Goal: Task Accomplishment & Management: Use online tool/utility

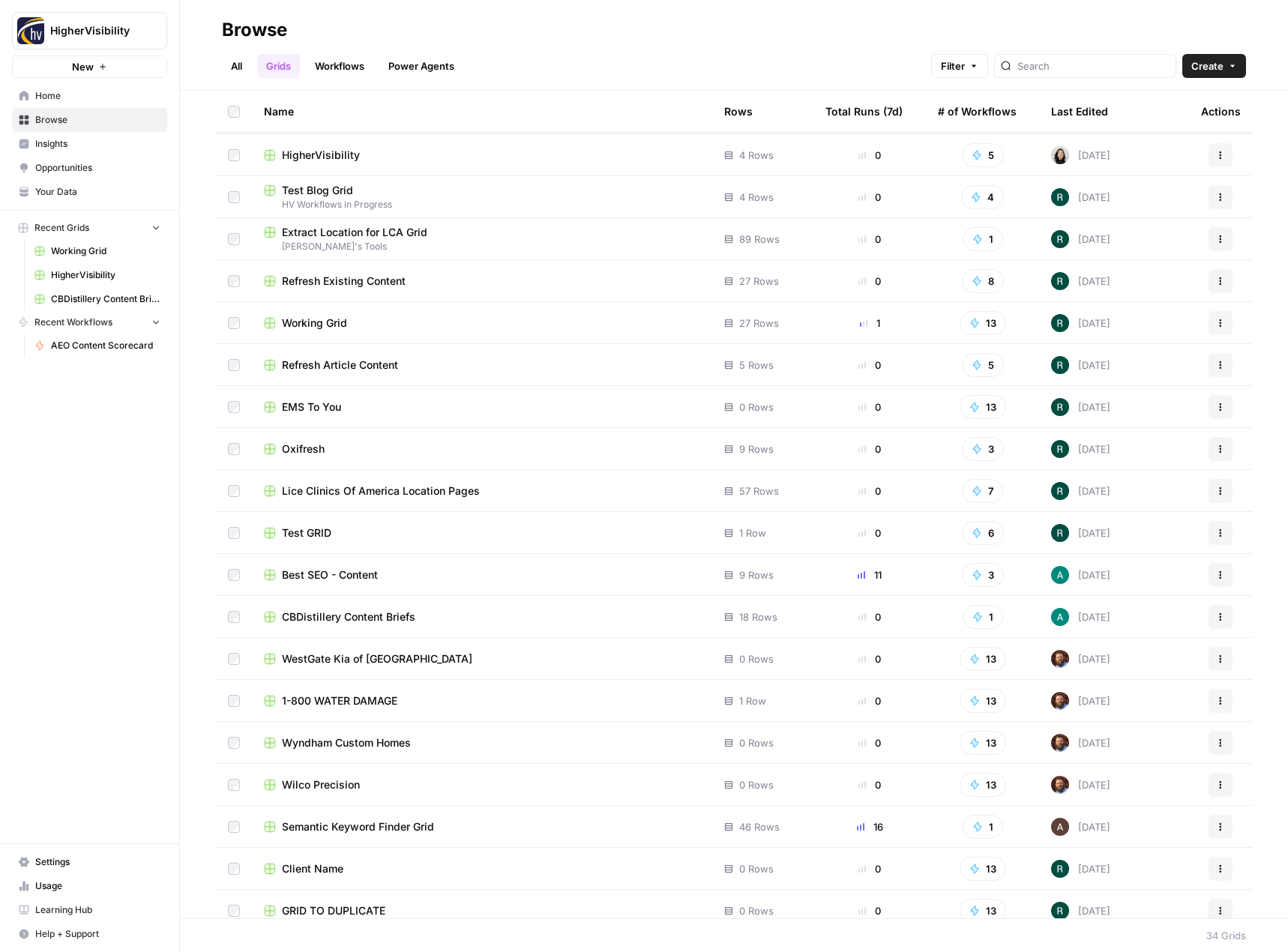
scroll to position [641, 0]
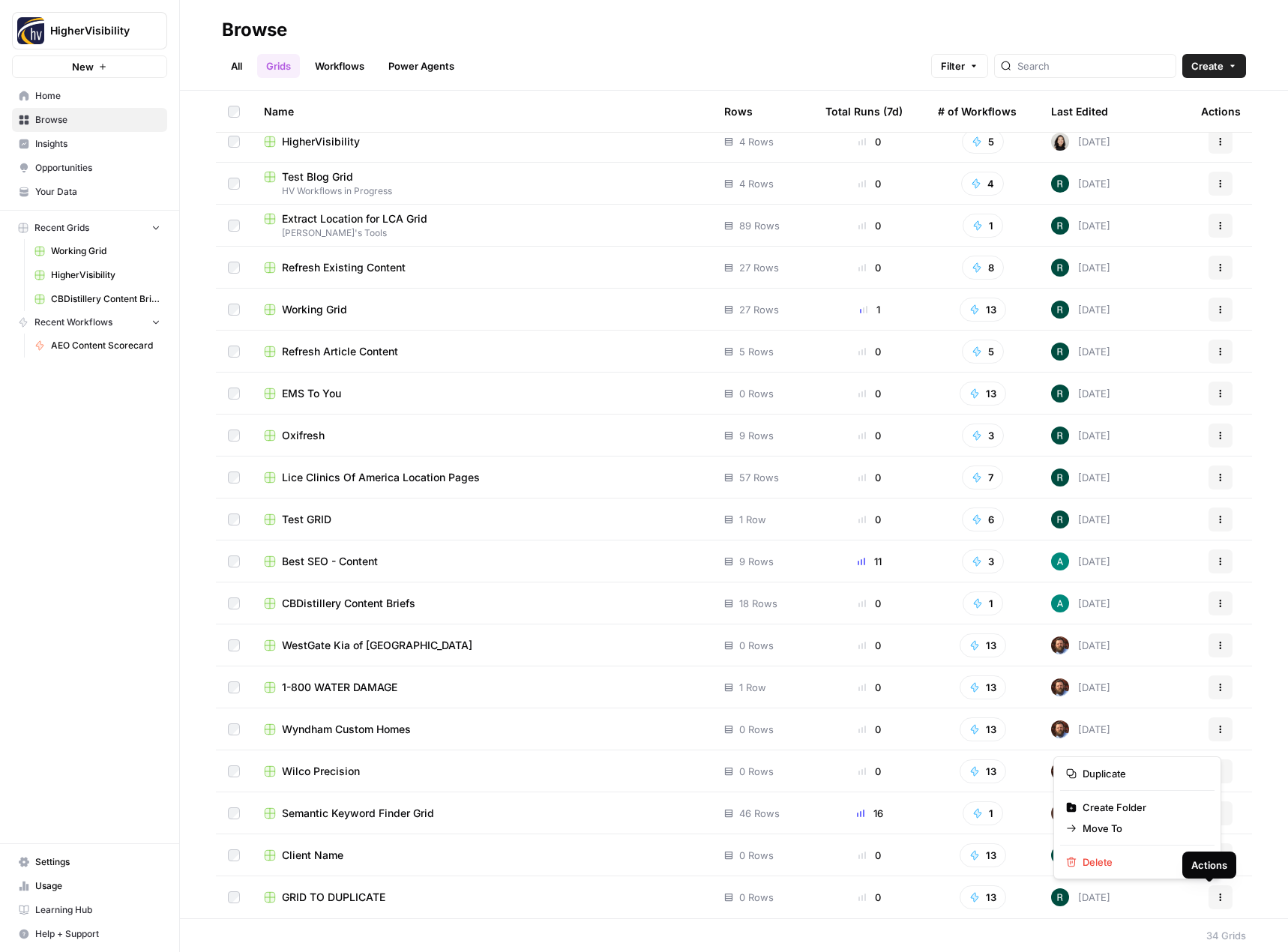
click at [1216, 897] on icon "button" at bounding box center [1221, 897] width 9 height 9
click at [1150, 777] on span "Duplicate" at bounding box center [1143, 773] width 120 height 15
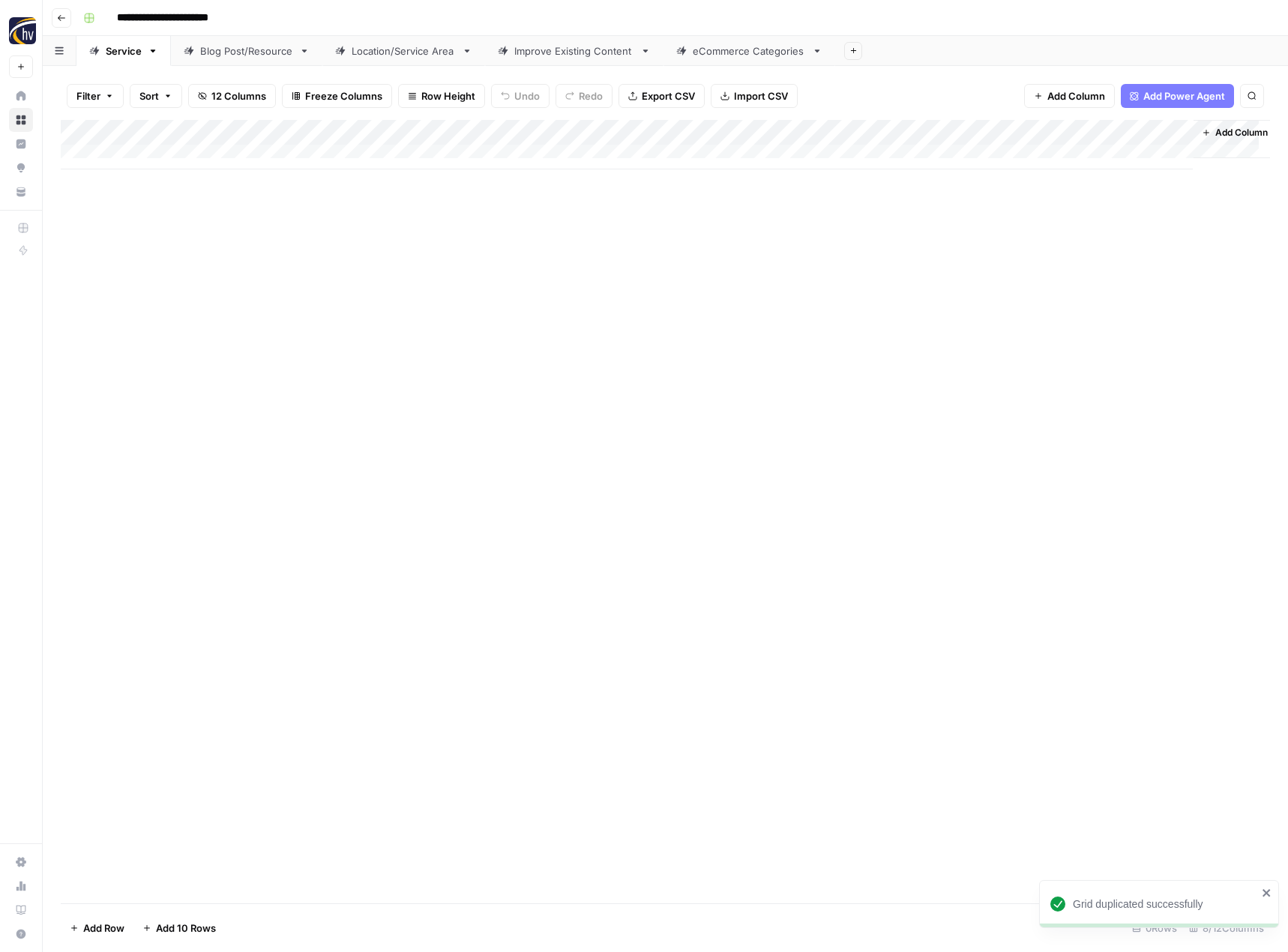
click at [213, 19] on input "**********" at bounding box center [188, 18] width 155 height 24
paste input
type input "**********"
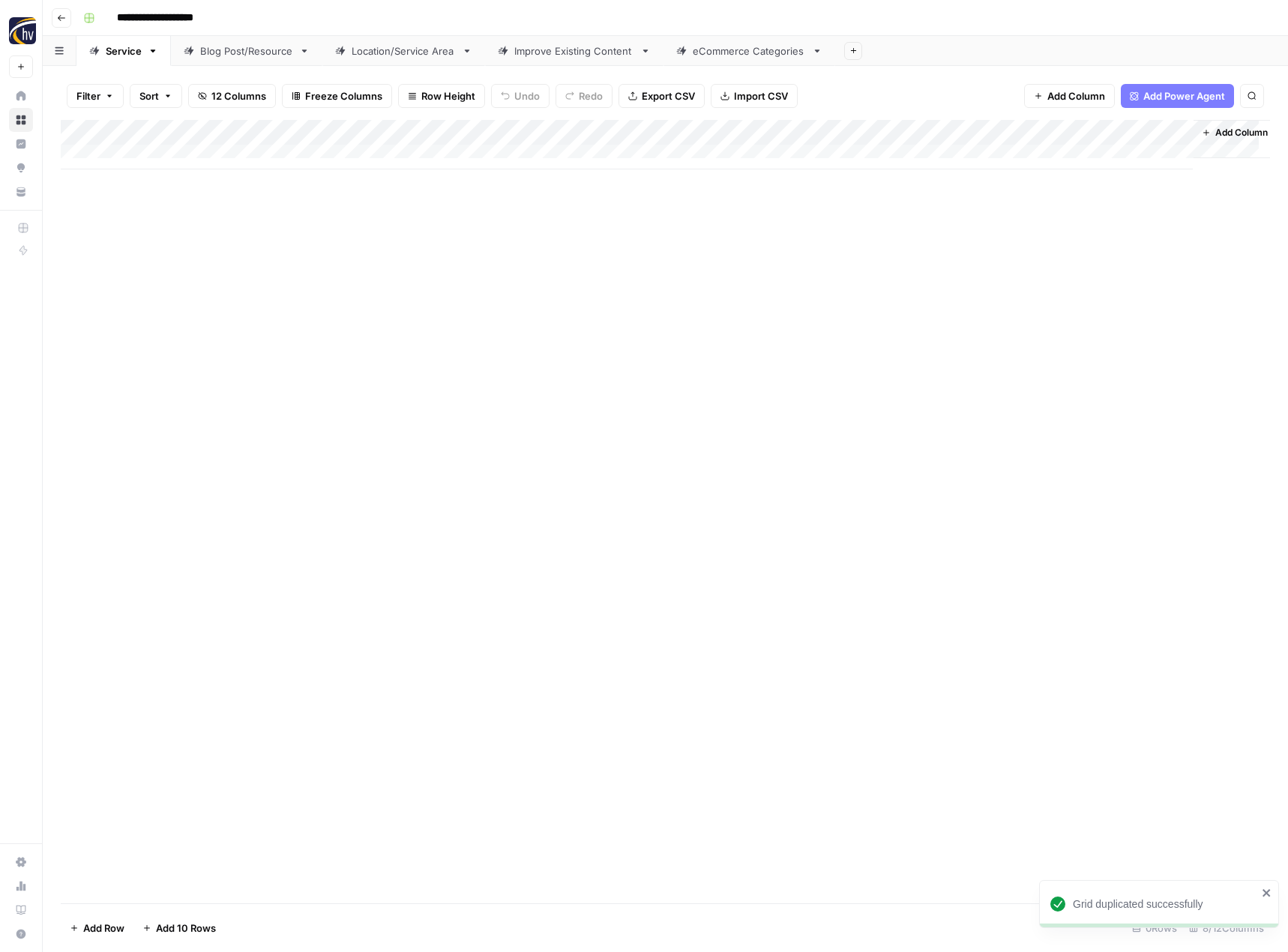
click at [220, 222] on div "Add Column" at bounding box center [666, 512] width 1209 height 784
click at [353, 131] on div "Add Column" at bounding box center [666, 144] width 1209 height 49
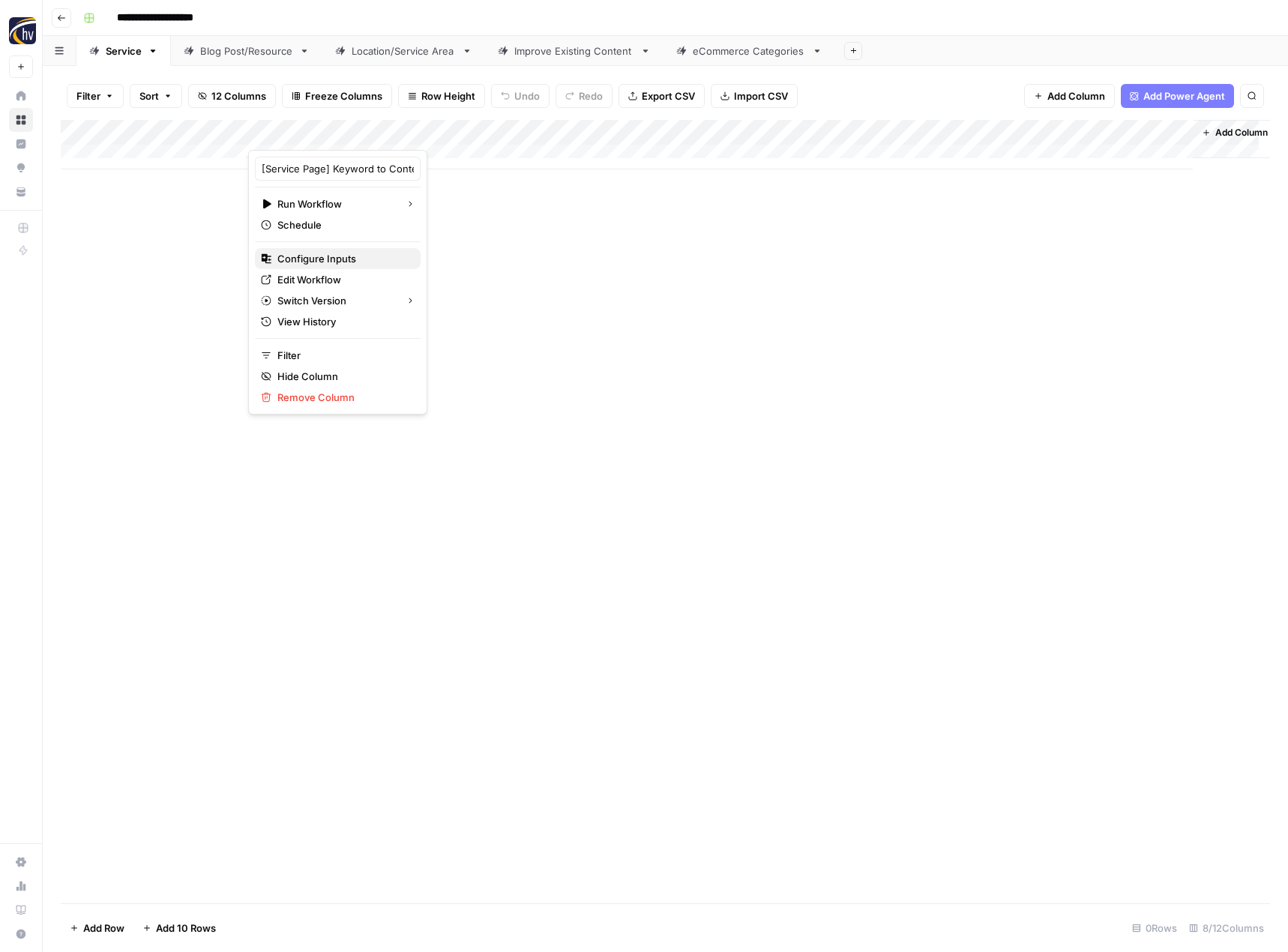
click at [302, 257] on span "Configure Inputs" at bounding box center [343, 258] width 131 height 15
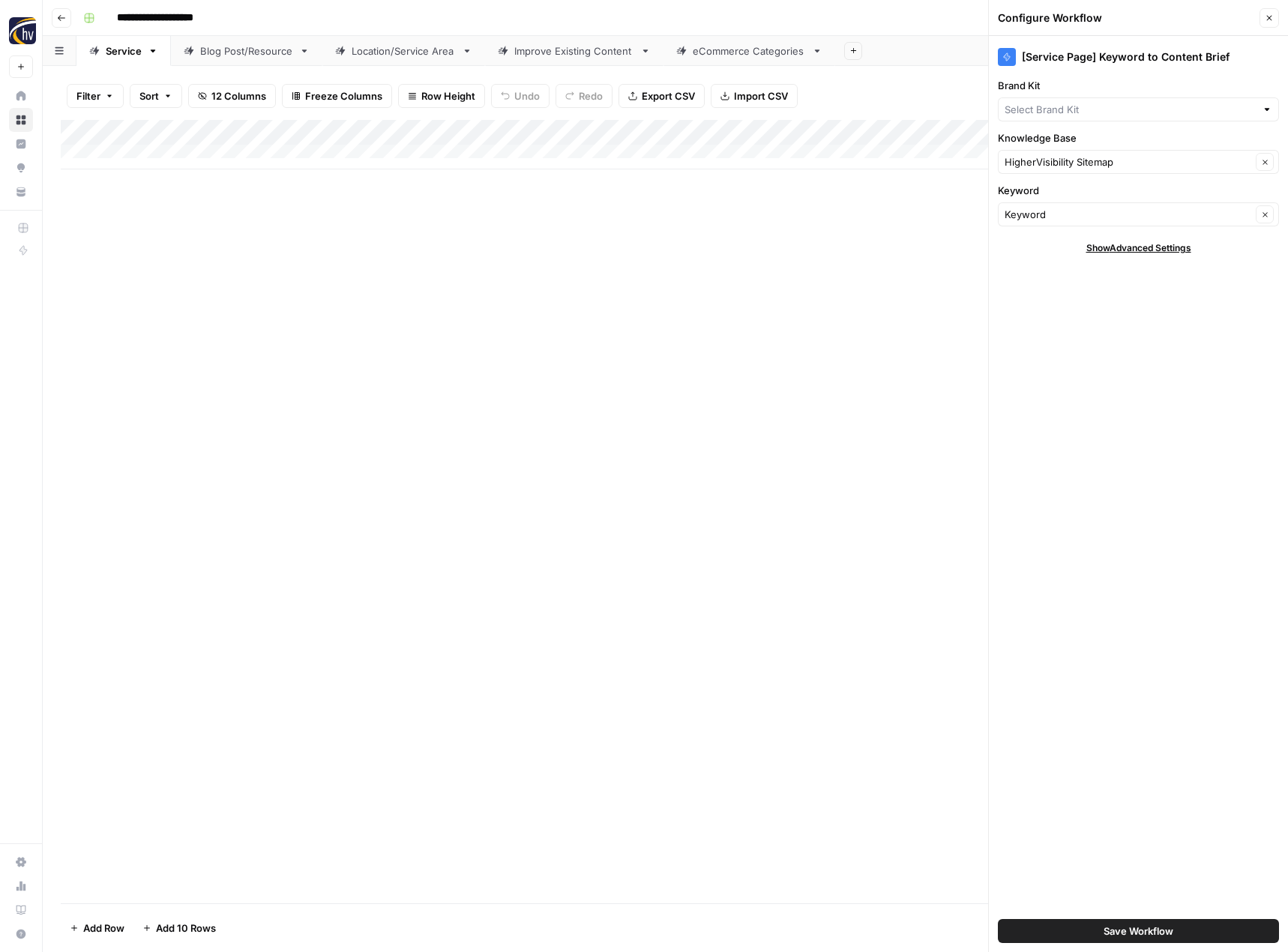
type input "HigherVisibility"
click at [1054, 113] on input "Brand Kit" at bounding box center [1128, 109] width 247 height 15
click at [1034, 141] on span "123 Electric Service" at bounding box center [1135, 144] width 250 height 15
type input "123 Electric Service"
click at [1054, 164] on input "Knowledge Base" at bounding box center [1128, 162] width 247 height 15
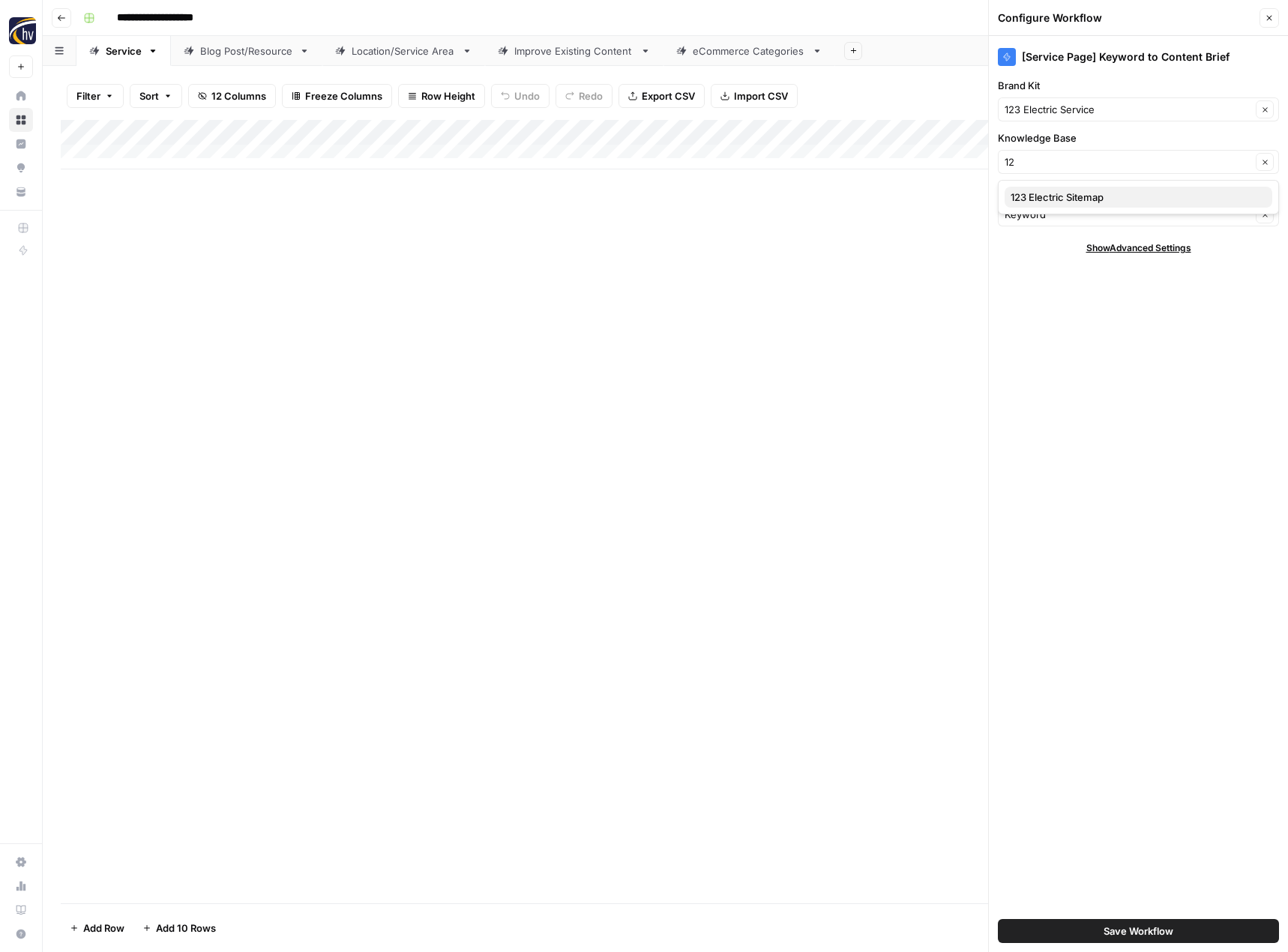
click at [1041, 195] on span "123 Electric Sitemap" at bounding box center [1135, 196] width 250 height 15
type input "123 Electric Sitemap"
click at [1119, 935] on span "Save Workflow" at bounding box center [1139, 930] width 70 height 15
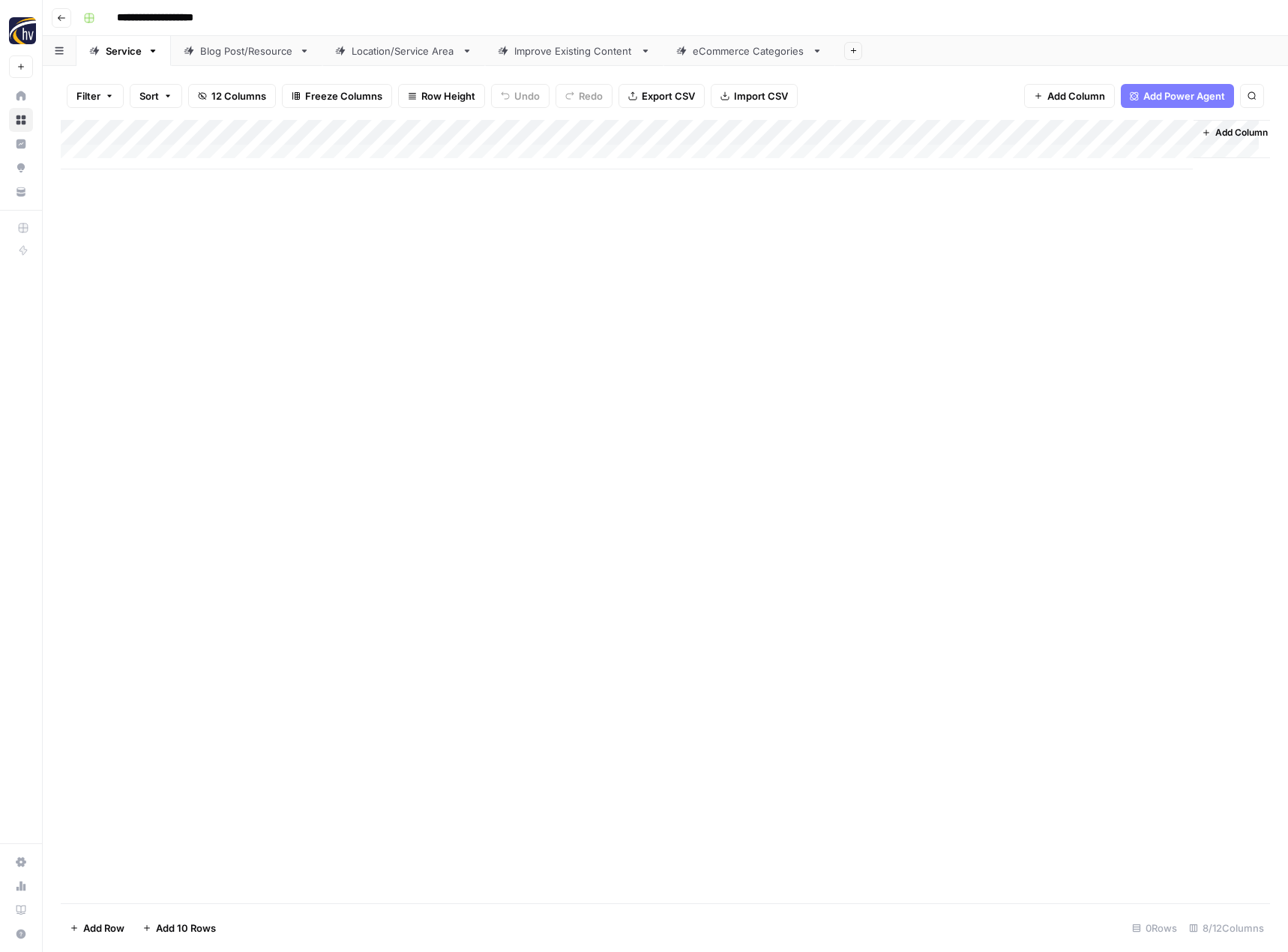
click at [1025, 131] on div "Add Column" at bounding box center [666, 144] width 1209 height 49
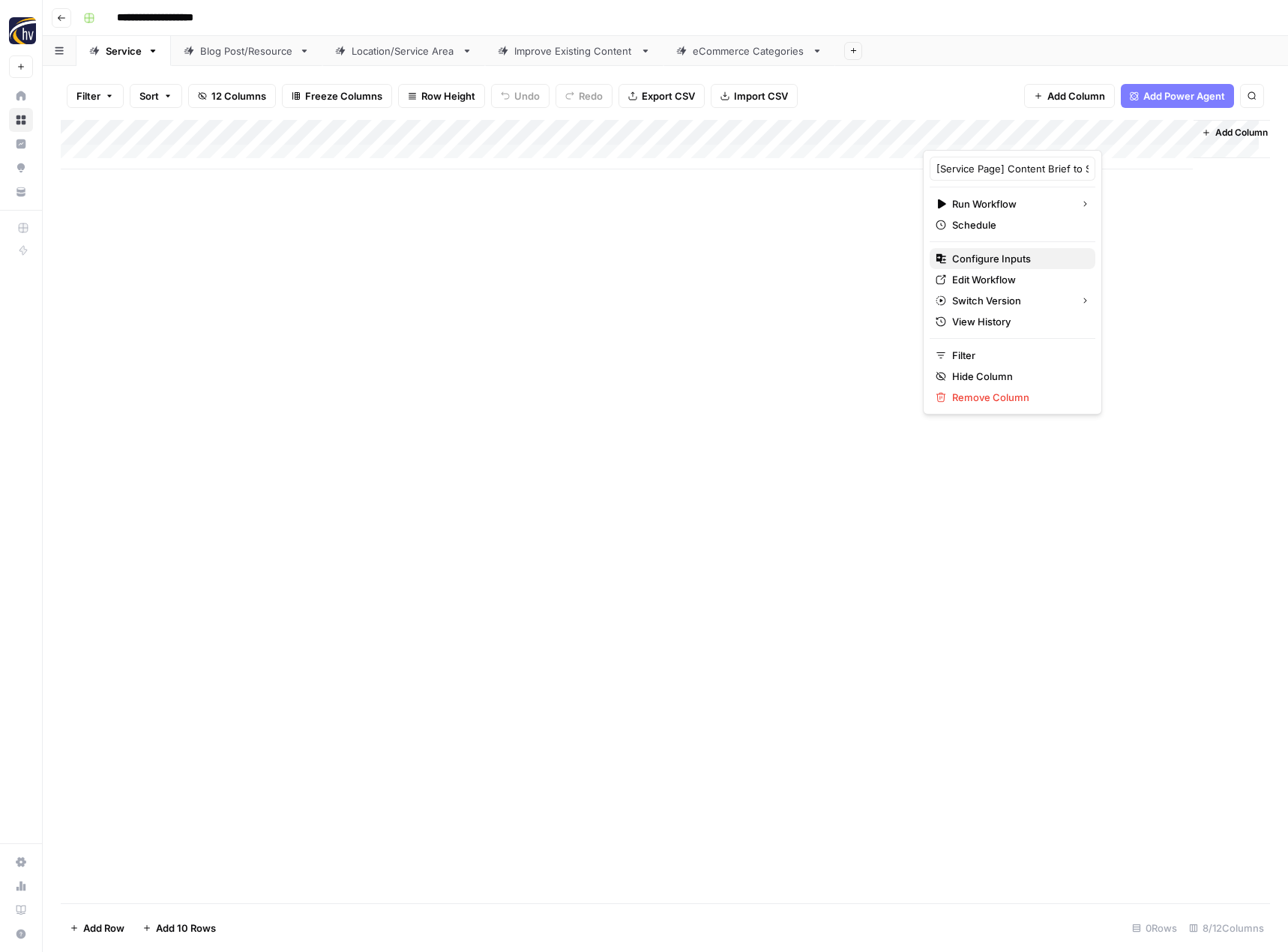
click at [1008, 260] on span "Configure Inputs" at bounding box center [1018, 258] width 131 height 15
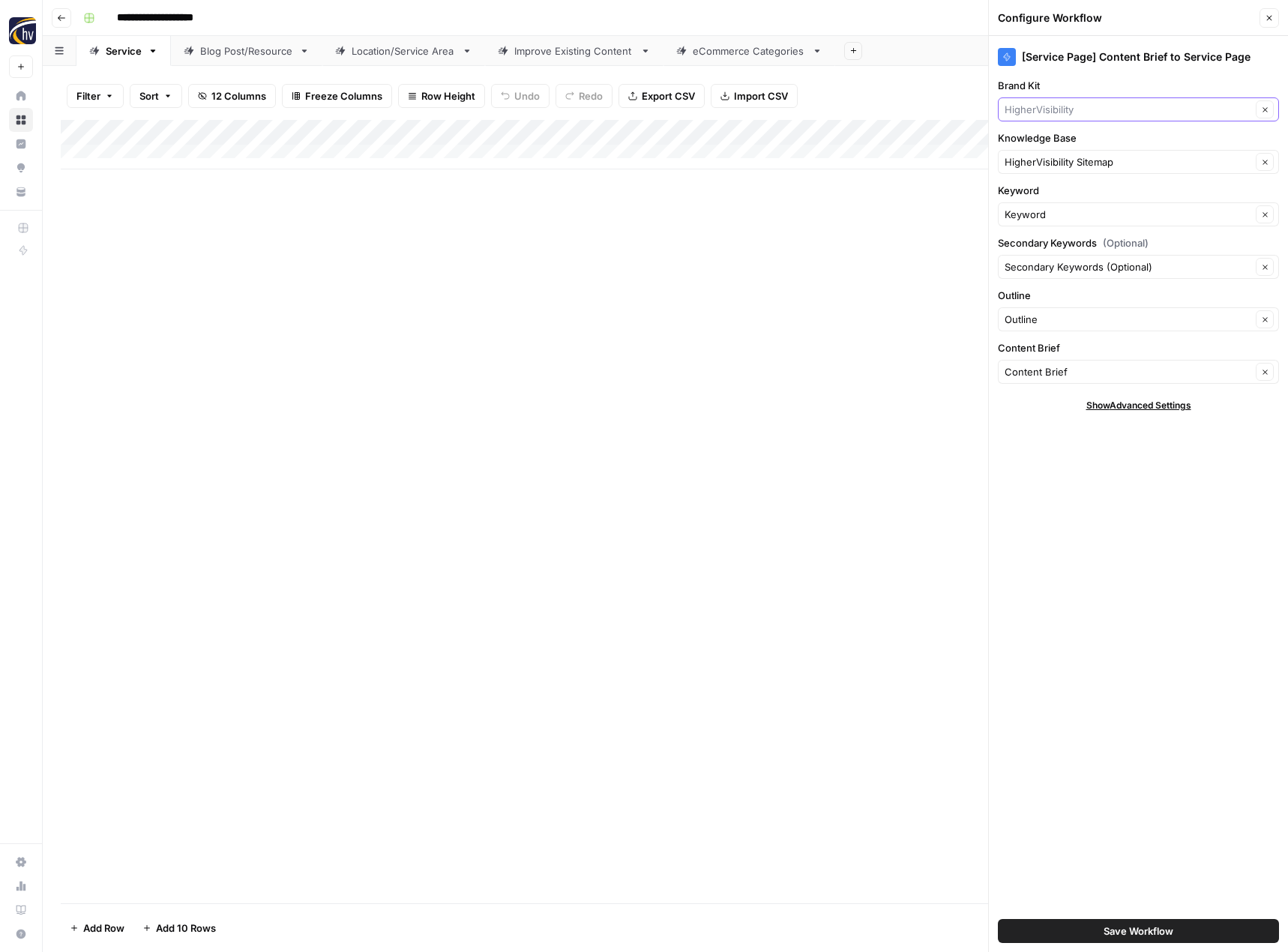
click at [1062, 107] on input "Brand Kit" at bounding box center [1128, 109] width 247 height 15
click at [1054, 146] on span "123 Electric Service" at bounding box center [1135, 144] width 250 height 15
type input "123 Electric Service"
click at [1048, 162] on input "Knowledge Base" at bounding box center [1128, 162] width 247 height 15
click at [1044, 204] on span "123 Electric Sitemap" at bounding box center [1135, 196] width 250 height 15
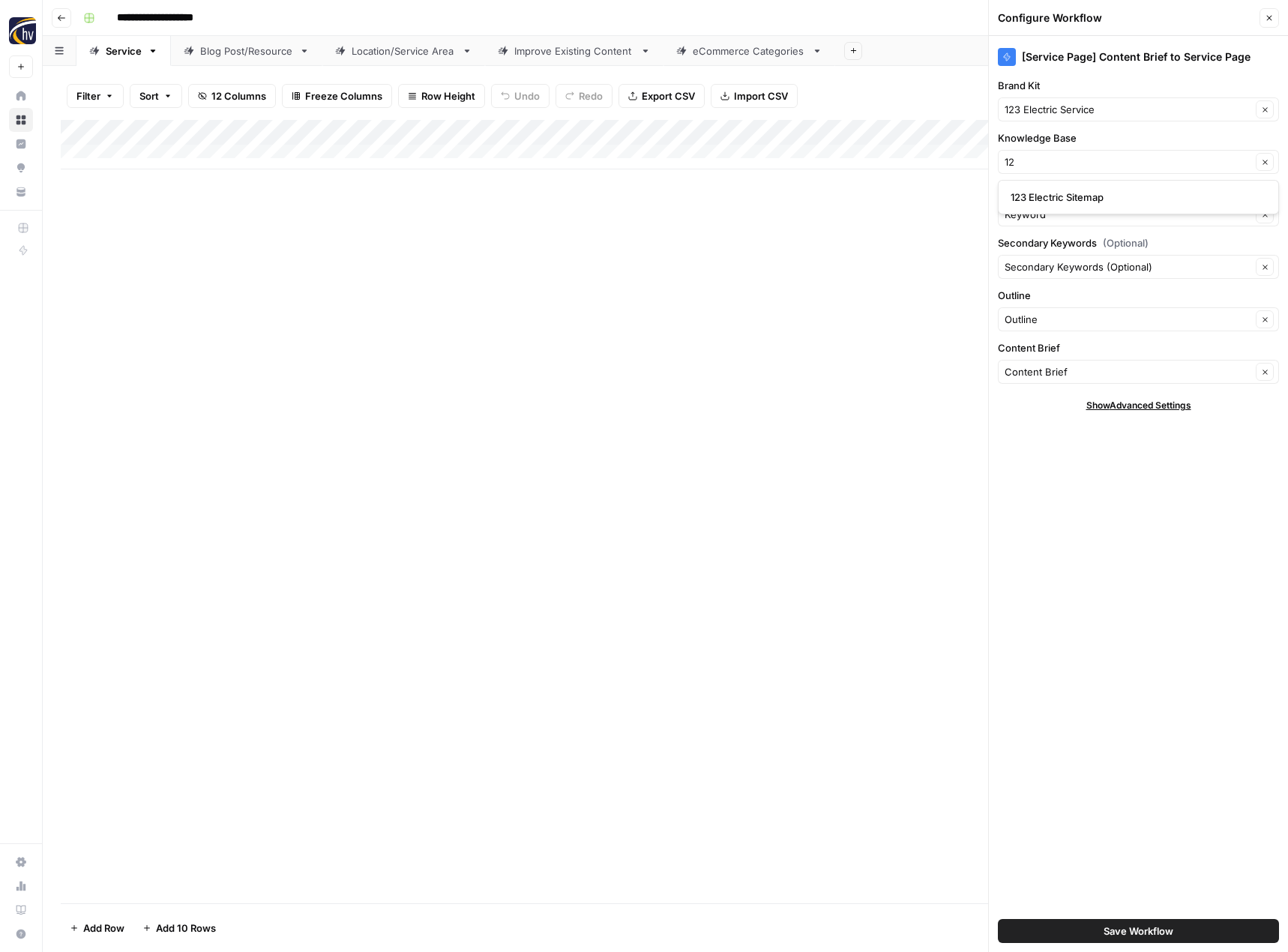
type input "123 Electric Sitemap"
click at [1152, 932] on span "Save Workflow" at bounding box center [1139, 930] width 70 height 15
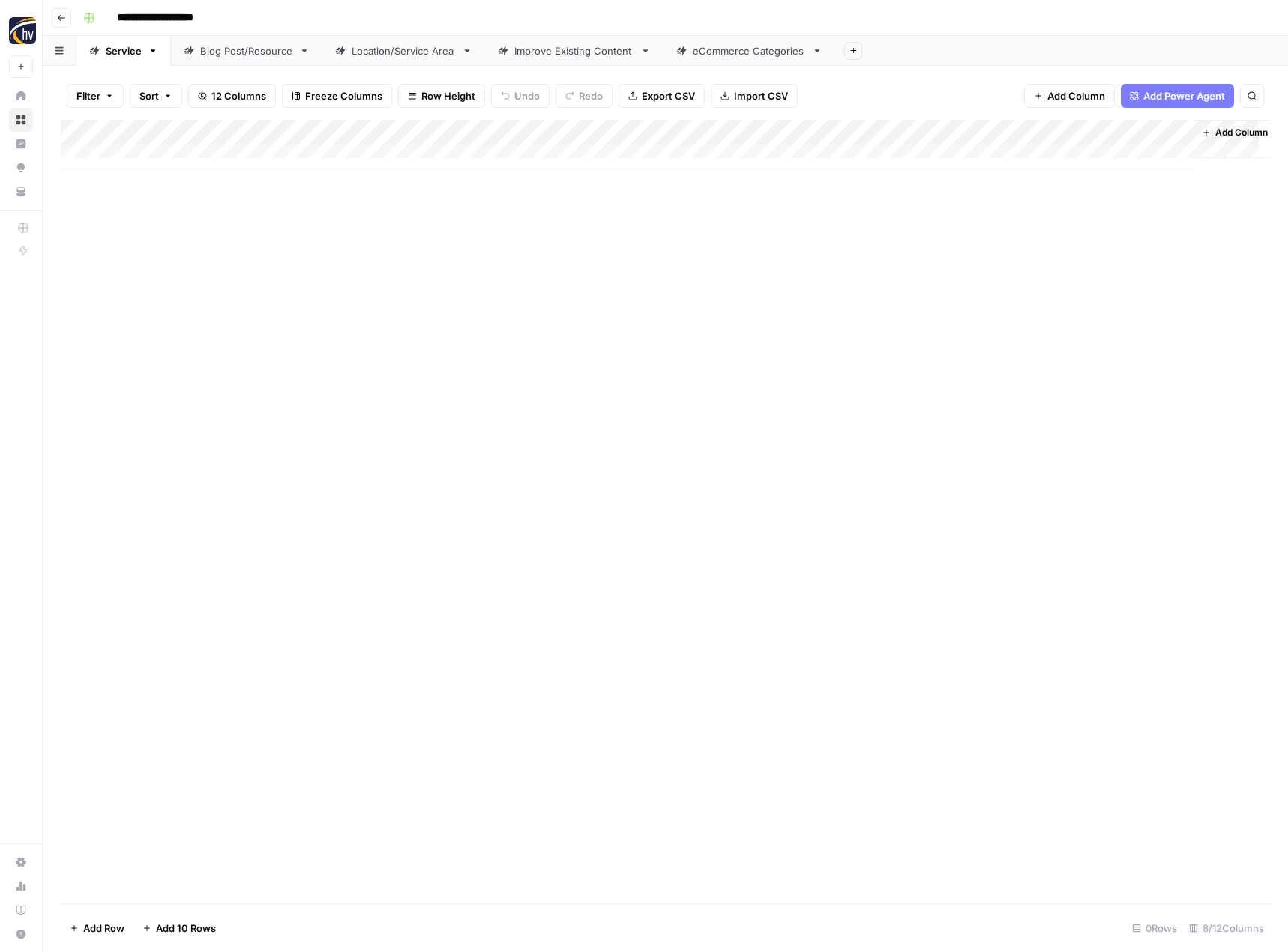
click at [215, 59] on link "Blog Post/Resource" at bounding box center [247, 51] width 152 height 30
click at [353, 130] on div "Add Column" at bounding box center [666, 144] width 1209 height 49
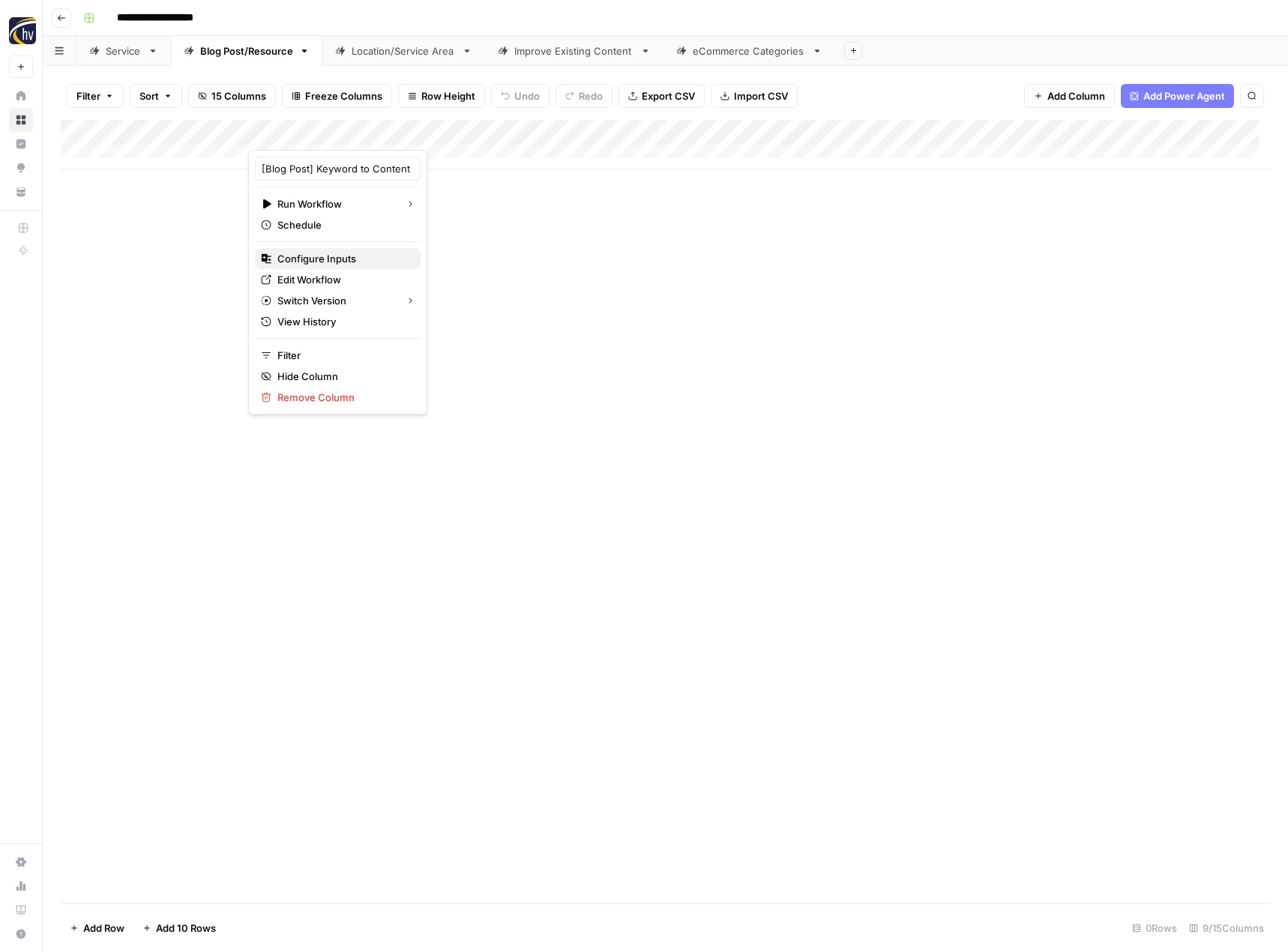
click at [325, 258] on span "Configure Inputs" at bounding box center [343, 258] width 131 height 15
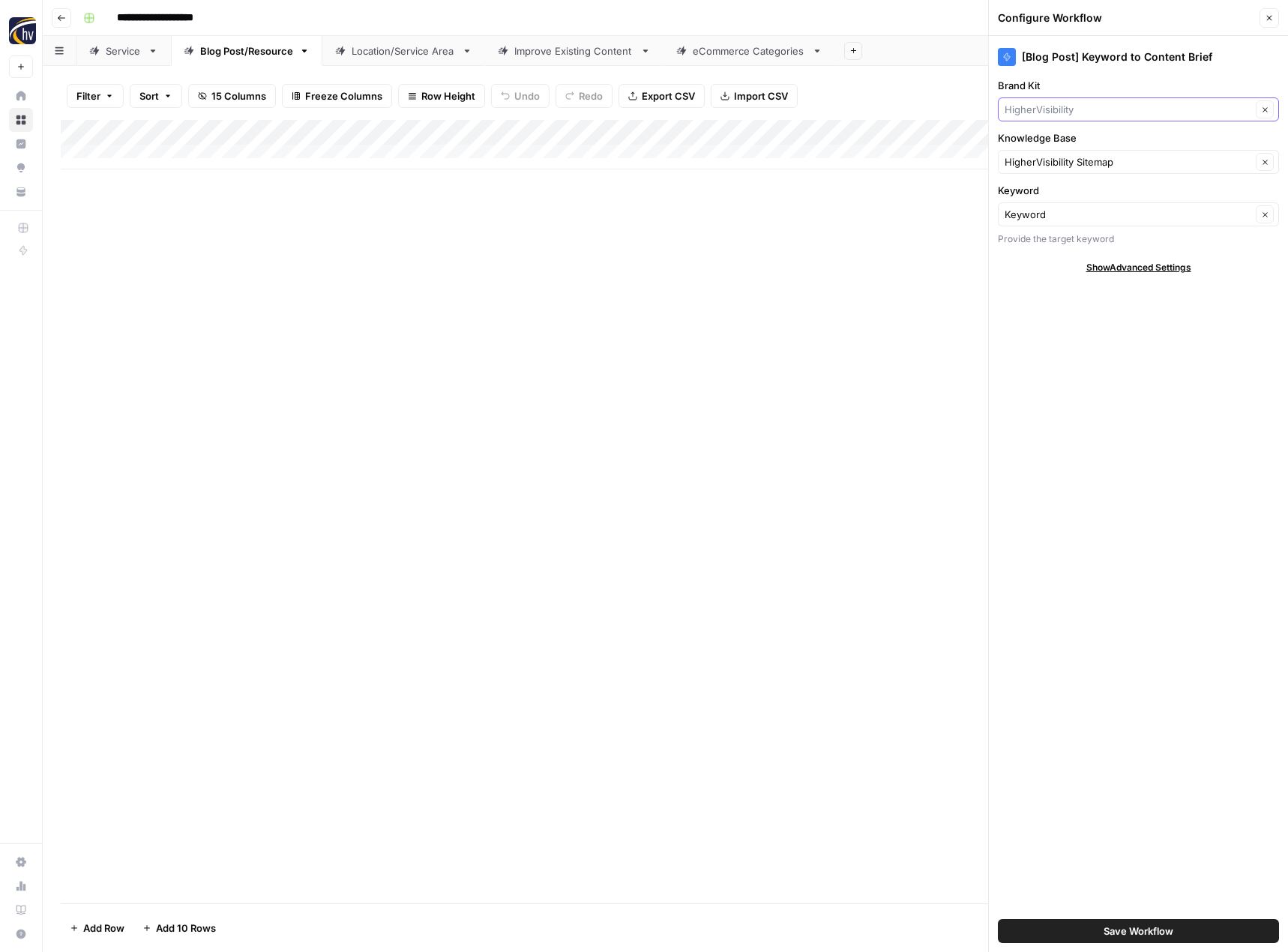
click at [1072, 104] on input "Brand Kit" at bounding box center [1128, 109] width 247 height 15
click at [1042, 144] on span "123 Electric Service" at bounding box center [1135, 144] width 250 height 15
type input "123 Electric Service"
click at [1037, 165] on input "Knowledge Base" at bounding box center [1128, 162] width 247 height 15
click at [1037, 198] on span "123 Electric Sitemap" at bounding box center [1135, 196] width 250 height 15
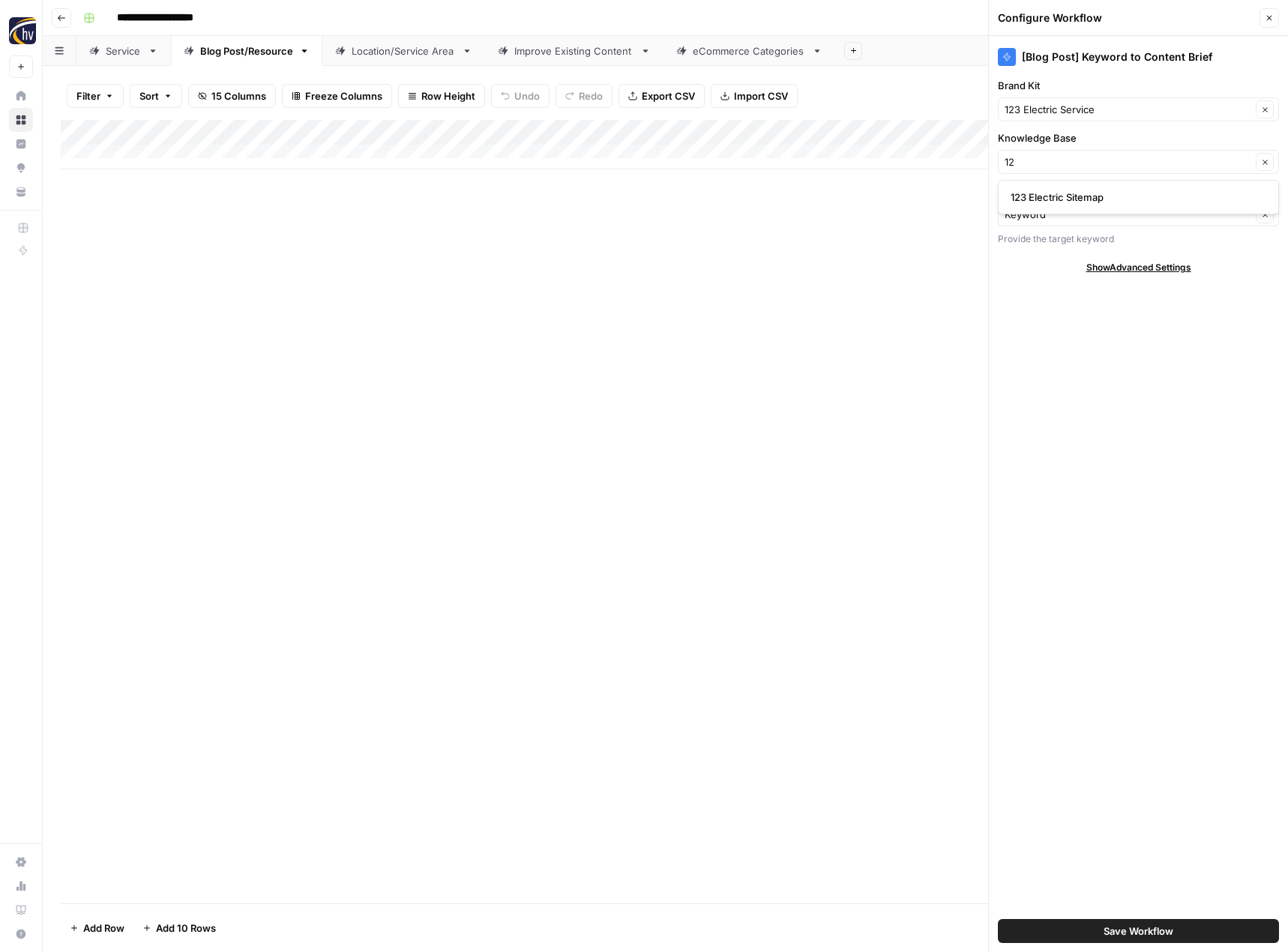
type input "123 Electric Sitemap"
click at [1107, 930] on span "Save Workflow" at bounding box center [1139, 930] width 70 height 15
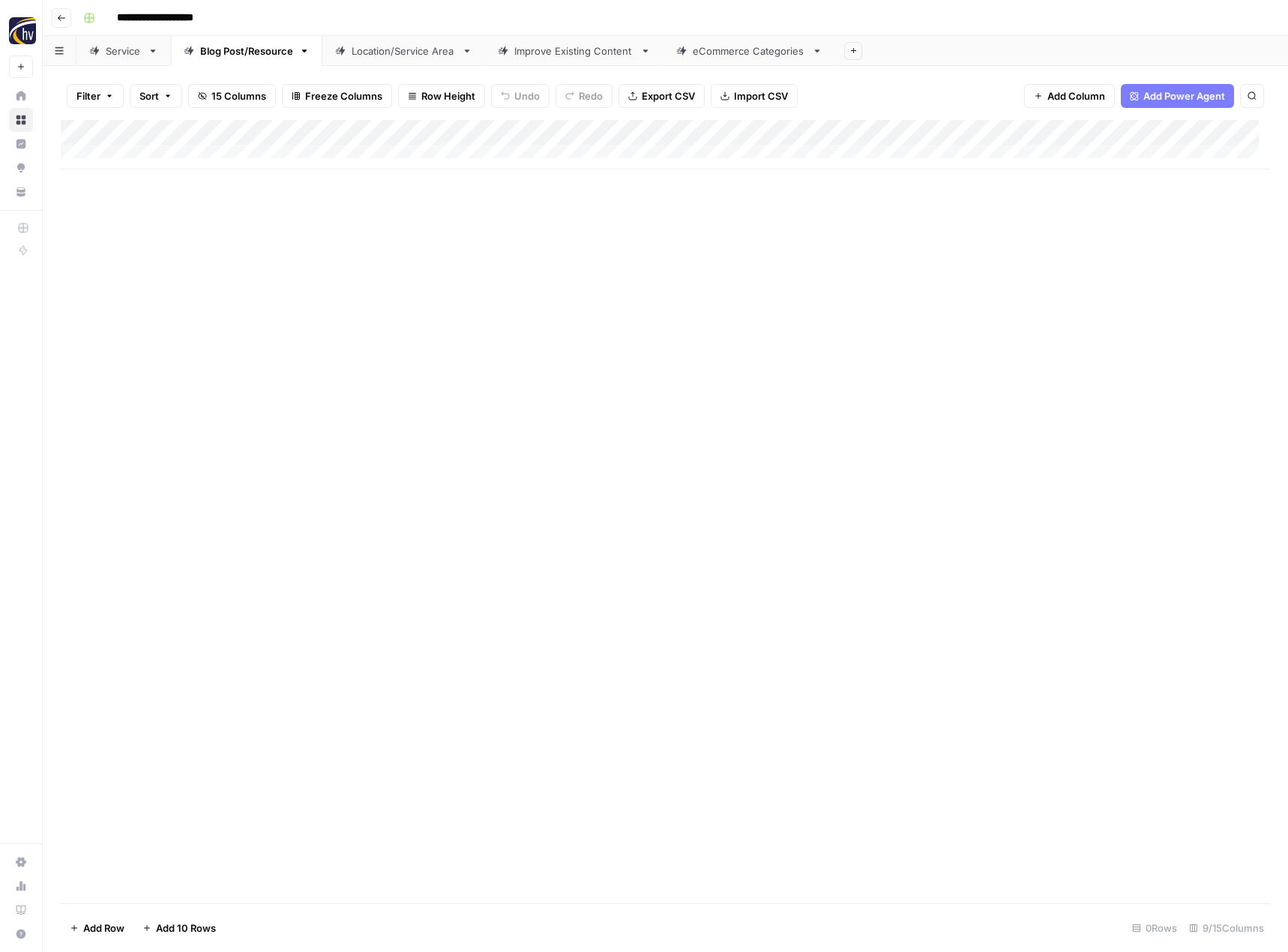
click at [1160, 131] on div "Add Column" at bounding box center [666, 144] width 1209 height 49
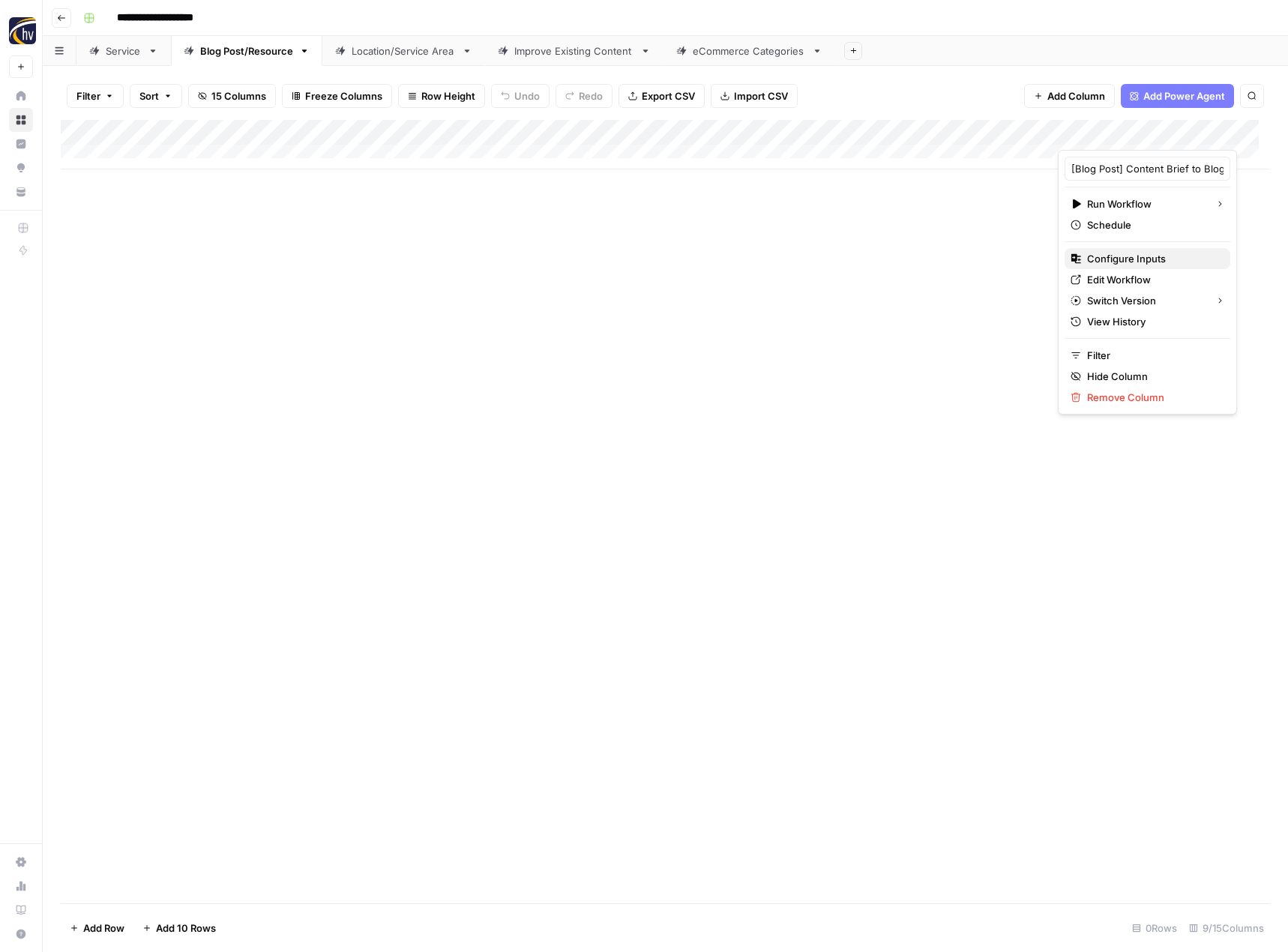
click at [1114, 258] on span "Configure Inputs" at bounding box center [1153, 258] width 131 height 15
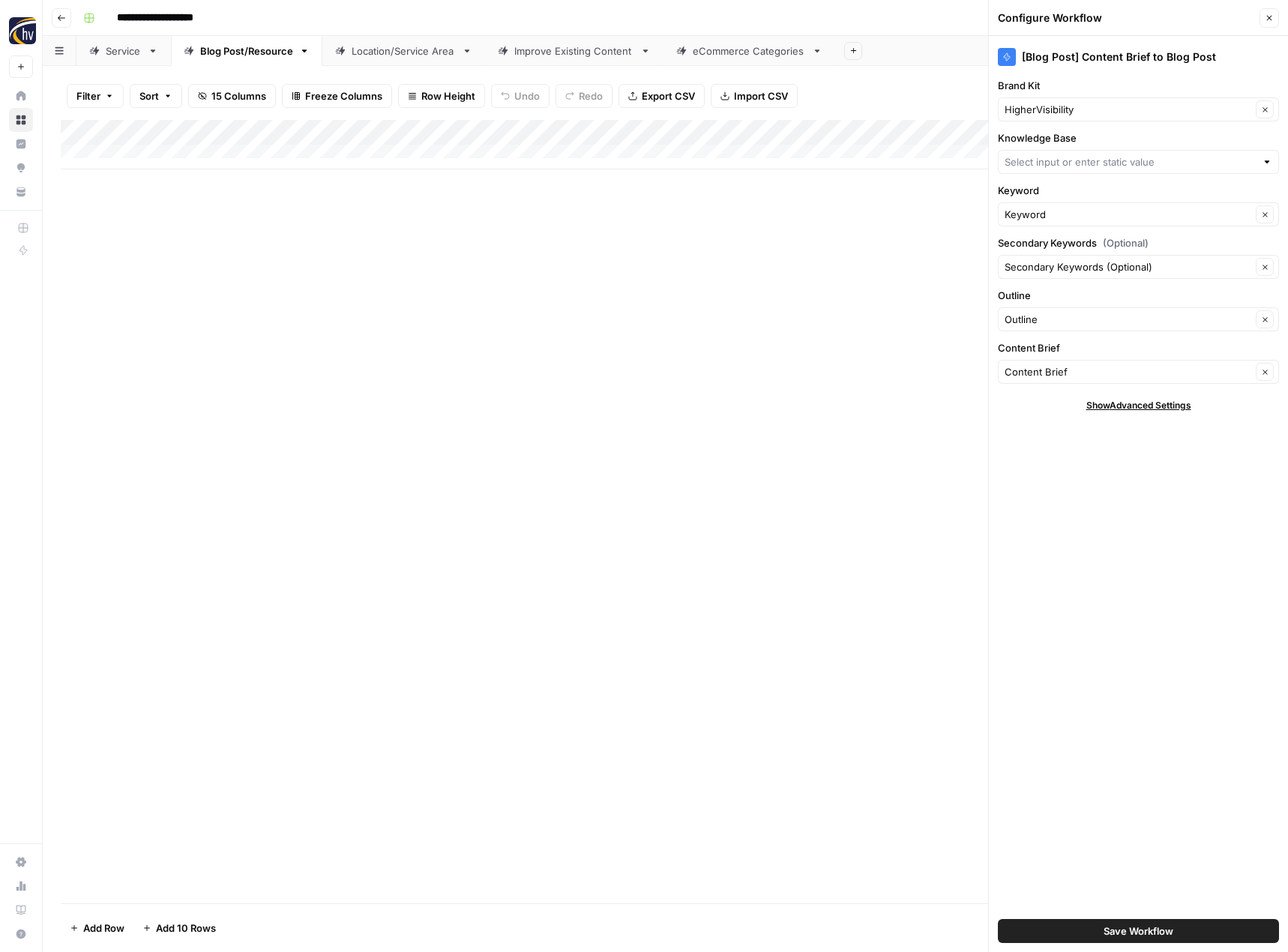
click at [1065, 100] on div "HigherVisibility Clear" at bounding box center [1139, 109] width 281 height 24
click at [1054, 142] on span "123 Electric Service" at bounding box center [1135, 144] width 250 height 15
type input "123 Electric Service"
click at [1058, 165] on input "Knowledge Base" at bounding box center [1130, 162] width 251 height 15
click at [1053, 192] on span "123 Electric Sitemap" at bounding box center [1135, 196] width 250 height 15
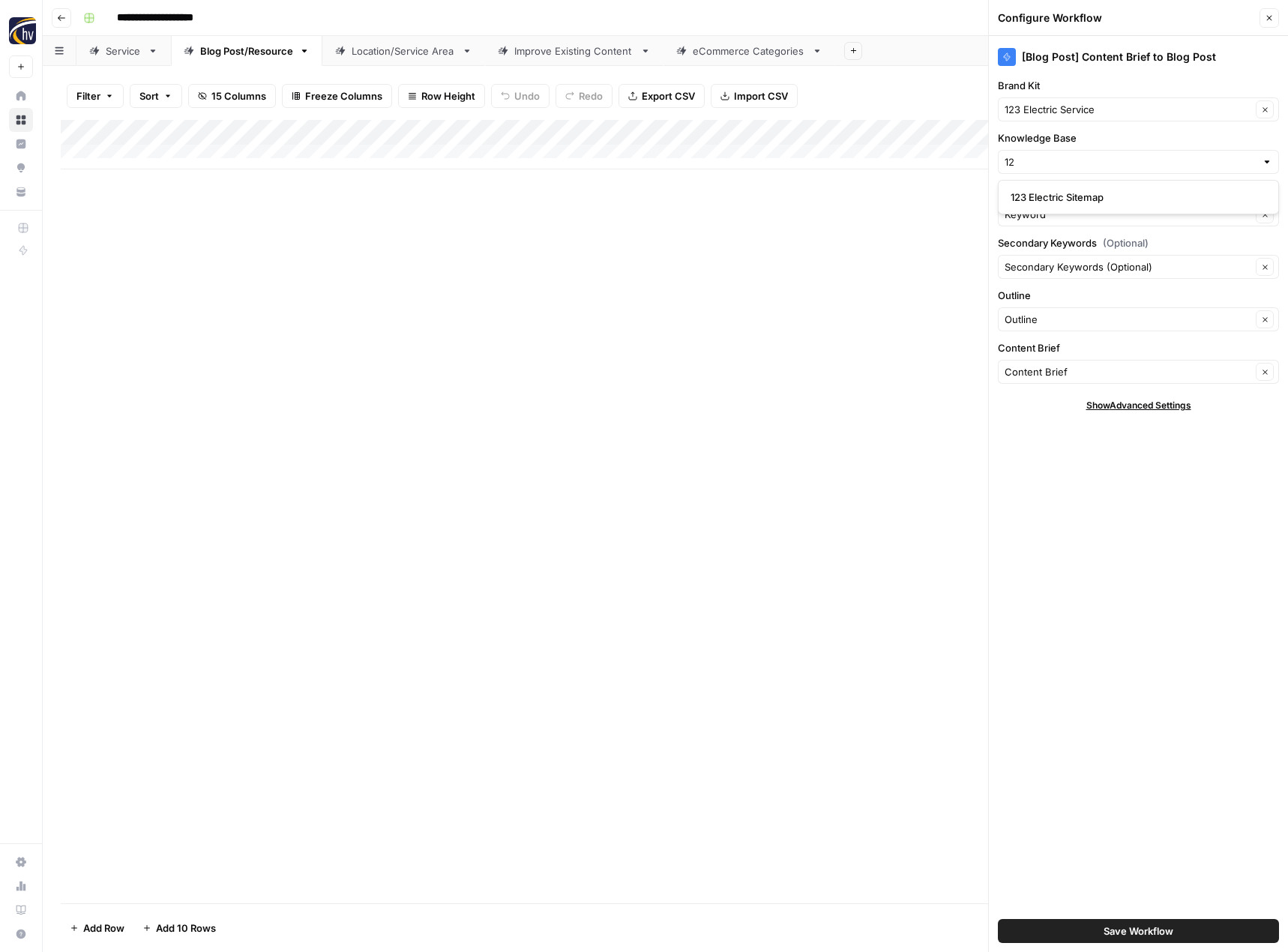
type input "123 Electric Sitemap"
click at [1084, 924] on button "Save Workflow" at bounding box center [1139, 930] width 281 height 24
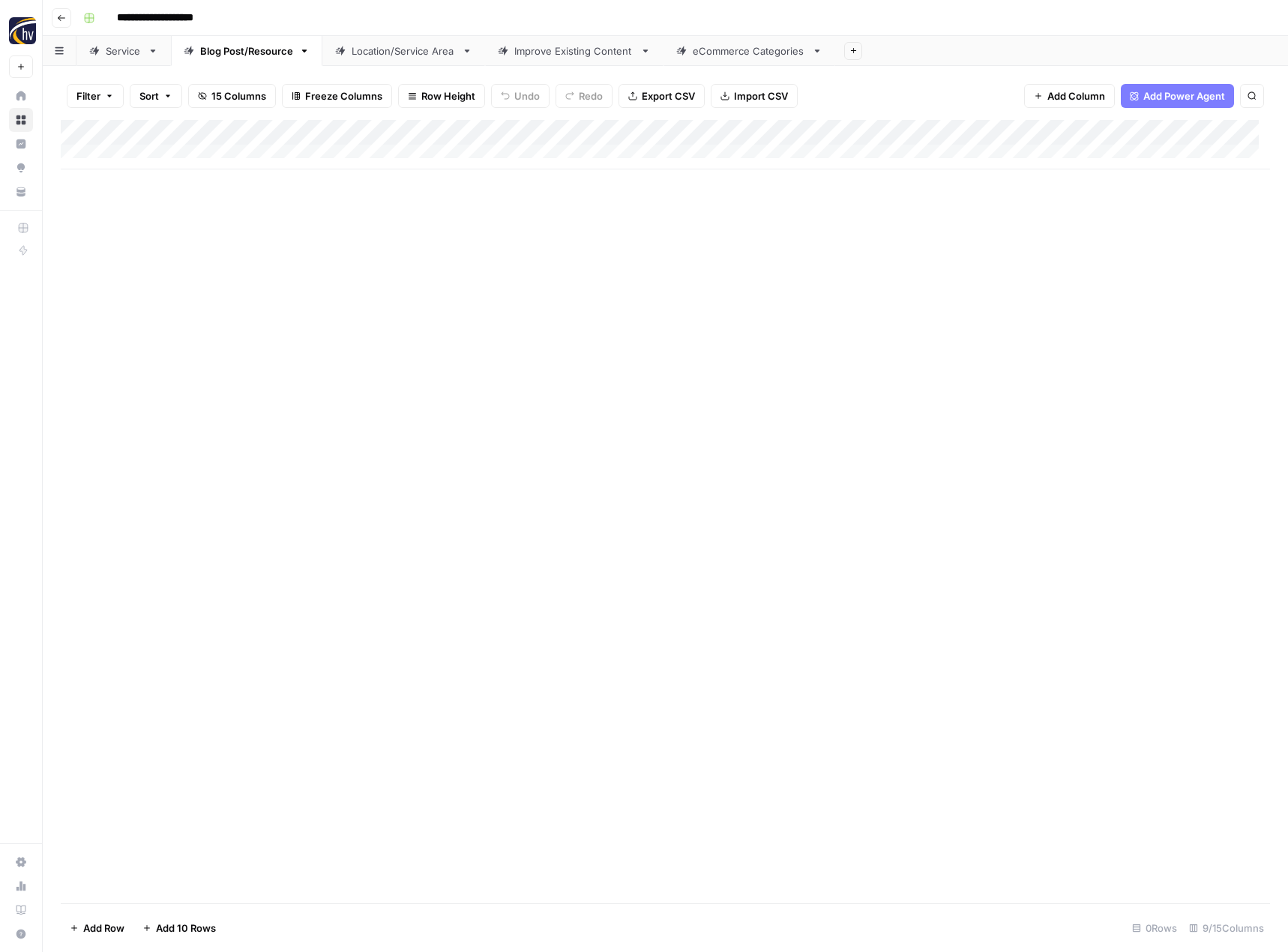
click at [414, 53] on div "Location/Service Area" at bounding box center [404, 50] width 104 height 15
click at [622, 132] on div "Add Column" at bounding box center [666, 144] width 1209 height 49
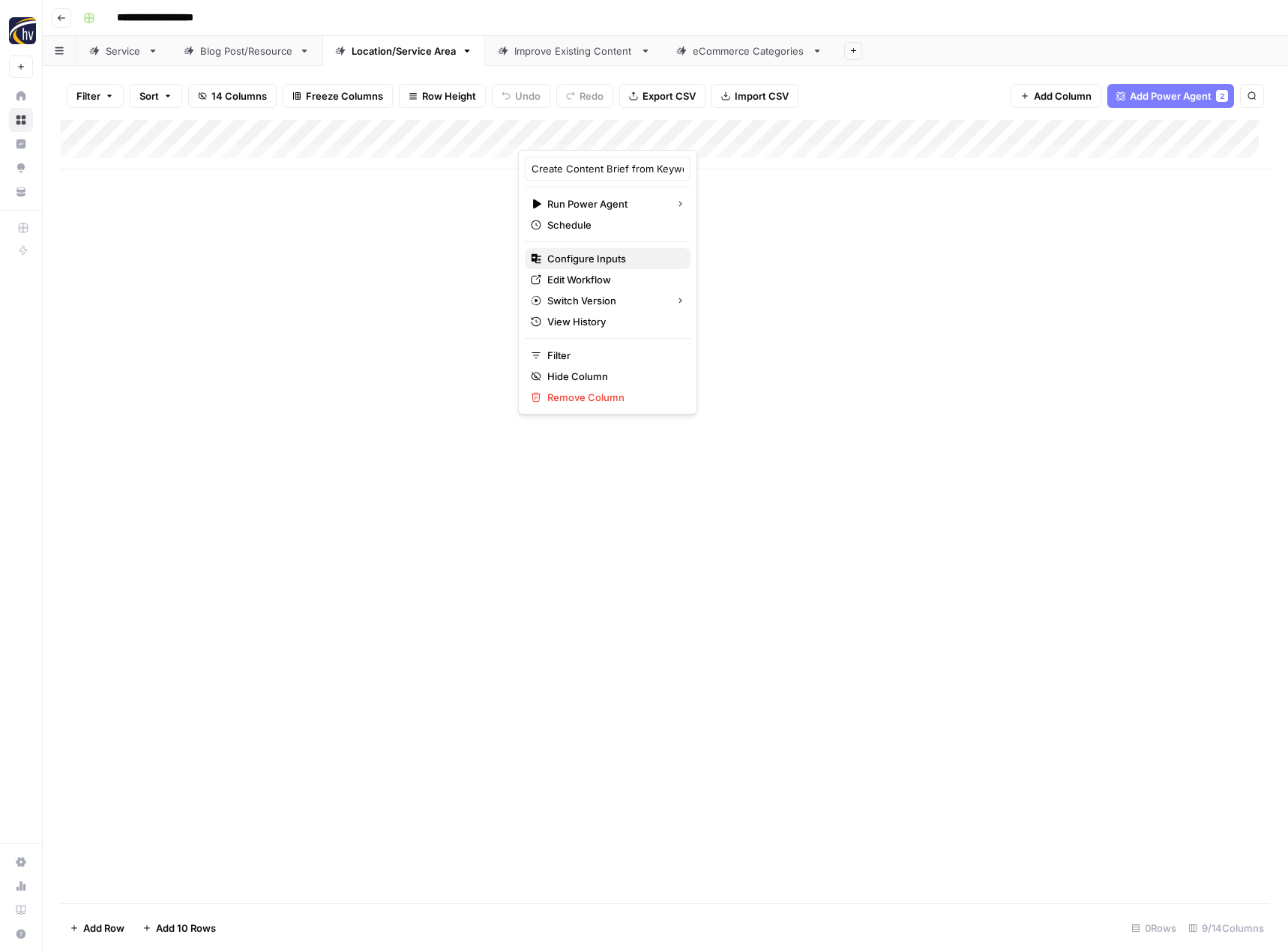
click at [582, 261] on span "Configure Inputs" at bounding box center [613, 258] width 131 height 15
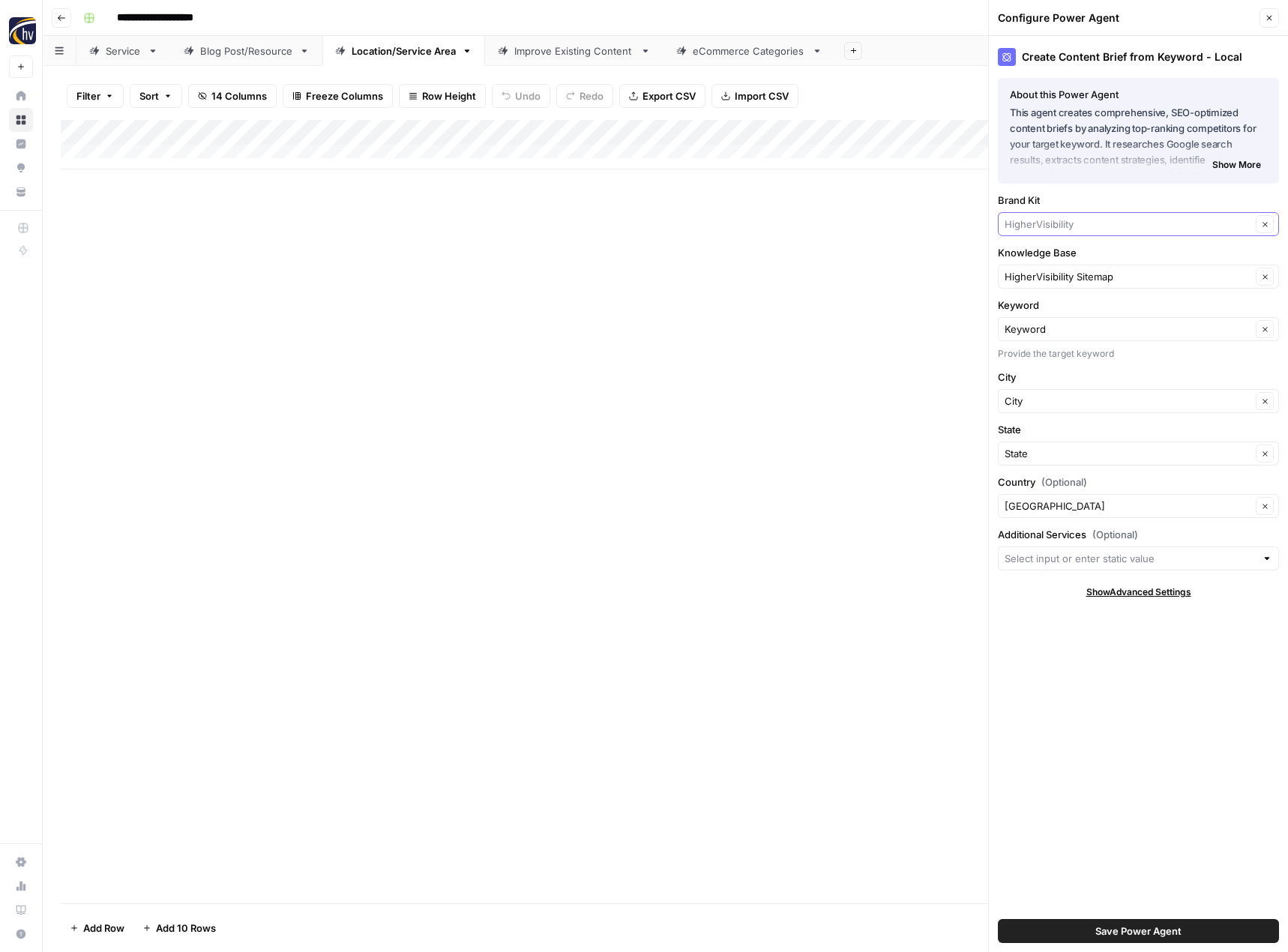
click at [1049, 228] on input "Brand Kit" at bounding box center [1128, 223] width 247 height 15
click at [1057, 260] on span "123 Electric Service" at bounding box center [1135, 259] width 250 height 15
type input "123 Electric Service"
click at [1055, 274] on input "Knowledge Base" at bounding box center [1128, 276] width 247 height 15
click at [1053, 310] on span "123 Electric Sitemap" at bounding box center [1135, 311] width 250 height 15
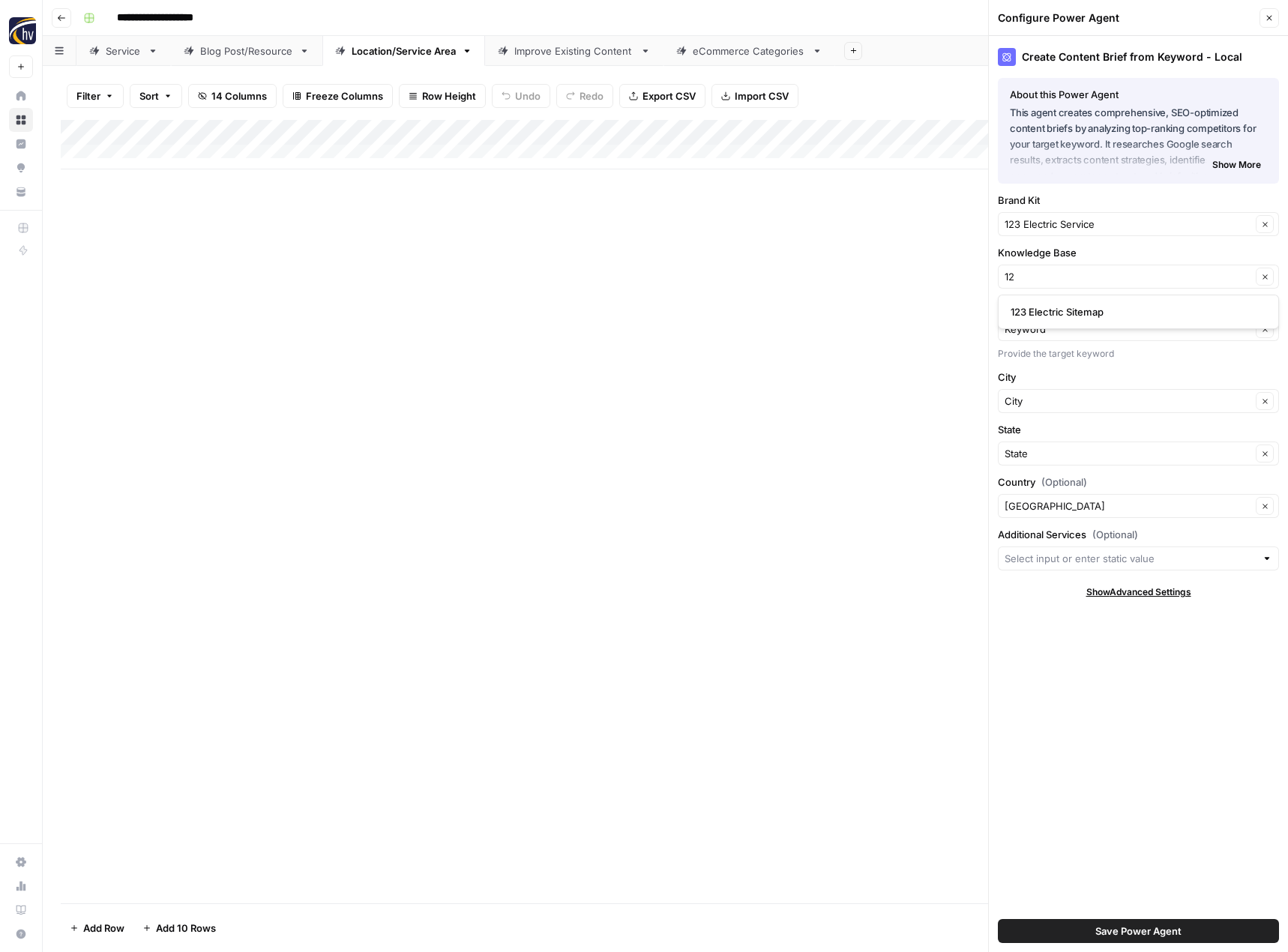
type input "123 Electric Sitemap"
click at [1150, 923] on span "Save Power Agent" at bounding box center [1139, 930] width 87 height 15
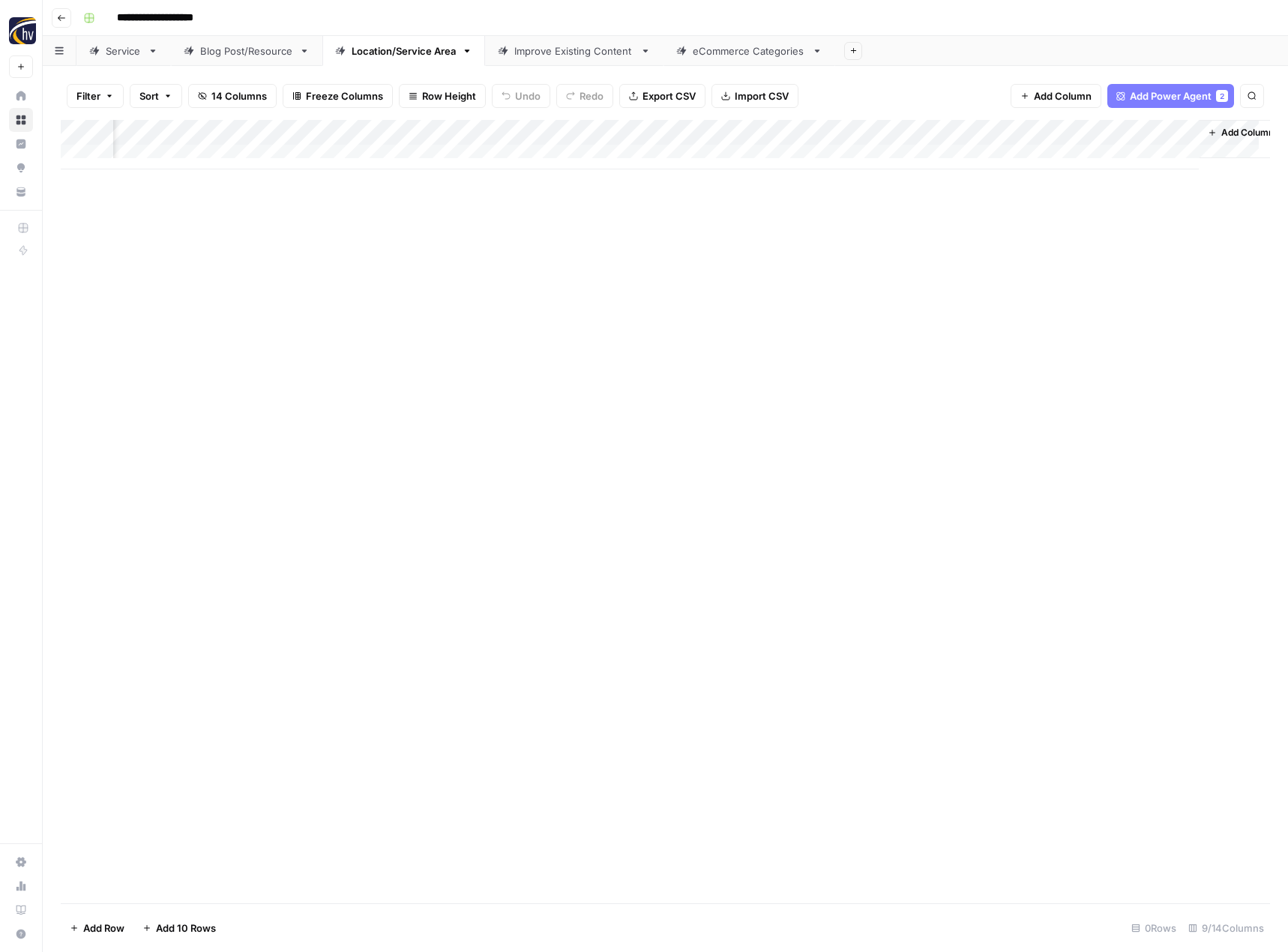
scroll to position [0, 145]
click at [1018, 134] on div "Add Column" at bounding box center [666, 144] width 1209 height 49
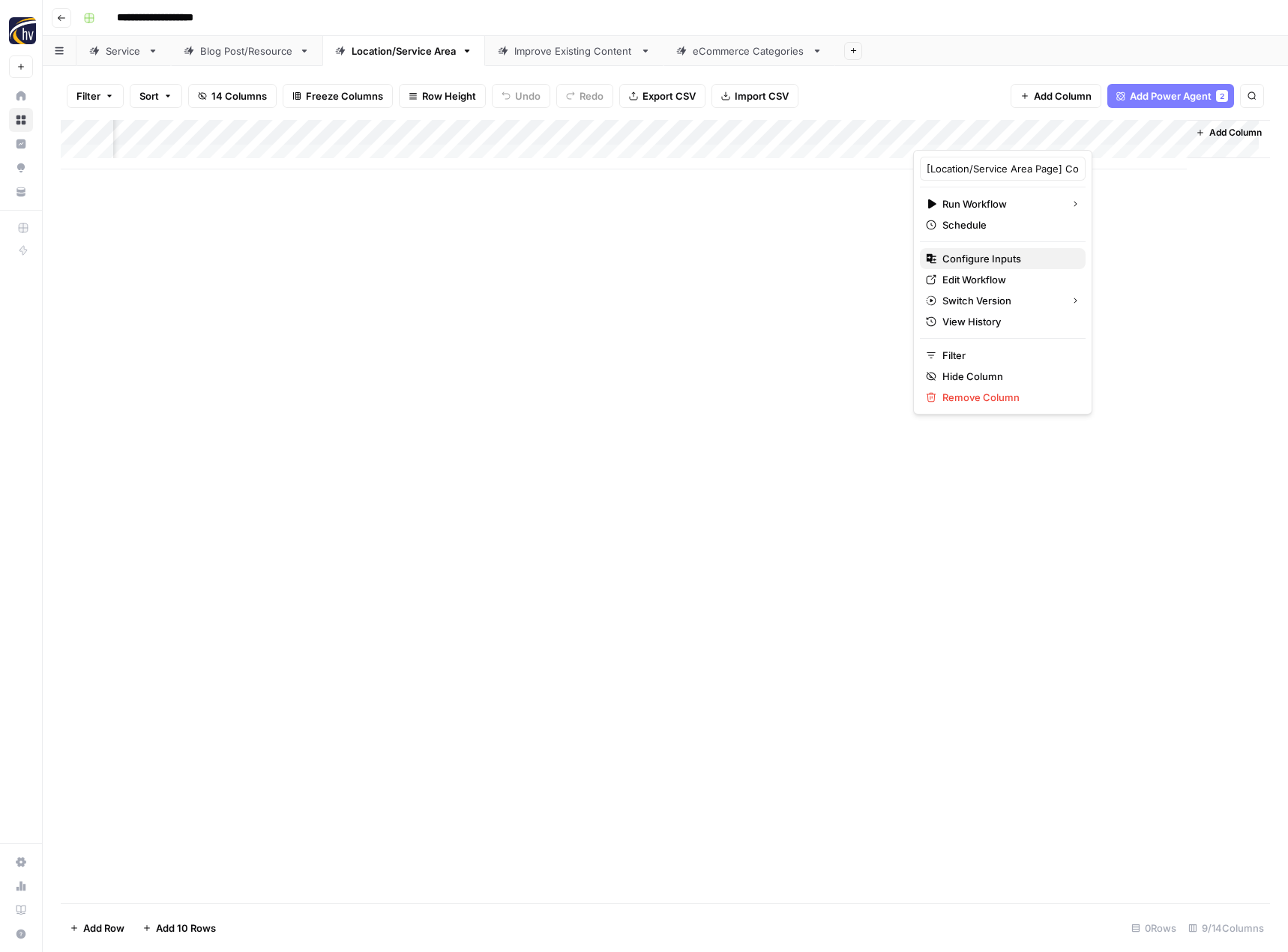
click at [976, 263] on span "Configure Inputs" at bounding box center [1008, 258] width 131 height 15
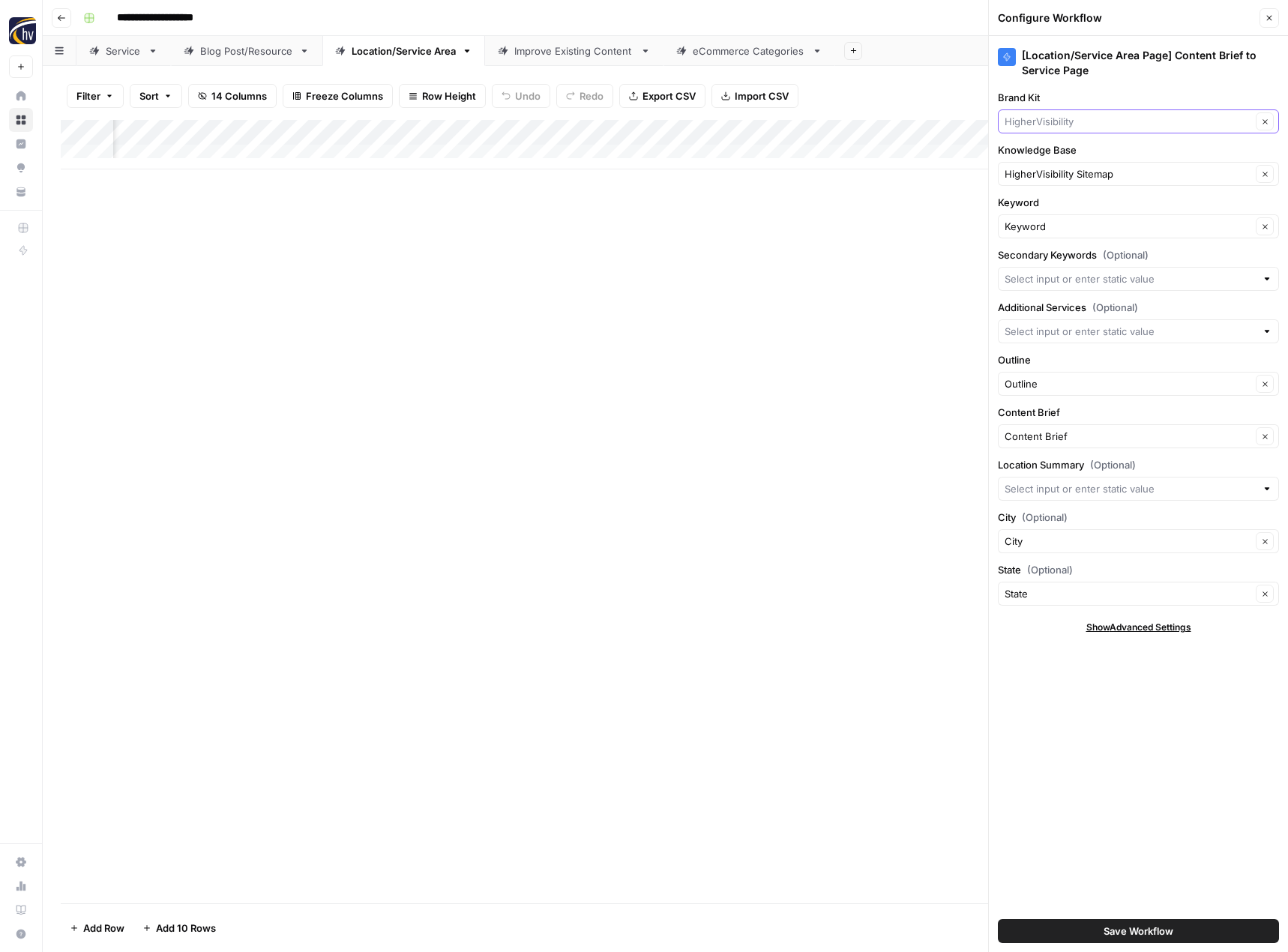
click at [1055, 117] on input "Brand Kit" at bounding box center [1128, 121] width 247 height 15
click at [1050, 159] on span "123 Electric Service" at bounding box center [1135, 156] width 250 height 15
type input "123 Electric Service"
click at [1048, 178] on input "Knowledge Base" at bounding box center [1128, 173] width 247 height 15
click at [1045, 211] on span "123 Electric Sitemap" at bounding box center [1135, 209] width 250 height 15
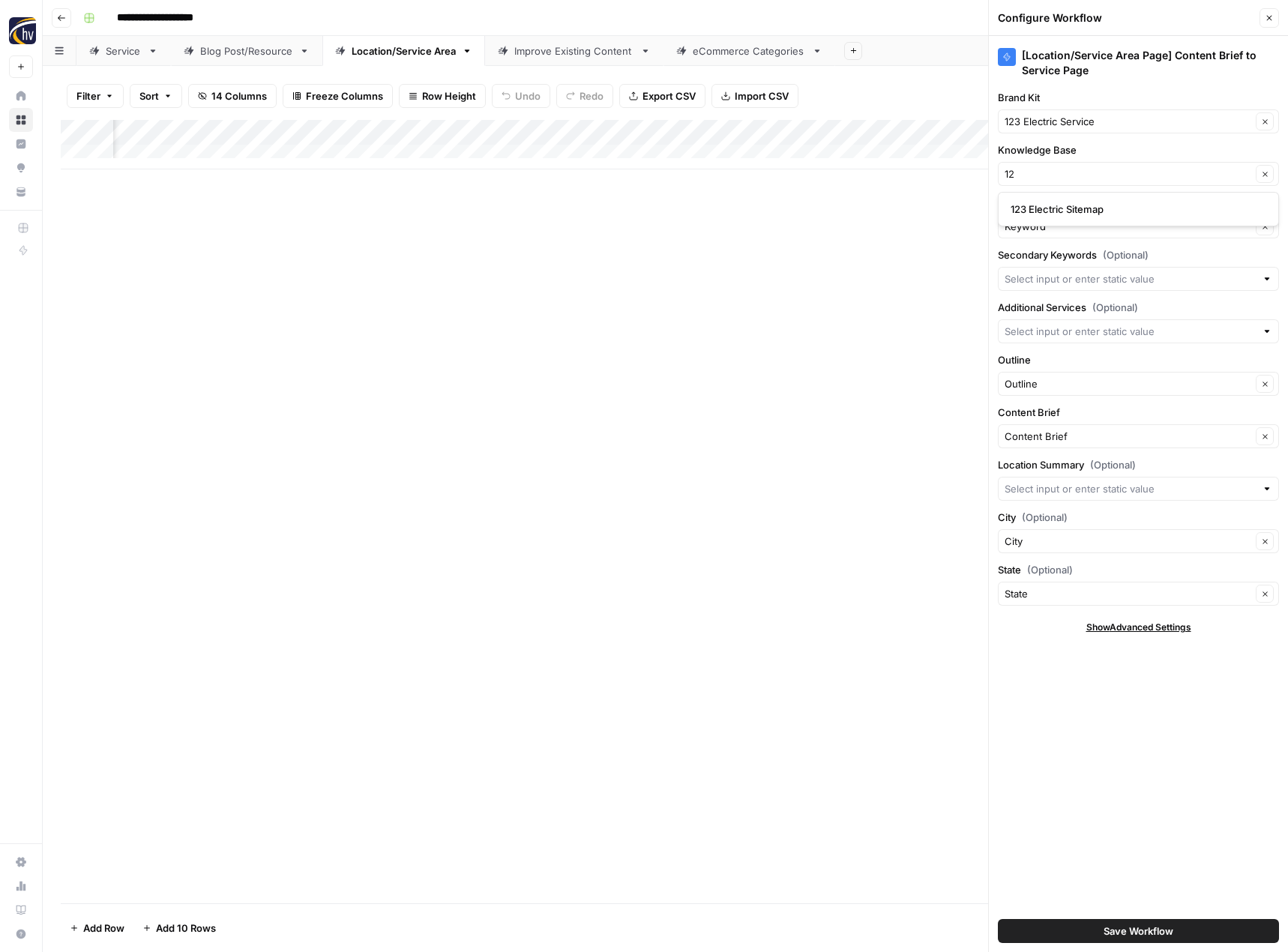
type input "123 Electric Sitemap"
click at [1082, 926] on button "Save Workflow" at bounding box center [1139, 930] width 281 height 24
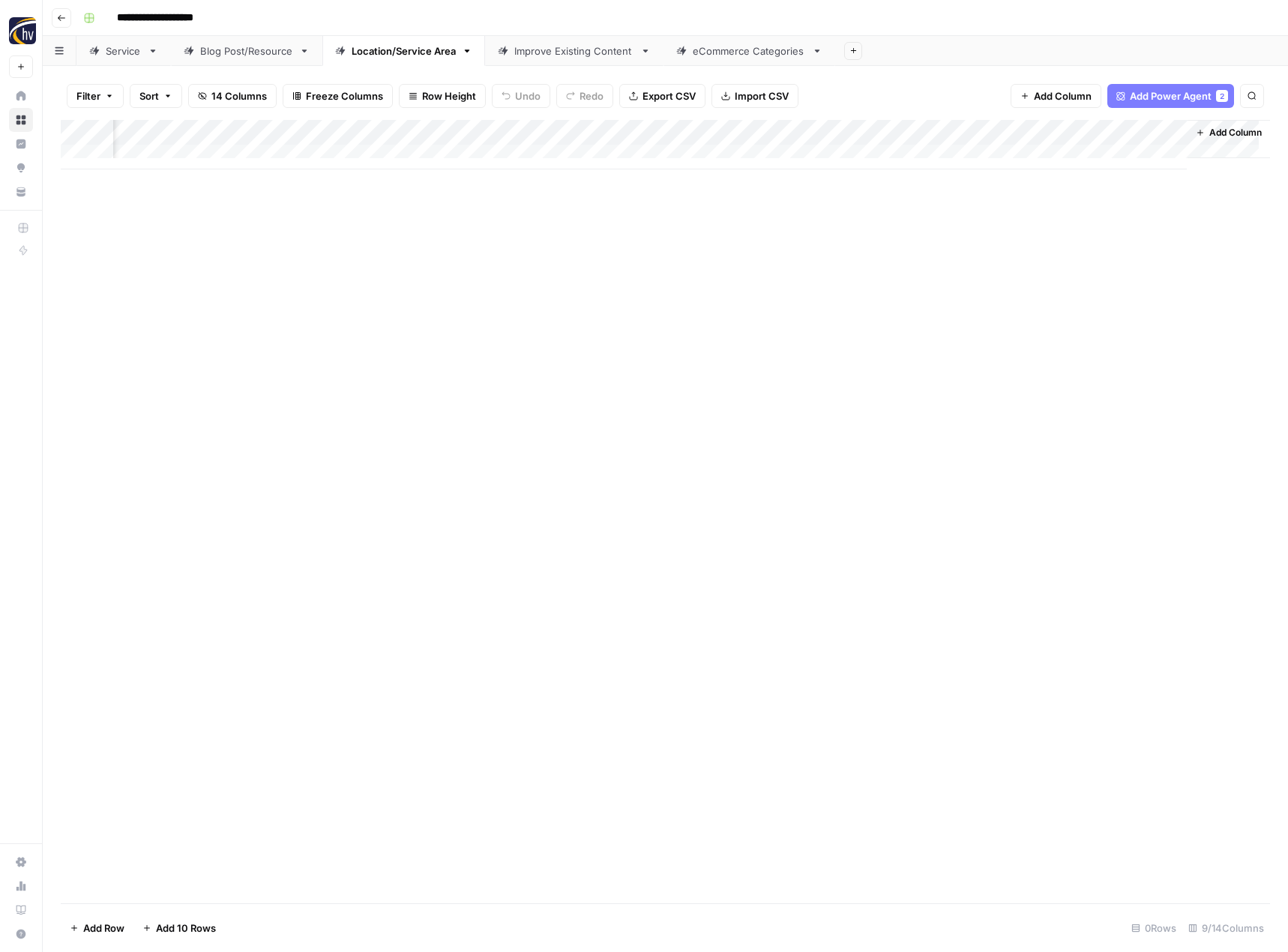
click at [567, 61] on link "Improve Existing Content" at bounding box center [574, 51] width 179 height 30
click at [759, 130] on div "Add Column" at bounding box center [666, 144] width 1209 height 49
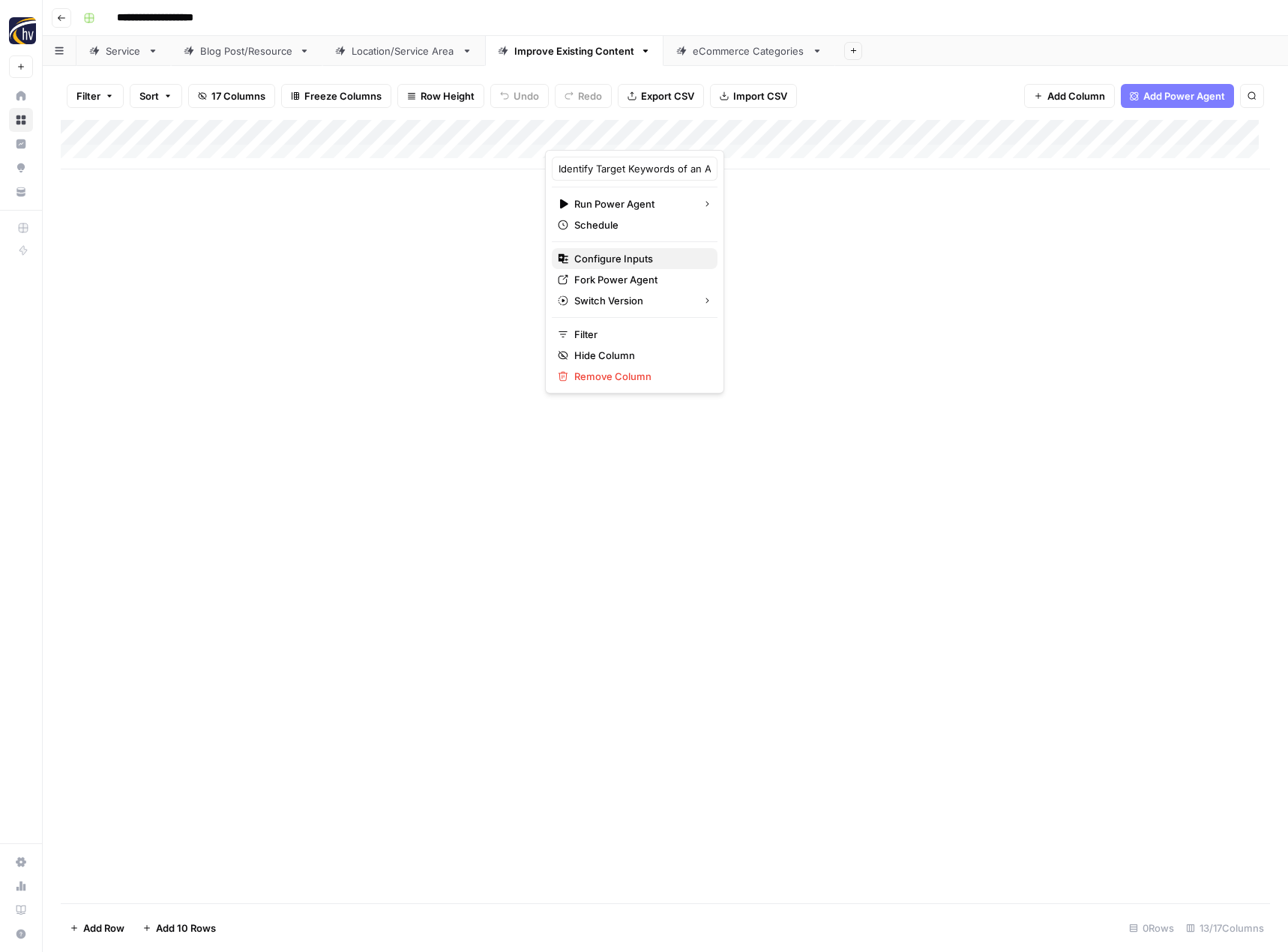
click at [612, 259] on span "Configure Inputs" at bounding box center [640, 258] width 131 height 15
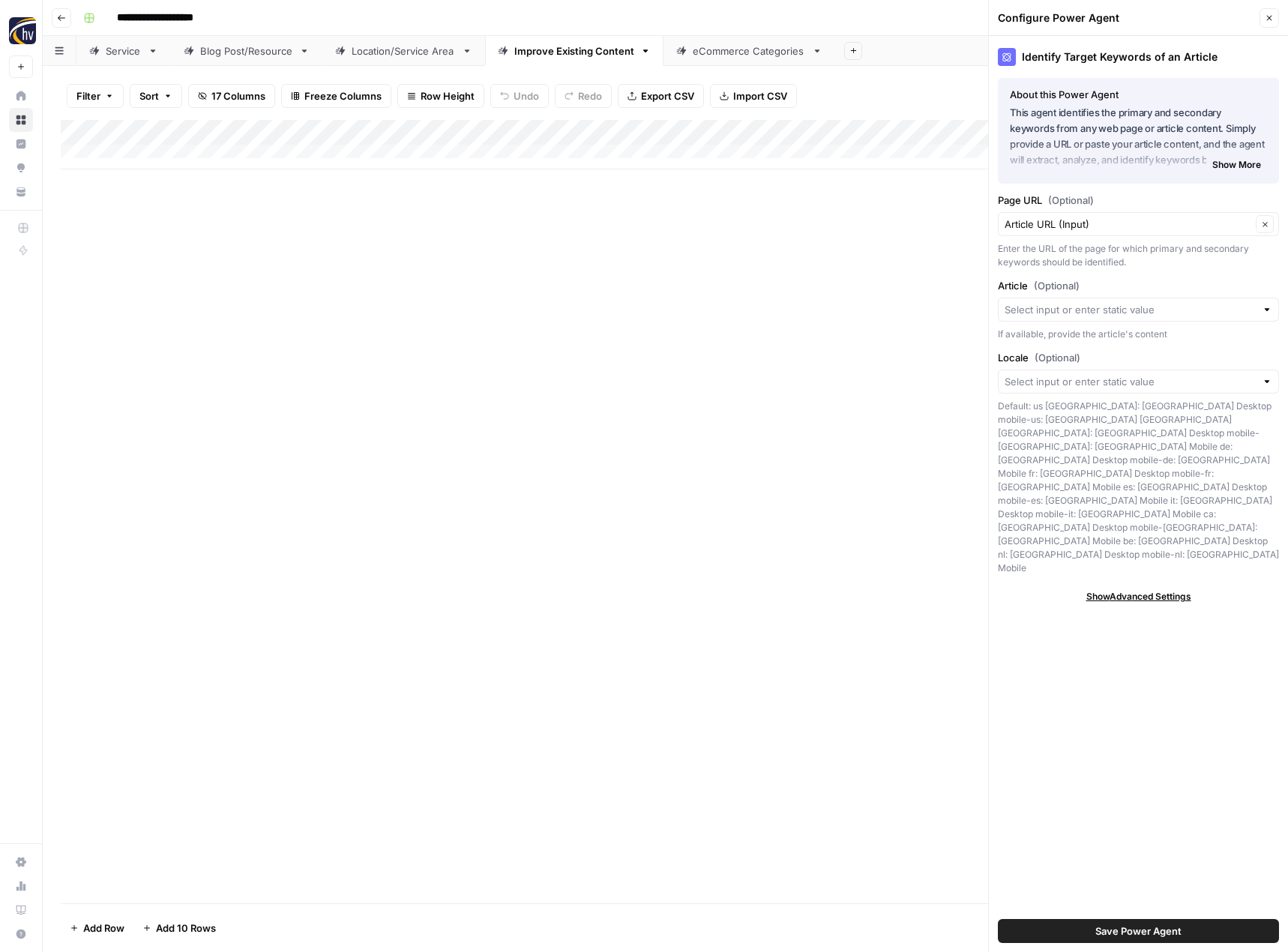
click at [1268, 20] on icon "button" at bounding box center [1269, 18] width 9 height 9
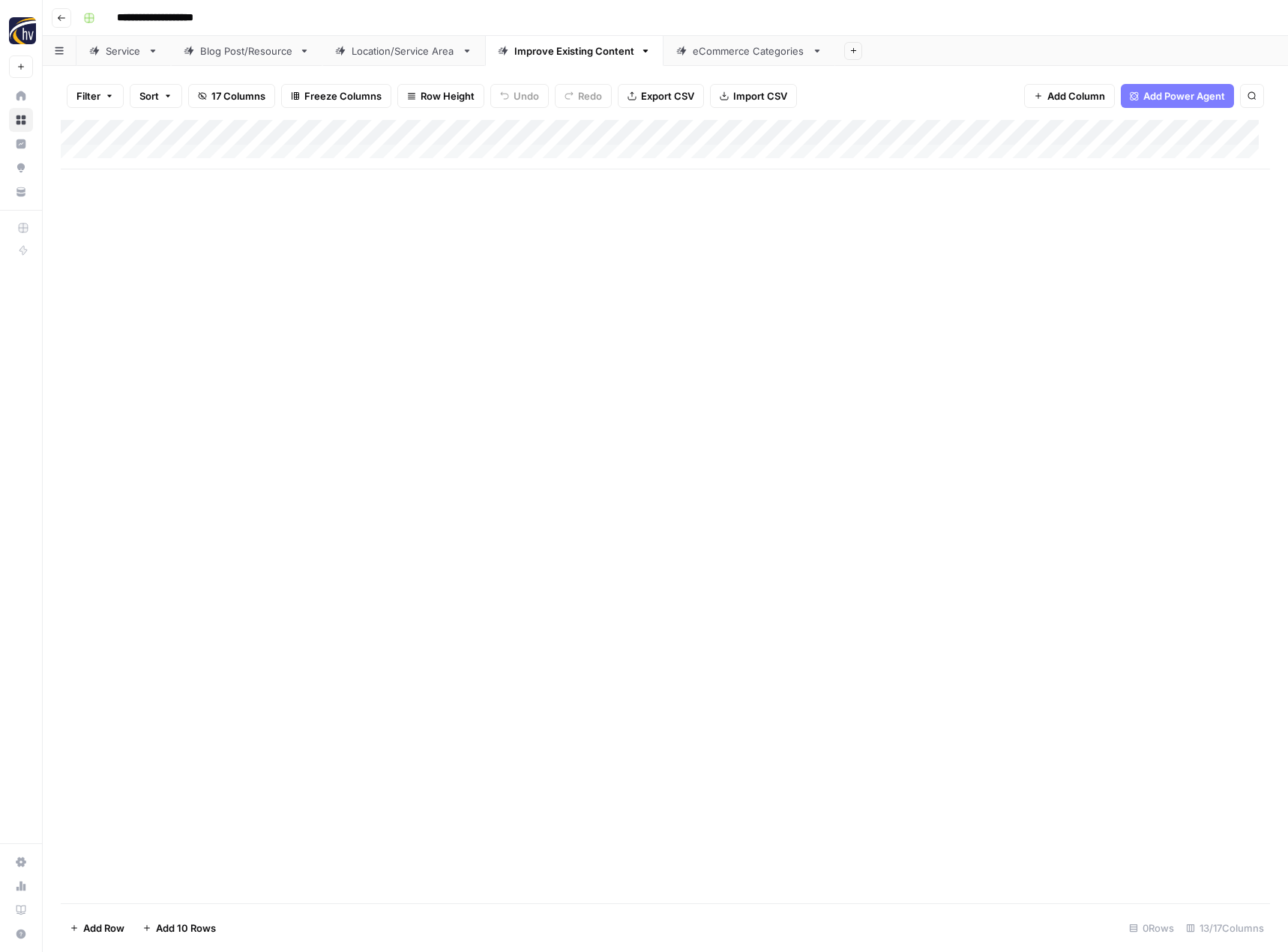
click at [1123, 127] on div "Add Column" at bounding box center [666, 144] width 1209 height 49
click at [1008, 261] on span "Configure Inputs" at bounding box center [1021, 258] width 131 height 15
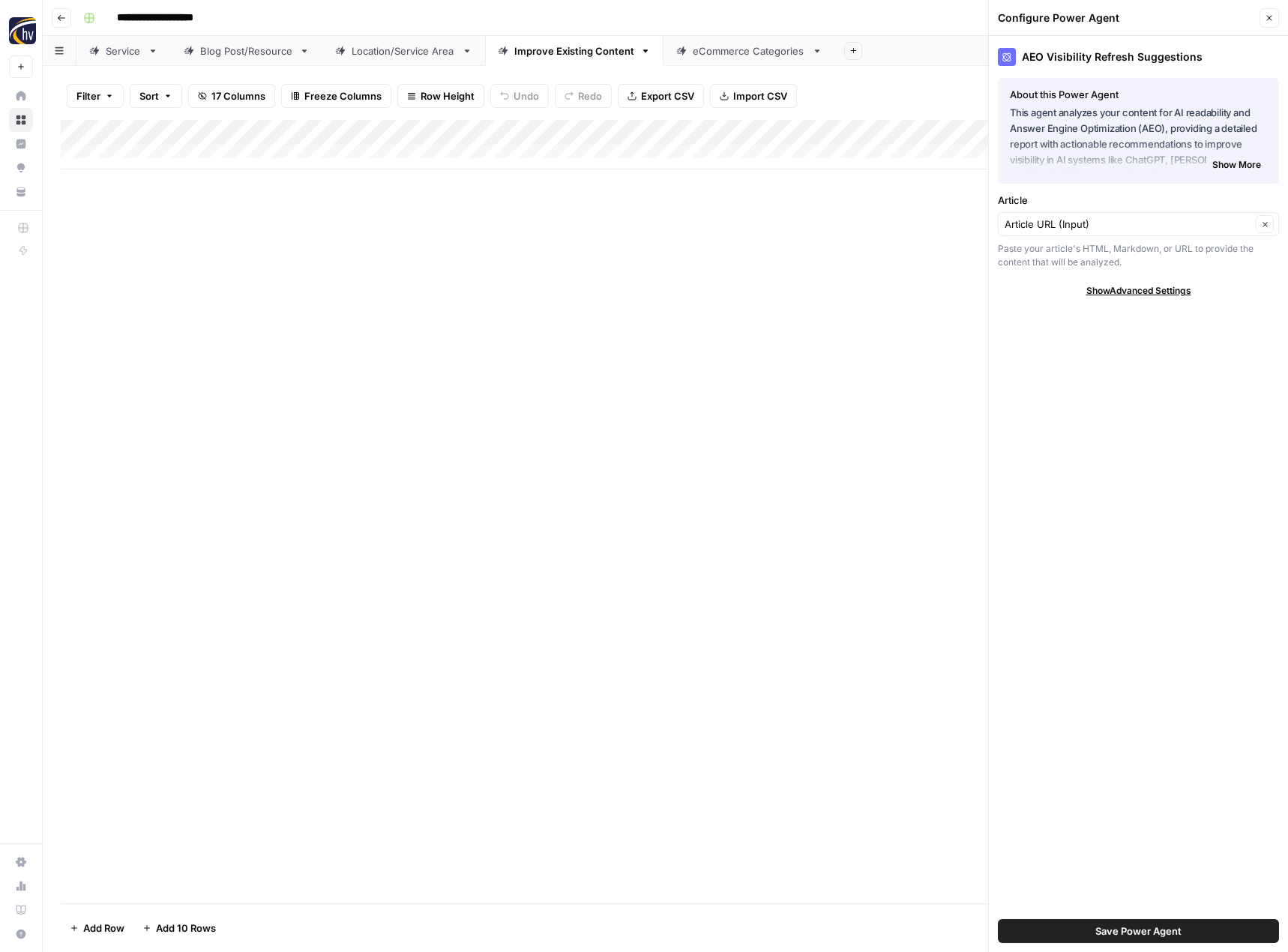
click at [1268, 15] on icon "button" at bounding box center [1269, 18] width 9 height 9
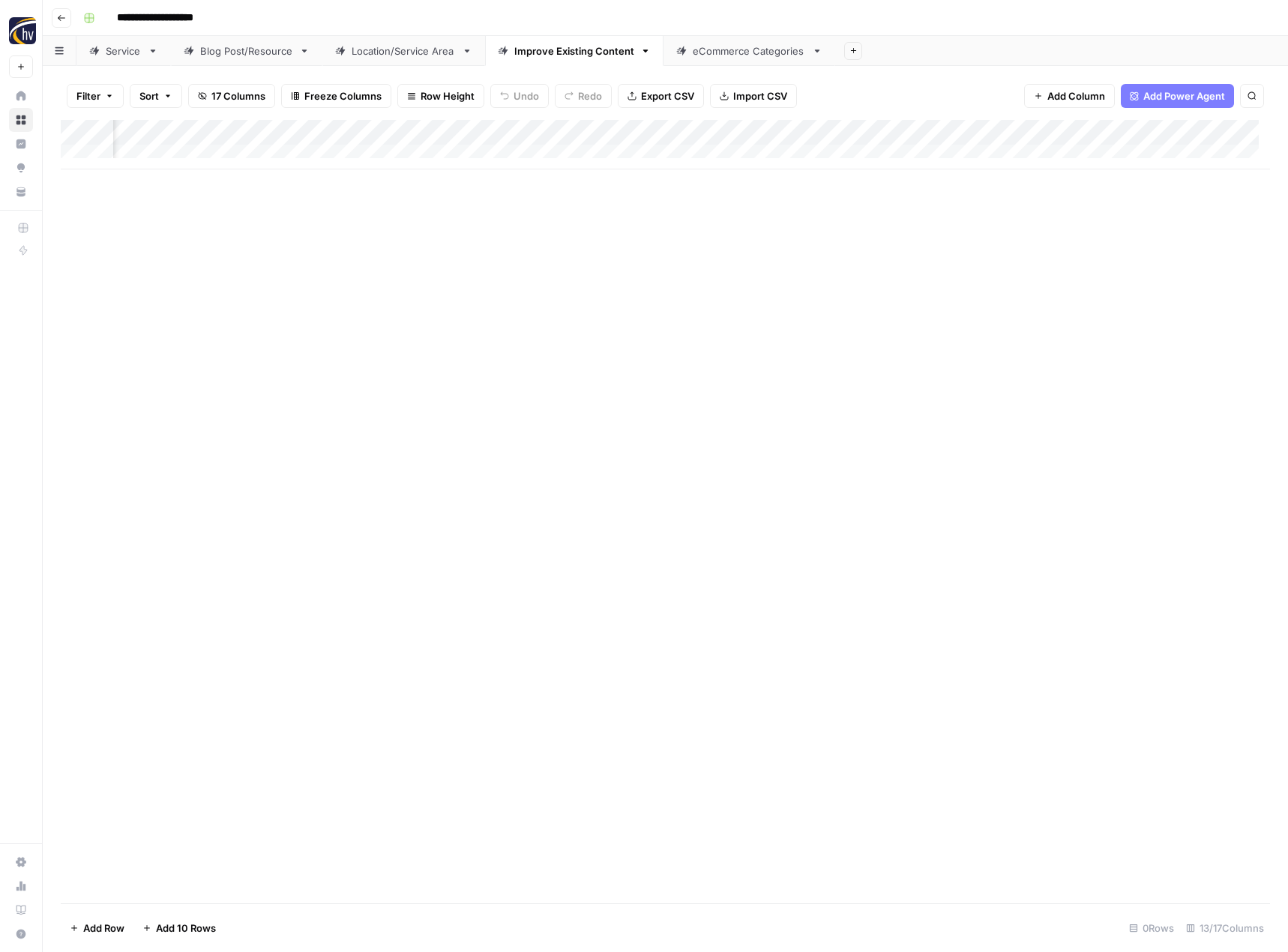
scroll to position [0, 746]
click at [758, 133] on div "Add Column" at bounding box center [666, 144] width 1209 height 49
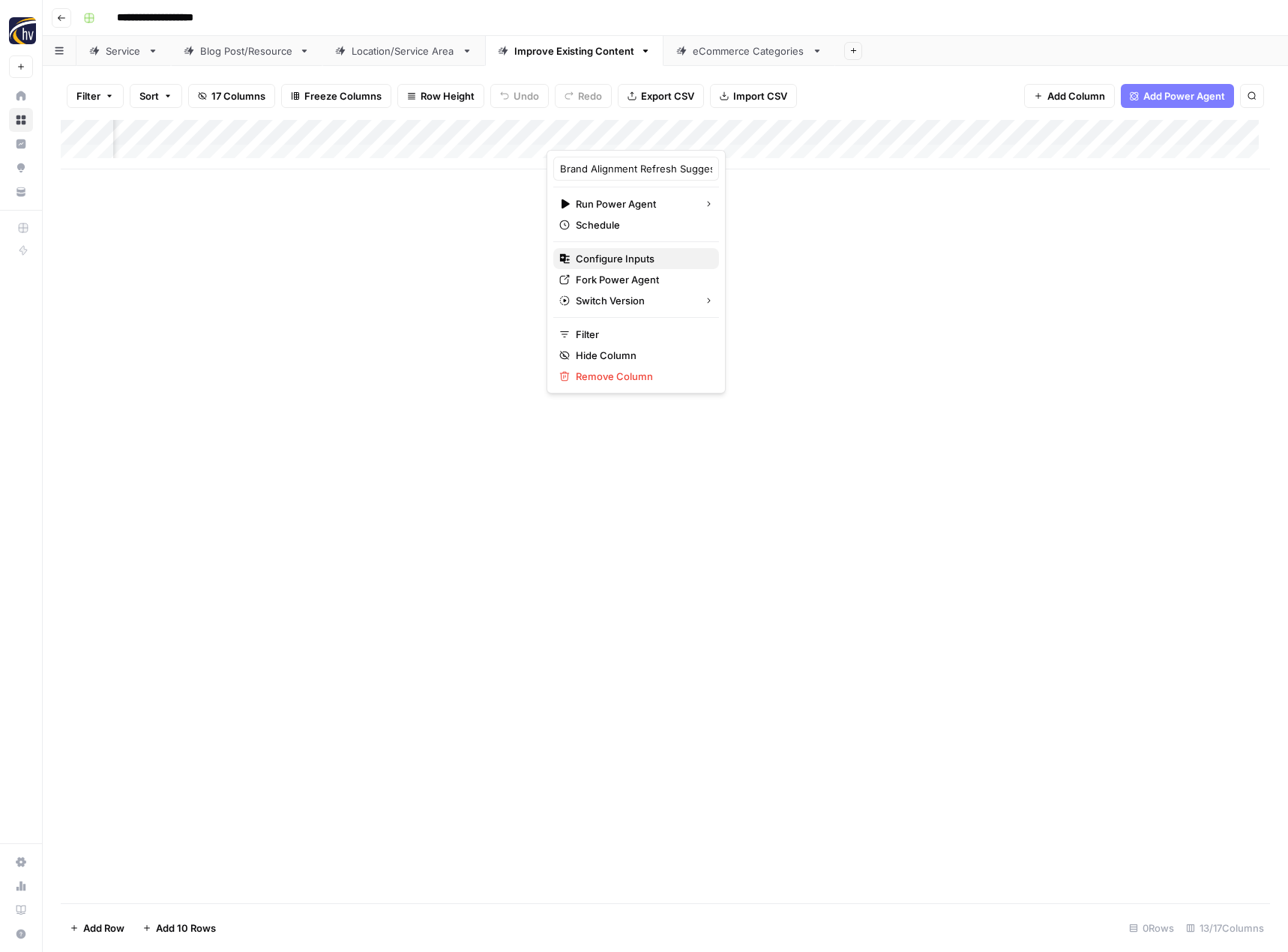
click at [616, 260] on span "Configure Inputs" at bounding box center [642, 258] width 131 height 15
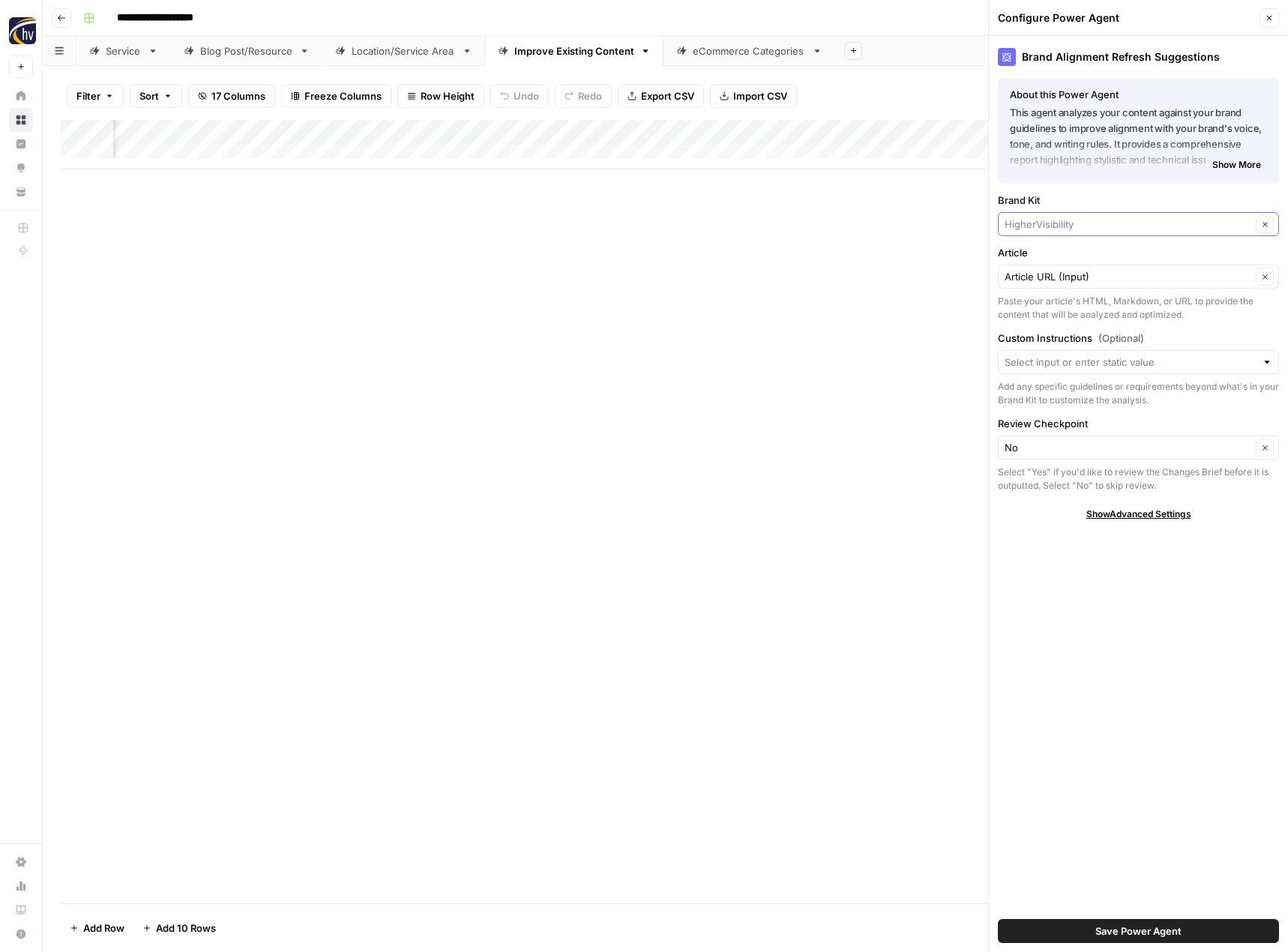
click at [1029, 227] on input "Brand Kit" at bounding box center [1128, 223] width 247 height 15
click at [1033, 255] on span "123 Electric Service" at bounding box center [1135, 259] width 250 height 15
type input "123 Electric Service"
click at [1102, 926] on span "Save Power Agent" at bounding box center [1139, 930] width 87 height 15
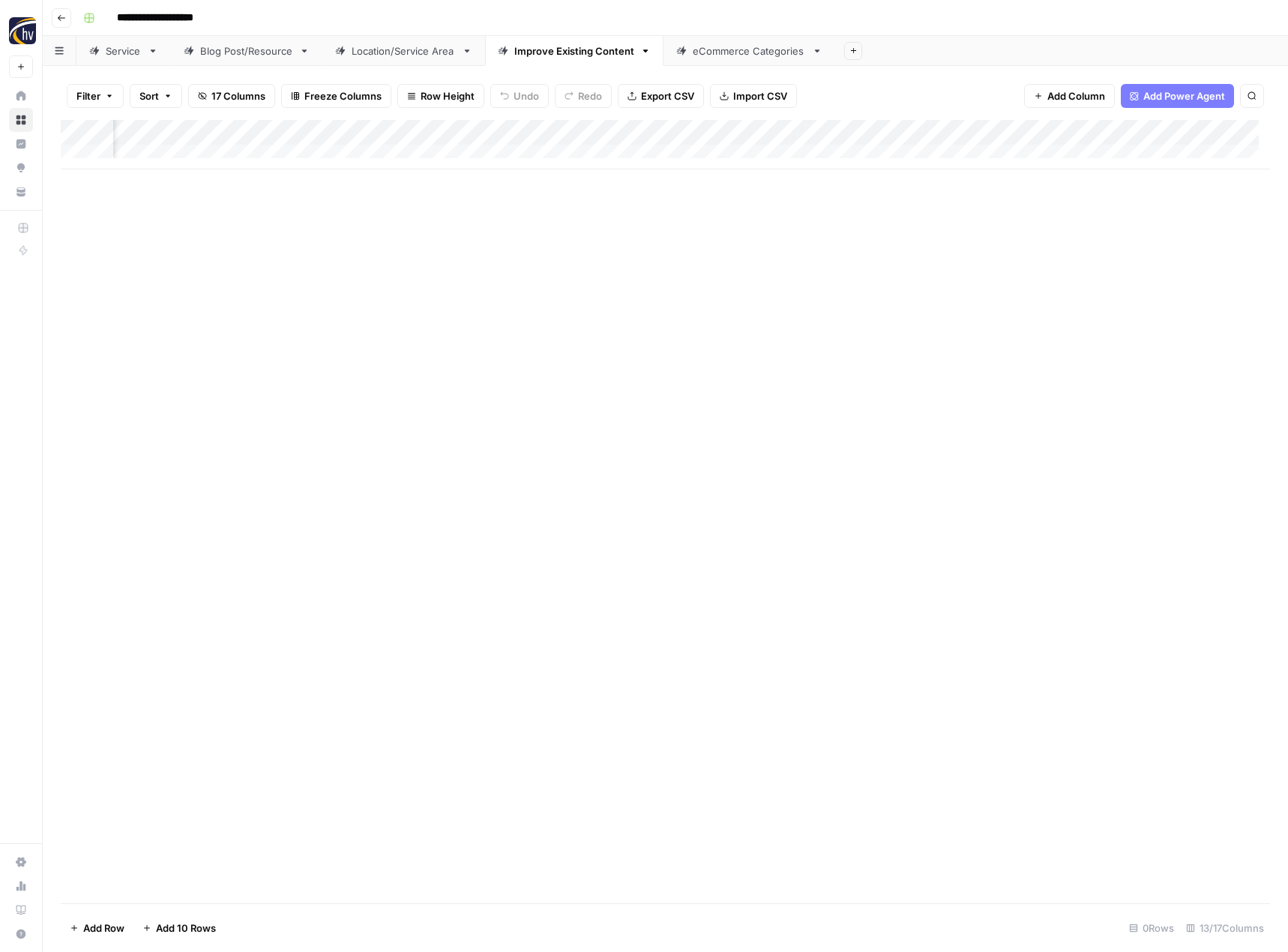
scroll to position [0, 1040]
click at [856, 128] on div "Add Column" at bounding box center [666, 144] width 1209 height 49
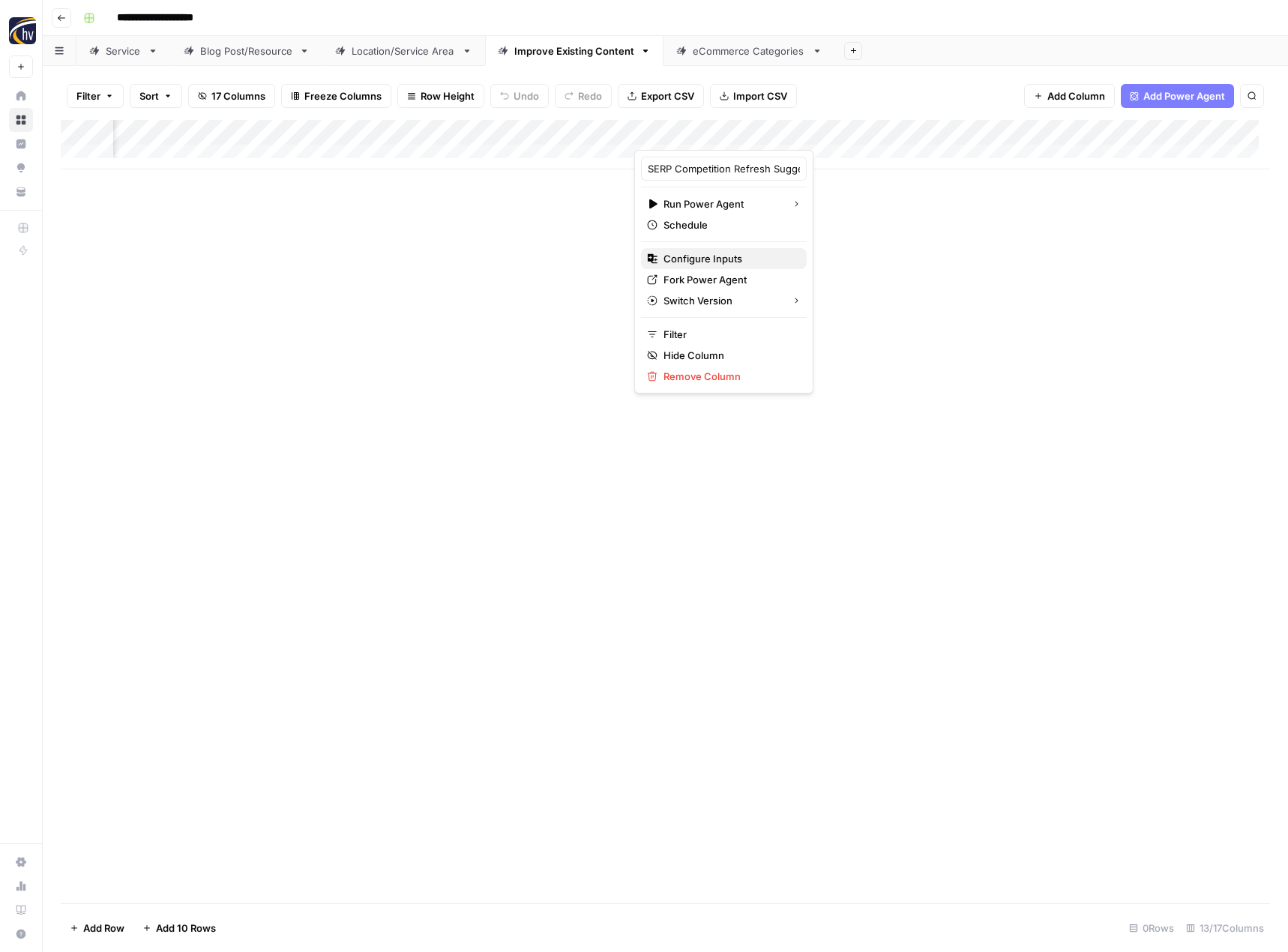
click at [717, 261] on span "Configure Inputs" at bounding box center [729, 258] width 131 height 15
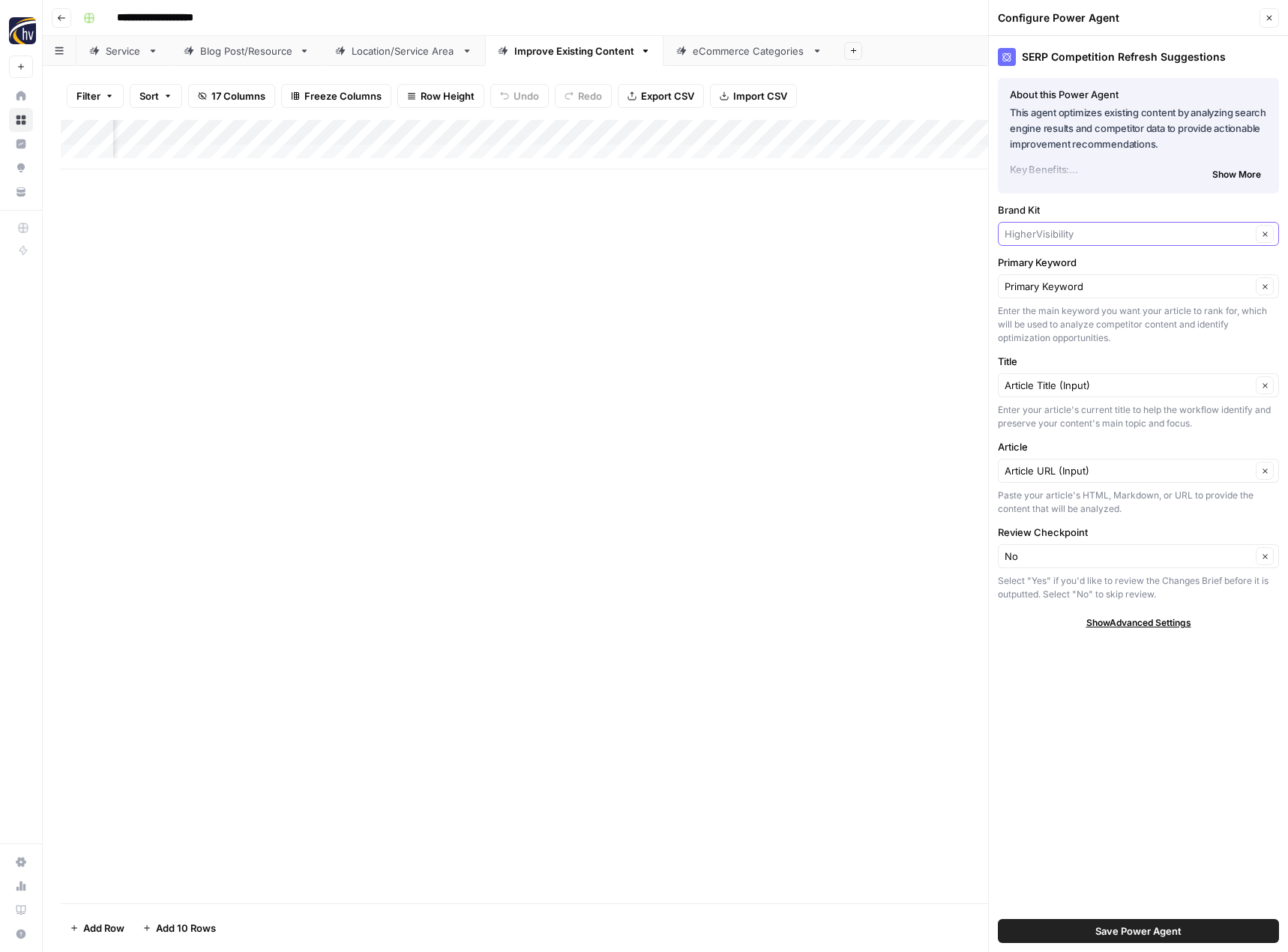
click at [1020, 229] on input "Brand Kit" at bounding box center [1128, 233] width 247 height 15
click at [1028, 267] on span "123 Electric Service" at bounding box center [1135, 268] width 250 height 15
type input "123 Electric Service"
click at [1101, 933] on span "Save Power Agent" at bounding box center [1139, 930] width 87 height 15
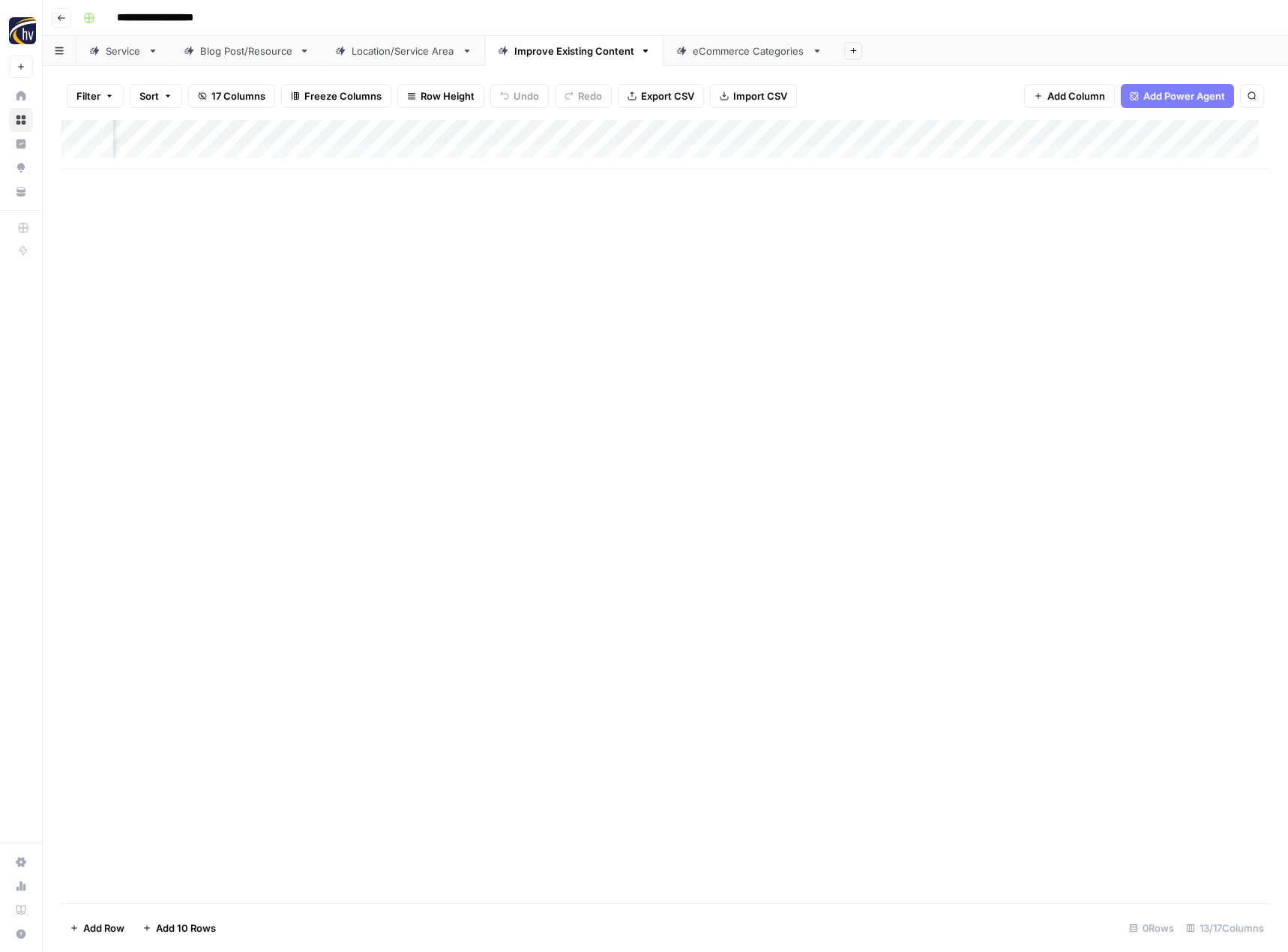
click at [1225, 131] on div "Add Column" at bounding box center [666, 144] width 1209 height 49
click at [1089, 258] on span "Configure Inputs" at bounding box center [1118, 258] width 131 height 15
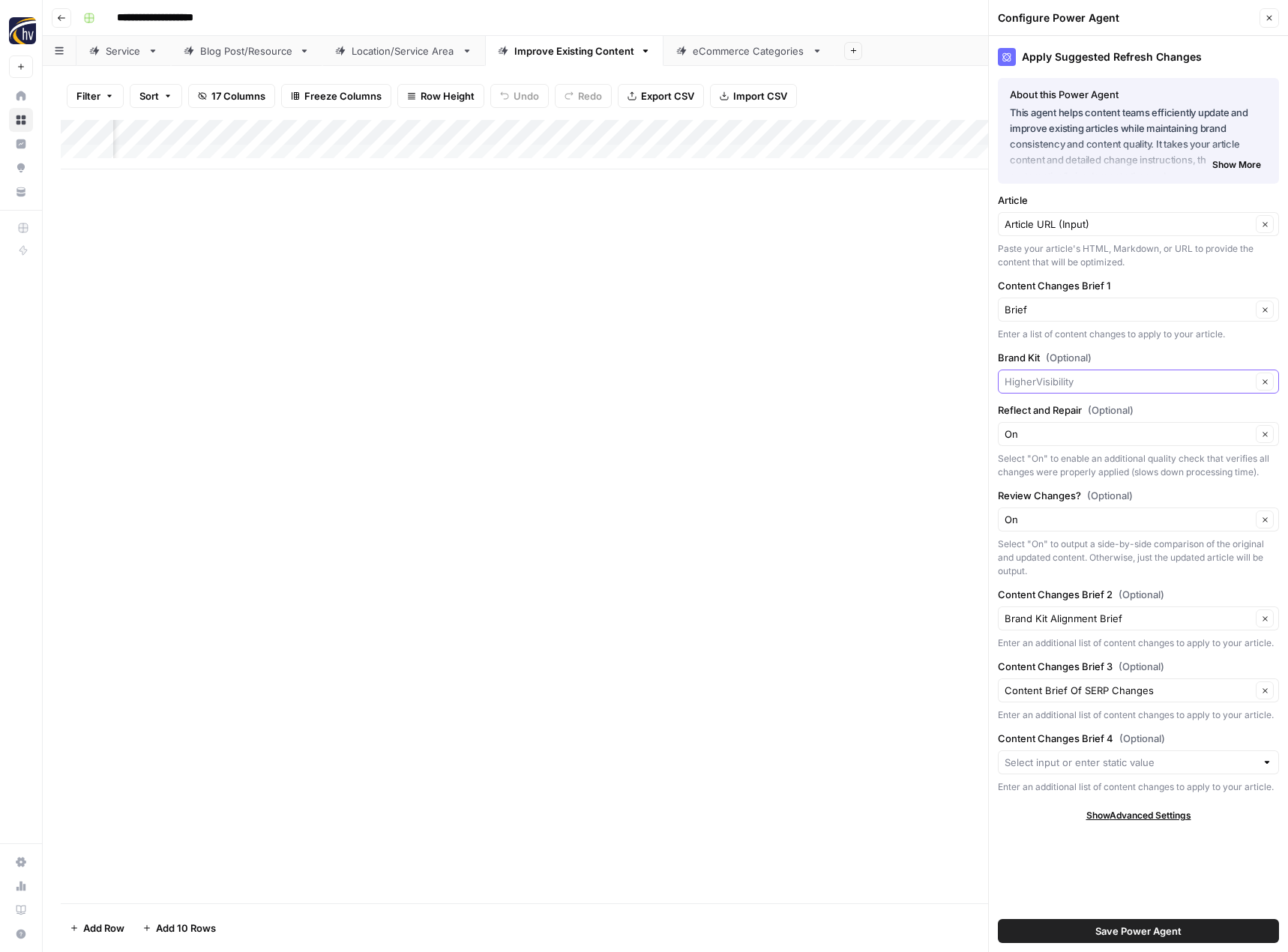
click at [1033, 382] on input "Brand Kit (Optional)" at bounding box center [1128, 381] width 247 height 15
click at [1041, 409] on button "123 Electric Service" at bounding box center [1139, 416] width 267 height 21
type input "123 Electric Service"
click at [1067, 930] on button "Save Power Agent" at bounding box center [1139, 930] width 281 height 24
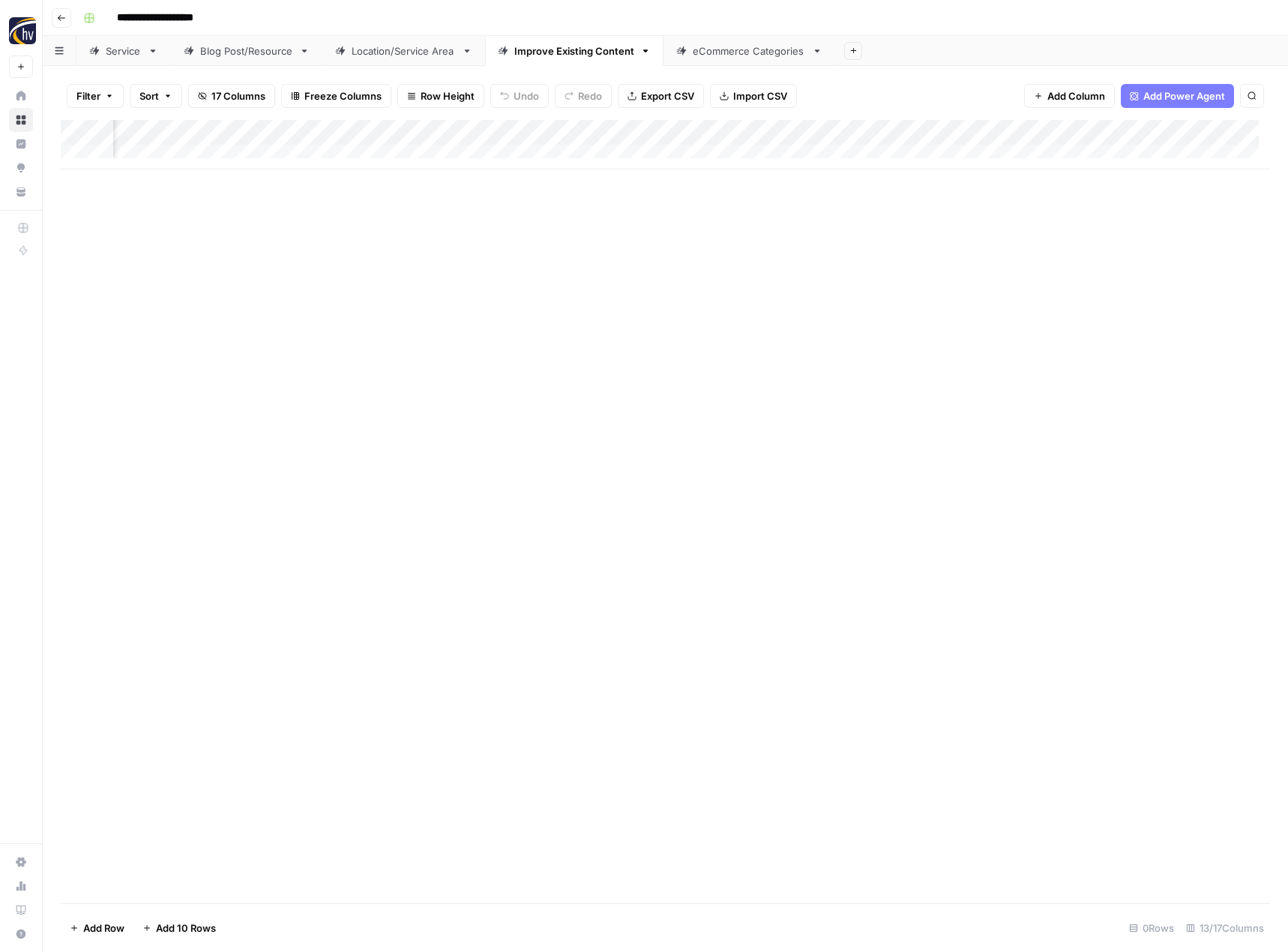
click at [727, 54] on div "eCommerce Categories" at bounding box center [749, 50] width 113 height 15
click at [734, 131] on div "Add Column" at bounding box center [666, 144] width 1209 height 49
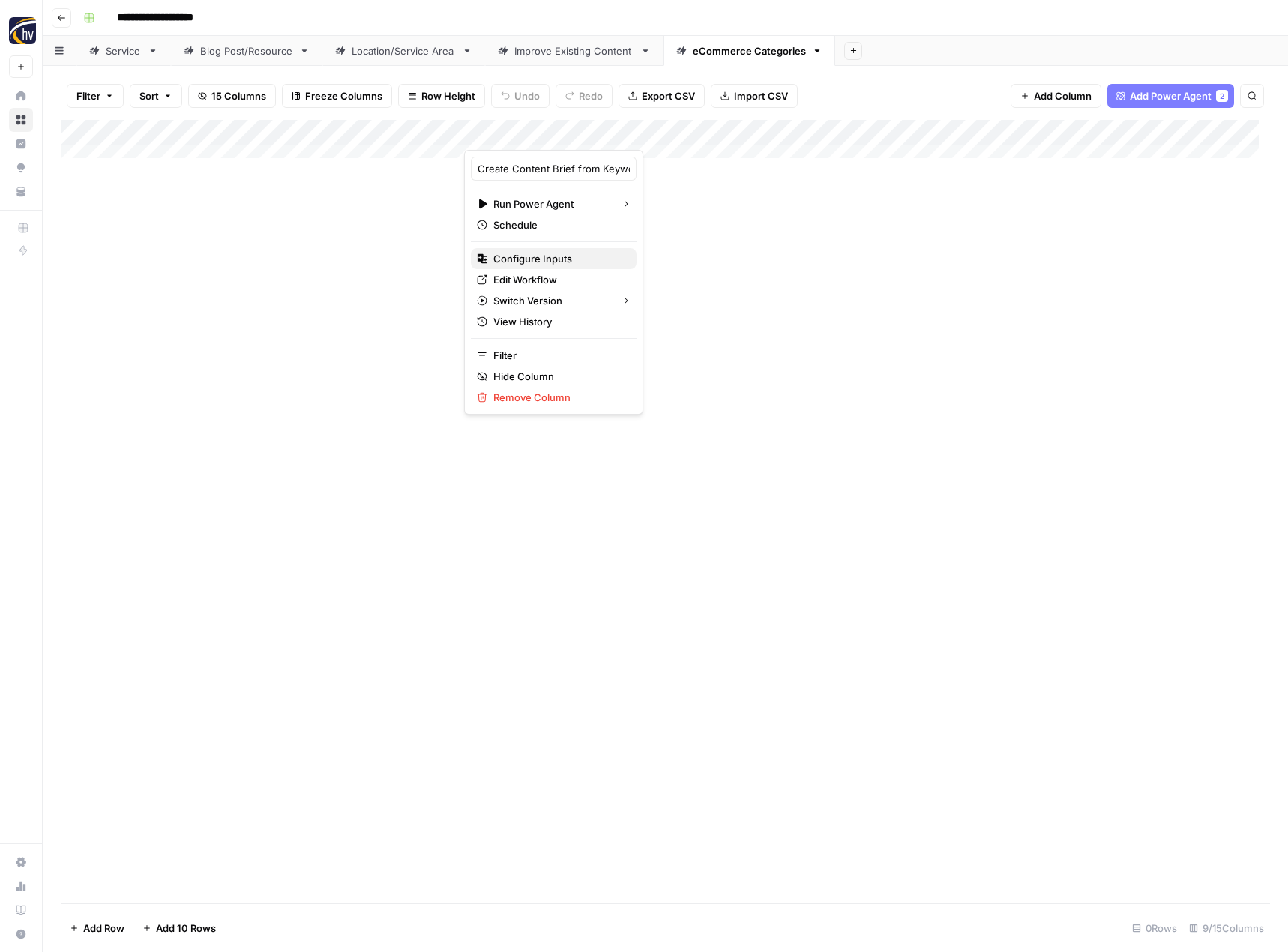
click at [543, 257] on span "Configure Inputs" at bounding box center [559, 258] width 131 height 15
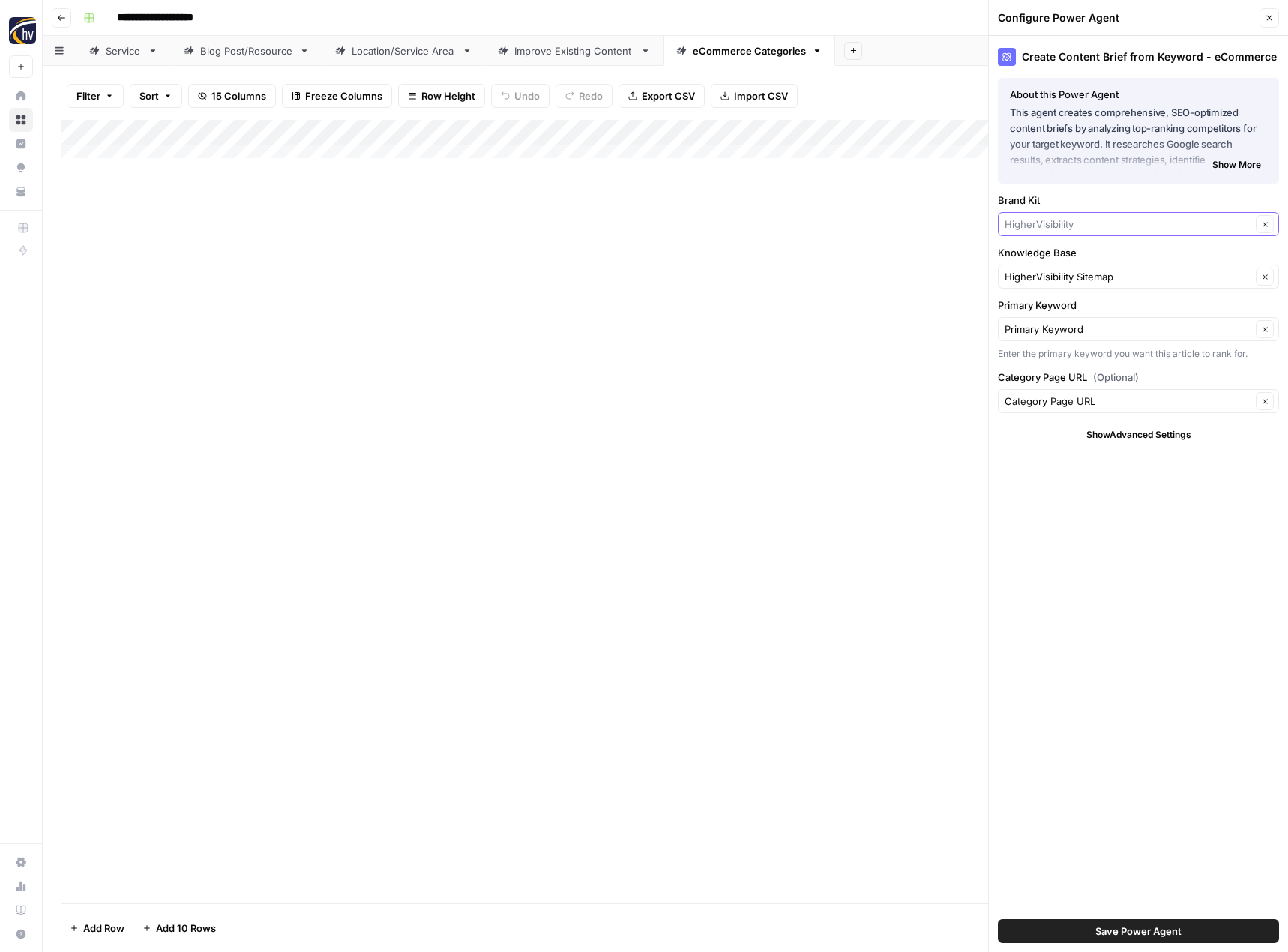
click at [1029, 222] on input "Brand Kit" at bounding box center [1128, 223] width 247 height 15
click at [1033, 264] on span "123 Electric Service" at bounding box center [1135, 259] width 250 height 15
type input "123 Electric Service"
click at [1033, 280] on input "Knowledge Base" at bounding box center [1128, 276] width 247 height 15
click at [1034, 314] on span "123 Electric Sitemap" at bounding box center [1135, 311] width 250 height 15
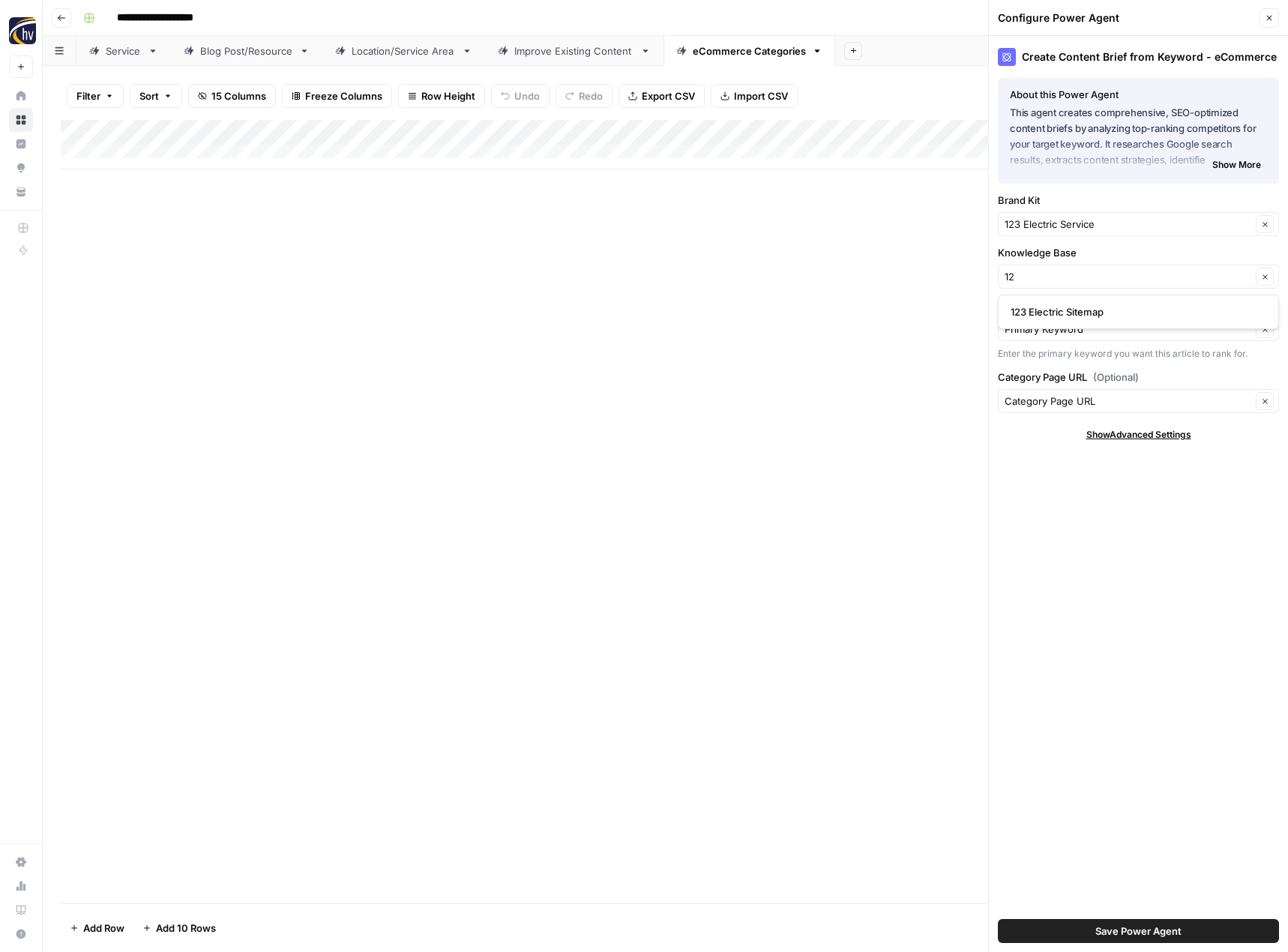
type input "123 Electric Sitemap"
click at [1054, 933] on button "Save Power Agent" at bounding box center [1139, 930] width 281 height 24
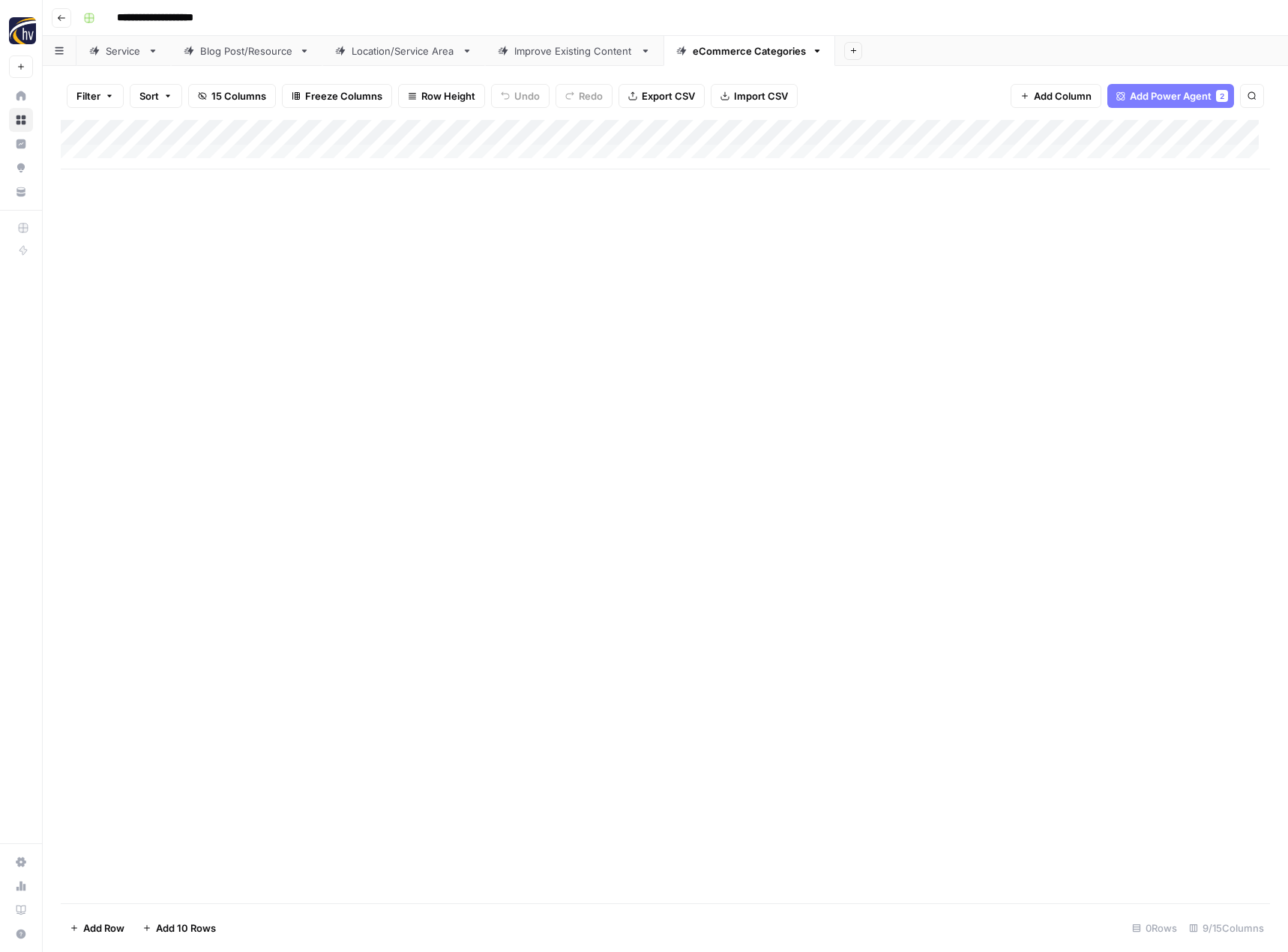
click at [390, 253] on div "Add Column" at bounding box center [666, 512] width 1209 height 784
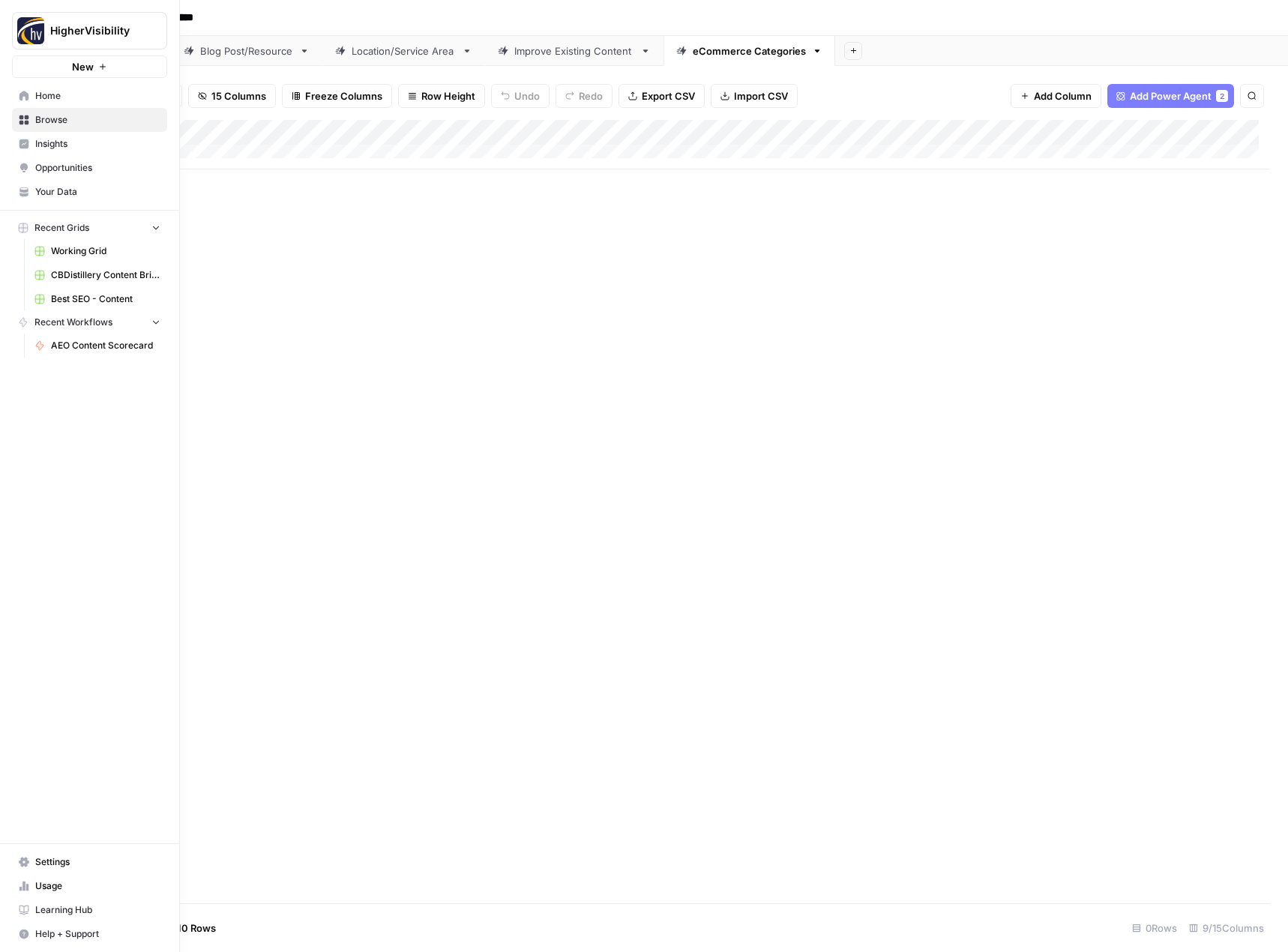
click at [83, 121] on span "Browse" at bounding box center [98, 119] width 125 height 13
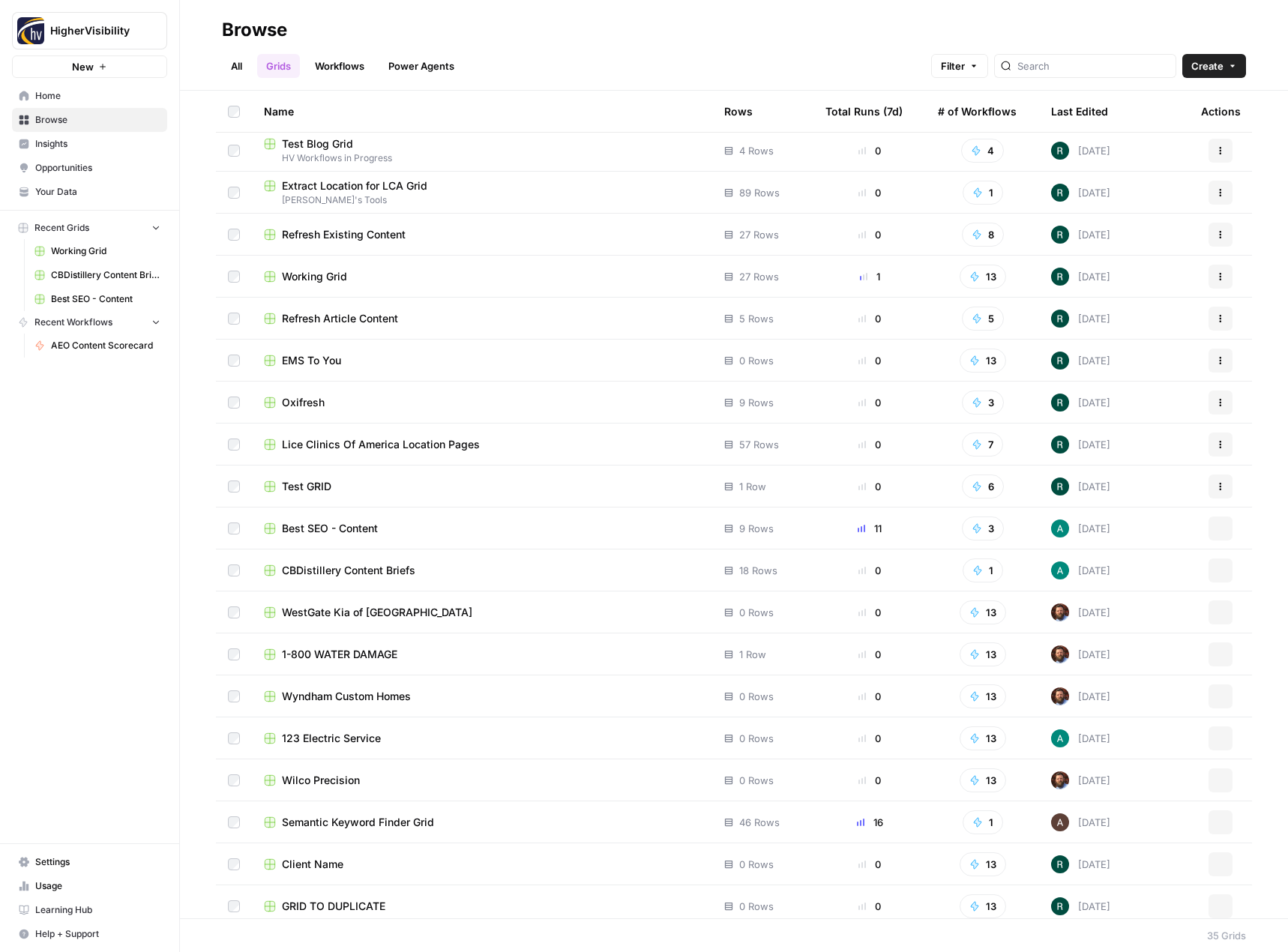
scroll to position [684, 0]
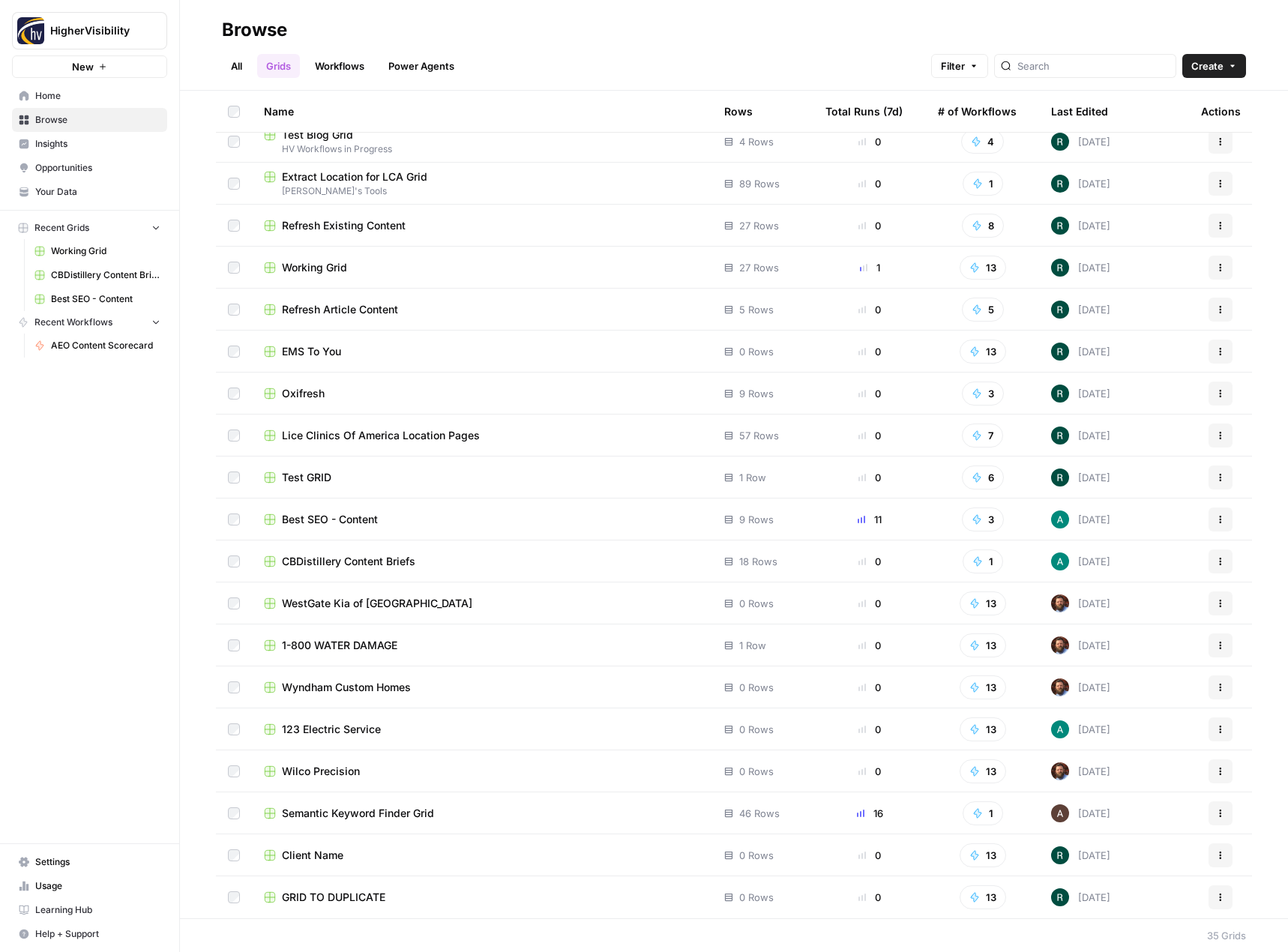
click at [1216, 894] on icon "button" at bounding box center [1221, 897] width 9 height 9
click at [1126, 768] on span "Duplicate" at bounding box center [1143, 773] width 120 height 15
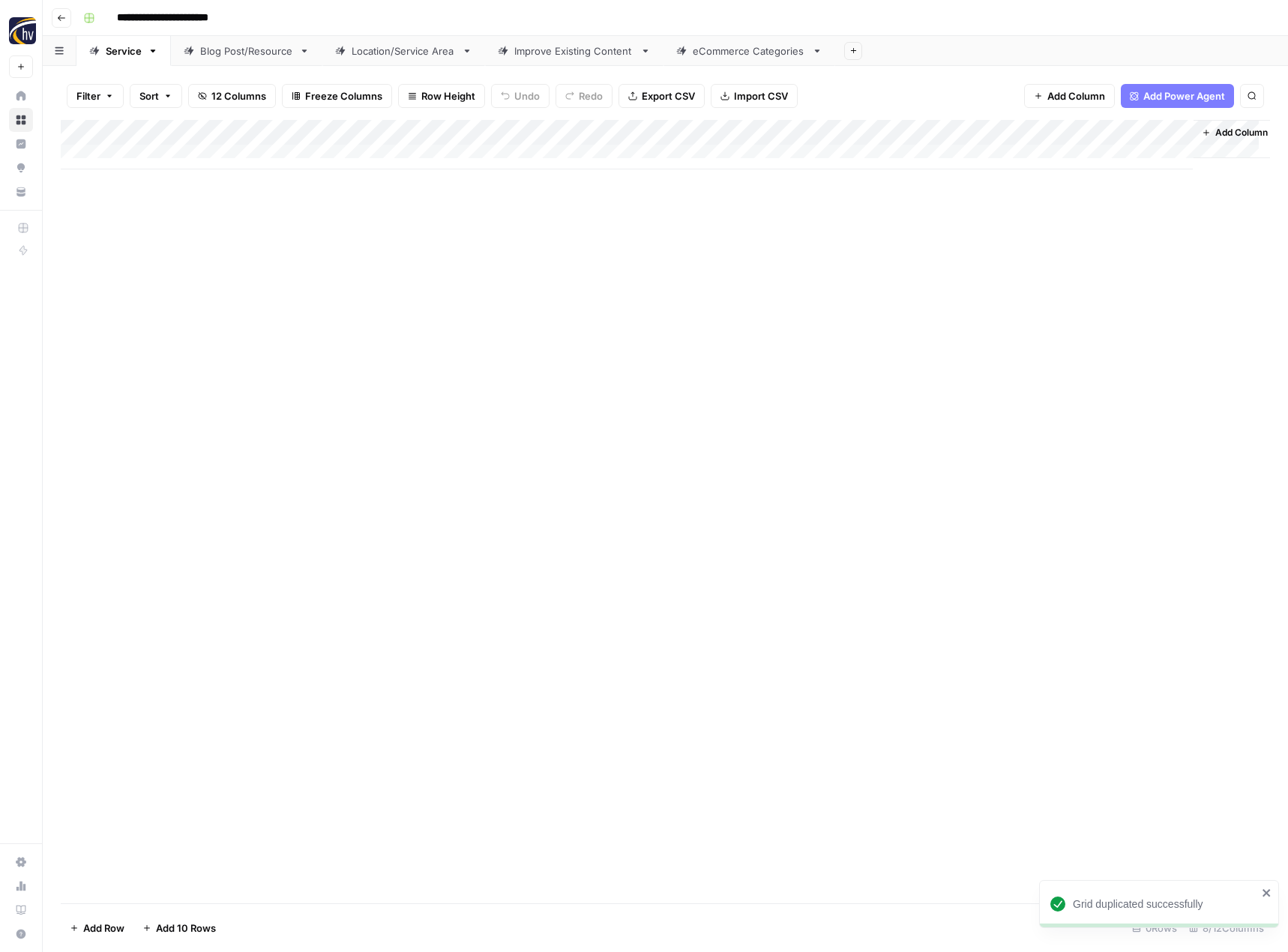
click at [187, 21] on input "**********" at bounding box center [188, 18] width 155 height 24
paste input
type input "**********"
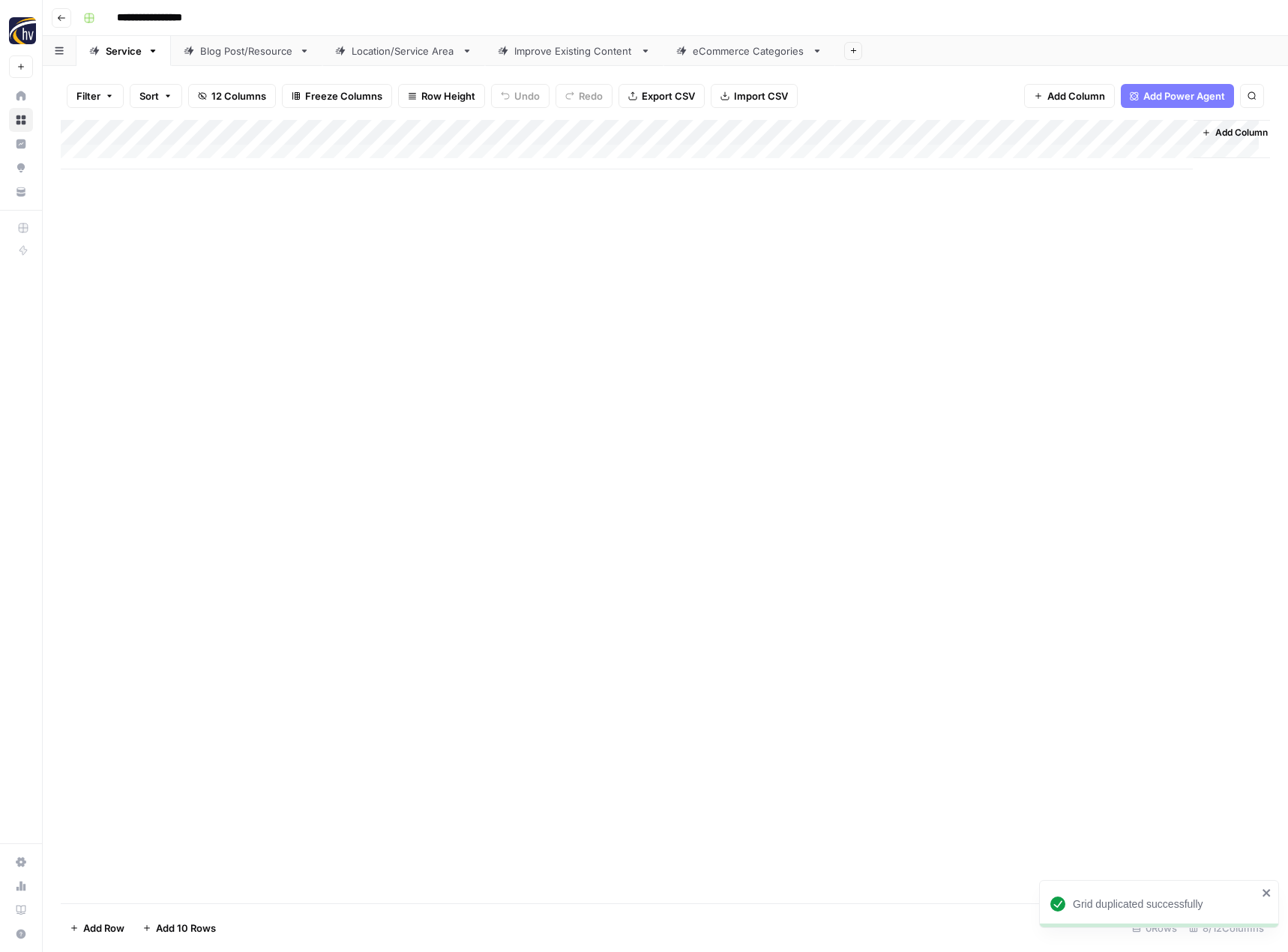
click at [202, 279] on div "Add Column" at bounding box center [666, 512] width 1209 height 784
click at [352, 134] on div "Add Column" at bounding box center [666, 144] width 1209 height 49
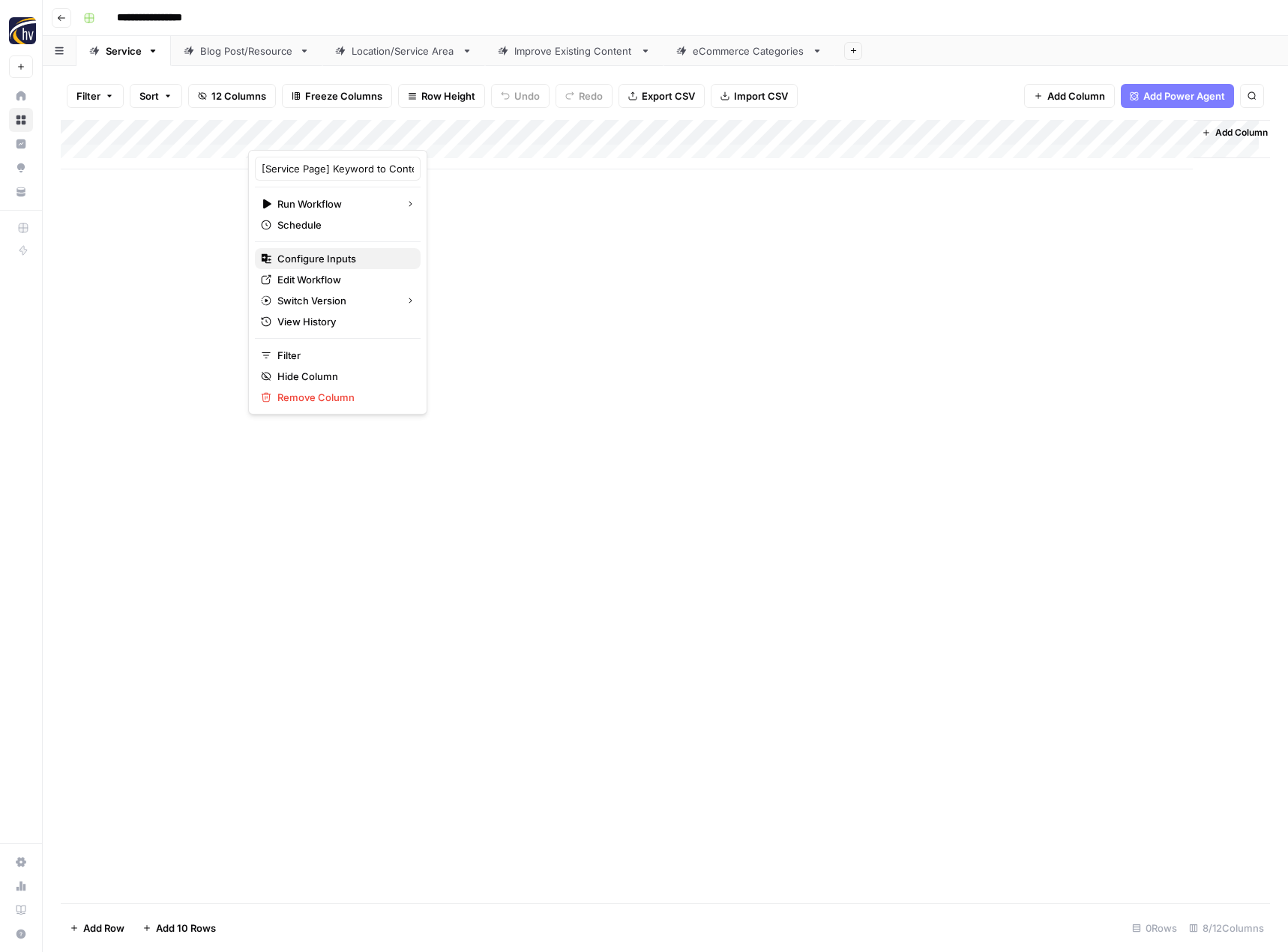
click at [307, 261] on span "Configure Inputs" at bounding box center [343, 258] width 131 height 15
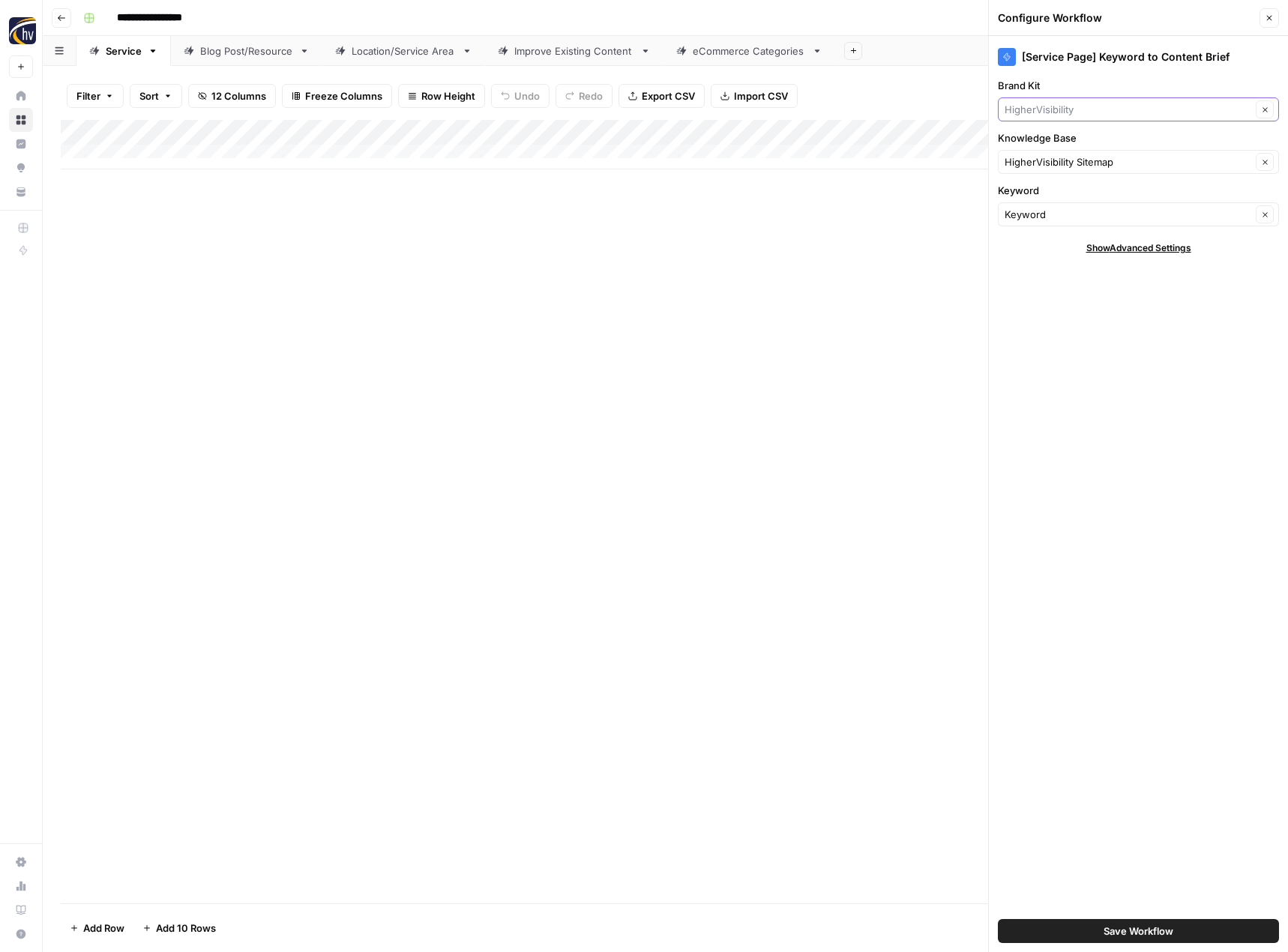
click at [1072, 112] on input "Brand Kit" at bounding box center [1128, 109] width 247 height 15
click at [1061, 162] on span "24/7 Drain [PERSON_NAME]" at bounding box center [1135, 165] width 250 height 15
type input "24/7 Drain [PERSON_NAME]"
click at [1068, 158] on input "Knowledge Base" at bounding box center [1128, 162] width 247 height 15
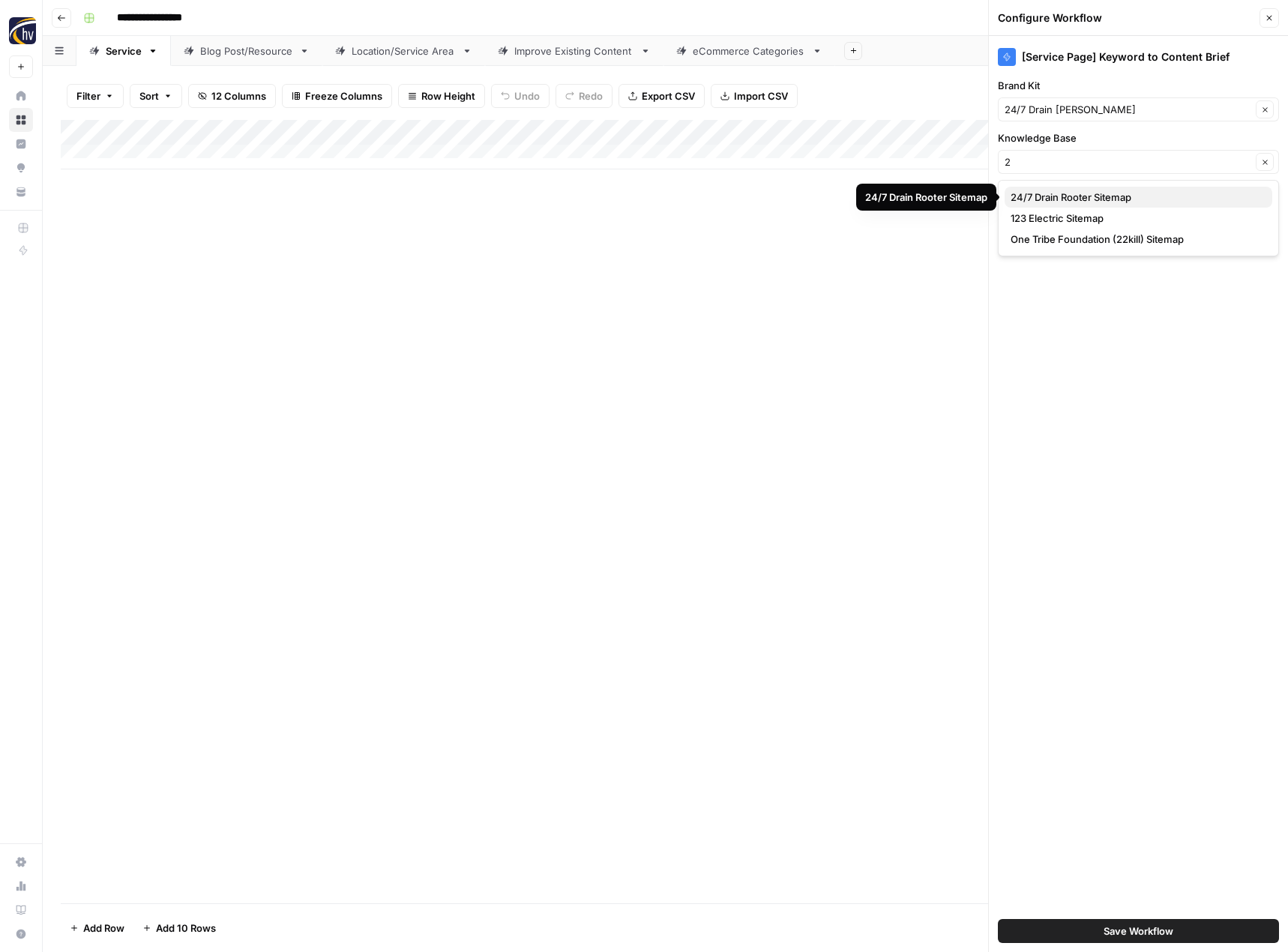
click at [1057, 199] on span "24/7 Drain Rooter Sitemap" at bounding box center [1135, 196] width 250 height 15
type input "24/7 Drain Rooter Sitemap"
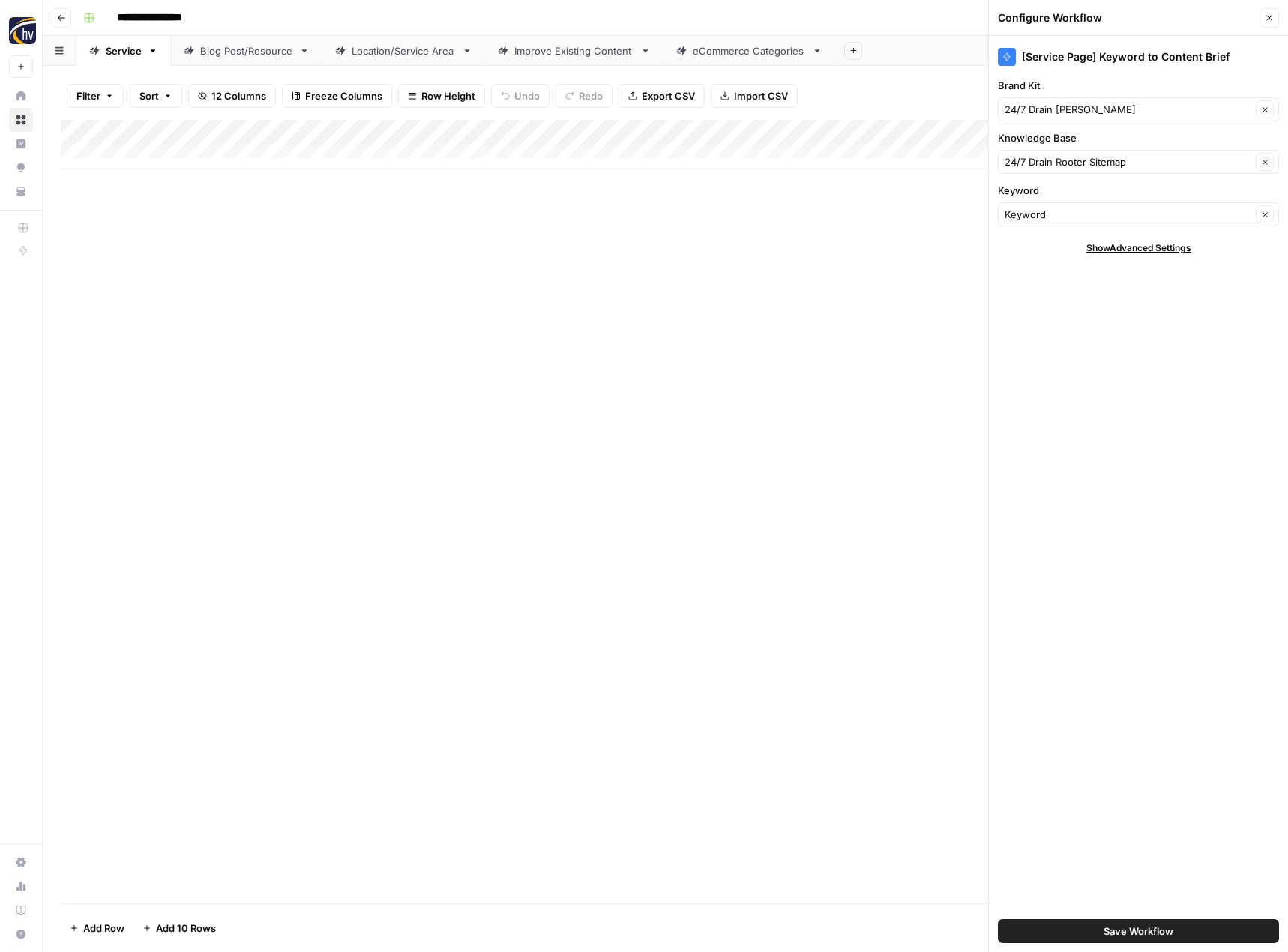
click at [1109, 923] on button "Save Workflow" at bounding box center [1139, 930] width 281 height 24
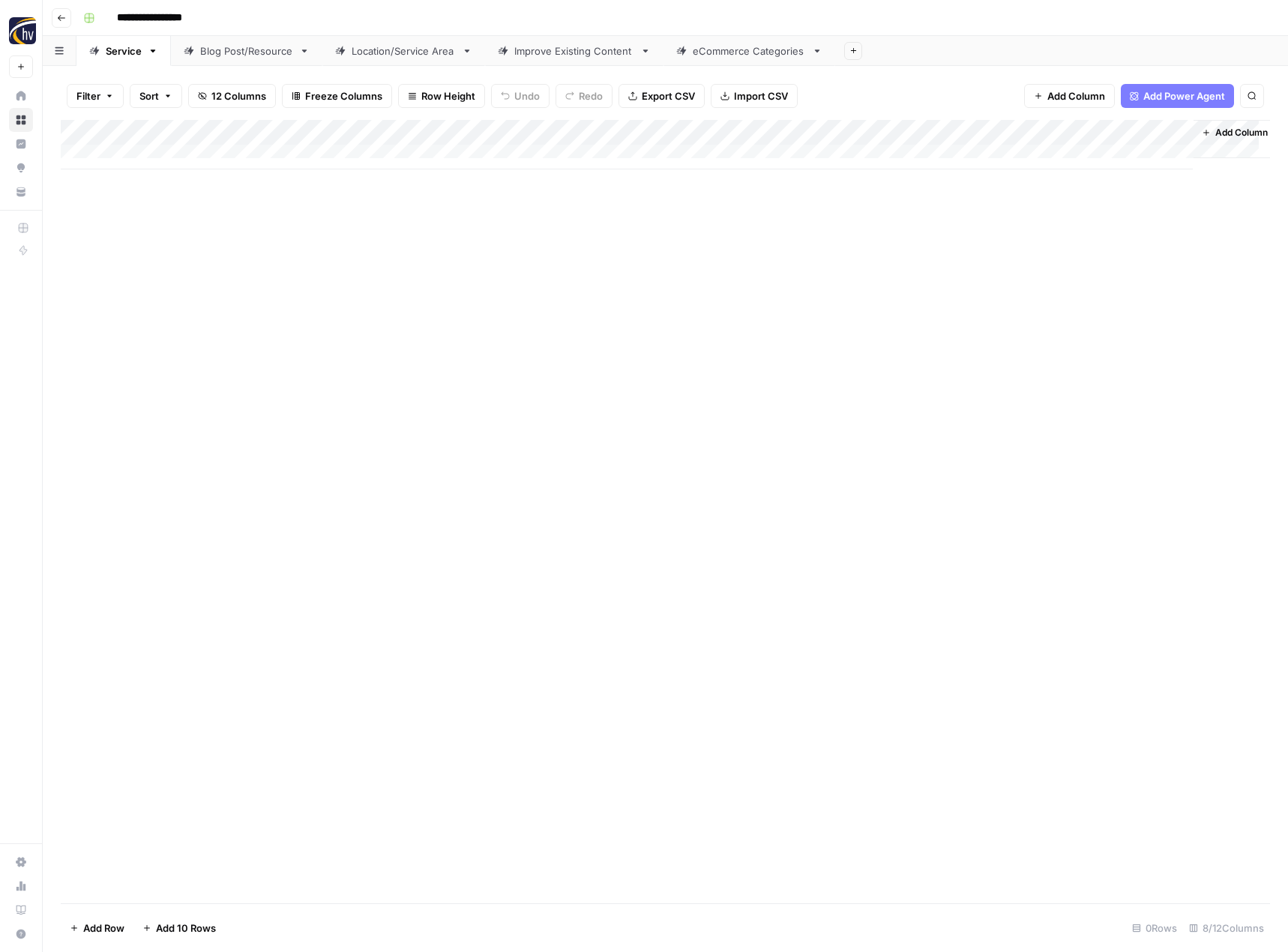
click at [1028, 126] on div "Add Column" at bounding box center [666, 144] width 1209 height 49
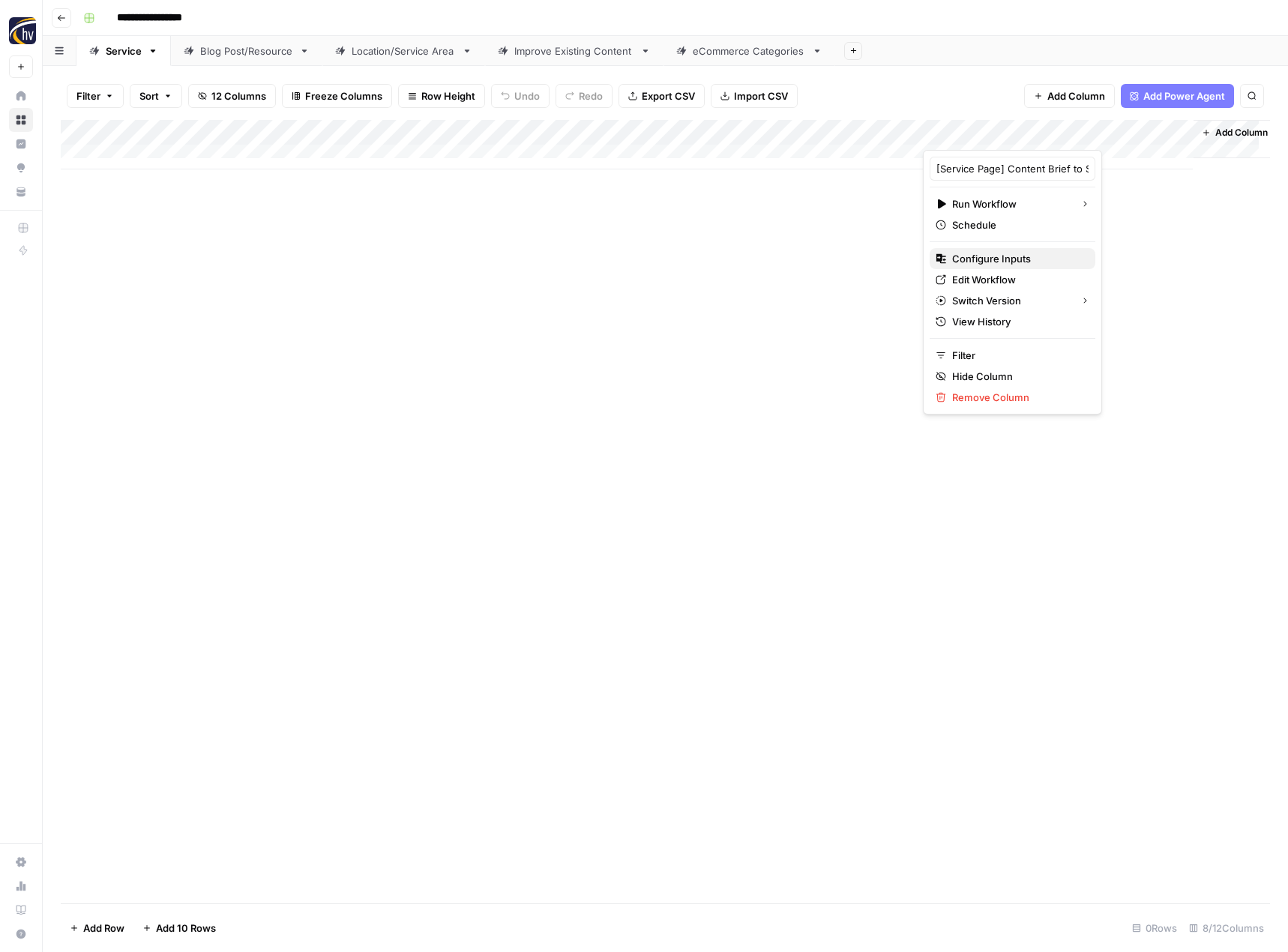
click at [989, 261] on span "Configure Inputs" at bounding box center [1018, 258] width 131 height 15
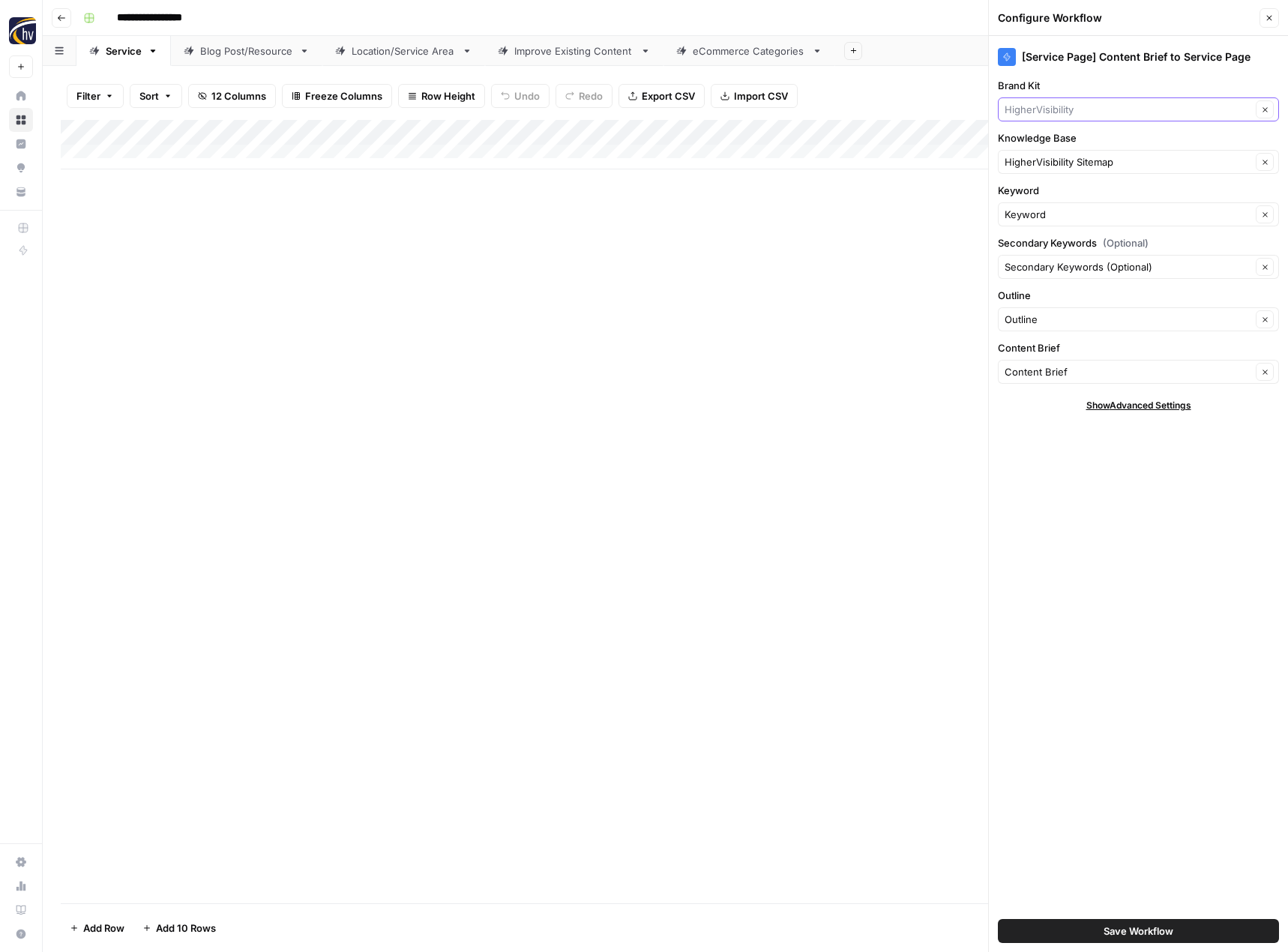
click at [1043, 111] on input "Brand Kit" at bounding box center [1128, 109] width 247 height 15
click at [1041, 162] on span "24/7 Drain [PERSON_NAME]" at bounding box center [1135, 165] width 250 height 15
type input "24/7 Drain [PERSON_NAME]"
click at [1040, 162] on input "Knowledge Base" at bounding box center [1128, 162] width 247 height 15
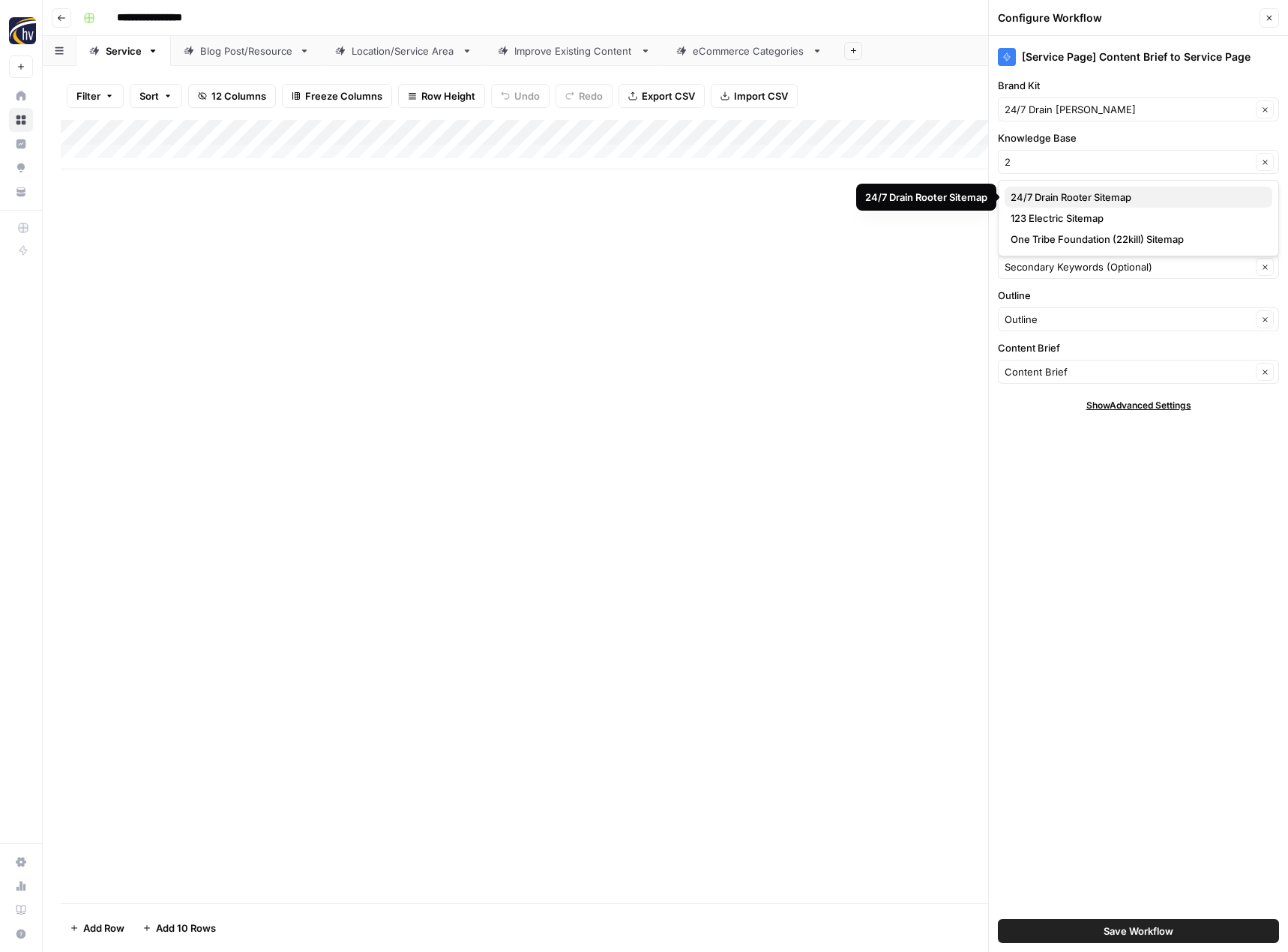
click at [1041, 195] on span "24/7 Drain Rooter Sitemap" at bounding box center [1135, 196] width 250 height 15
type input "24/7 Drain Rooter Sitemap"
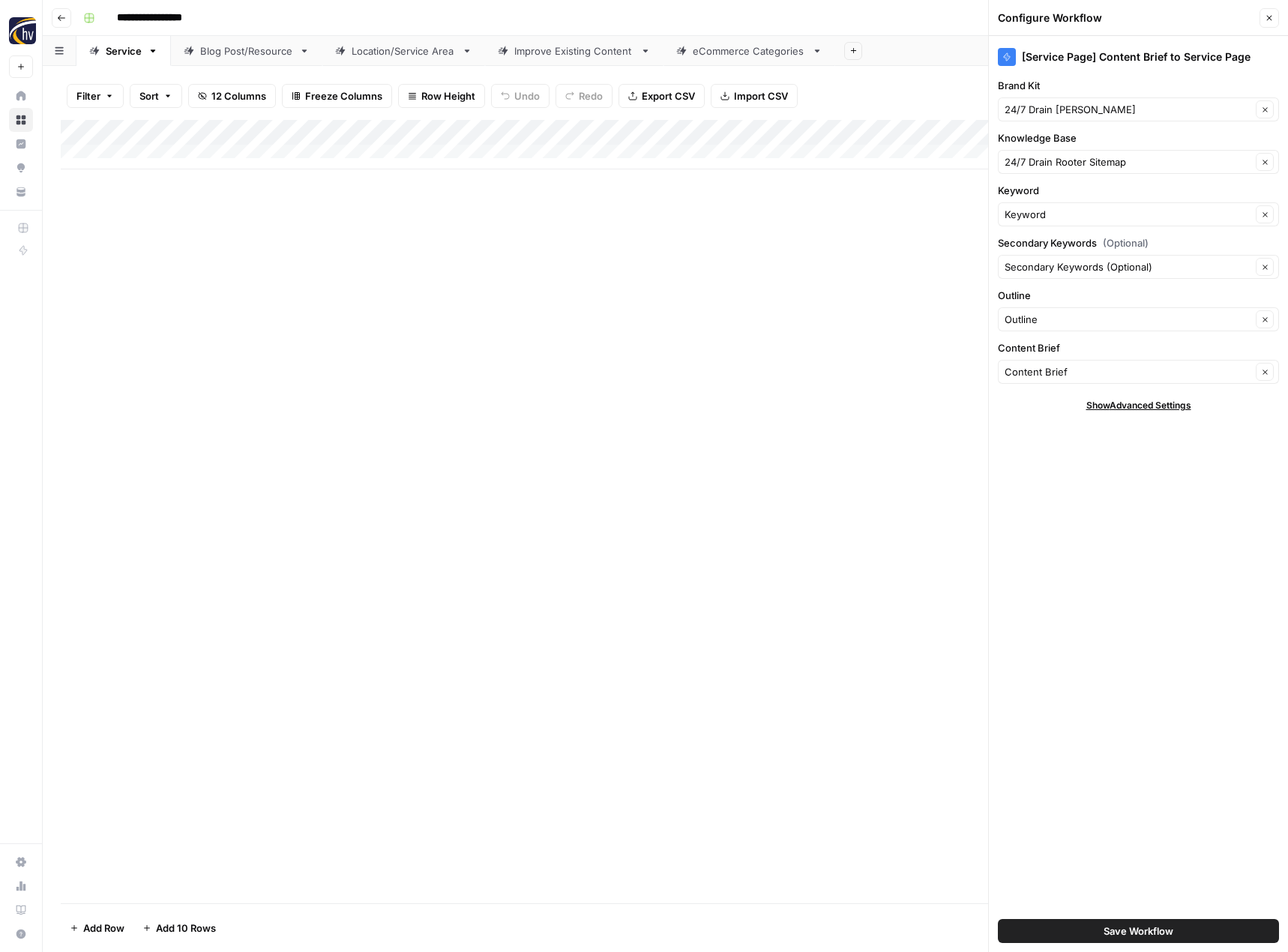
click at [1099, 927] on button "Save Workflow" at bounding box center [1139, 930] width 281 height 24
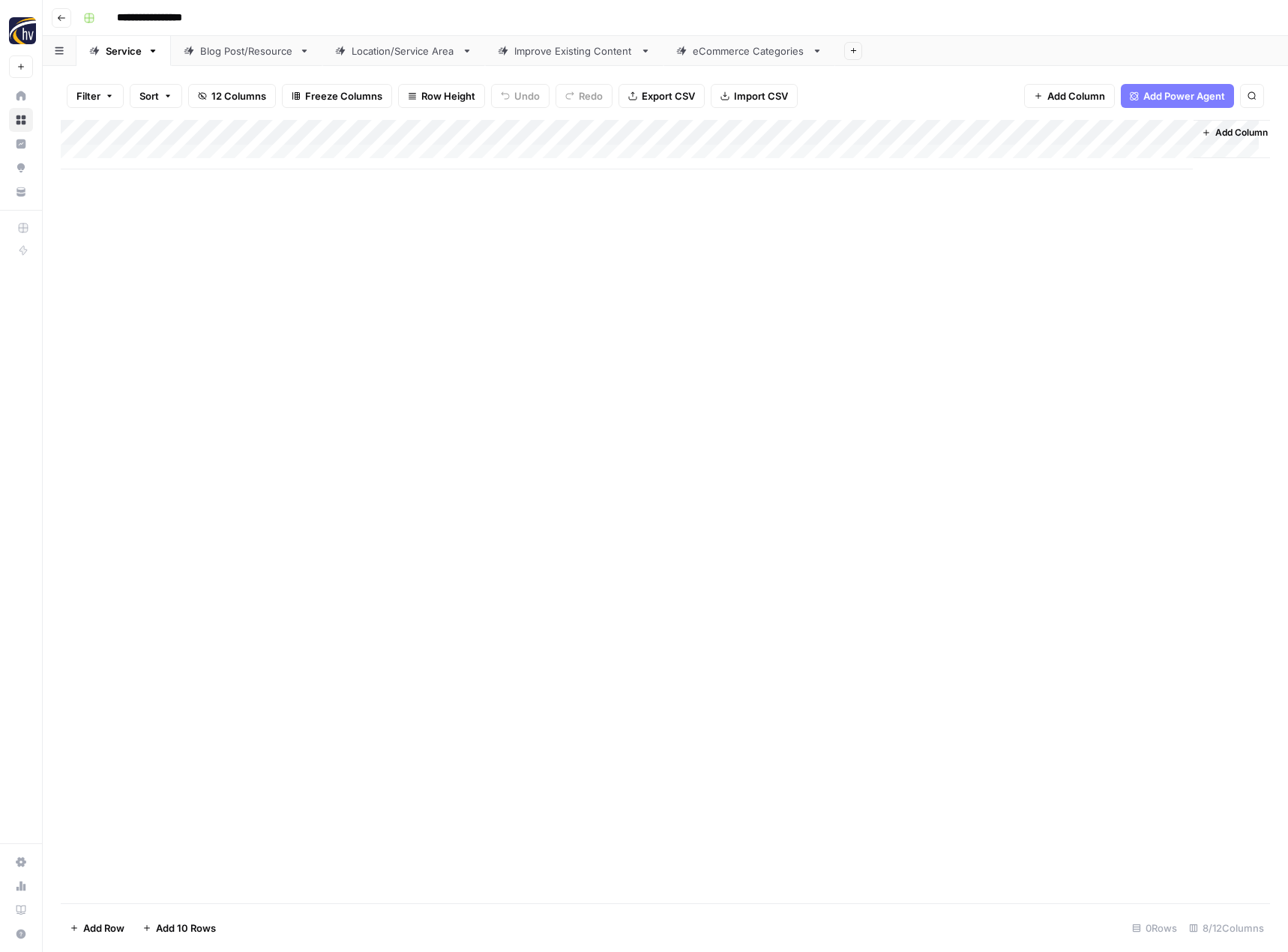
click at [238, 51] on div "Blog Post/Resource" at bounding box center [247, 50] width 93 height 15
click at [350, 131] on div "Add Column" at bounding box center [666, 144] width 1209 height 49
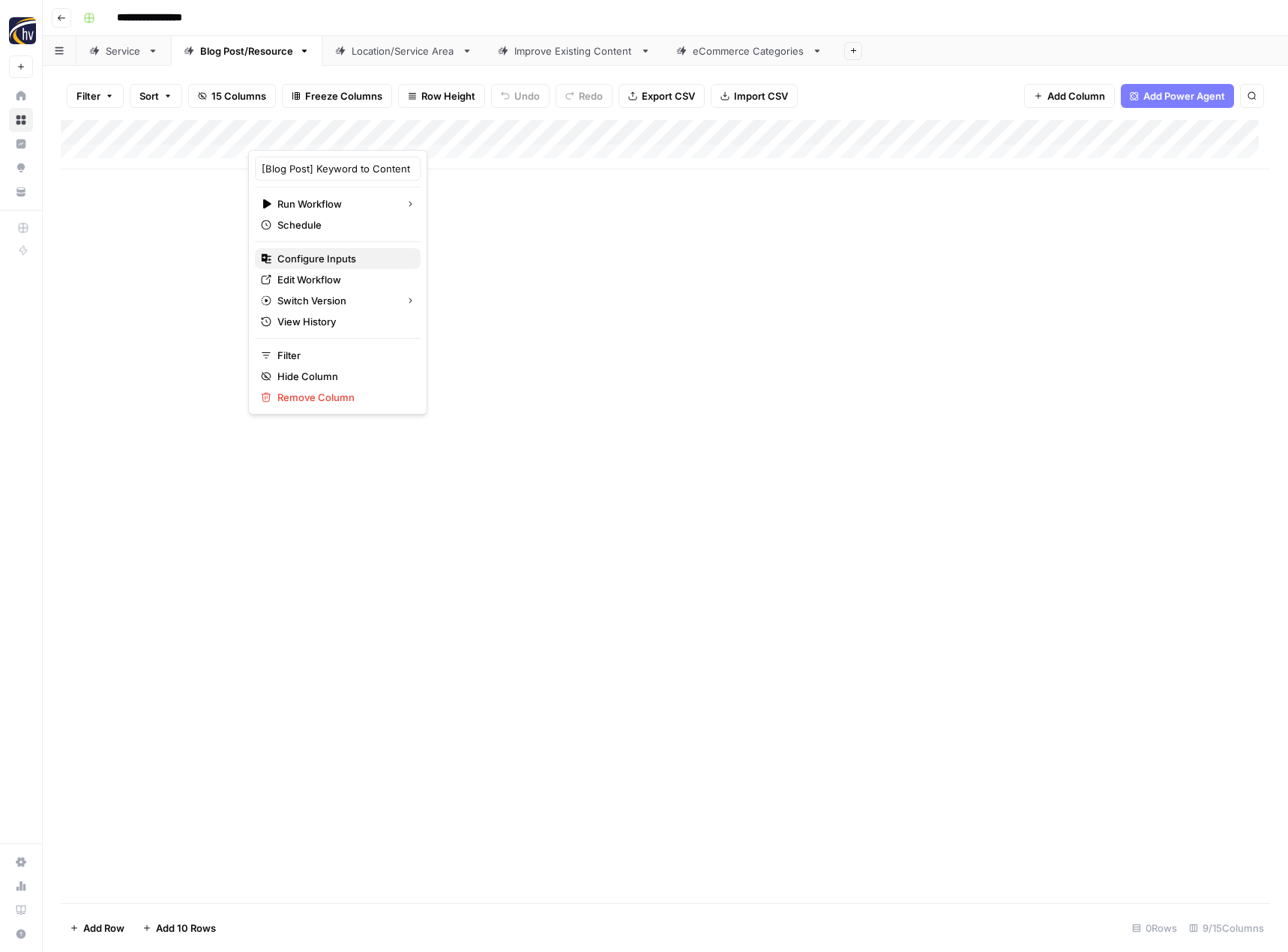
click at [310, 257] on span "Configure Inputs" at bounding box center [343, 258] width 131 height 15
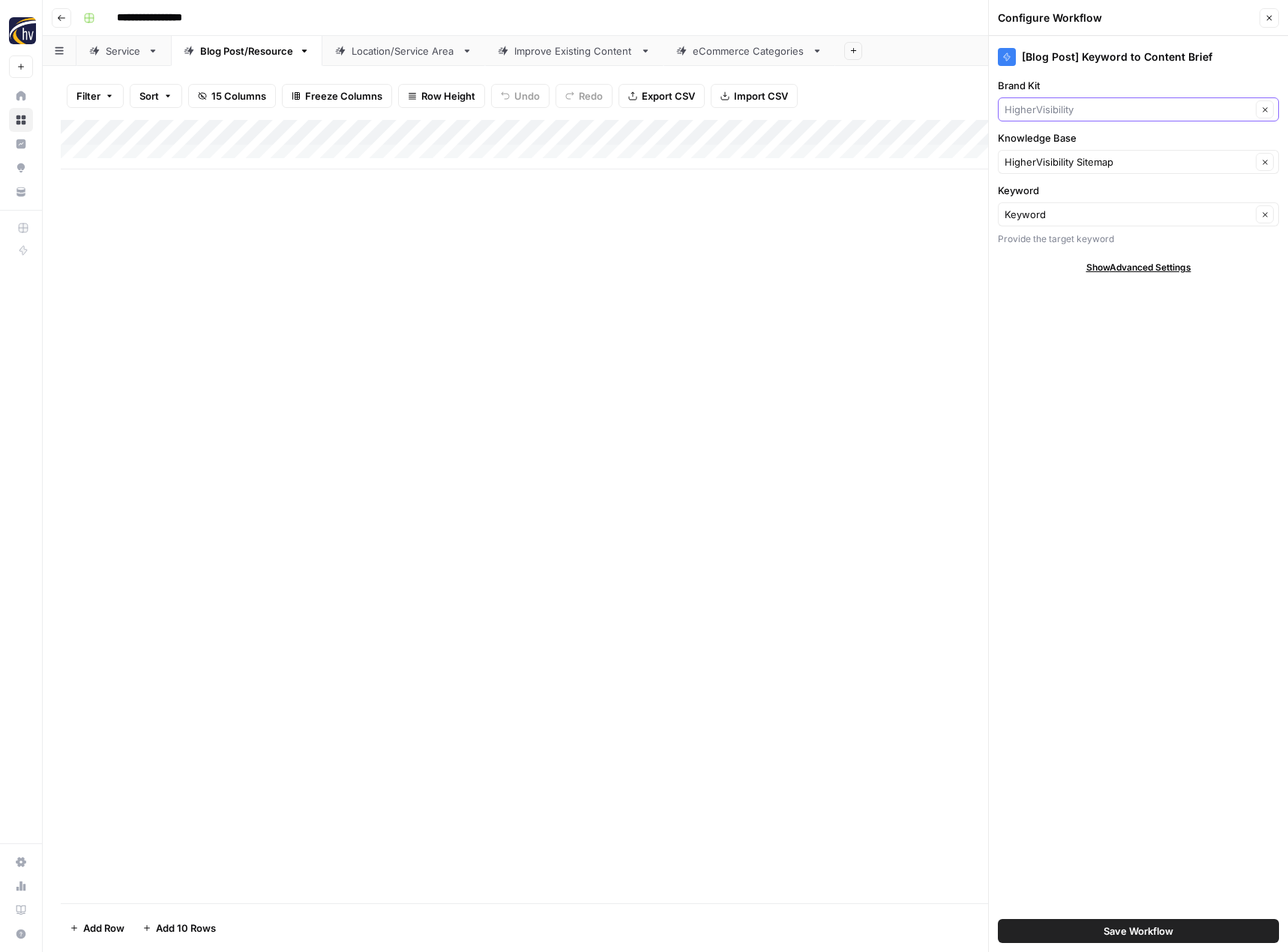
click at [1060, 104] on input "Brand Kit" at bounding box center [1128, 109] width 247 height 15
click at [1042, 169] on span "24/7 Drain [PERSON_NAME]" at bounding box center [1135, 165] width 250 height 15
type input "24/7 Drain [PERSON_NAME]"
click at [1080, 167] on input "Knowledge Base" at bounding box center [1128, 162] width 247 height 15
click at [1044, 200] on span "24/7 Drain Rooter Sitemap" at bounding box center [1135, 196] width 250 height 15
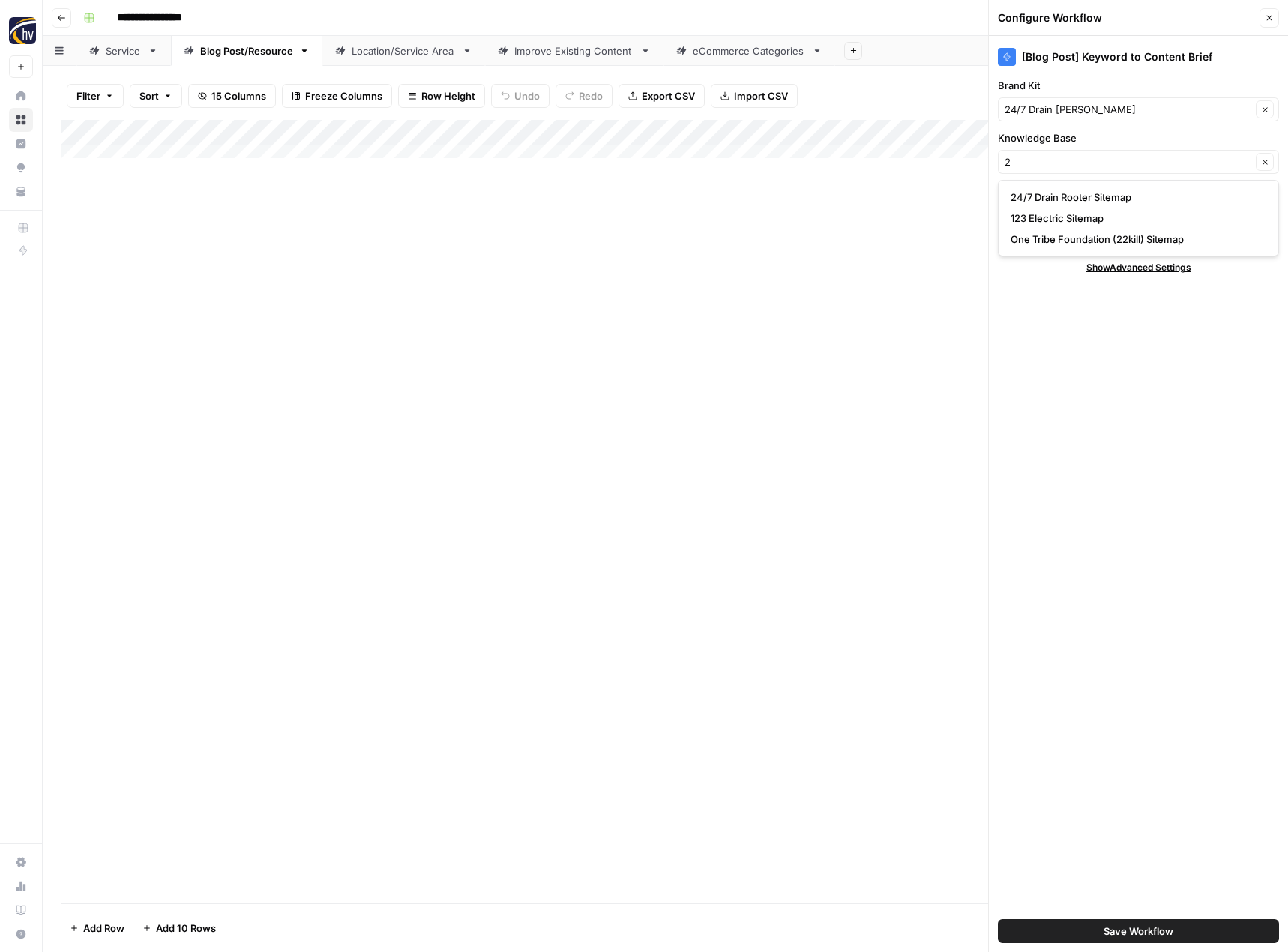
type input "24/7 Drain Rooter Sitemap"
click at [828, 361] on div "Add Column" at bounding box center [666, 512] width 1209 height 784
click at [1130, 932] on span "Save Workflow" at bounding box center [1139, 930] width 70 height 15
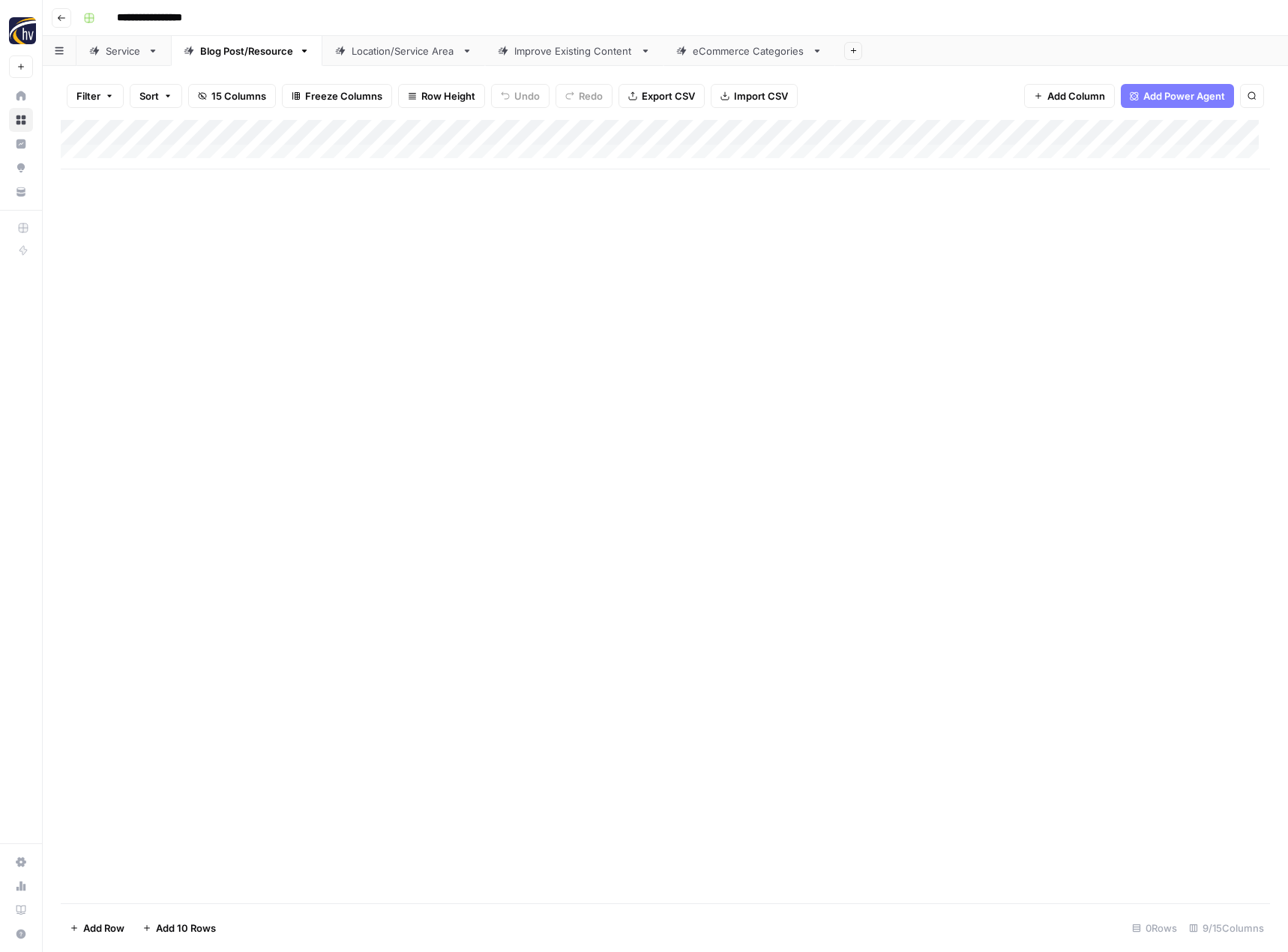
click at [1160, 130] on div "Add Column" at bounding box center [666, 144] width 1209 height 49
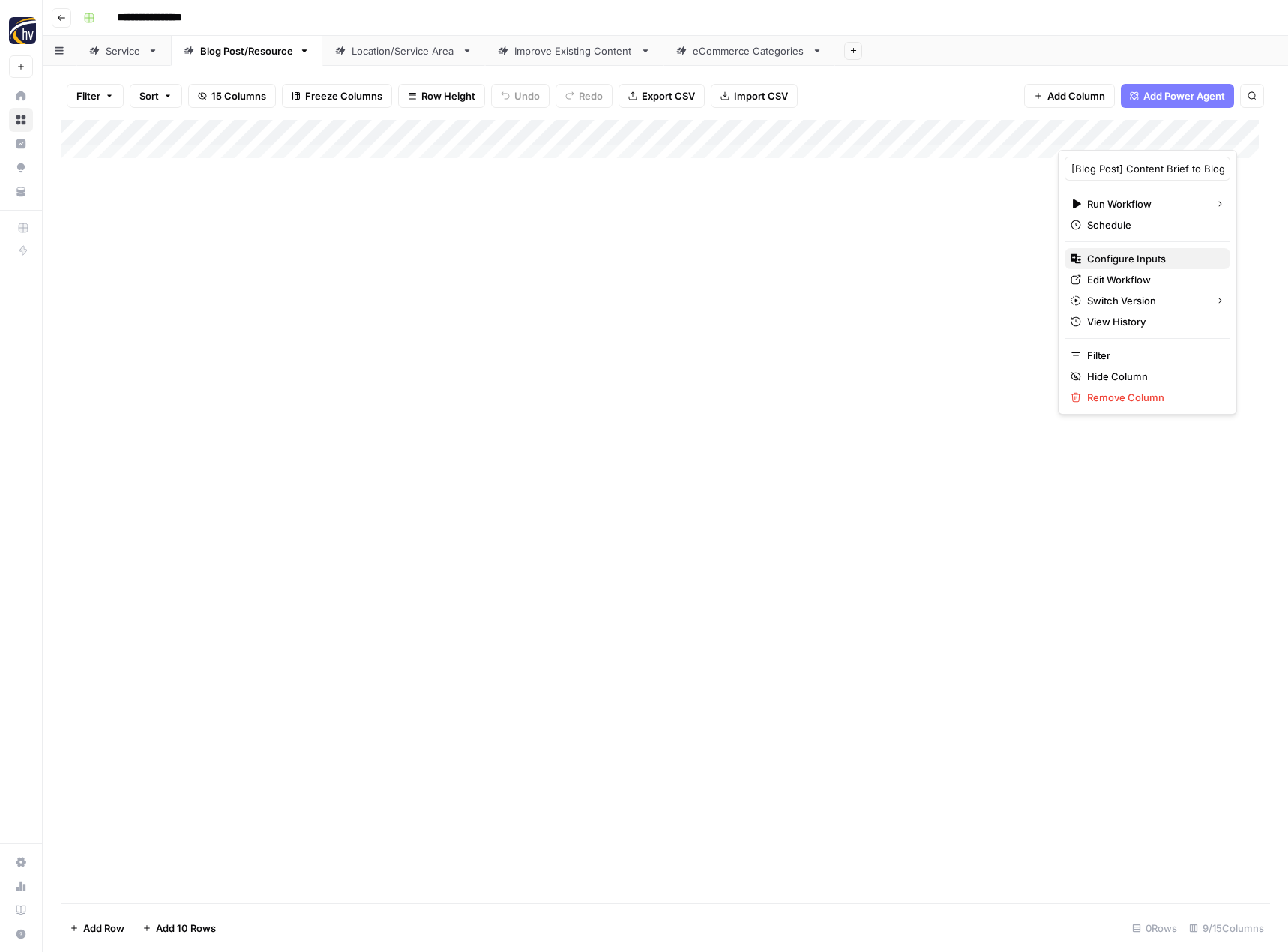
click at [1113, 261] on span "Configure Inputs" at bounding box center [1153, 258] width 131 height 15
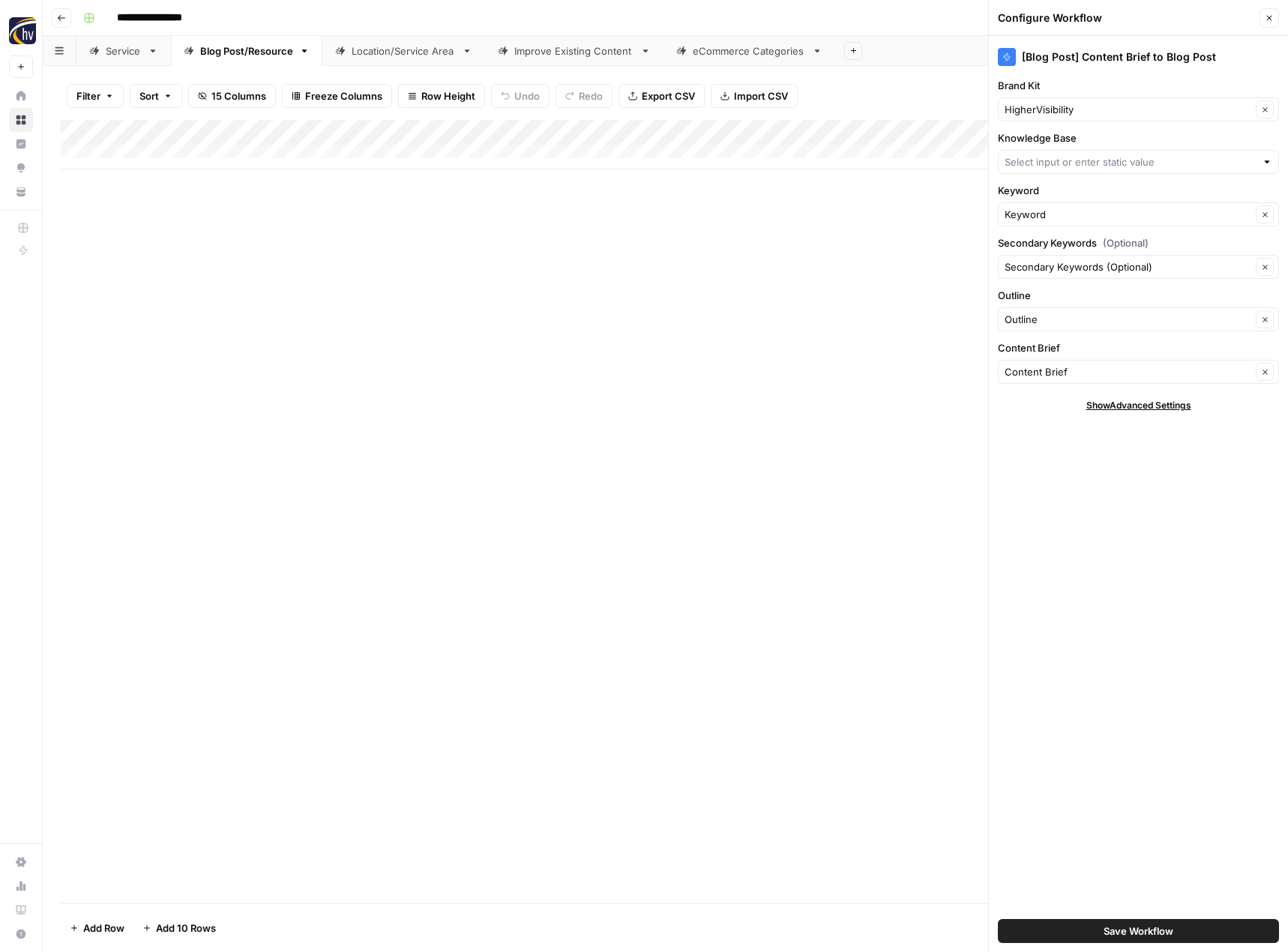
click at [1096, 117] on div "HigherVisibility Clear" at bounding box center [1139, 109] width 281 height 24
click at [1074, 161] on span "24/7 Drain [PERSON_NAME]" at bounding box center [1135, 165] width 250 height 15
type input "24/7 Drain [PERSON_NAME]"
click at [1096, 930] on button "Save Workflow" at bounding box center [1139, 930] width 281 height 24
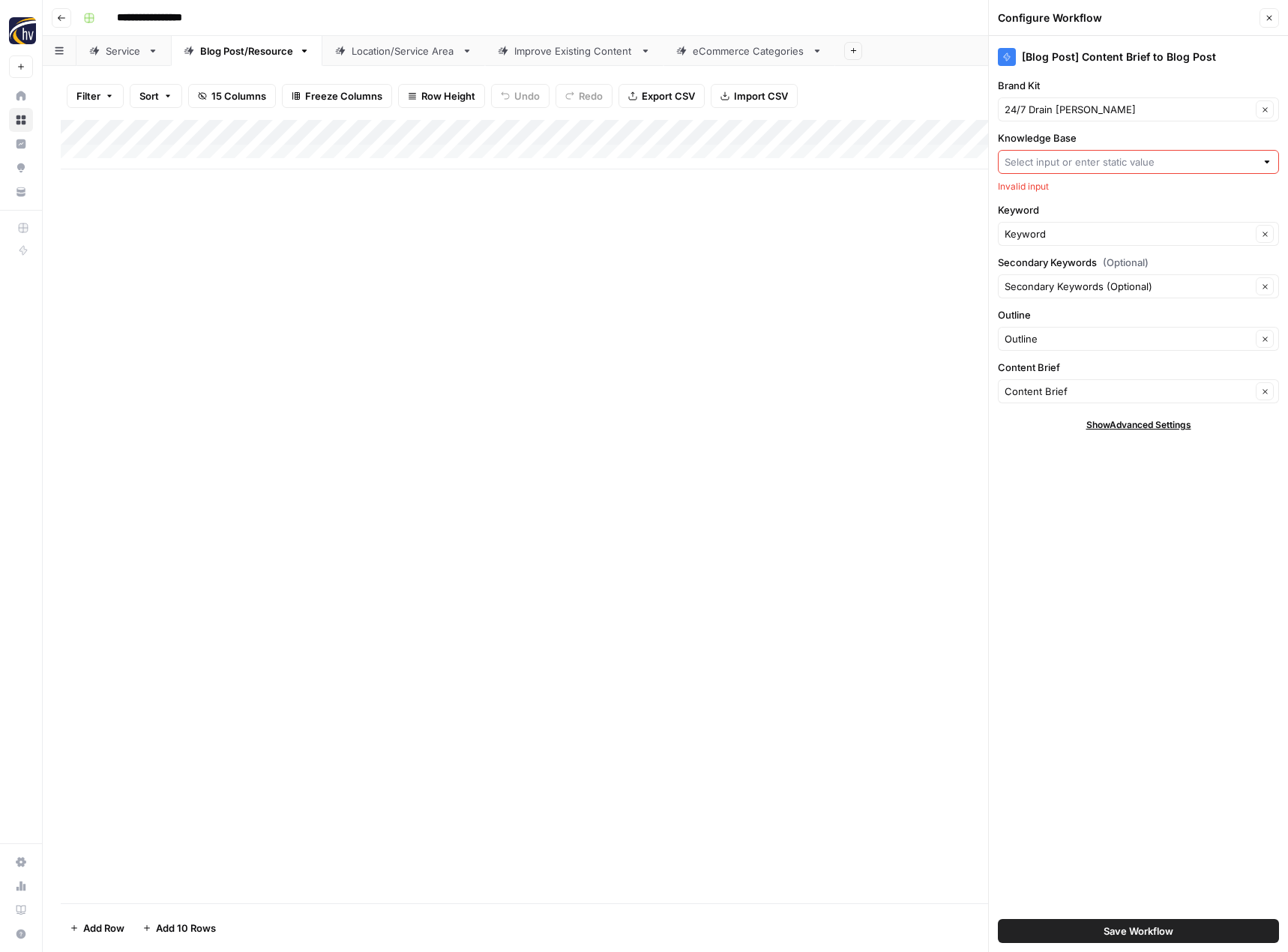
click at [1051, 161] on input "Knowledge Base" at bounding box center [1130, 162] width 251 height 15
click at [1041, 192] on span "24/7 Drain Rooter Sitemap" at bounding box center [1135, 196] width 250 height 15
type input "24/7 Drain Rooter Sitemap"
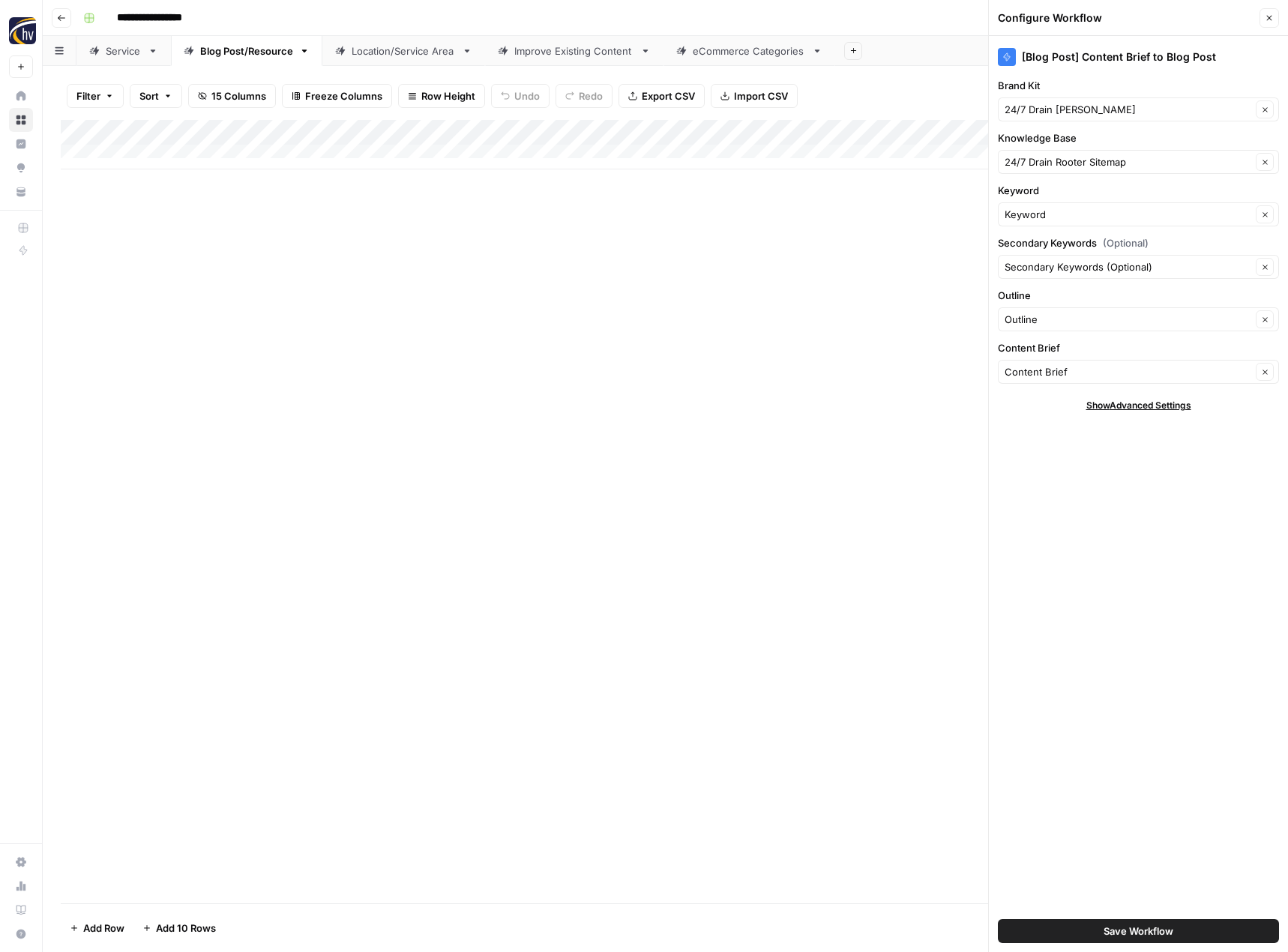
click at [1110, 936] on span "Save Workflow" at bounding box center [1139, 930] width 70 height 15
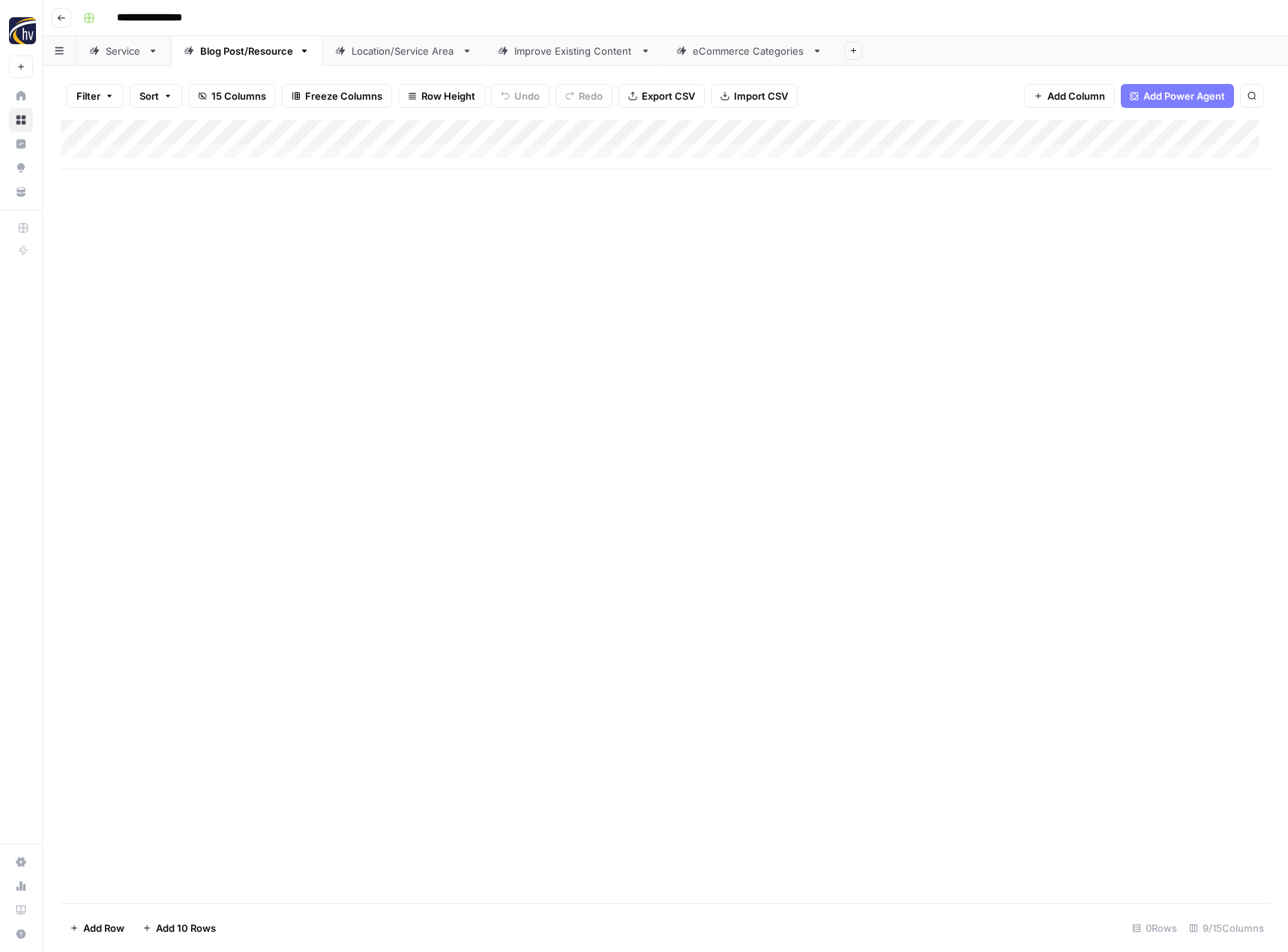
click at [391, 56] on div "Location/Service Area" at bounding box center [404, 50] width 104 height 15
click at [622, 131] on div "Add Column" at bounding box center [666, 144] width 1209 height 49
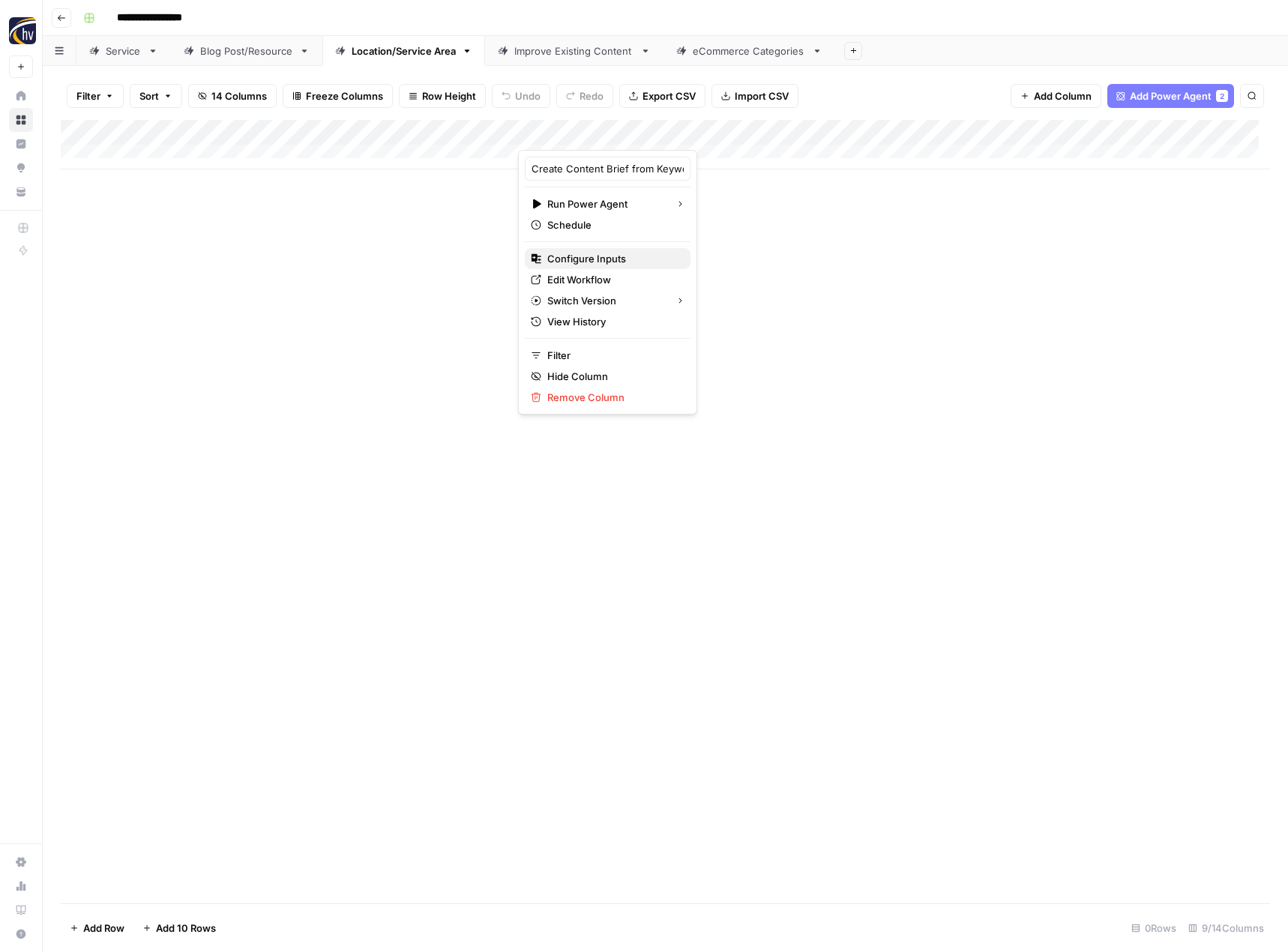
click at [588, 252] on span "Configure Inputs" at bounding box center [613, 258] width 131 height 15
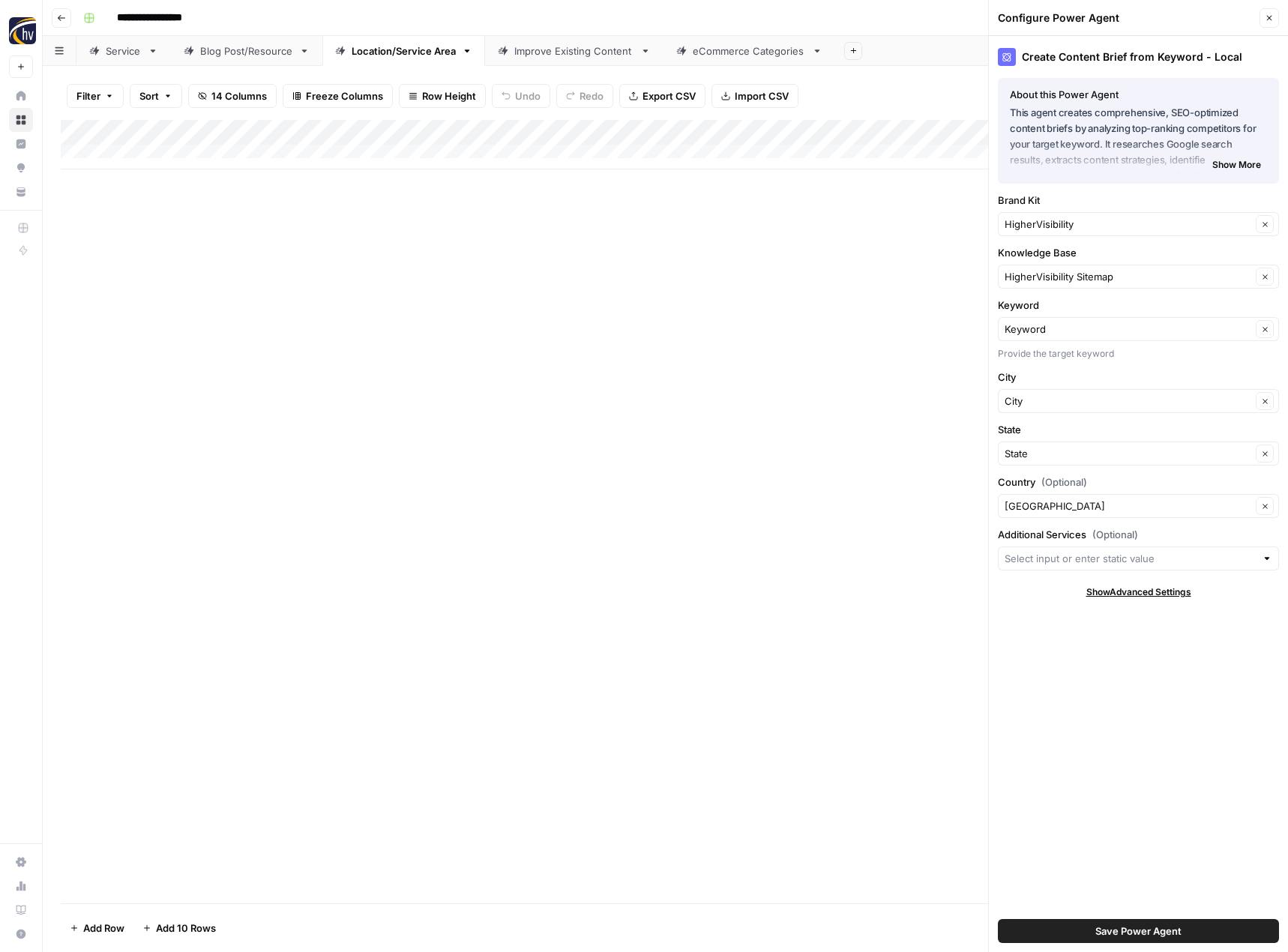
click at [1044, 215] on div "HigherVisibility Clear" at bounding box center [1139, 223] width 281 height 24
click at [1034, 277] on span "24/7 Drain [PERSON_NAME]" at bounding box center [1135, 280] width 250 height 15
type input "24/7 Drain [PERSON_NAME]"
click at [1085, 279] on input "Knowledge Base" at bounding box center [1128, 276] width 247 height 15
click at [1073, 311] on span "24/7 Drain Rooter Sitemap" at bounding box center [1135, 311] width 250 height 15
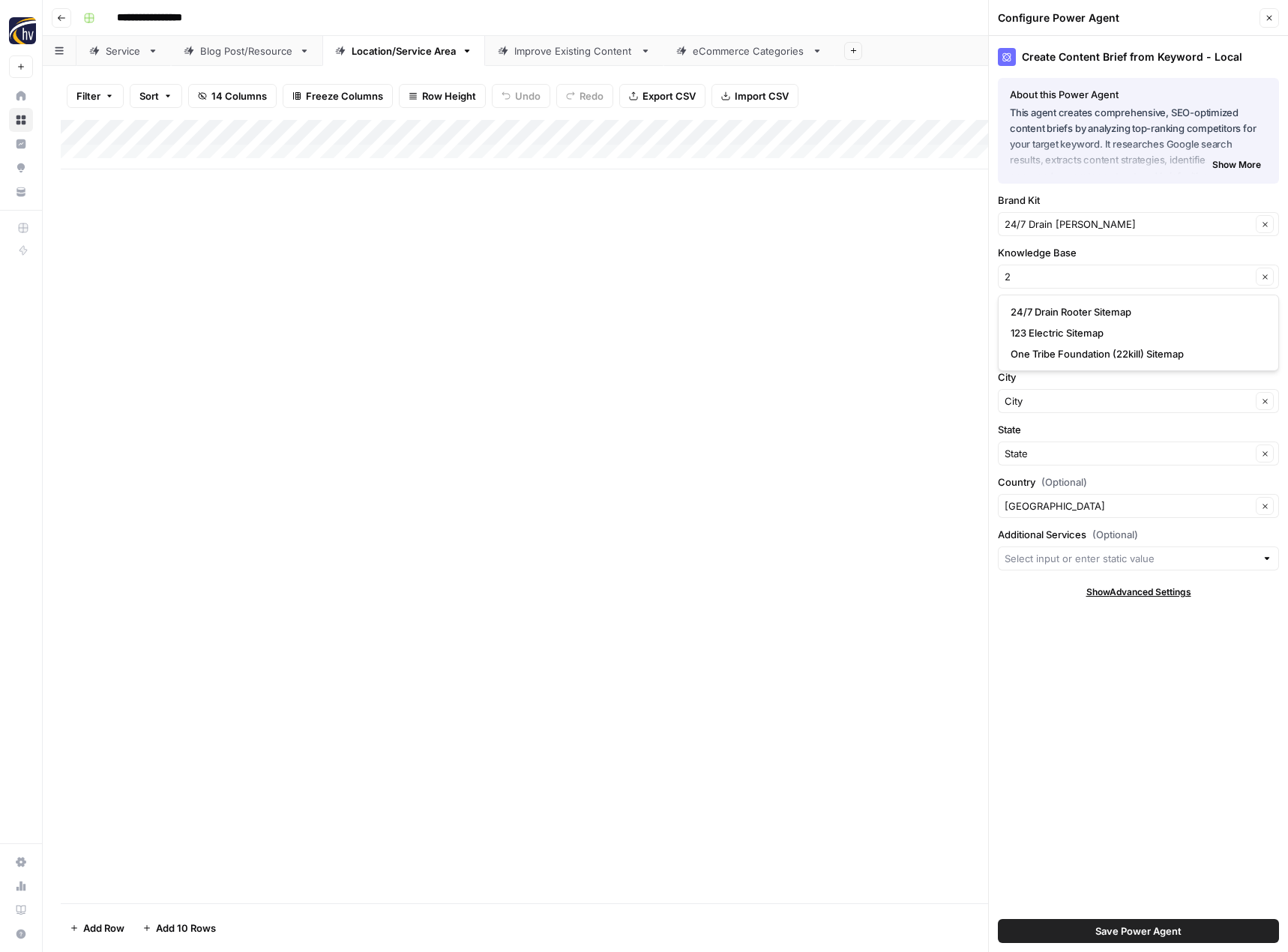
type input "24/7 Drain Rooter Sitemap"
click at [1078, 921] on button "Save Power Agent" at bounding box center [1139, 930] width 281 height 24
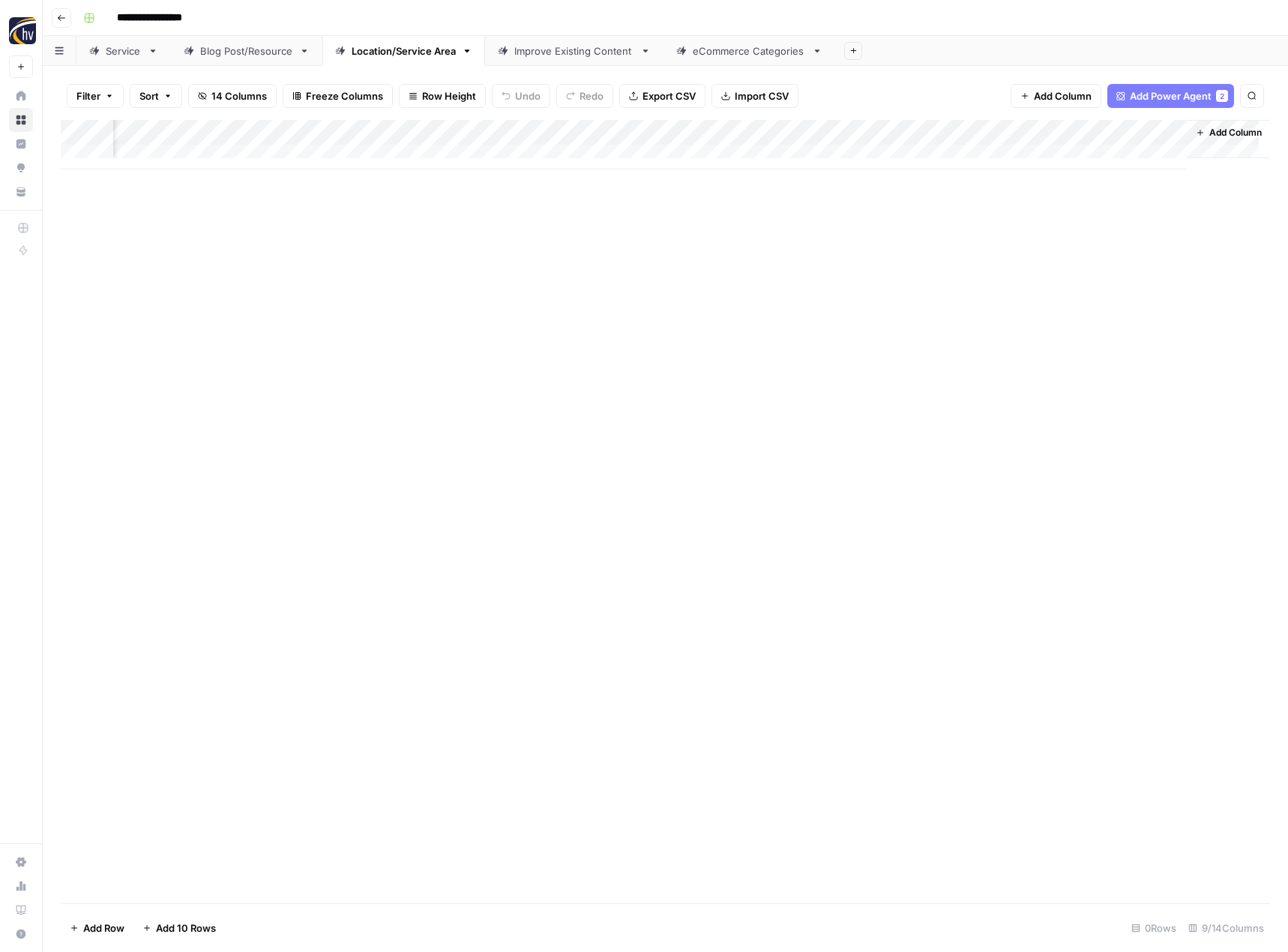
scroll to position [0, 153]
click at [1009, 129] on div "Add Column" at bounding box center [666, 144] width 1209 height 49
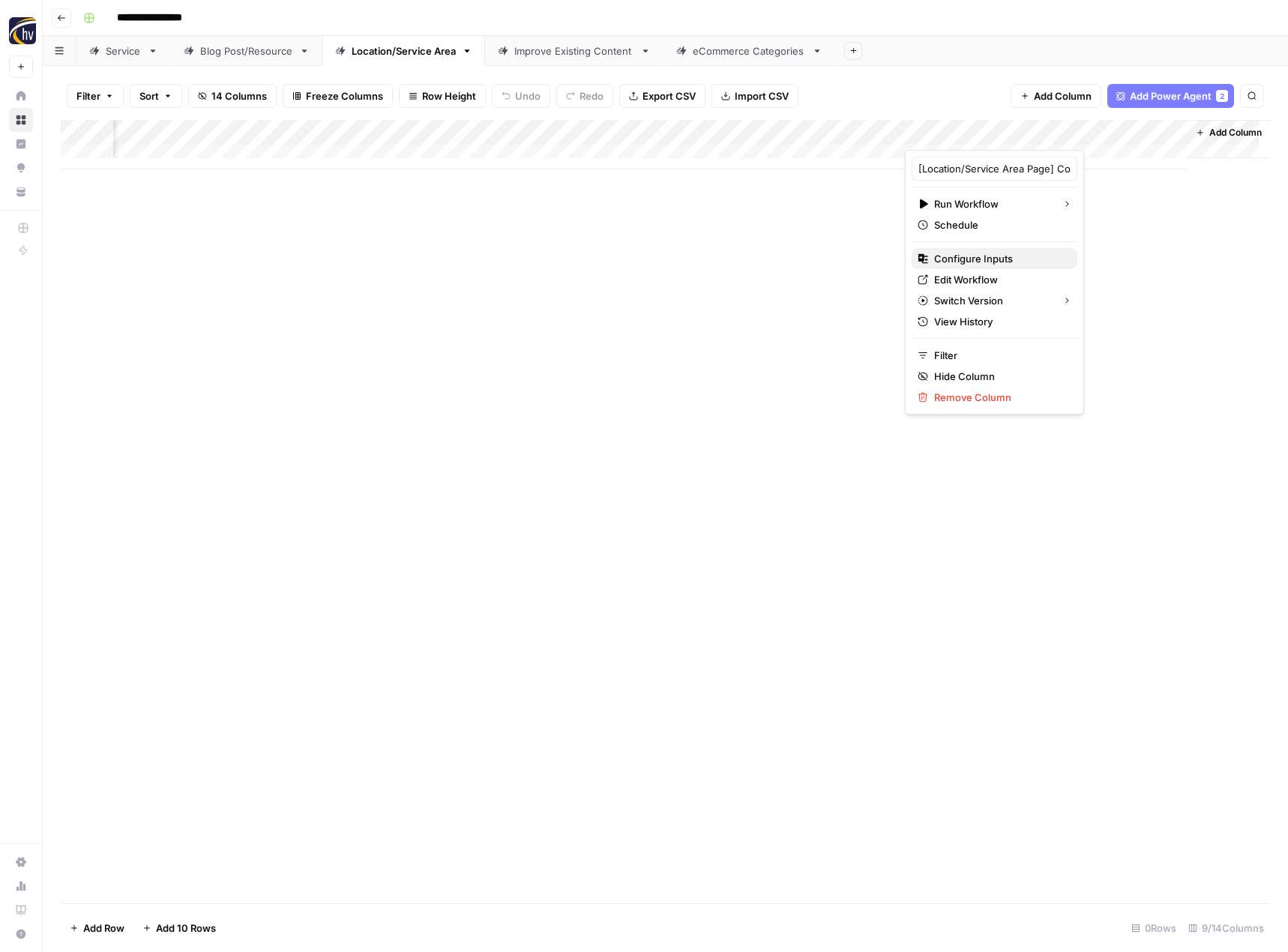
click at [967, 259] on span "Configure Inputs" at bounding box center [1000, 258] width 131 height 15
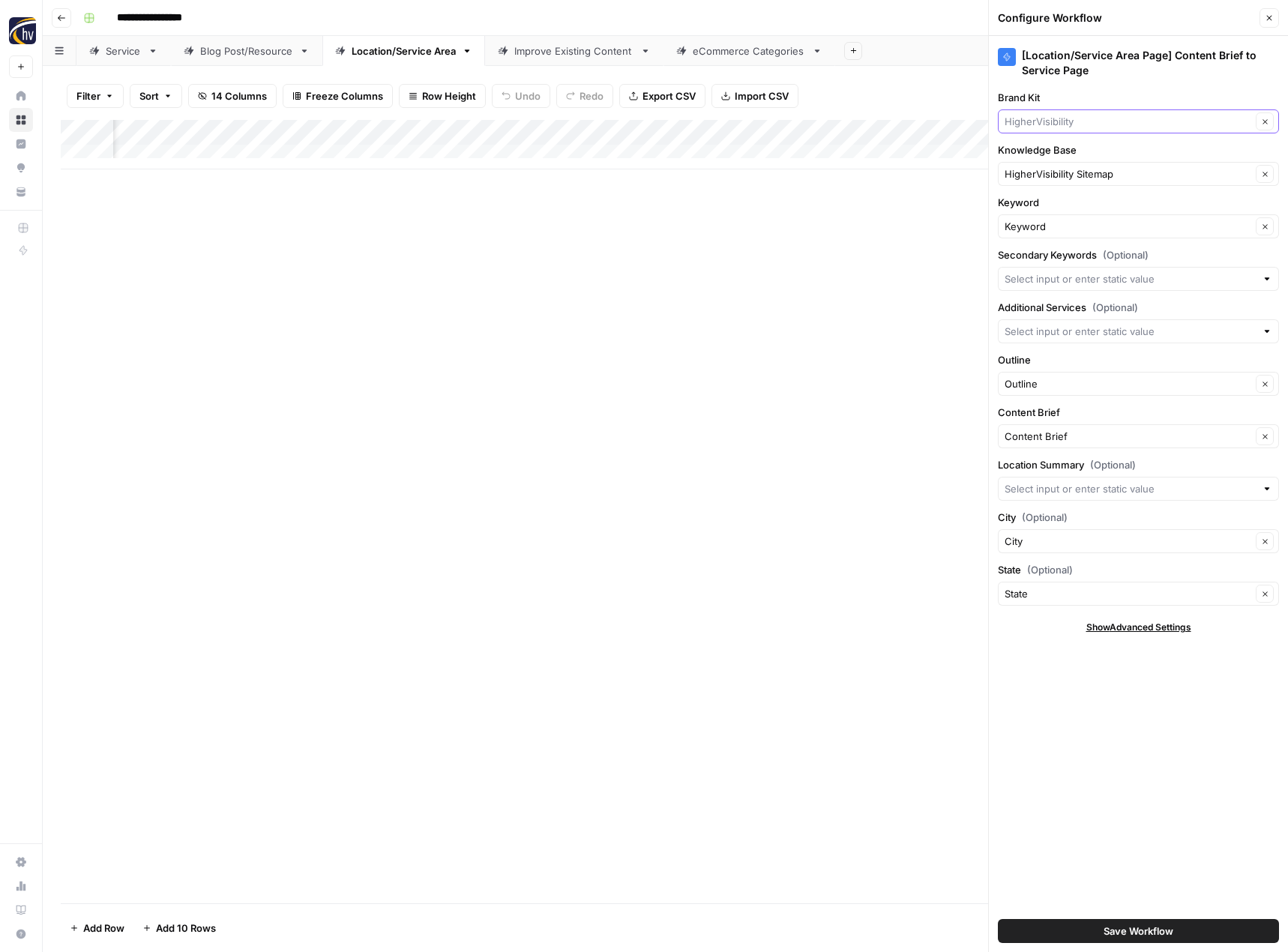
click at [1055, 117] on input "Brand Kit" at bounding box center [1128, 121] width 247 height 15
click at [1050, 176] on span "24/7 Drain [PERSON_NAME]" at bounding box center [1135, 177] width 250 height 15
type input "24/7 Drain [PERSON_NAME]"
click at [1050, 176] on input "Knowledge Base" at bounding box center [1128, 173] width 247 height 15
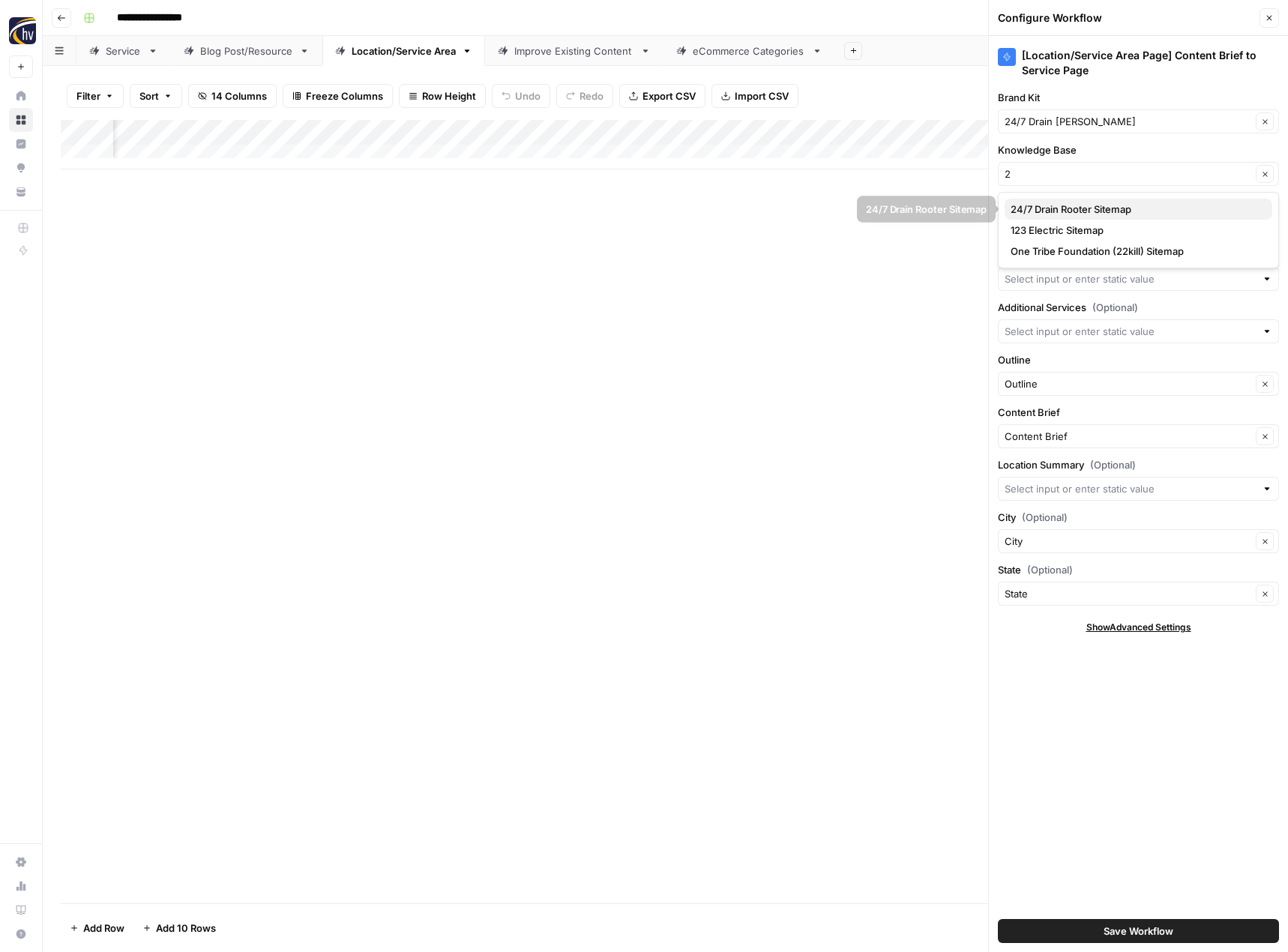
click at [1045, 213] on span "24/7 Drain Rooter Sitemap" at bounding box center [1135, 209] width 250 height 15
type input "24/7 Drain Rooter Sitemap"
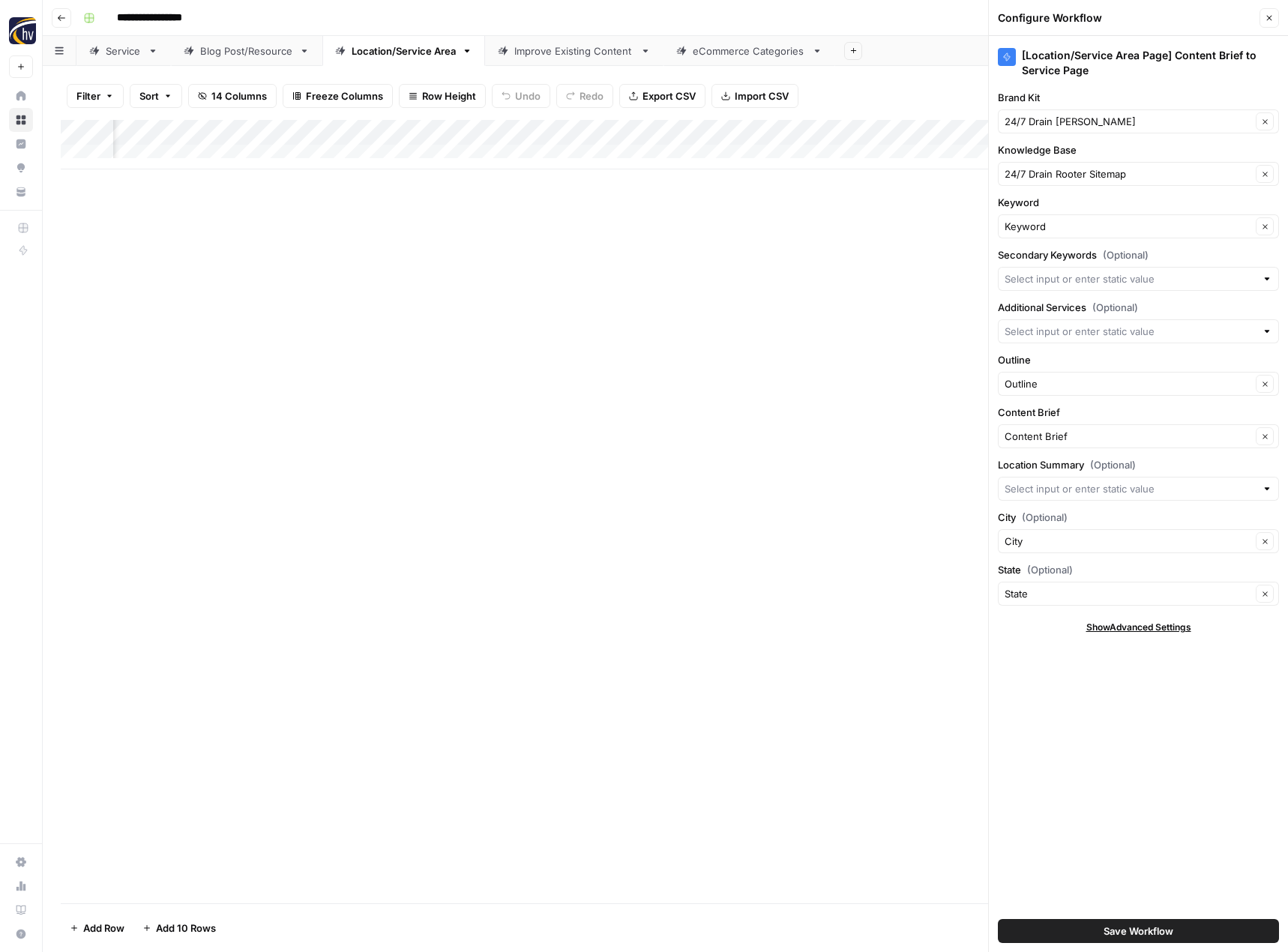
click at [1085, 932] on button "Save Workflow" at bounding box center [1139, 930] width 281 height 24
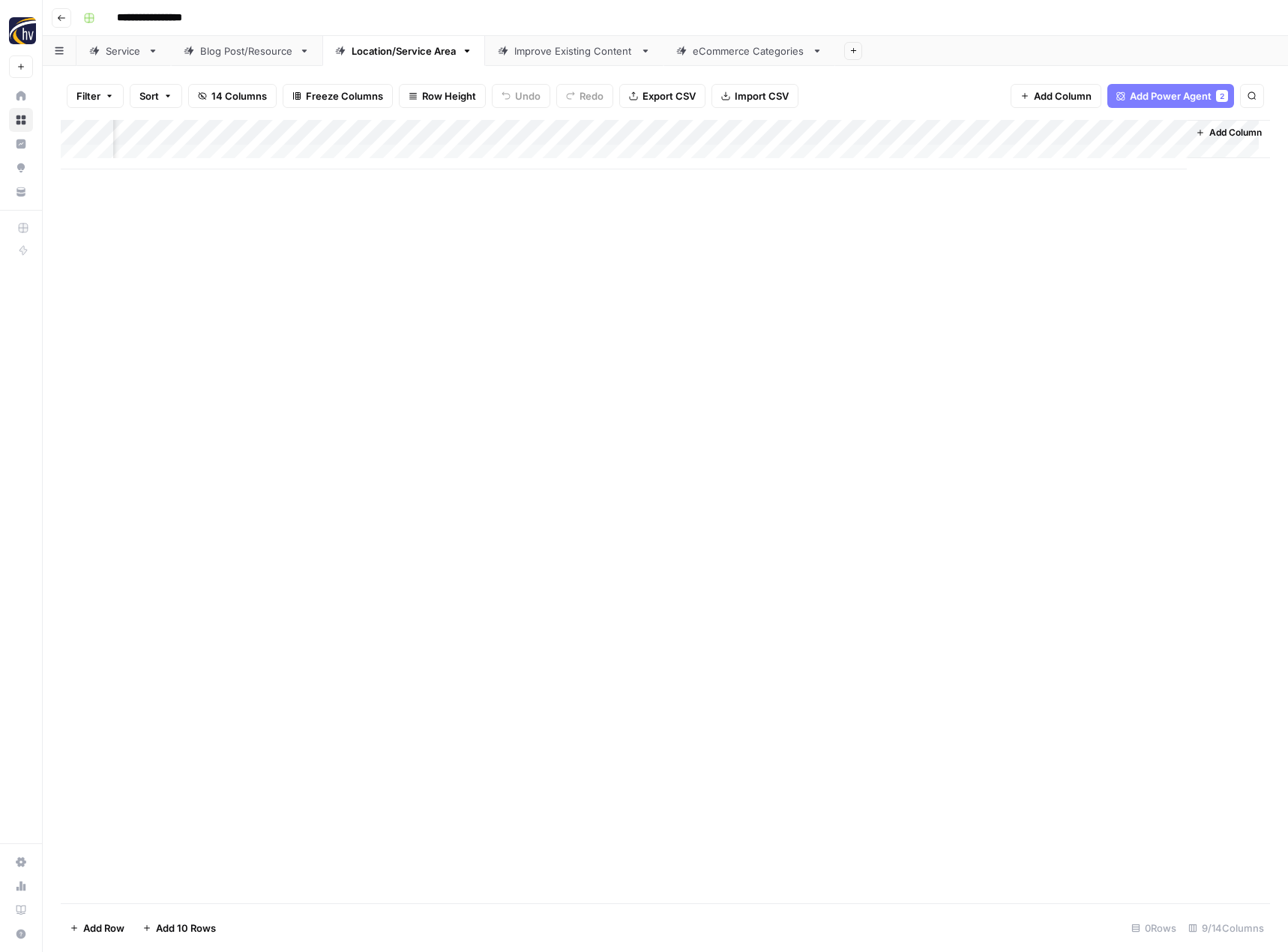
click at [584, 55] on div "Improve Existing Content" at bounding box center [574, 50] width 120 height 15
click at [762, 133] on div "Add Column" at bounding box center [666, 144] width 1209 height 49
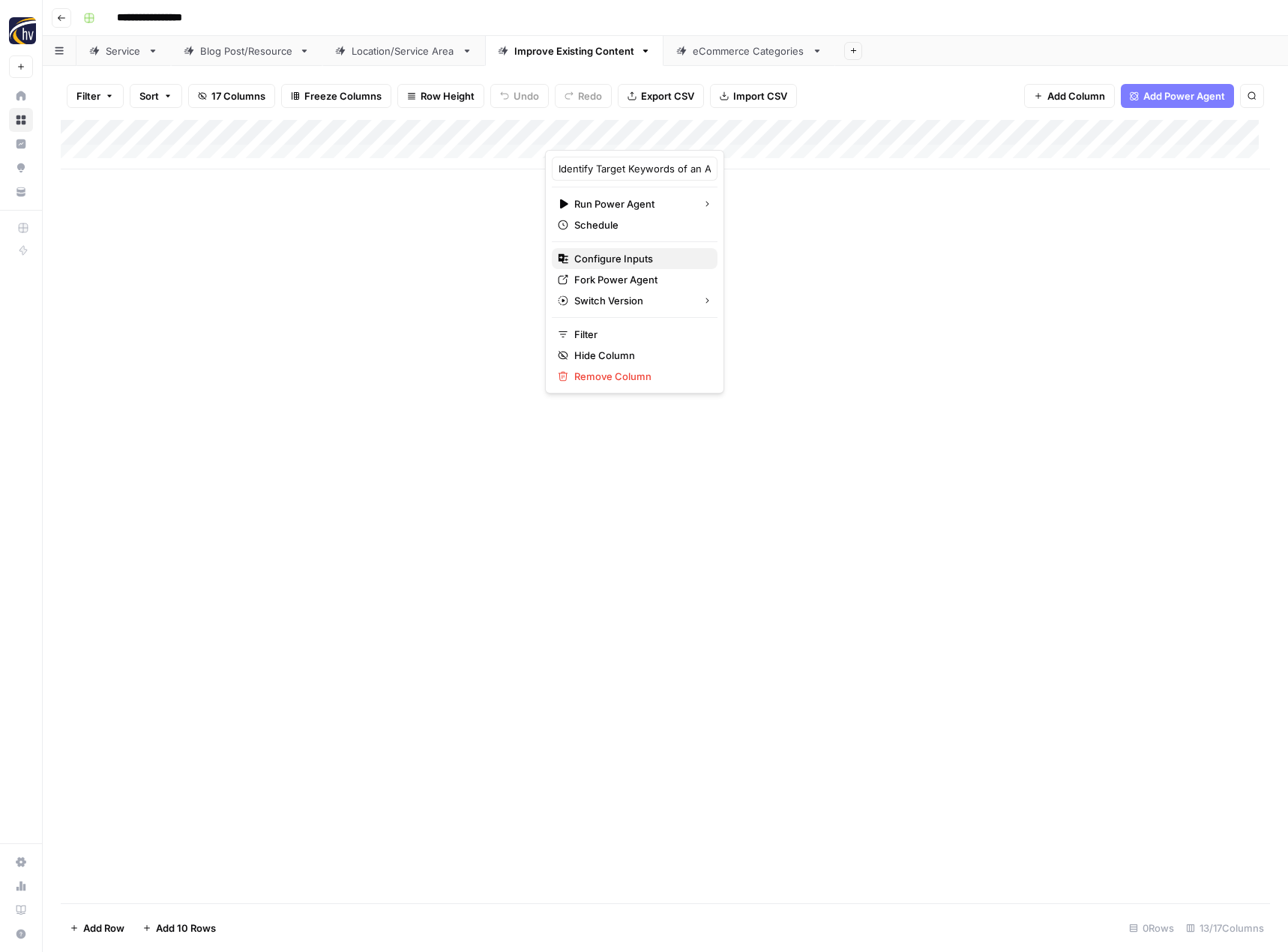
click at [612, 261] on span "Configure Inputs" at bounding box center [640, 258] width 131 height 15
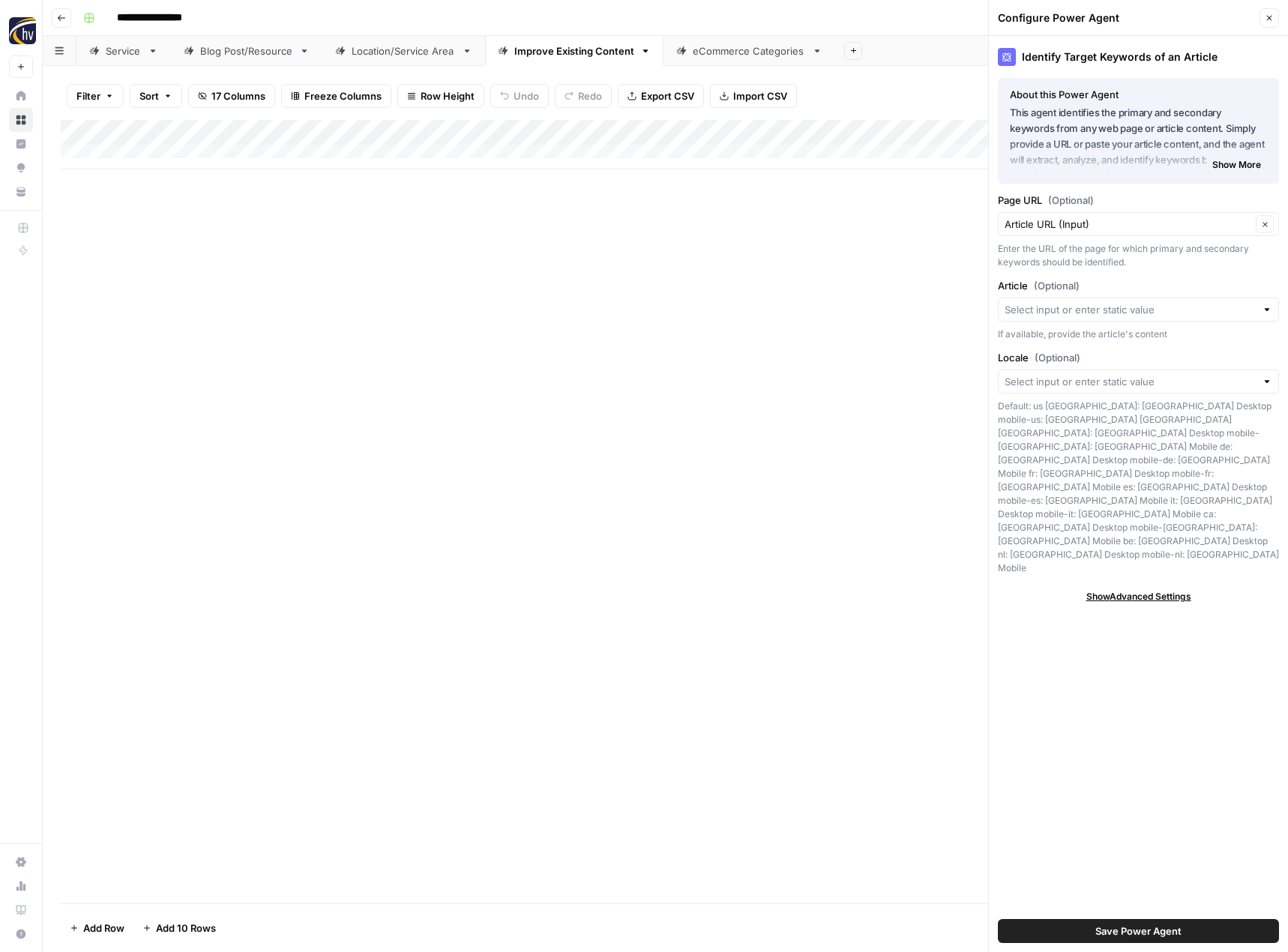
click at [1269, 23] on button "Close" at bounding box center [1269, 18] width 19 height 19
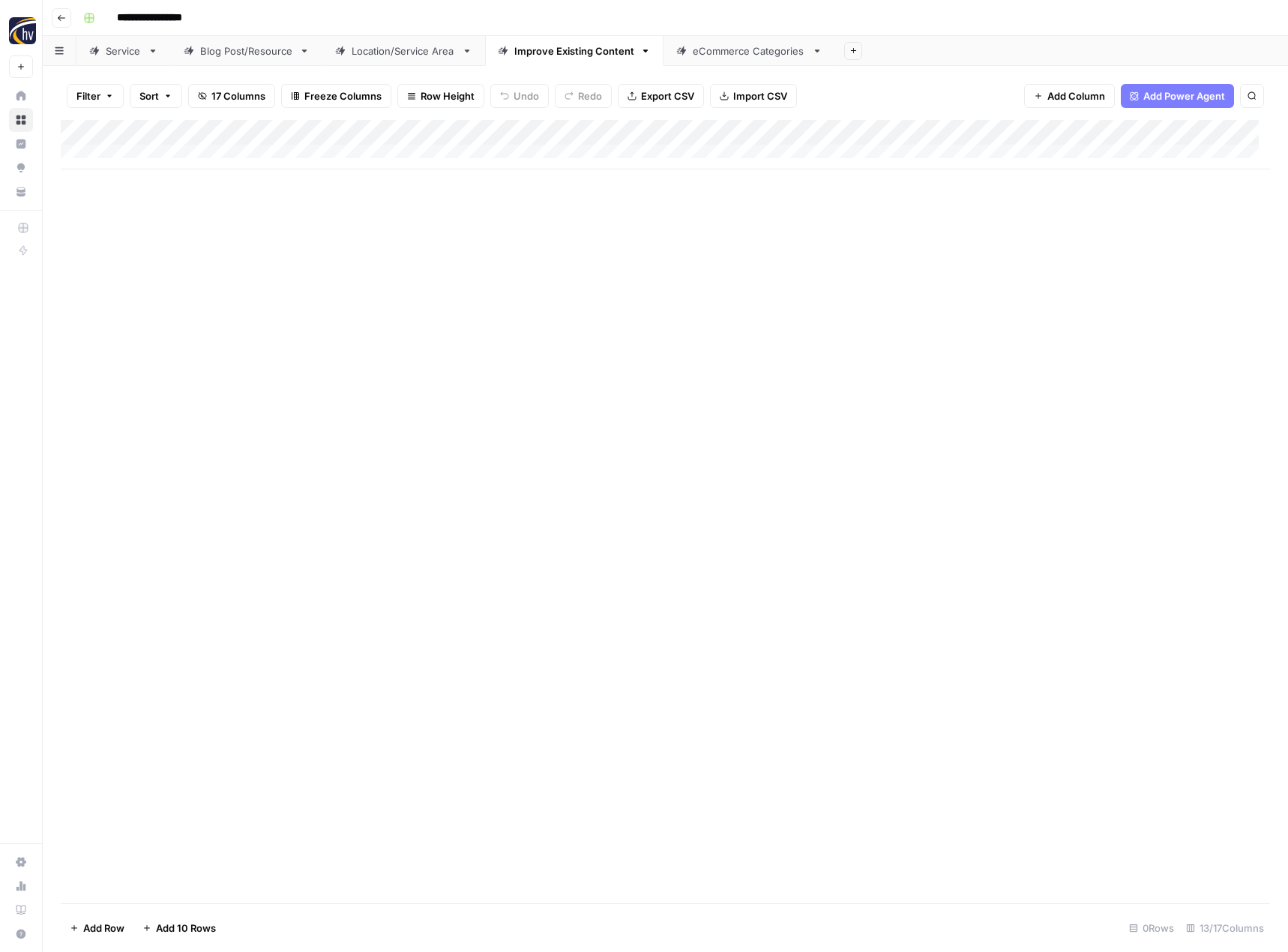
click at [1129, 134] on div "Add Column" at bounding box center [666, 144] width 1209 height 49
click at [994, 260] on span "Configure Inputs" at bounding box center [1021, 258] width 131 height 15
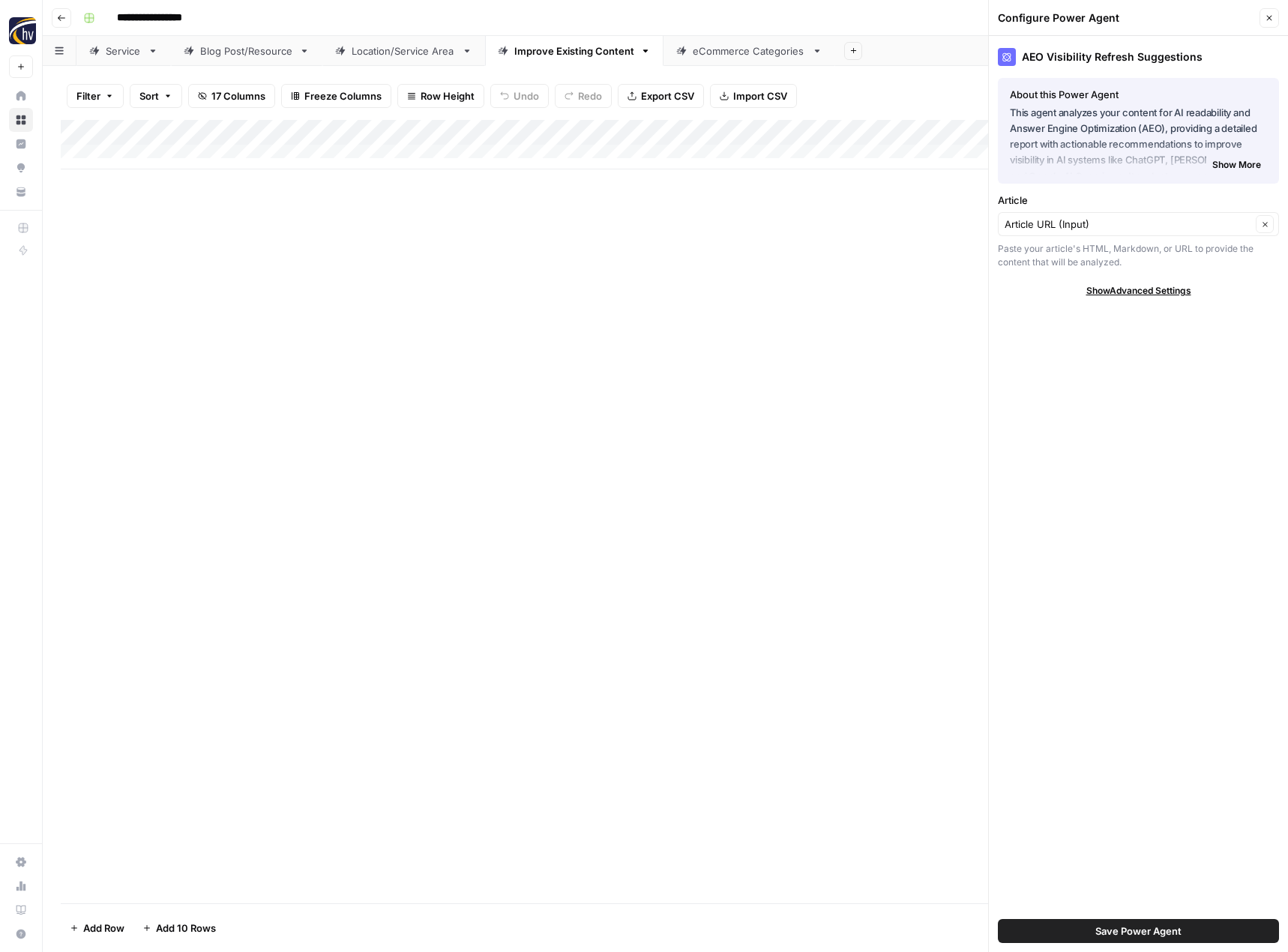
click at [1272, 23] on button "Close" at bounding box center [1269, 18] width 19 height 19
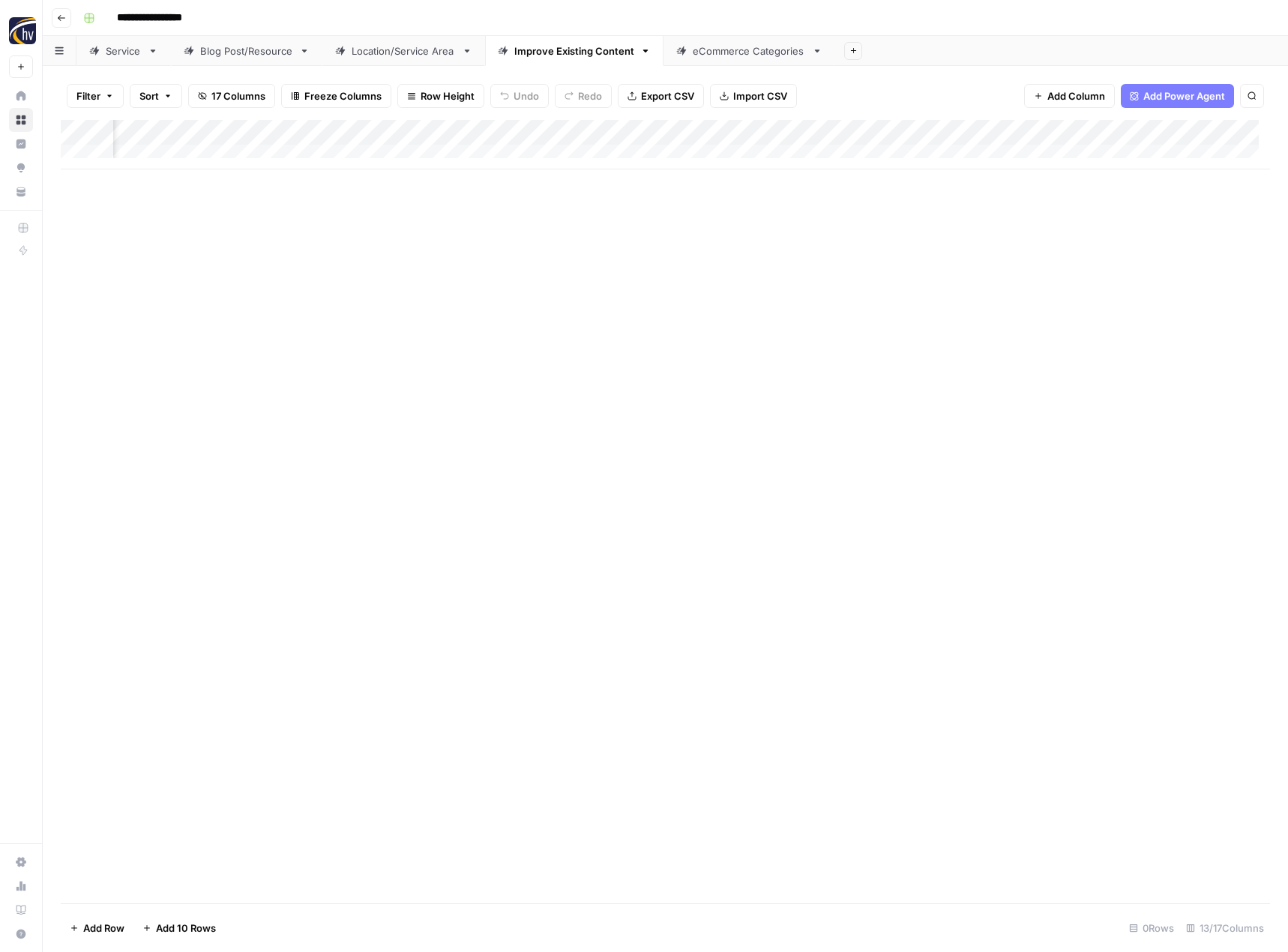
scroll to position [0, 972]
click at [535, 132] on div "Add Column" at bounding box center [666, 144] width 1209 height 49
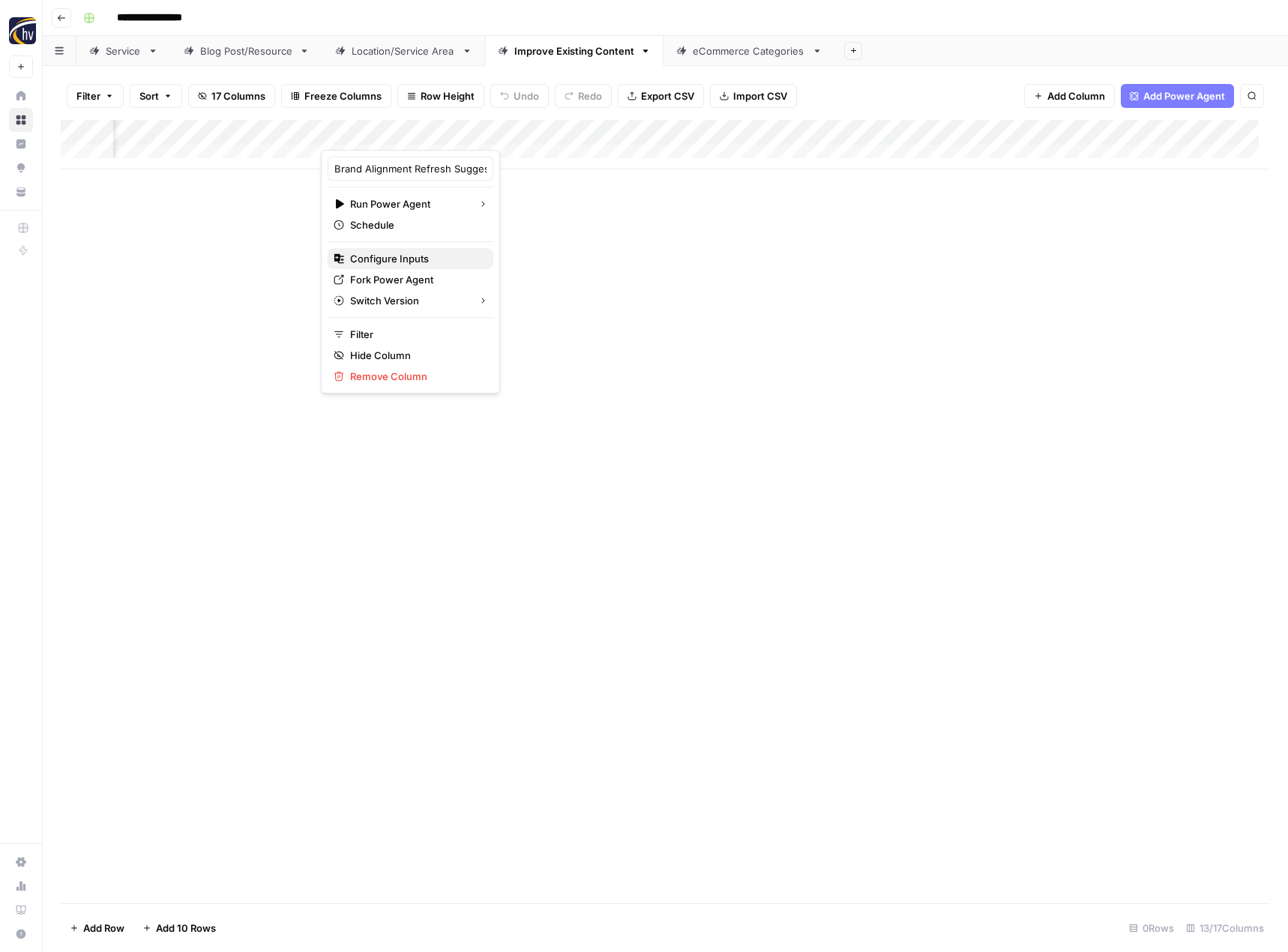
click at [385, 259] on span "Configure Inputs" at bounding box center [416, 258] width 131 height 15
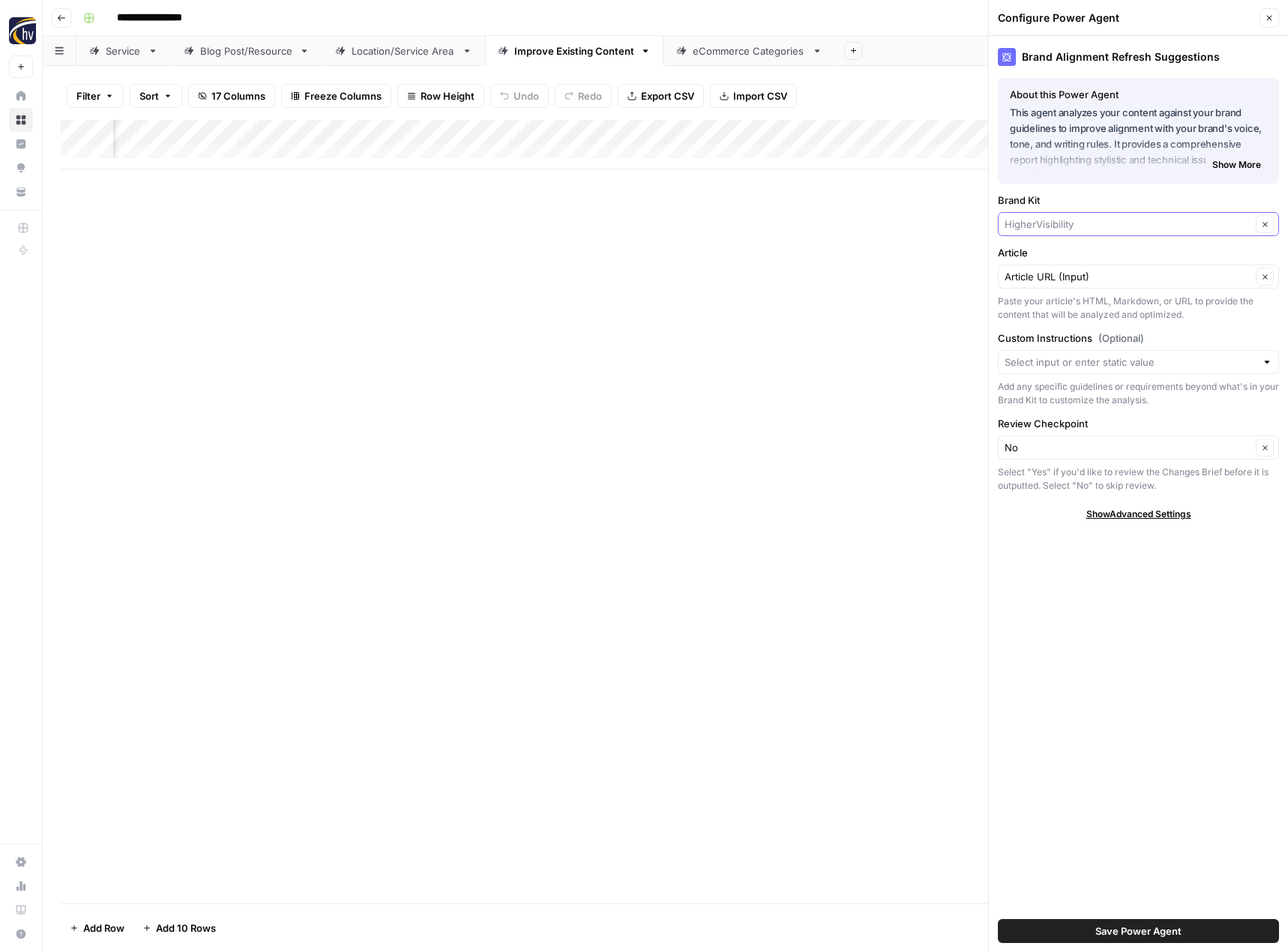
click at [1080, 221] on input "Brand Kit" at bounding box center [1128, 223] width 247 height 15
click at [1046, 277] on span "24/7 Drain [PERSON_NAME]" at bounding box center [1135, 280] width 250 height 15
type input "24/7 Drain [PERSON_NAME]"
click at [1086, 930] on button "Save Power Agent" at bounding box center [1139, 930] width 281 height 24
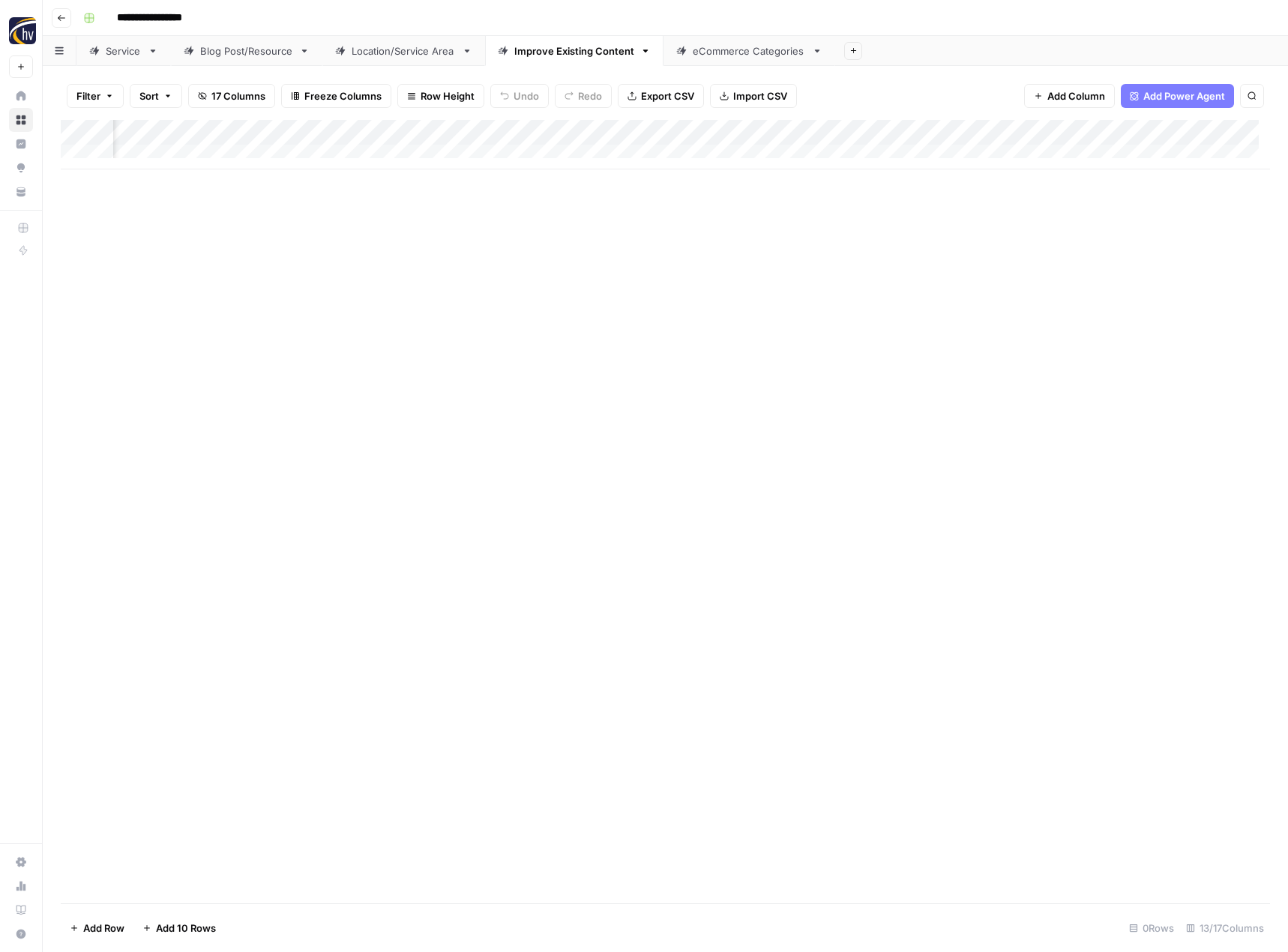
click at [923, 131] on div "Add Column" at bounding box center [666, 144] width 1209 height 49
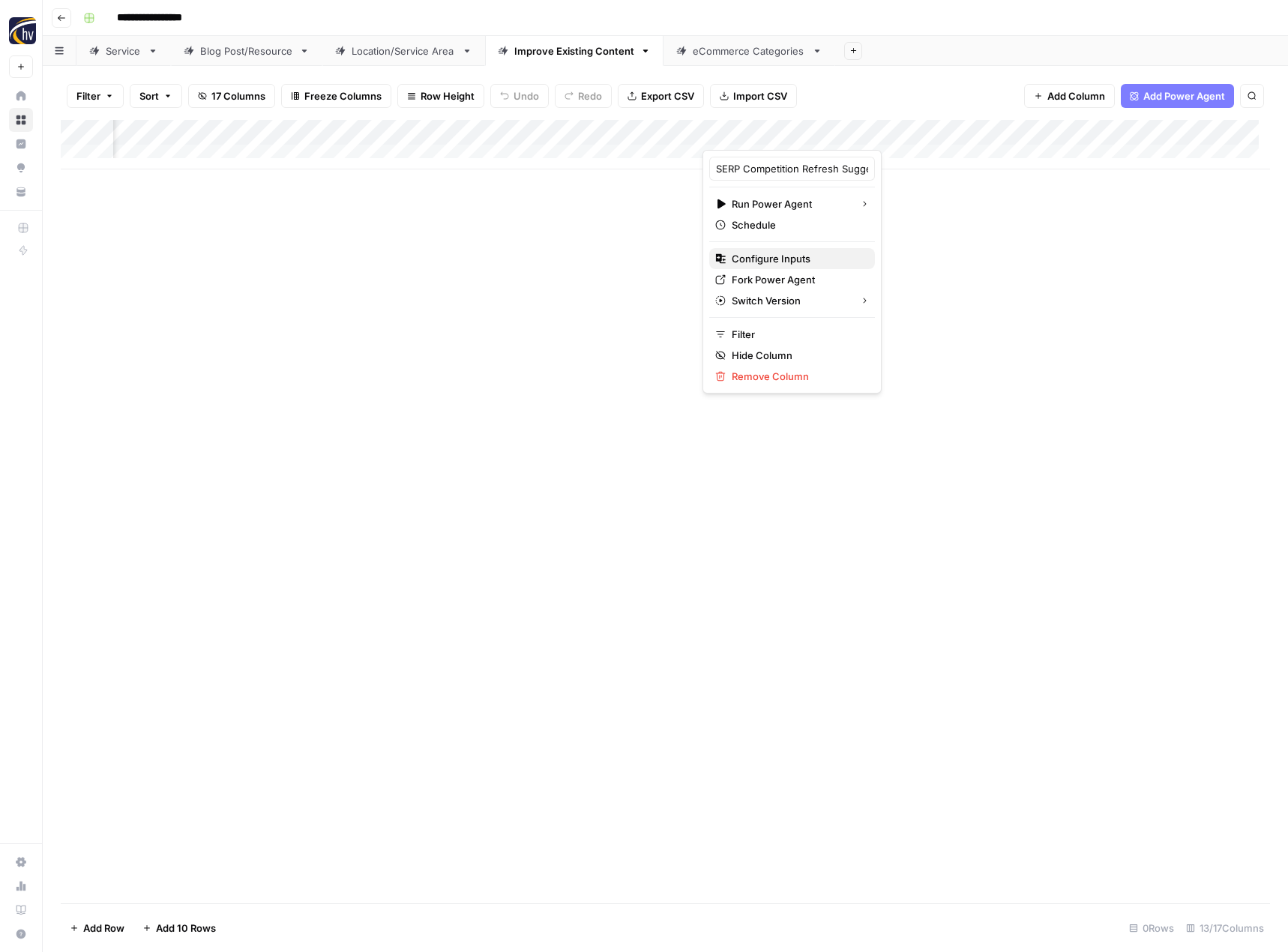
click at [762, 260] on span "Configure Inputs" at bounding box center [798, 258] width 131 height 15
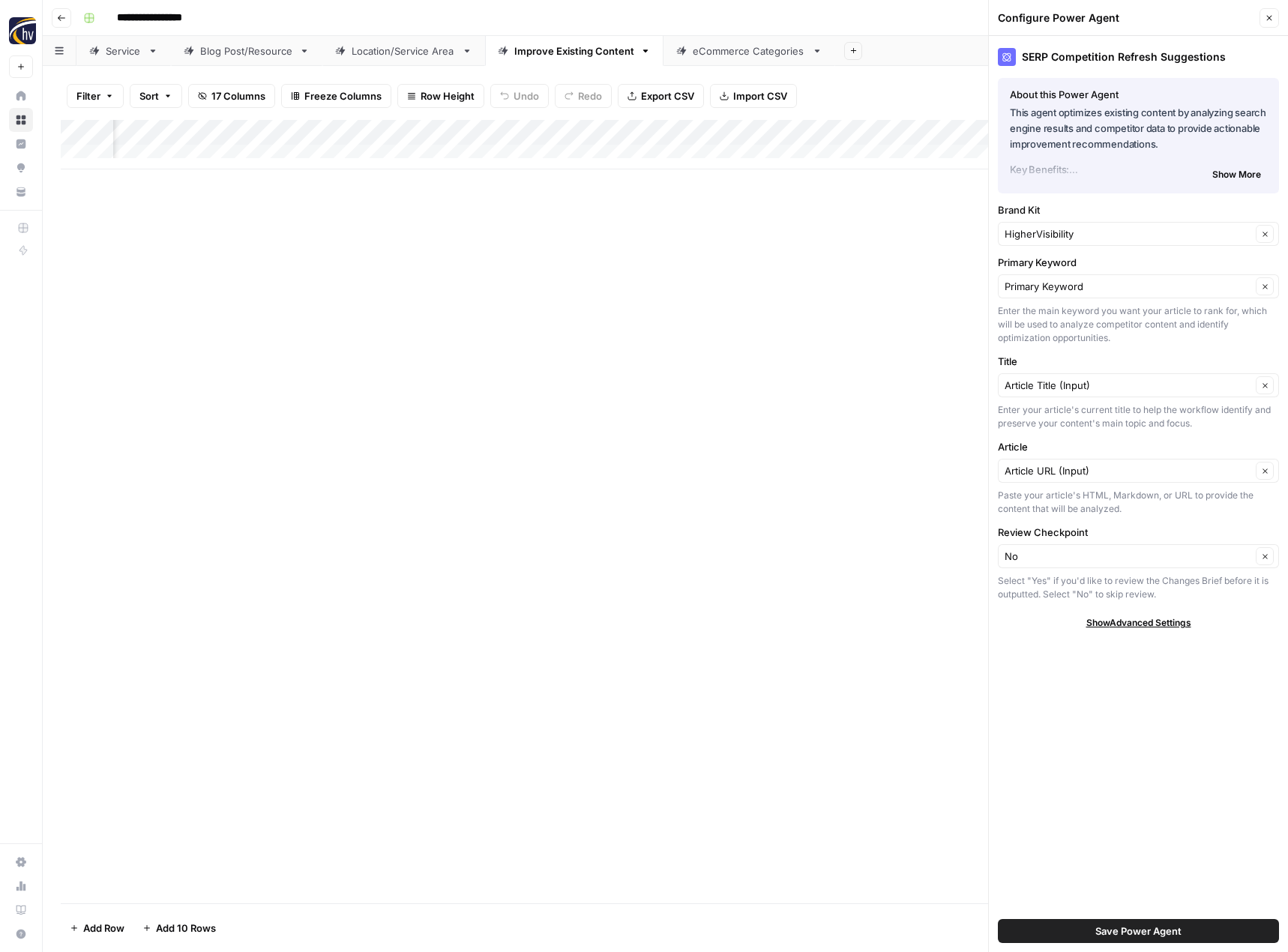
click at [1021, 224] on div "HigherVisibility Clear" at bounding box center [1139, 233] width 281 height 24
click at [1031, 290] on span "24/7 Drain [PERSON_NAME]" at bounding box center [1135, 290] width 250 height 15
type input "24/7 Drain [PERSON_NAME]"
click at [1031, 290] on input "Primary Keyword" at bounding box center [1128, 286] width 247 height 15
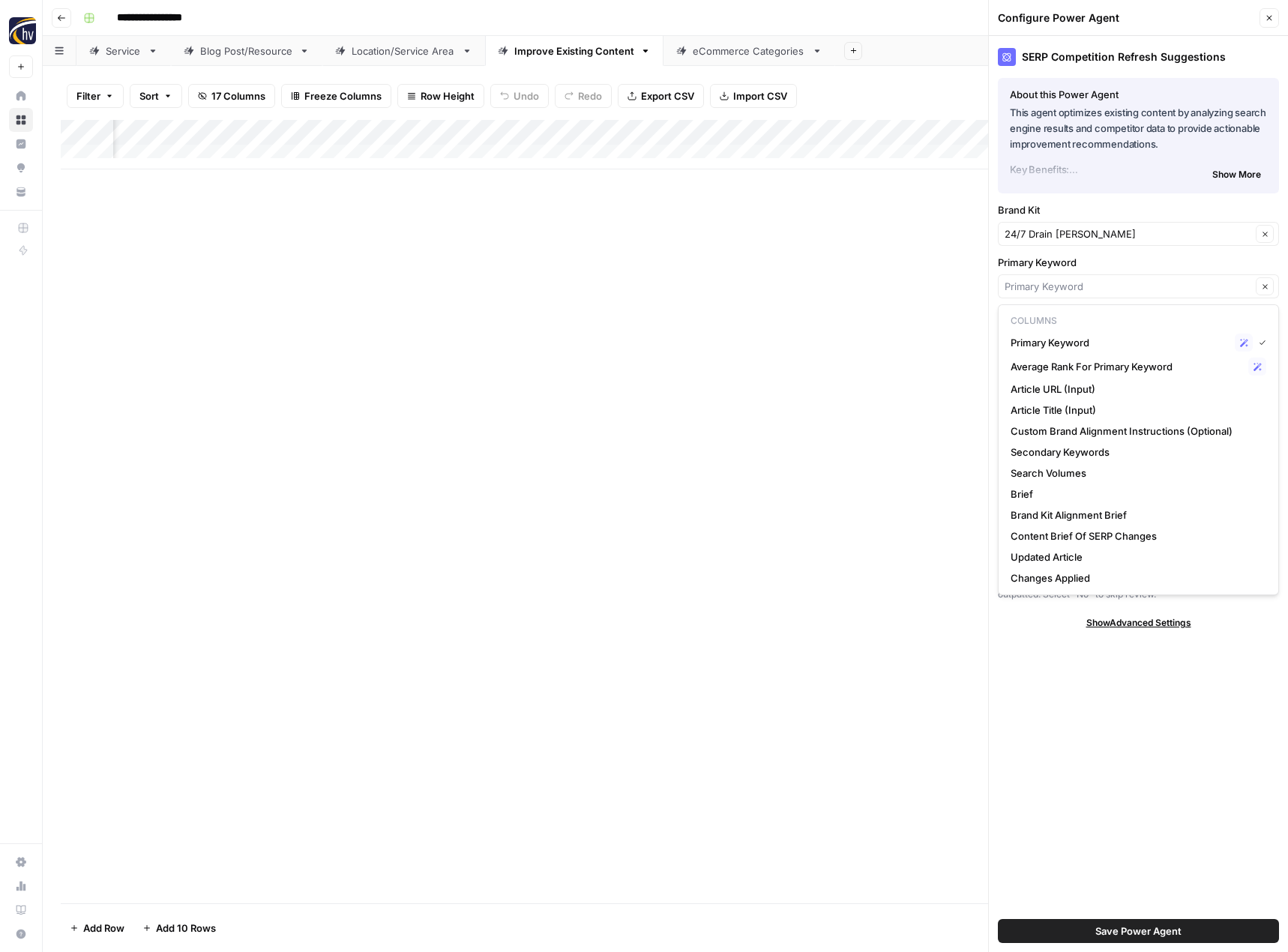
type input "Primary Keyword"
click at [934, 292] on div "Add Column" at bounding box center [666, 512] width 1209 height 784
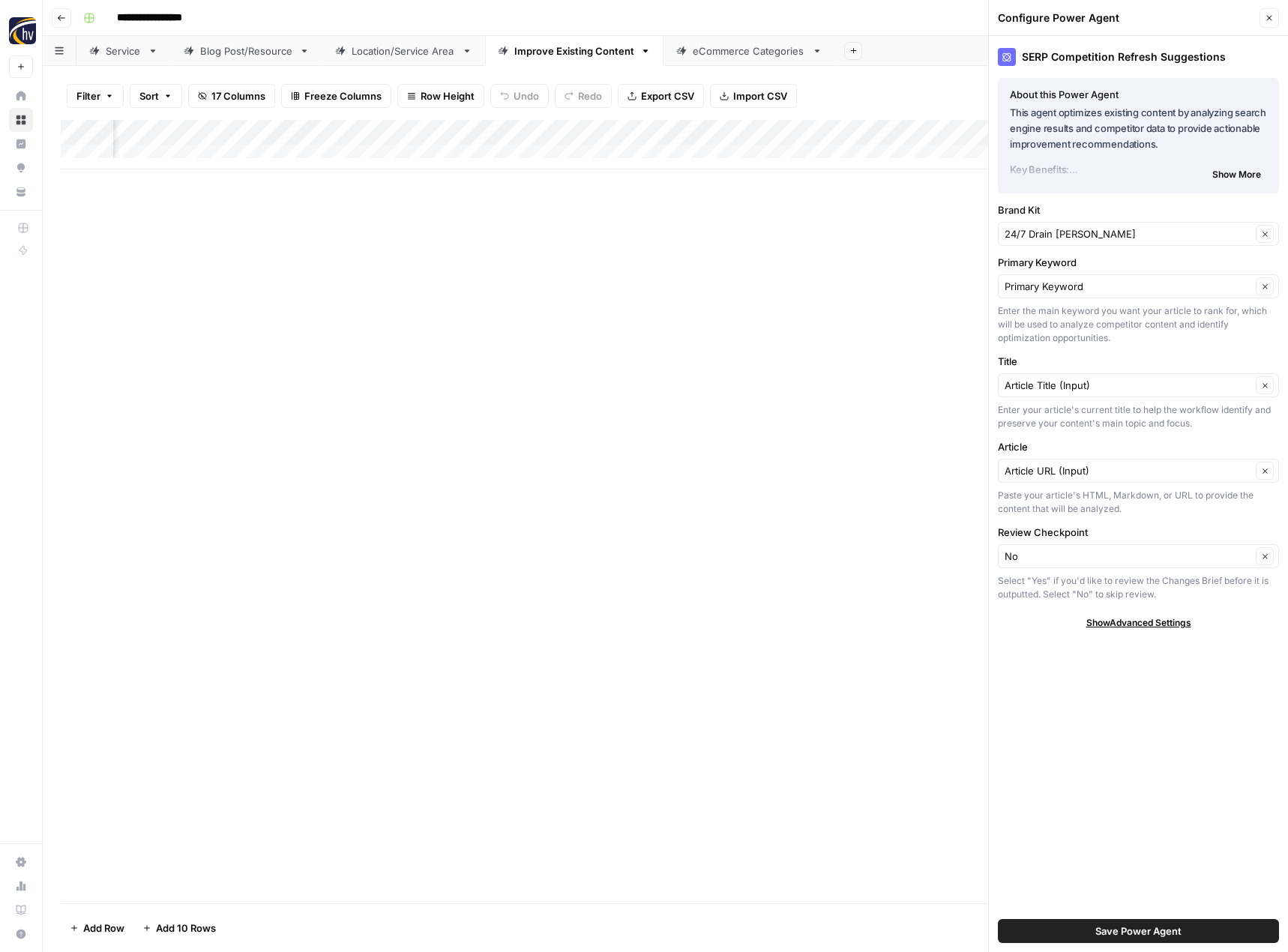
click at [1076, 930] on button "Save Power Agent" at bounding box center [1139, 930] width 281 height 24
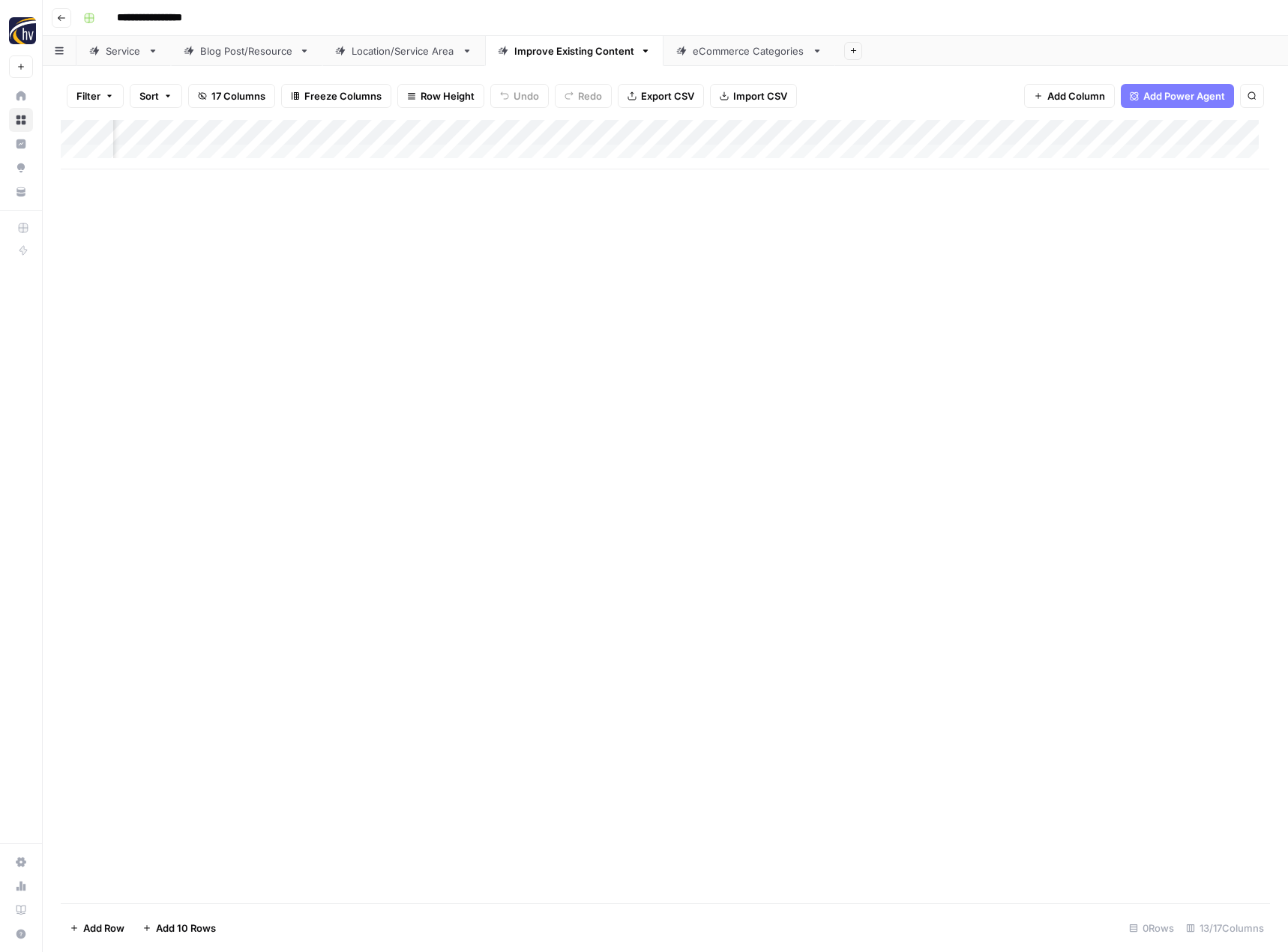
scroll to position [0, 1303]
click at [963, 131] on div "Add Column" at bounding box center [666, 144] width 1209 height 49
click at [817, 260] on span "Configure Inputs" at bounding box center [854, 258] width 131 height 15
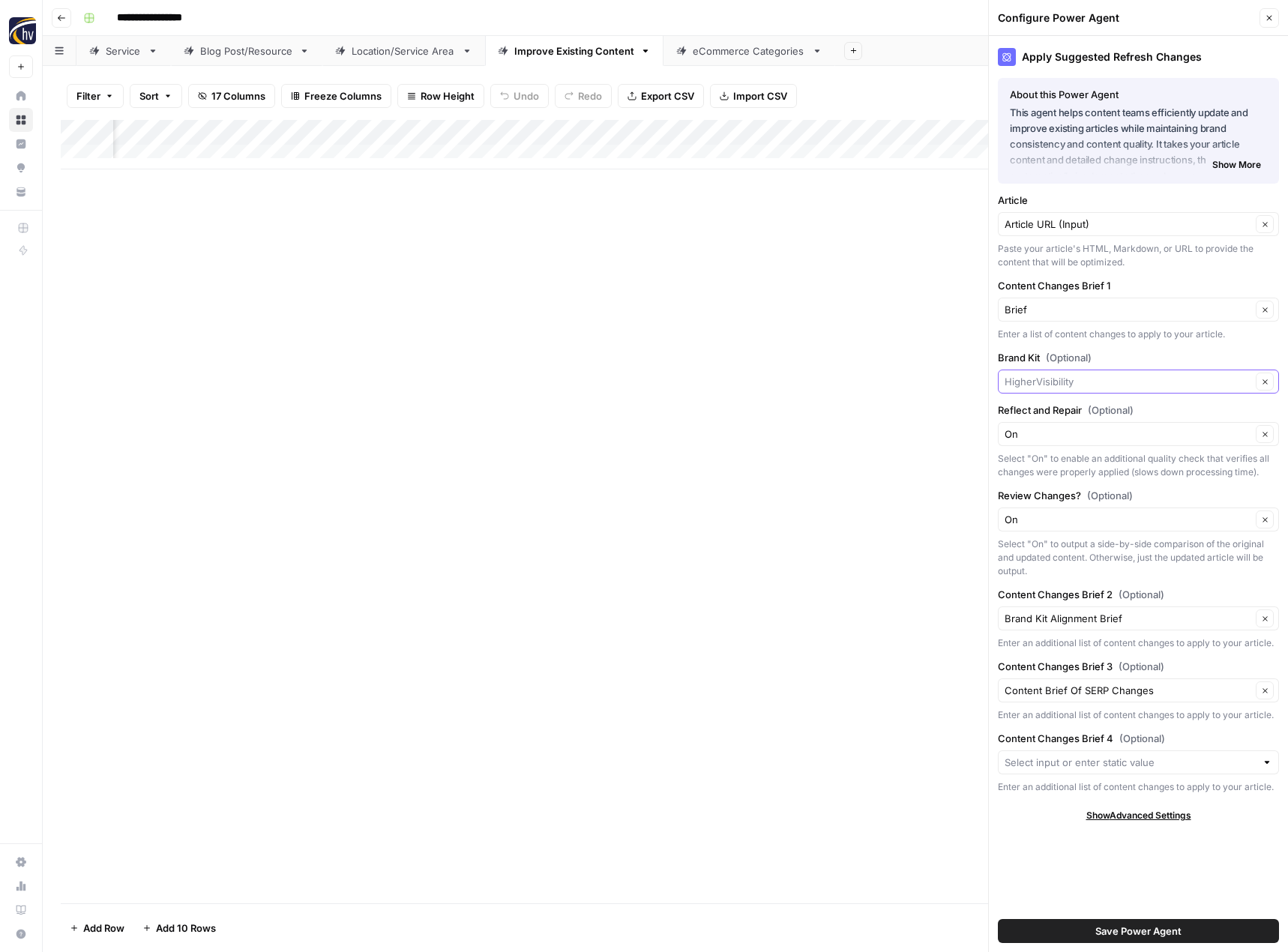
click at [1041, 379] on input "Brand Kit (Optional)" at bounding box center [1128, 381] width 247 height 15
click at [1053, 431] on span "24/7 Drain [PERSON_NAME]" at bounding box center [1135, 437] width 250 height 15
type input "24/7 Drain [PERSON_NAME]"
click at [1106, 928] on span "Save Power Agent" at bounding box center [1139, 930] width 87 height 15
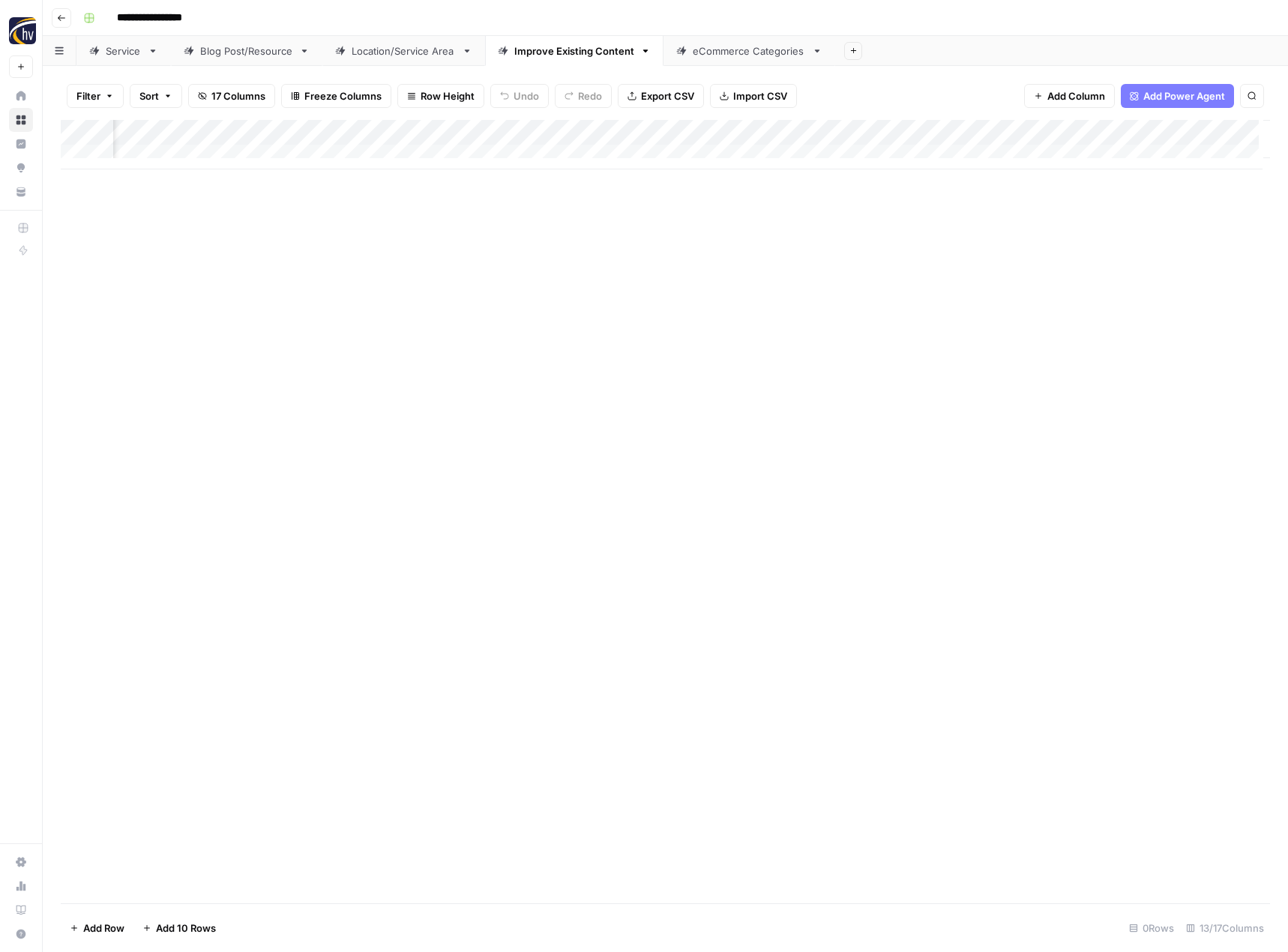
click at [746, 54] on div "eCommerce Categories" at bounding box center [749, 50] width 113 height 15
click at [735, 131] on div "Add Column" at bounding box center [666, 144] width 1209 height 49
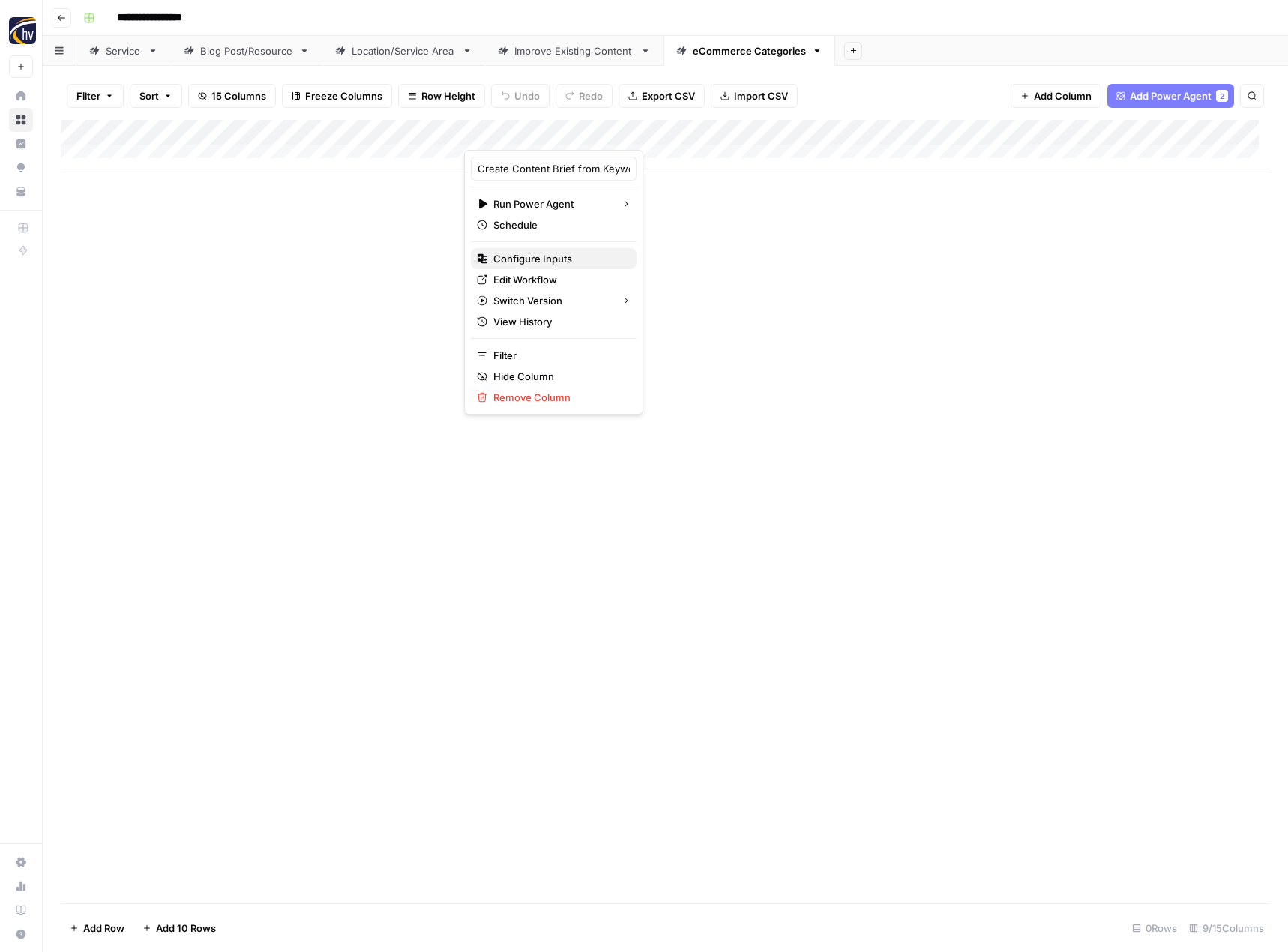
click at [545, 262] on span "Configure Inputs" at bounding box center [559, 258] width 131 height 15
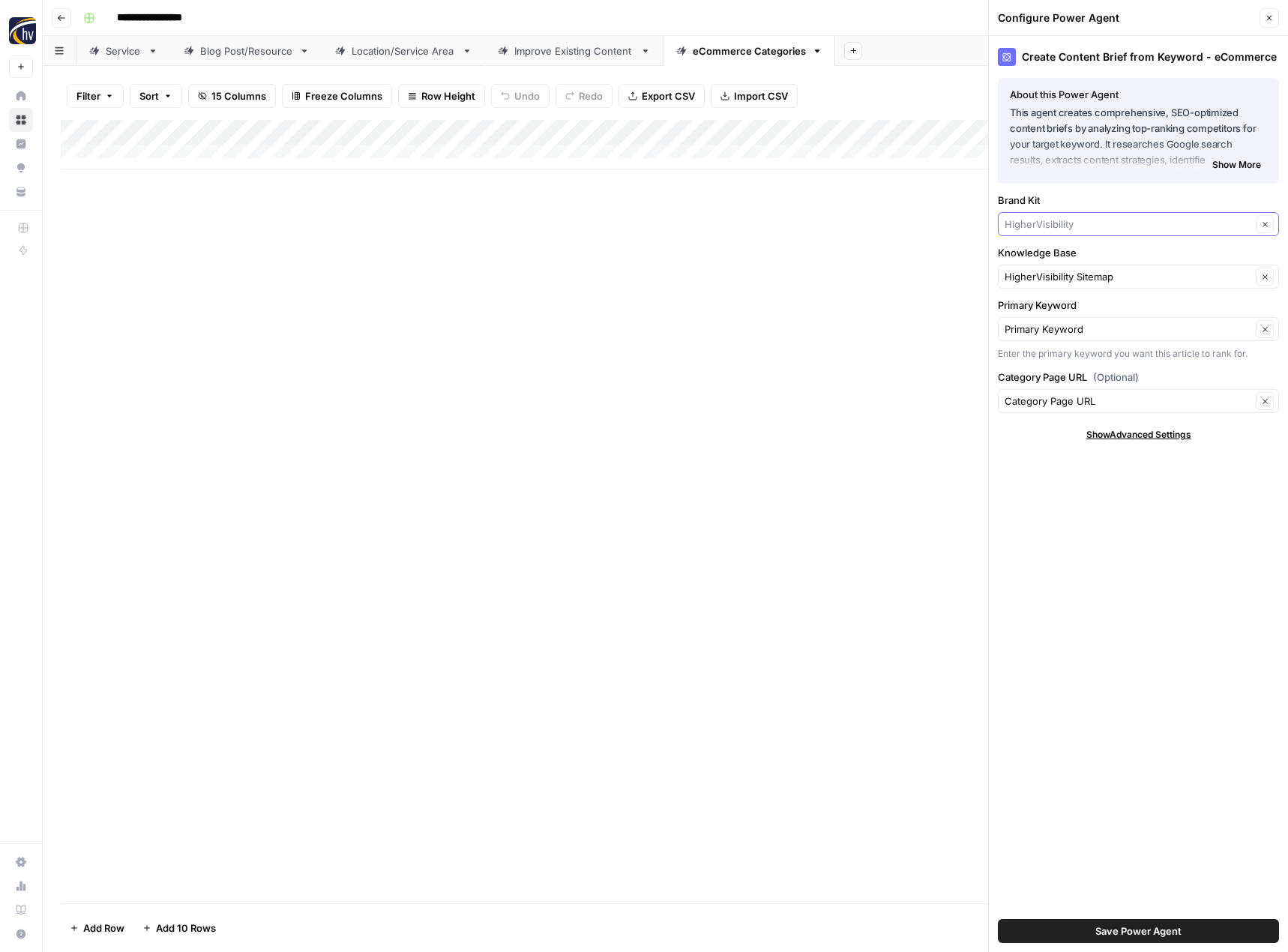
click at [1075, 227] on input "Brand Kit" at bounding box center [1128, 223] width 247 height 15
click at [1044, 283] on span "24/7 Drain [PERSON_NAME]" at bounding box center [1135, 280] width 250 height 15
type input "24/7 Drain [PERSON_NAME]"
click at [1044, 283] on input "Knowledge Base" at bounding box center [1128, 276] width 247 height 15
click at [1054, 317] on span "24/7 Drain Rooter Sitemap" at bounding box center [1135, 311] width 250 height 15
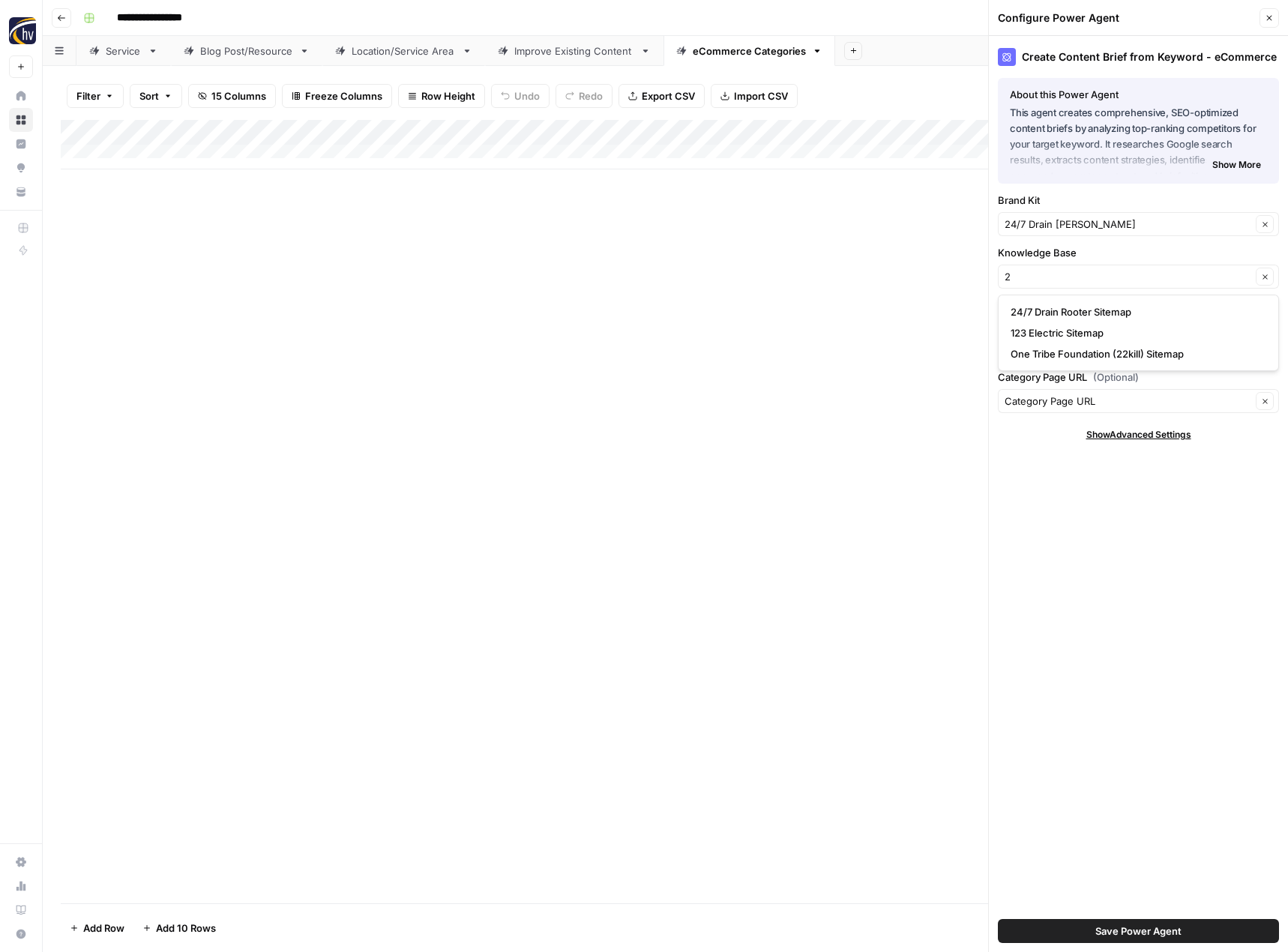
type input "24/7 Drain Rooter Sitemap"
click at [1110, 924] on span "Save Power Agent" at bounding box center [1139, 930] width 87 height 15
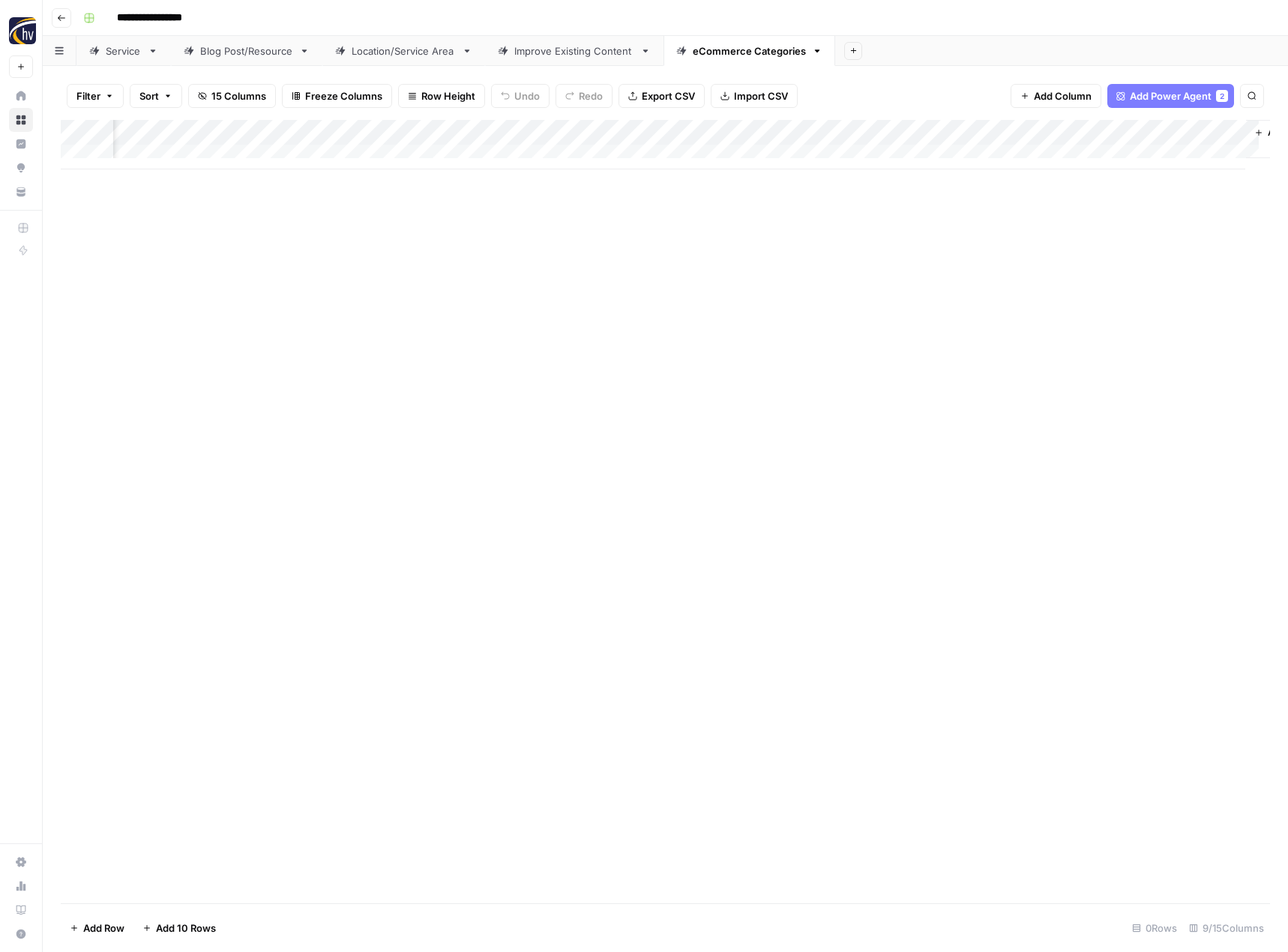
scroll to position [0, 526]
click at [1069, 131] on div "Add Column" at bounding box center [666, 144] width 1209 height 49
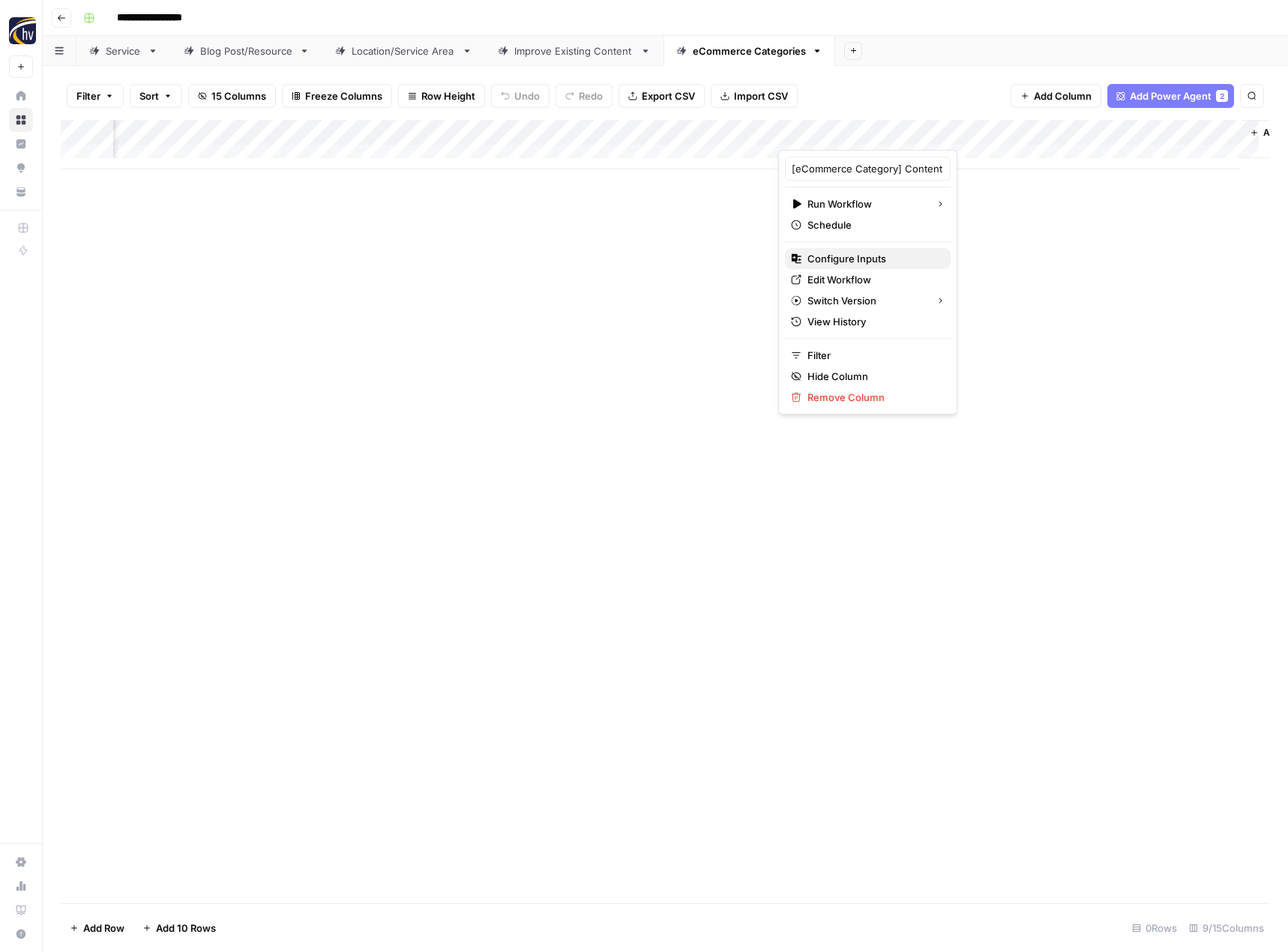
click at [837, 257] on span "Configure Inputs" at bounding box center [874, 258] width 131 height 15
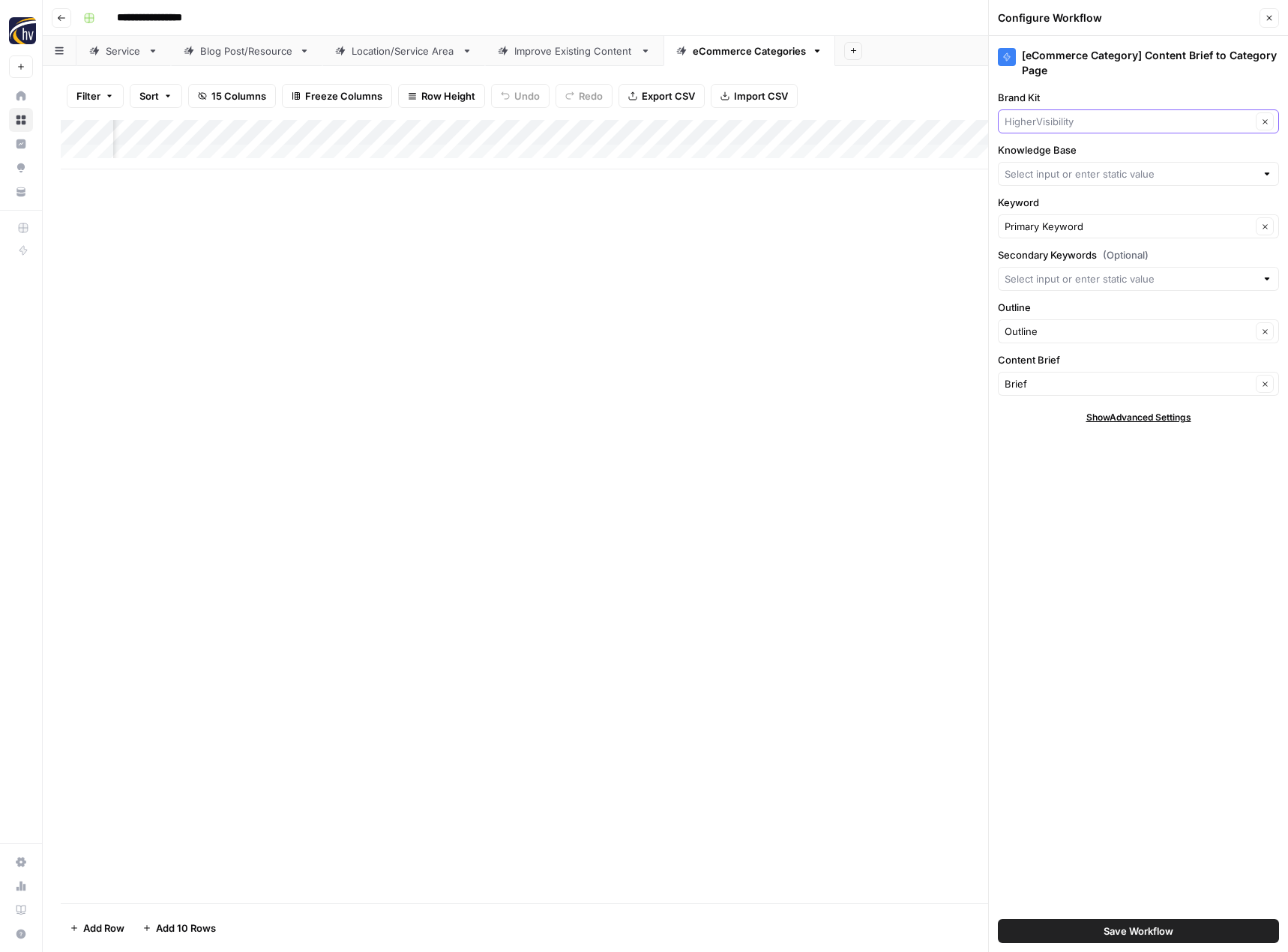
click at [1073, 114] on input "Brand Kit" at bounding box center [1128, 121] width 247 height 15
click at [1042, 180] on span "24/7 Drain [PERSON_NAME]" at bounding box center [1135, 177] width 250 height 15
type input "24/7 Drain [PERSON_NAME]"
click at [1042, 180] on input "Knowledge Base" at bounding box center [1130, 173] width 251 height 15
click at [1043, 210] on span "24/7 Drain Rooter Sitemap" at bounding box center [1135, 209] width 250 height 15
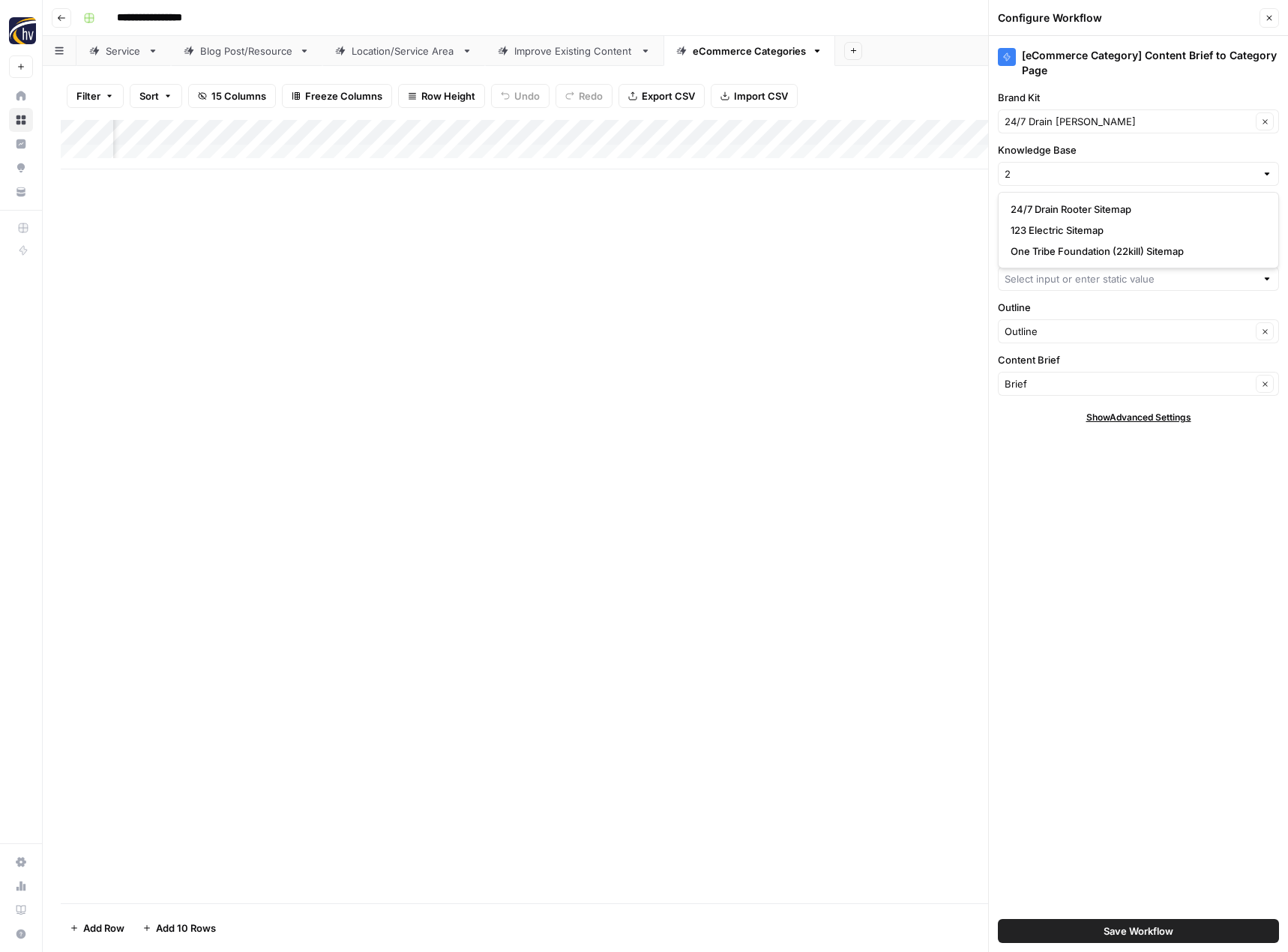
type input "24/7 Drain Rooter Sitemap"
click at [1080, 929] on button "Save Workflow" at bounding box center [1139, 930] width 281 height 24
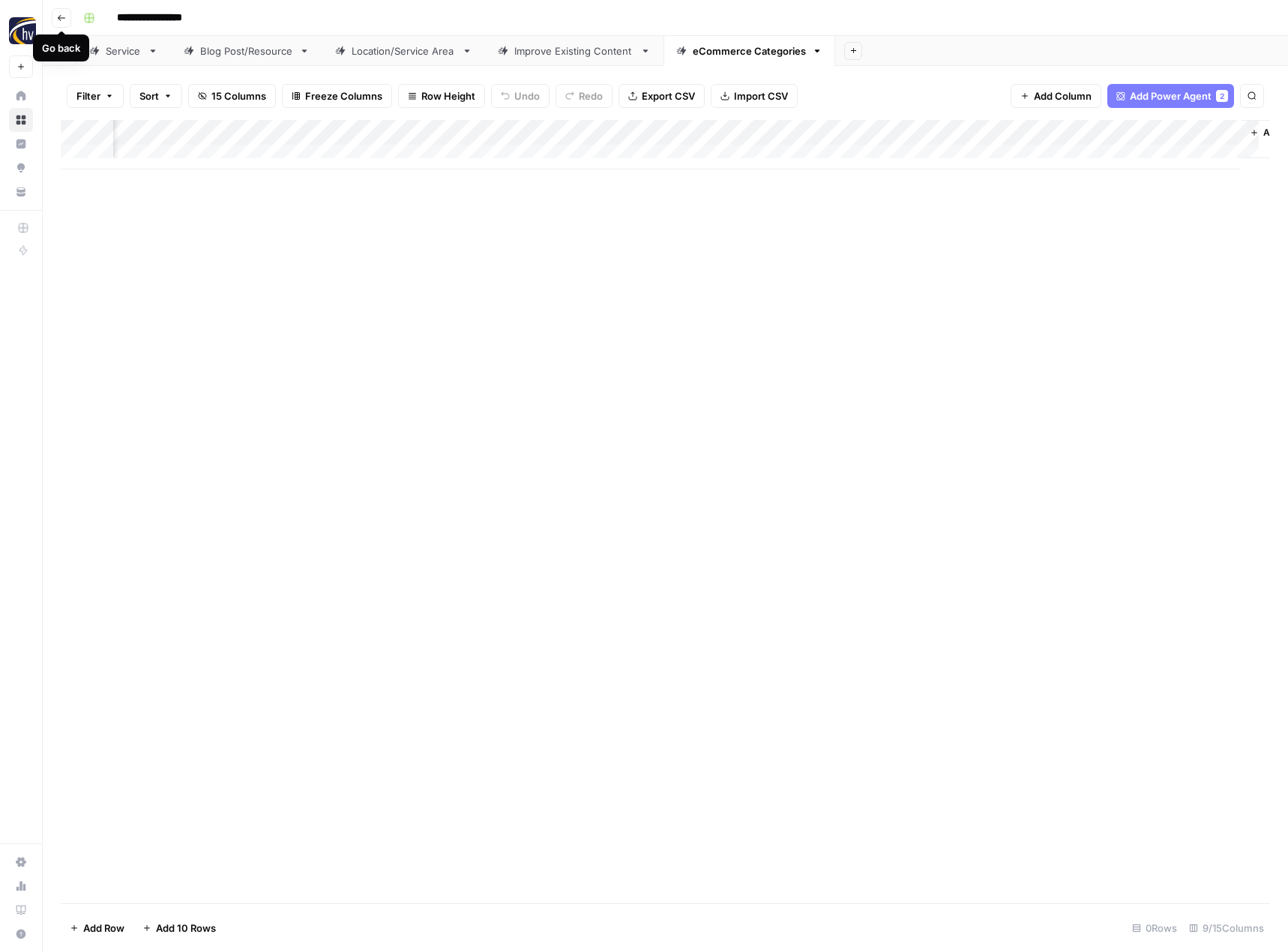
click at [59, 16] on icon "button" at bounding box center [62, 18] width 9 height 9
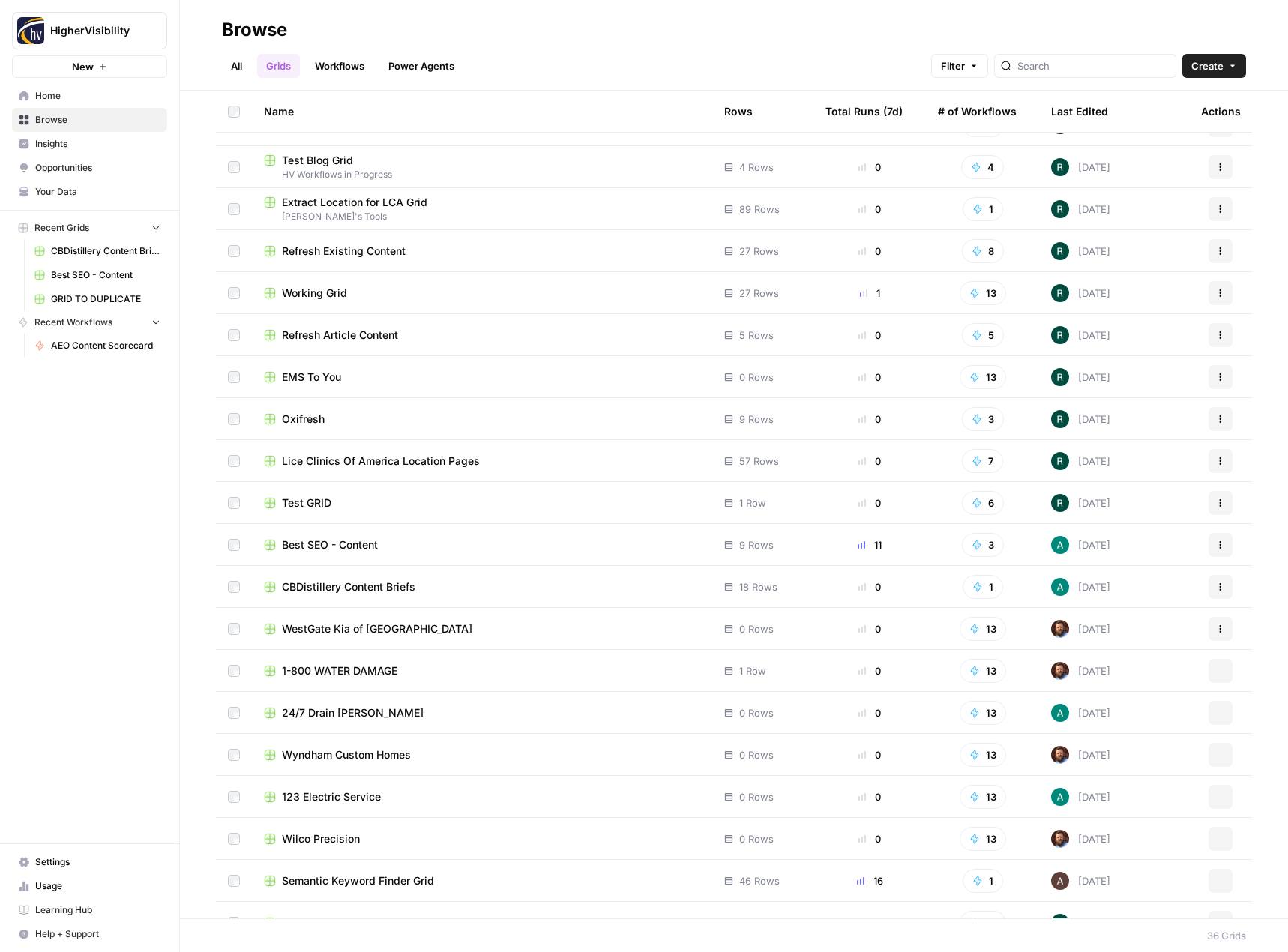
scroll to position [675, 0]
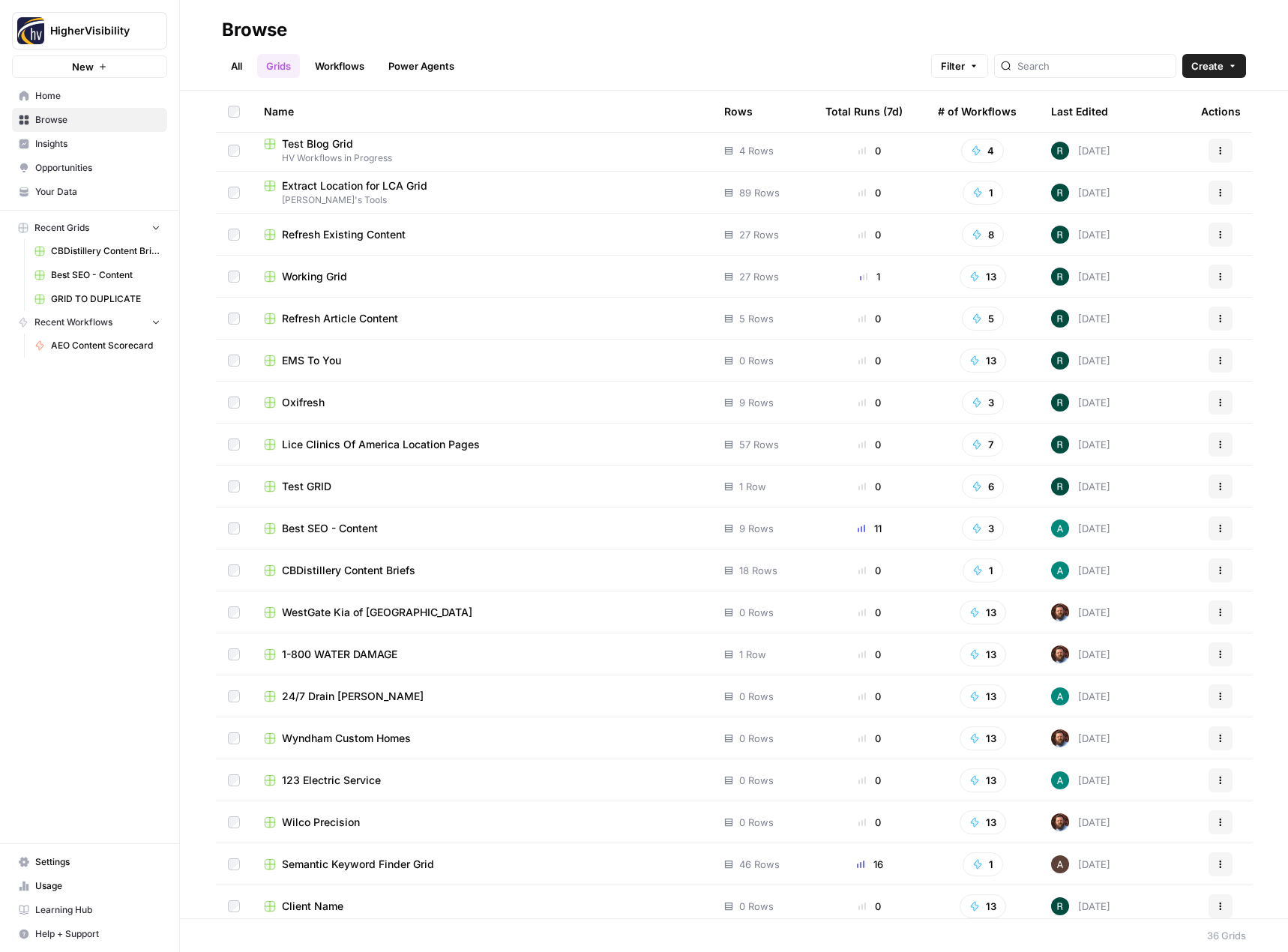
click at [337, 648] on span "1-800 WATER DAMAGE" at bounding box center [339, 654] width 115 height 15
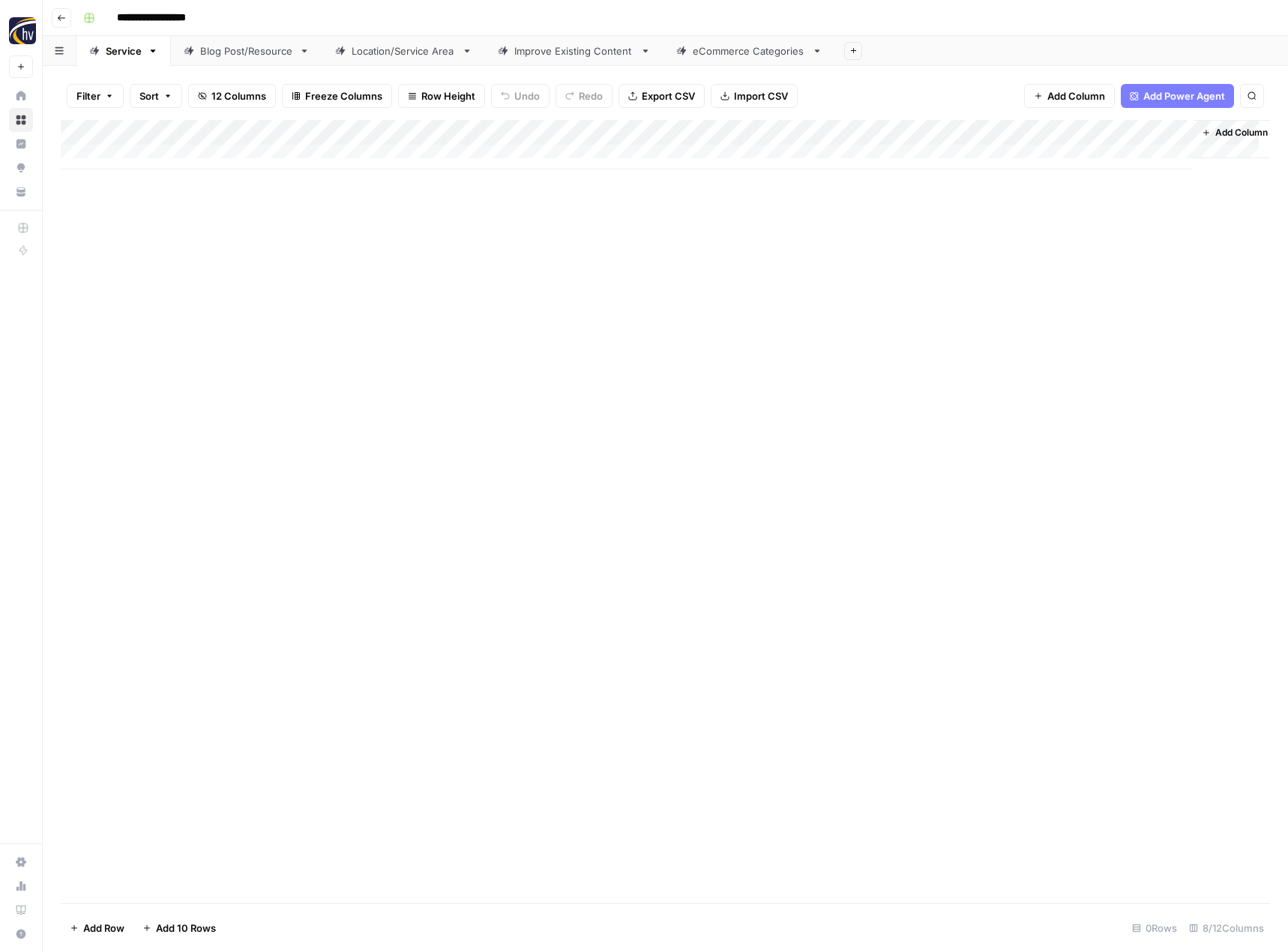
click at [349, 132] on div "Add Column" at bounding box center [666, 144] width 1209 height 49
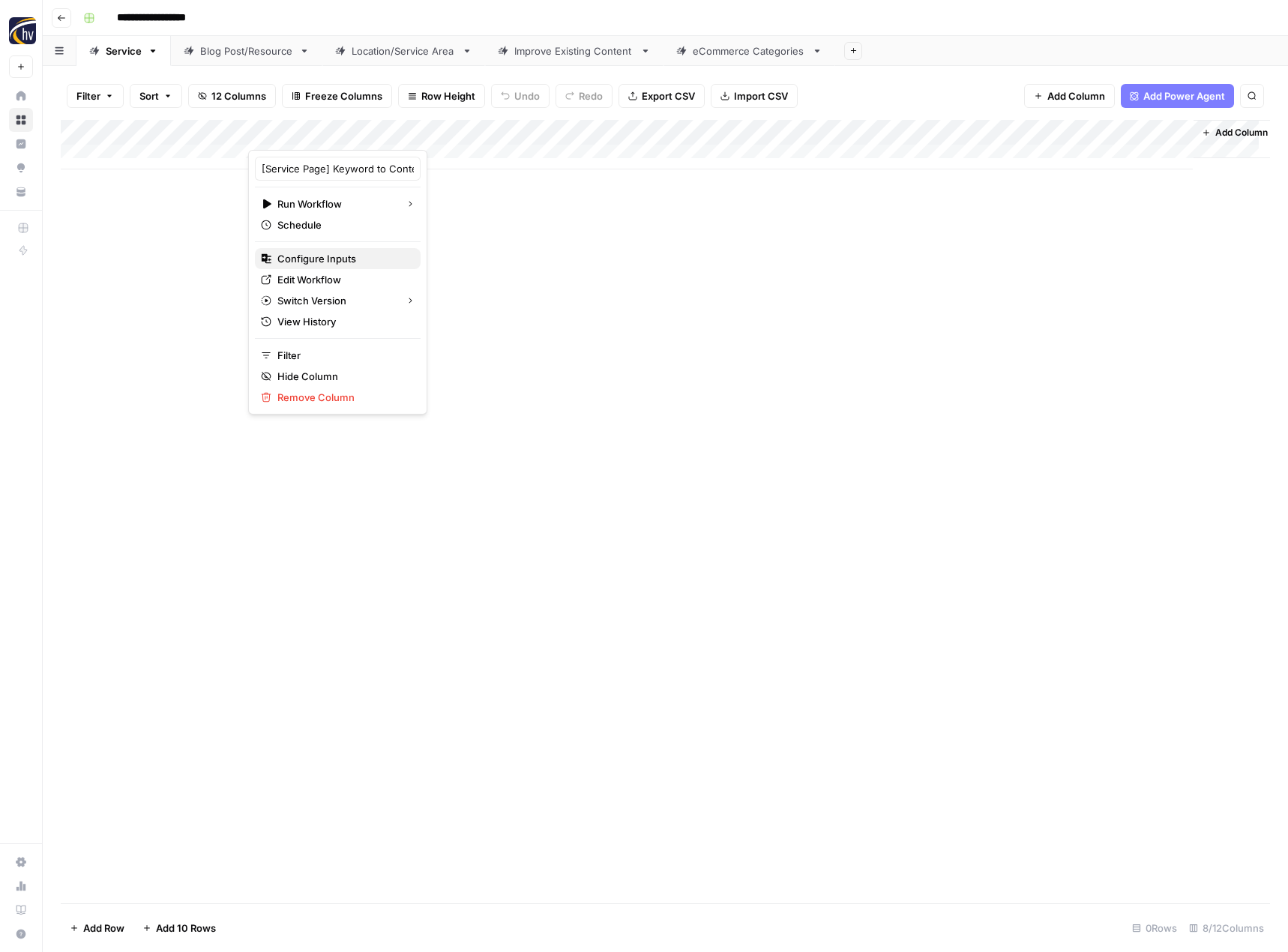
click at [314, 263] on span "Configure Inputs" at bounding box center [343, 258] width 131 height 15
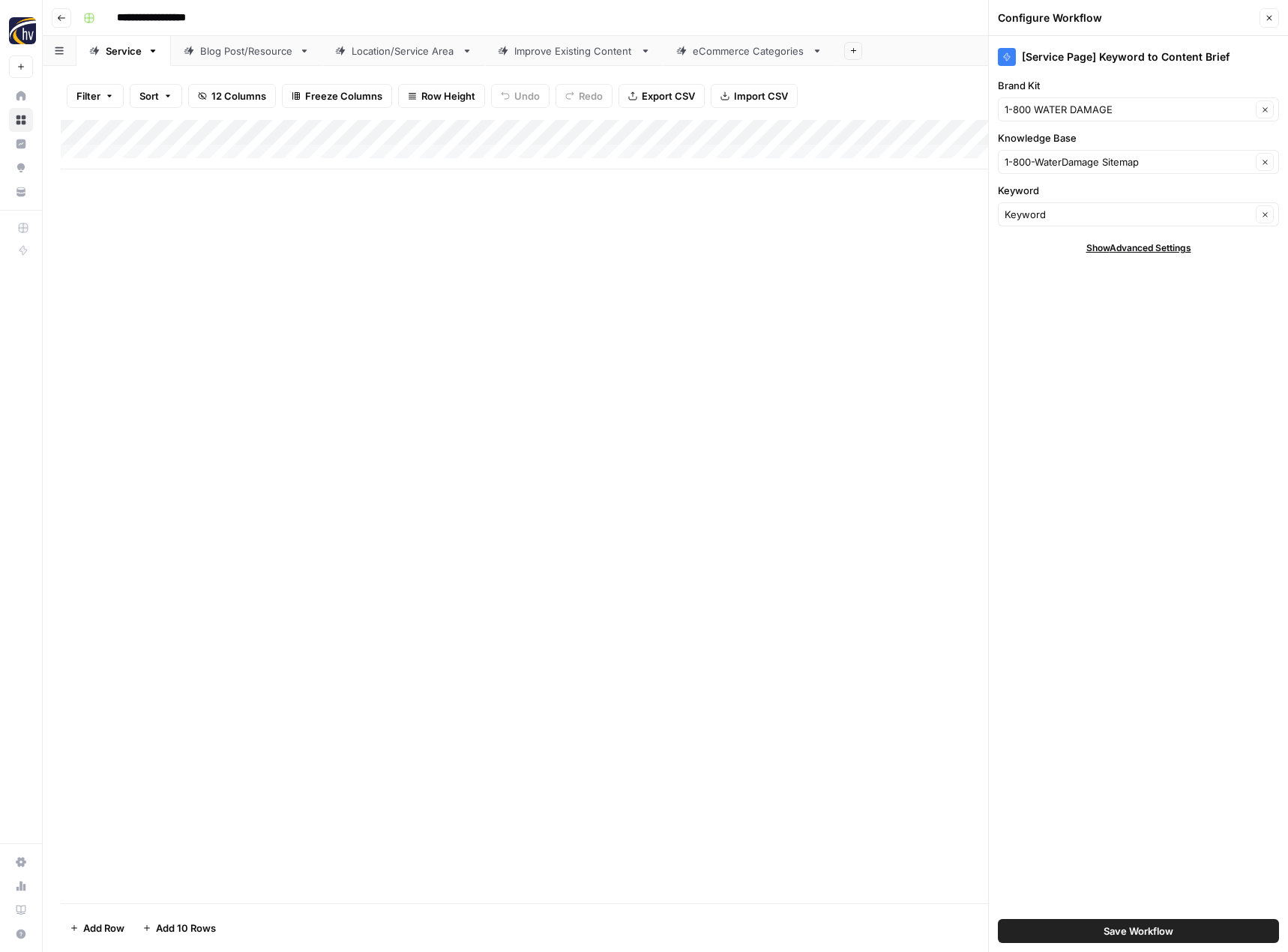
click at [474, 292] on div "Add Column" at bounding box center [666, 512] width 1209 height 784
click at [1275, 18] on button "Close" at bounding box center [1269, 18] width 19 height 19
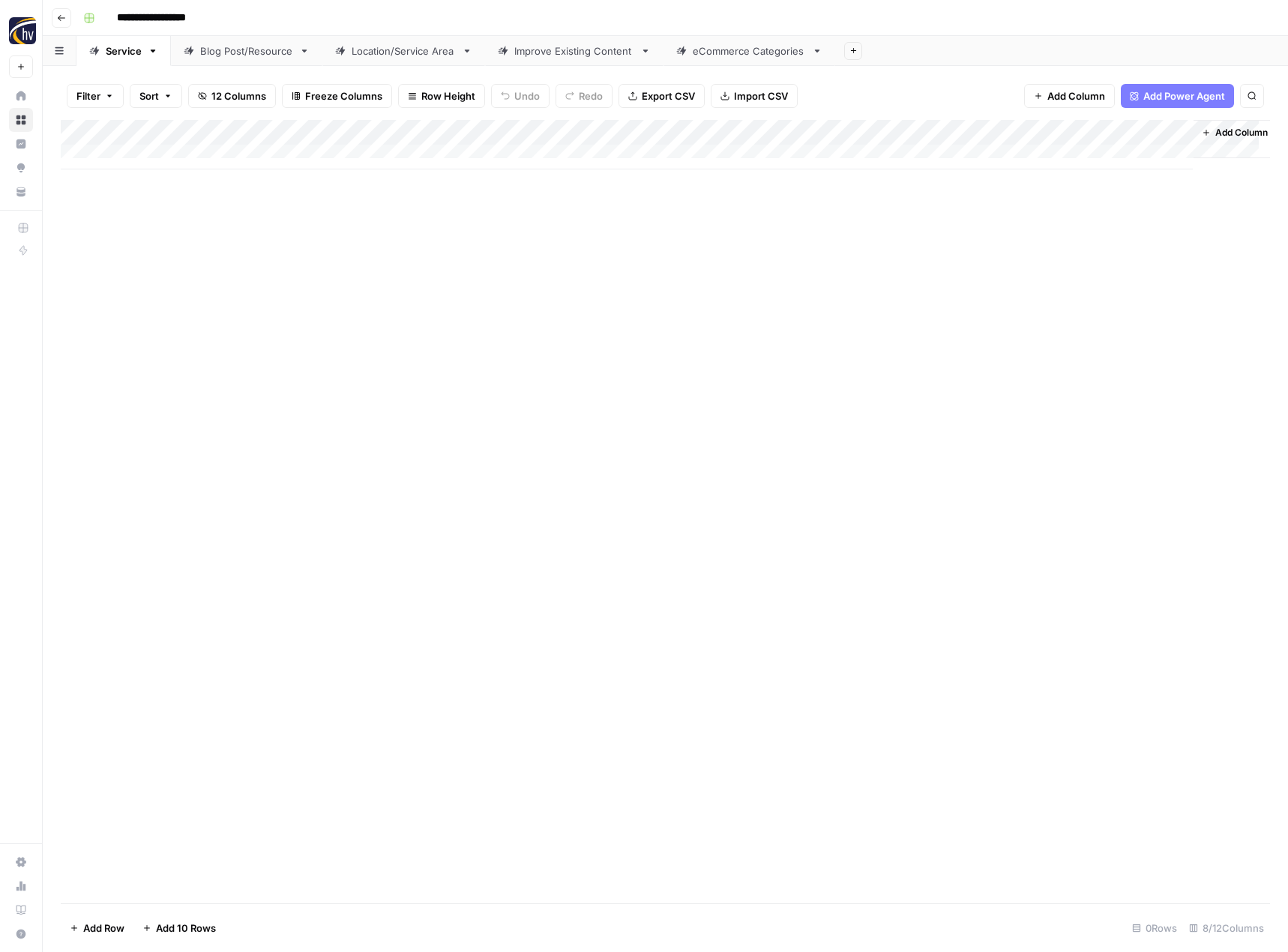
click at [1024, 128] on div "Add Column" at bounding box center [666, 144] width 1209 height 49
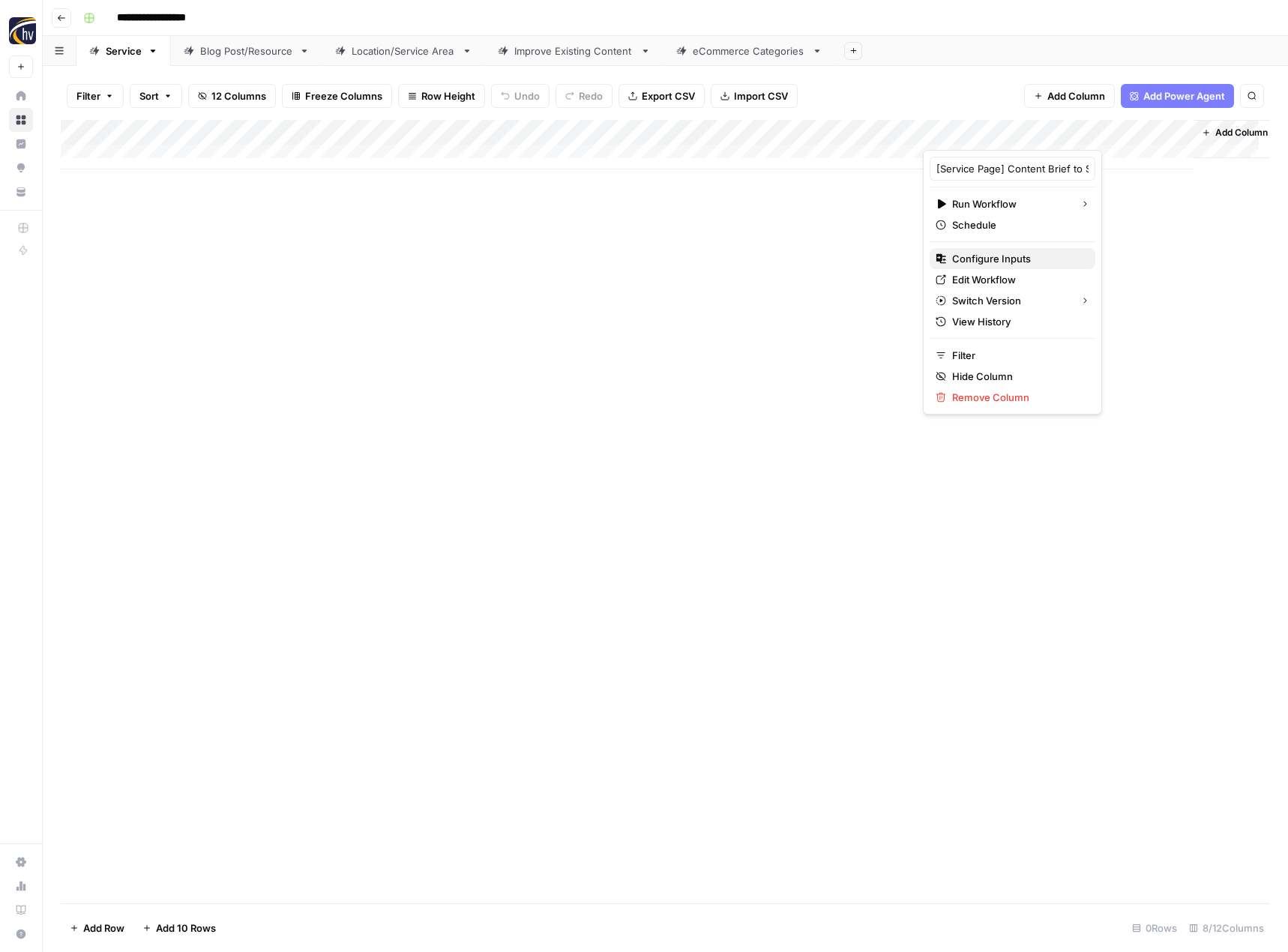
click at [980, 261] on span "Configure Inputs" at bounding box center [1018, 258] width 131 height 15
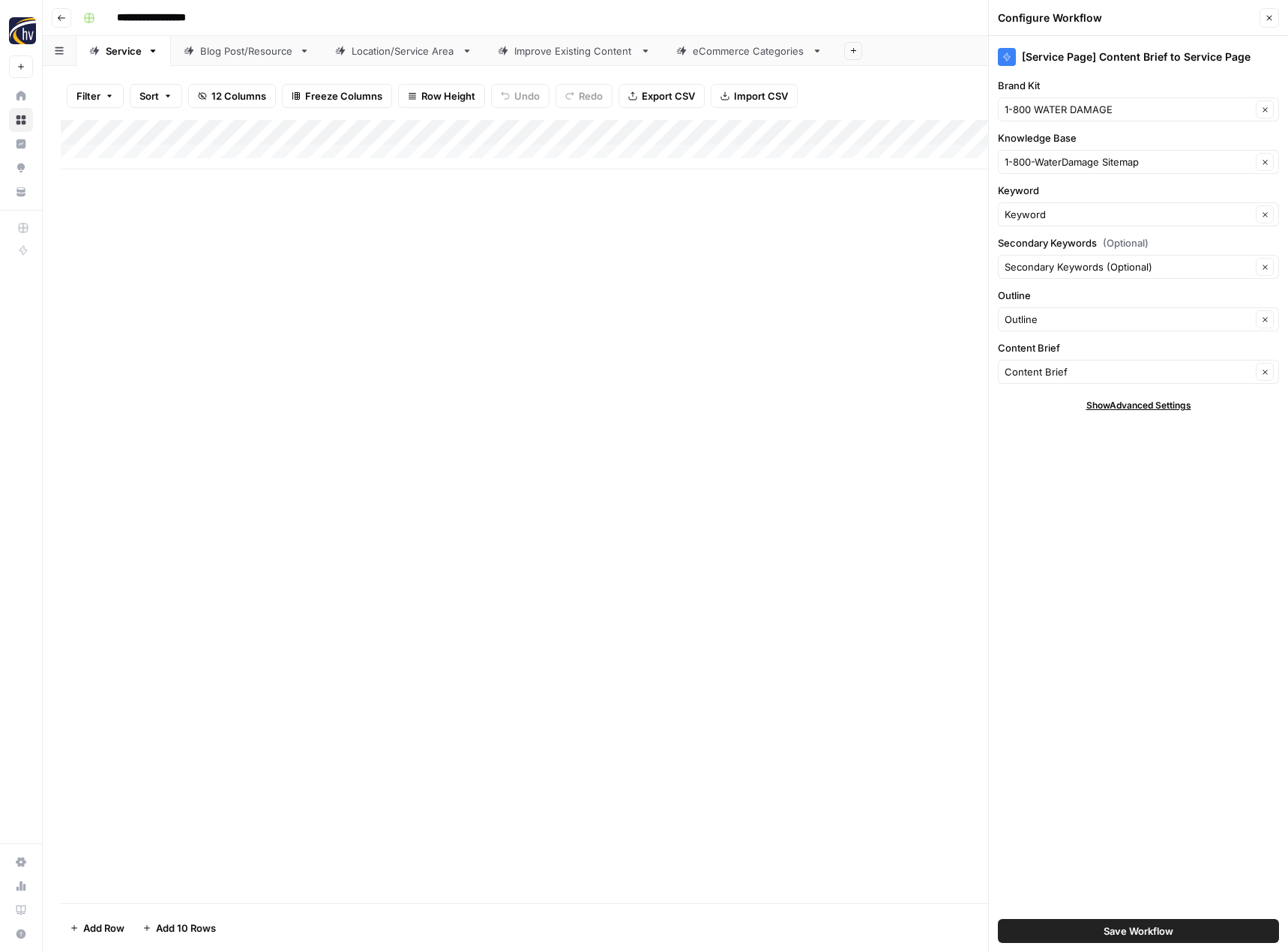
click at [1266, 20] on icon "button" at bounding box center [1269, 18] width 9 height 9
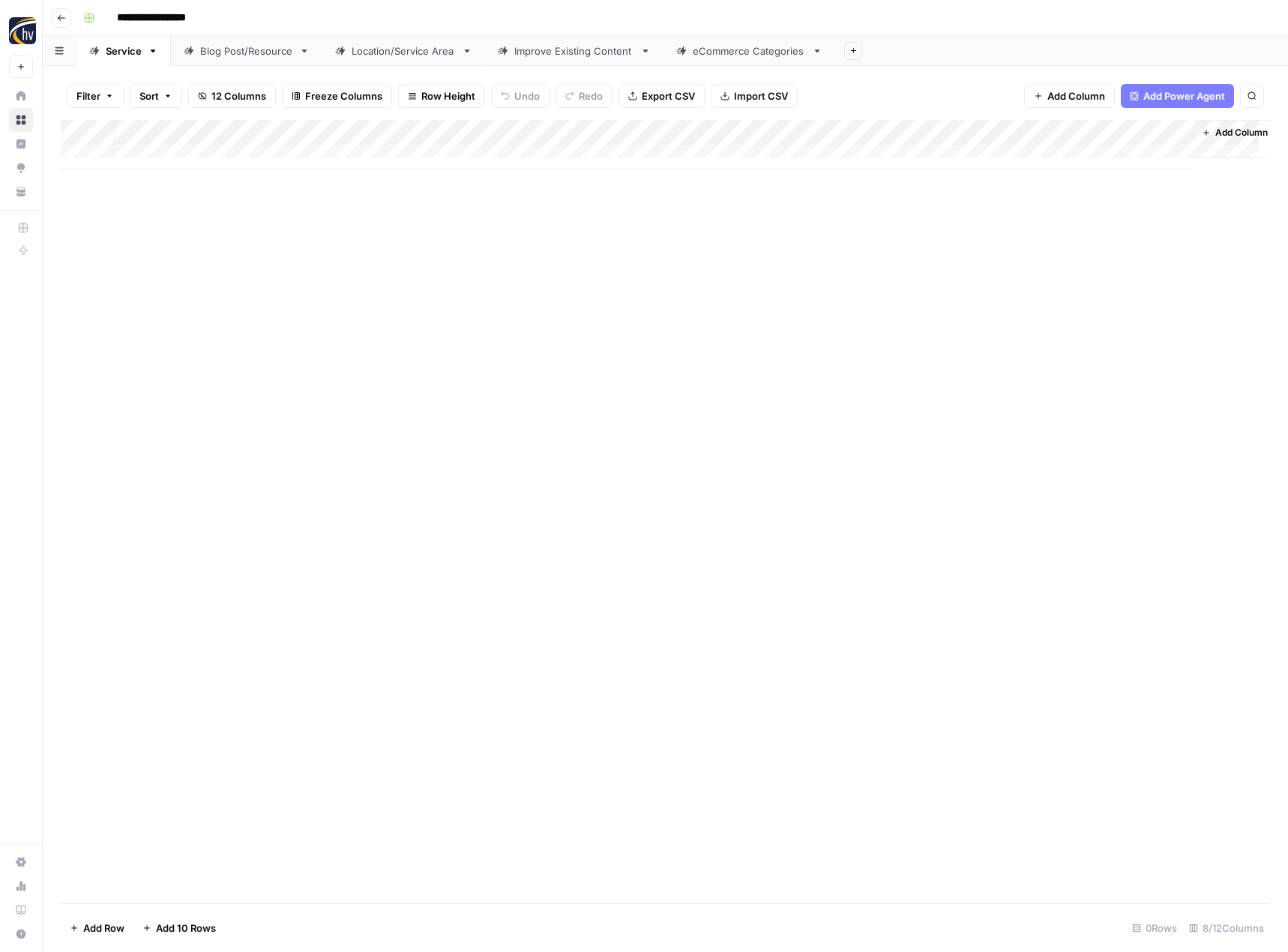
scroll to position [0, 18]
click at [247, 51] on div "Blog Post/Resource" at bounding box center [247, 50] width 93 height 15
click at [348, 128] on div "Add Column" at bounding box center [666, 144] width 1209 height 49
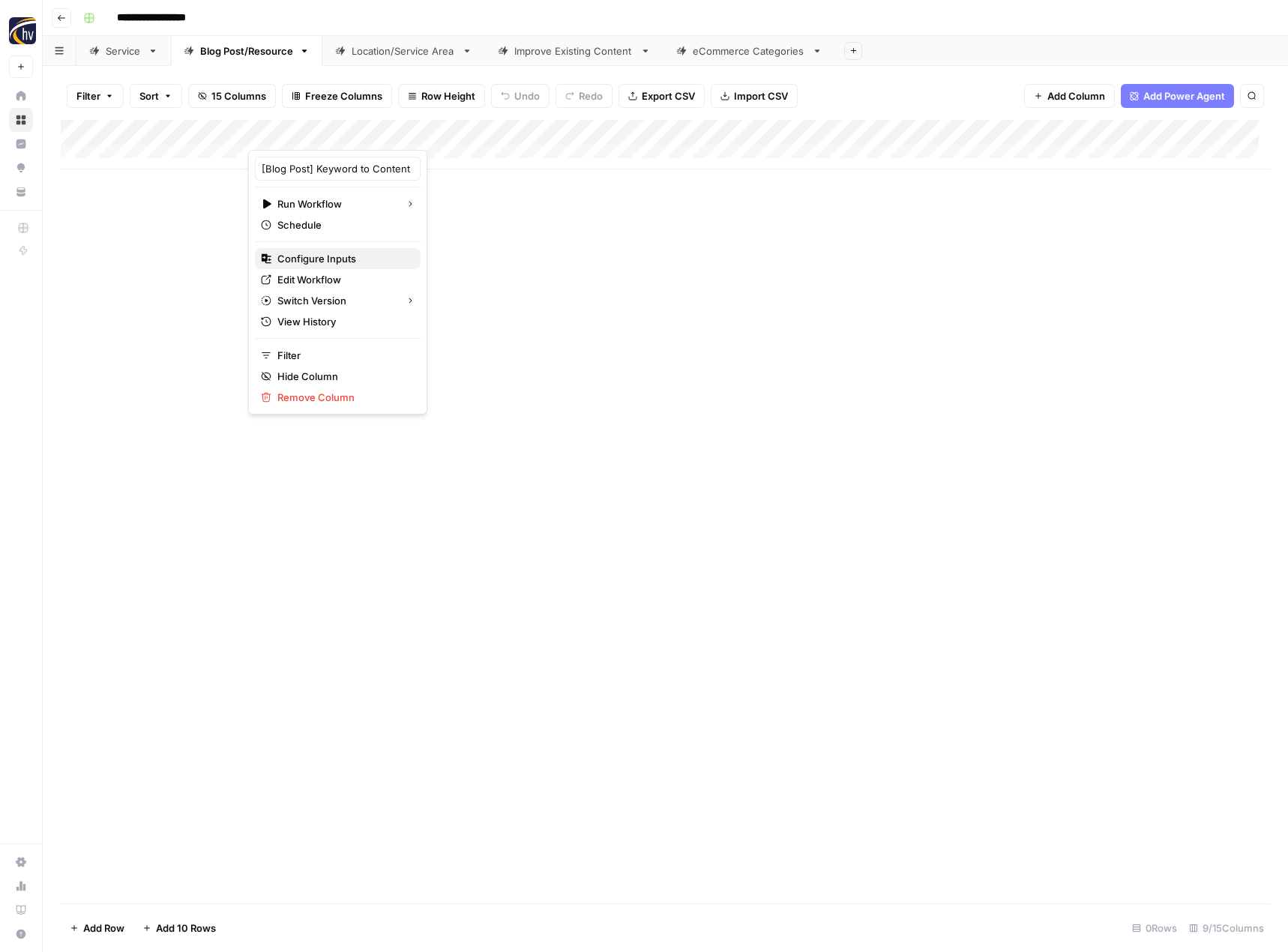
click at [329, 250] on button "Configure Inputs" at bounding box center [338, 258] width 165 height 21
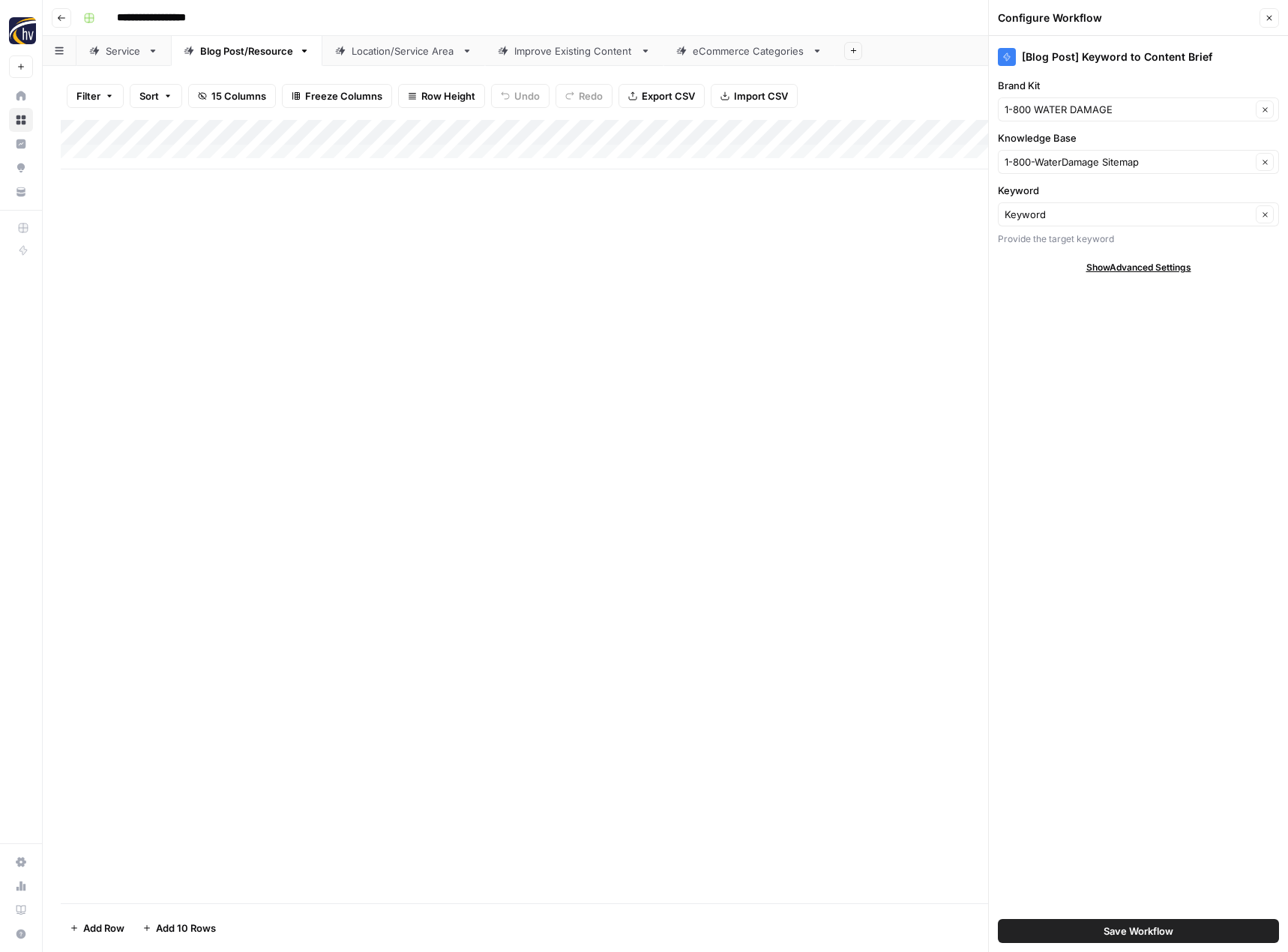
click at [1269, 15] on icon "button" at bounding box center [1269, 18] width 9 height 9
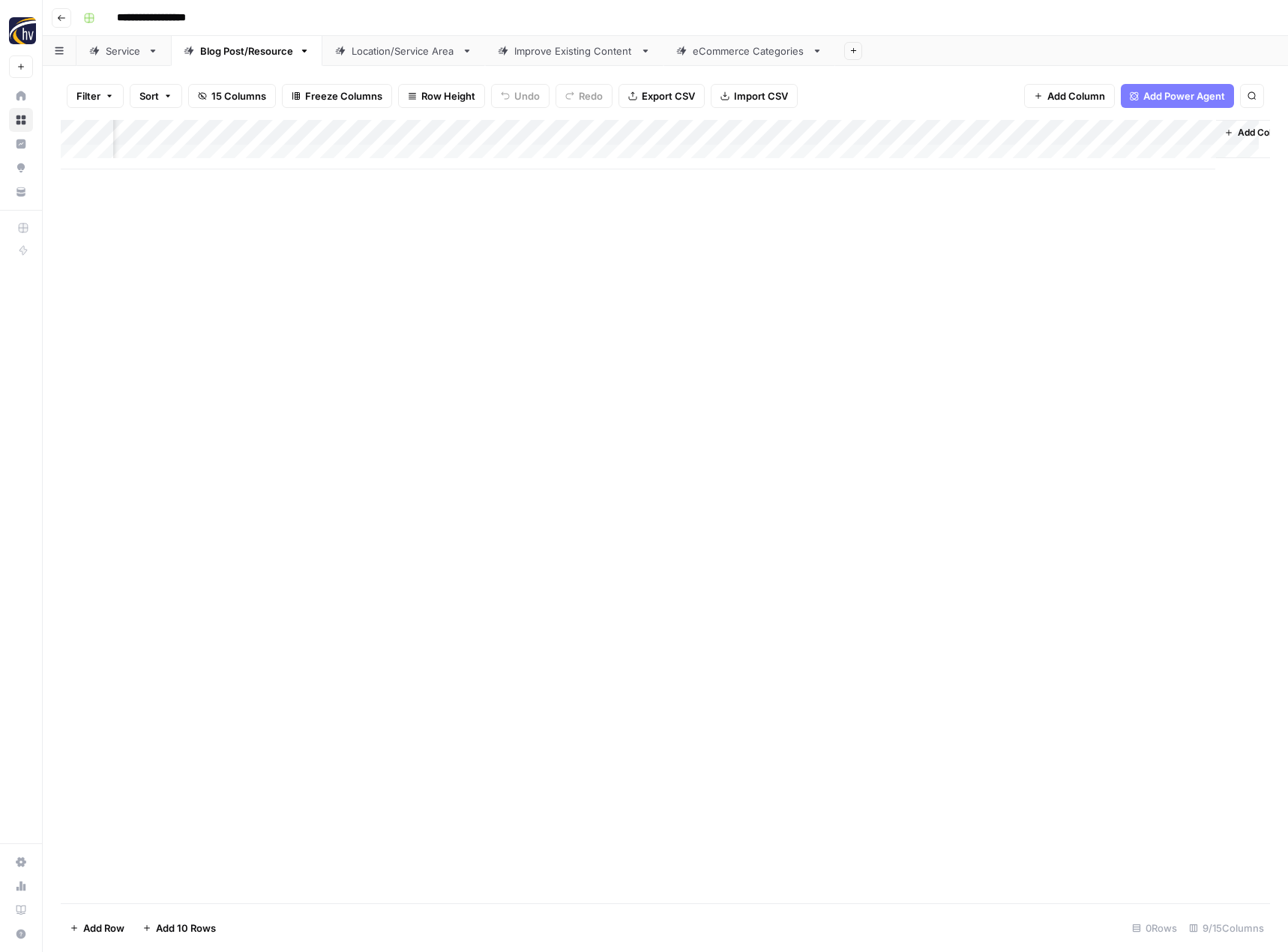
scroll to position [0, 153]
click at [1011, 131] on div "Add Column" at bounding box center [666, 144] width 1209 height 49
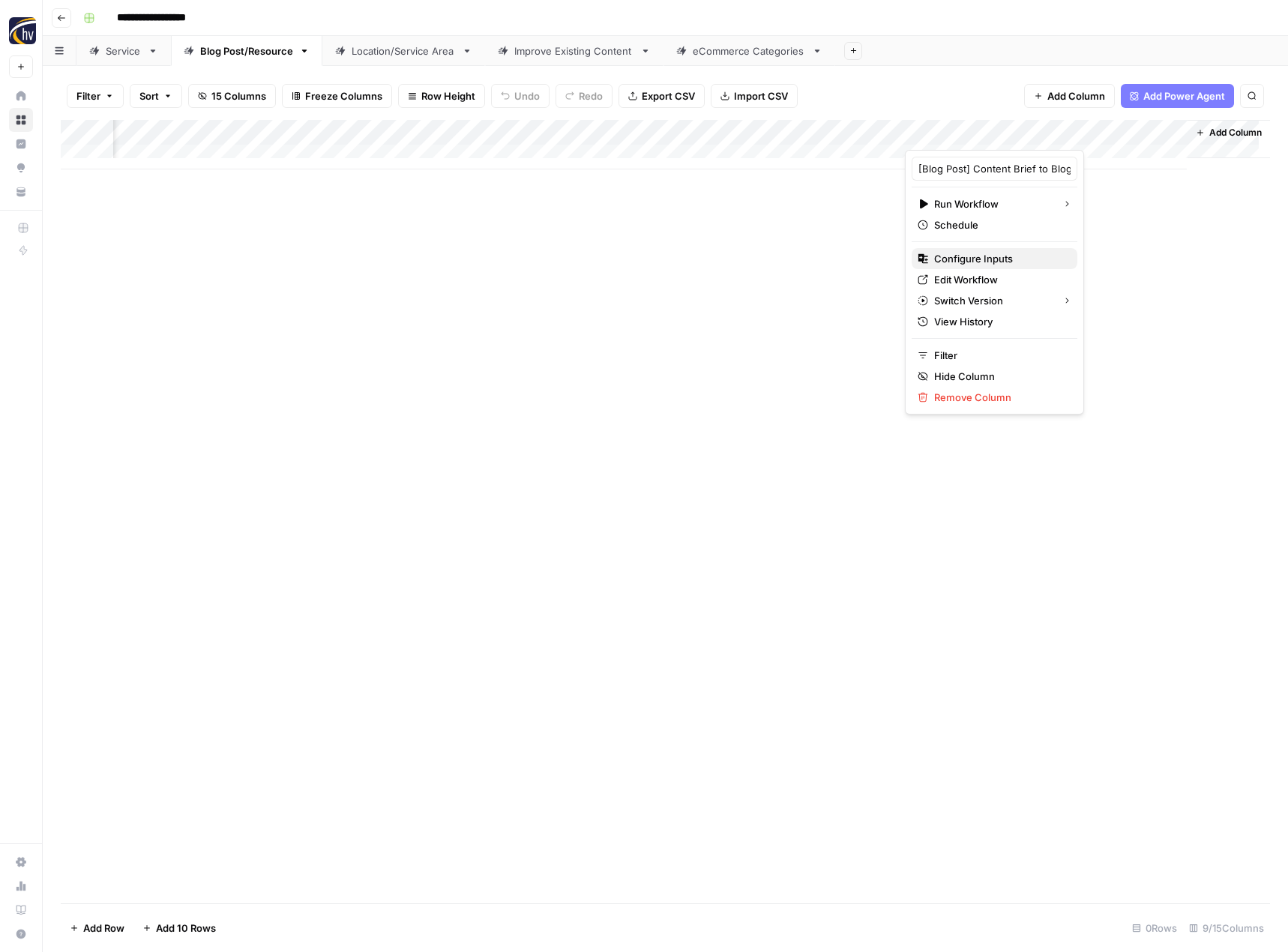
click at [962, 257] on span "Configure Inputs" at bounding box center [1000, 258] width 131 height 15
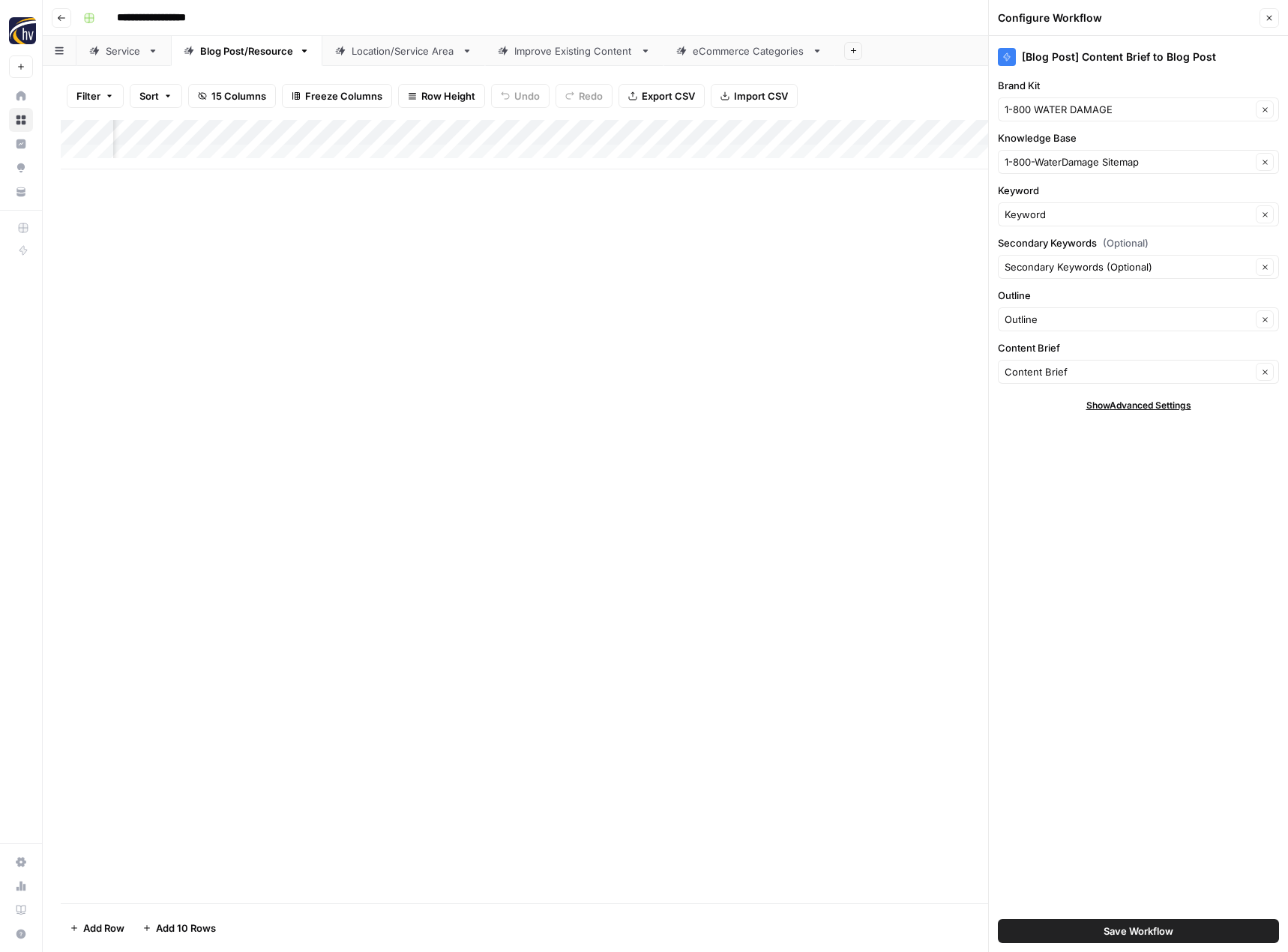
click at [1279, 15] on button "Close" at bounding box center [1269, 18] width 19 height 19
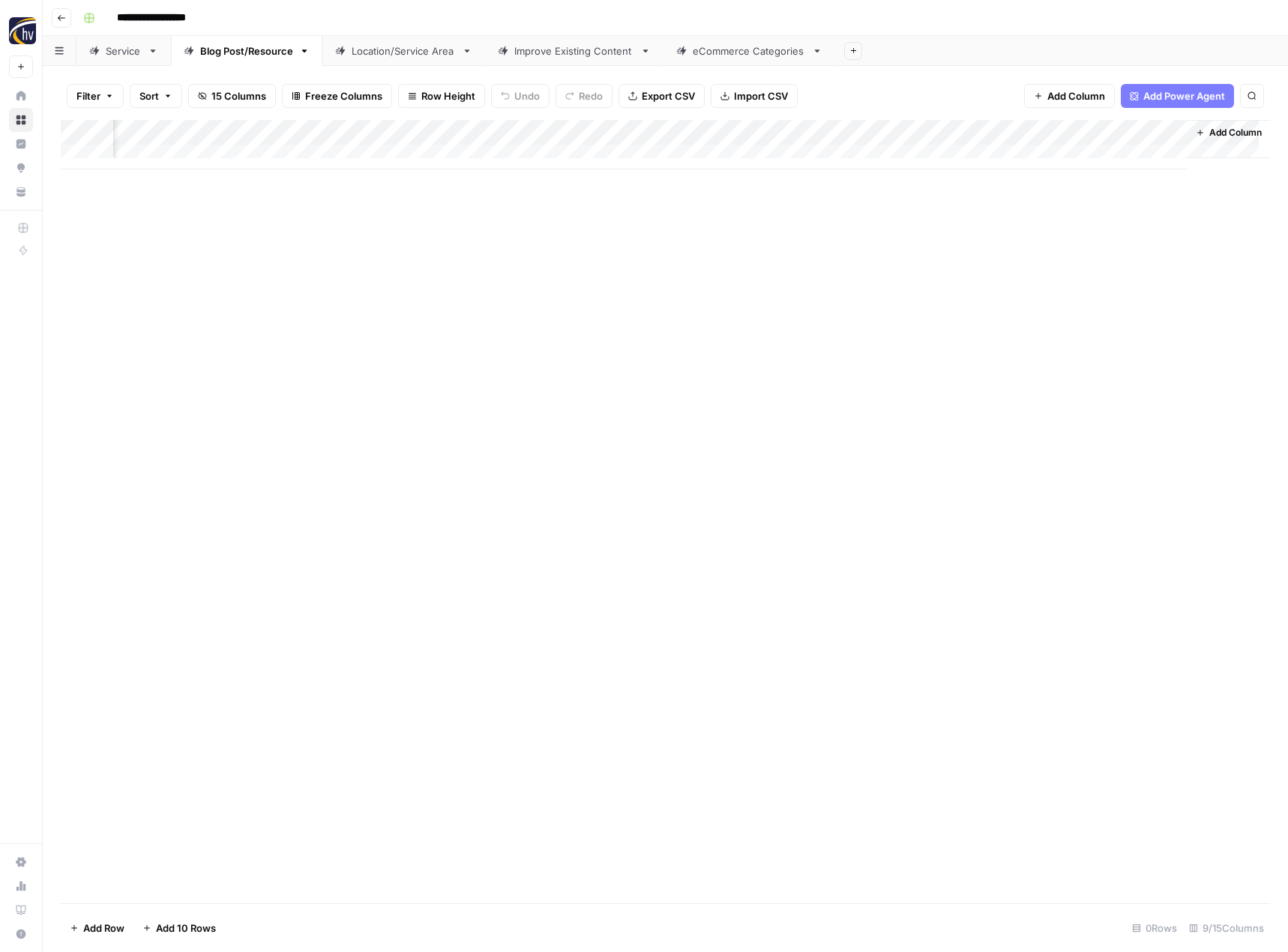
click at [420, 55] on div "Location/Service Area" at bounding box center [404, 50] width 104 height 15
click at [626, 135] on div "Add Column" at bounding box center [666, 144] width 1209 height 49
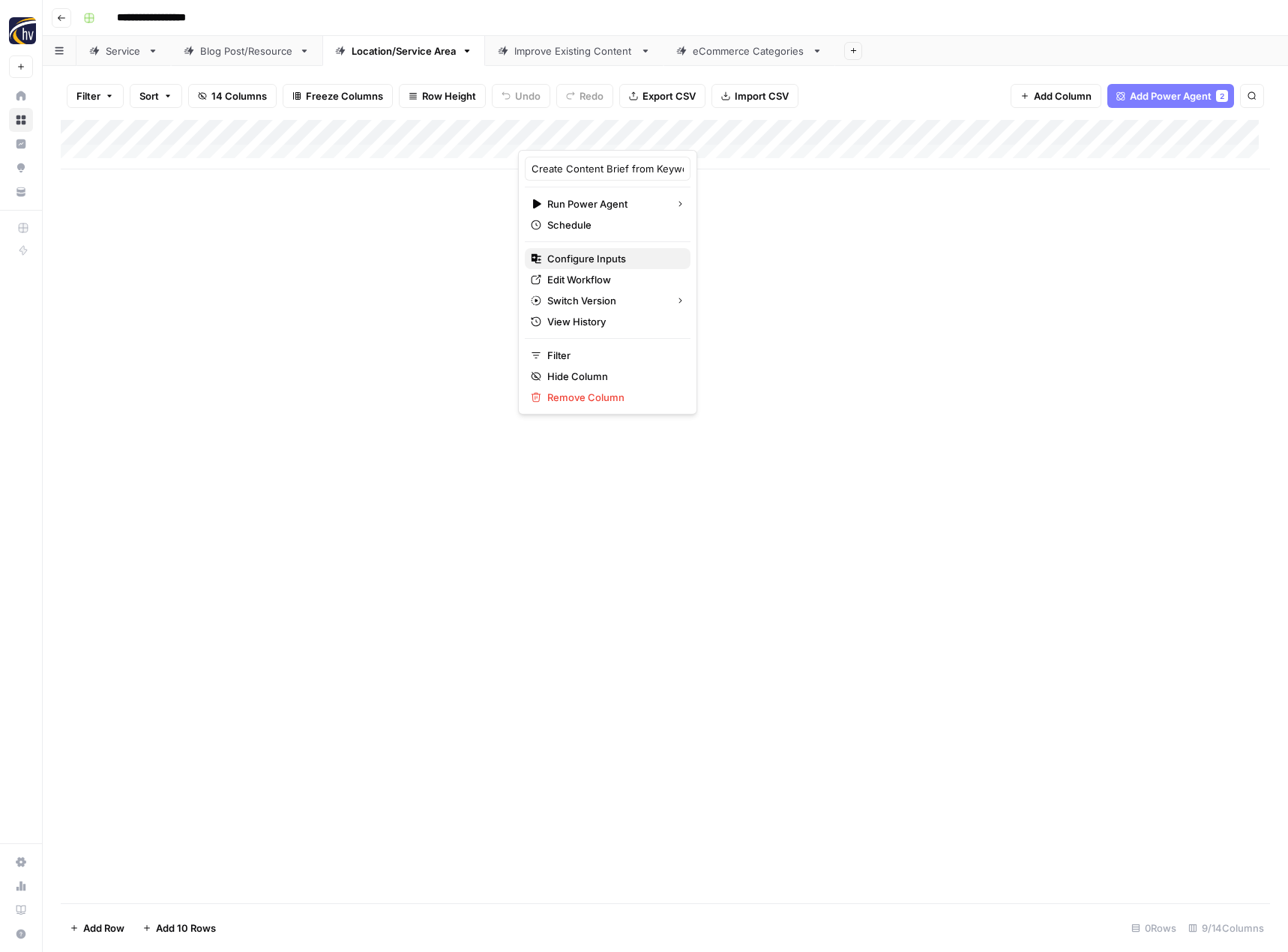
click at [597, 260] on span "Configure Inputs" at bounding box center [613, 258] width 131 height 15
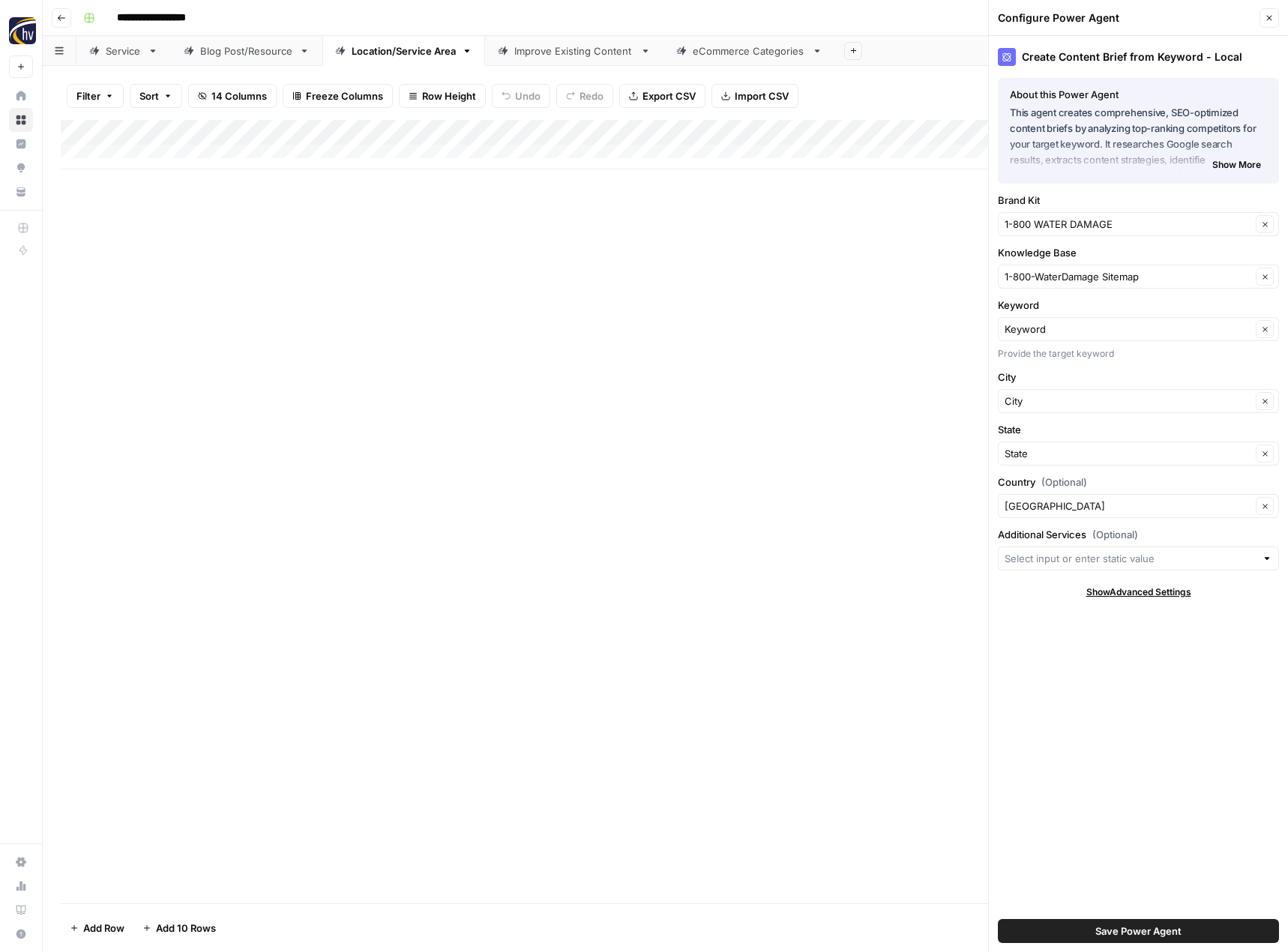
click at [1270, 22] on icon "button" at bounding box center [1269, 18] width 9 height 9
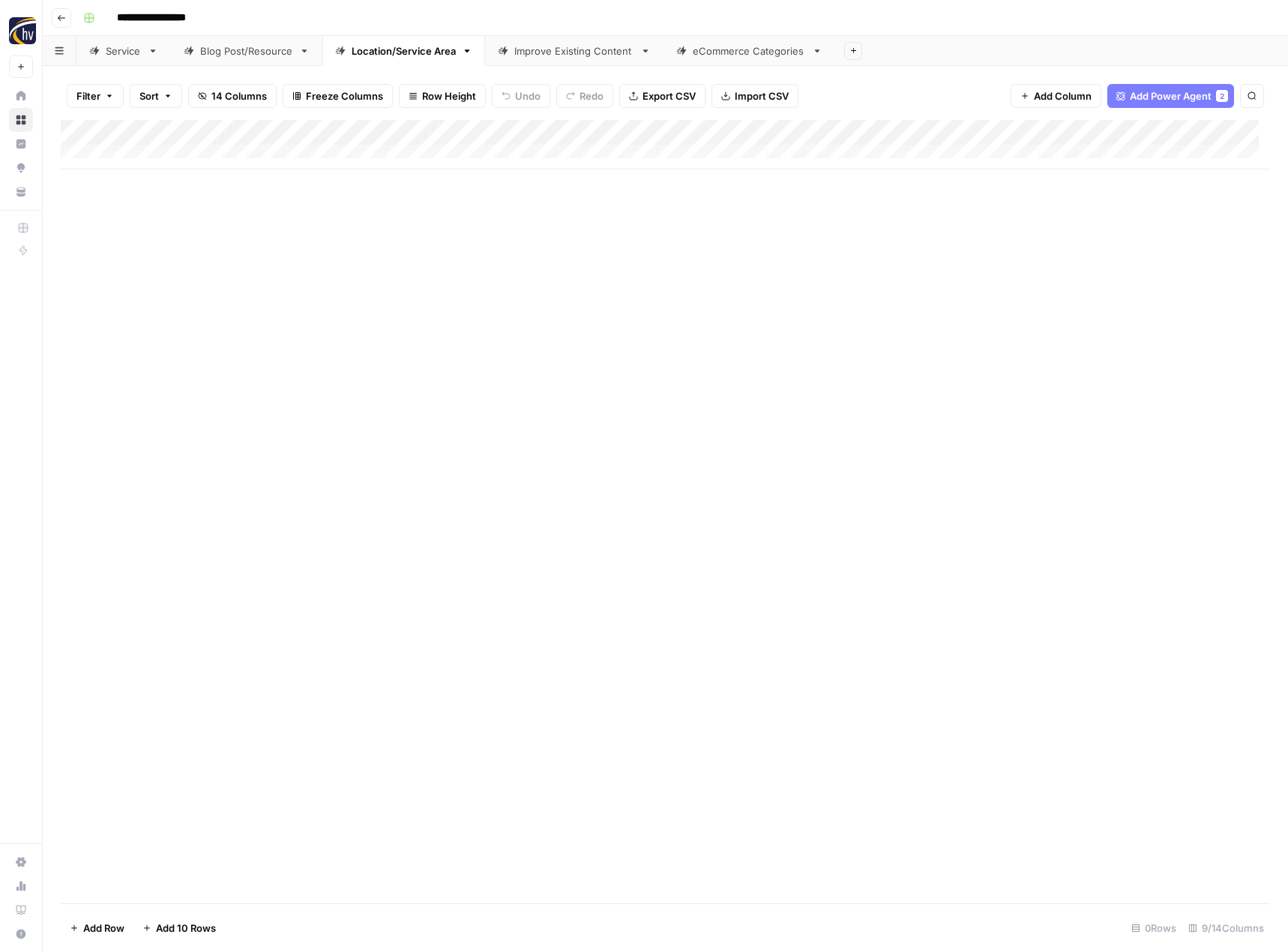
click at [1161, 130] on div "Add Column" at bounding box center [666, 144] width 1209 height 49
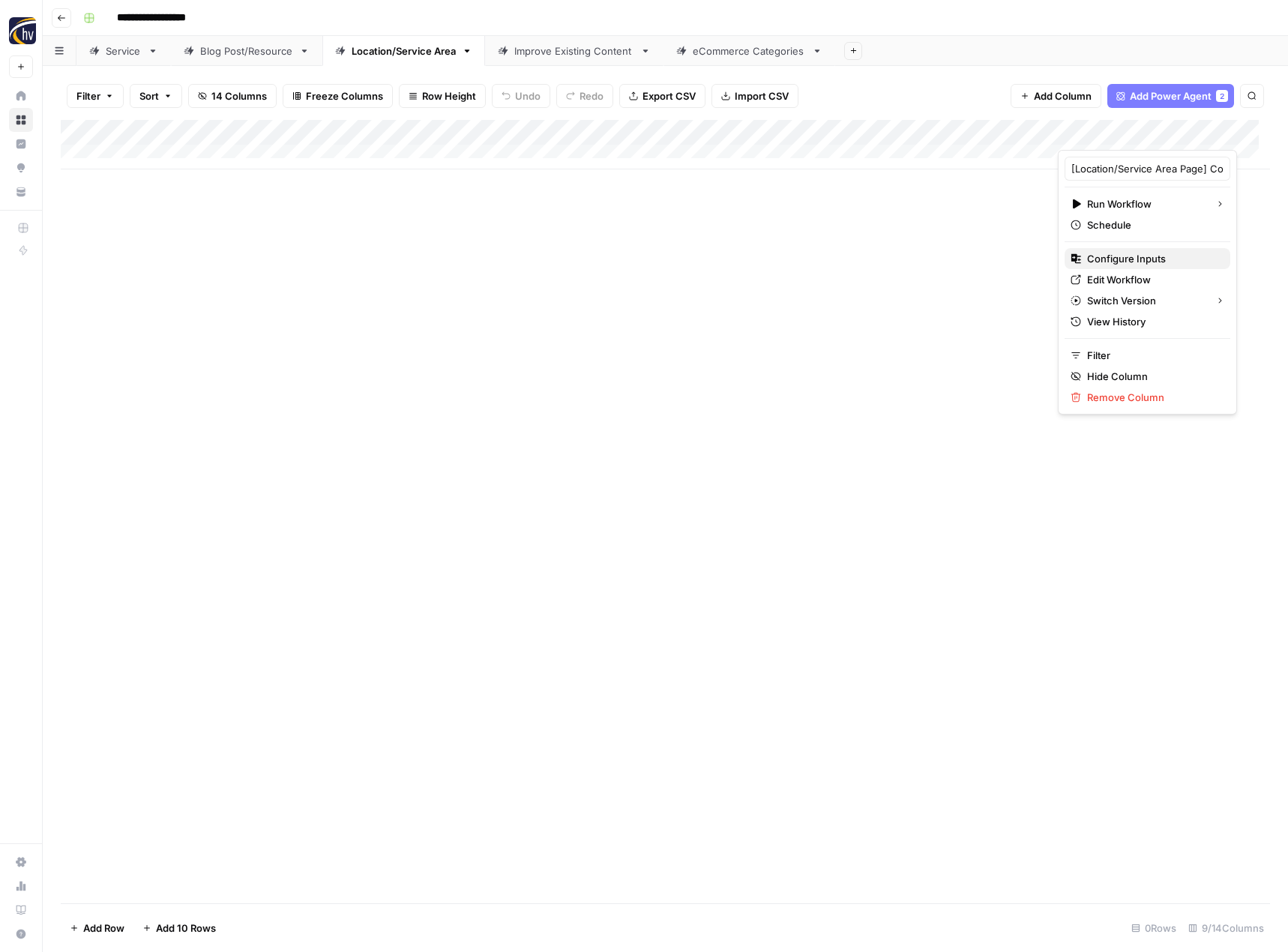
click at [1097, 256] on span "Configure Inputs" at bounding box center [1153, 258] width 131 height 15
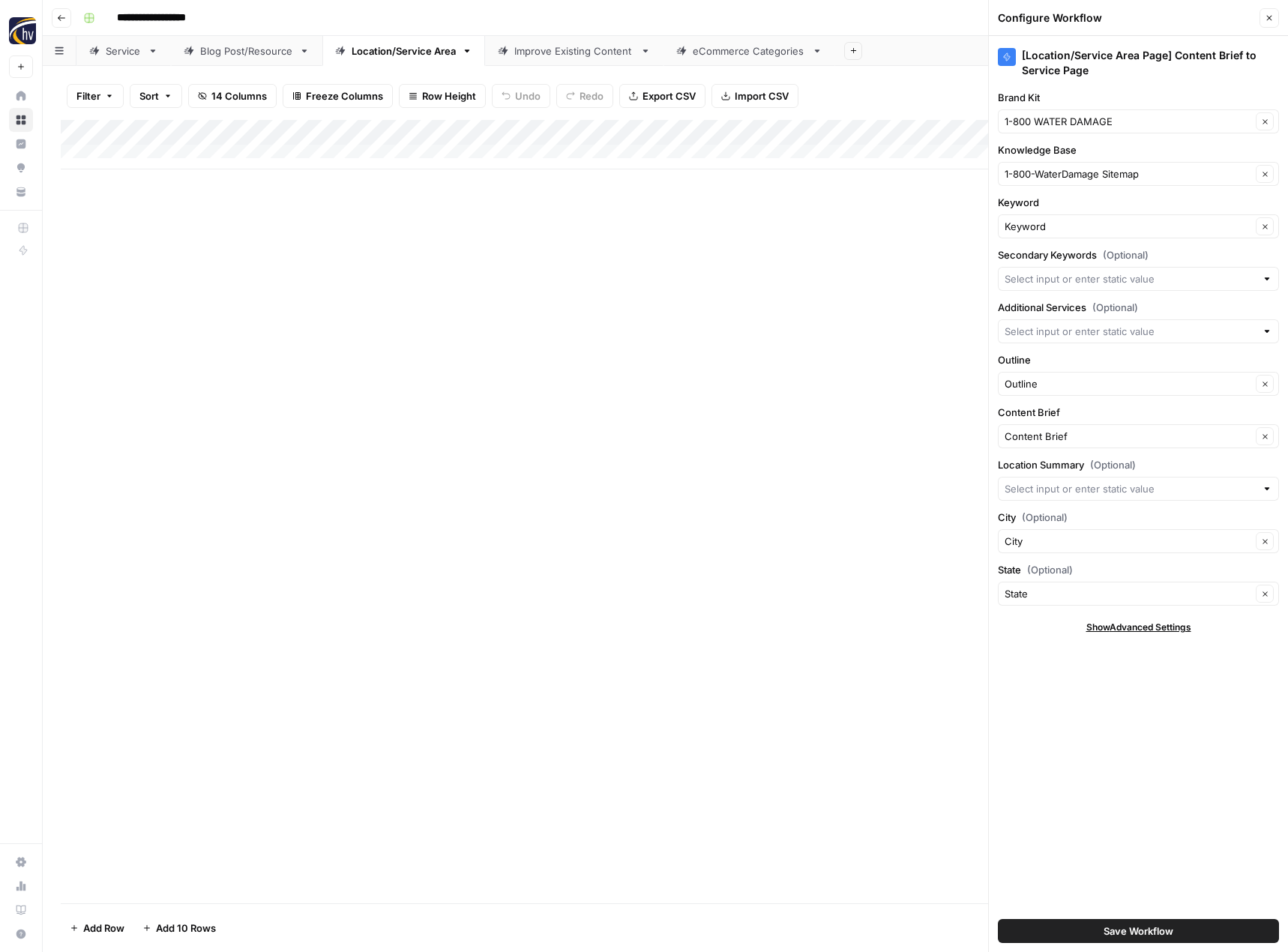
click at [1268, 12] on button "Close" at bounding box center [1269, 18] width 19 height 19
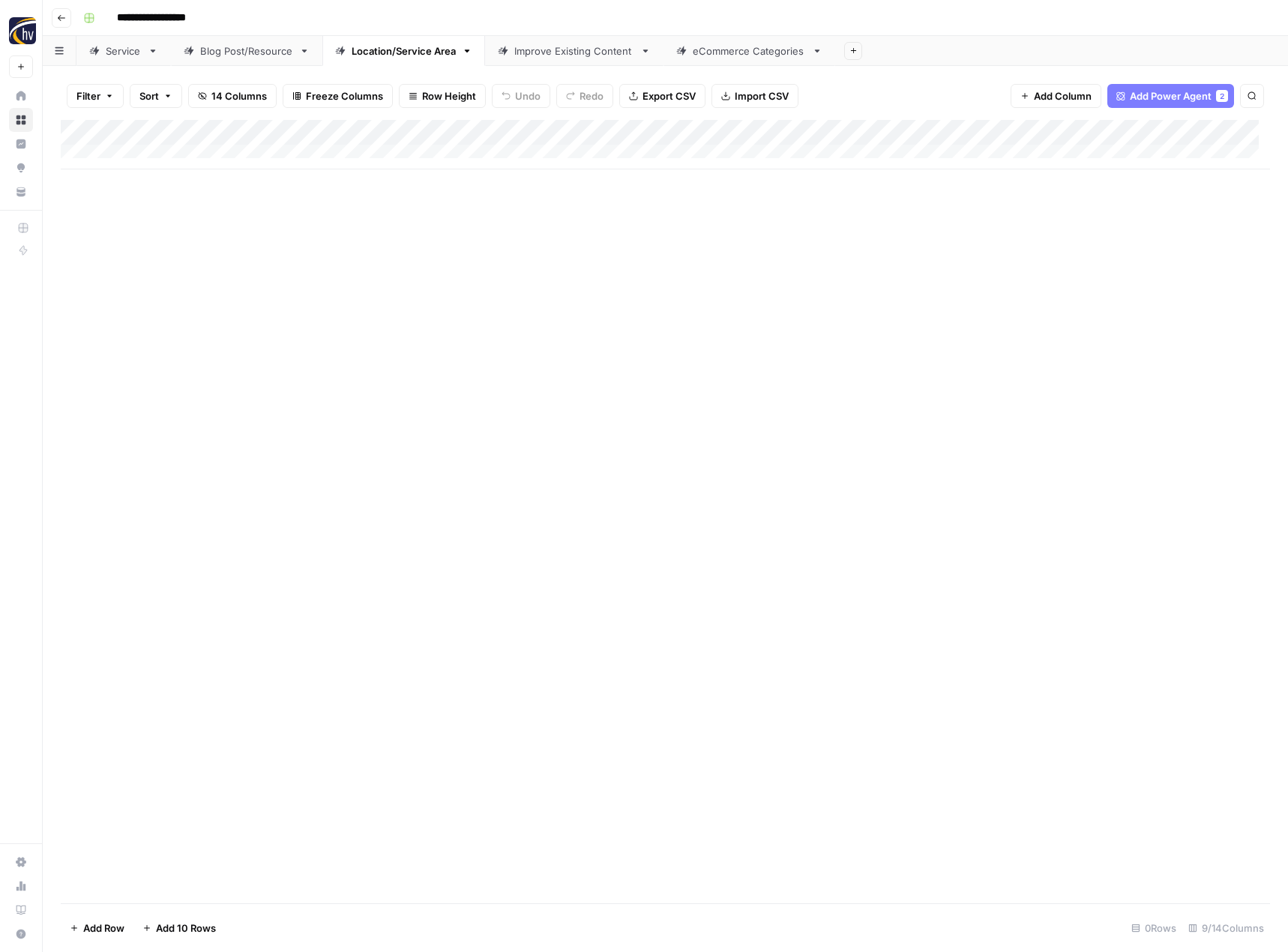
click at [564, 56] on div "Improve Existing Content" at bounding box center [574, 50] width 120 height 15
click at [687, 132] on div "Add Column" at bounding box center [666, 157] width 1209 height 75
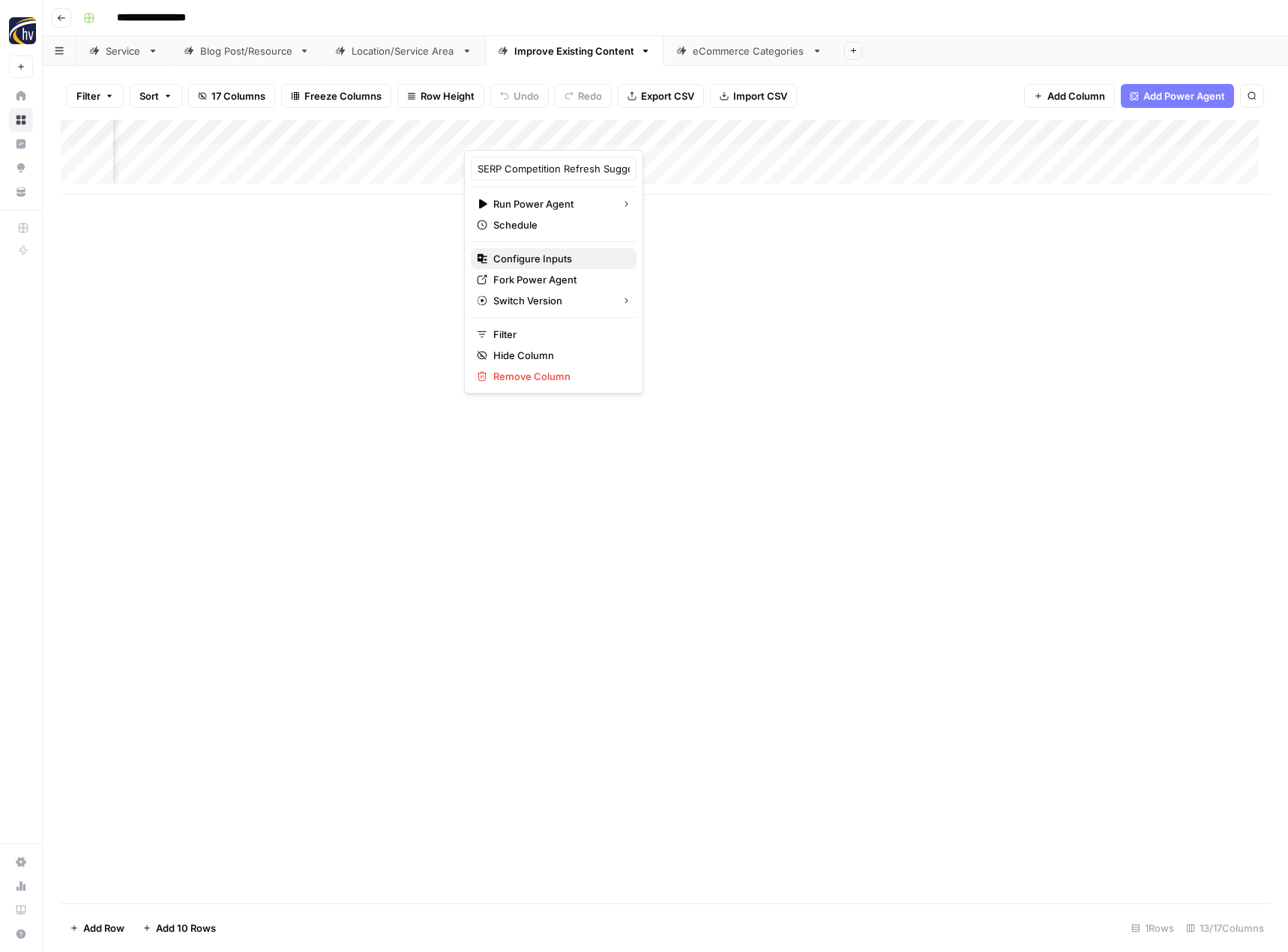
click at [543, 255] on span "Configure Inputs" at bounding box center [559, 258] width 131 height 15
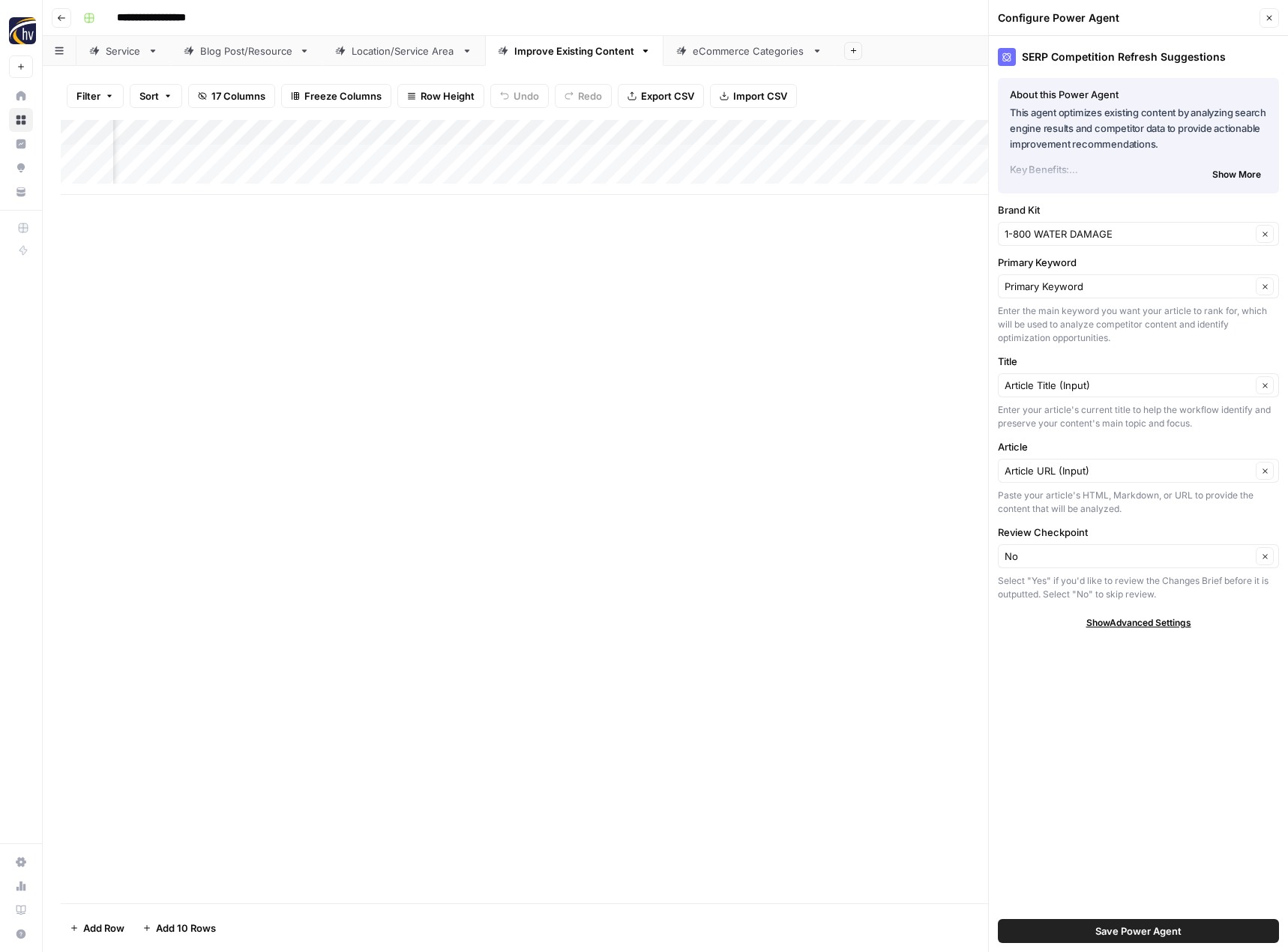
click at [1269, 16] on icon "button" at bounding box center [1269, 18] width 9 height 9
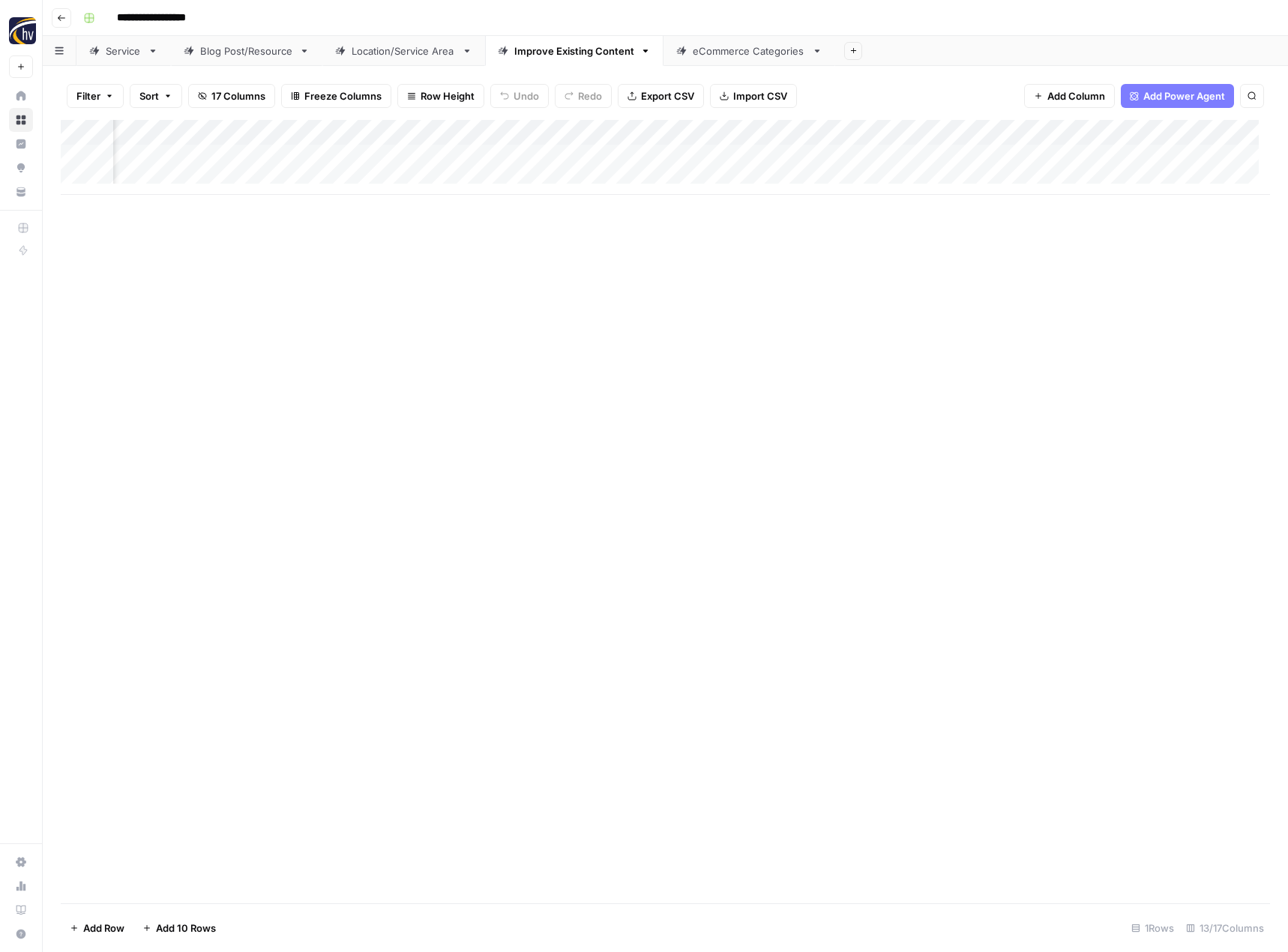
click at [914, 132] on div "Add Column" at bounding box center [666, 157] width 1209 height 75
click at [802, 253] on span "Configure Inputs" at bounding box center [813, 258] width 131 height 15
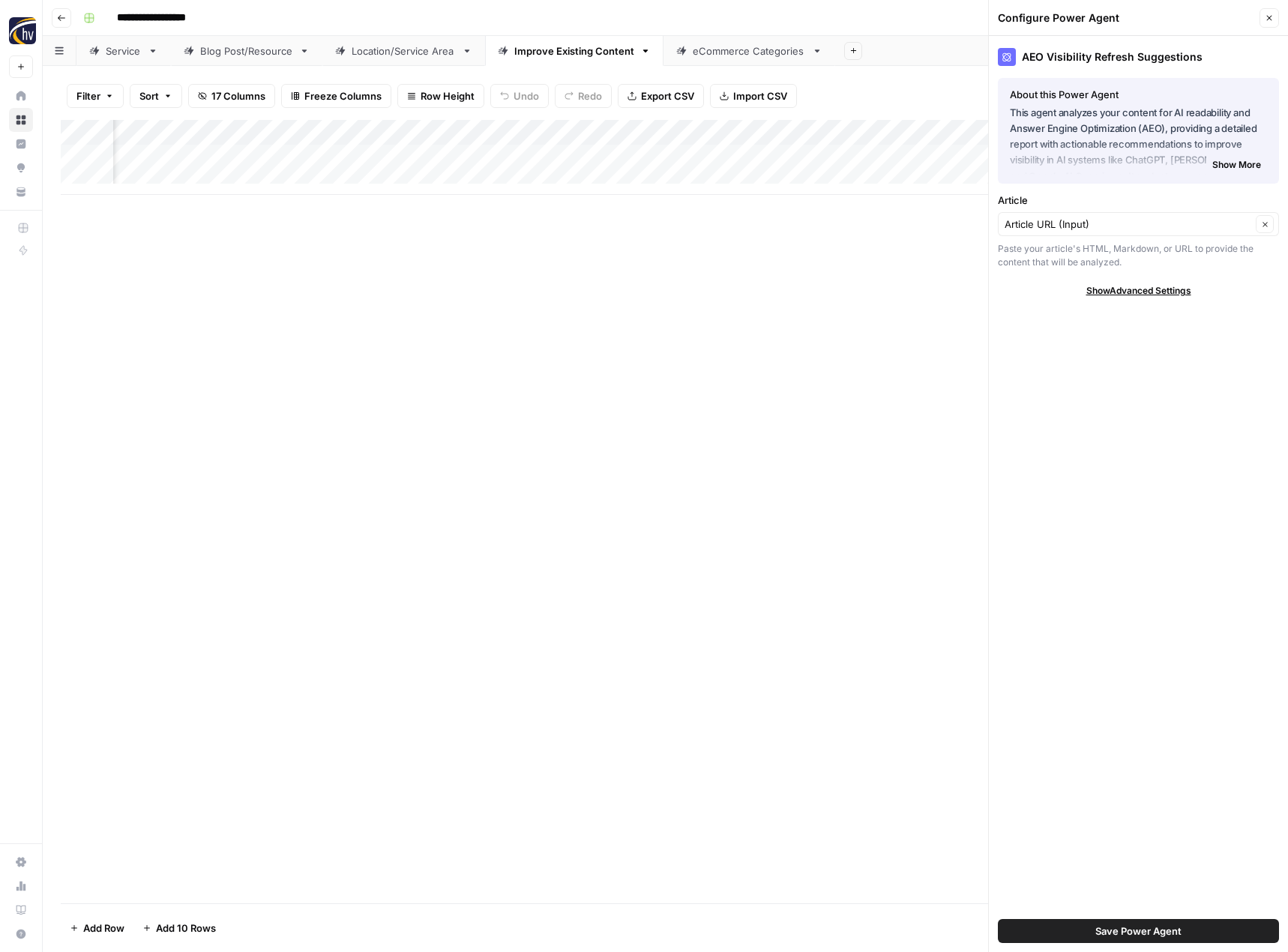
click at [1271, 12] on button "Close" at bounding box center [1269, 18] width 19 height 19
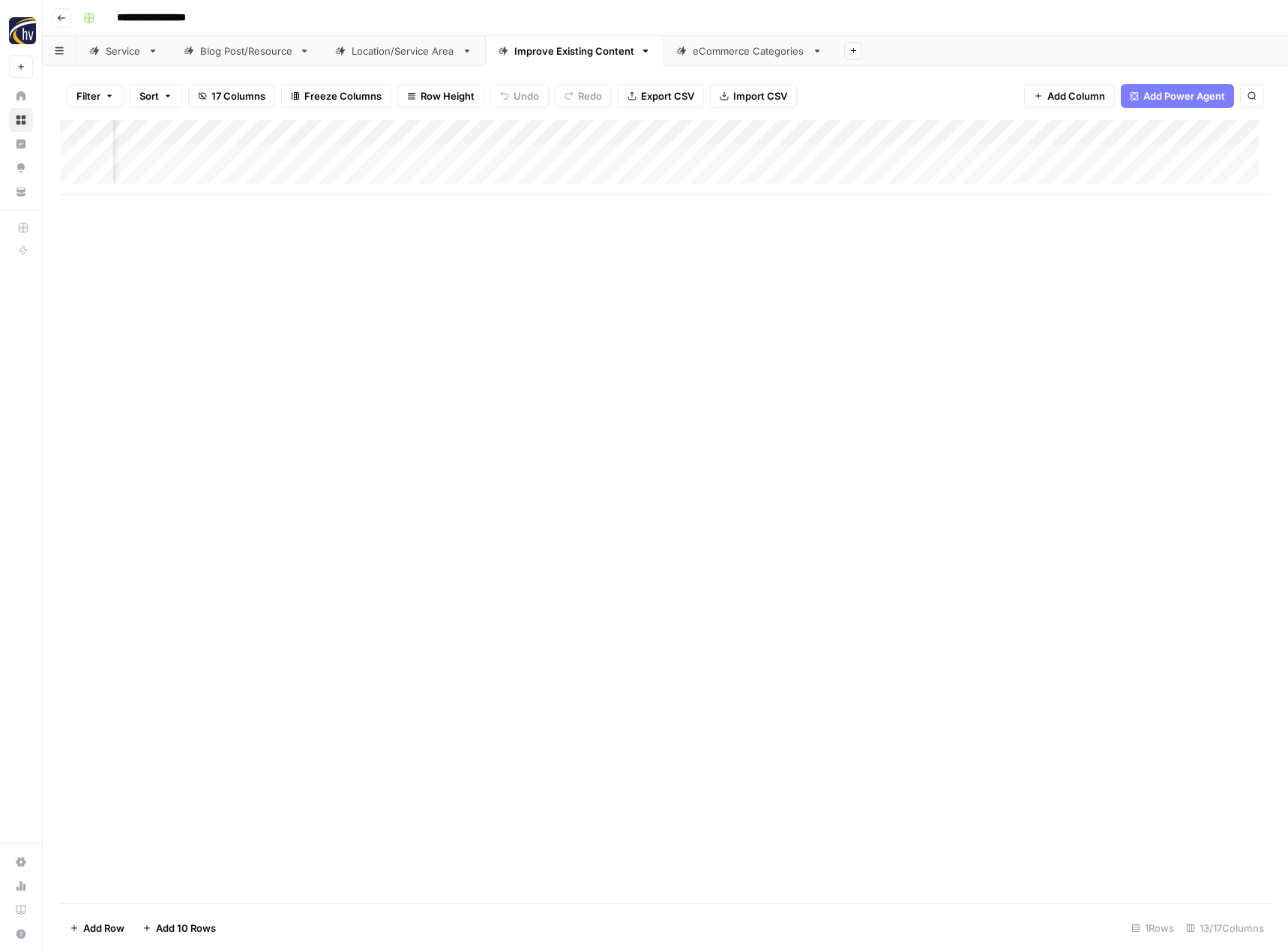
click at [809, 259] on div "Add Column" at bounding box center [666, 512] width 1209 height 784
click at [707, 241] on div "Add Column" at bounding box center [666, 512] width 1209 height 784
click at [917, 129] on div "Add Column" at bounding box center [666, 157] width 1209 height 75
click at [812, 250] on button "Configure Inputs" at bounding box center [807, 258] width 165 height 21
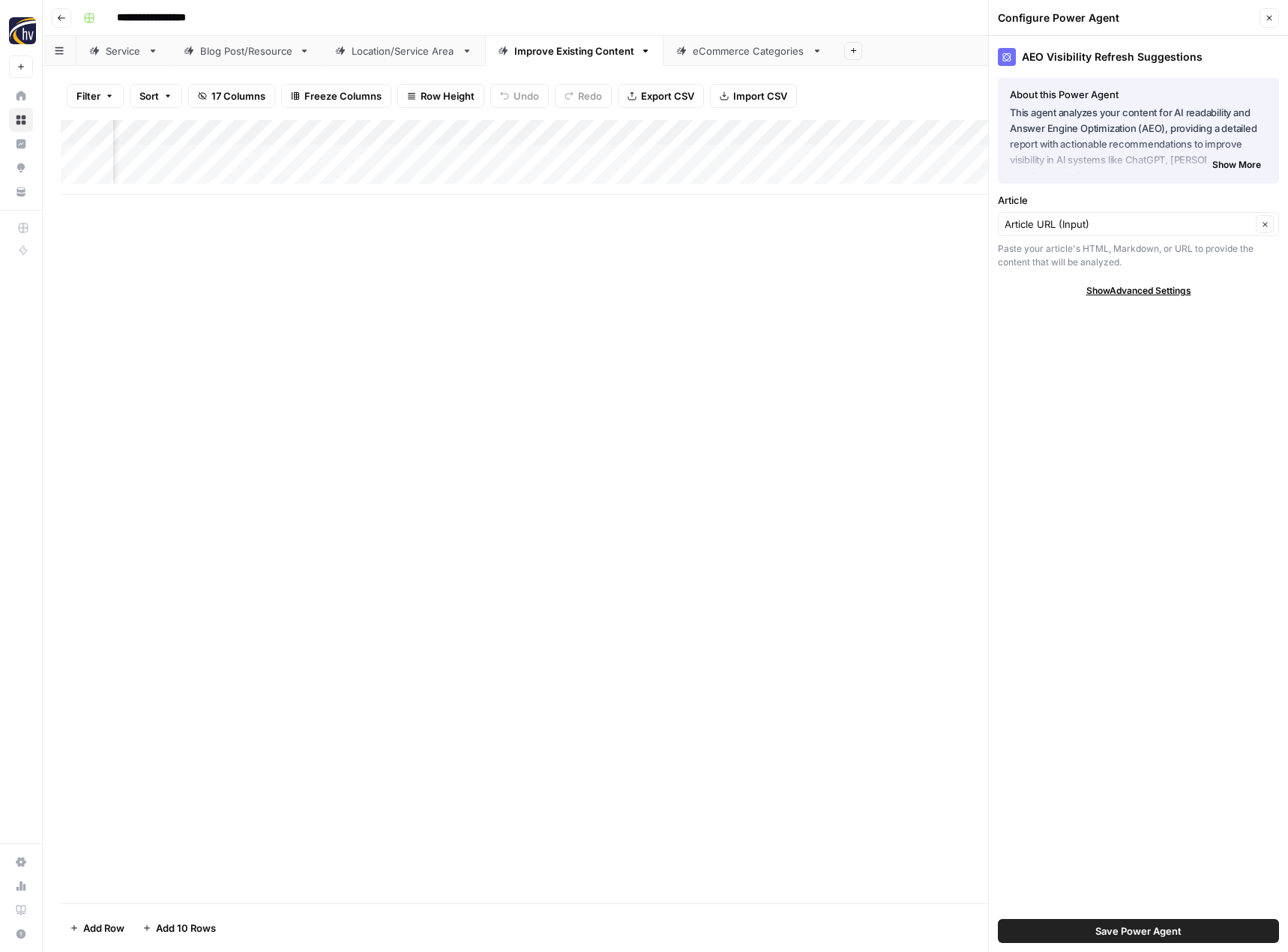
click at [1267, 23] on button "Close" at bounding box center [1269, 18] width 19 height 19
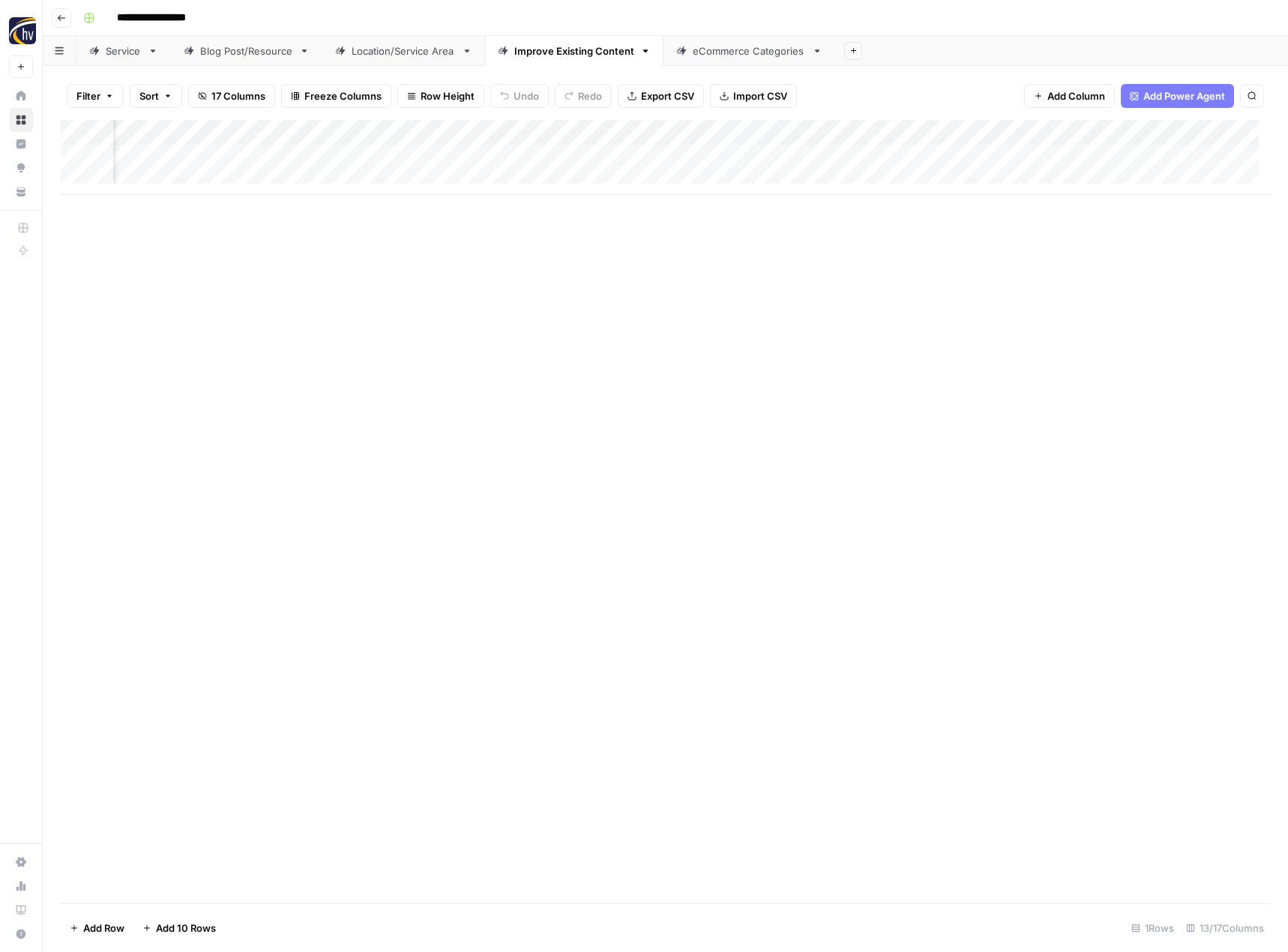
scroll to position [0, 1116]
click at [648, 132] on div "Add Column" at bounding box center [666, 157] width 1209 height 75
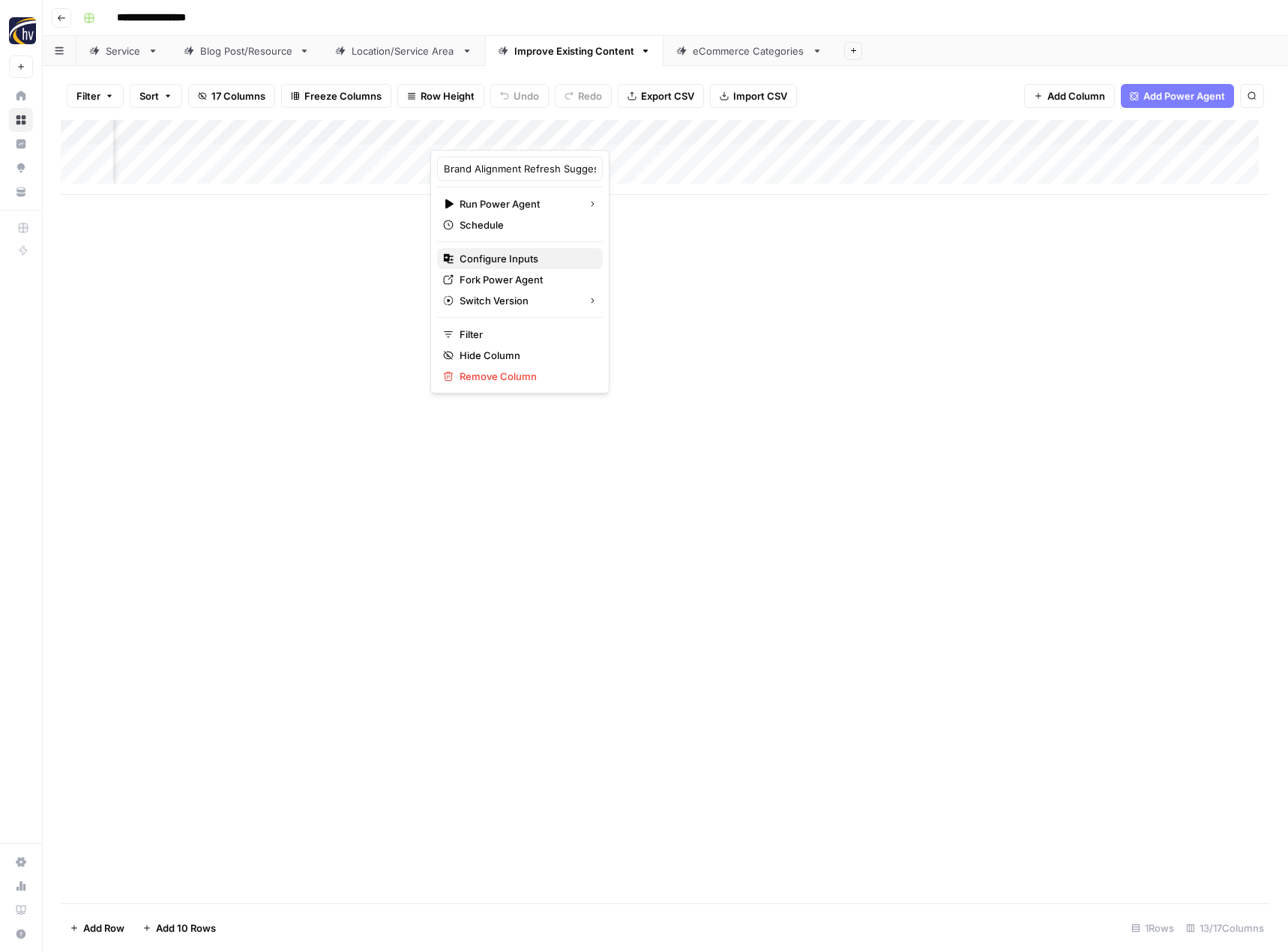
click at [528, 255] on span "Configure Inputs" at bounding box center [526, 258] width 131 height 15
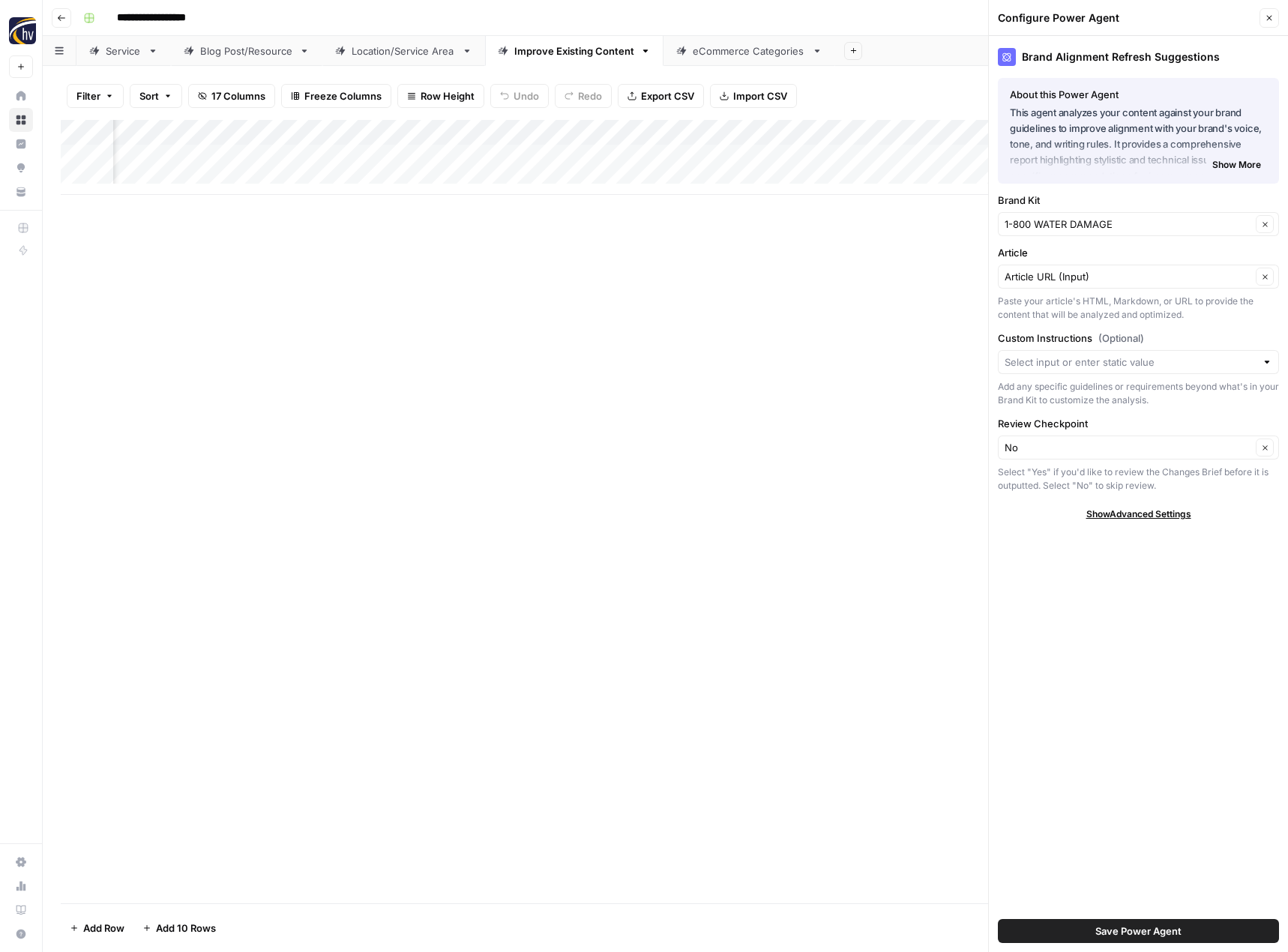
click at [1273, 15] on icon "button" at bounding box center [1269, 18] width 9 height 9
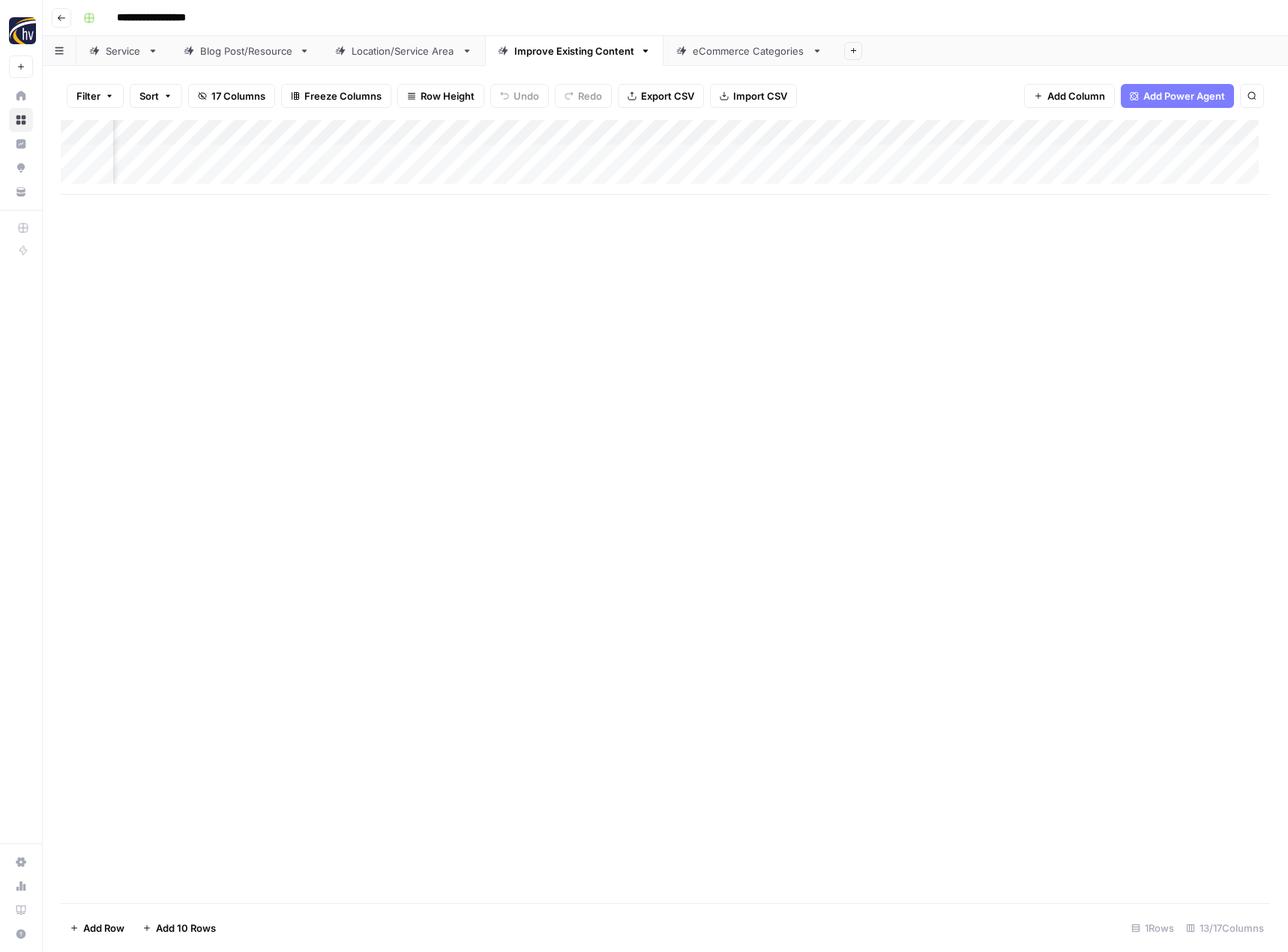
click at [1150, 131] on div "Add Column" at bounding box center [666, 157] width 1209 height 75
click at [1043, 257] on span "Configure Inputs" at bounding box center [1042, 258] width 131 height 15
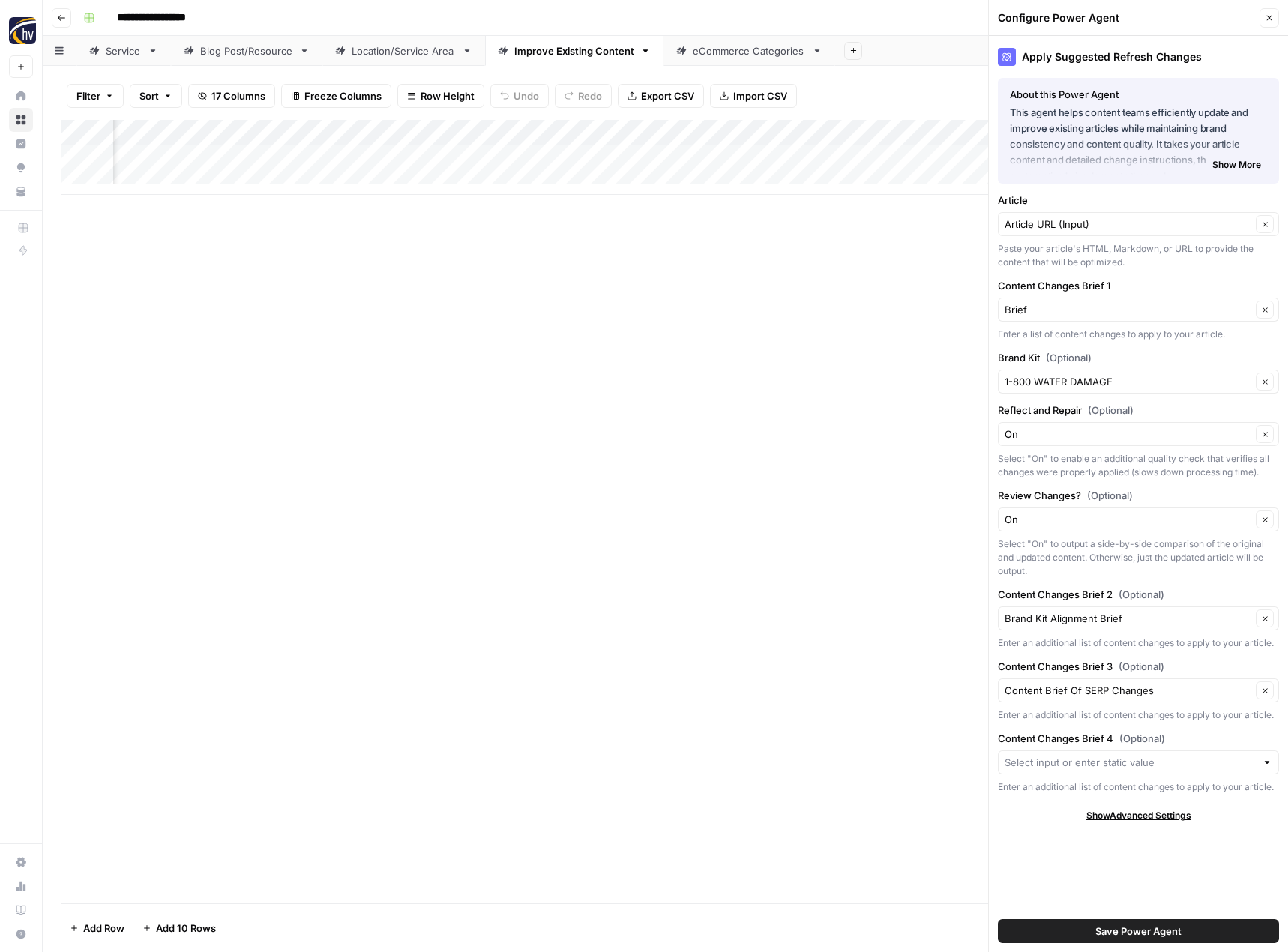
click at [1272, 19] on icon "button" at bounding box center [1269, 18] width 9 height 9
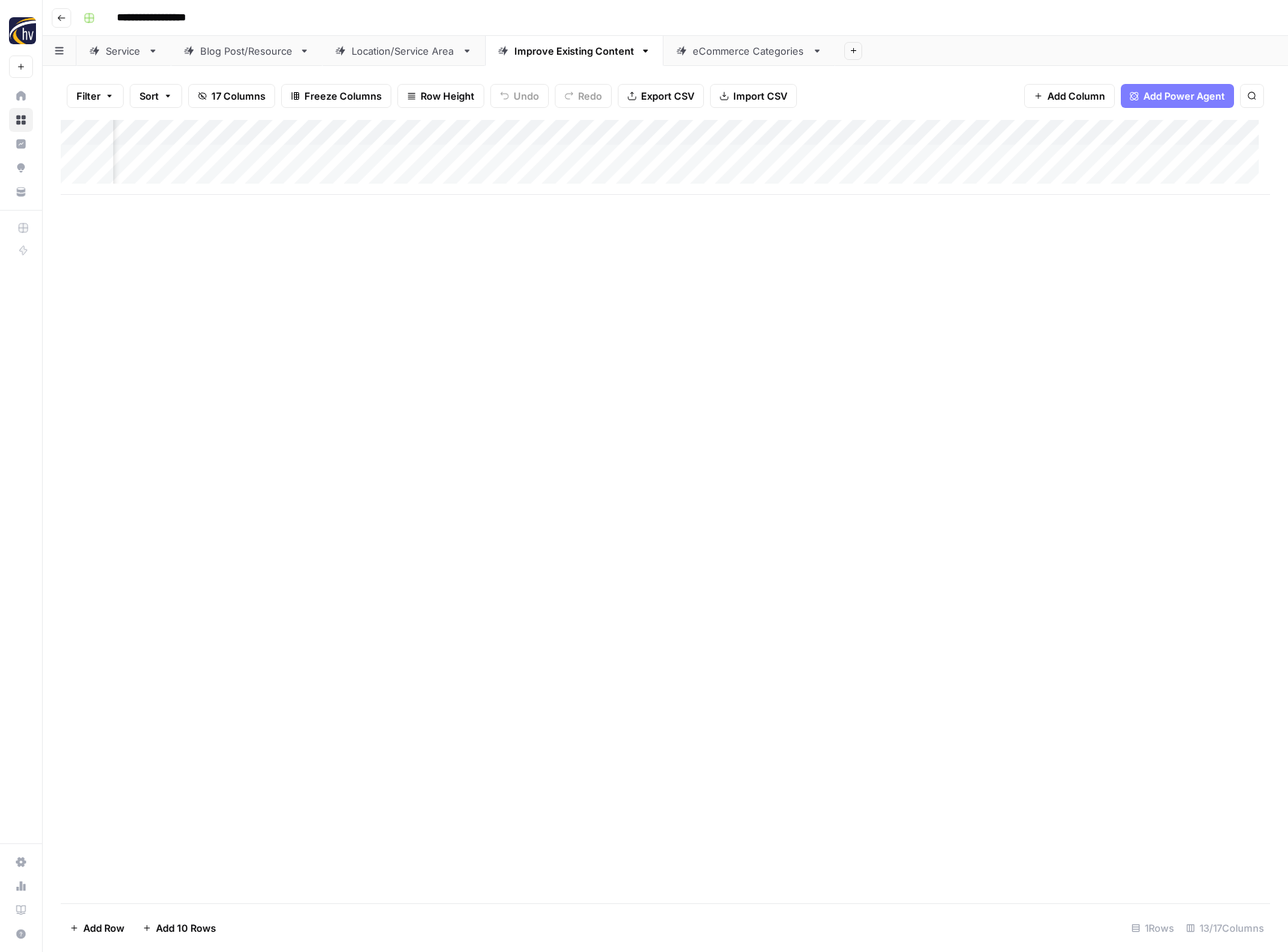
click at [58, 13] on icon "button" at bounding box center [62, 18] width 9 height 9
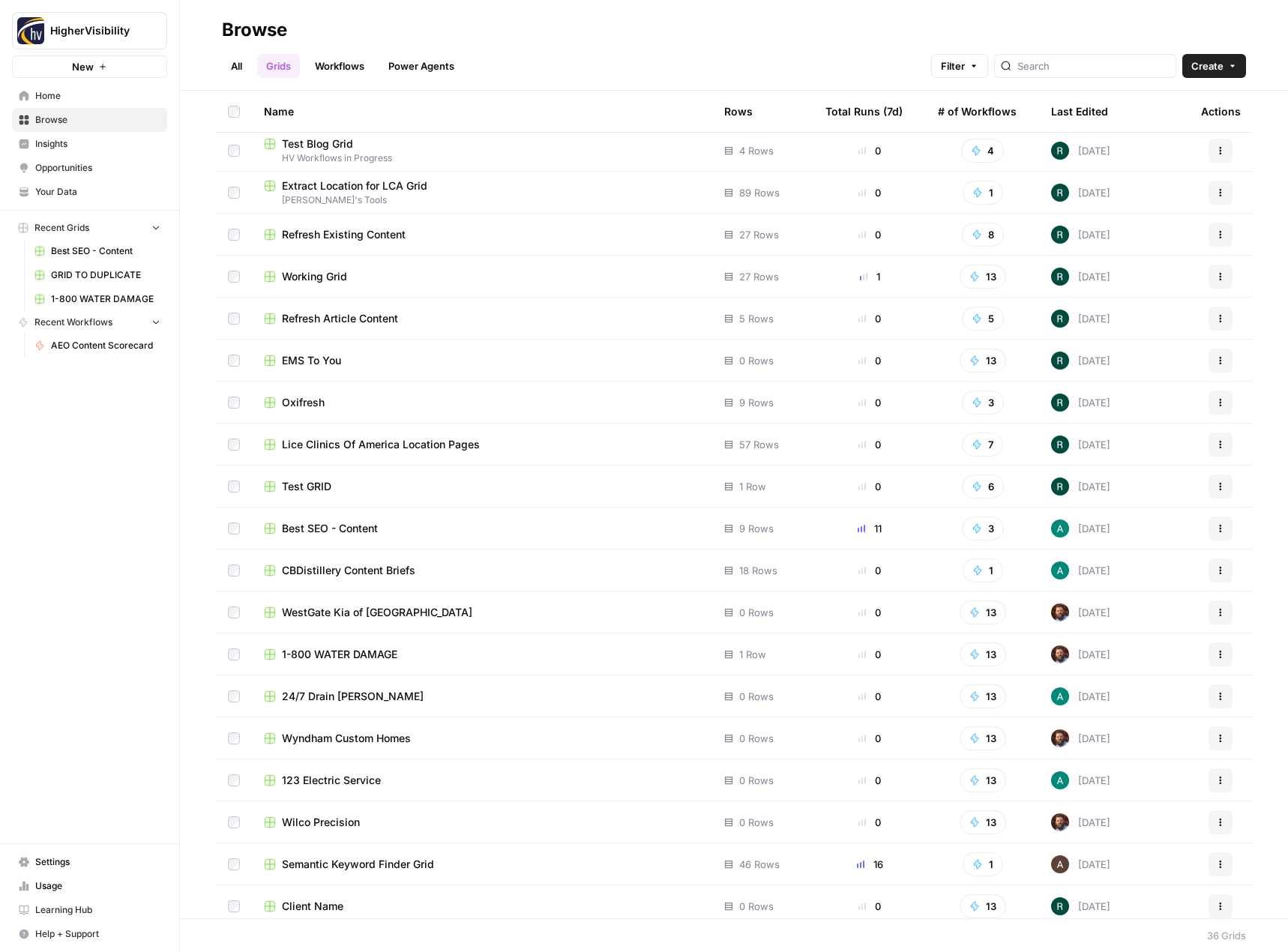
scroll to position [726, 0]
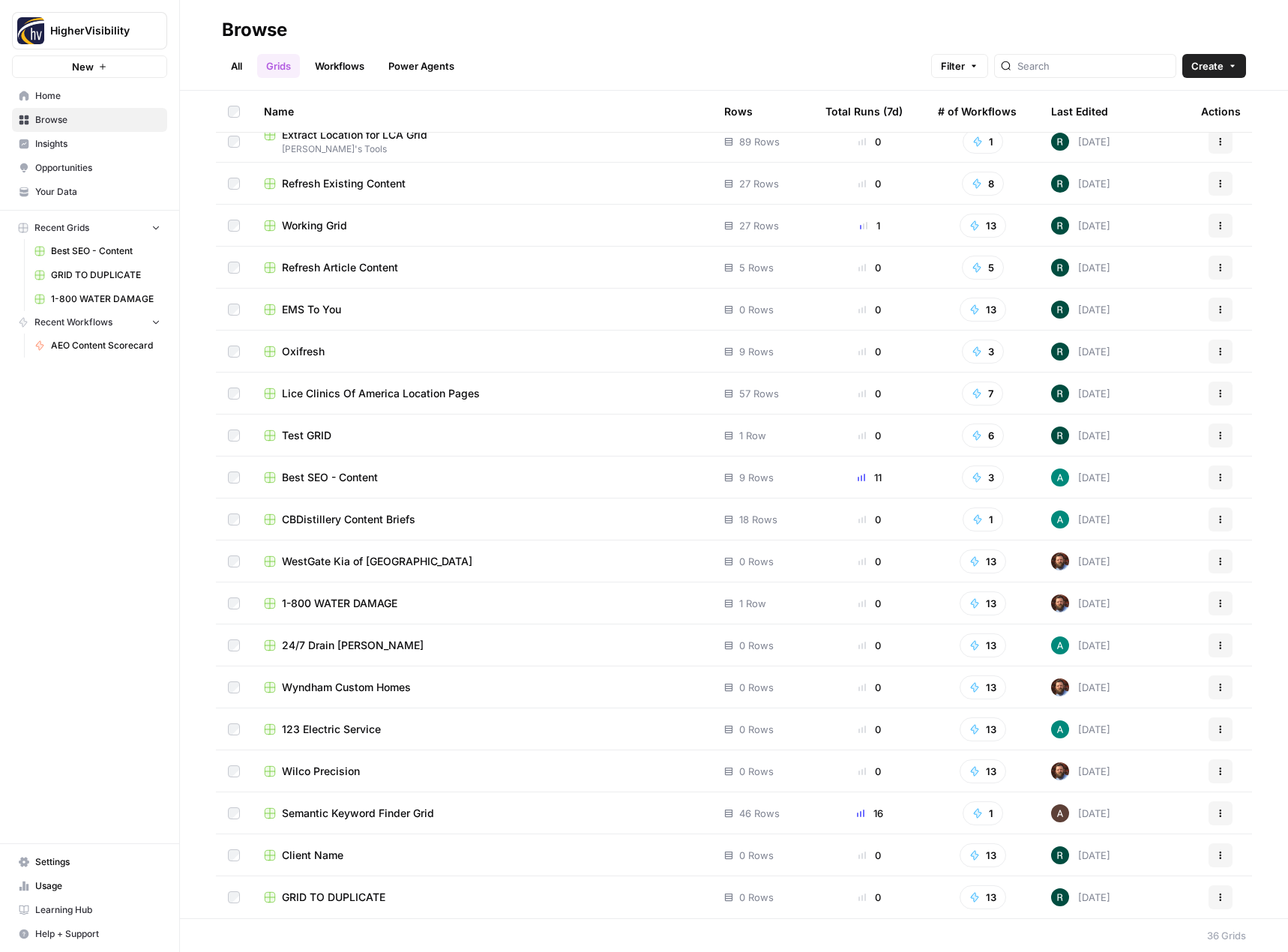
click at [354, 560] on span "WestGate Kia of [GEOGRAPHIC_DATA]" at bounding box center [377, 561] width 190 height 15
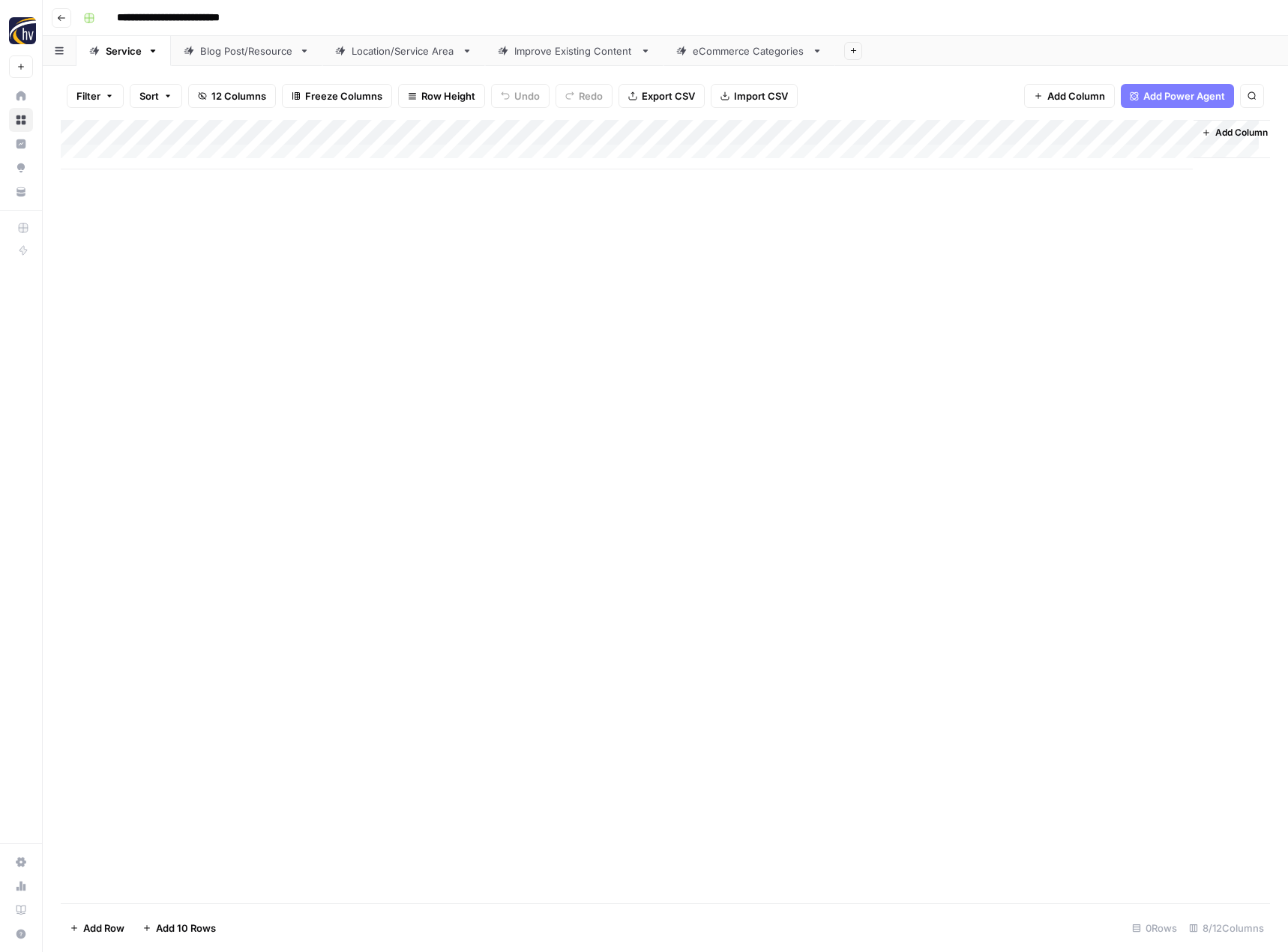
click at [350, 131] on div "Add Column" at bounding box center [666, 144] width 1209 height 49
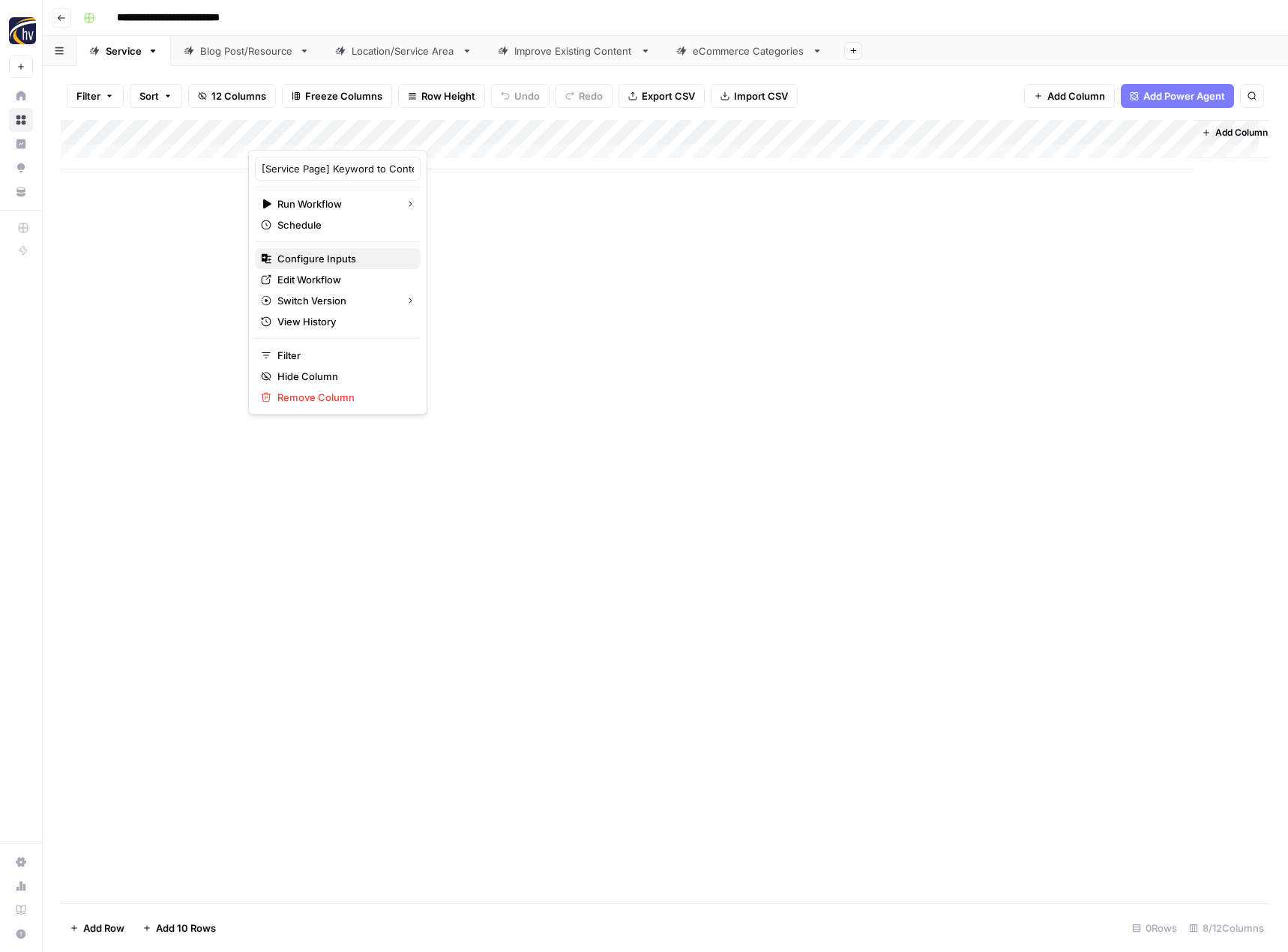
click at [312, 251] on span "Configure Inputs" at bounding box center [343, 258] width 131 height 15
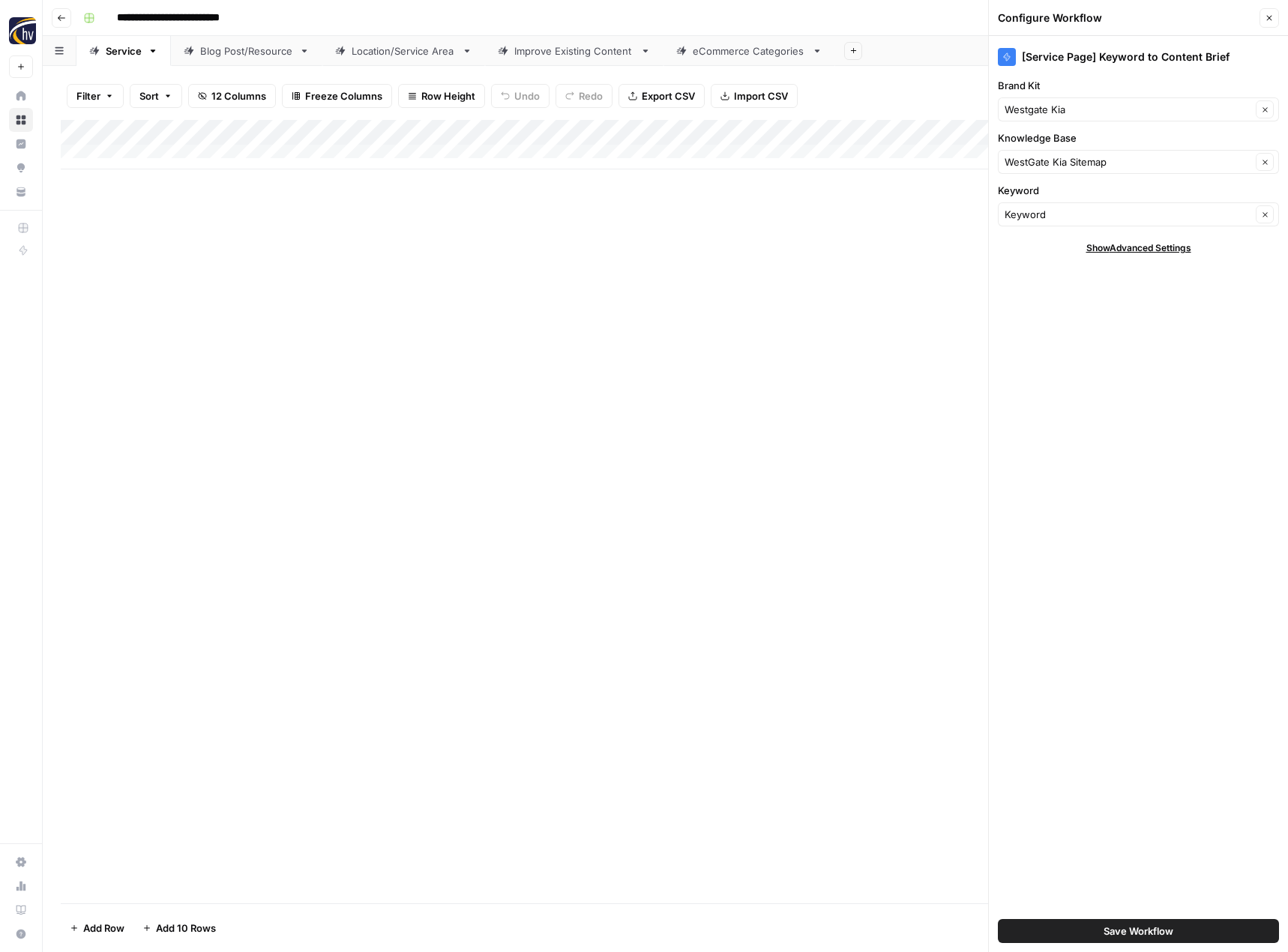
click at [1269, 20] on icon "button" at bounding box center [1269, 18] width 9 height 9
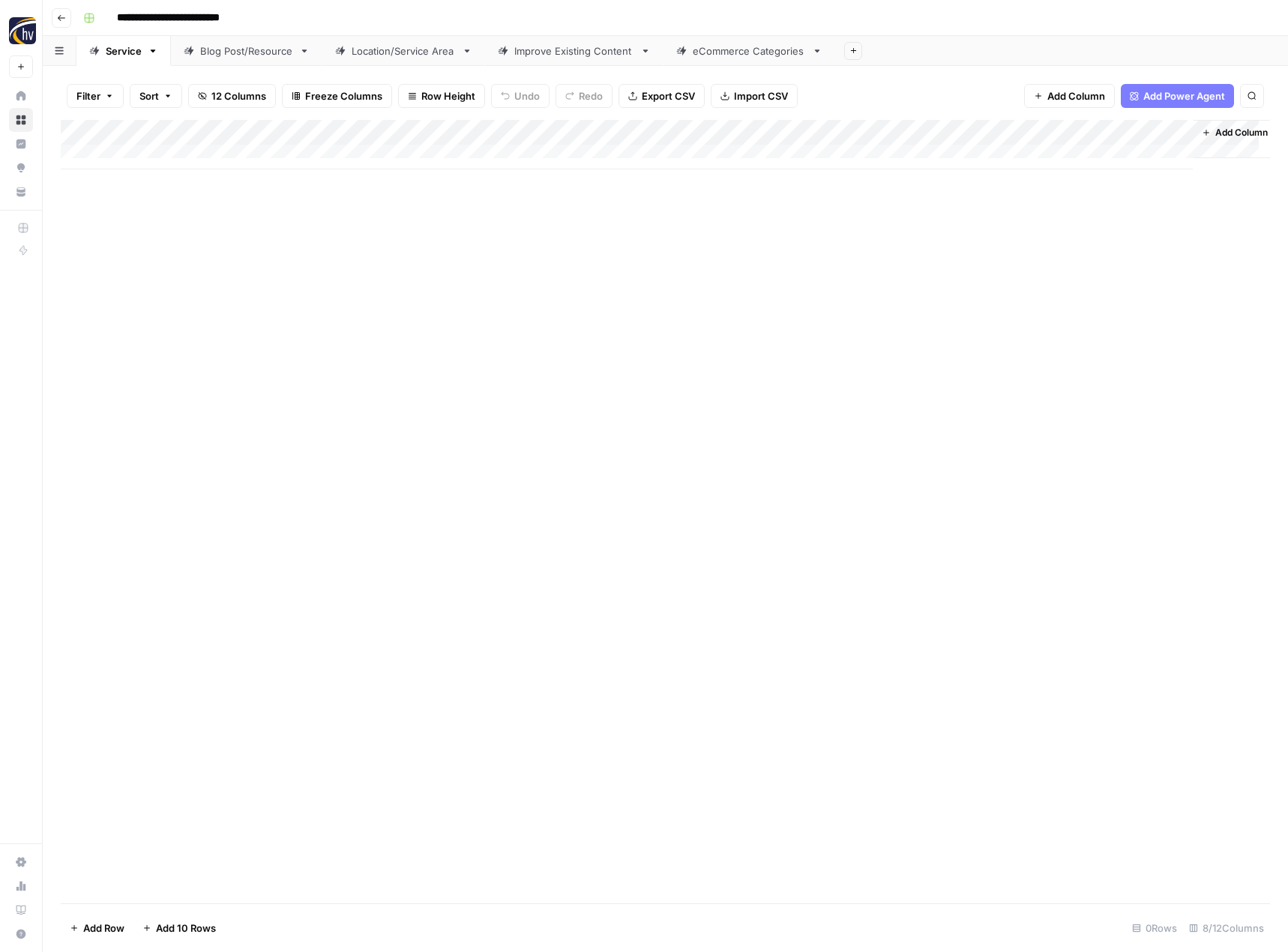
click at [1024, 131] on div "Add Column" at bounding box center [666, 144] width 1209 height 49
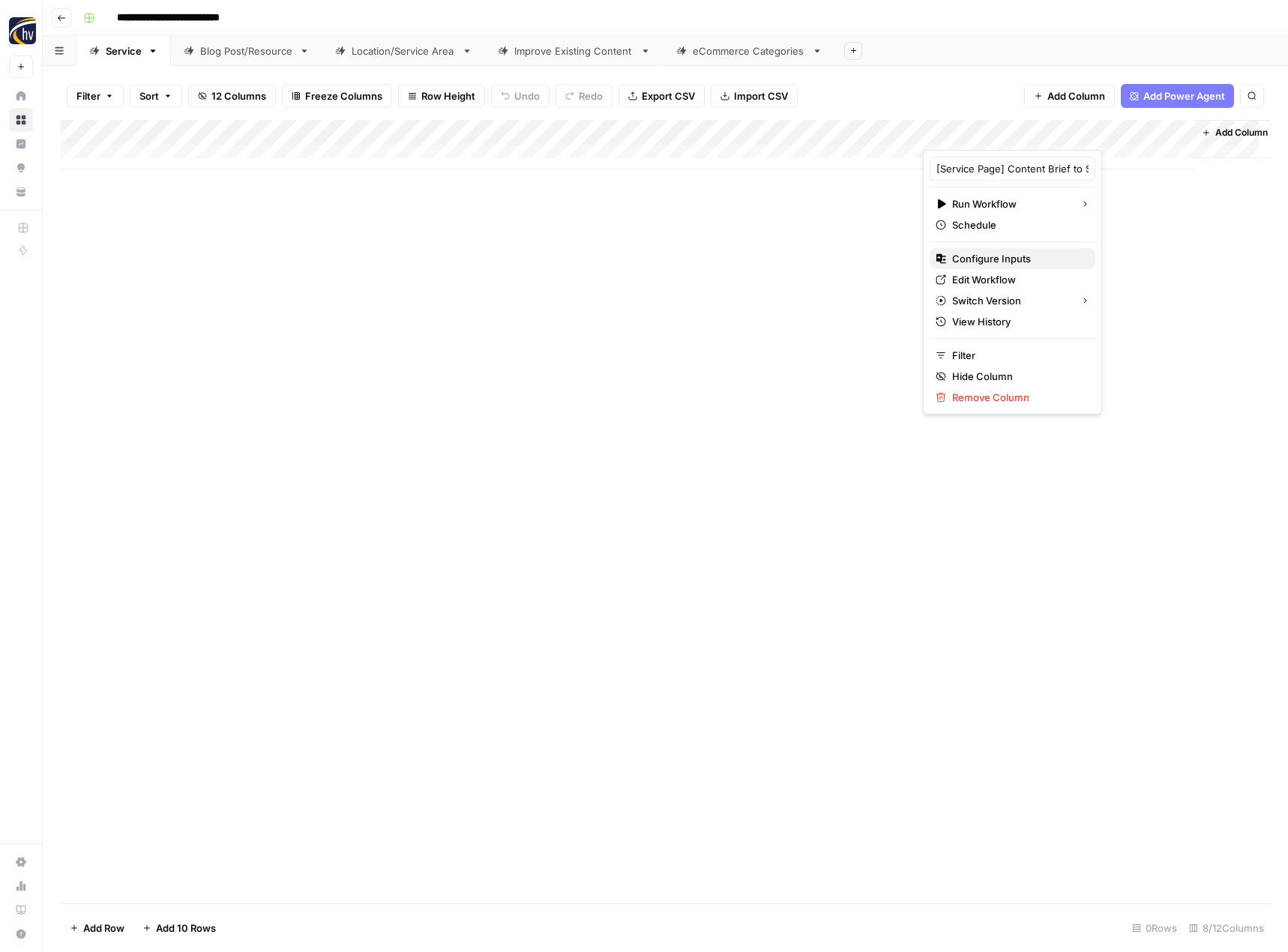
click at [993, 254] on span "Configure Inputs" at bounding box center [1018, 258] width 131 height 15
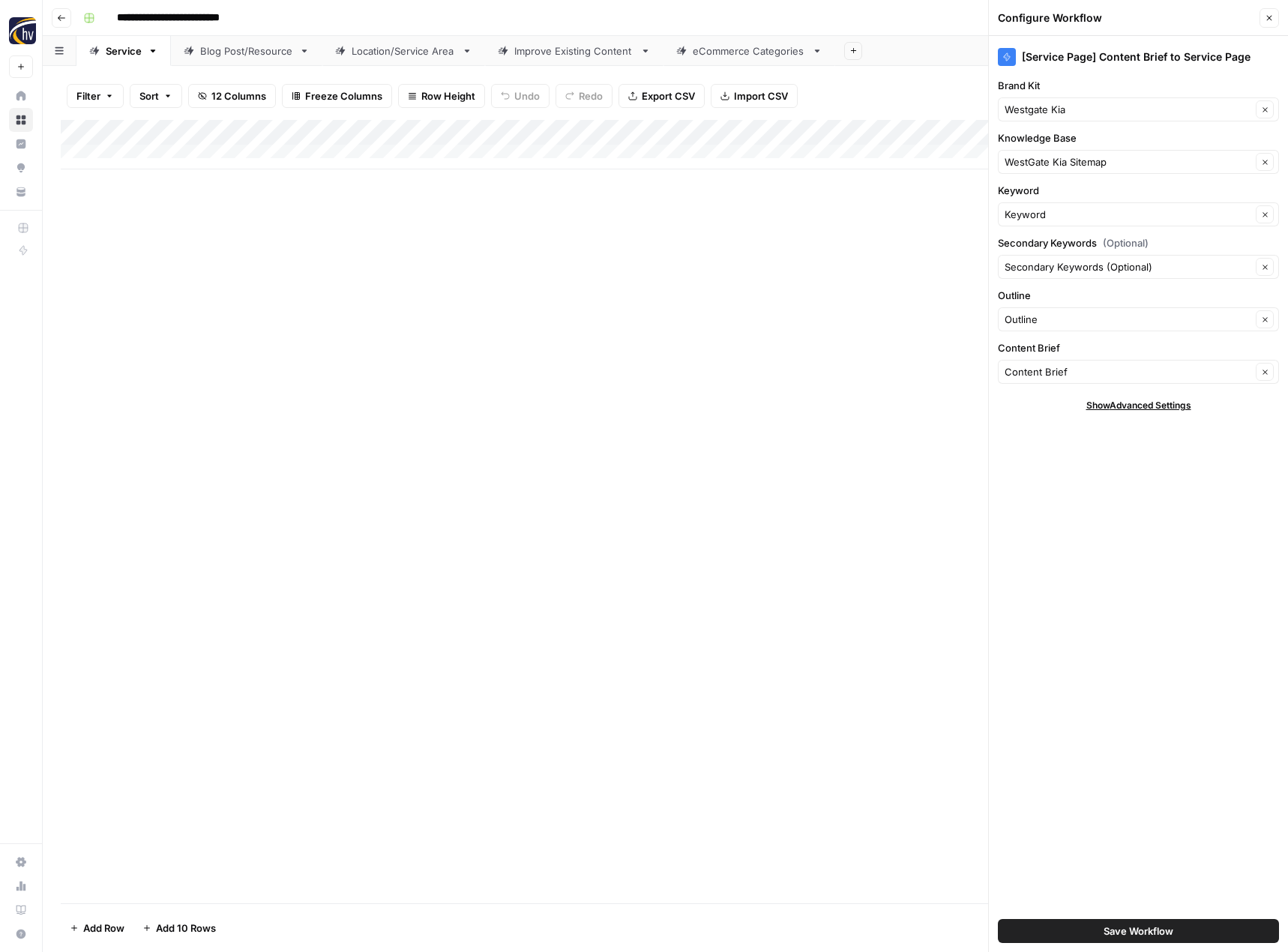
click at [1272, 19] on icon "button" at bounding box center [1269, 18] width 9 height 9
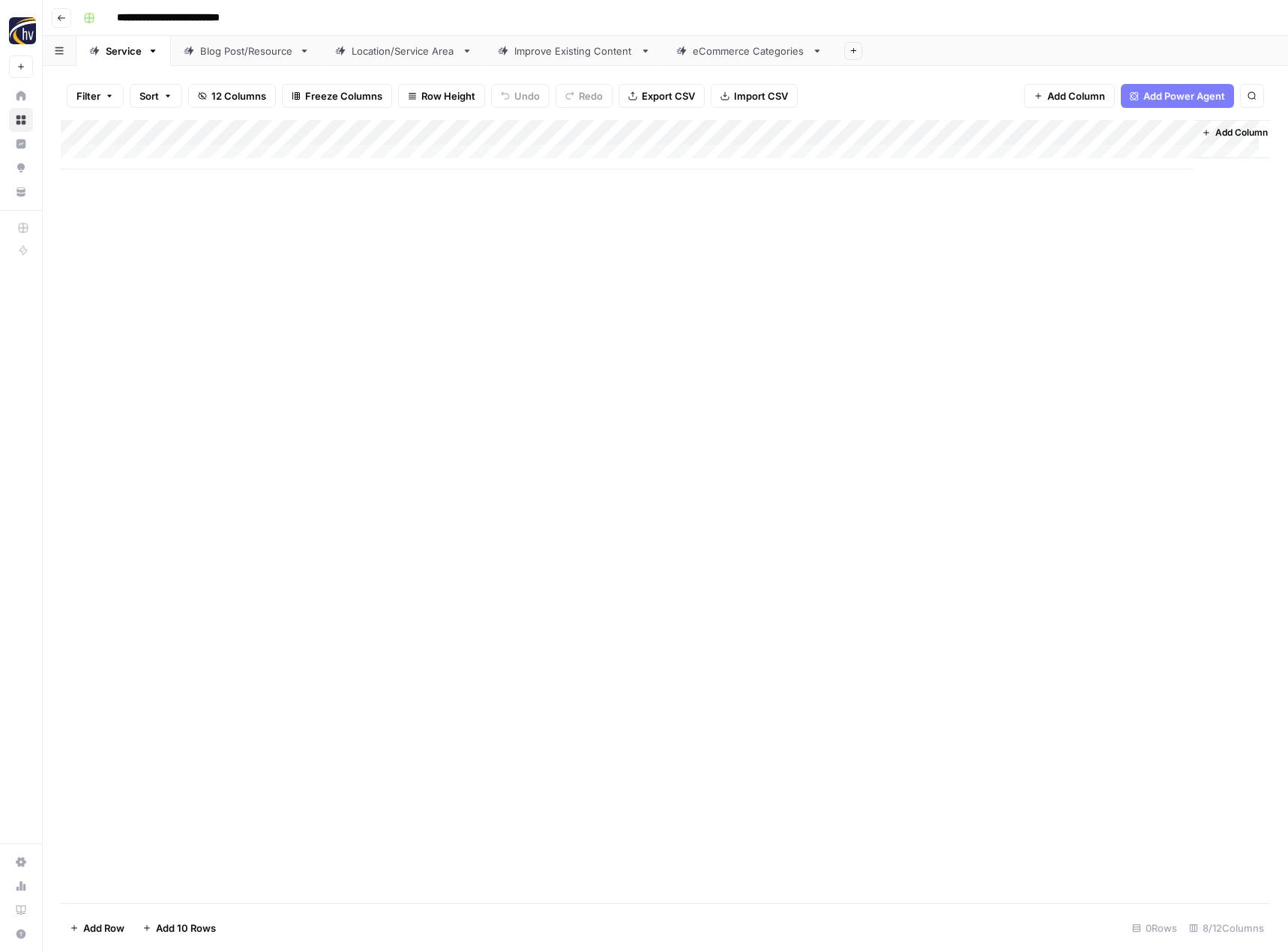
click at [589, 53] on div "Improve Existing Content" at bounding box center [574, 50] width 120 height 15
click at [682, 129] on div "Add Column" at bounding box center [666, 144] width 1209 height 49
click at [528, 131] on div "Add Column" at bounding box center [666, 144] width 1209 height 49
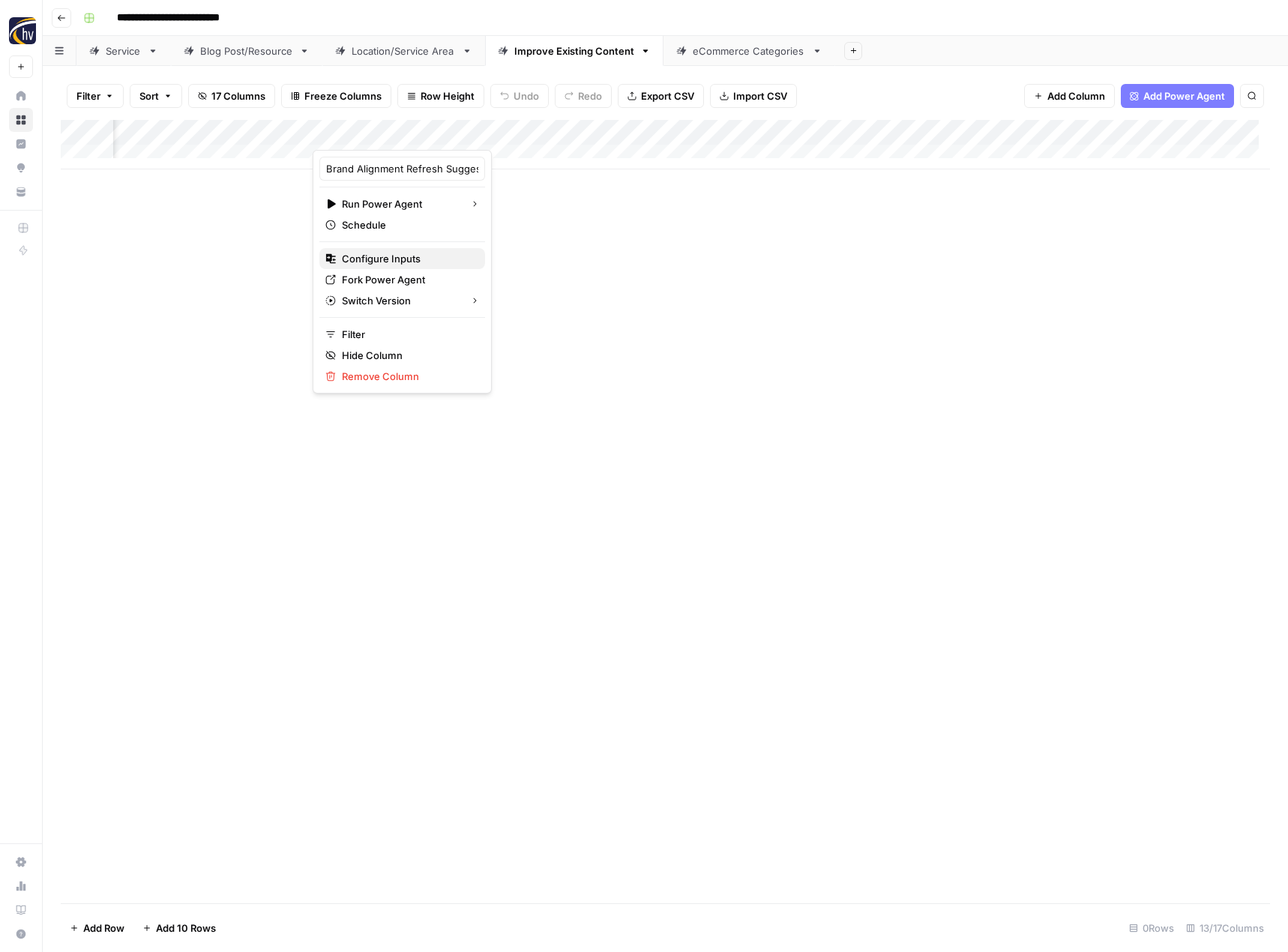
click at [399, 254] on span "Configure Inputs" at bounding box center [407, 258] width 131 height 15
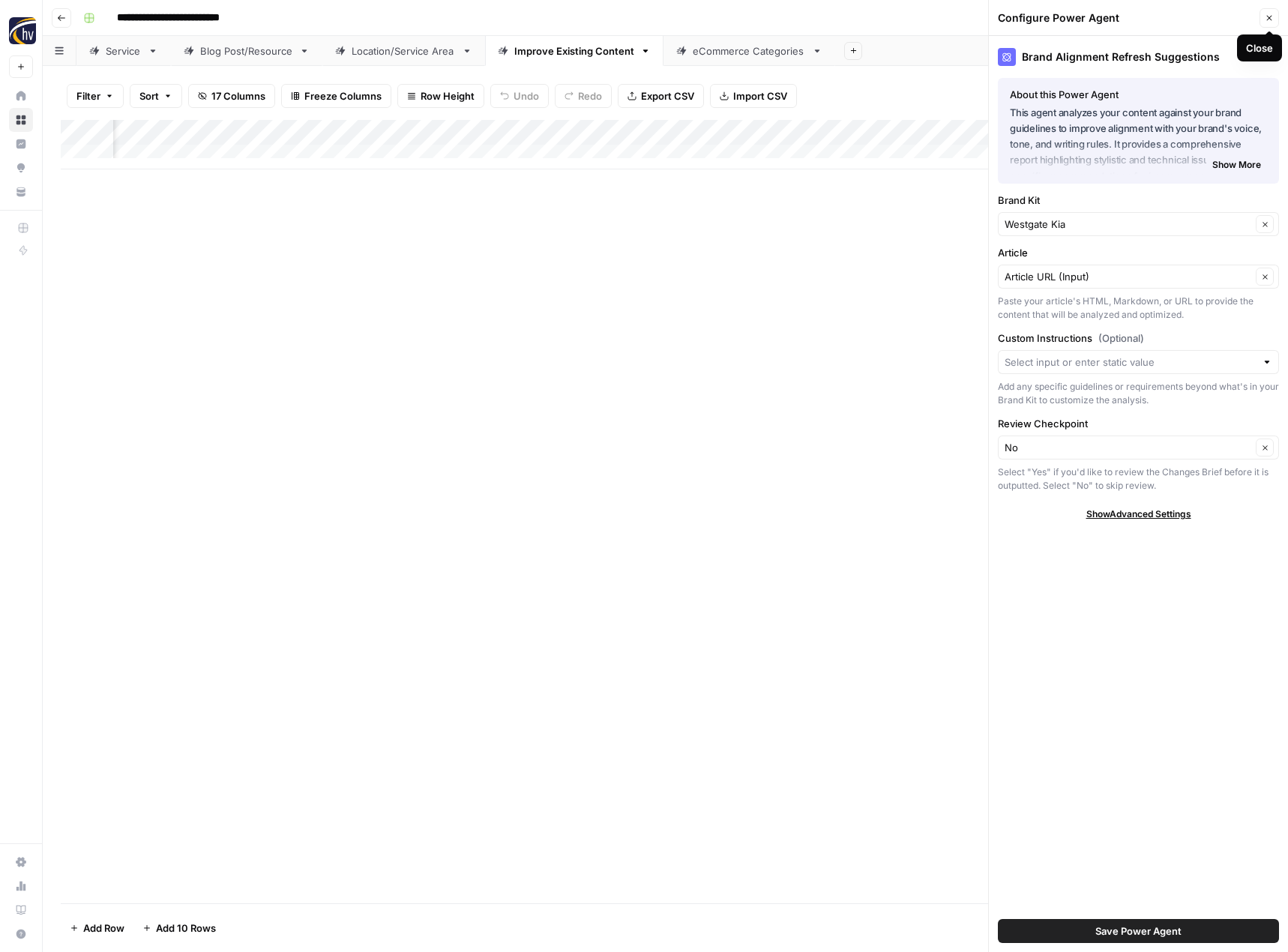
click at [1272, 26] on button "Close" at bounding box center [1269, 18] width 19 height 19
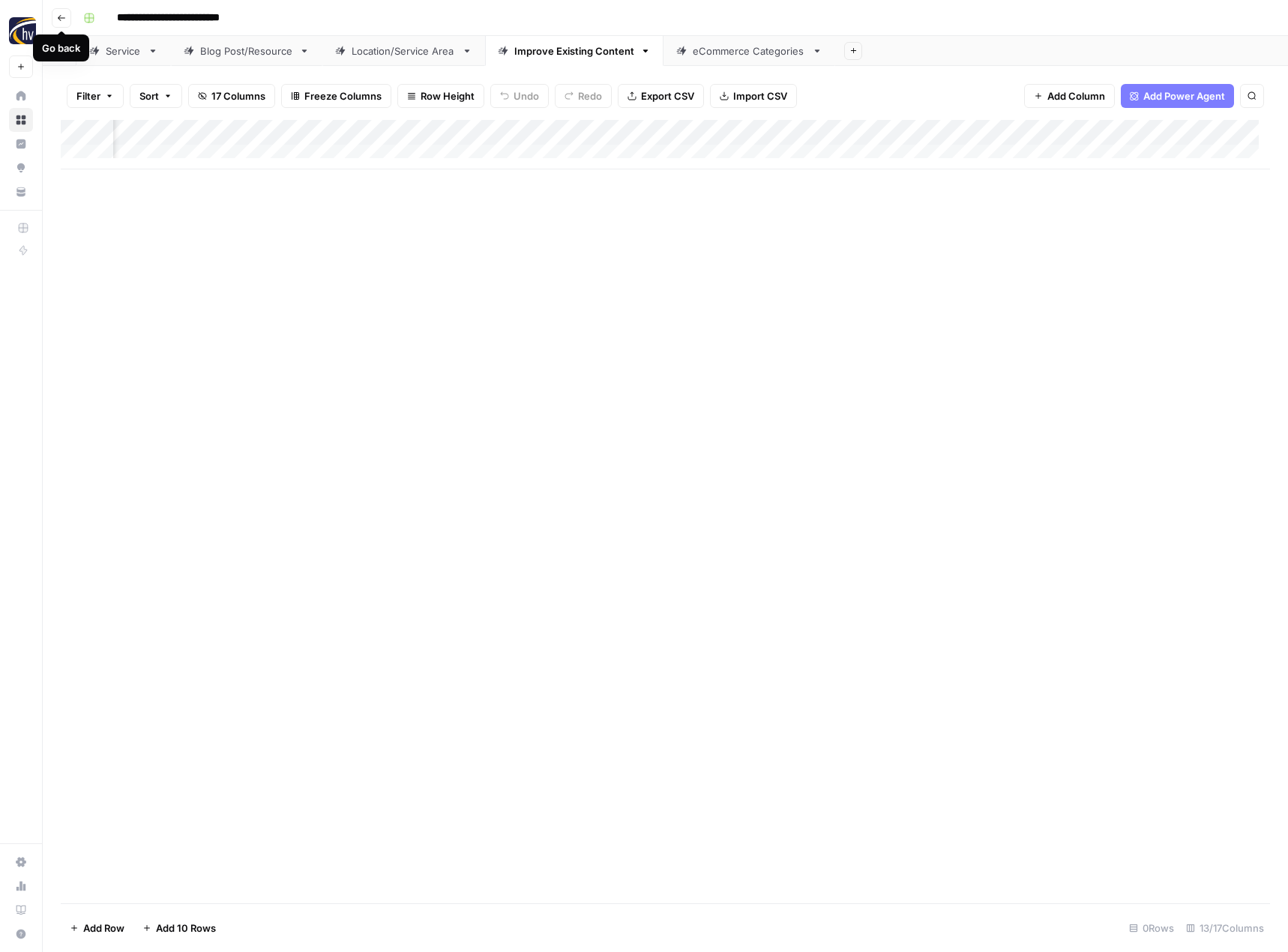
click at [63, 15] on icon "button" at bounding box center [62, 18] width 9 height 9
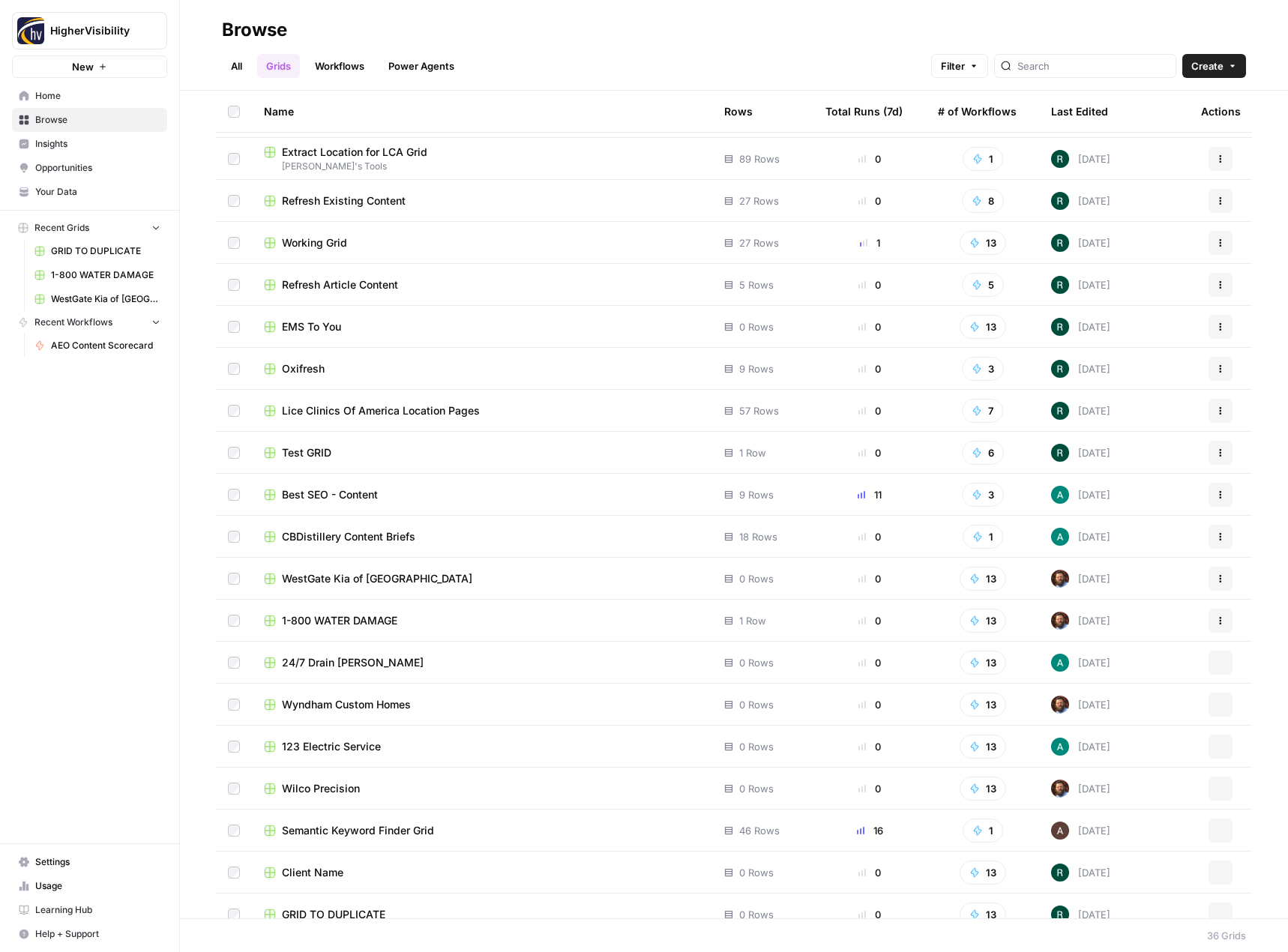
scroll to position [726, 0]
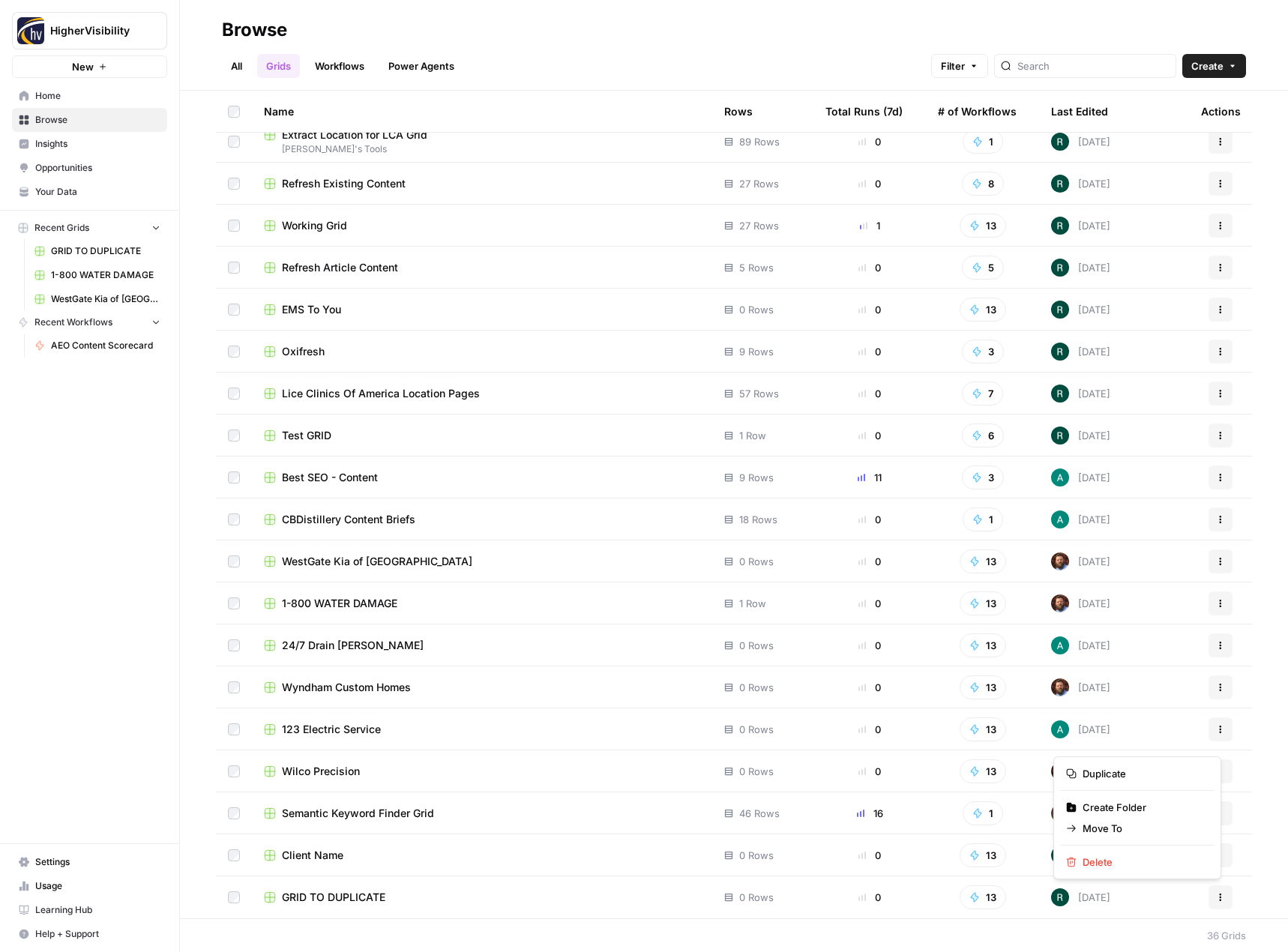
click at [1216, 894] on icon "button" at bounding box center [1221, 897] width 9 height 9
click at [93, 503] on div "HigherVisibility New Home Browse Insights Opportunities Your Data Recent Grids …" at bounding box center [90, 476] width 179 height 952
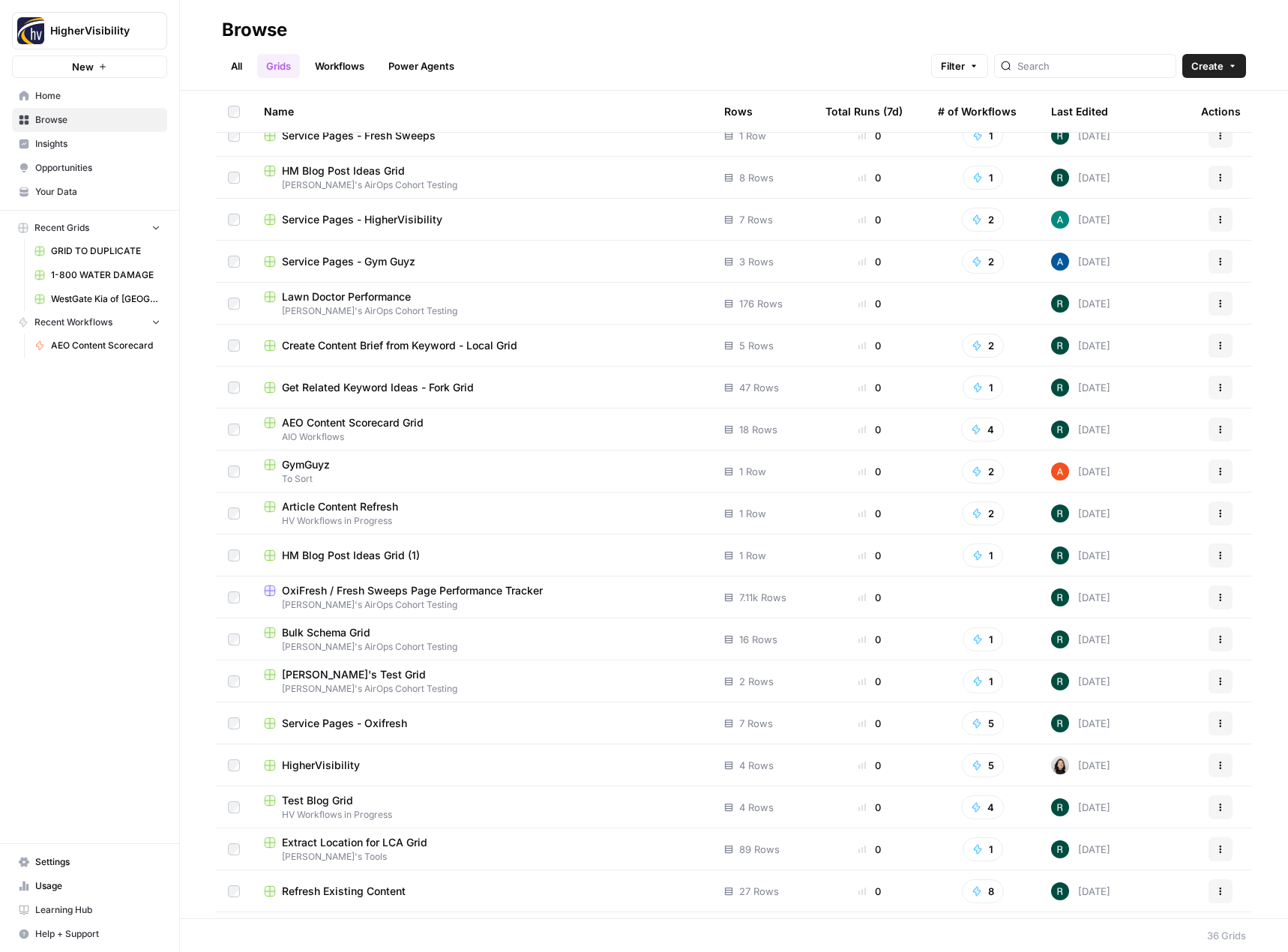
scroll to position [0, 0]
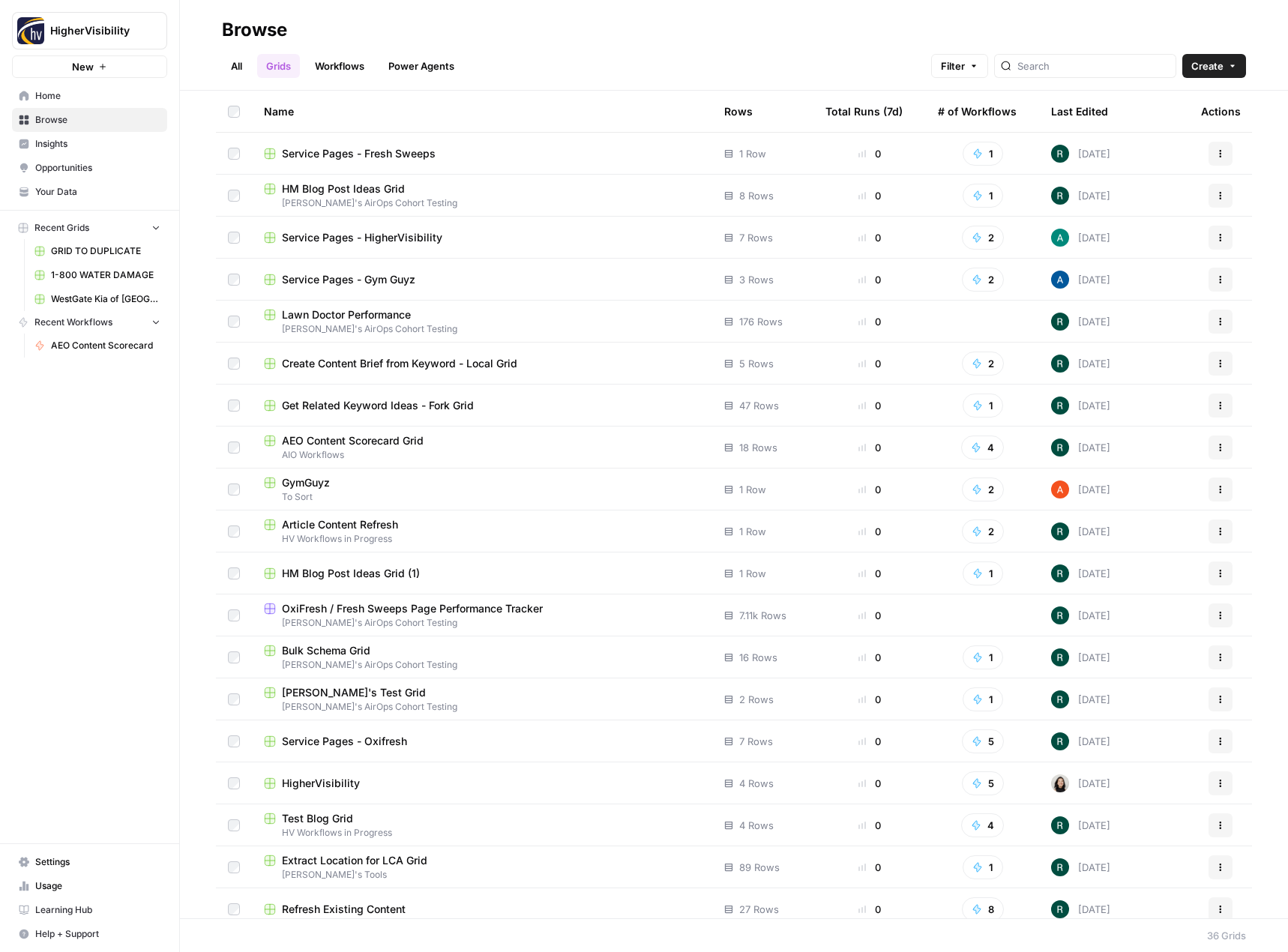
click at [387, 242] on span "Service Pages - HigherVisibility" at bounding box center [363, 237] width 161 height 15
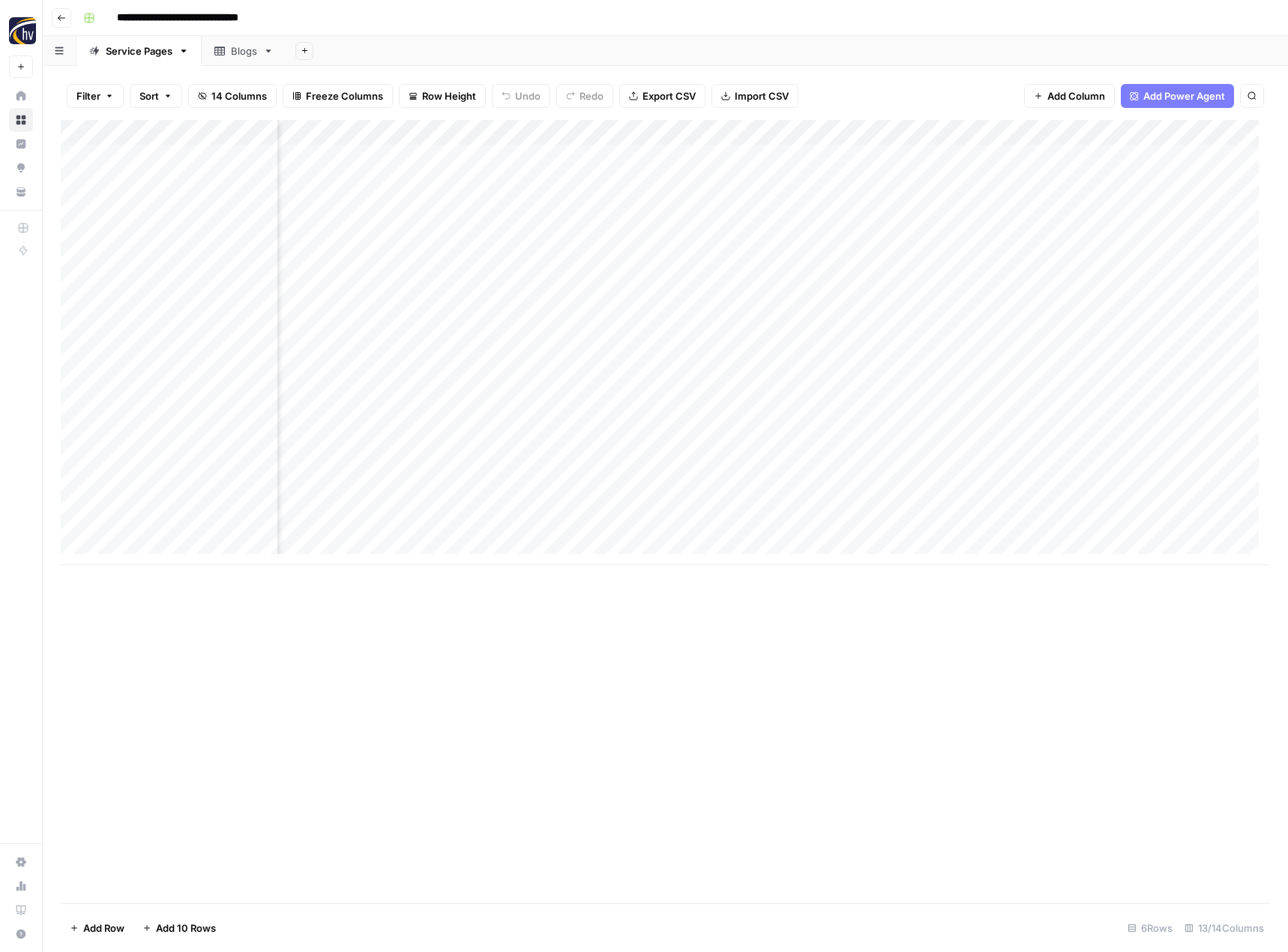
scroll to position [0, 1055]
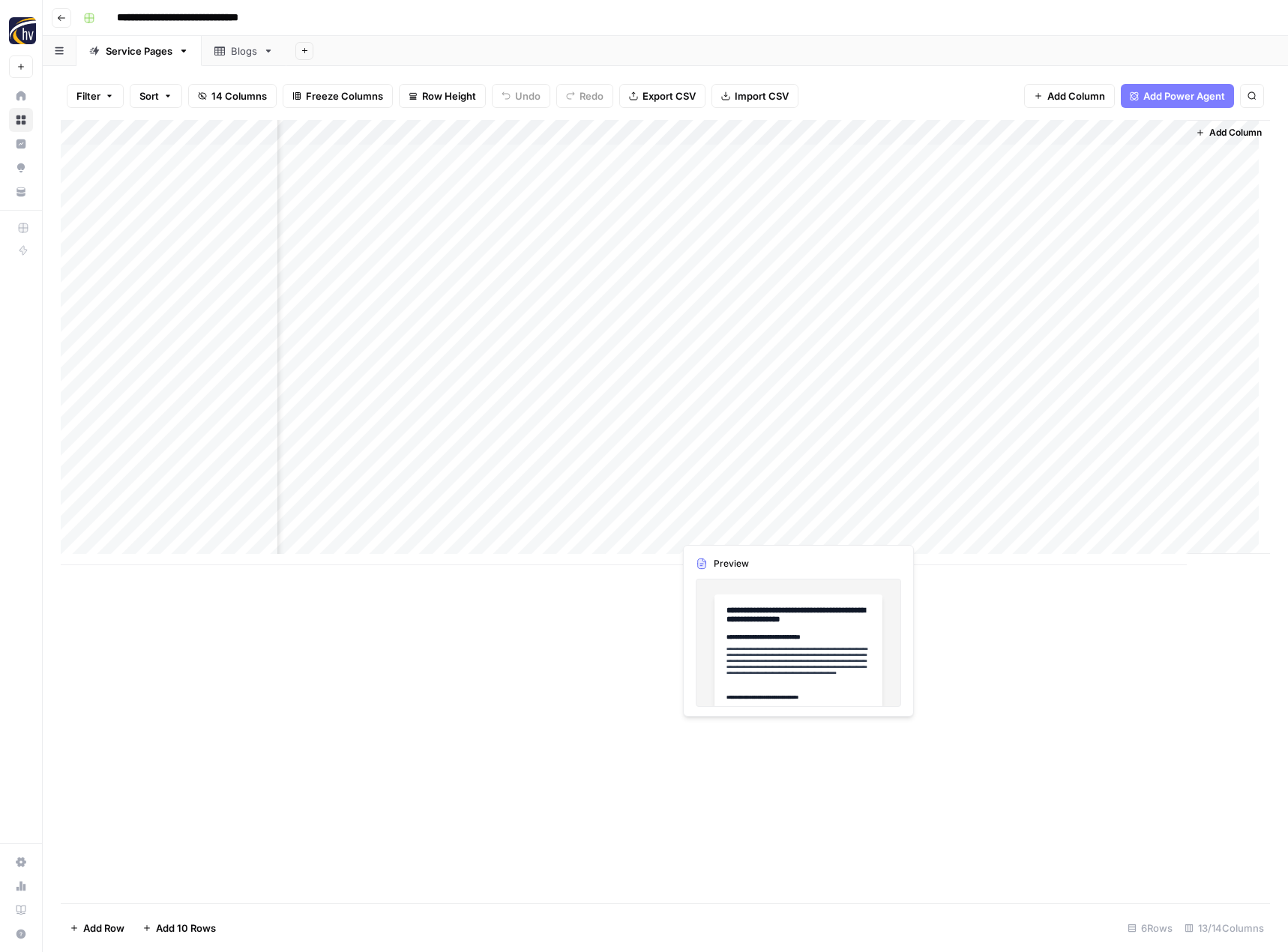
click at [766, 506] on div "Add Column" at bounding box center [666, 342] width 1209 height 445
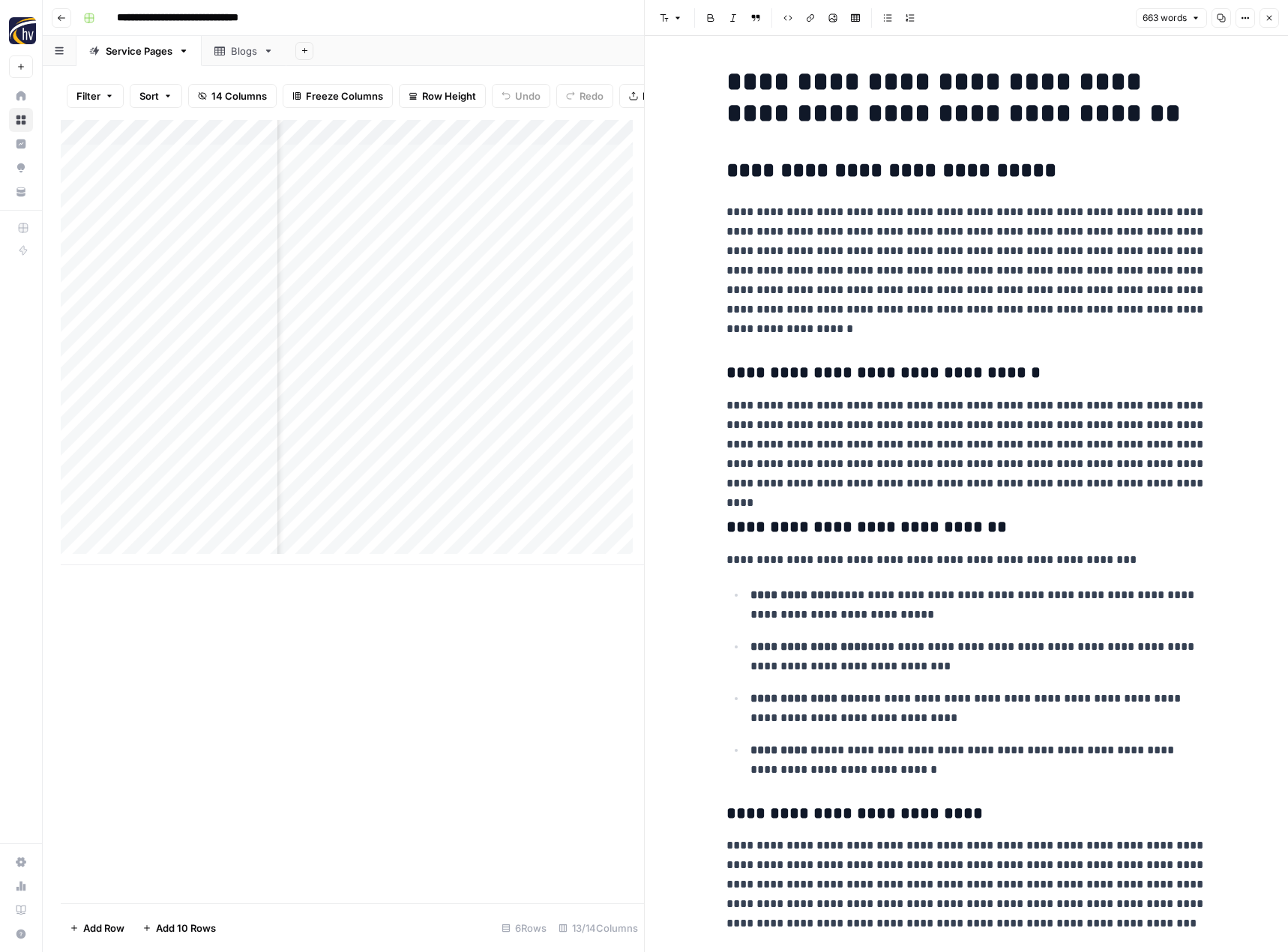
click at [591, 390] on div "Add Column" at bounding box center [353, 342] width 584 height 445
click at [591, 390] on div at bounding box center [606, 386] width 137 height 68
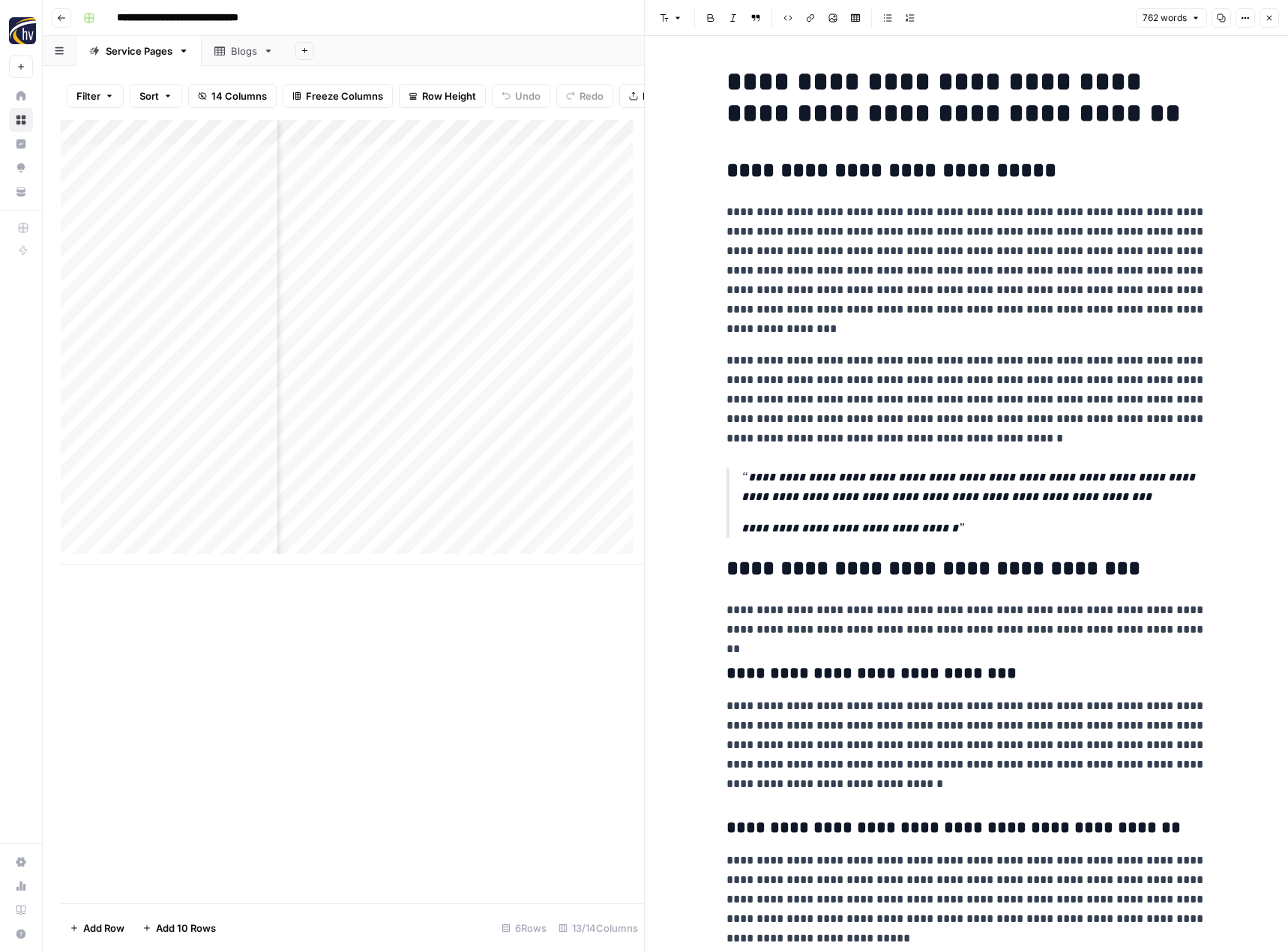
click at [1266, 26] on button "Close" at bounding box center [1269, 18] width 19 height 19
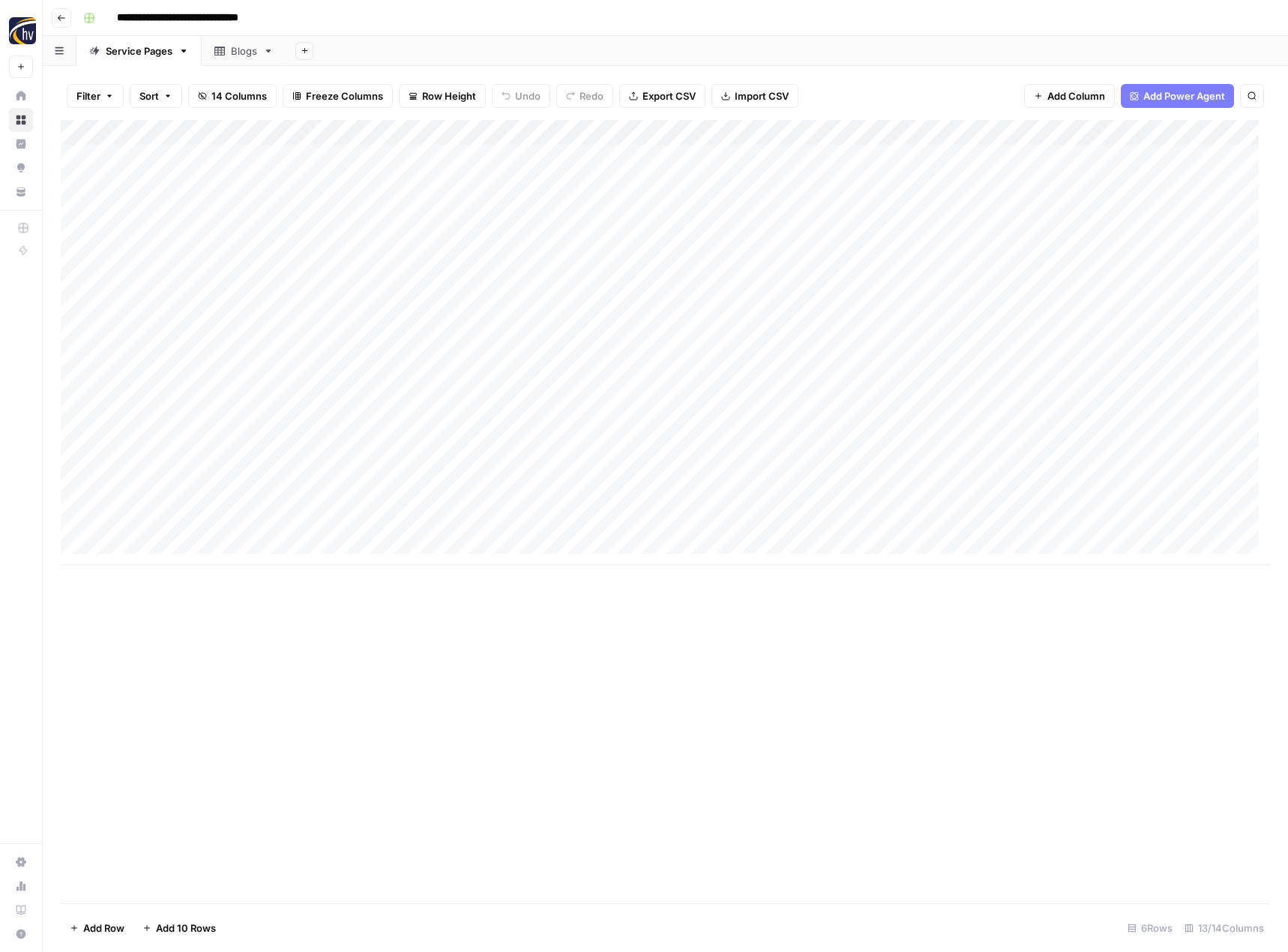
click at [62, 22] on icon "button" at bounding box center [62, 18] width 9 height 9
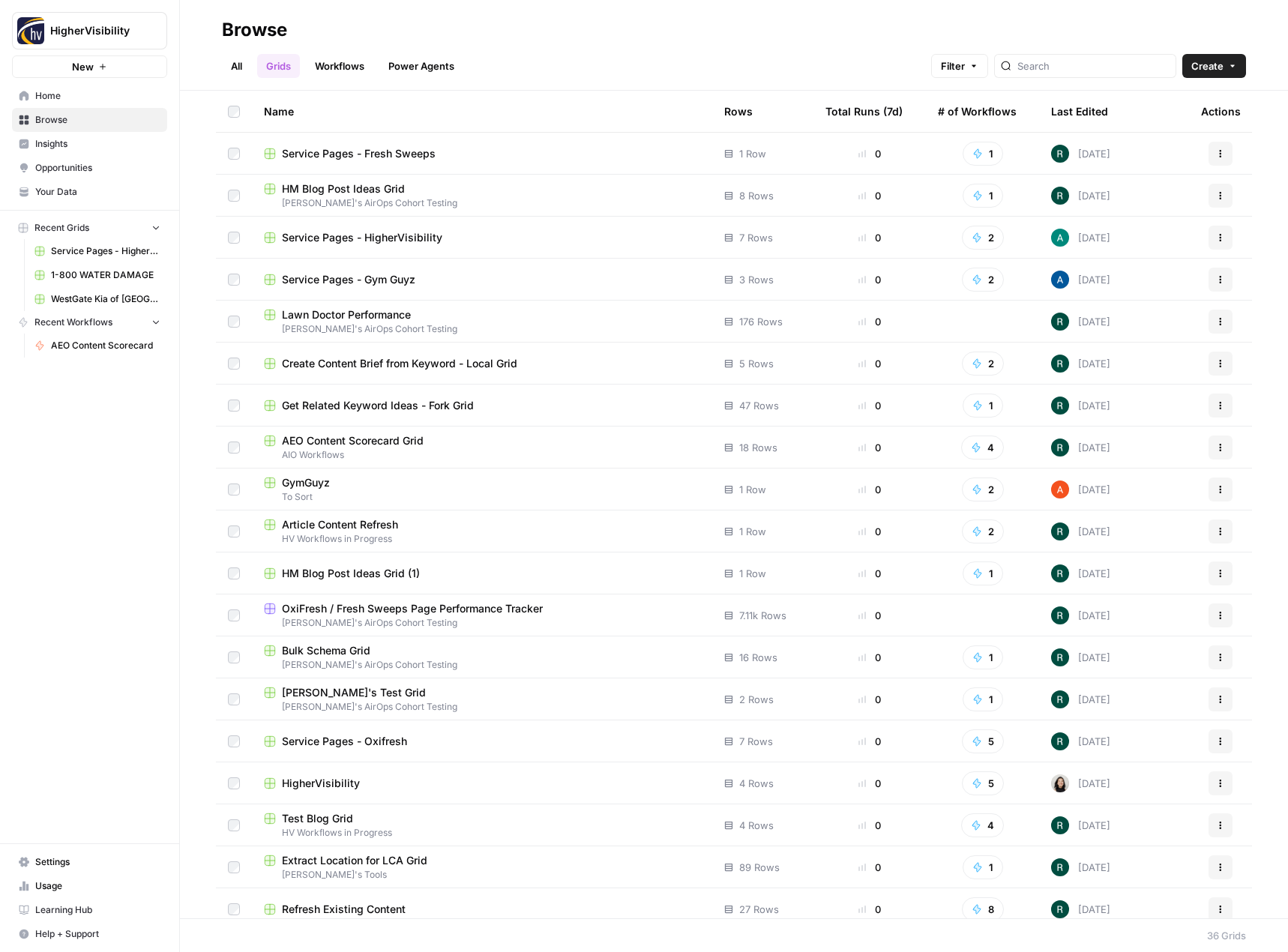
scroll to position [726, 0]
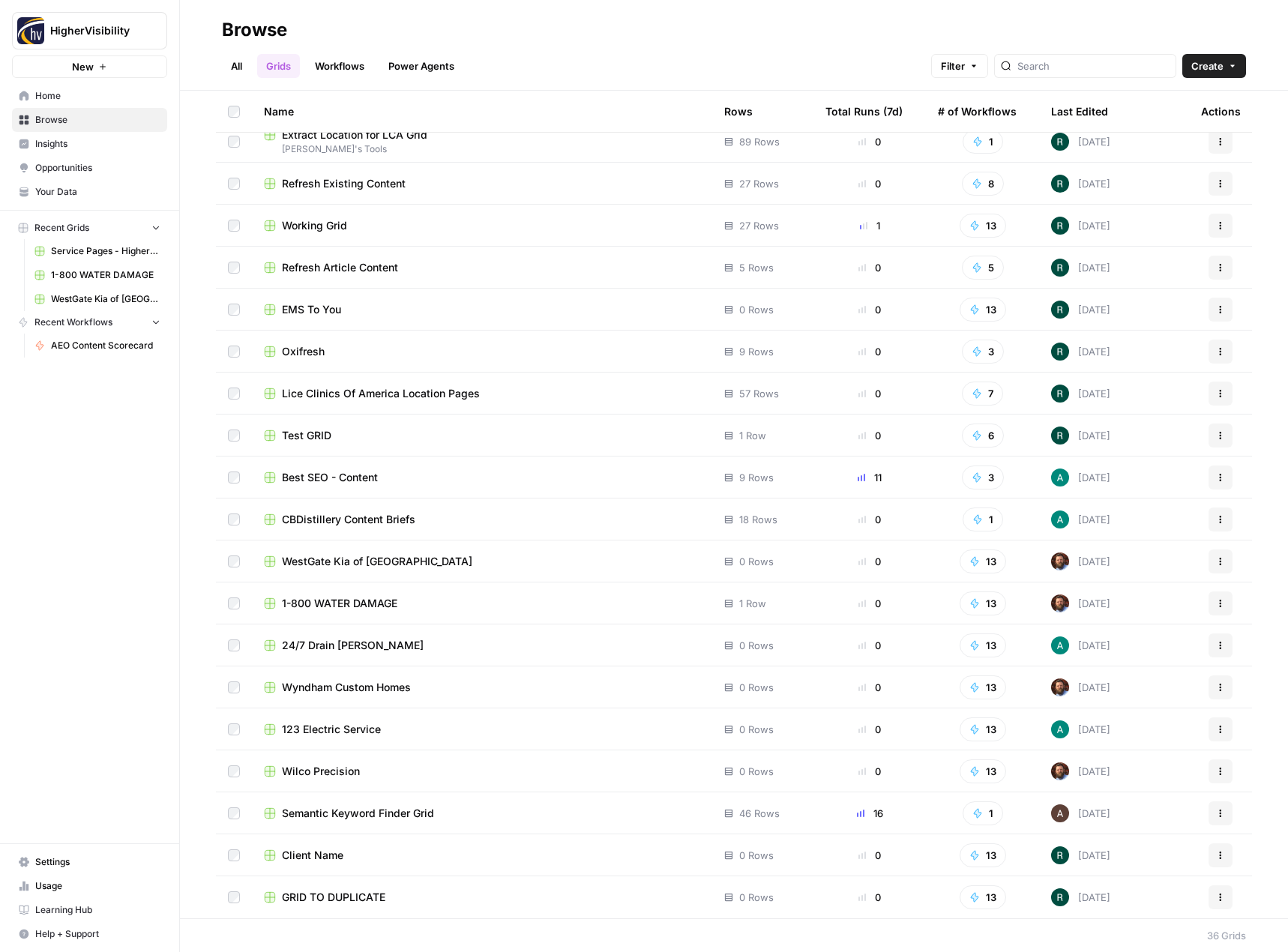
click at [1217, 893] on button "Actions" at bounding box center [1220, 896] width 24 height 24
click at [1127, 781] on button "Duplicate" at bounding box center [1137, 773] width 155 height 21
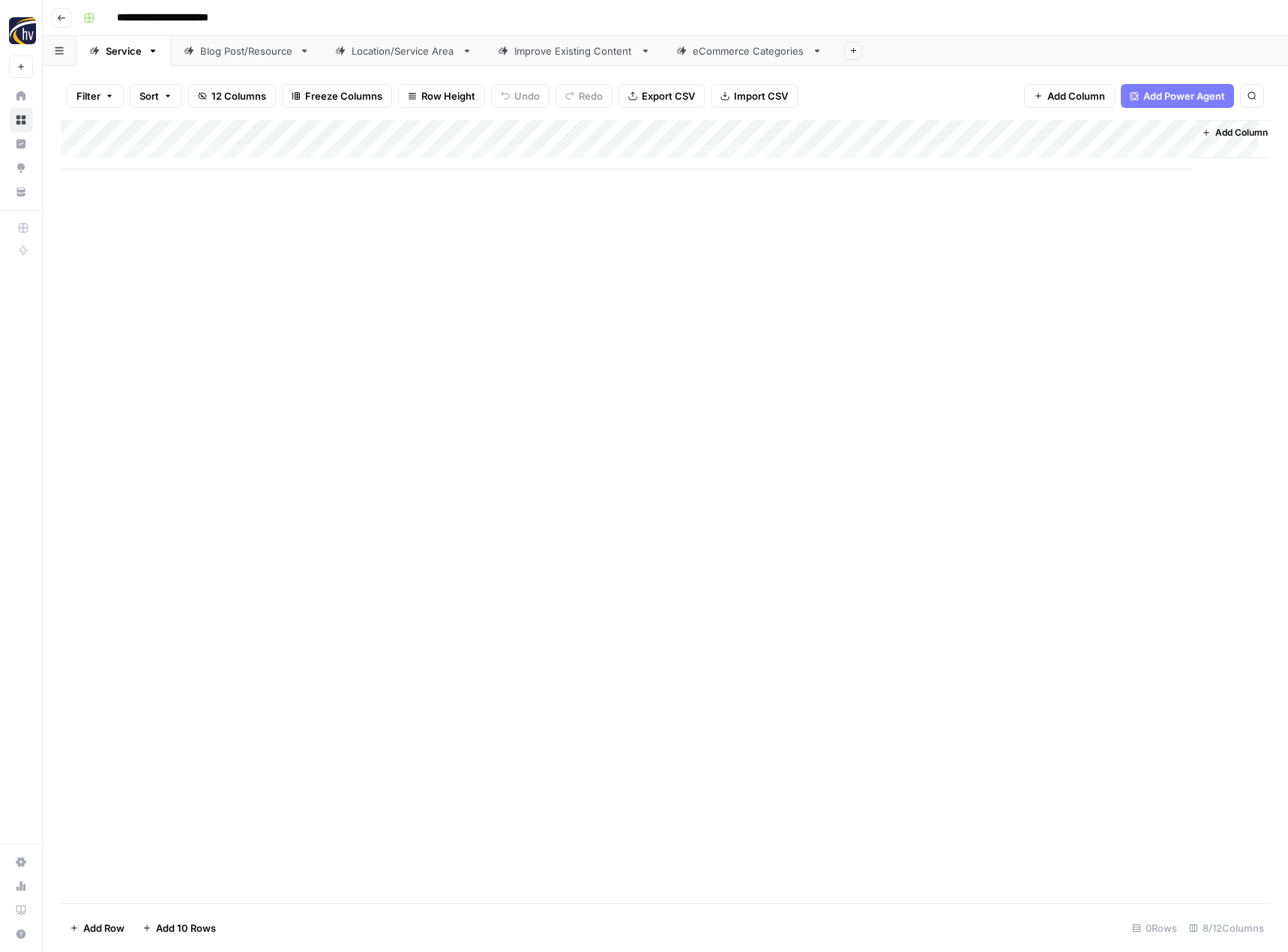
click at [210, 19] on input "**********" at bounding box center [188, 18] width 155 height 24
paste input
type input "**********"
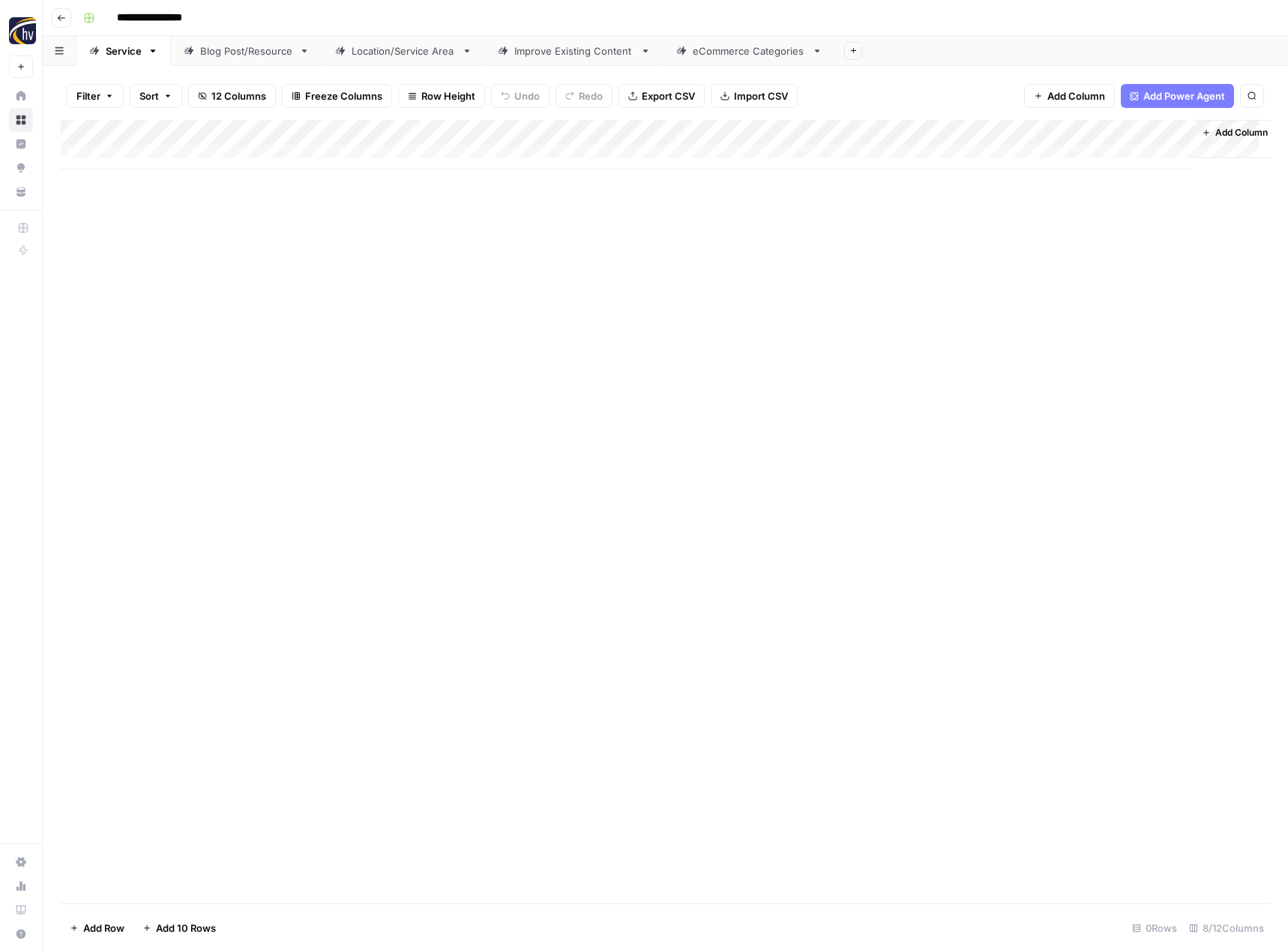
drag, startPoint x: 237, startPoint y: 313, endPoint x: 239, endPoint y: 303, distance: 10.2
click at [237, 312] on div "Add Column" at bounding box center [666, 512] width 1209 height 784
click at [351, 134] on div "Add Column" at bounding box center [666, 144] width 1209 height 49
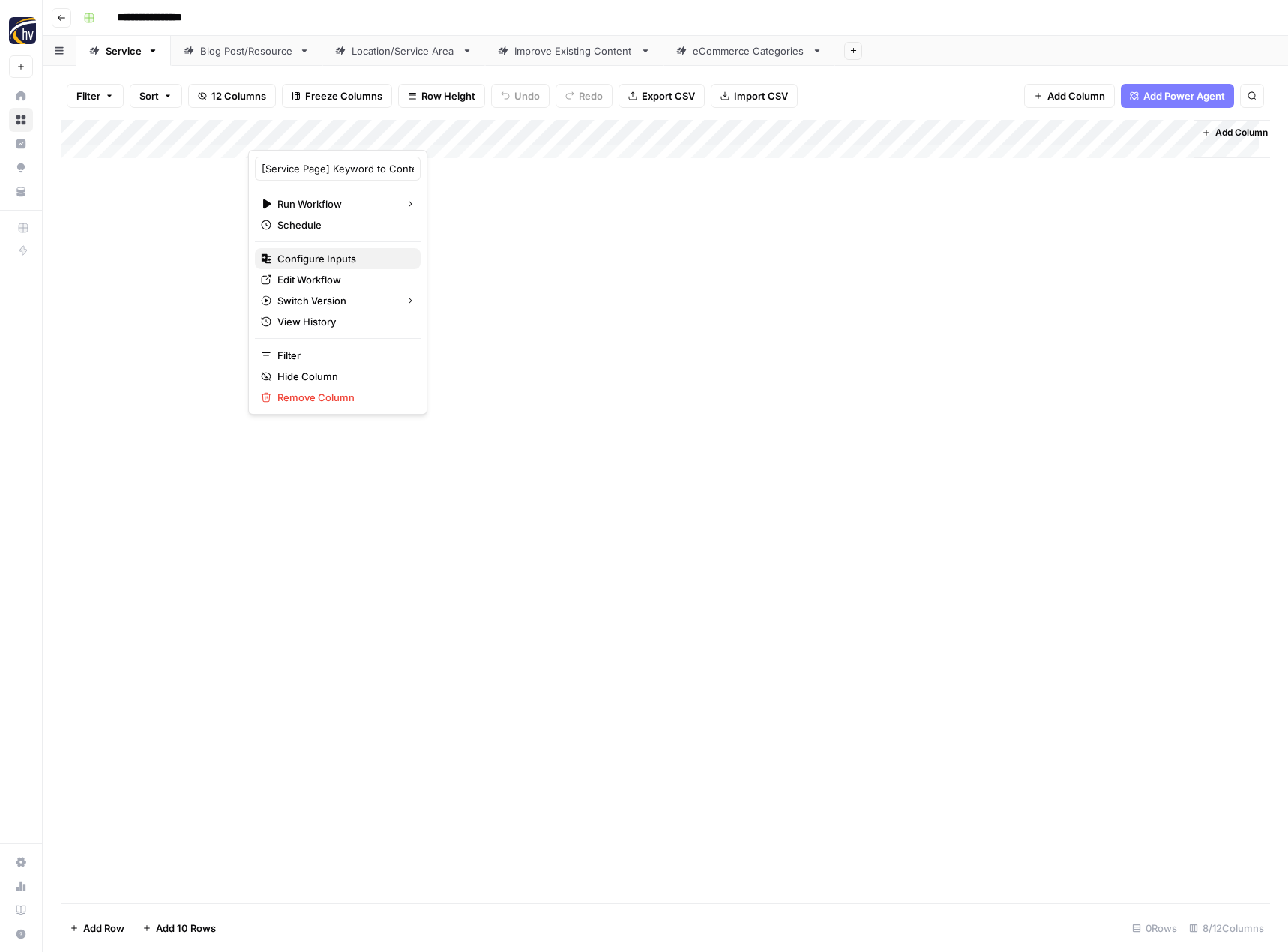
click at [321, 258] on span "Configure Inputs" at bounding box center [343, 258] width 131 height 15
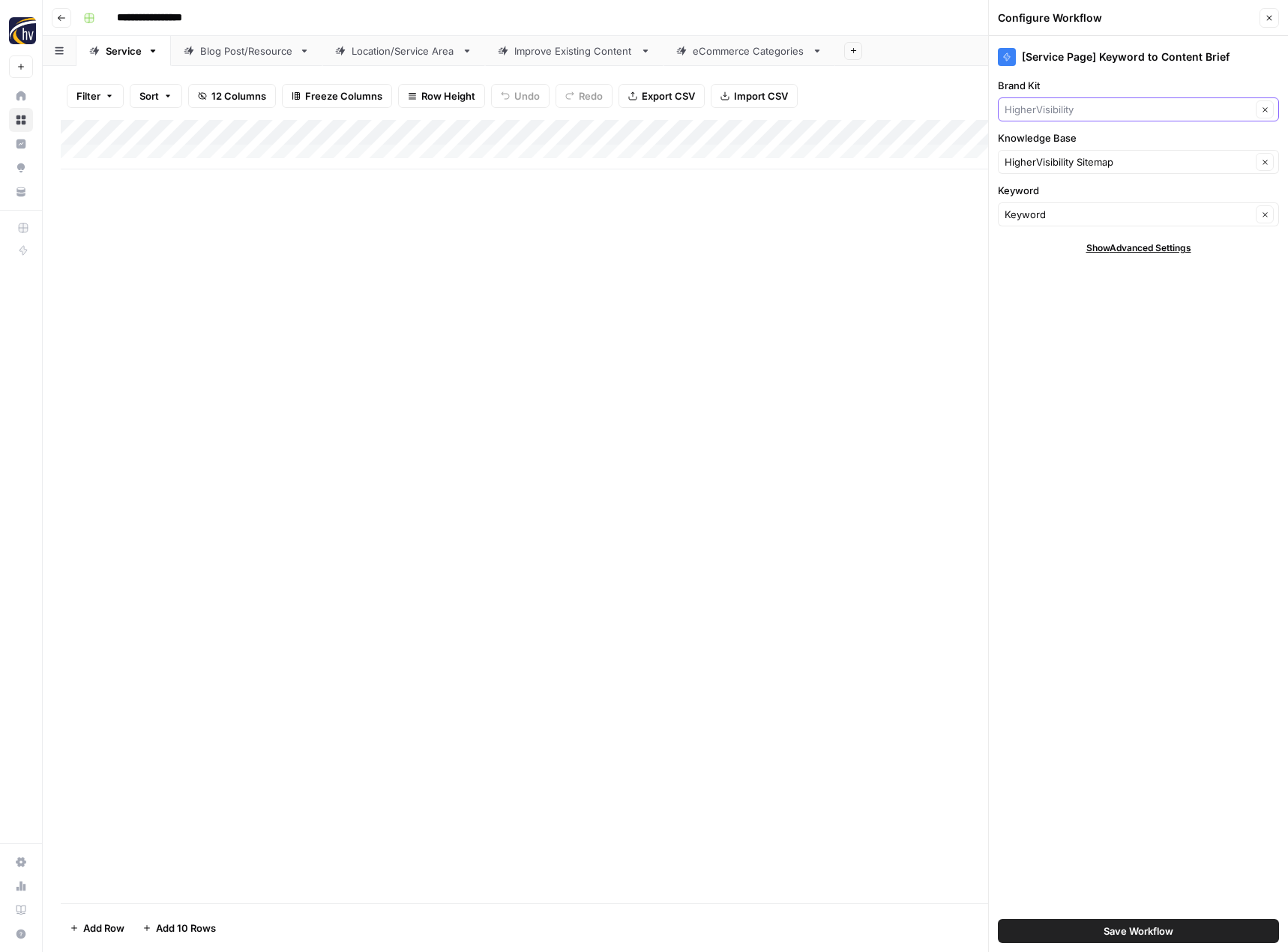
click at [1079, 110] on input "Brand Kit" at bounding box center [1128, 109] width 247 height 15
type input "3"
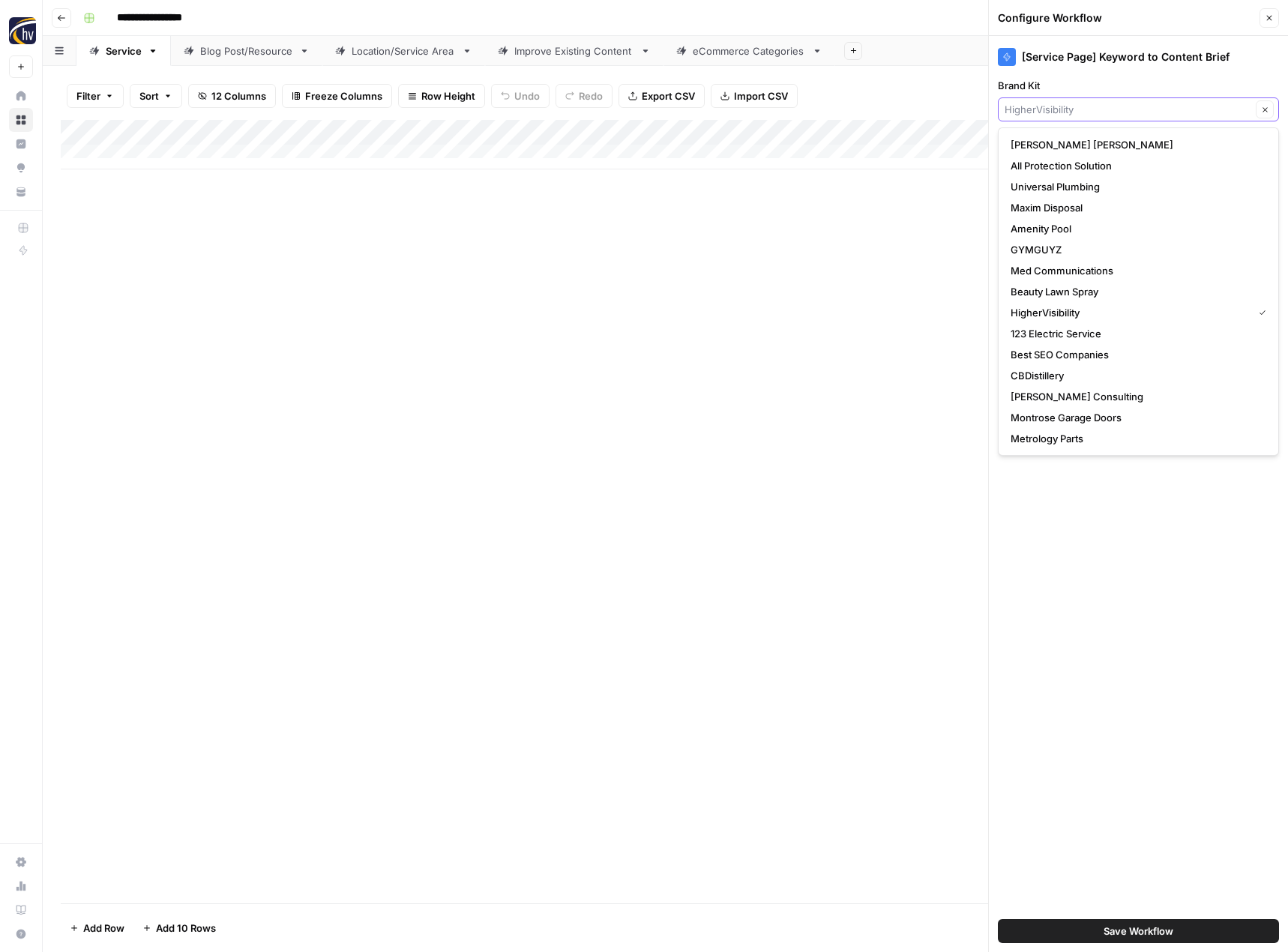
click at [1010, 108] on input "Brand Kit" at bounding box center [1128, 109] width 247 height 15
click at [1017, 108] on input "d" at bounding box center [1128, 109] width 247 height 15
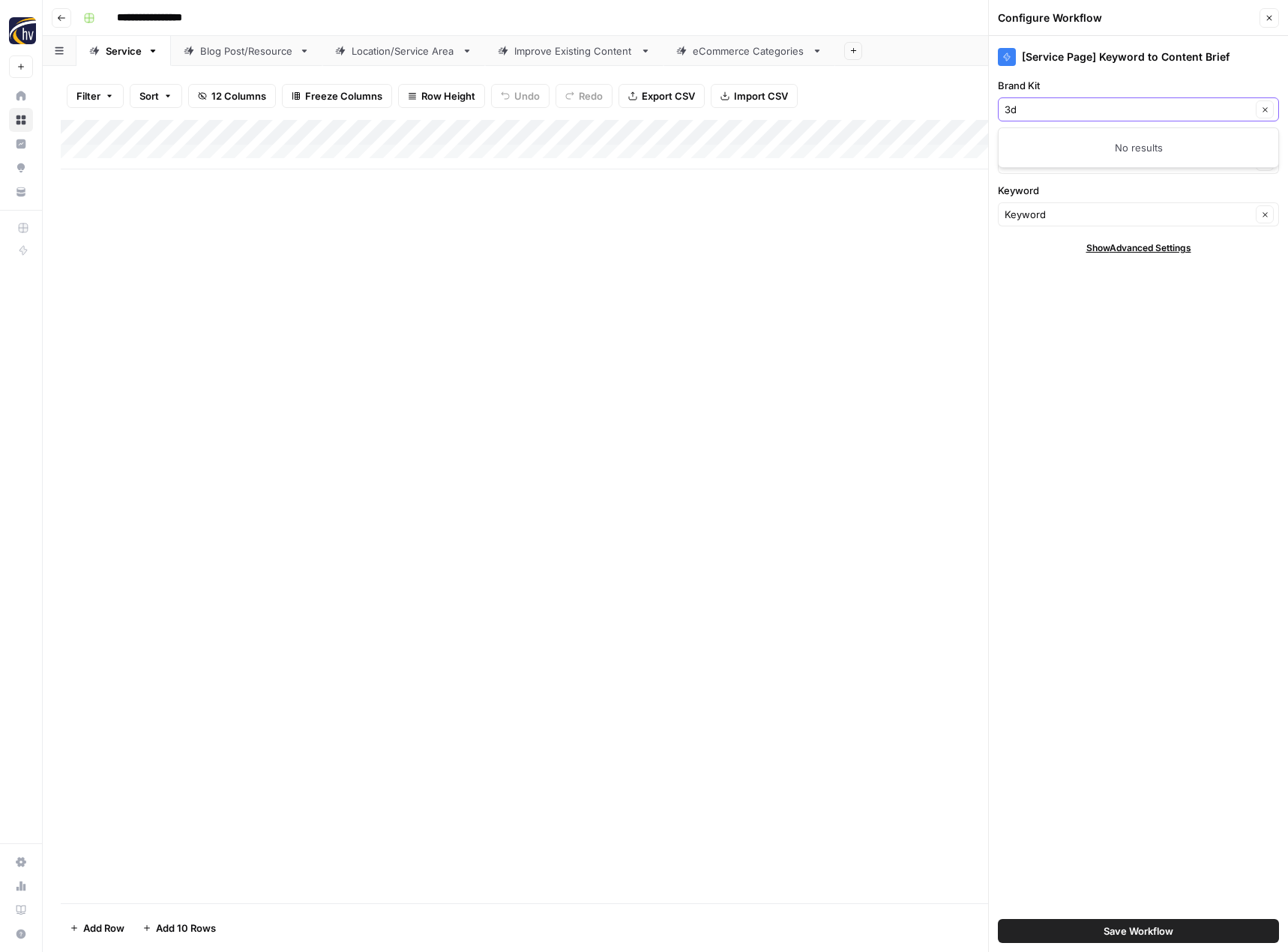
type input "3"
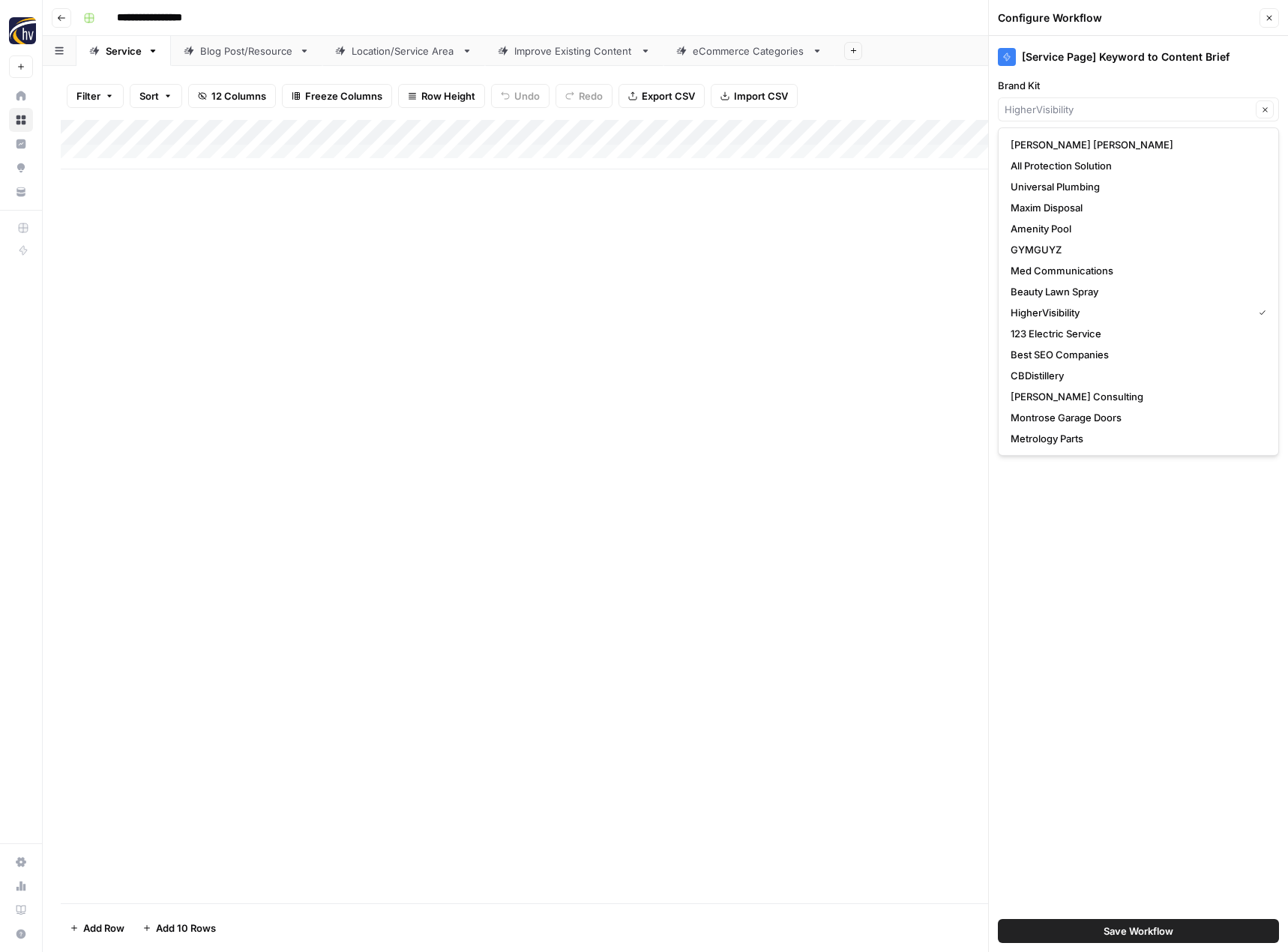
type input "HigherVisibility"
click at [883, 255] on div "Add Column" at bounding box center [666, 512] width 1209 height 784
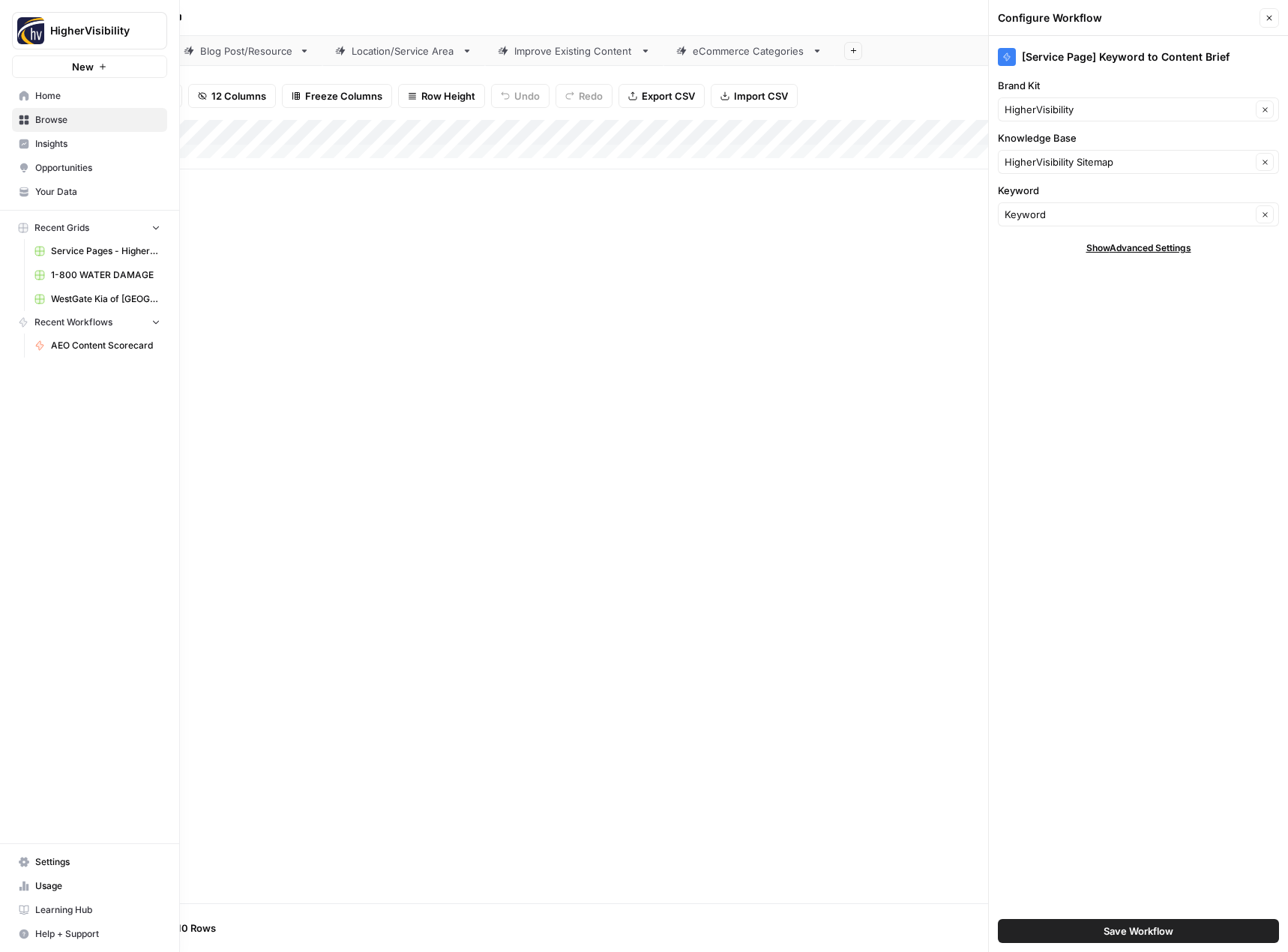
click at [78, 94] on span "Home" at bounding box center [98, 95] width 125 height 13
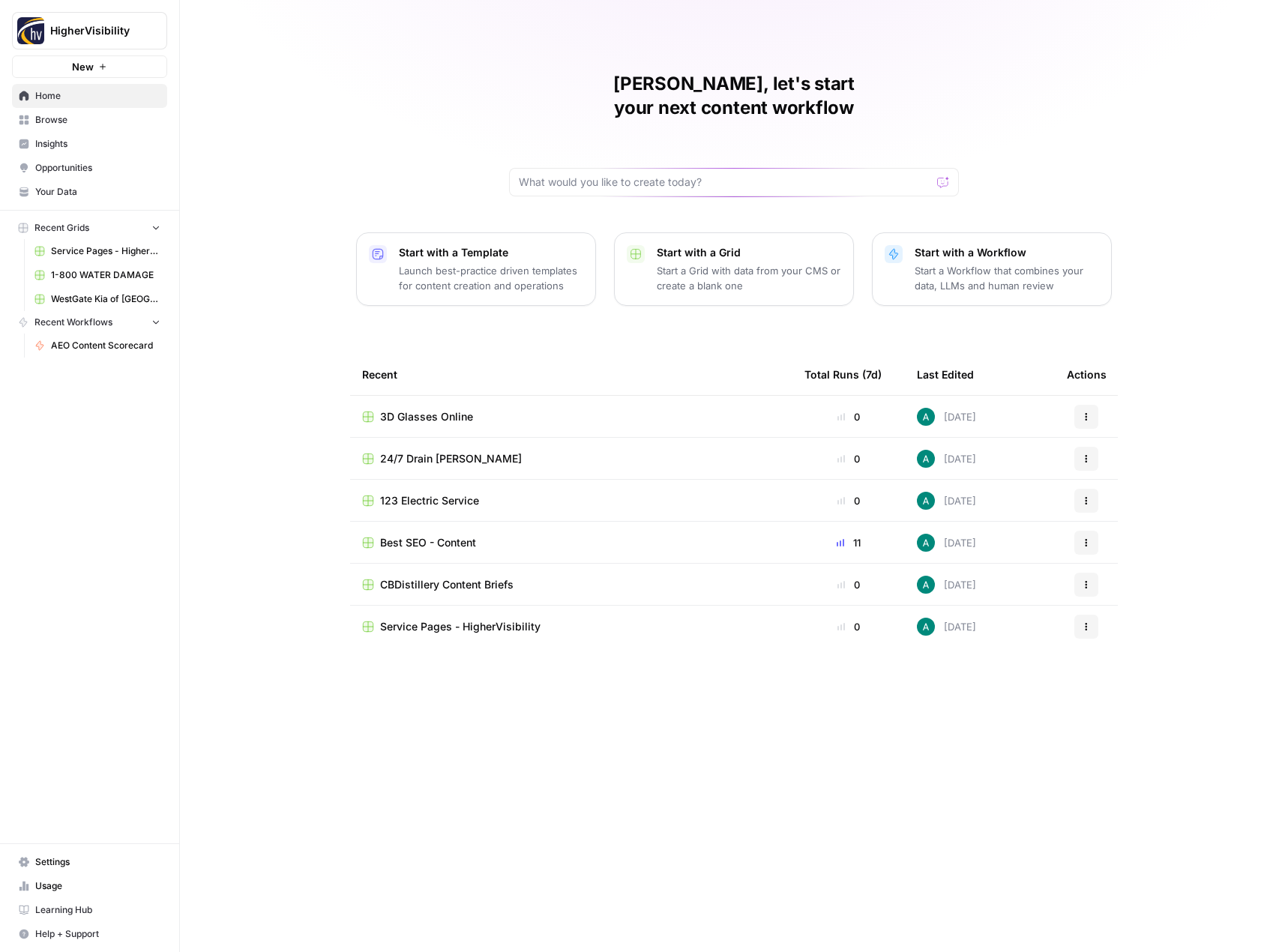
click at [100, 186] on span "Your Data" at bounding box center [98, 192] width 125 height 13
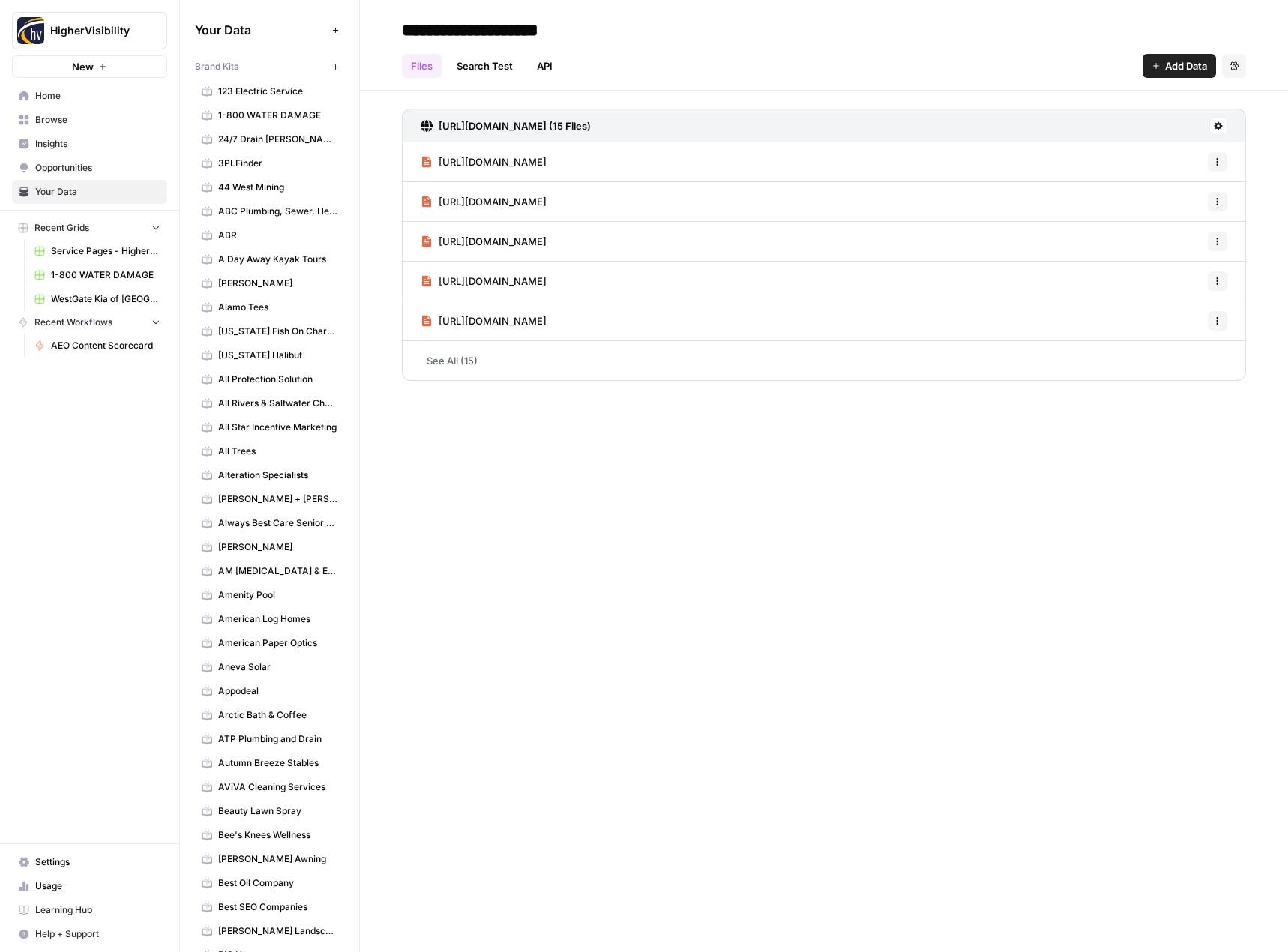
click at [332, 69] on icon "button" at bounding box center [336, 66] width 9 height 8
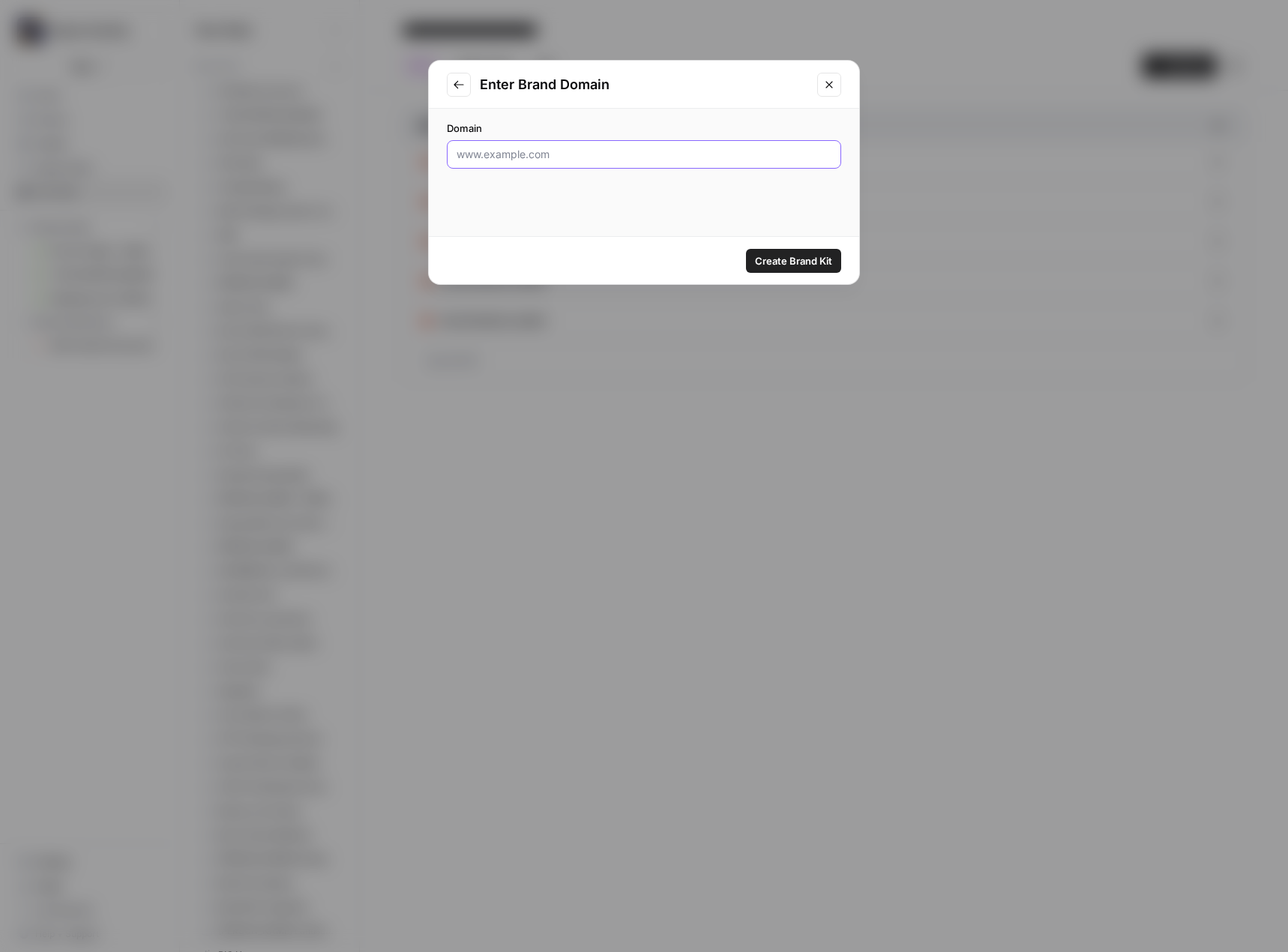
click at [628, 160] on input "Domain" at bounding box center [644, 154] width 375 height 15
paste input "[URL][DOMAIN_NAME]"
type input "[URL][DOMAIN_NAME]"
click at [784, 256] on span "Create Brand Kit" at bounding box center [794, 260] width 77 height 15
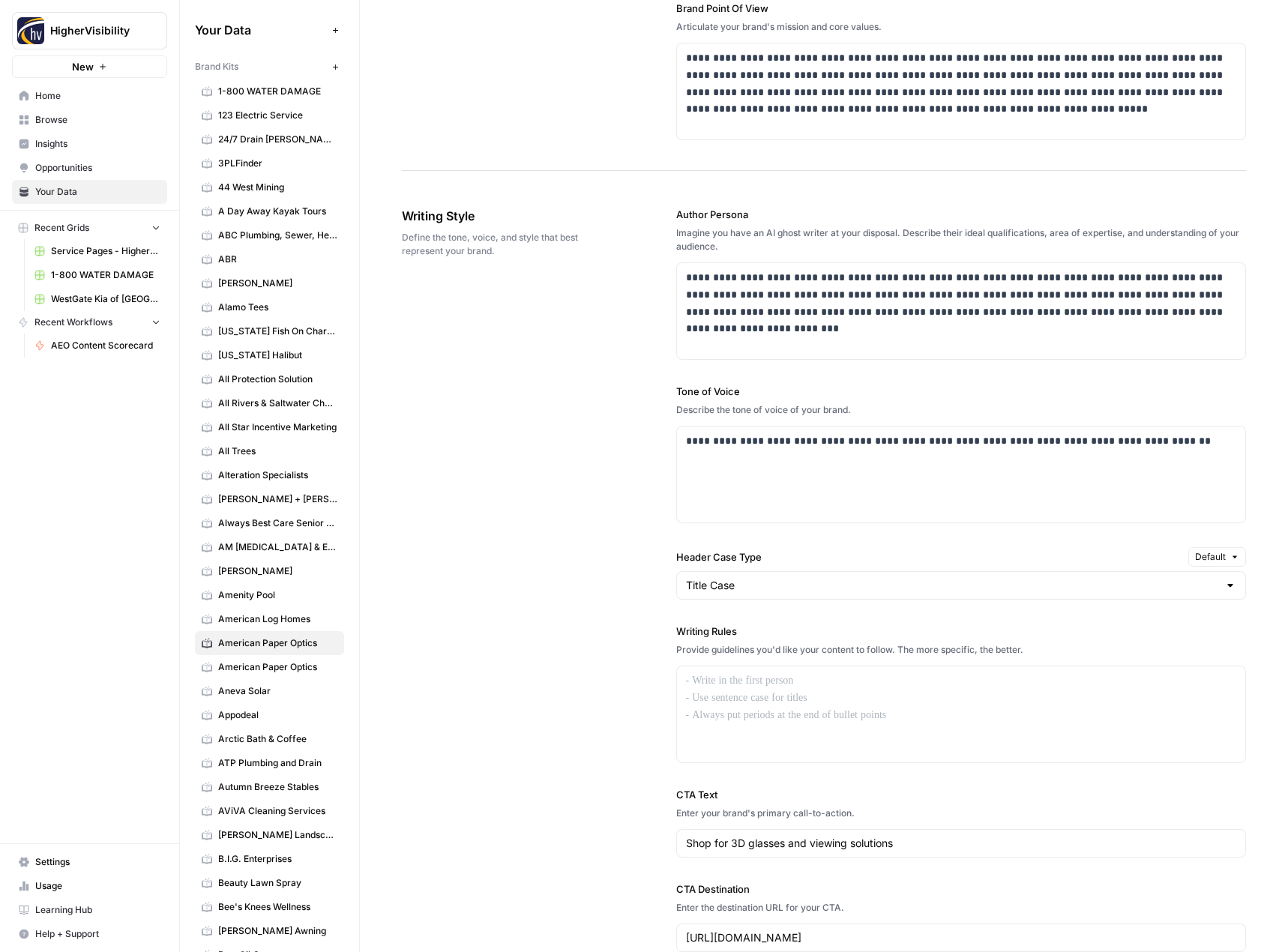
scroll to position [750, 0]
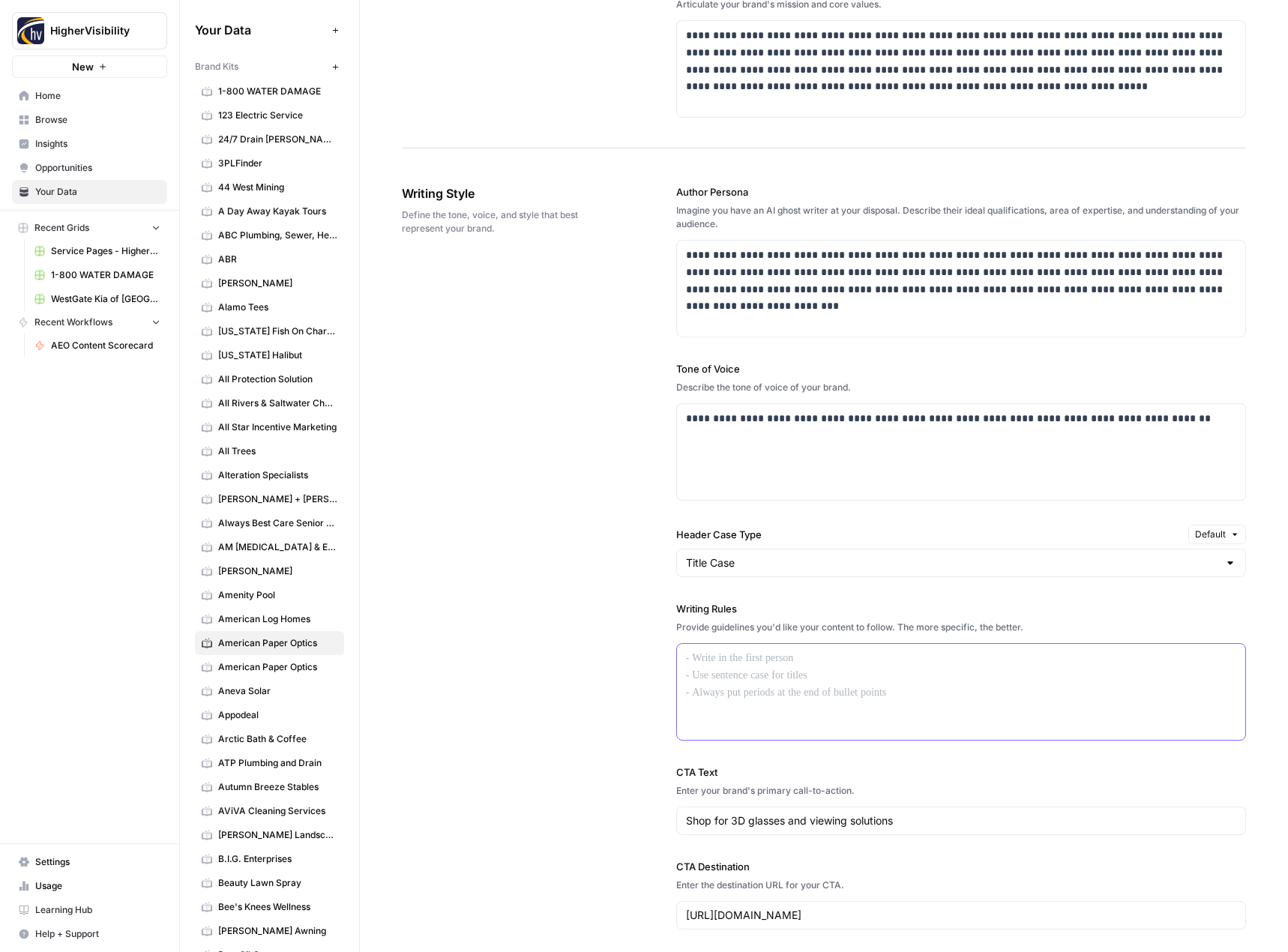
click at [734, 677] on div at bounding box center [962, 692] width 569 height 96
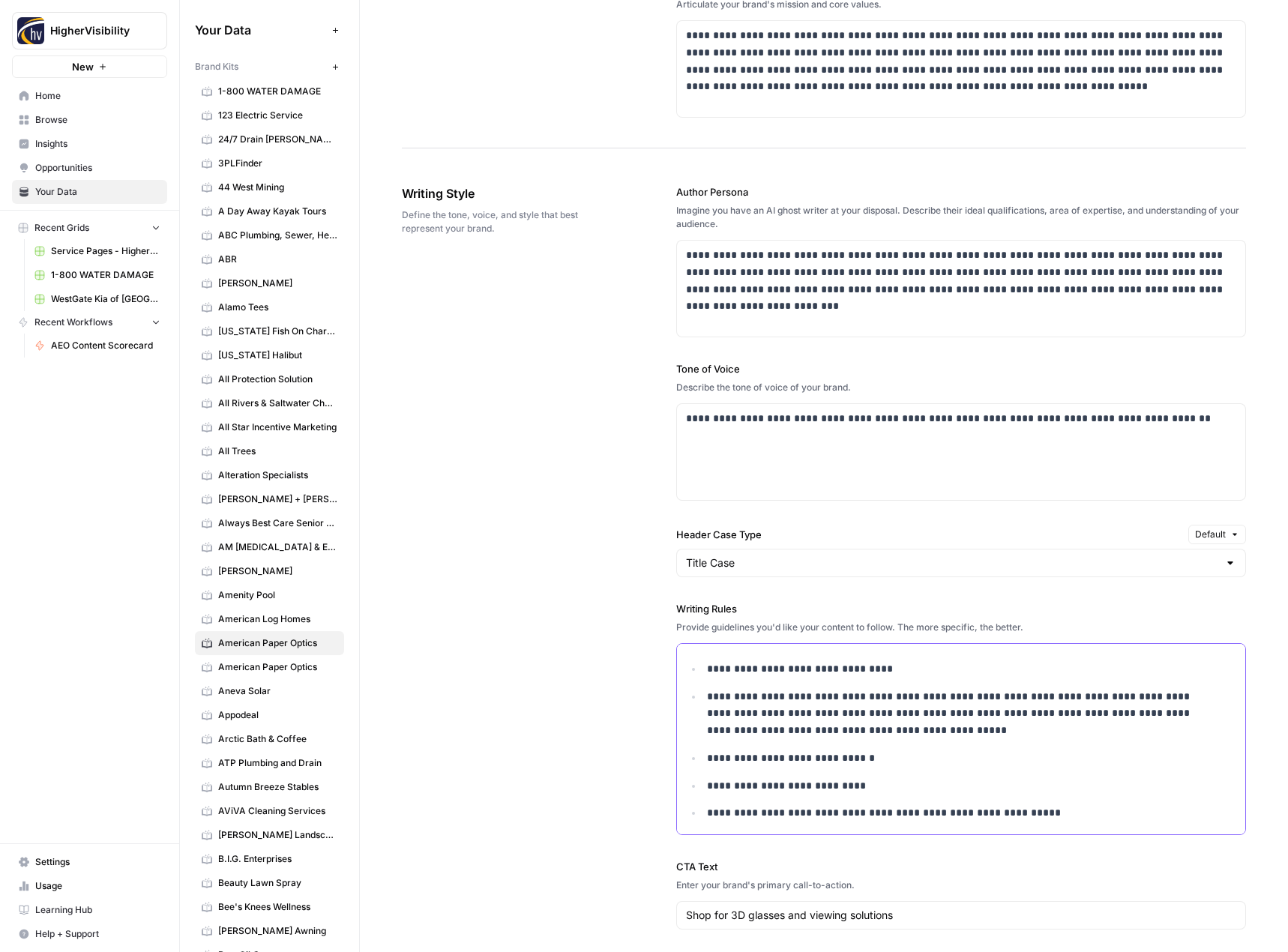
scroll to position [1207, 0]
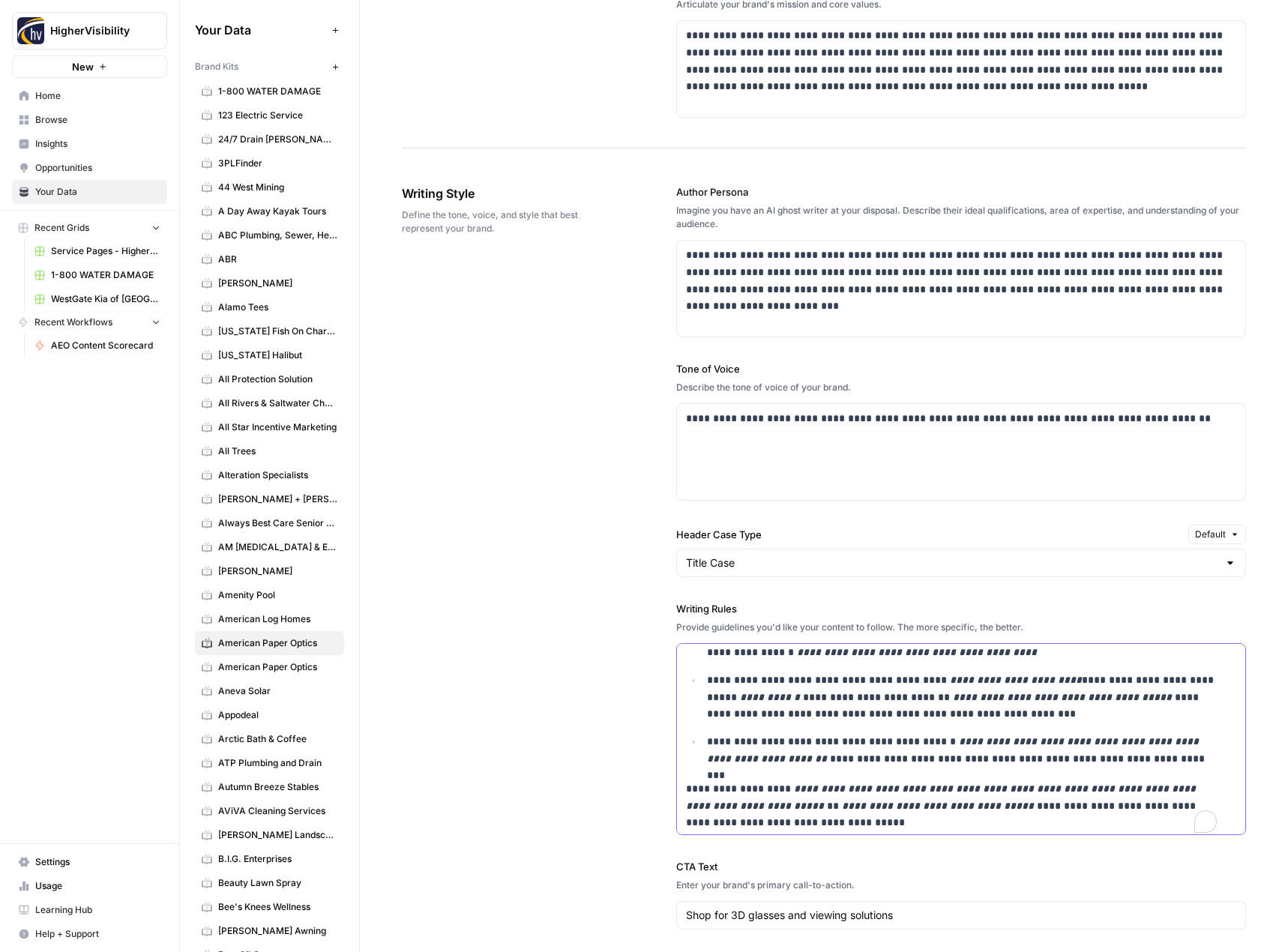
click at [679, 794] on div "**********" at bounding box center [962, 137] width 569 height 1401
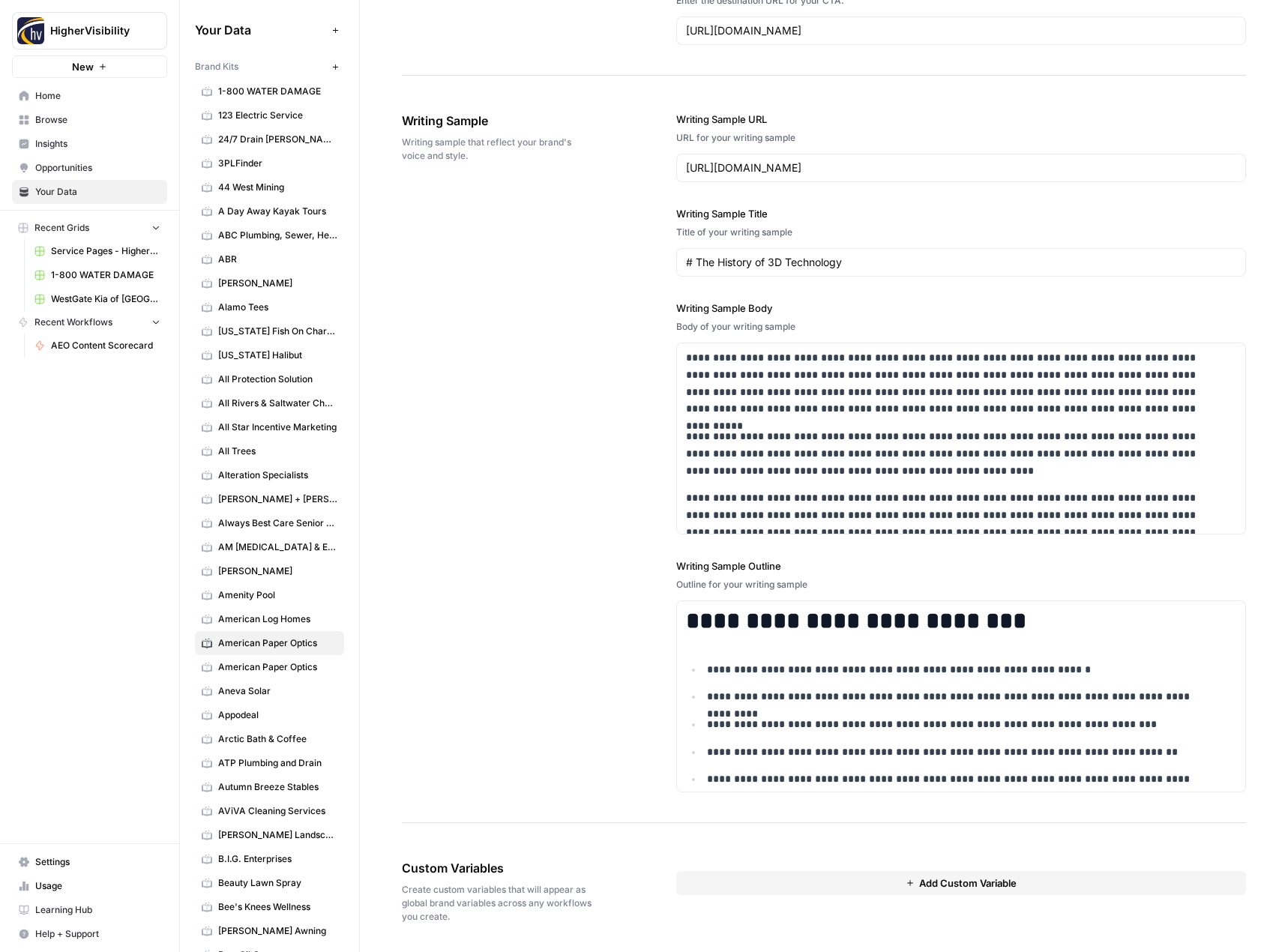
scroll to position [1729, 0]
click at [749, 888] on button "Add Custom Variable" at bounding box center [962, 881] width 571 height 24
click at [740, 900] on div at bounding box center [961, 909] width 545 height 27
click at [722, 909] on input "text" at bounding box center [962, 909] width 526 height 13
paste input "Case Studies"
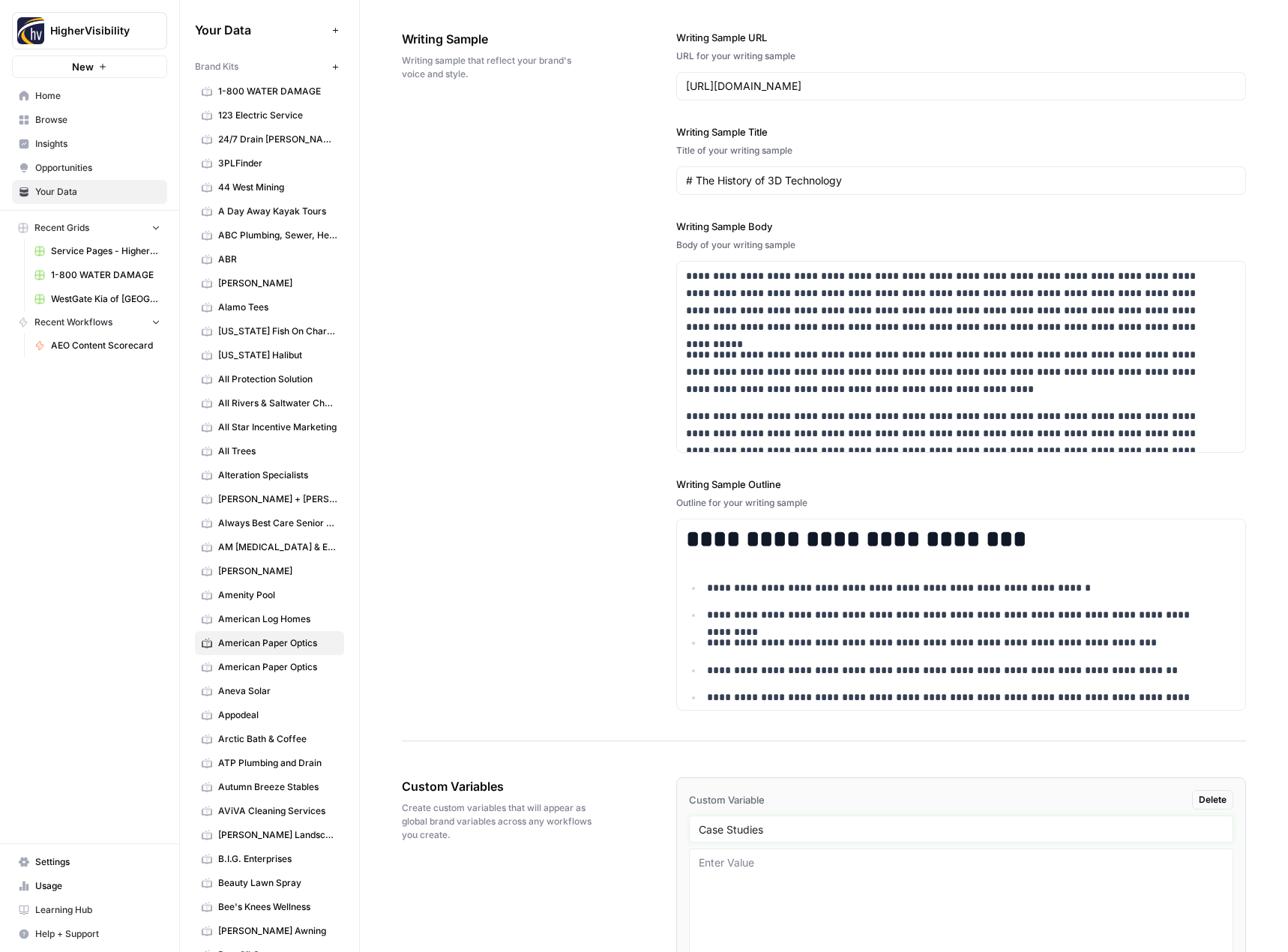
scroll to position [1905, 0]
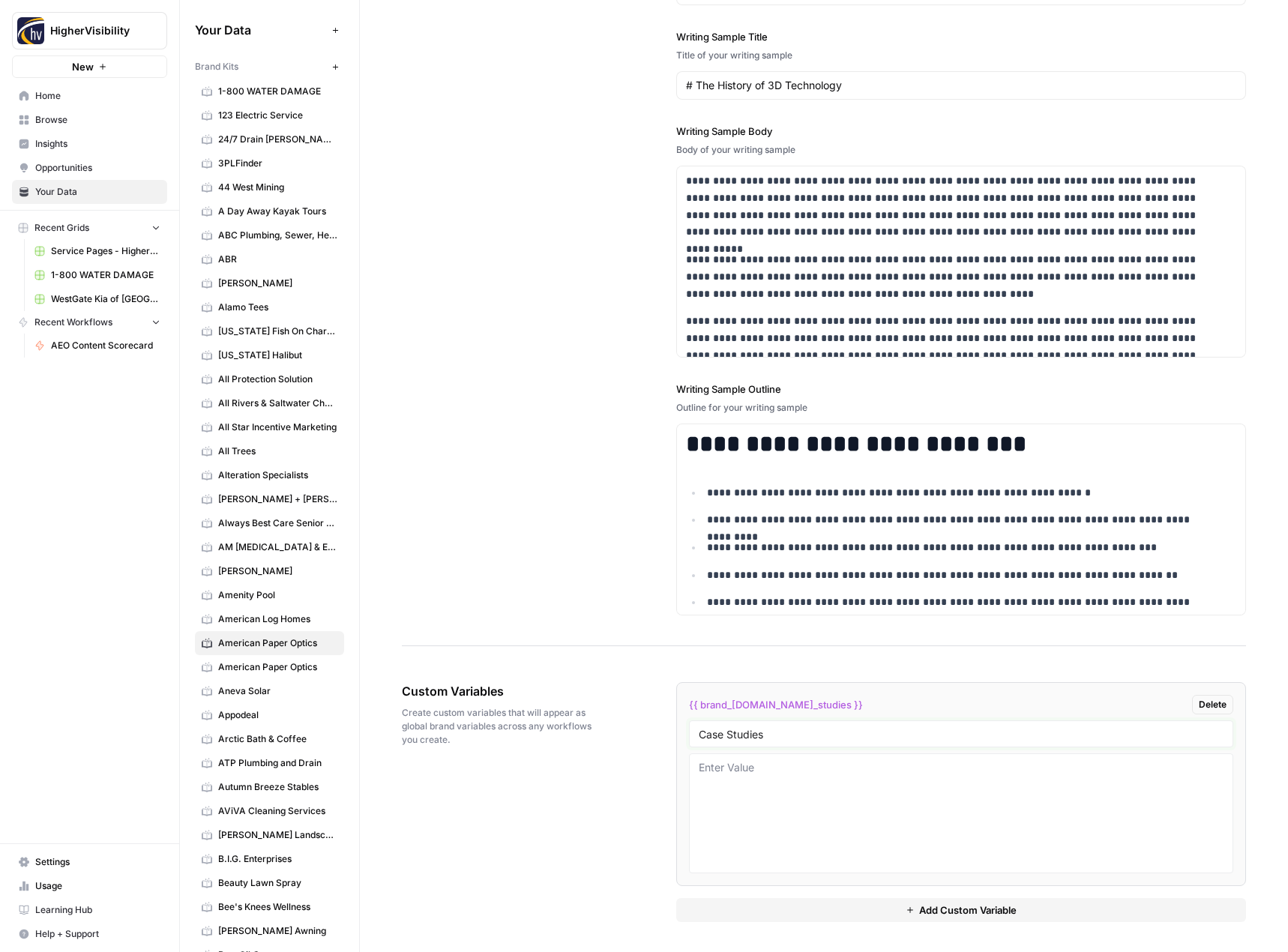
type input "Case Studies"
click at [758, 912] on button "Add Custom Variable" at bounding box center [962, 910] width 571 height 24
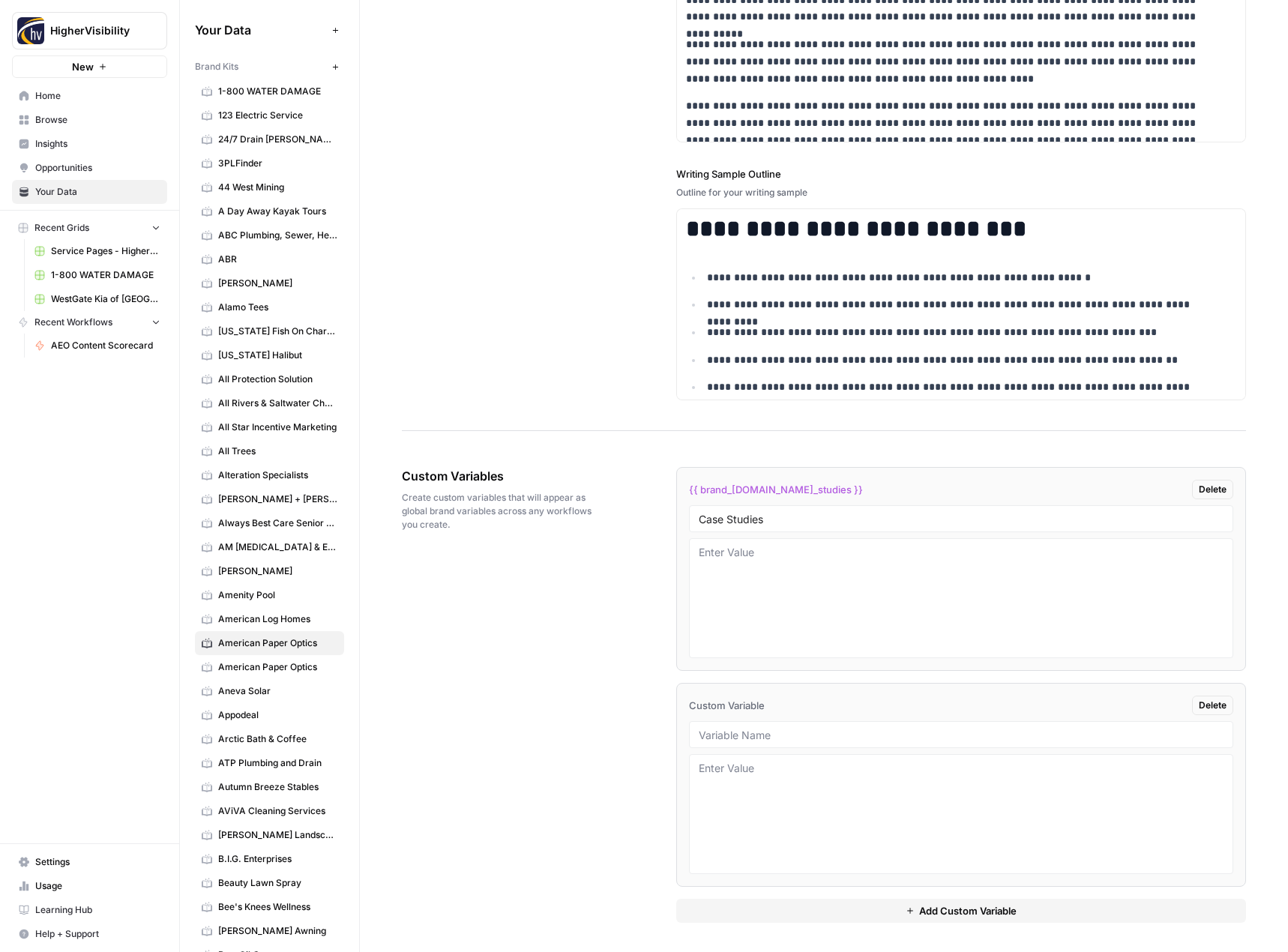
scroll to position [2121, 0]
click at [724, 736] on input "text" at bounding box center [962, 733] width 526 height 13
paste input "Testimonials"
type input "Testimonials"
click at [761, 912] on button "Add Custom Variable" at bounding box center [962, 910] width 571 height 24
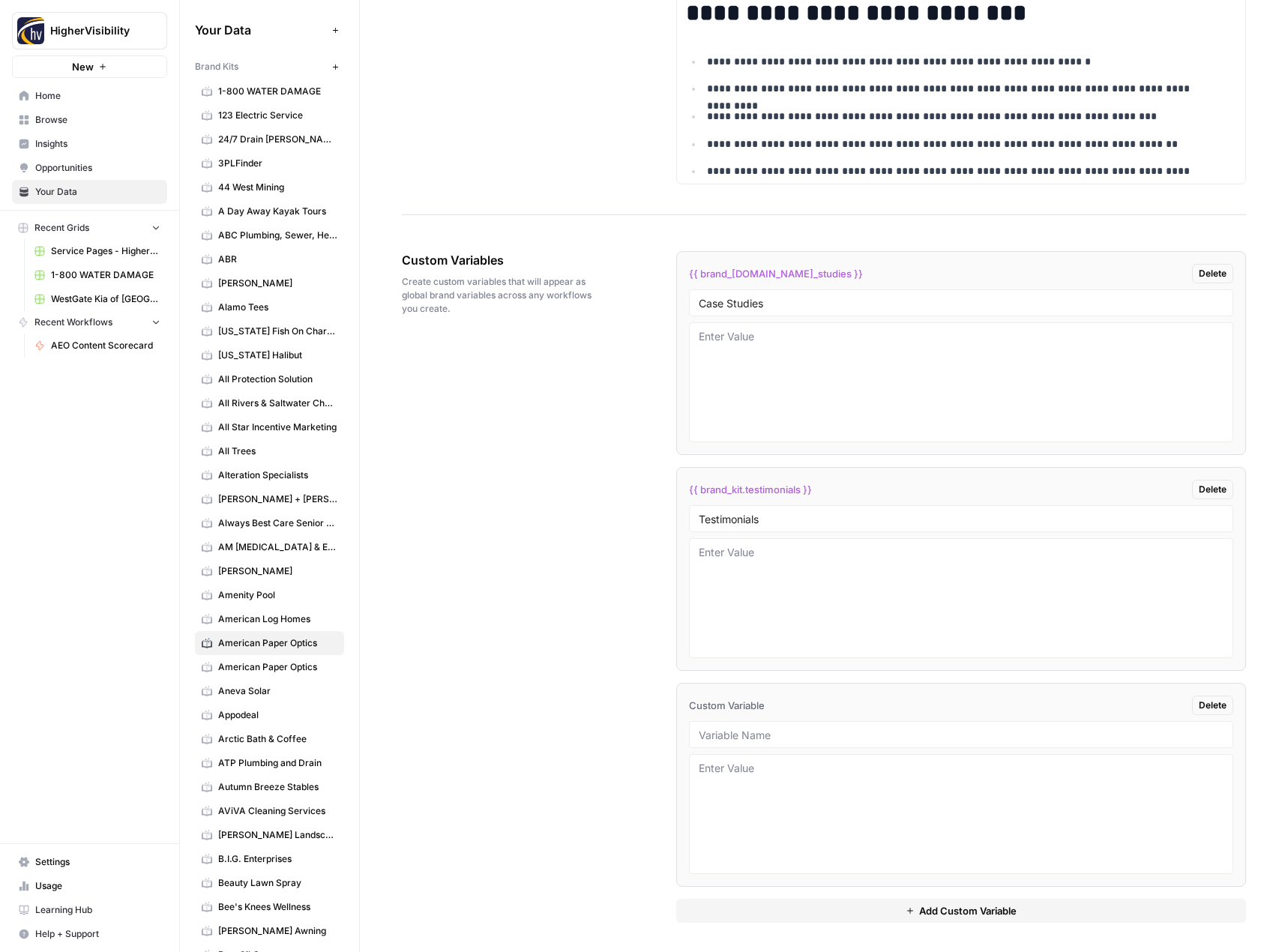
scroll to position [2337, 0]
click at [723, 734] on input "text" at bounding box center [962, 733] width 526 height 13
paste input "Word Count"
type input "Word Count"
click at [620, 777] on div "Custom Variables Create custom variables that will appear as global brand varia…" at bounding box center [824, 586] width 844 height 732
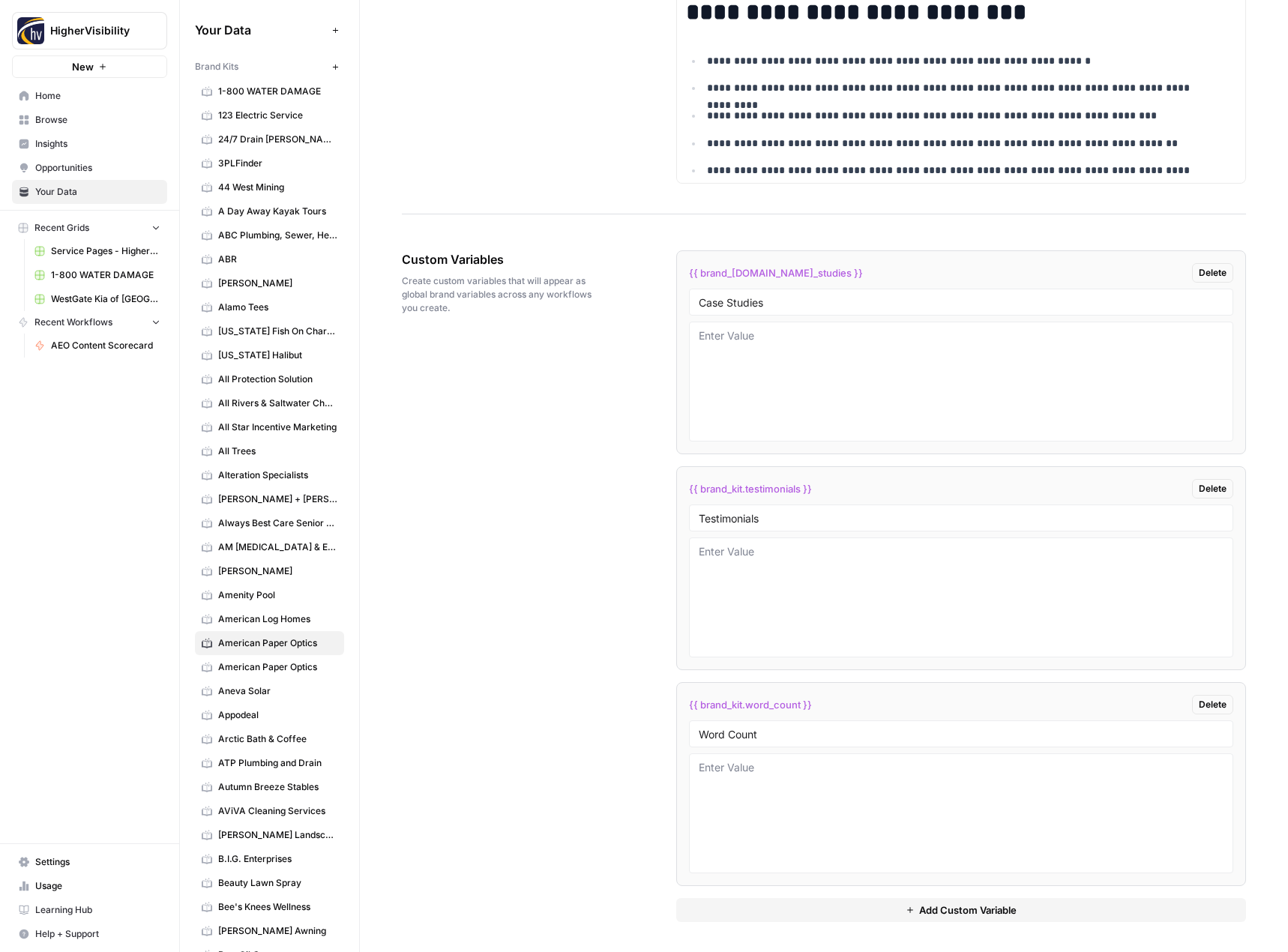
click at [788, 913] on button "Add Custom Variable" at bounding box center [962, 910] width 571 height 24
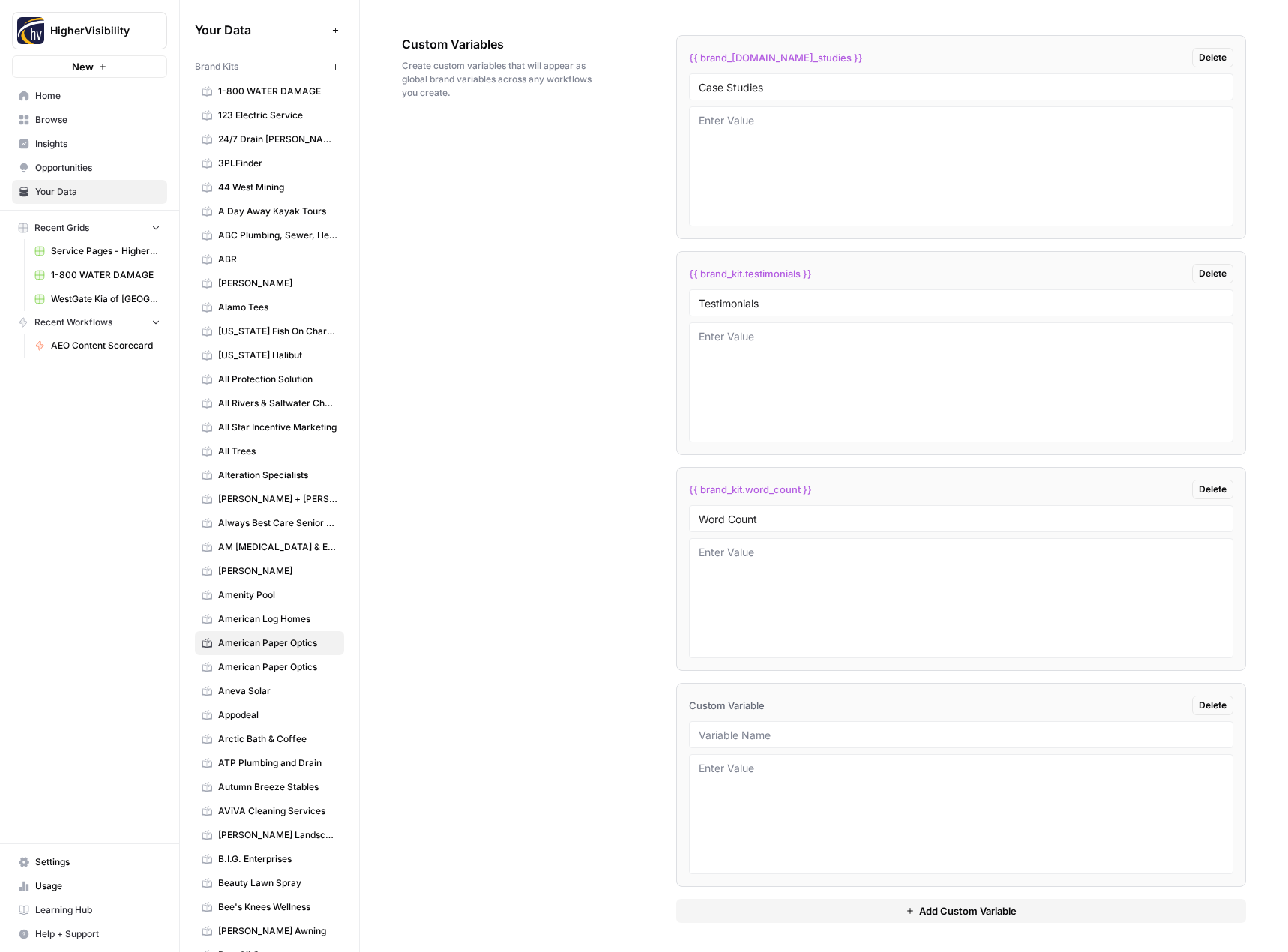
scroll to position [2552, 0]
click at [747, 722] on div at bounding box center [961, 733] width 545 height 27
click at [727, 733] on input "text" at bounding box center [962, 733] width 526 height 13
paste input "Custom Location Page Outline"
type input "Custom Location Page Outline"
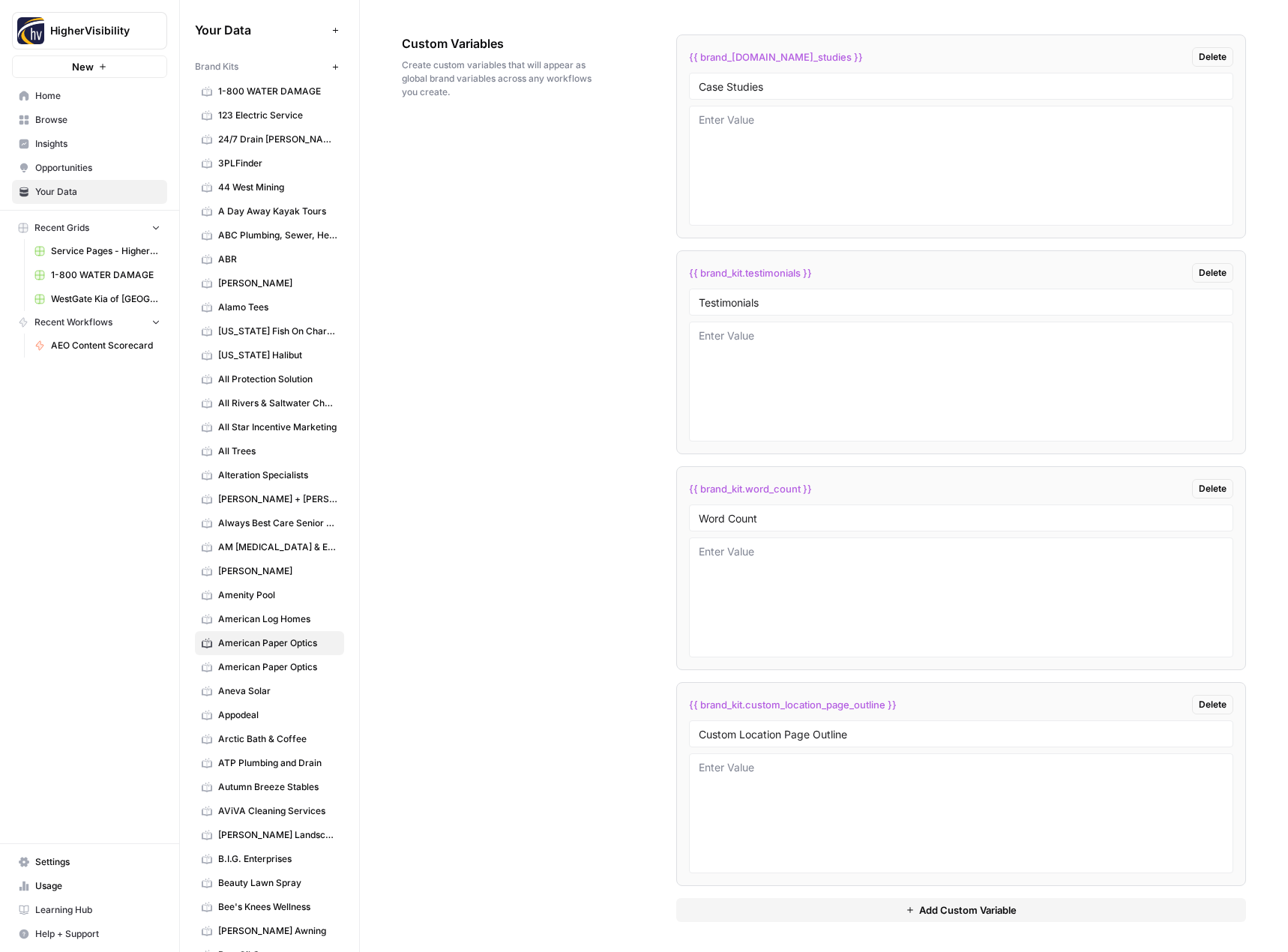
click at [731, 909] on button "Add Custom Variable" at bounding box center [962, 910] width 571 height 24
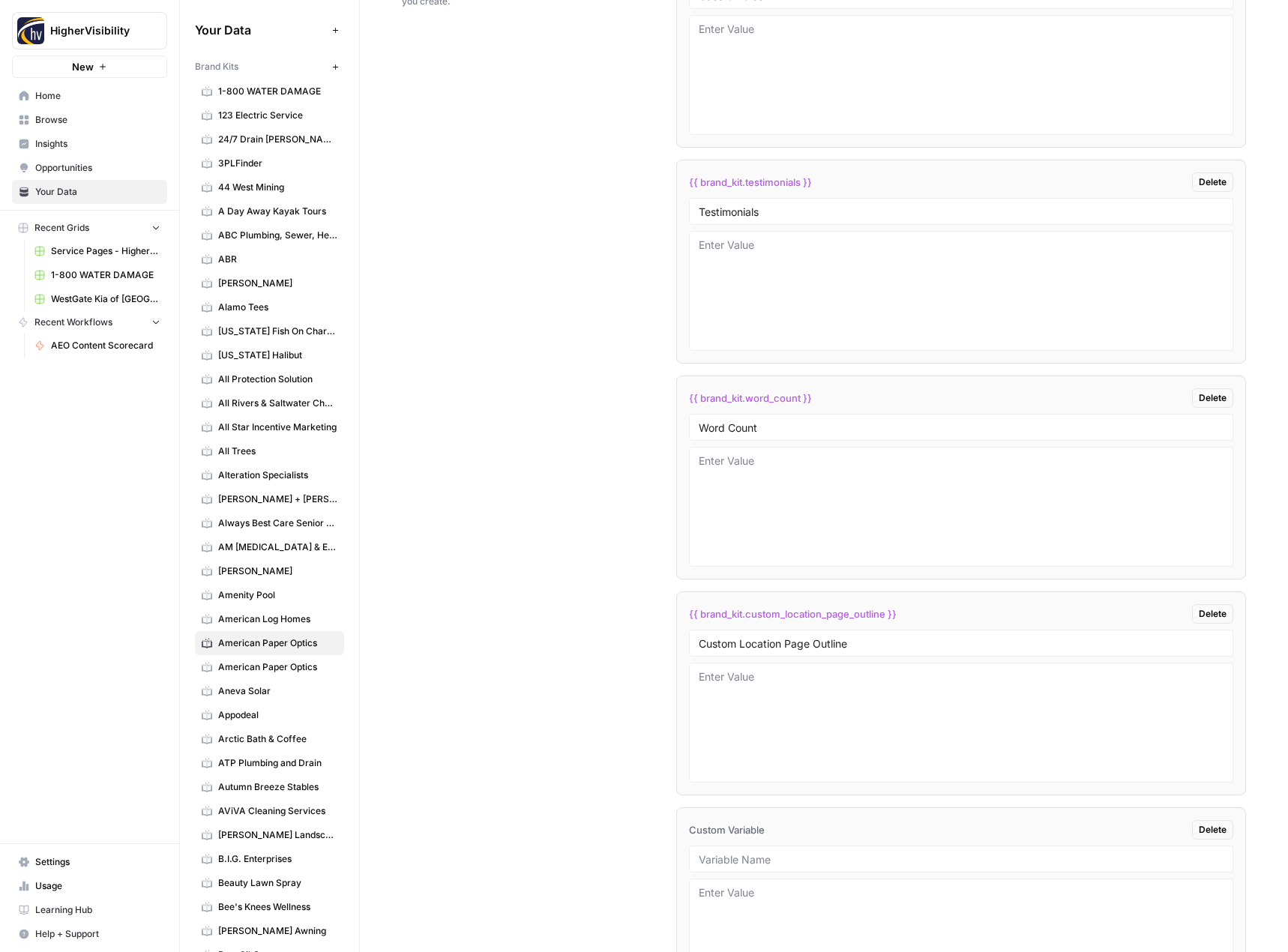
scroll to position [2769, 0]
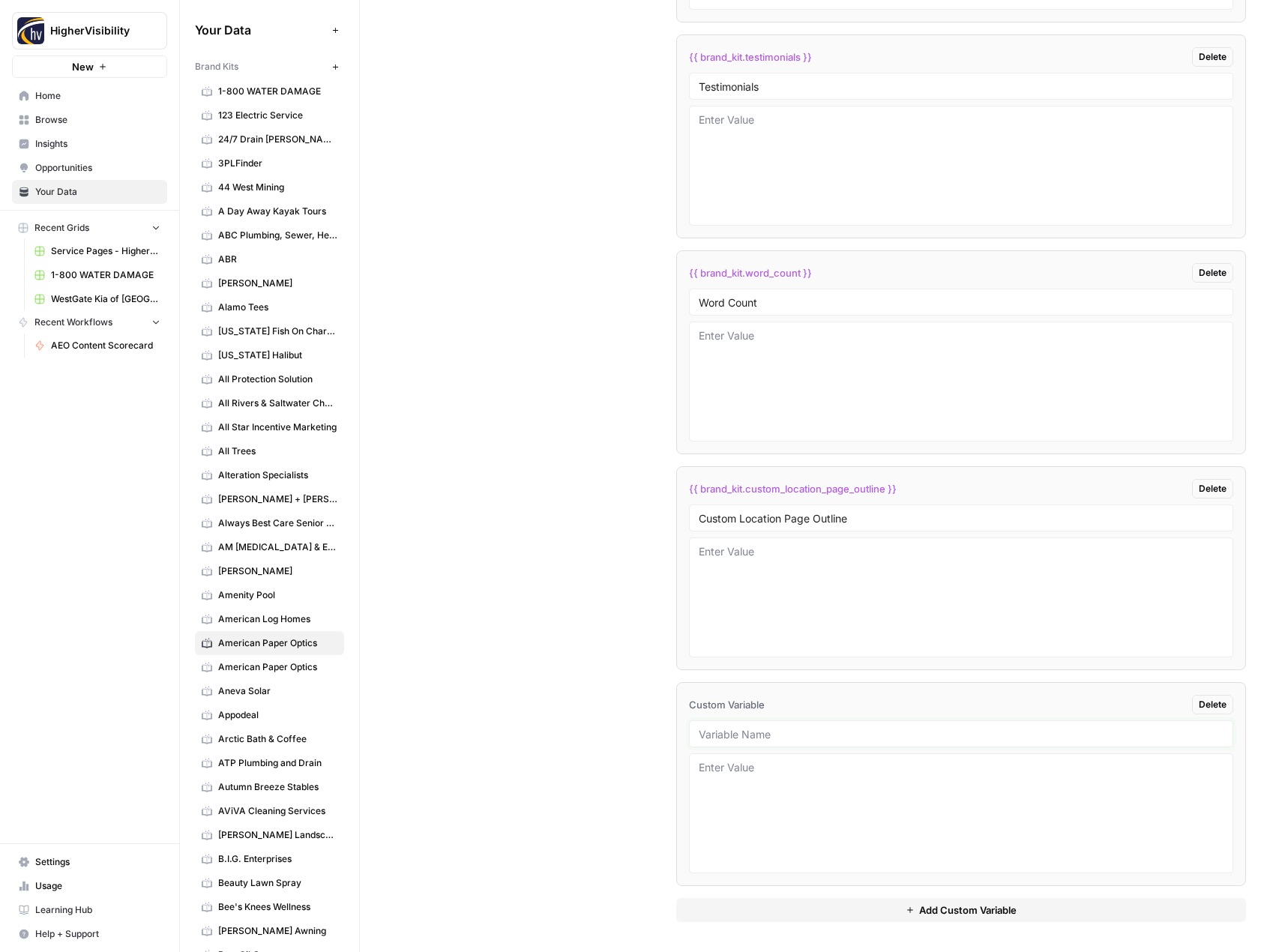
click at [761, 734] on input "text" at bounding box center [962, 733] width 526 height 13
paste input "Industry"
type input "Industry"
click at [458, 788] on div "Custom Variables Create custom variables that will appear as global brand varia…" at bounding box center [824, 369] width 844 height 1163
click at [734, 915] on button "Add Custom Variable" at bounding box center [962, 910] width 571 height 24
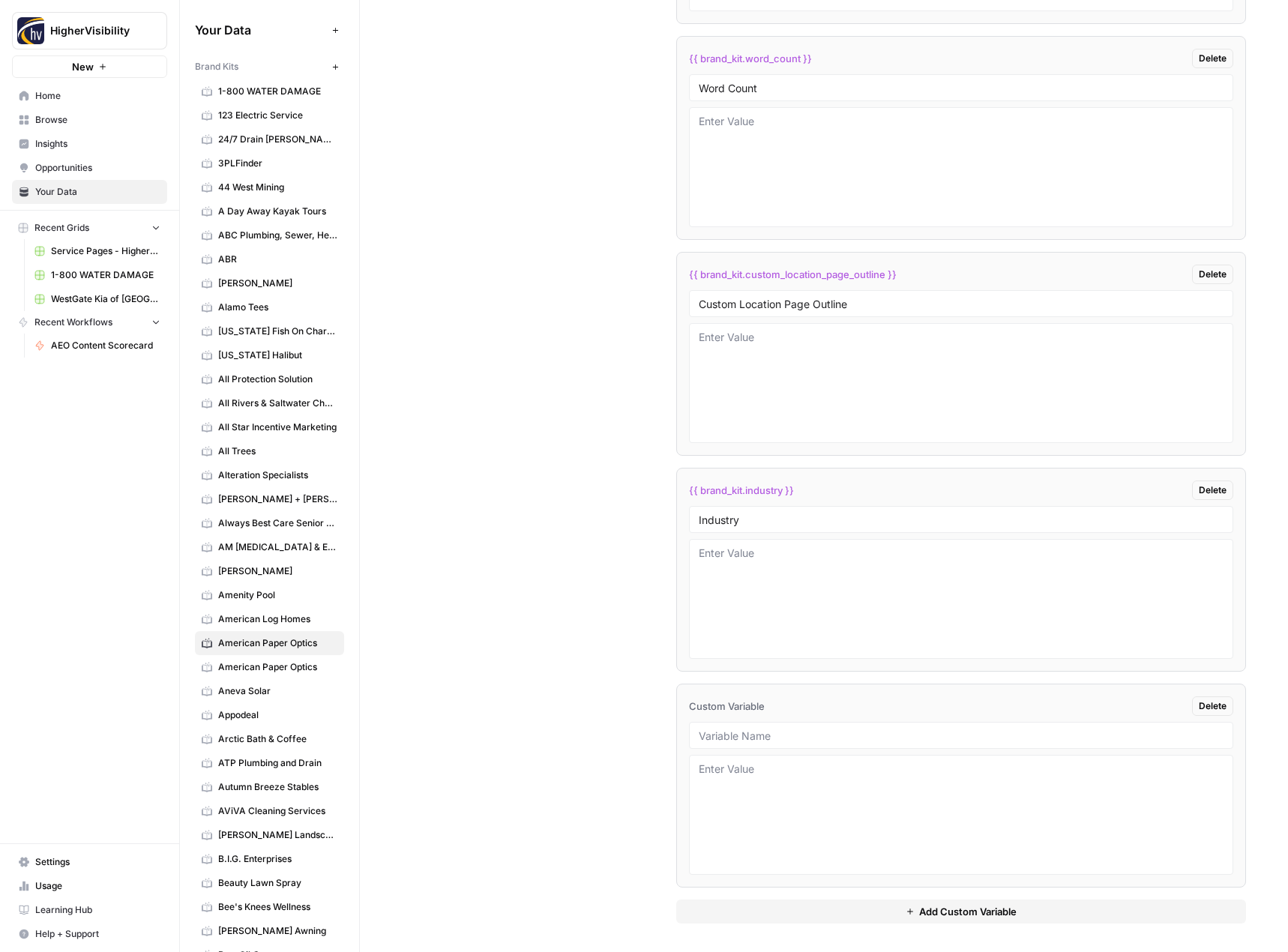
scroll to position [2984, 0]
click at [748, 738] on input "text" at bounding box center [962, 733] width 526 height 13
paste input "Location Page Services"
type input "Location Page Services"
click at [622, 751] on div "Custom Variables Create custom variables that will appear as global brand varia…" at bounding box center [824, 262] width 844 height 1379
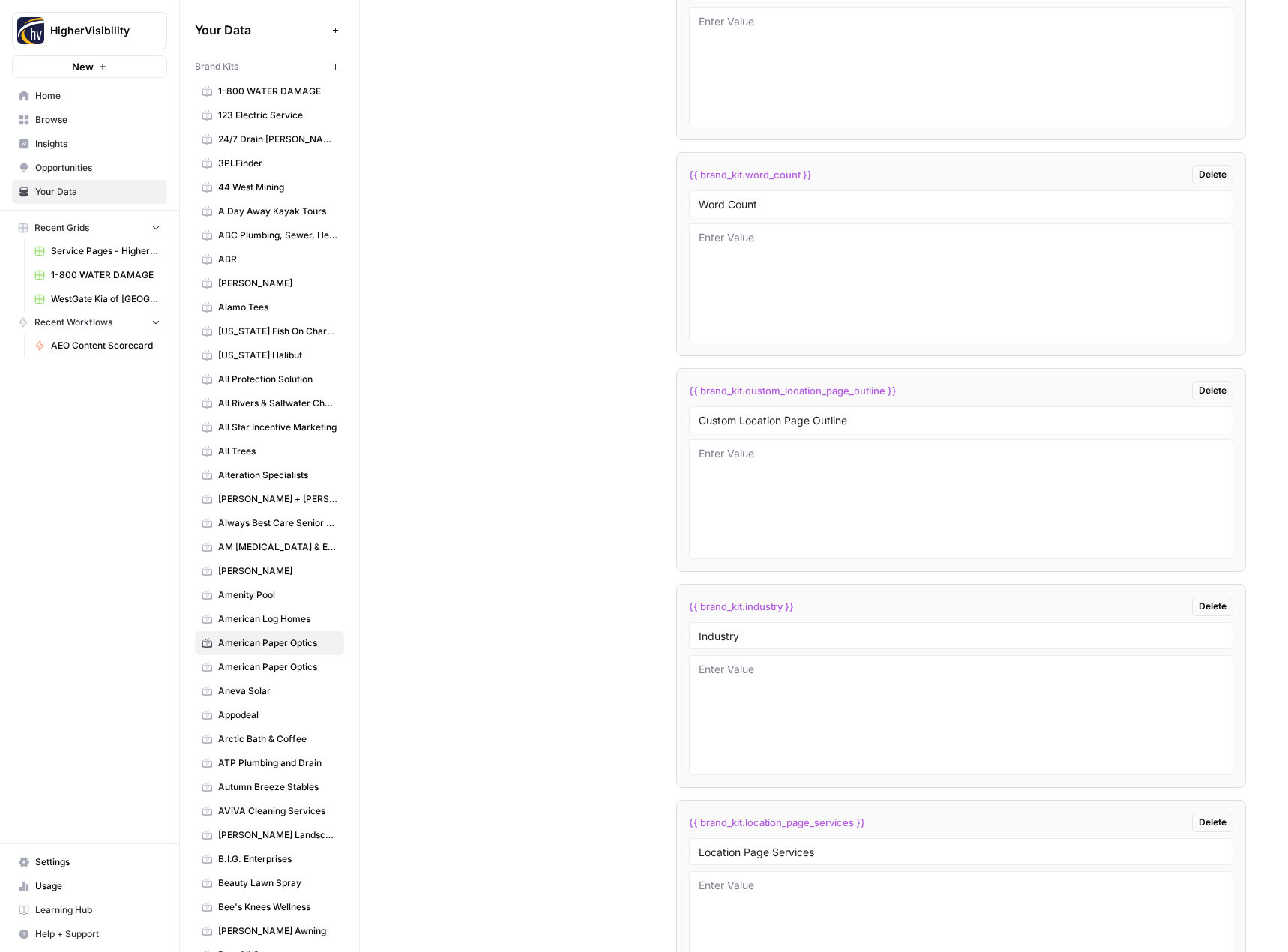
scroll to position [2923, 0]
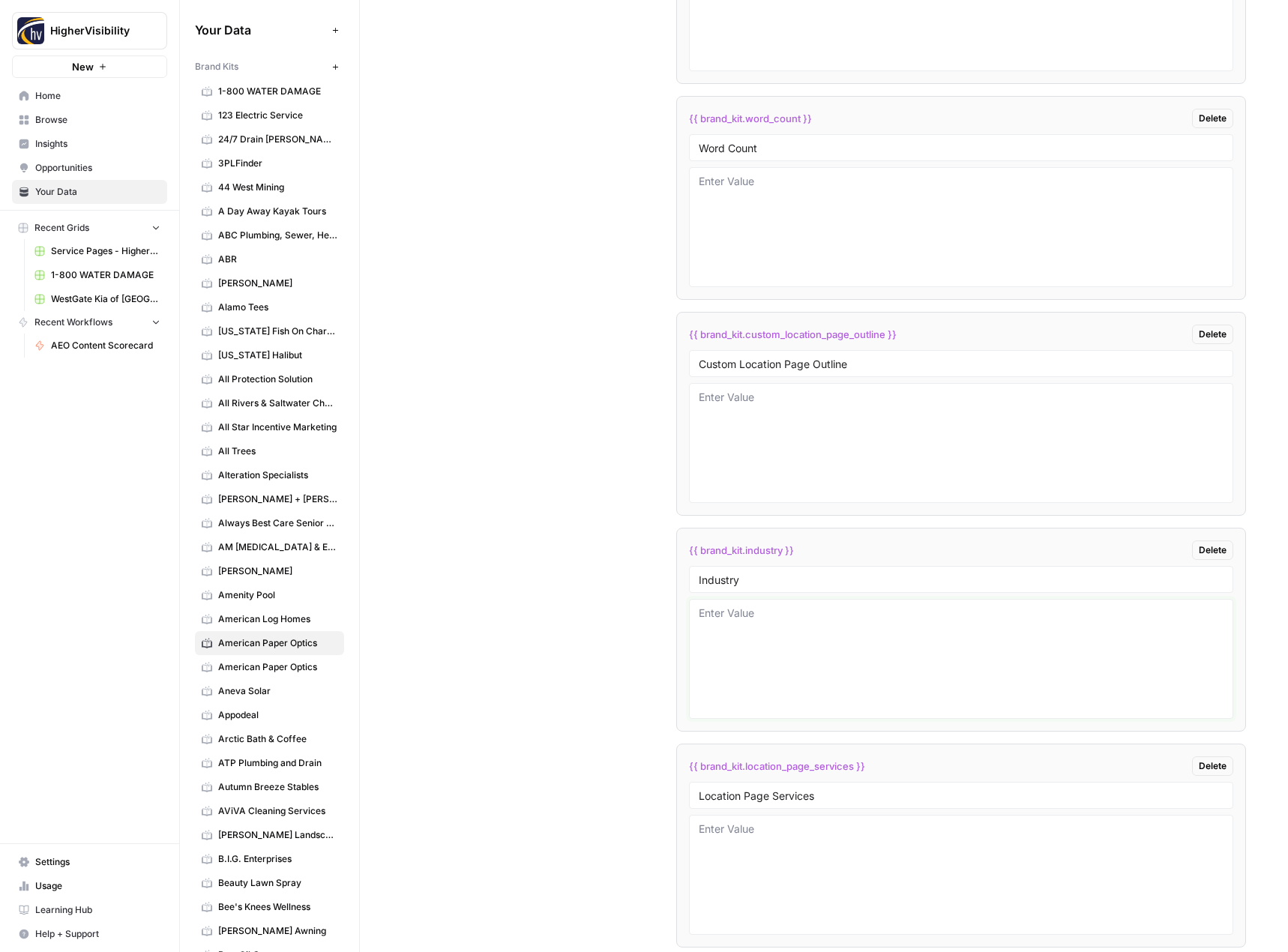
click at [716, 654] on textarea at bounding box center [962, 659] width 526 height 107
type textarea "Manufacturer of 3d products"
click at [490, 672] on div "Custom Variables Create custom variables that will appear as global brand varia…" at bounding box center [824, 324] width 844 height 1379
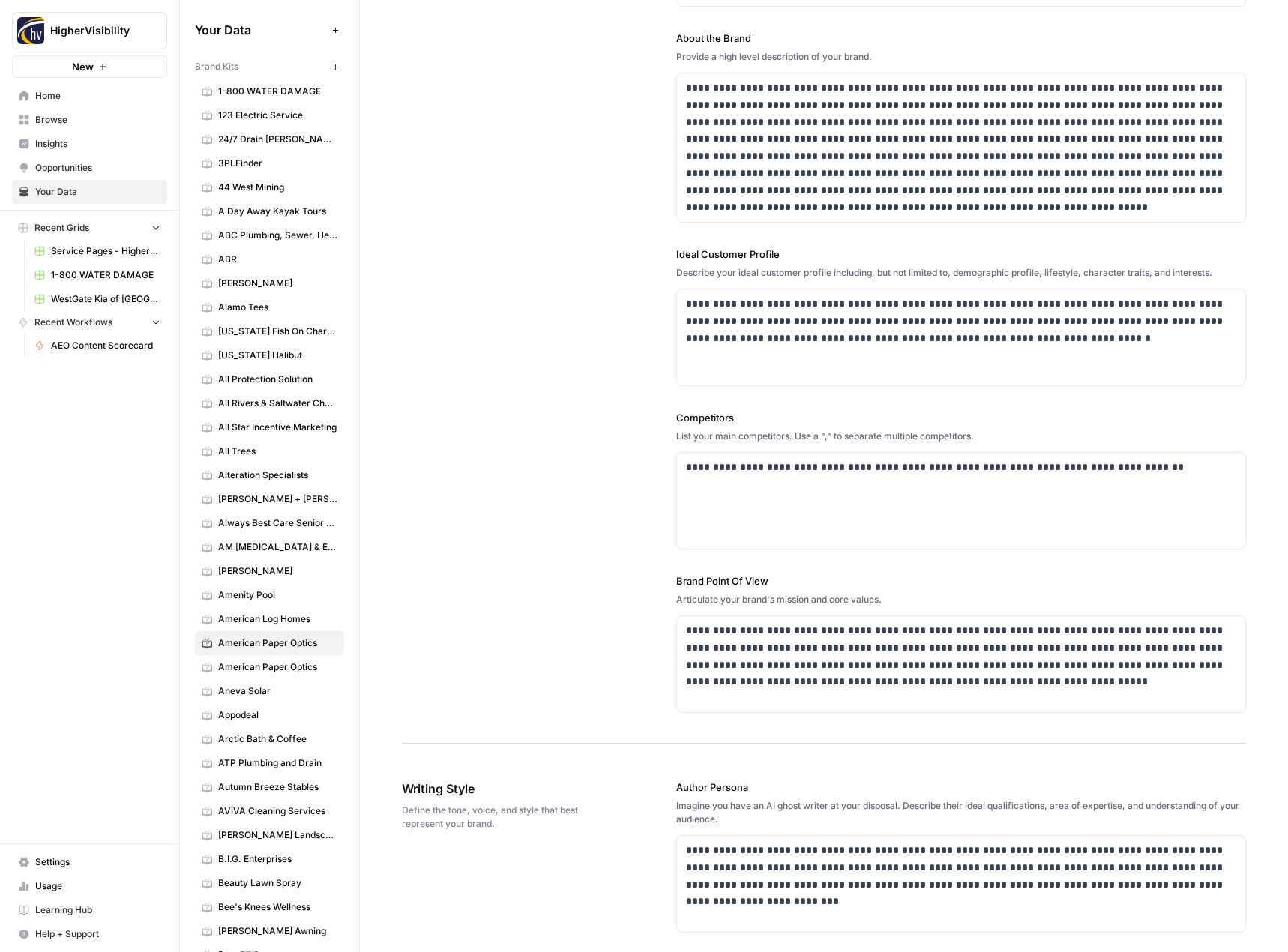
scroll to position [0, 0]
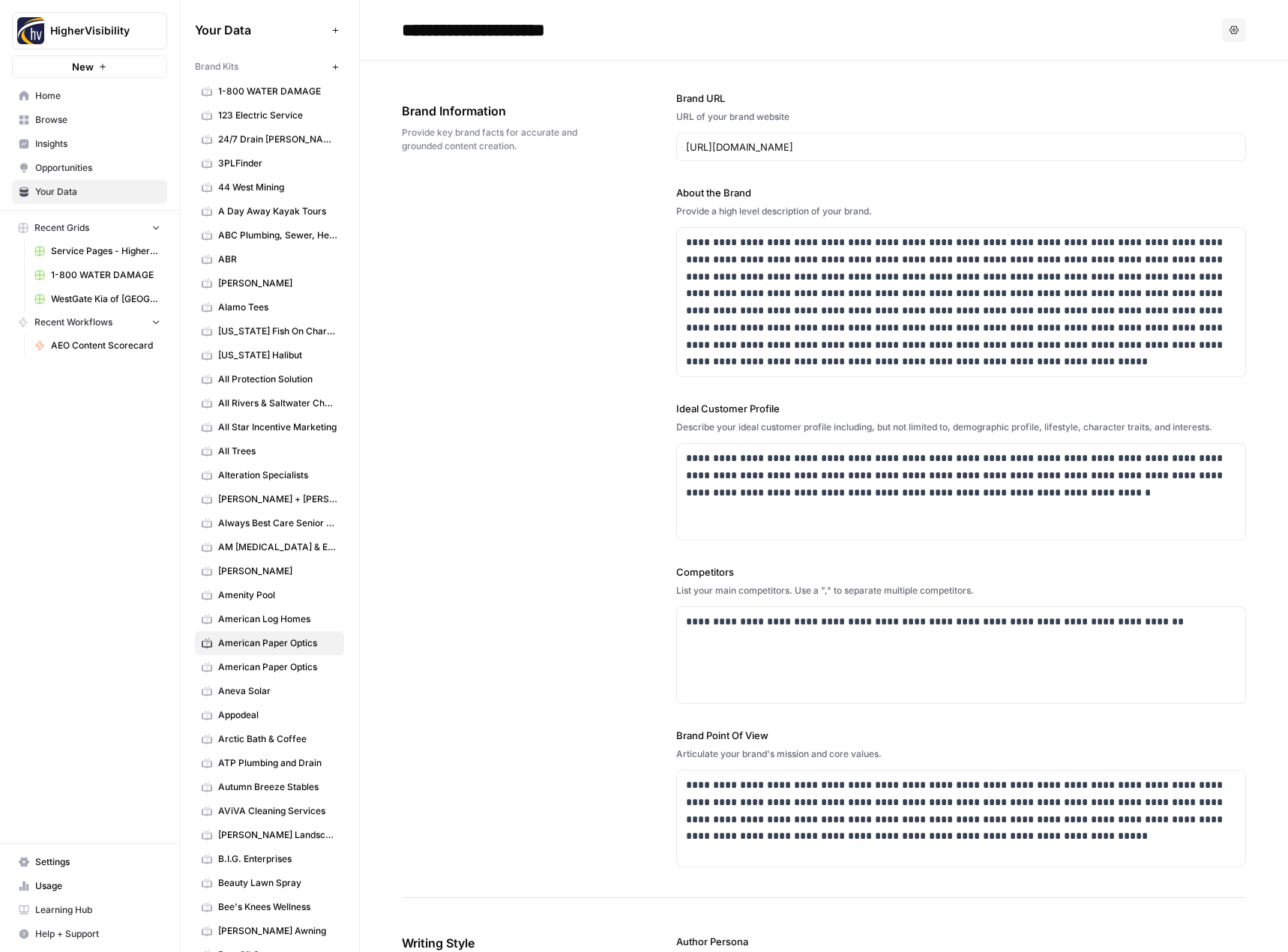
click at [515, 515] on div "**********" at bounding box center [824, 479] width 844 height 837
click at [563, 620] on div "**********" at bounding box center [824, 479] width 844 height 837
click at [1225, 36] on button "Options" at bounding box center [1234, 29] width 24 height 24
click at [1198, 100] on span "Delete" at bounding box center [1192, 98] width 48 height 15
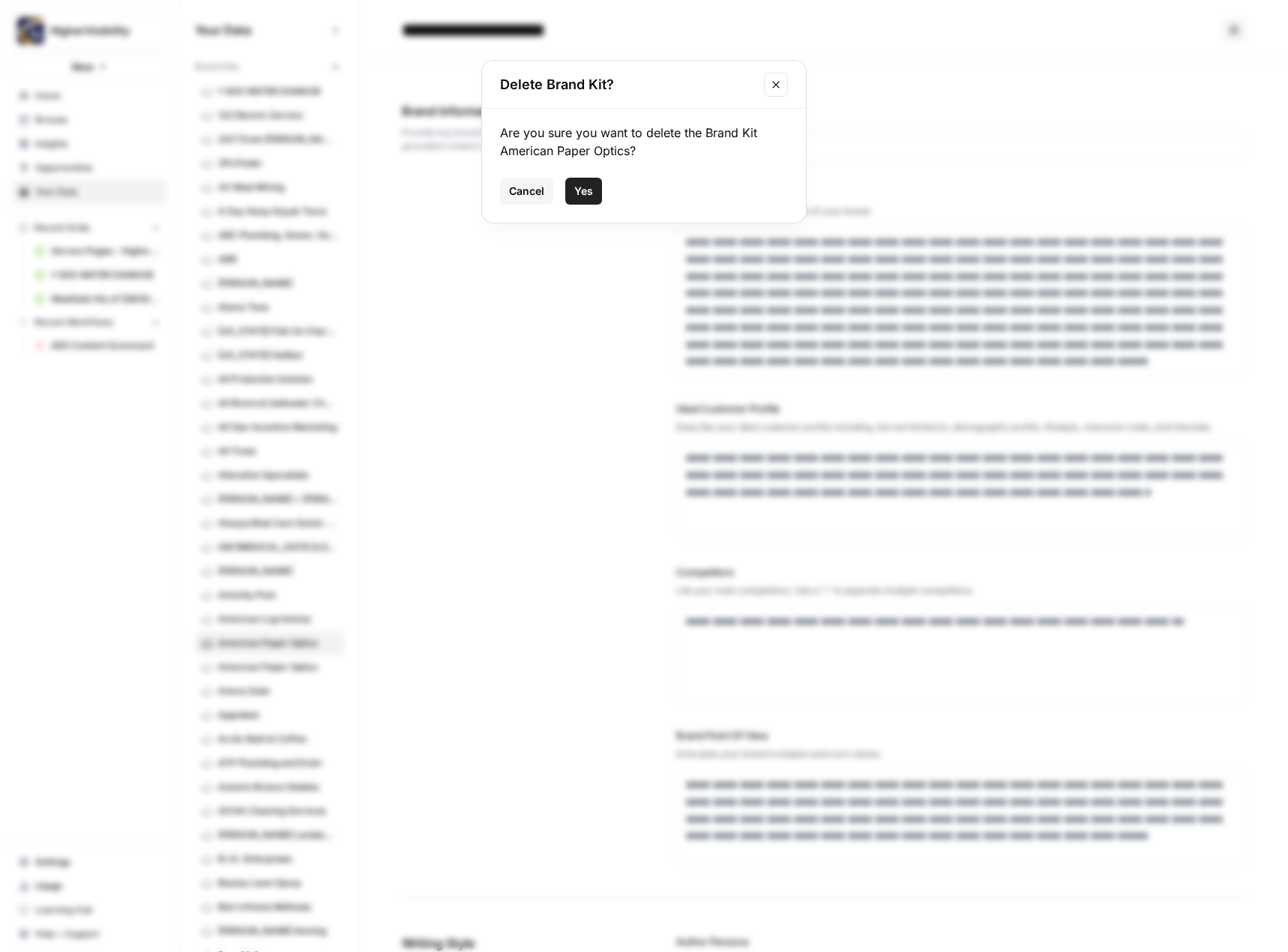
click at [597, 194] on button "Yes" at bounding box center [584, 191] width 37 height 27
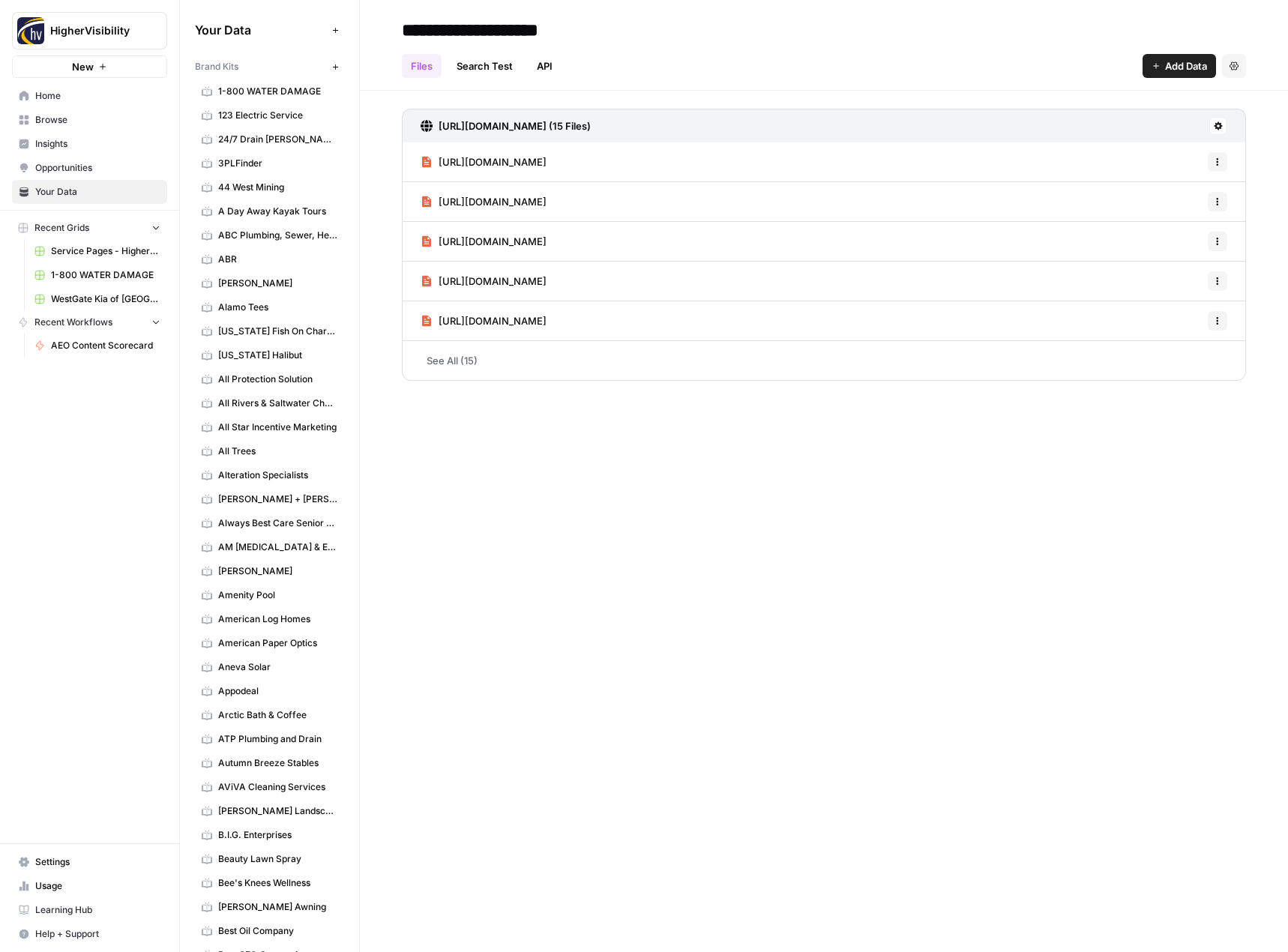
click at [81, 225] on span "Recent Grids" at bounding box center [62, 227] width 55 height 13
click at [77, 114] on span "Browse" at bounding box center [98, 119] width 125 height 13
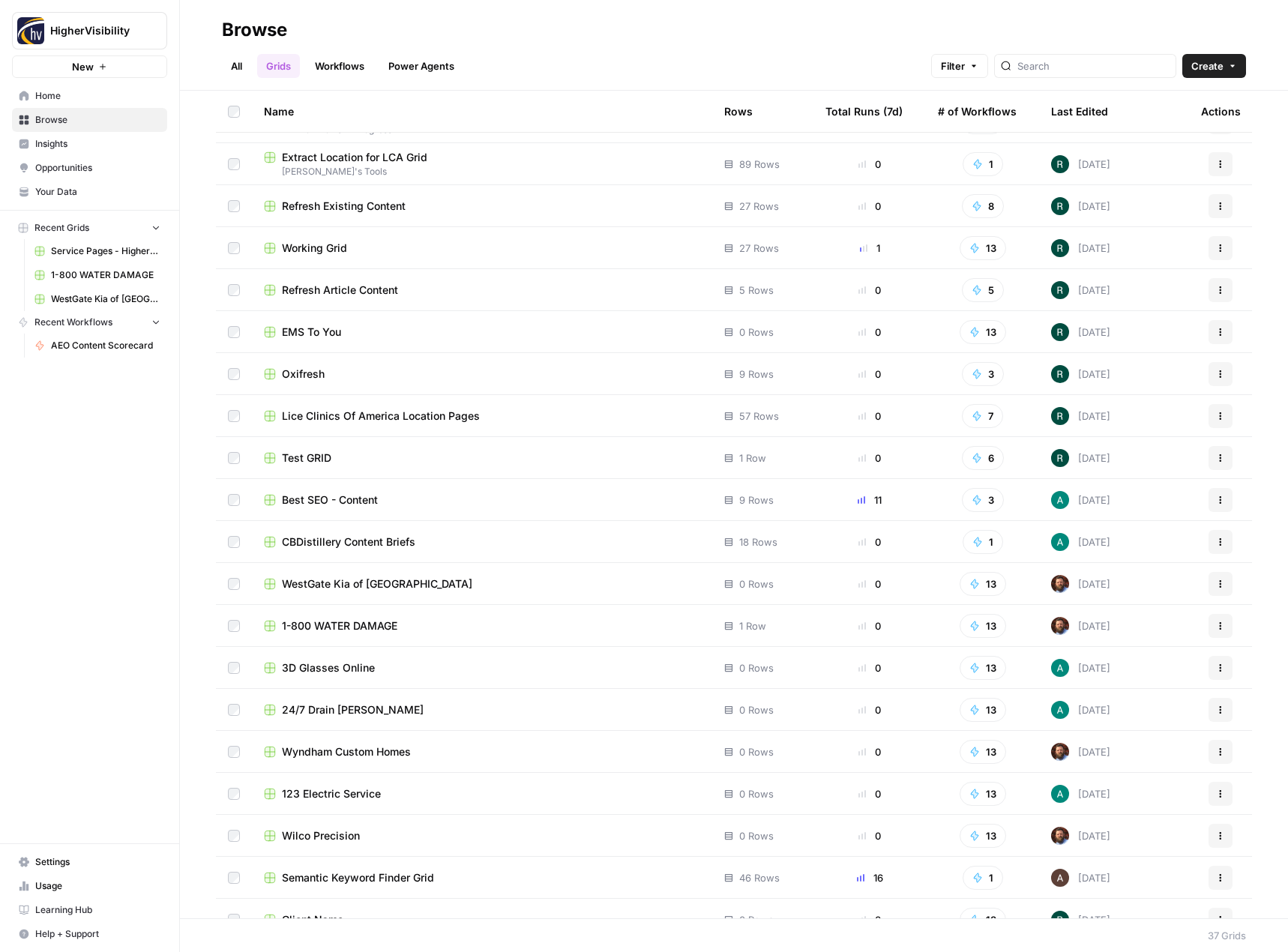
scroll to position [767, 0]
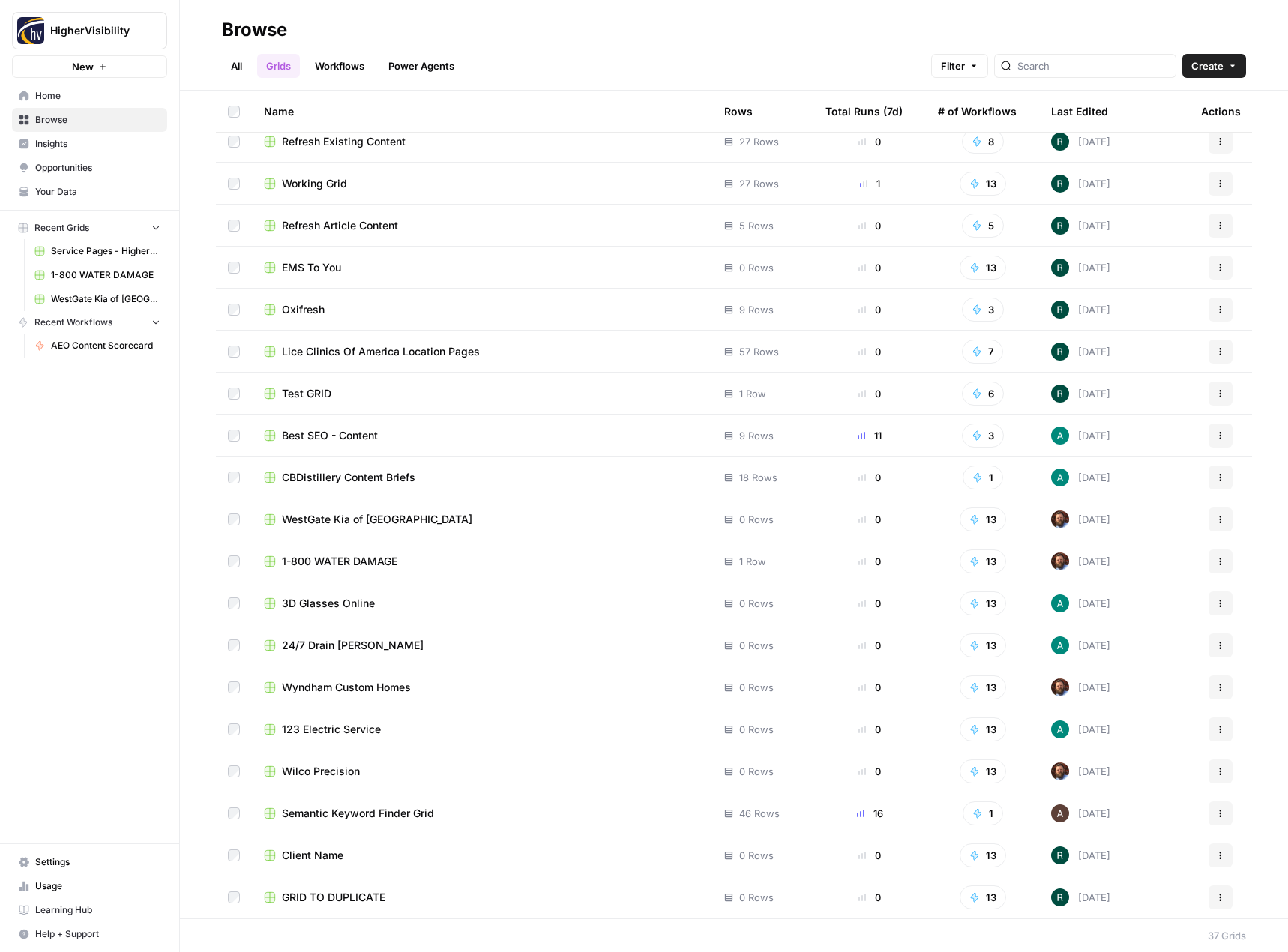
click at [327, 605] on span "3D Glasses Online" at bounding box center [329, 603] width 93 height 15
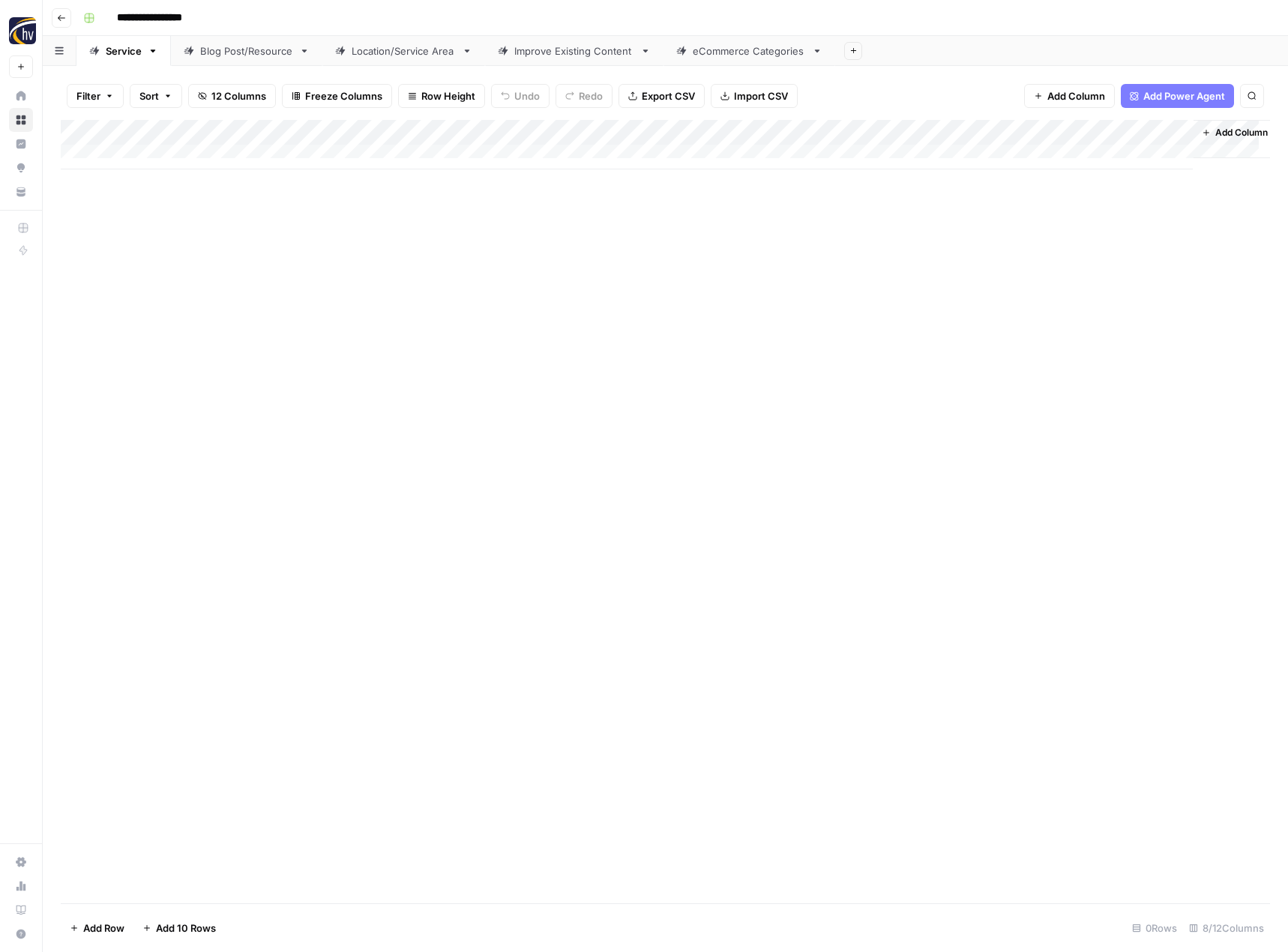
click at [353, 129] on div "Add Column" at bounding box center [666, 144] width 1209 height 49
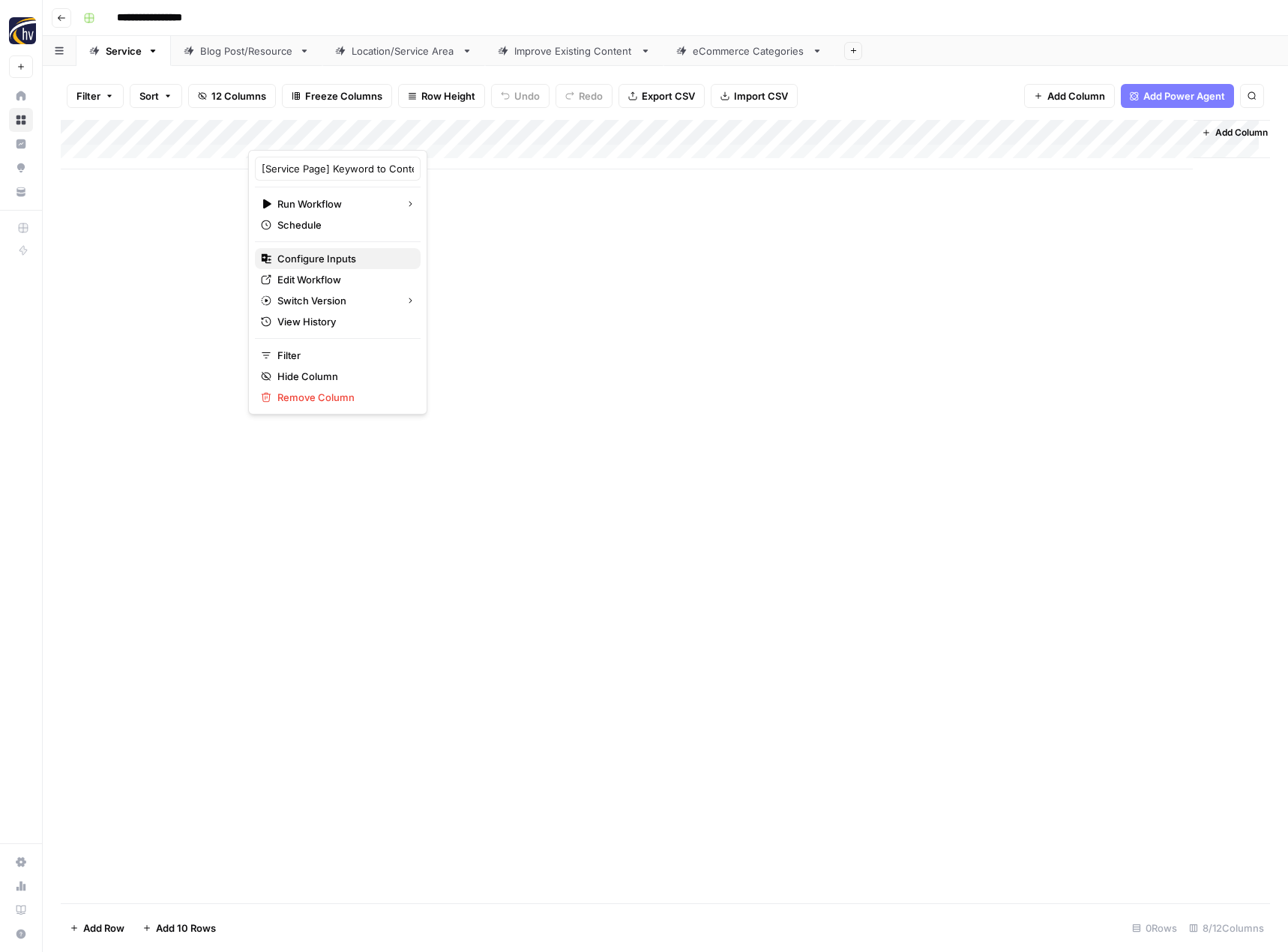
click at [320, 254] on span "Configure Inputs" at bounding box center [343, 258] width 131 height 15
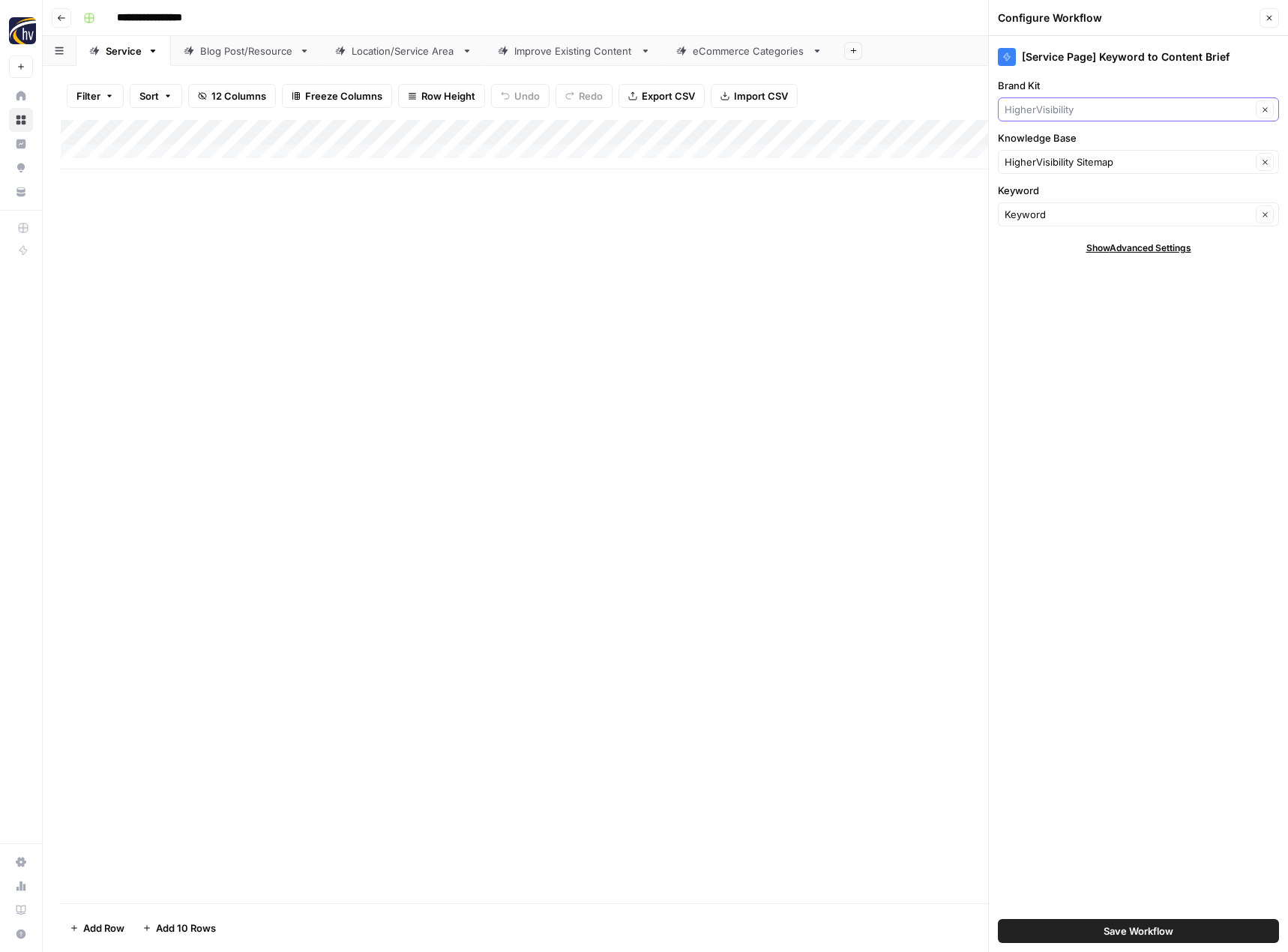
click at [1128, 112] on input "Brand Kit" at bounding box center [1128, 109] width 247 height 15
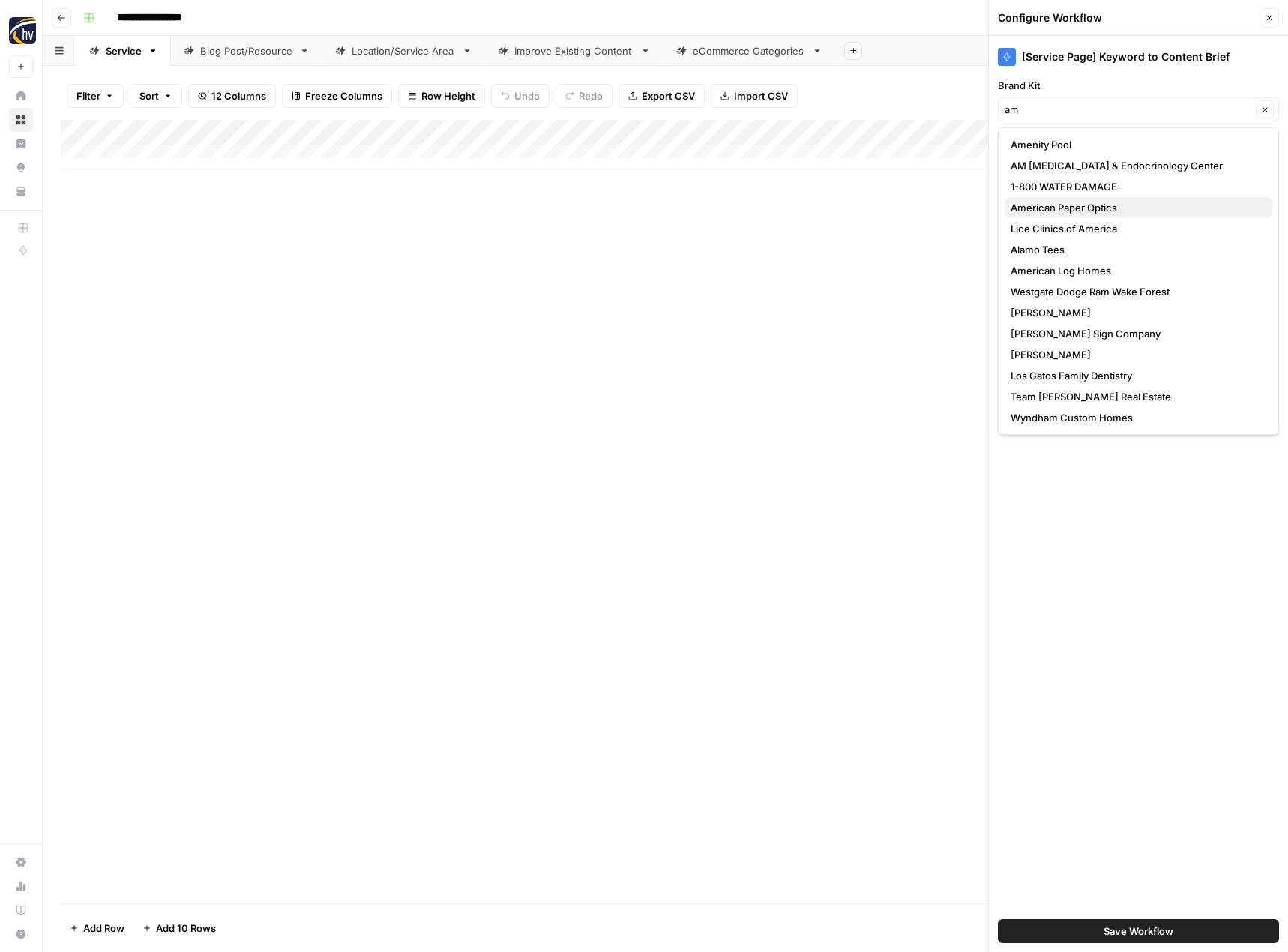
click at [1085, 211] on span "American Paper Optics" at bounding box center [1135, 207] width 250 height 15
type input "American Paper Optics"
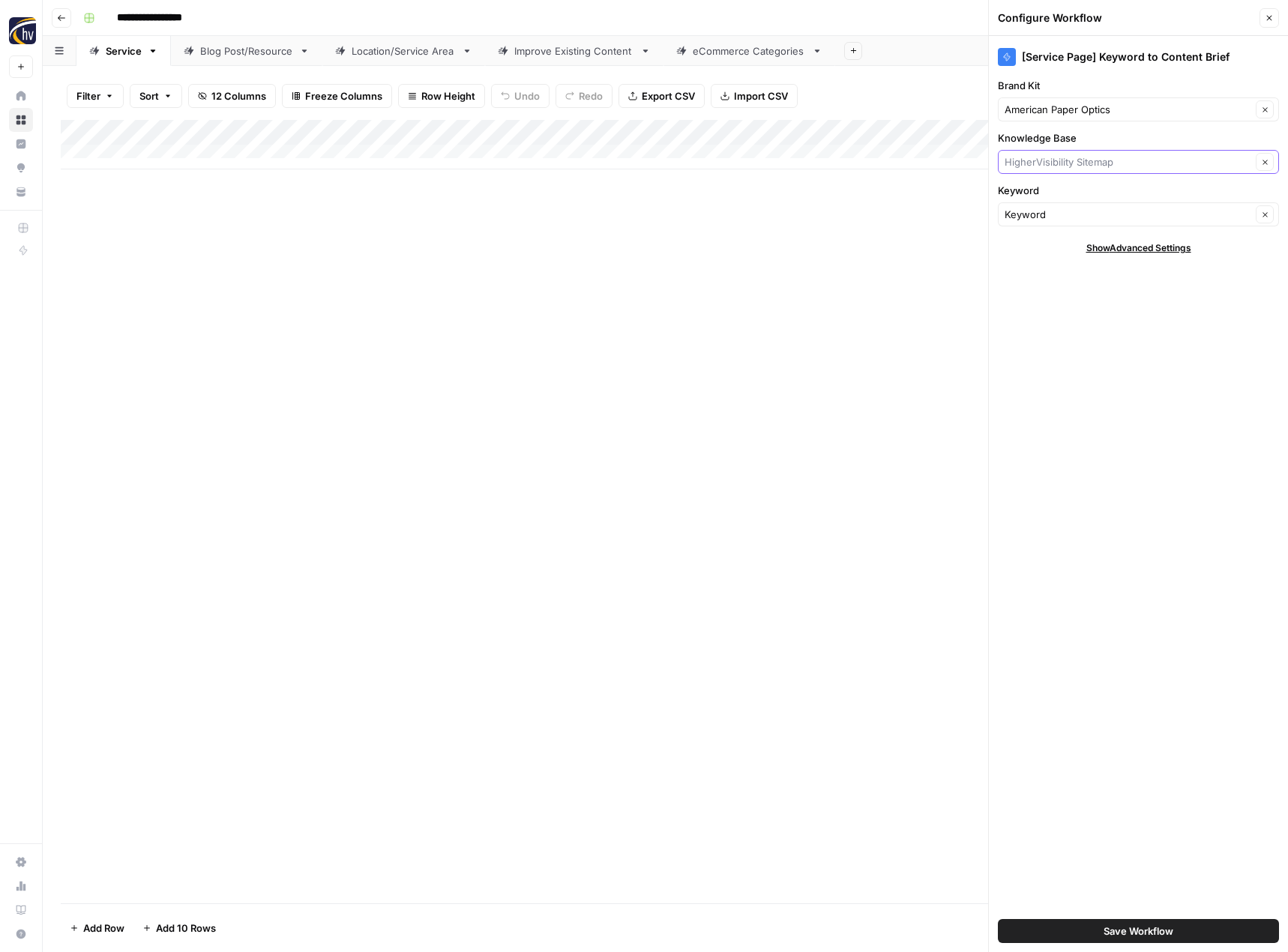
click at [1057, 164] on input "Knowledge Base" at bounding box center [1128, 162] width 247 height 15
click at [1058, 193] on span "3D Glasses Online Sitemap" at bounding box center [1135, 196] width 250 height 15
type input "3D Glasses Online Sitemap"
click at [1119, 930] on span "Save Workflow" at bounding box center [1139, 930] width 70 height 15
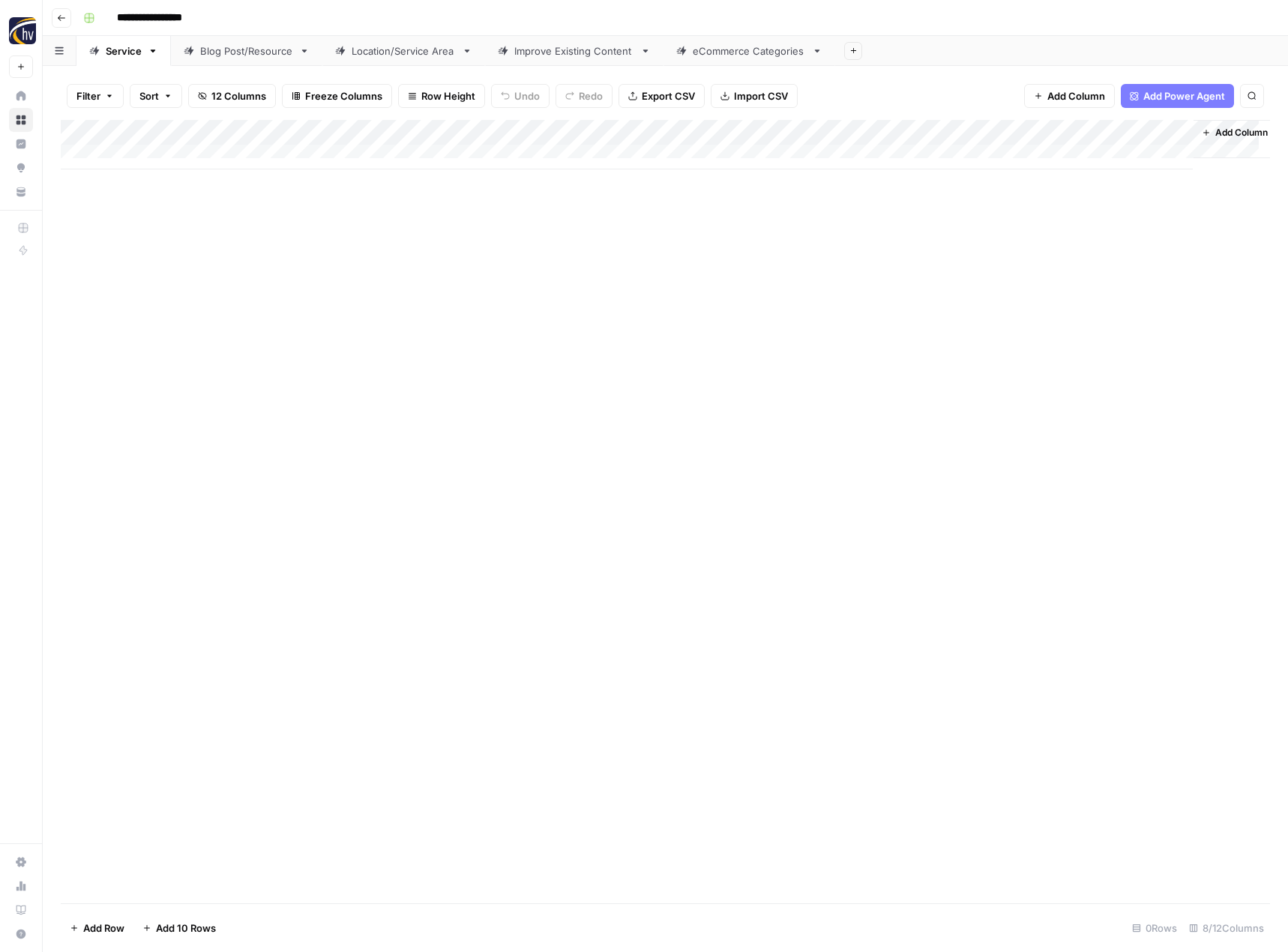
drag, startPoint x: 755, startPoint y: 168, endPoint x: 850, endPoint y: 172, distance: 95.1
click at [850, 172] on div "Add Column" at bounding box center [666, 512] width 1209 height 784
click at [1026, 128] on div "Add Column" at bounding box center [666, 144] width 1209 height 49
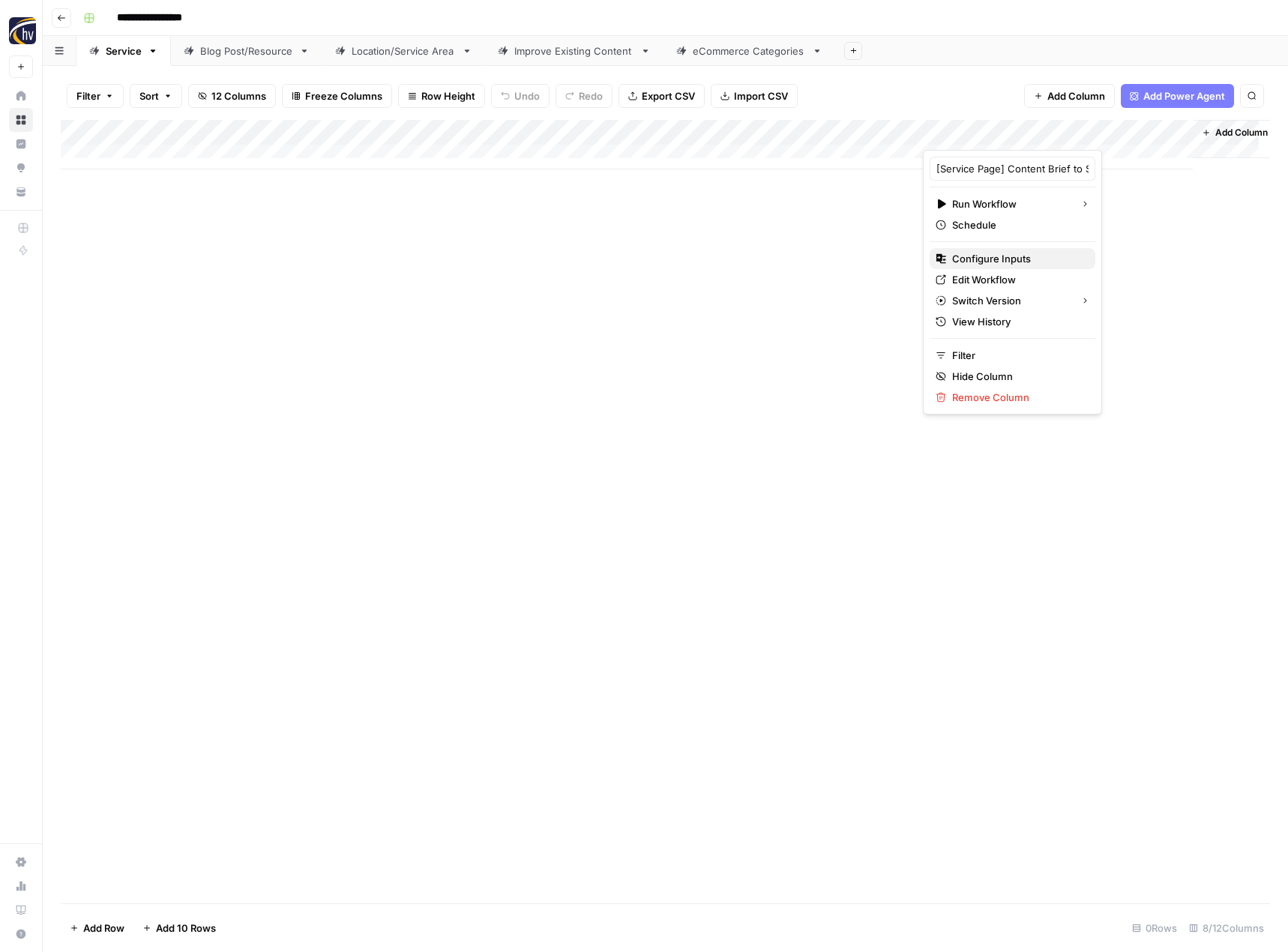
click at [983, 263] on span "Configure Inputs" at bounding box center [1018, 258] width 131 height 15
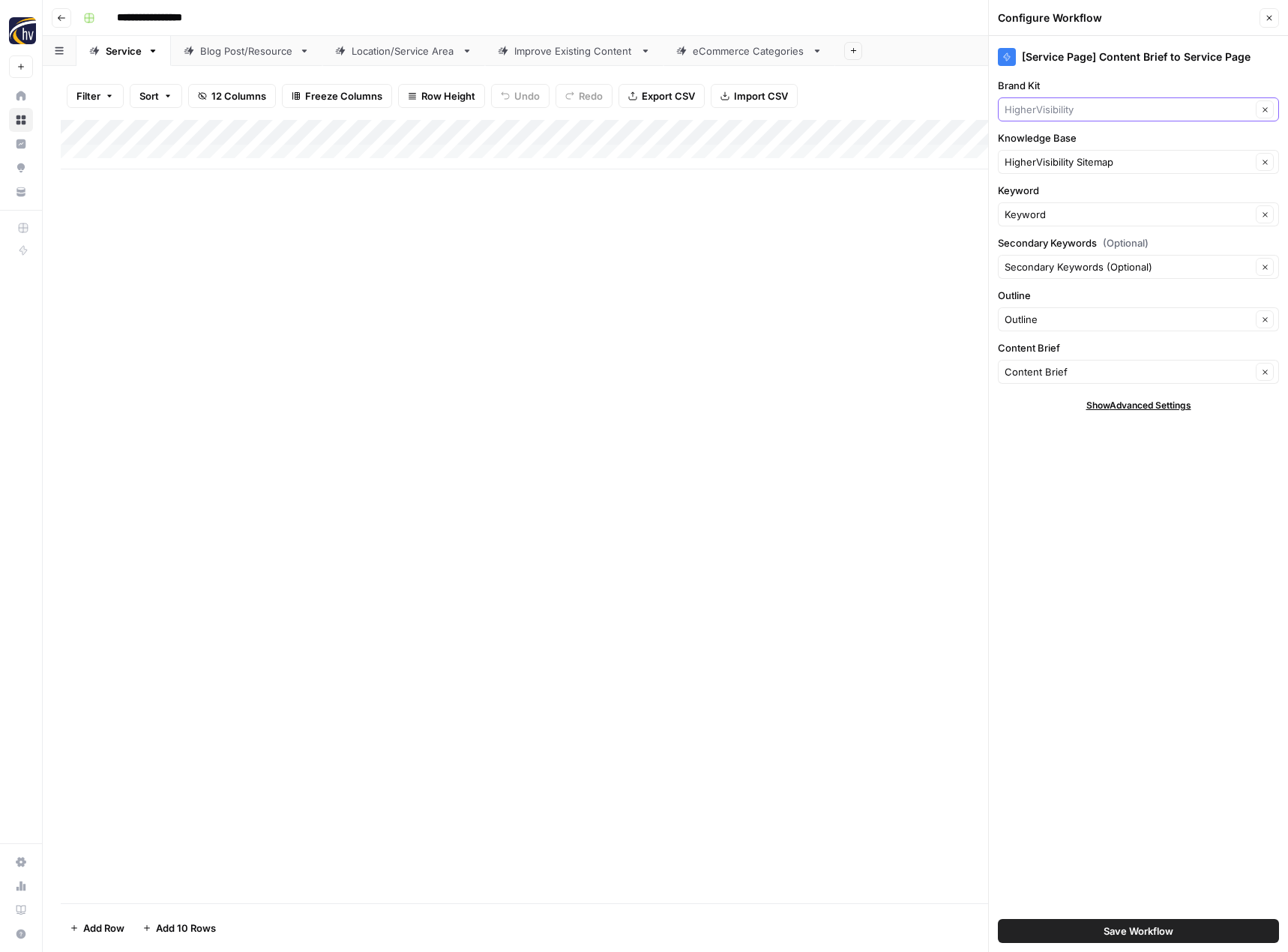
click at [1051, 110] on input "Brand Kit" at bounding box center [1128, 109] width 247 height 15
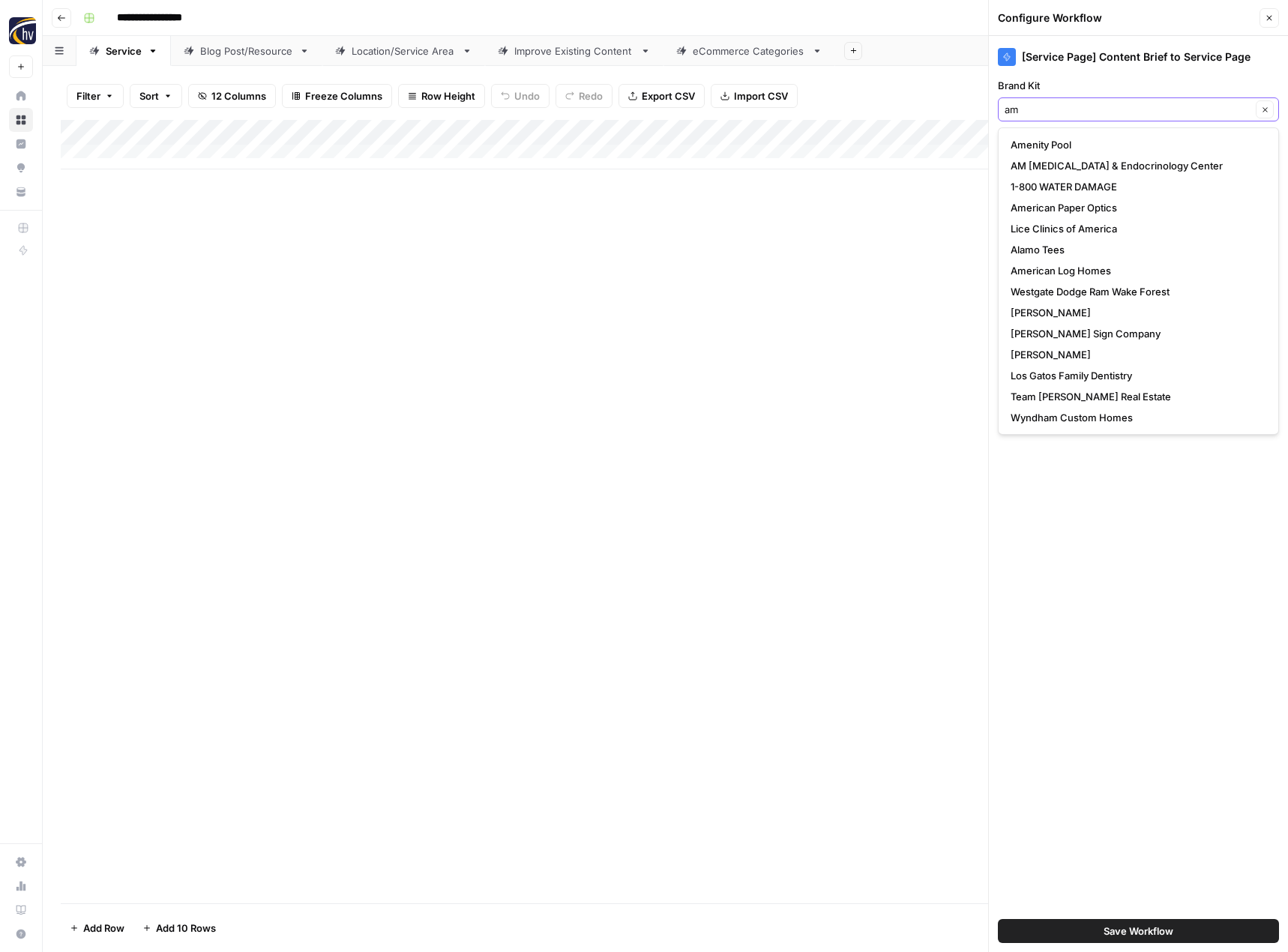
type input "am"
click at [1055, 120] on div "am Clear" at bounding box center [1139, 109] width 281 height 24
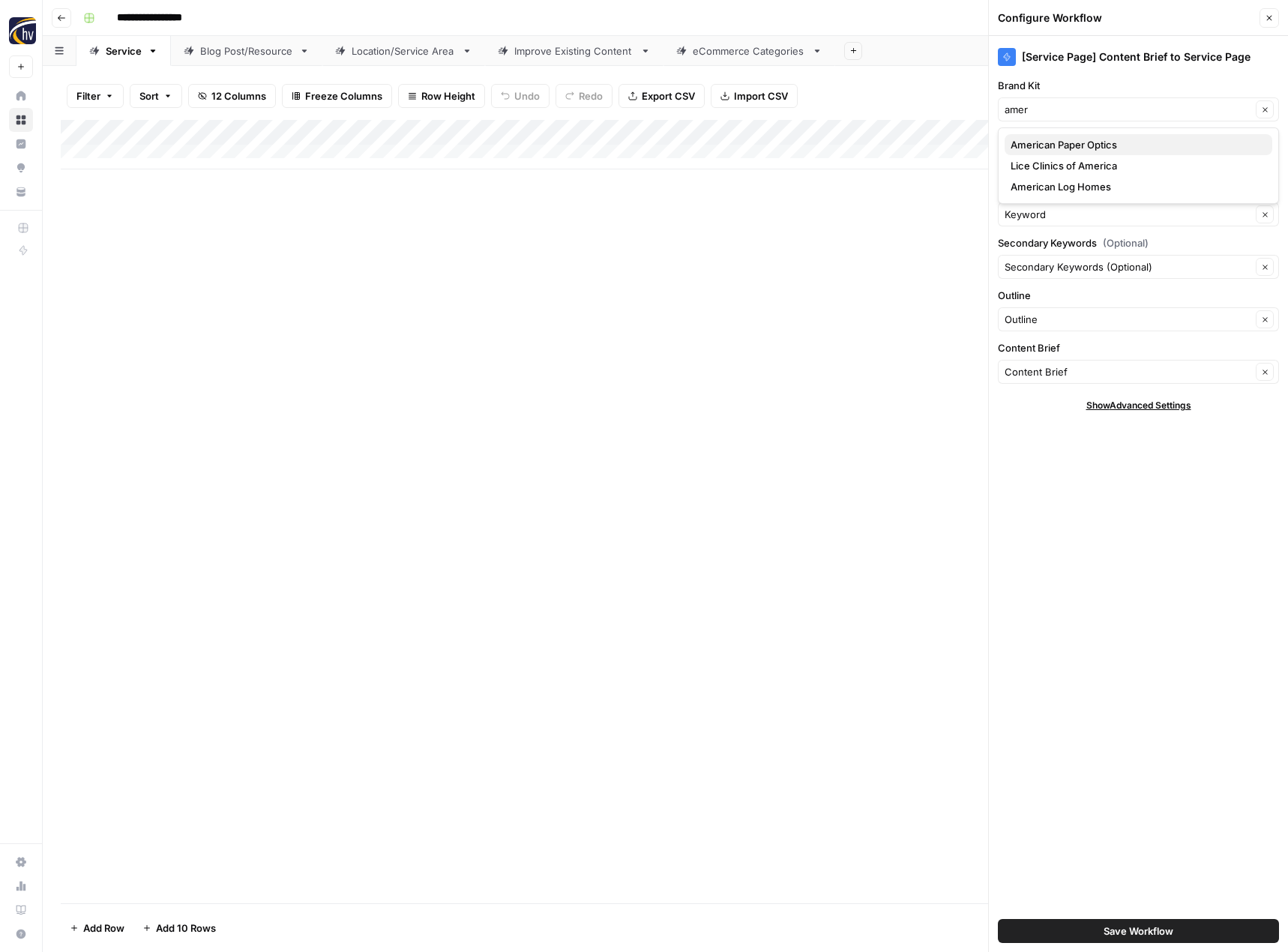
click at [1053, 144] on span "American Paper Optics" at bounding box center [1135, 144] width 250 height 15
type input "American Paper Optics"
click at [1051, 164] on input "Knowledge Base" at bounding box center [1128, 162] width 247 height 15
click at [1079, 202] on span "3D Glasses Online Sitemap" at bounding box center [1135, 196] width 250 height 15
type input "3D Glasses Online Sitemap"
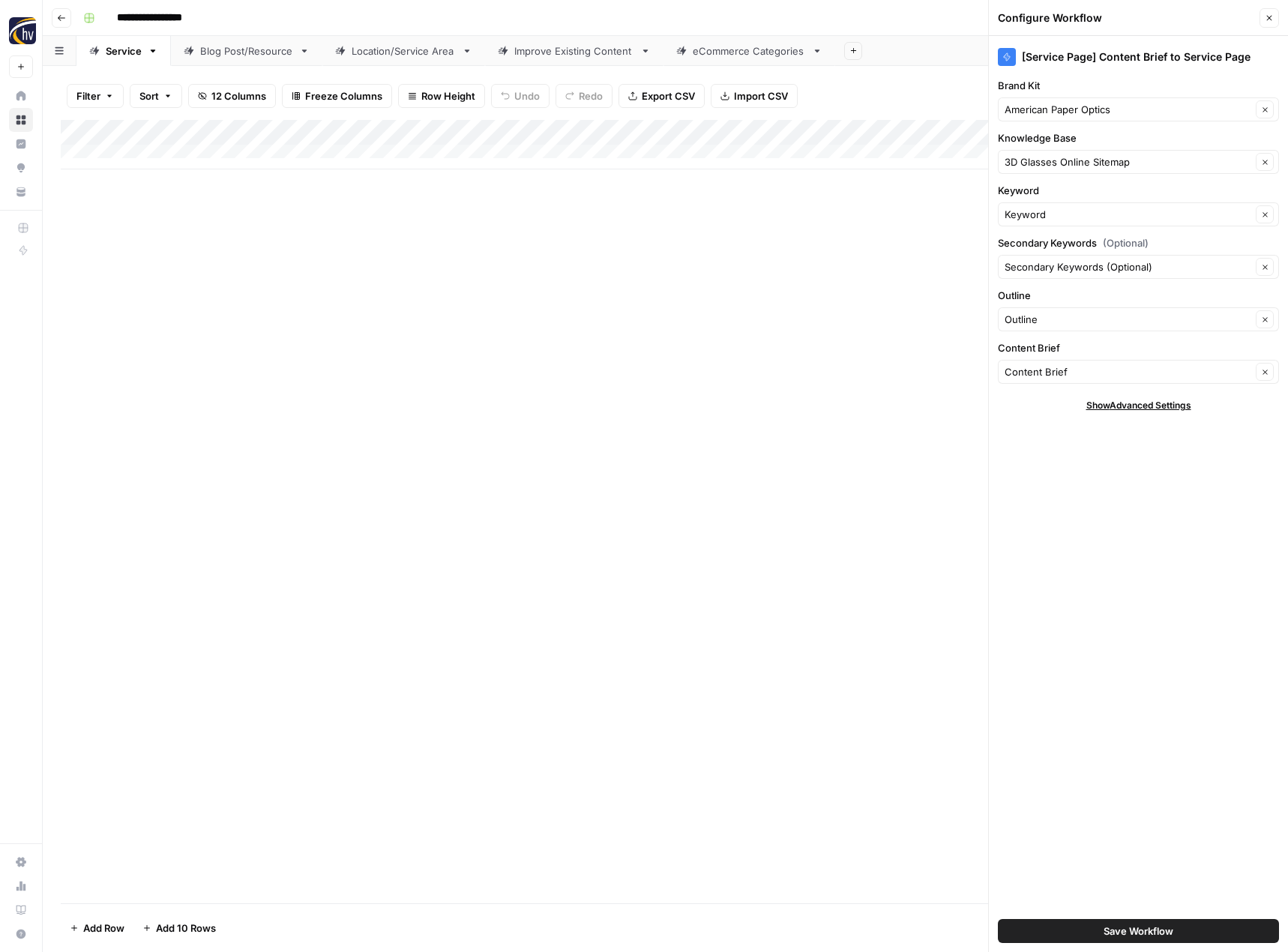
click at [1078, 930] on button "Save Workflow" at bounding box center [1139, 930] width 281 height 24
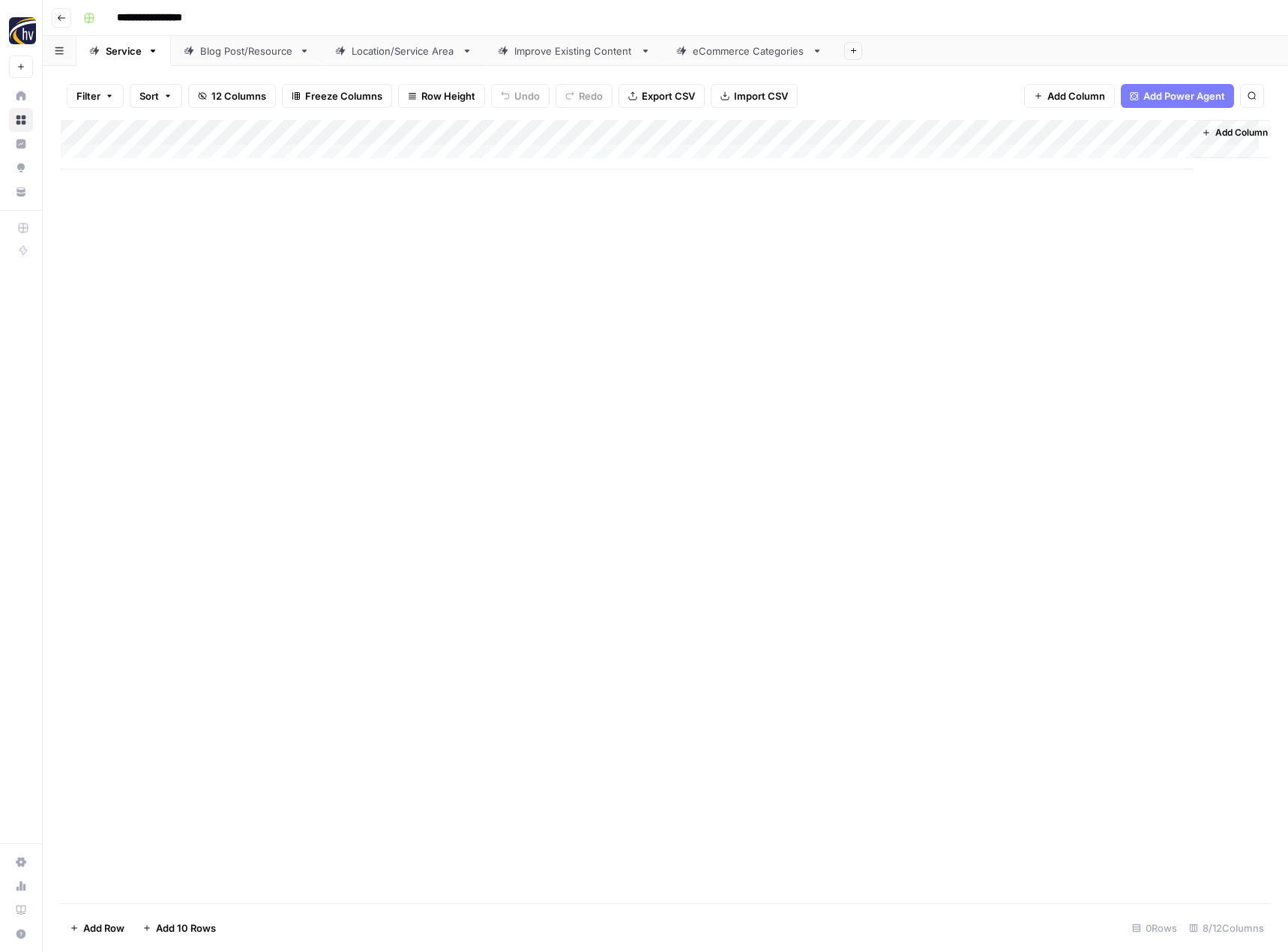
click at [250, 54] on div "Blog Post/Resource" at bounding box center [247, 50] width 93 height 15
click at [351, 131] on div "Add Column" at bounding box center [666, 144] width 1209 height 49
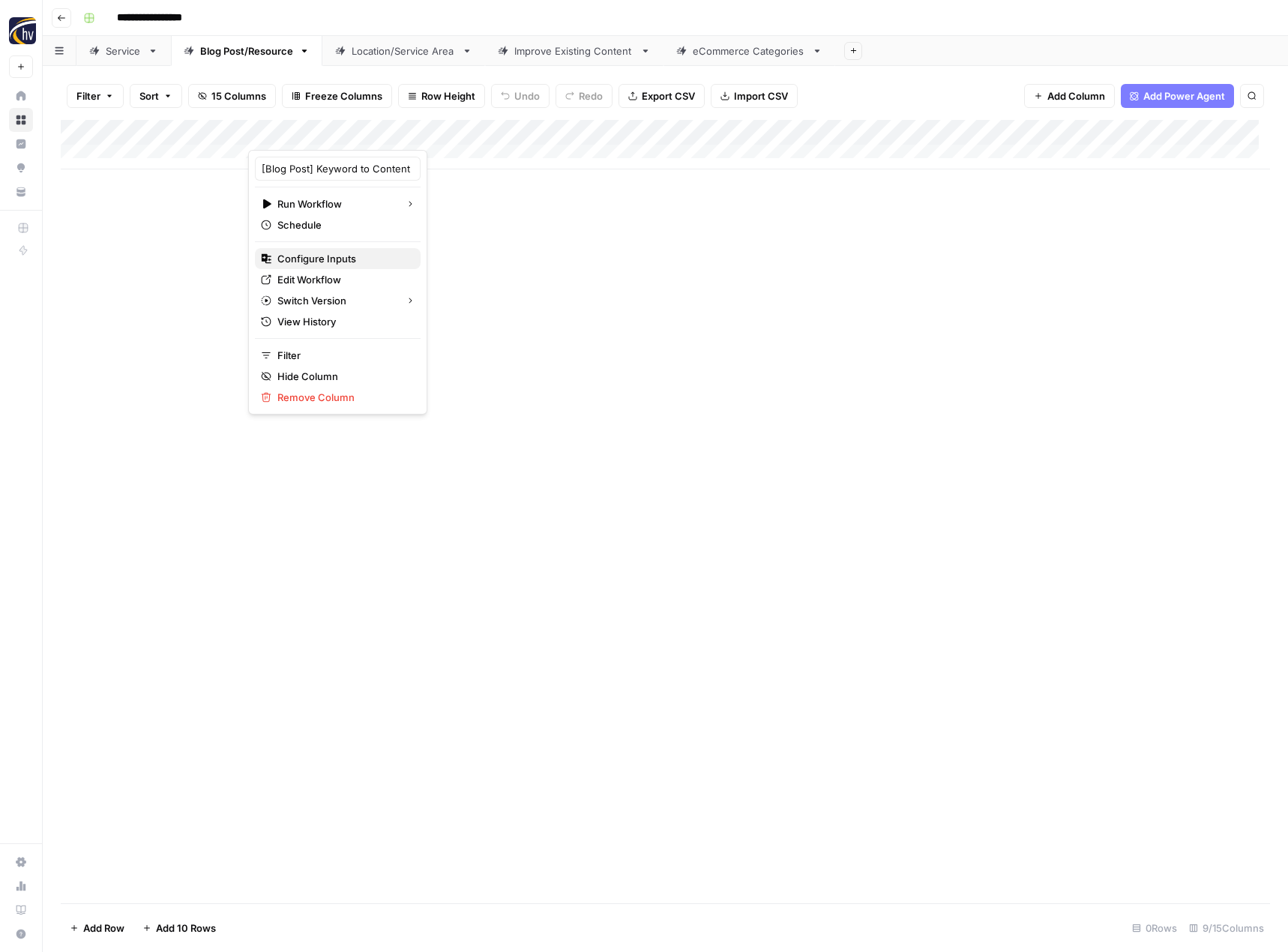
click at [320, 265] on span "Configure Inputs" at bounding box center [343, 258] width 131 height 15
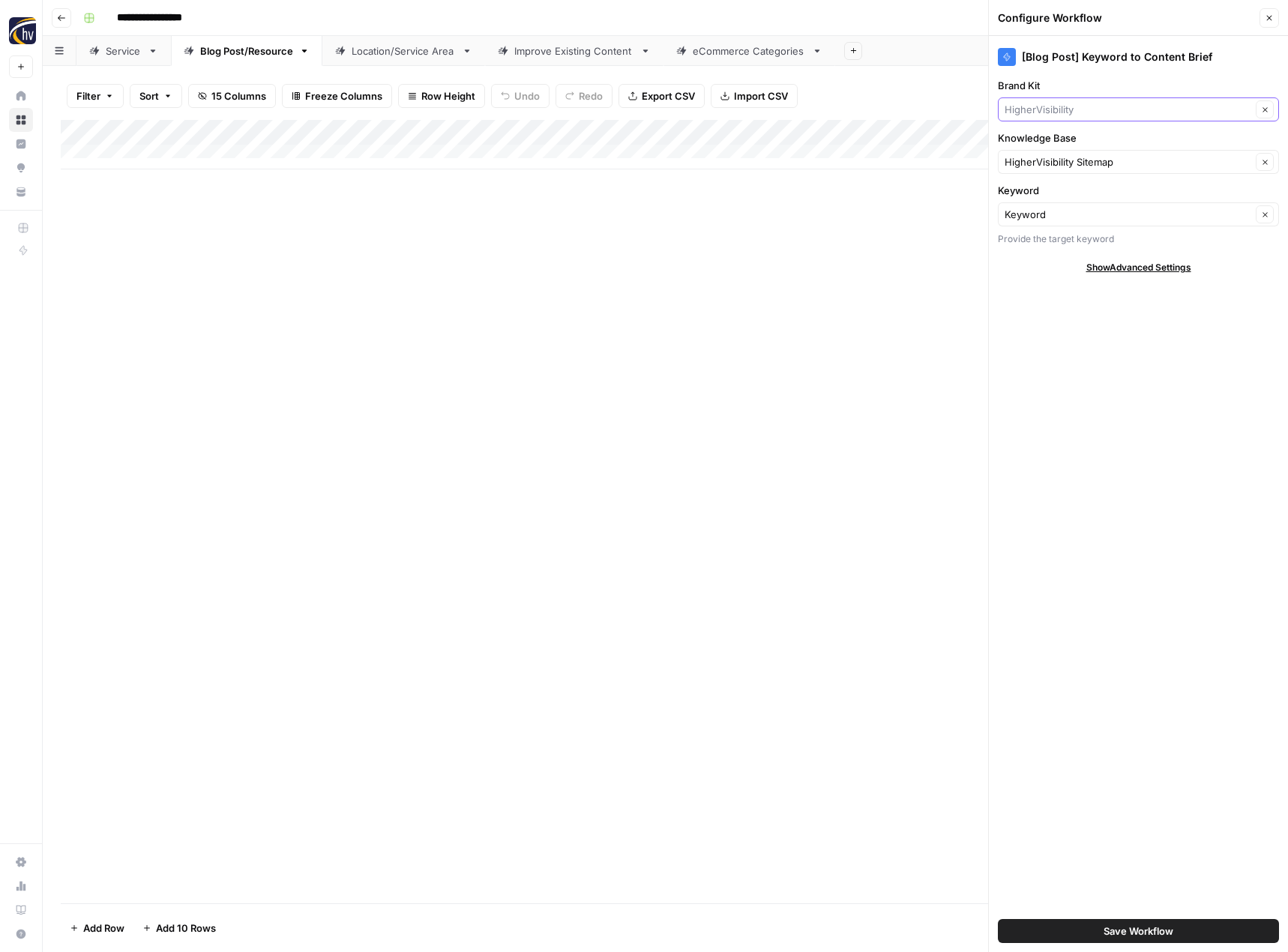
click at [1107, 110] on input "Brand Kit" at bounding box center [1128, 109] width 247 height 15
click at [1092, 140] on span "American Paper Optics" at bounding box center [1135, 144] width 250 height 15
type input "American Paper Optics"
click at [1072, 158] on input "Knowledge Base" at bounding box center [1128, 162] width 247 height 15
click at [1055, 201] on span "3D Glasses Online Sitemap" at bounding box center [1135, 196] width 250 height 15
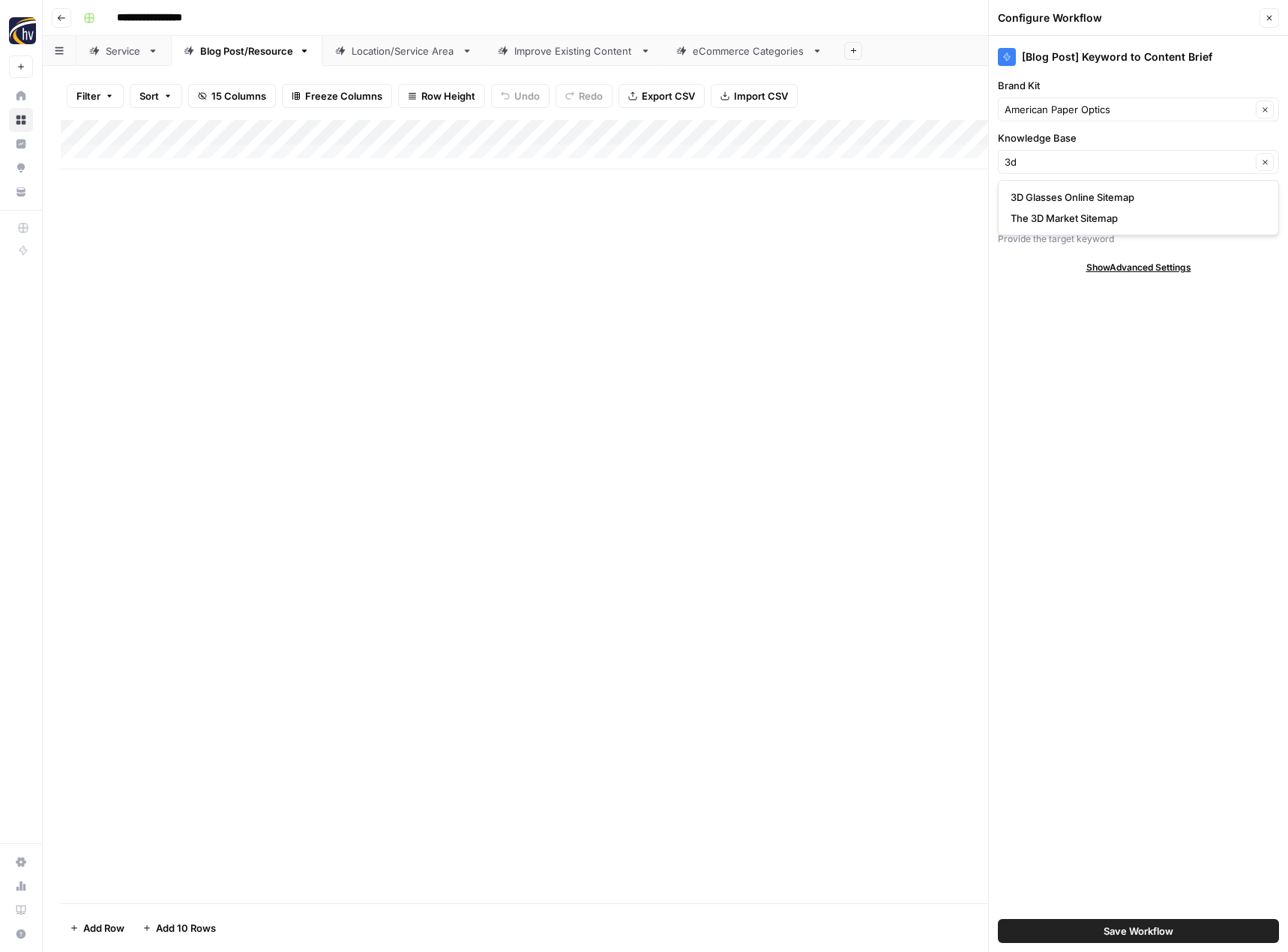
type input "3D Glasses Online Sitemap"
click at [1154, 933] on span "Save Workflow" at bounding box center [1139, 930] width 70 height 15
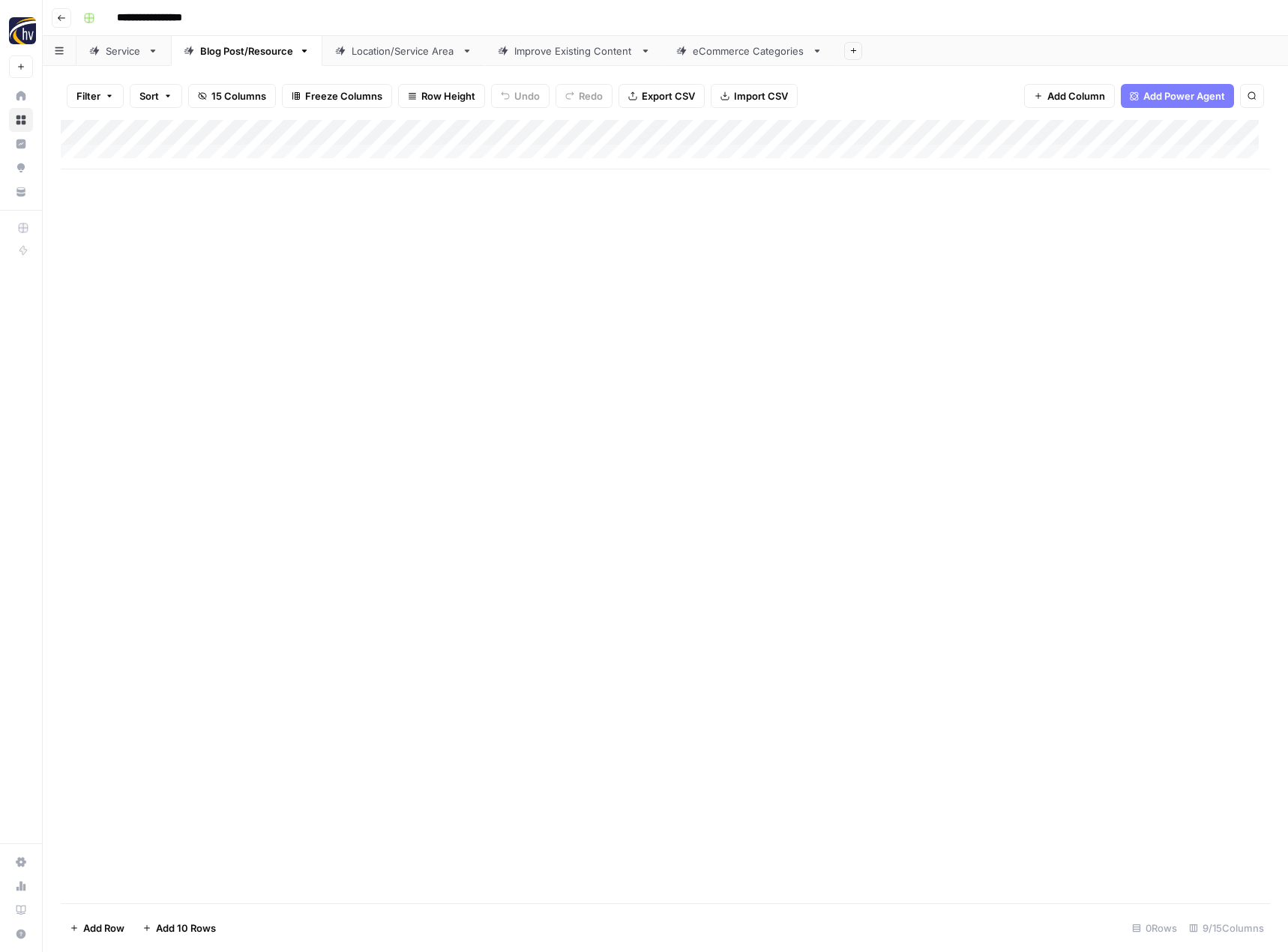
click at [1163, 133] on div "Add Column" at bounding box center [666, 144] width 1209 height 49
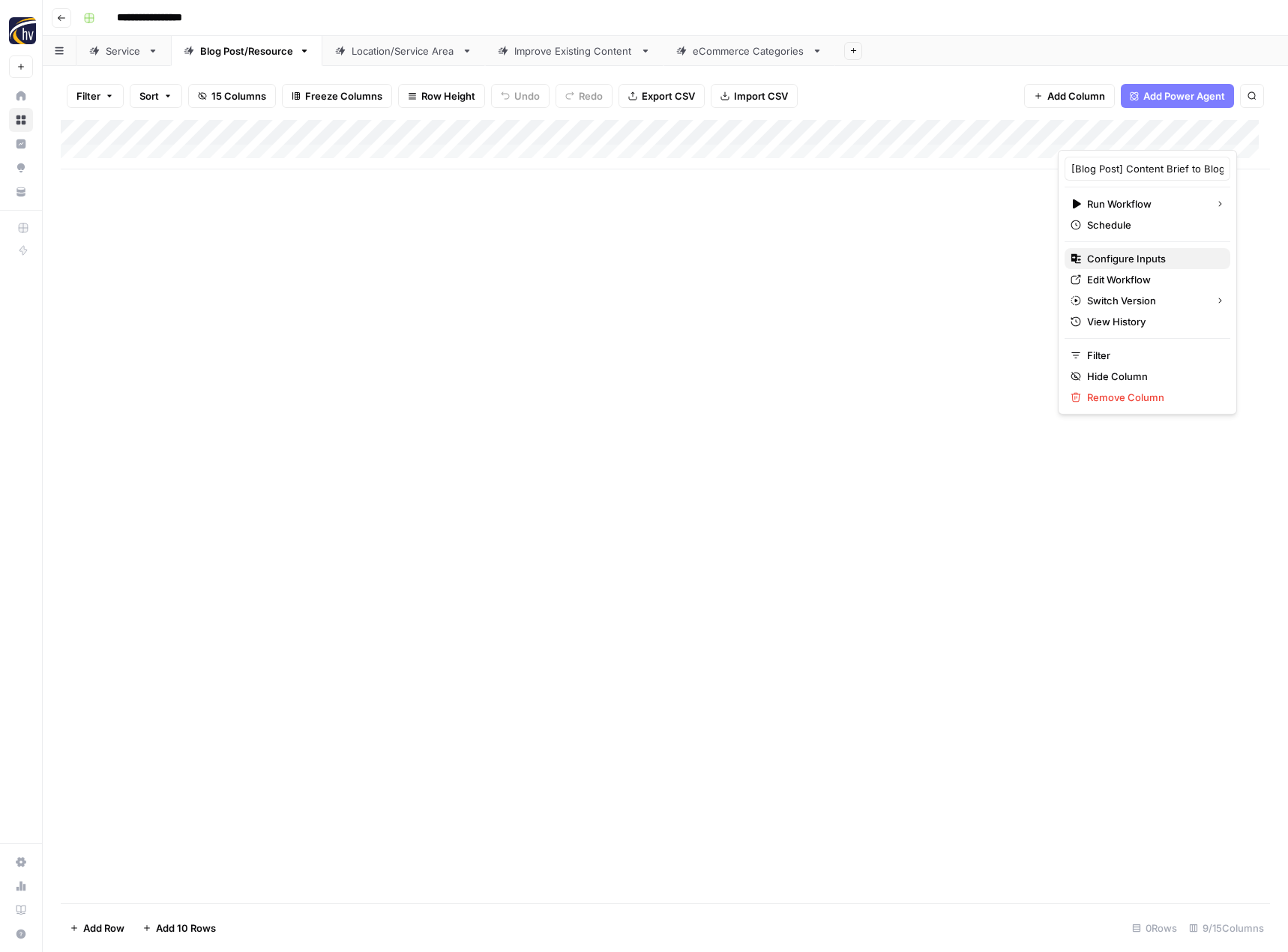
click at [1106, 255] on span "Configure Inputs" at bounding box center [1153, 258] width 131 height 15
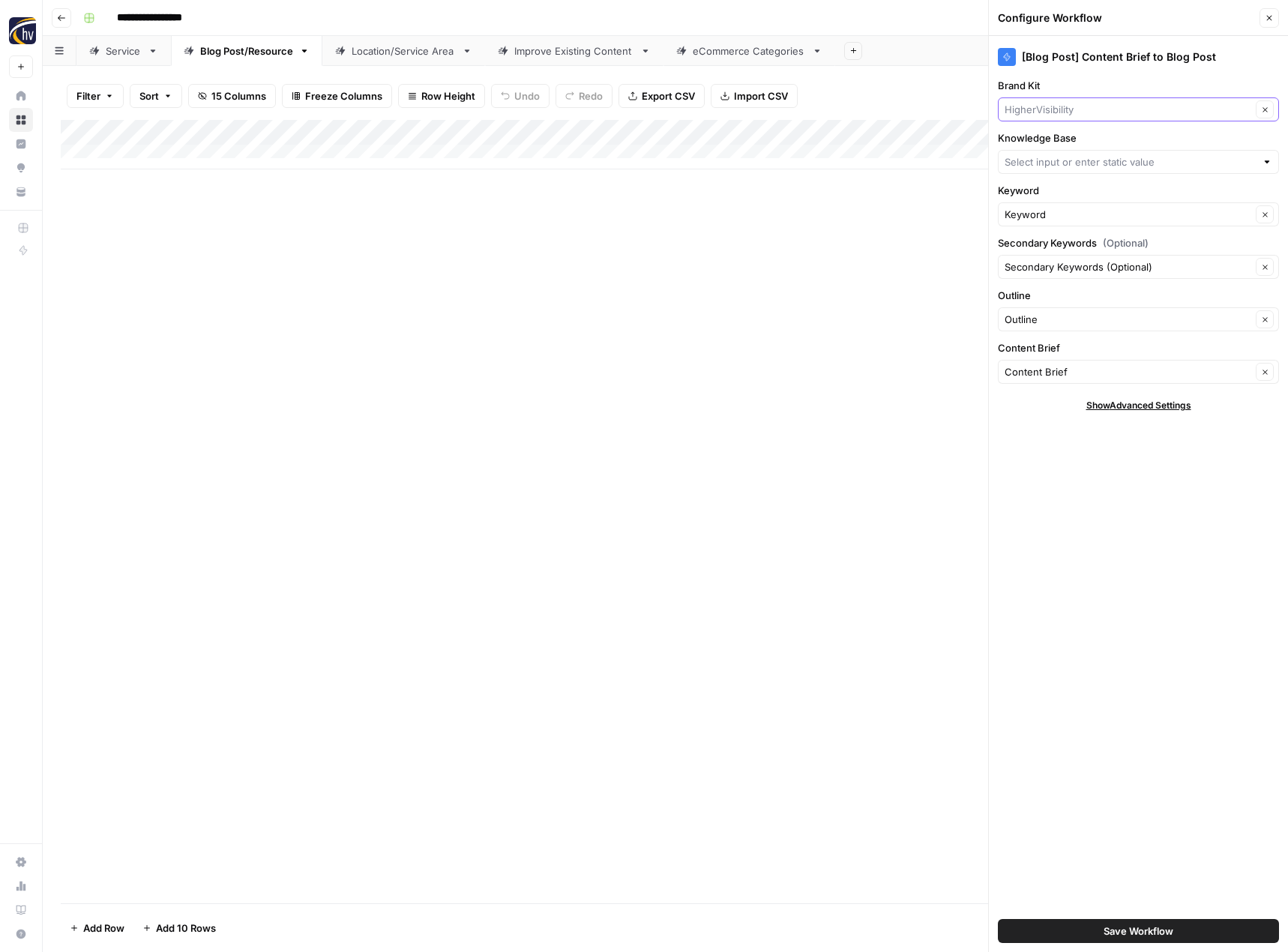
click at [1089, 111] on input "Brand Kit" at bounding box center [1128, 109] width 247 height 15
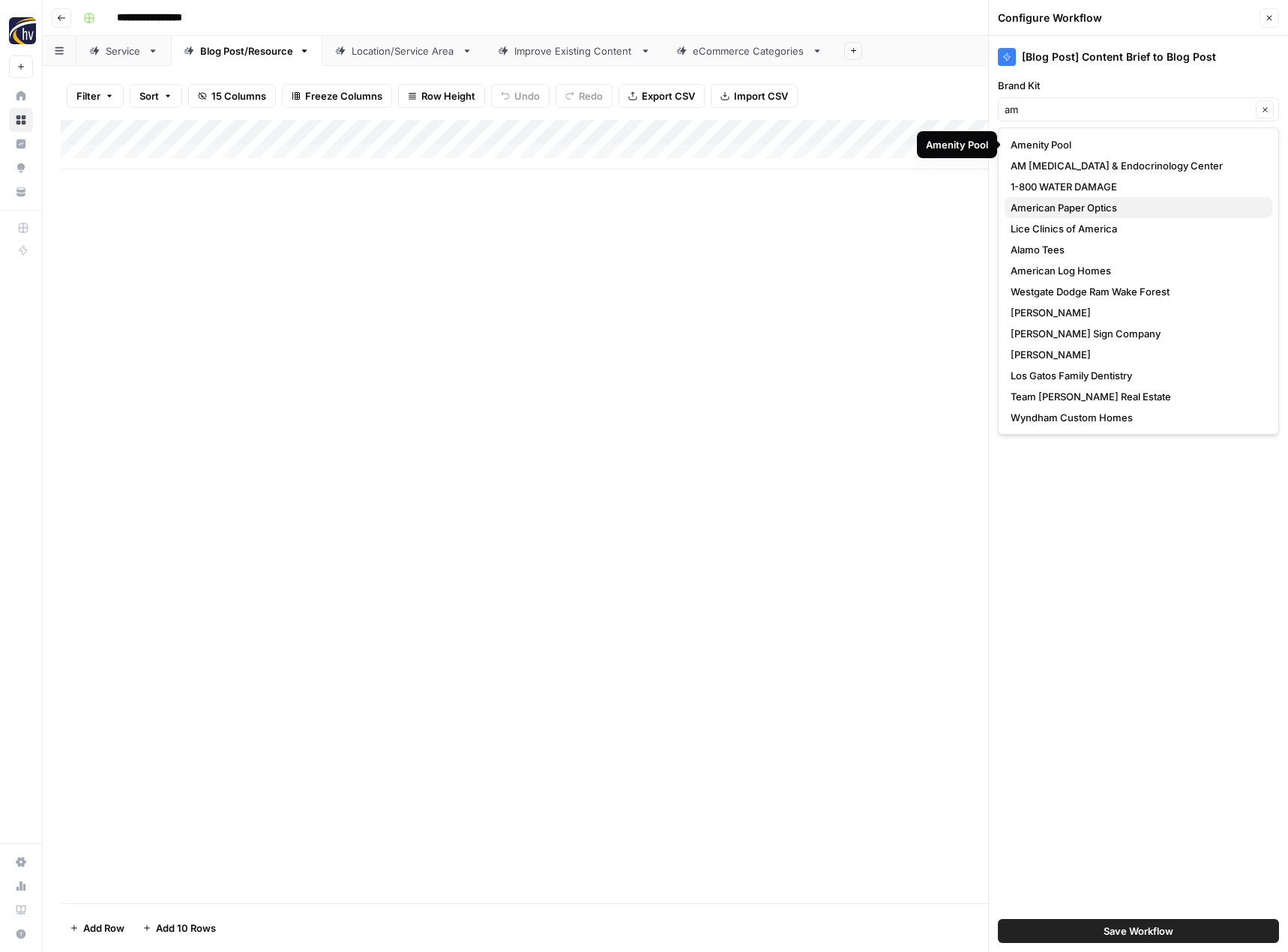
click at [1073, 209] on span "American Paper Optics" at bounding box center [1135, 207] width 250 height 15
type input "American Paper Optics"
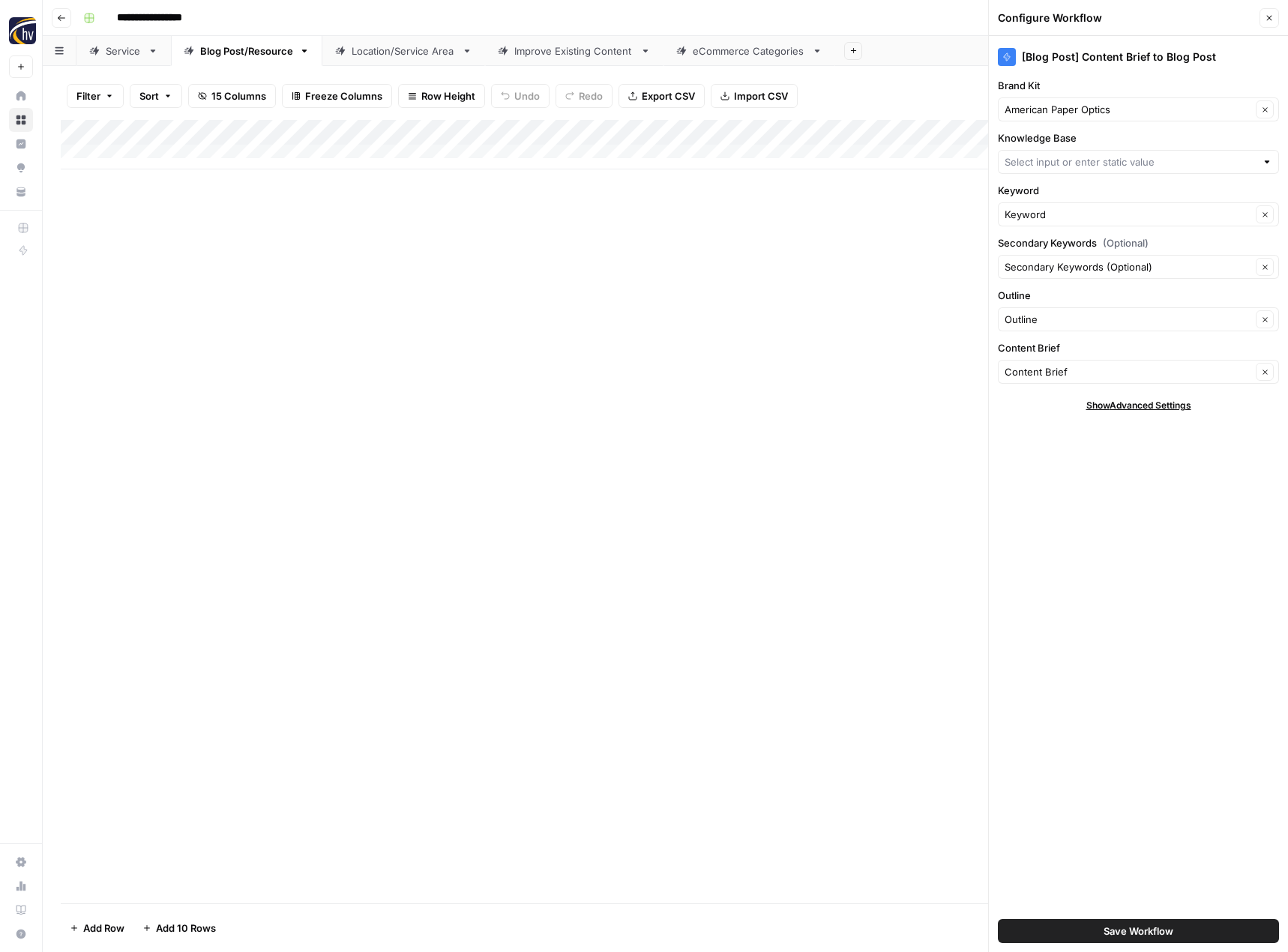
click at [1031, 926] on button "Save Workflow" at bounding box center [1139, 930] width 281 height 24
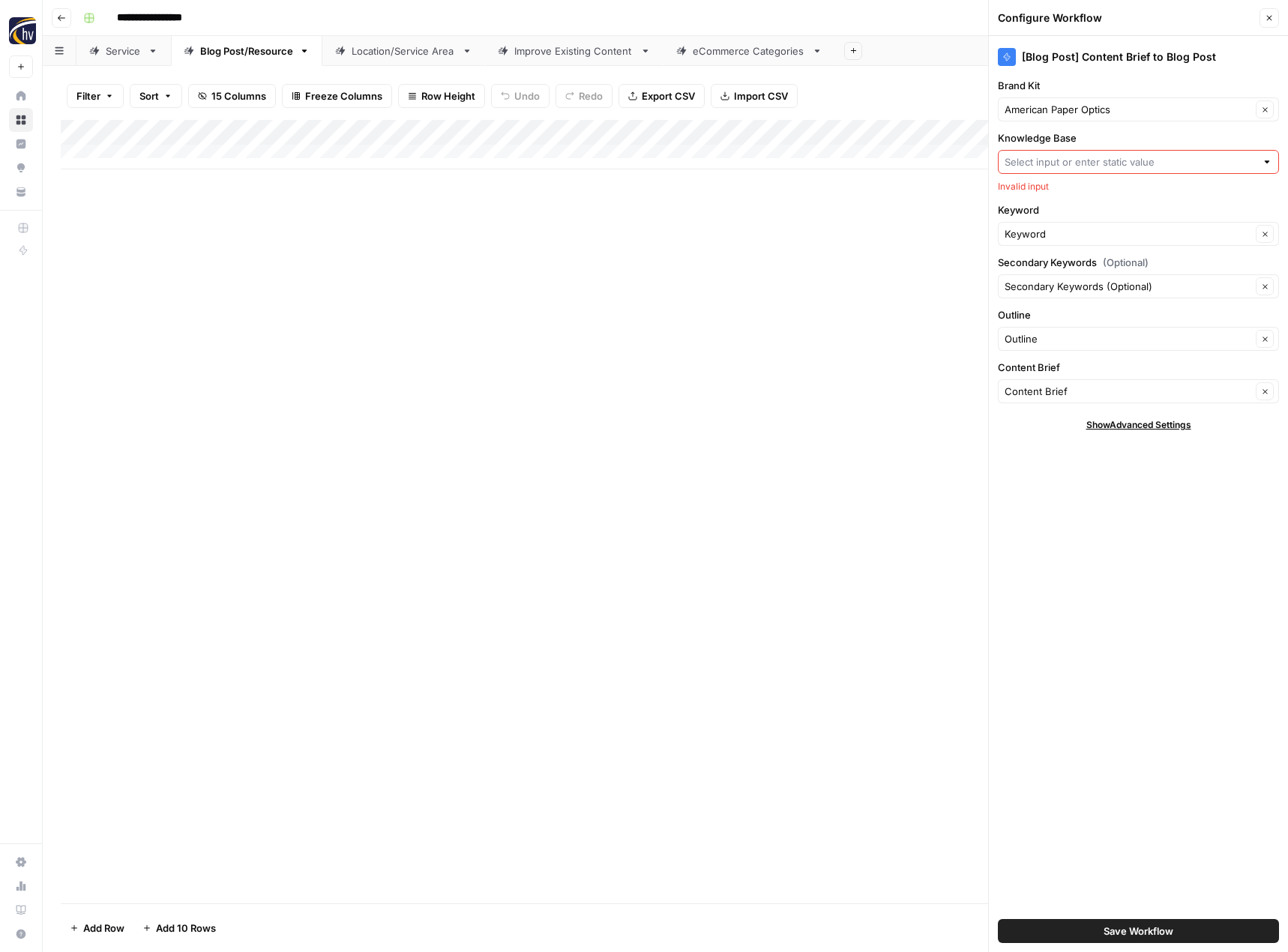
click at [1048, 168] on input "Knowledge Base" at bounding box center [1130, 162] width 251 height 15
click at [1045, 196] on span "3D Glasses Online Sitemap" at bounding box center [1135, 196] width 250 height 15
type input "3D Glasses Online Sitemap"
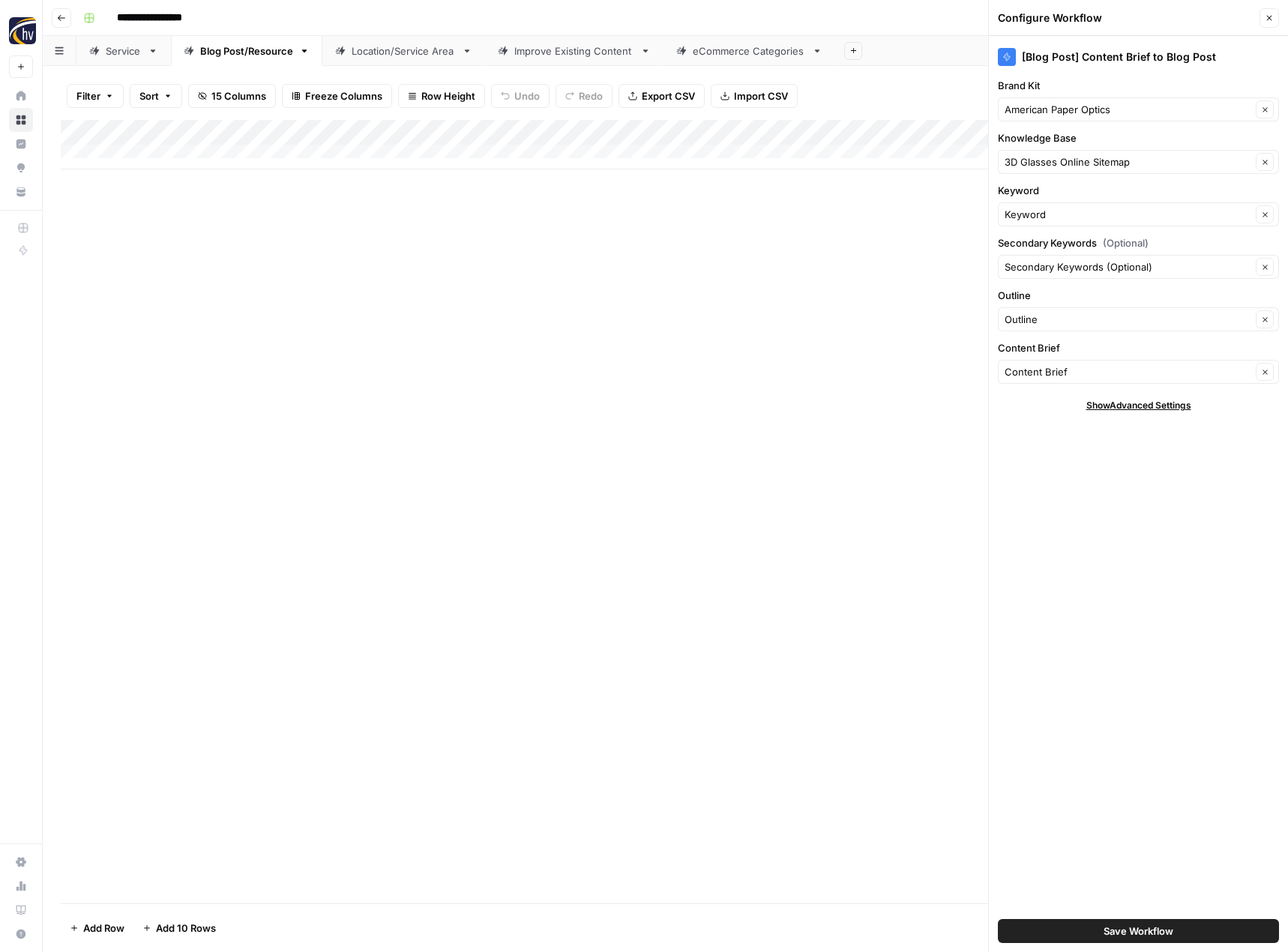
click at [1114, 926] on span "Save Workflow" at bounding box center [1139, 930] width 70 height 15
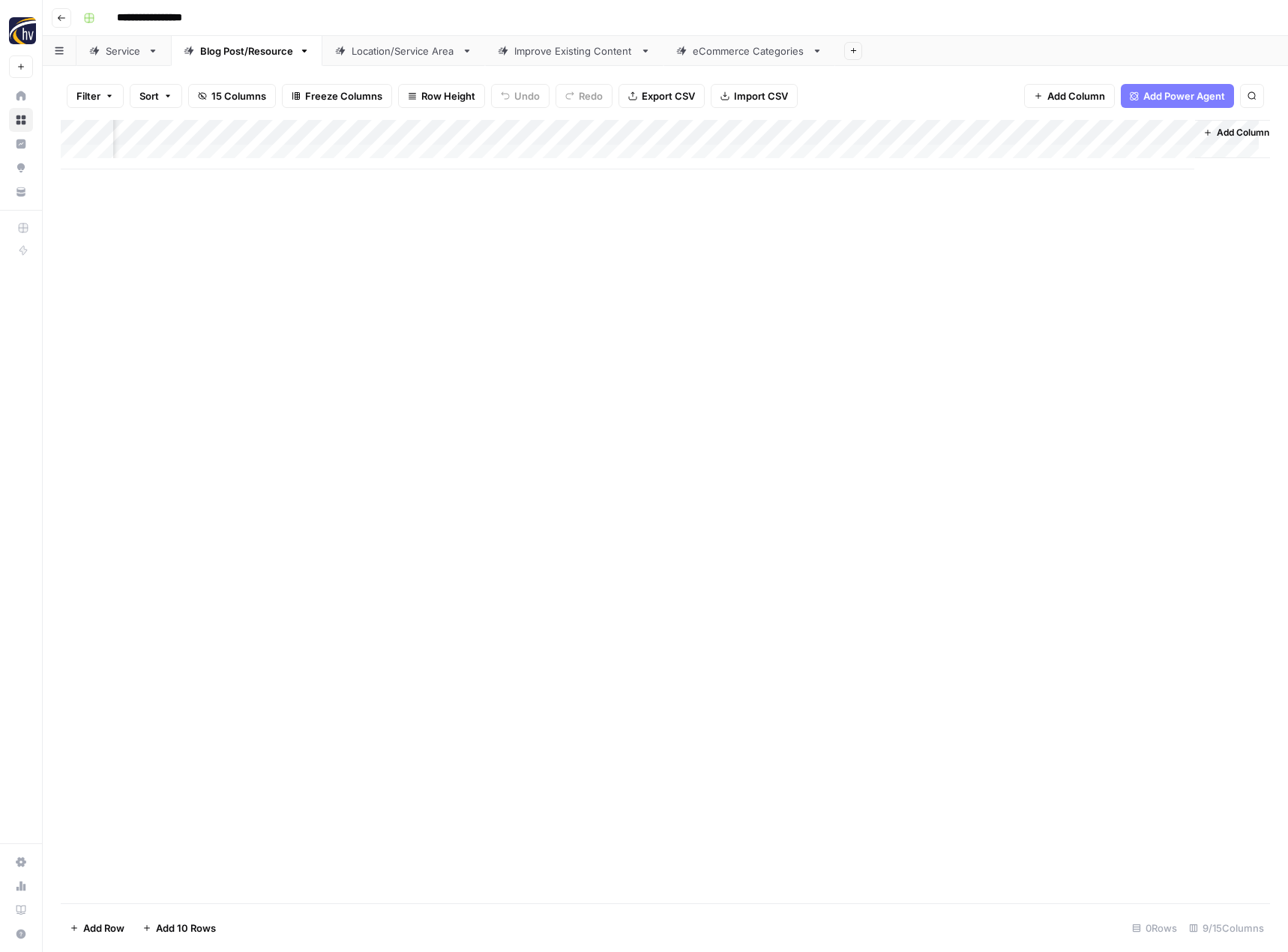
scroll to position [0, 153]
click at [424, 60] on link "Location/Service Area" at bounding box center [404, 51] width 162 height 30
click at [618, 130] on div "Add Column" at bounding box center [666, 144] width 1209 height 49
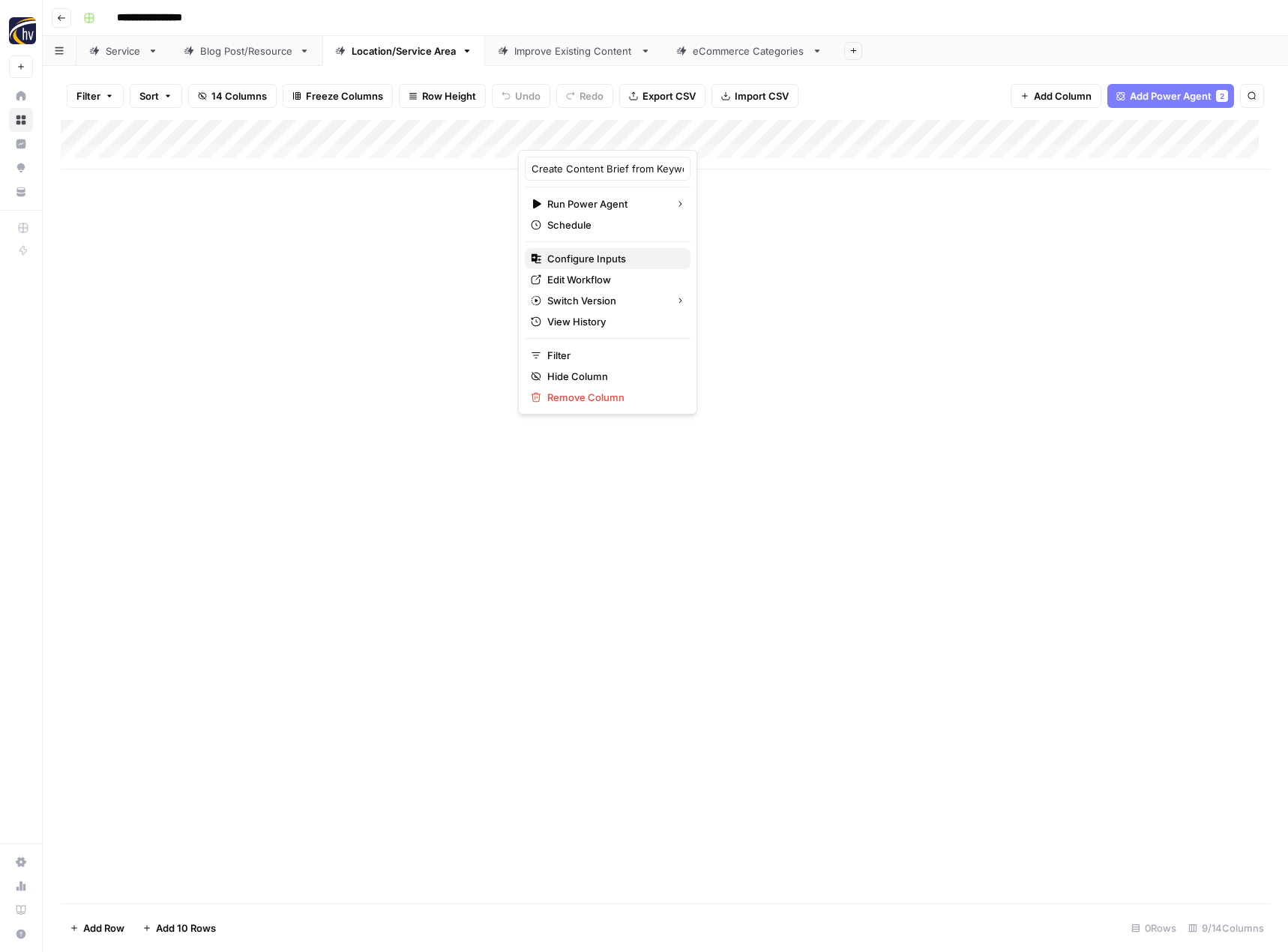
click at [588, 251] on span "Configure Inputs" at bounding box center [613, 258] width 131 height 15
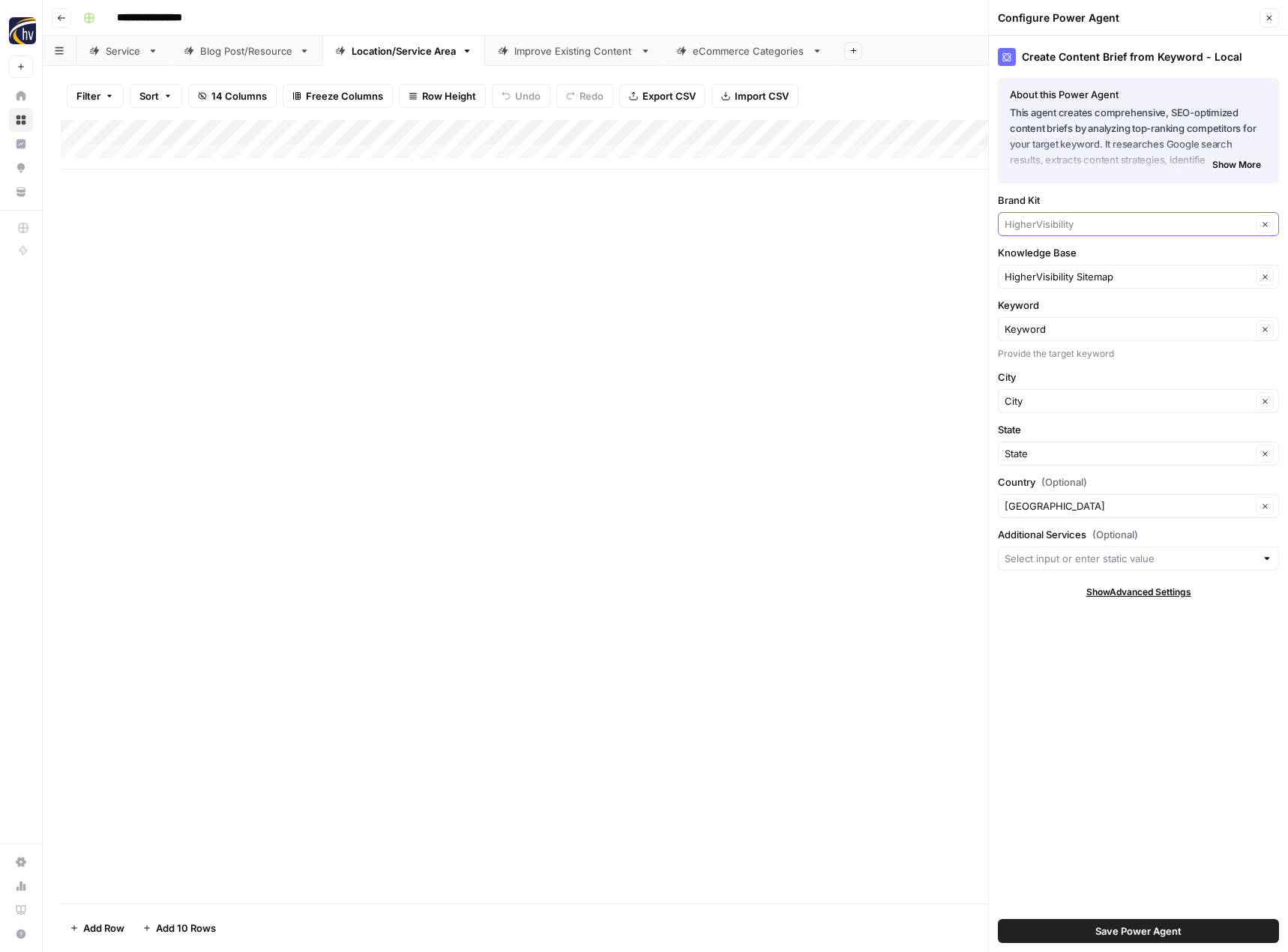
click at [1041, 226] on input "Brand Kit" at bounding box center [1128, 223] width 247 height 15
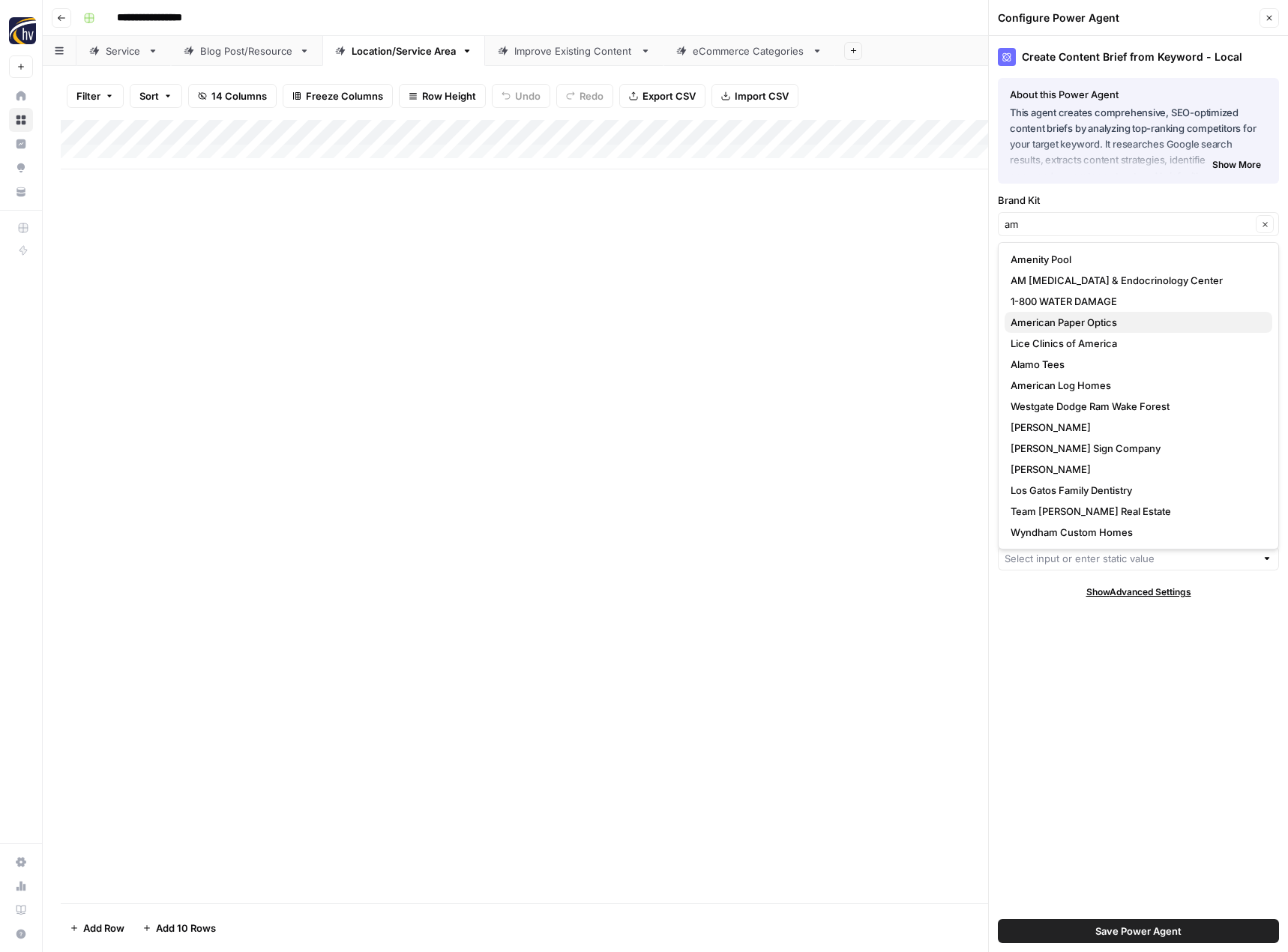
click at [1037, 323] on span "American Paper Optics" at bounding box center [1135, 321] width 250 height 15
type input "American Paper Optics"
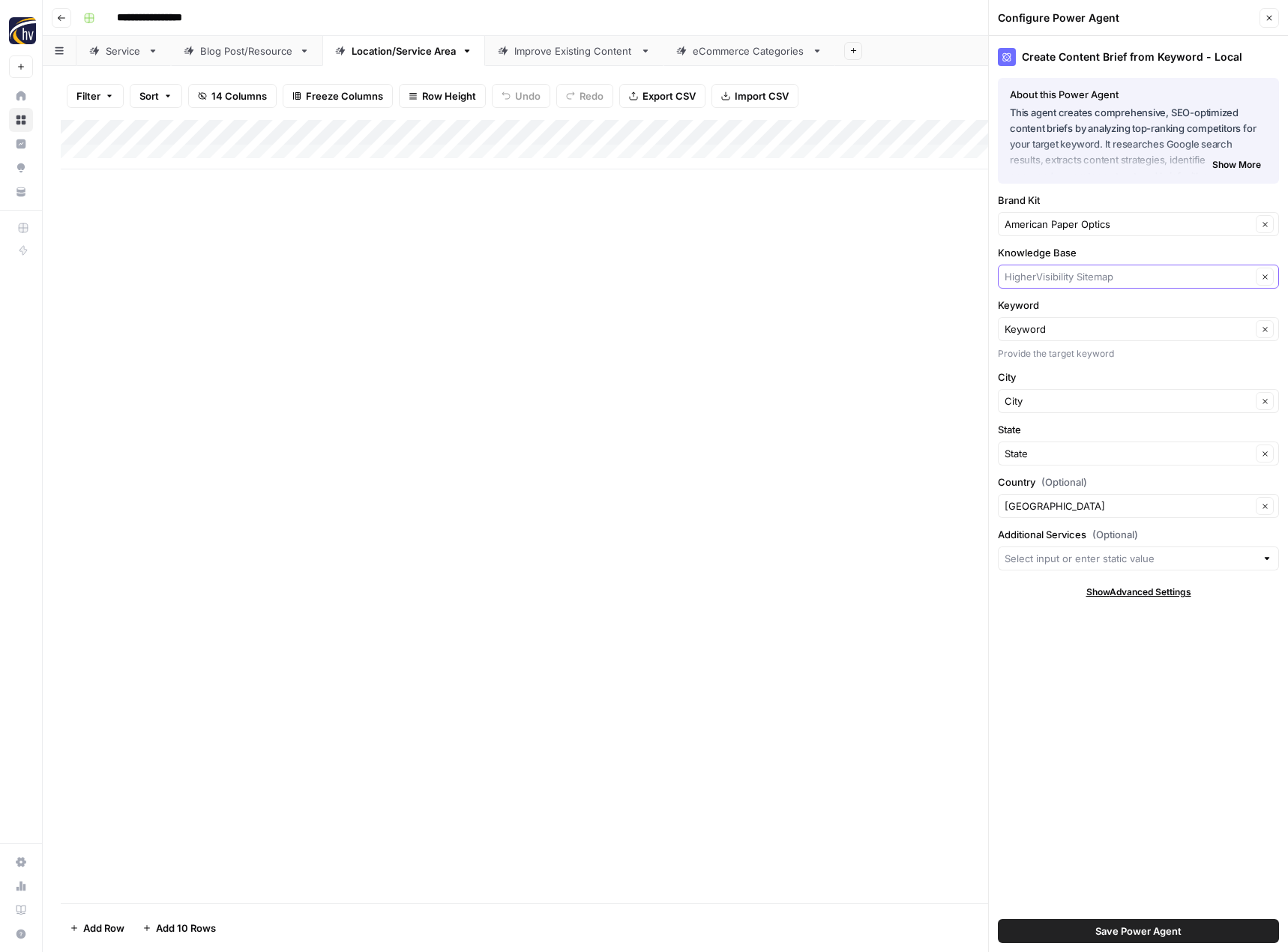
click at [1051, 277] on input "Knowledge Base" at bounding box center [1128, 276] width 247 height 15
click at [1048, 305] on span "3D Glasses Online Sitemap" at bounding box center [1135, 311] width 250 height 15
type input "3D Glasses Online Sitemap"
click at [1082, 933] on button "Save Power Agent" at bounding box center [1139, 930] width 281 height 24
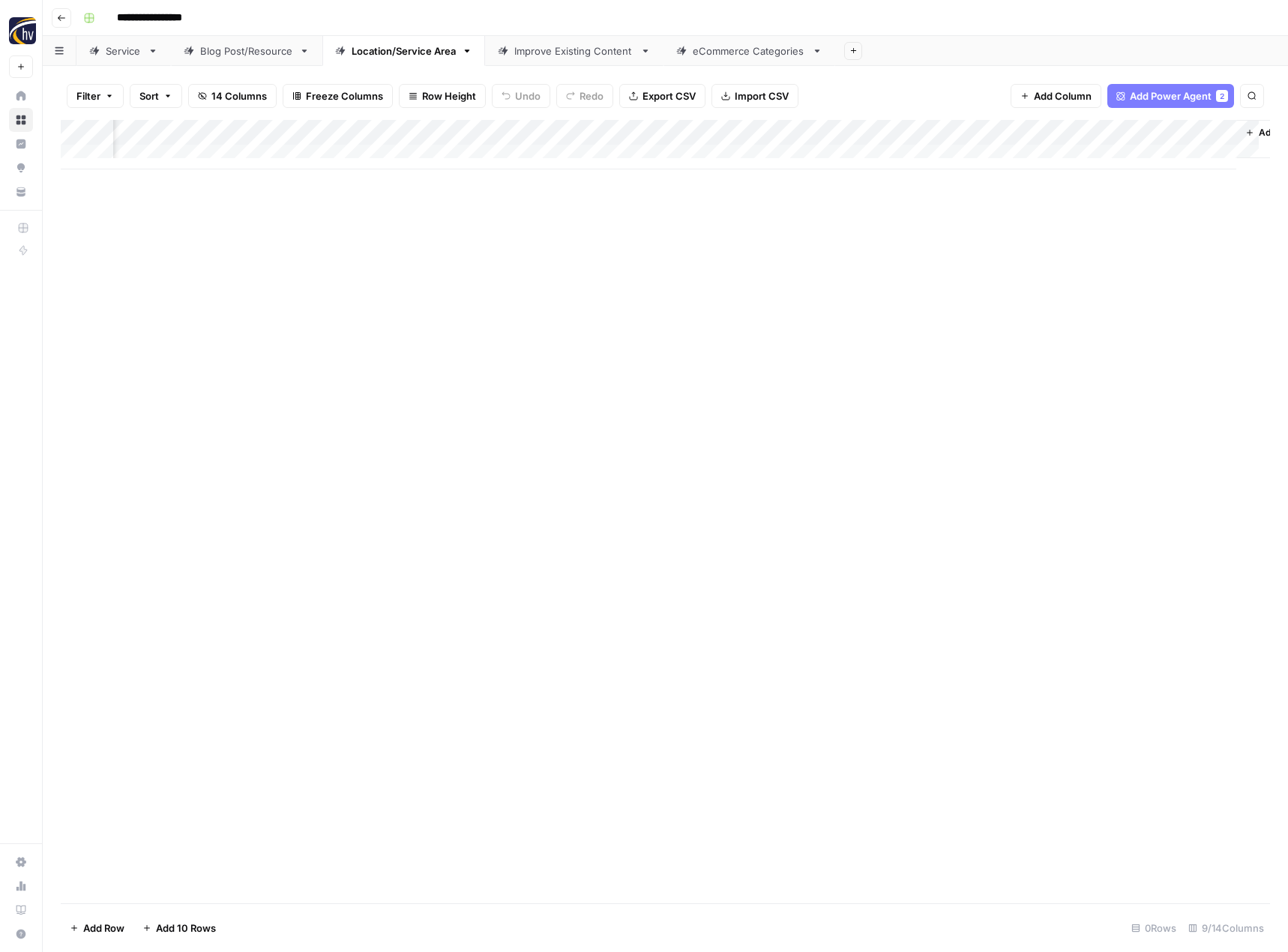
scroll to position [0, 153]
click at [1008, 134] on div "Add Column" at bounding box center [666, 144] width 1209 height 49
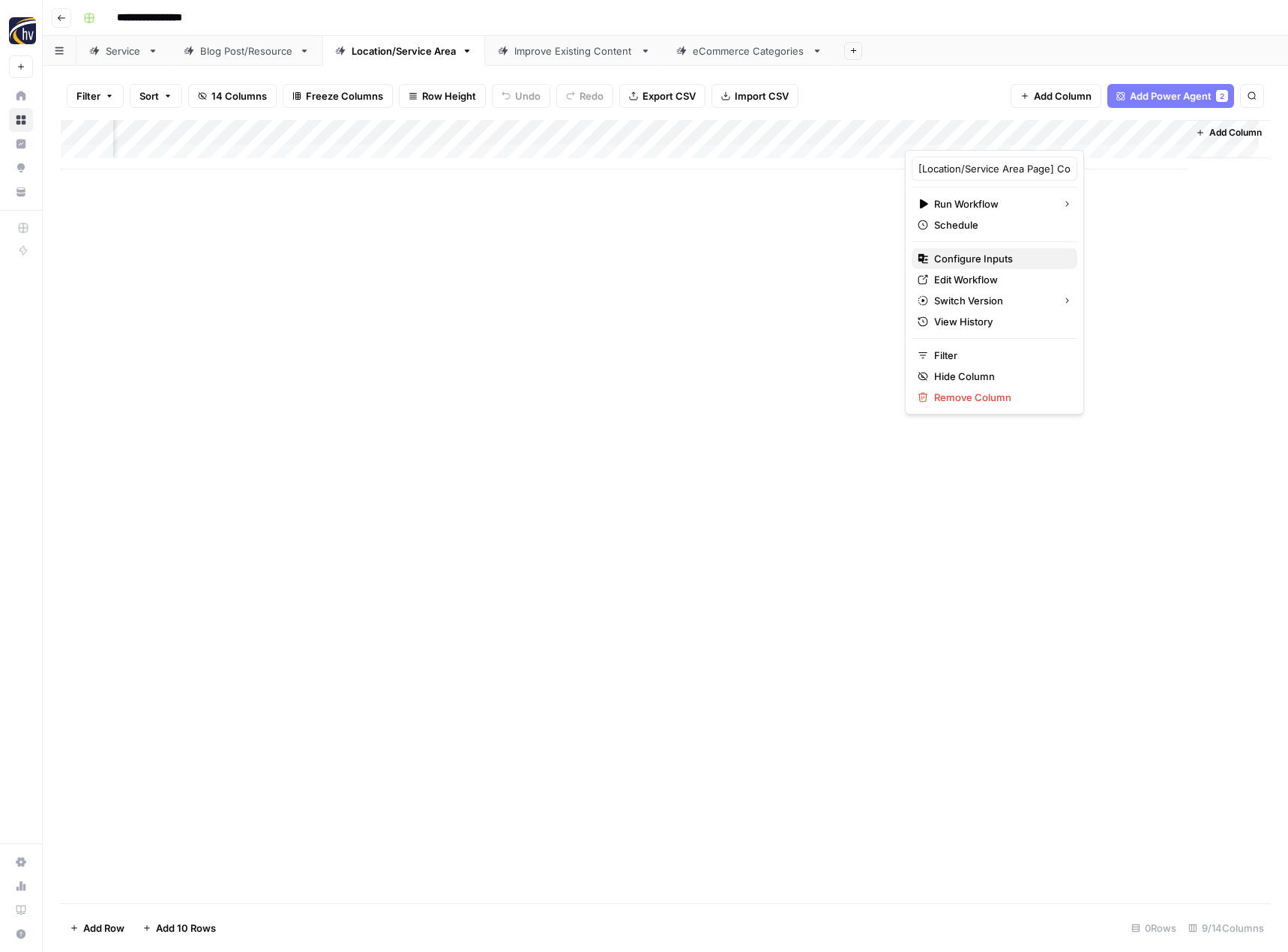
click at [969, 262] on span "Configure Inputs" at bounding box center [1000, 258] width 131 height 15
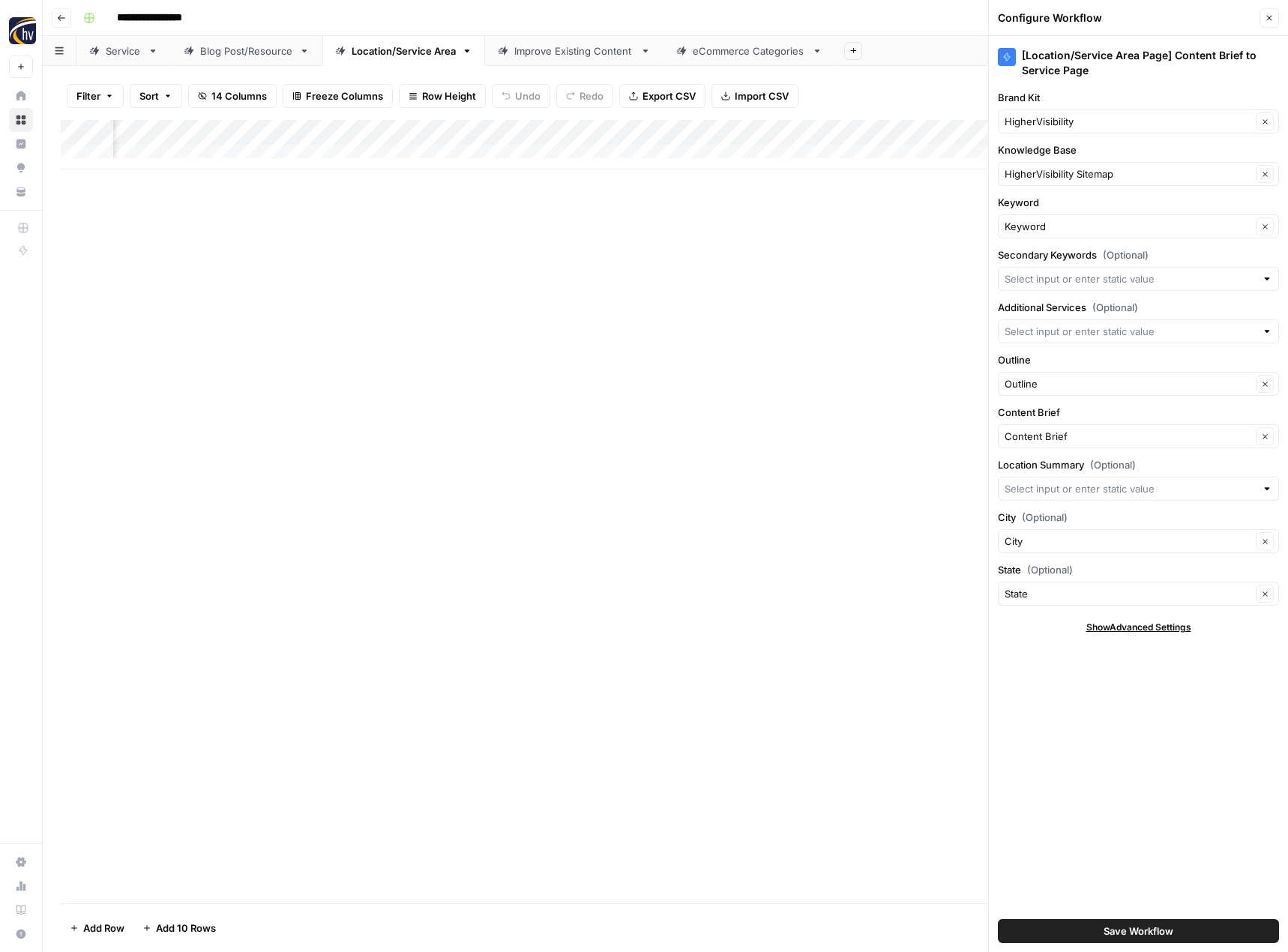
click at [1049, 113] on div "HigherVisibility Clear" at bounding box center [1139, 121] width 281 height 24
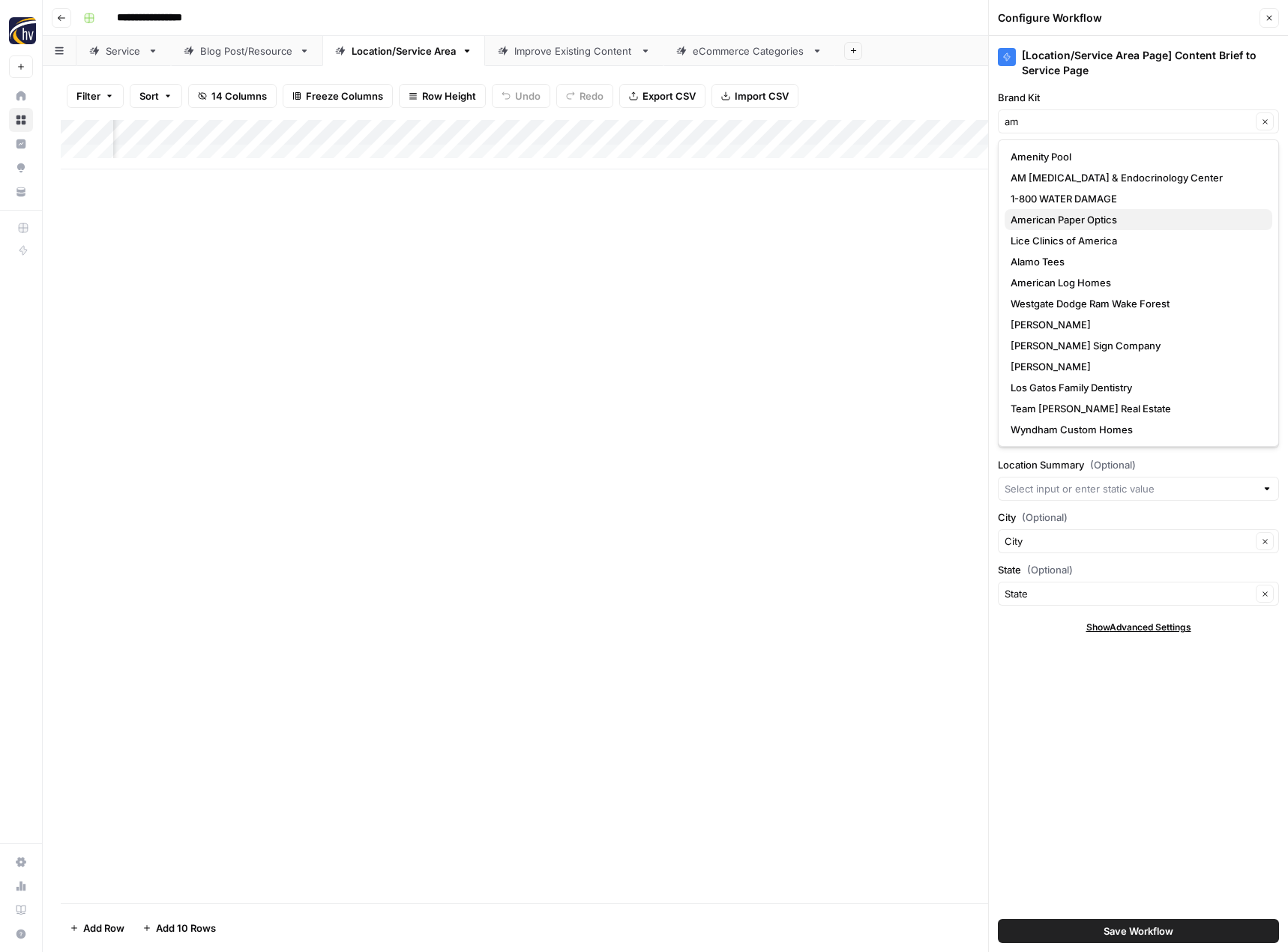
click at [1050, 221] on span "American Paper Optics" at bounding box center [1135, 219] width 250 height 15
type input "American Paper Optics"
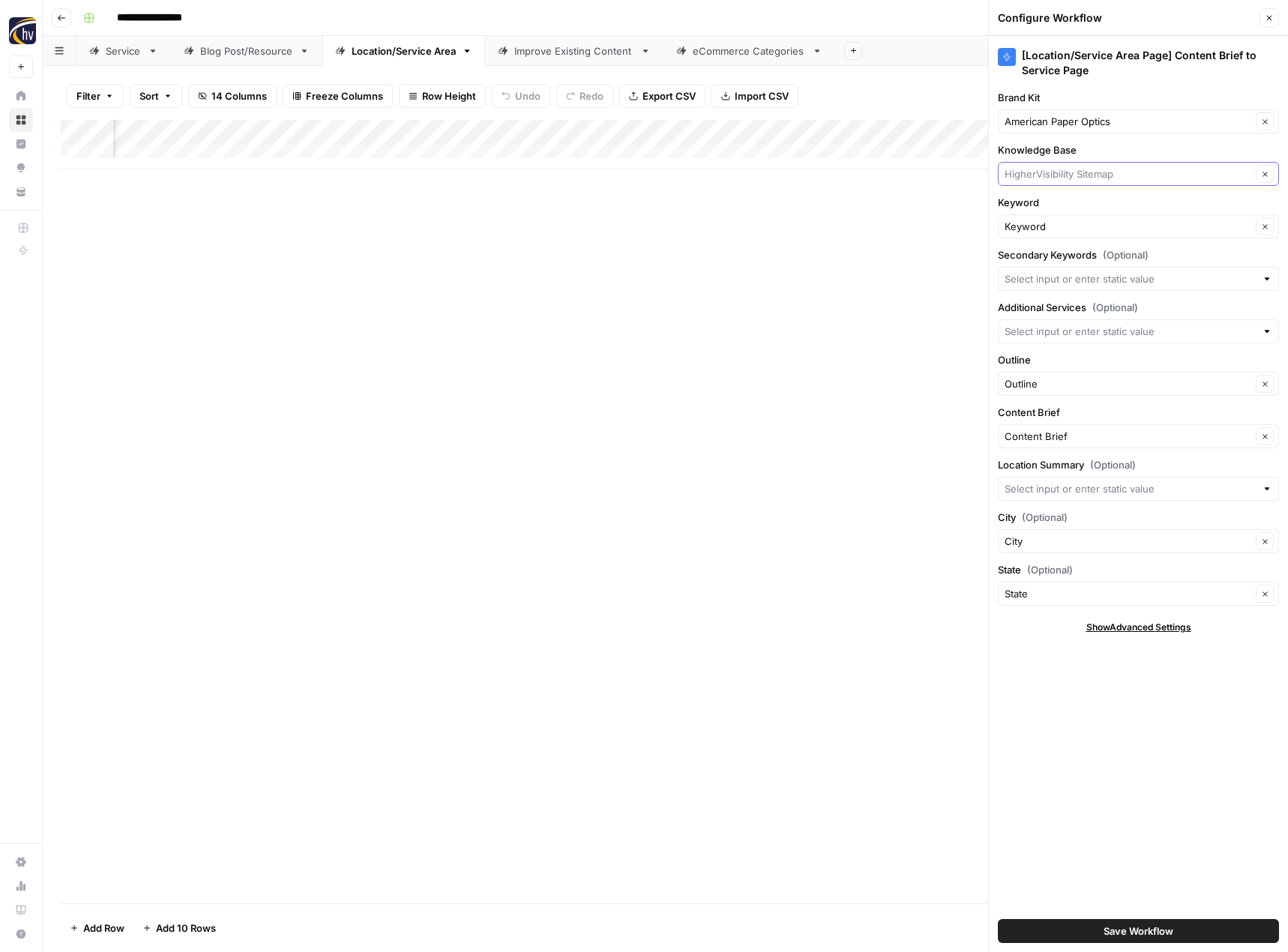
click at [1048, 170] on input "Knowledge Base" at bounding box center [1128, 173] width 247 height 15
click at [1042, 211] on span "3D Glasses Online Sitemap" at bounding box center [1135, 209] width 250 height 15
type input "3D Glasses Online Sitemap"
click at [1055, 923] on button "Save Workflow" at bounding box center [1139, 930] width 281 height 24
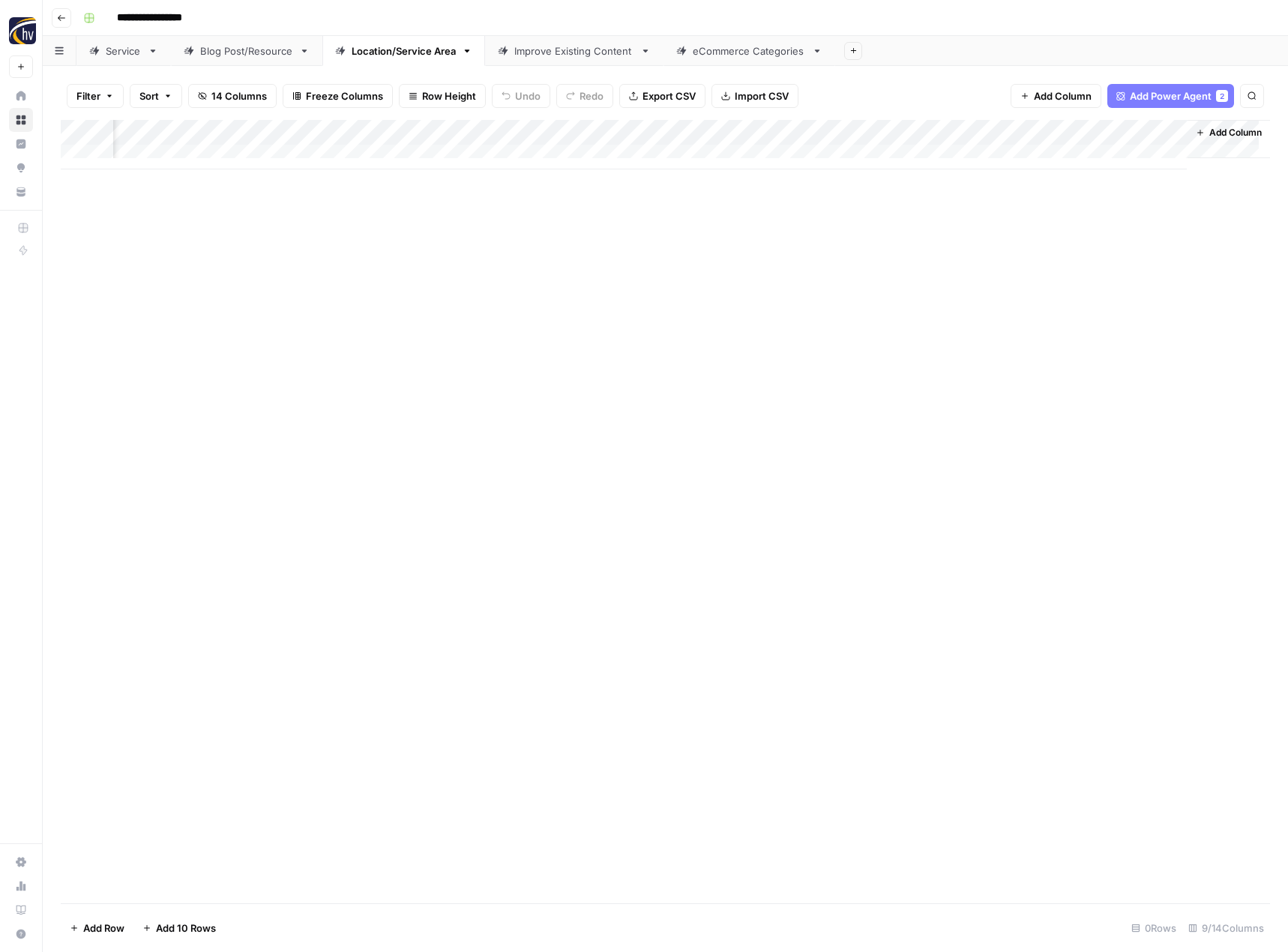
click at [557, 59] on link "Improve Existing Content" at bounding box center [574, 51] width 179 height 30
click at [761, 131] on div "Add Column" at bounding box center [666, 144] width 1209 height 49
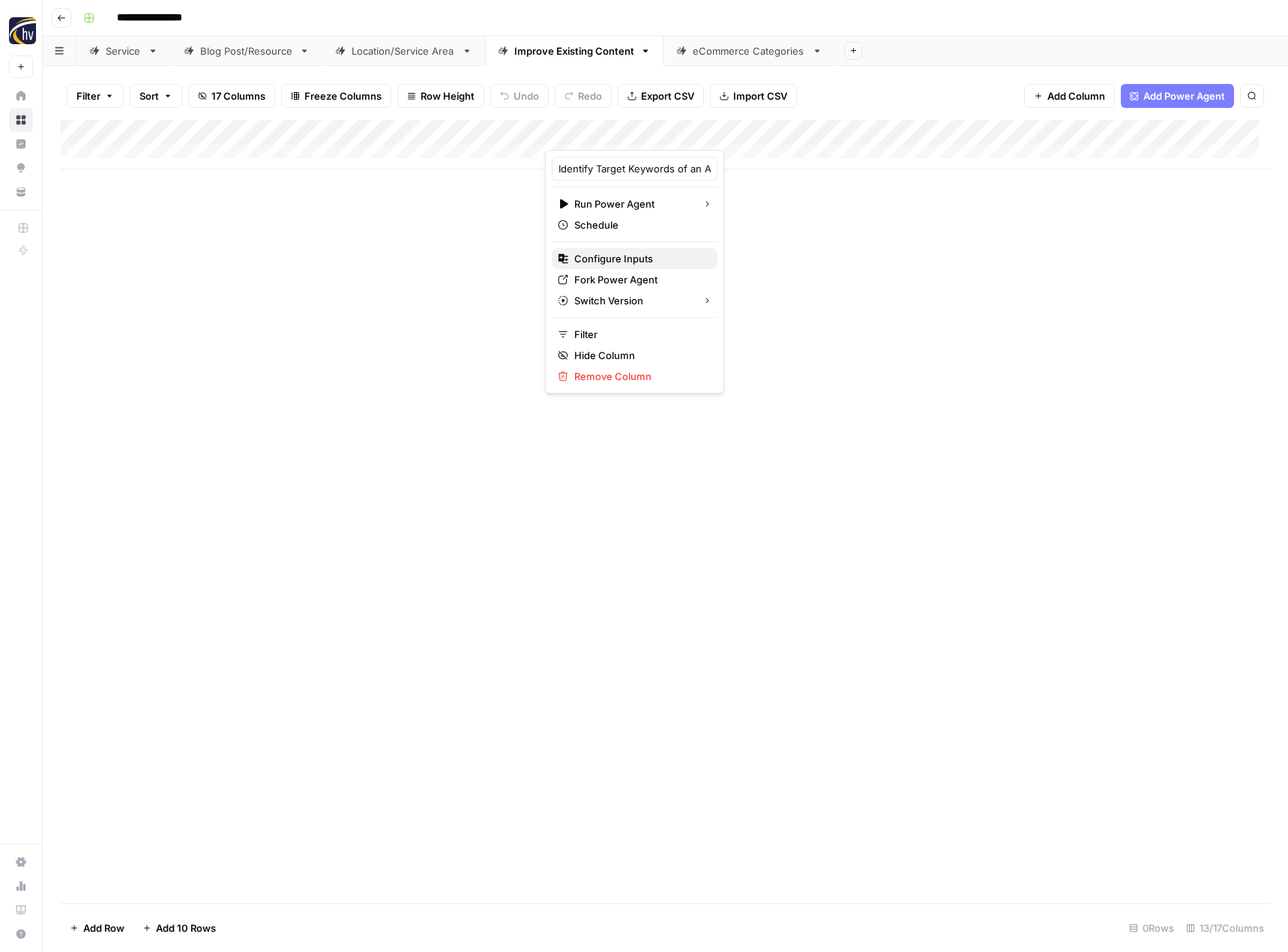
click at [633, 261] on span "Configure Inputs" at bounding box center [640, 258] width 131 height 15
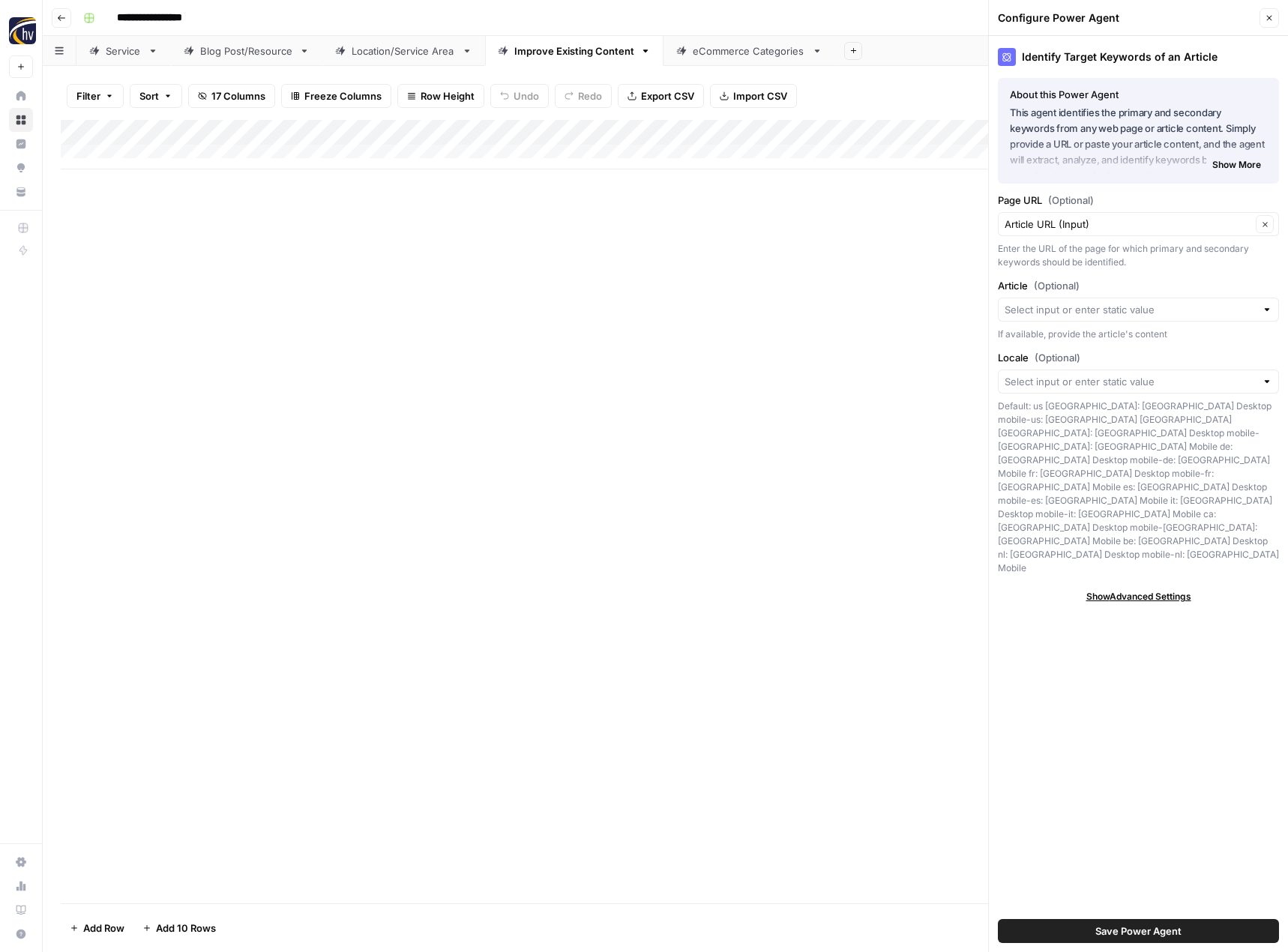
click at [1265, 14] on icon "button" at bounding box center [1269, 18] width 9 height 9
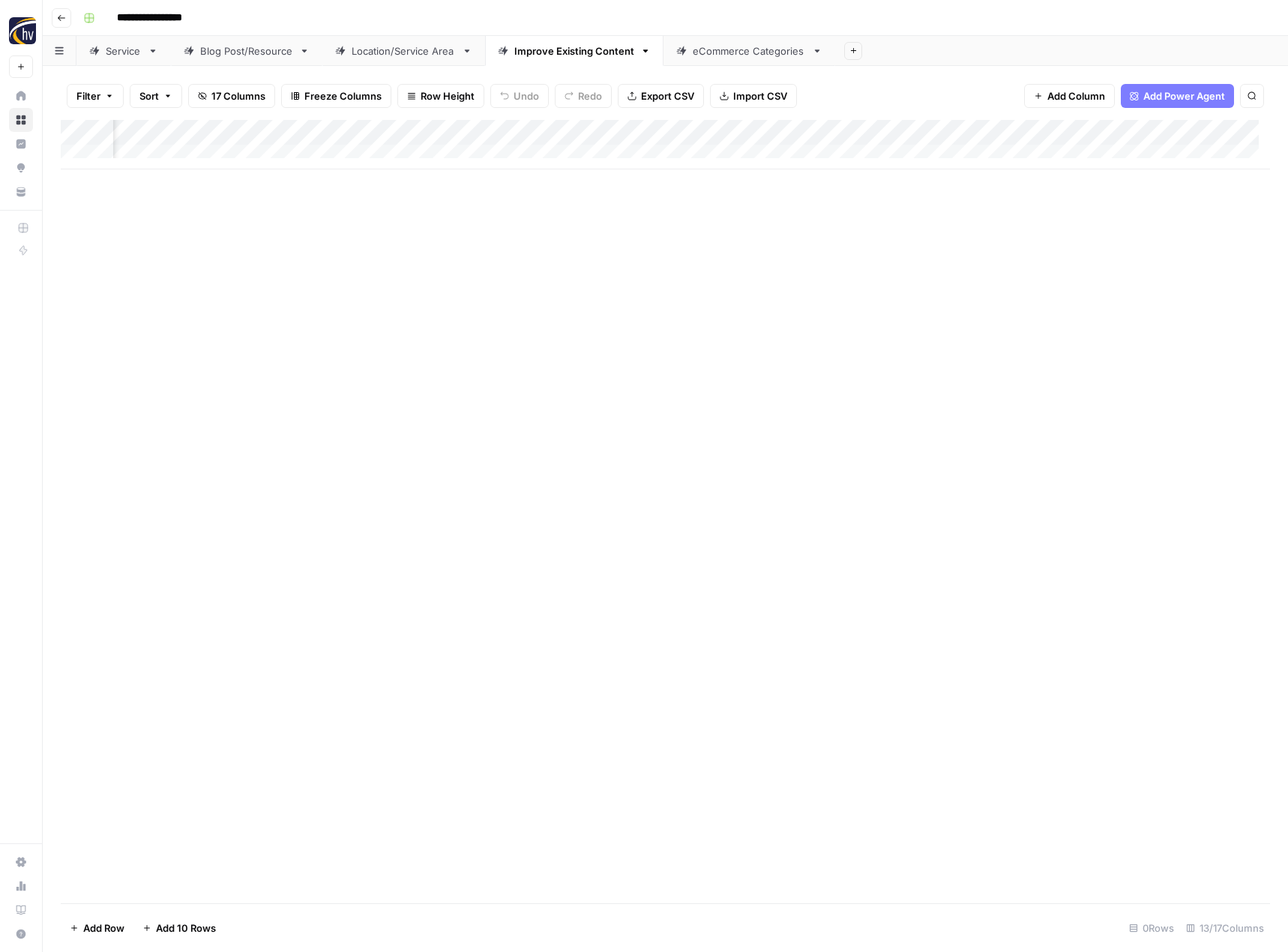
scroll to position [0, 650]
click at [857, 135] on div "Add Column" at bounding box center [666, 144] width 1209 height 49
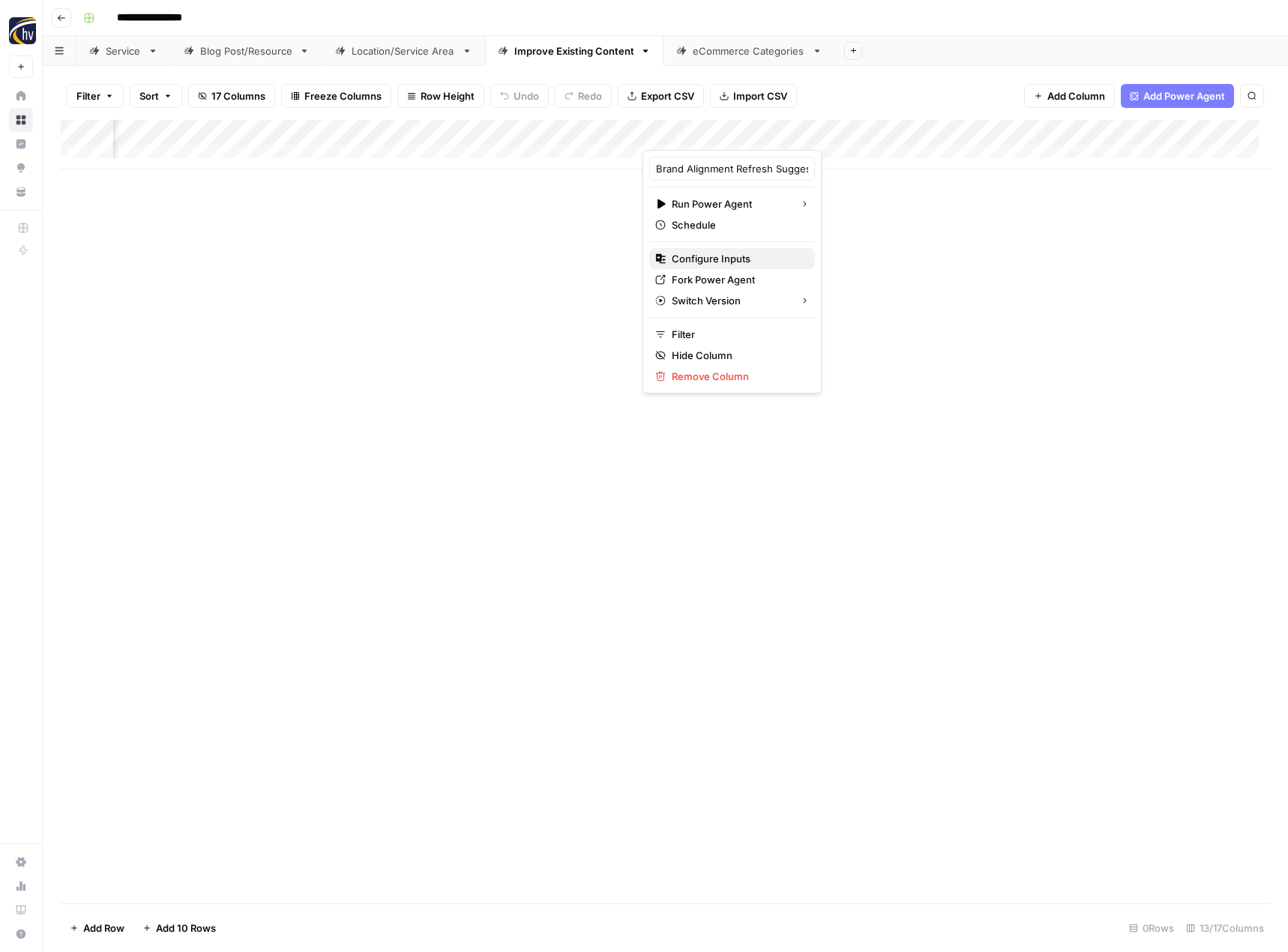
click at [706, 257] on span "Configure Inputs" at bounding box center [738, 258] width 131 height 15
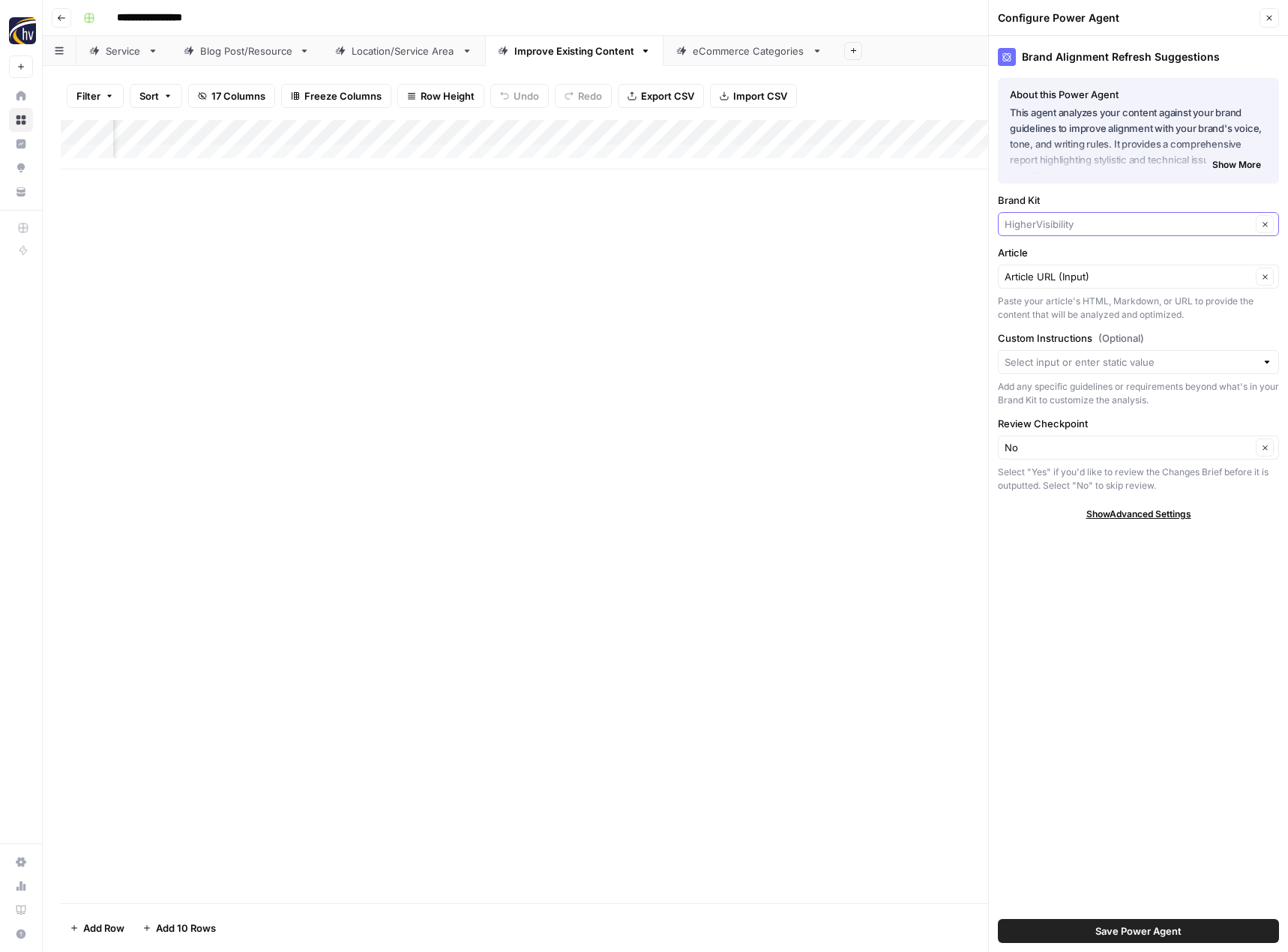
click at [1067, 222] on input "Brand Kit" at bounding box center [1128, 223] width 247 height 15
click at [1058, 255] on span "American Paper Optics" at bounding box center [1135, 259] width 250 height 15
type input "American Paper Optics"
click at [1064, 932] on button "Save Power Agent" at bounding box center [1139, 930] width 281 height 24
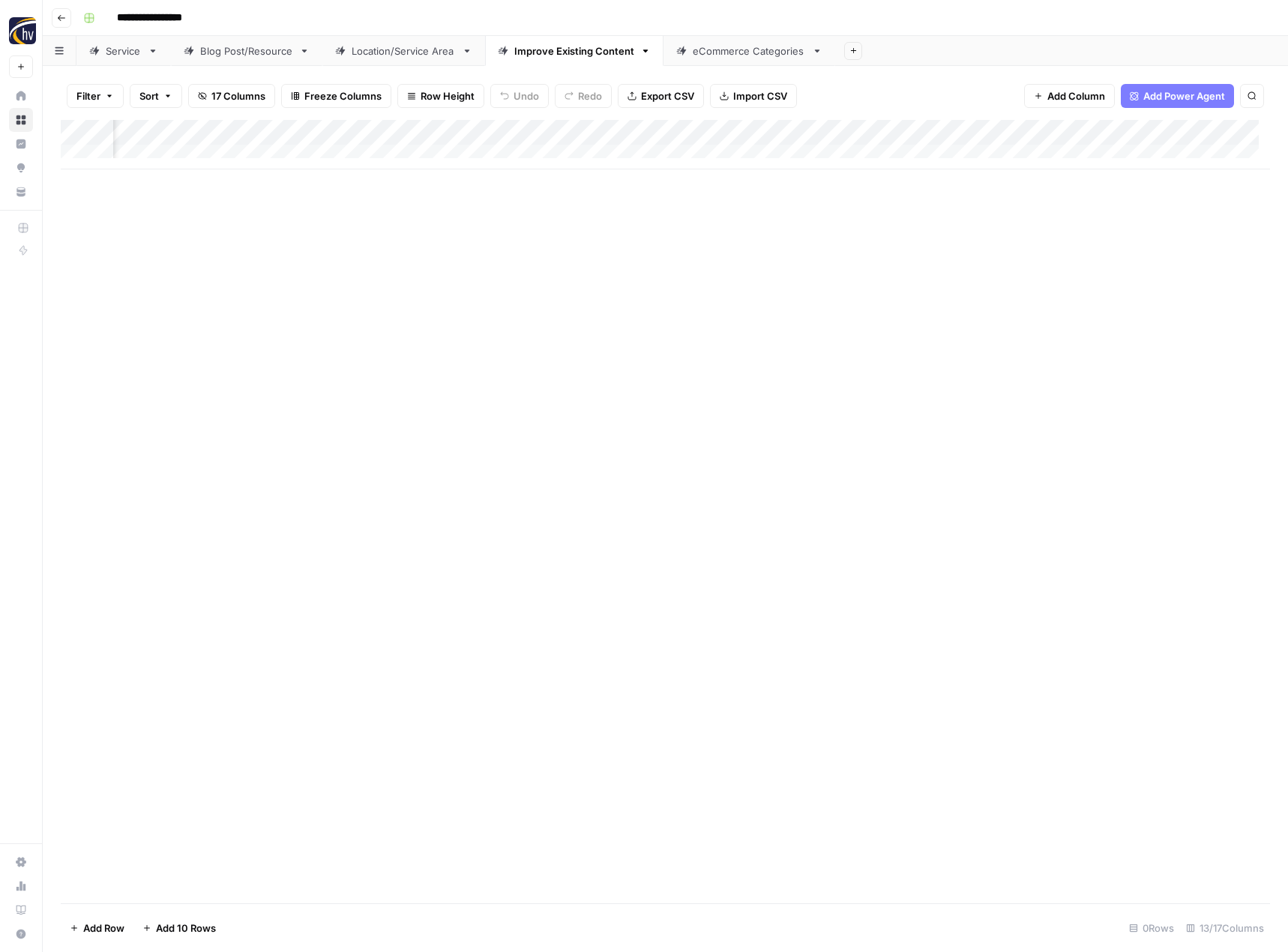
scroll to position [0, 1153]
click at [745, 131] on div "Add Column" at bounding box center [666, 144] width 1209 height 49
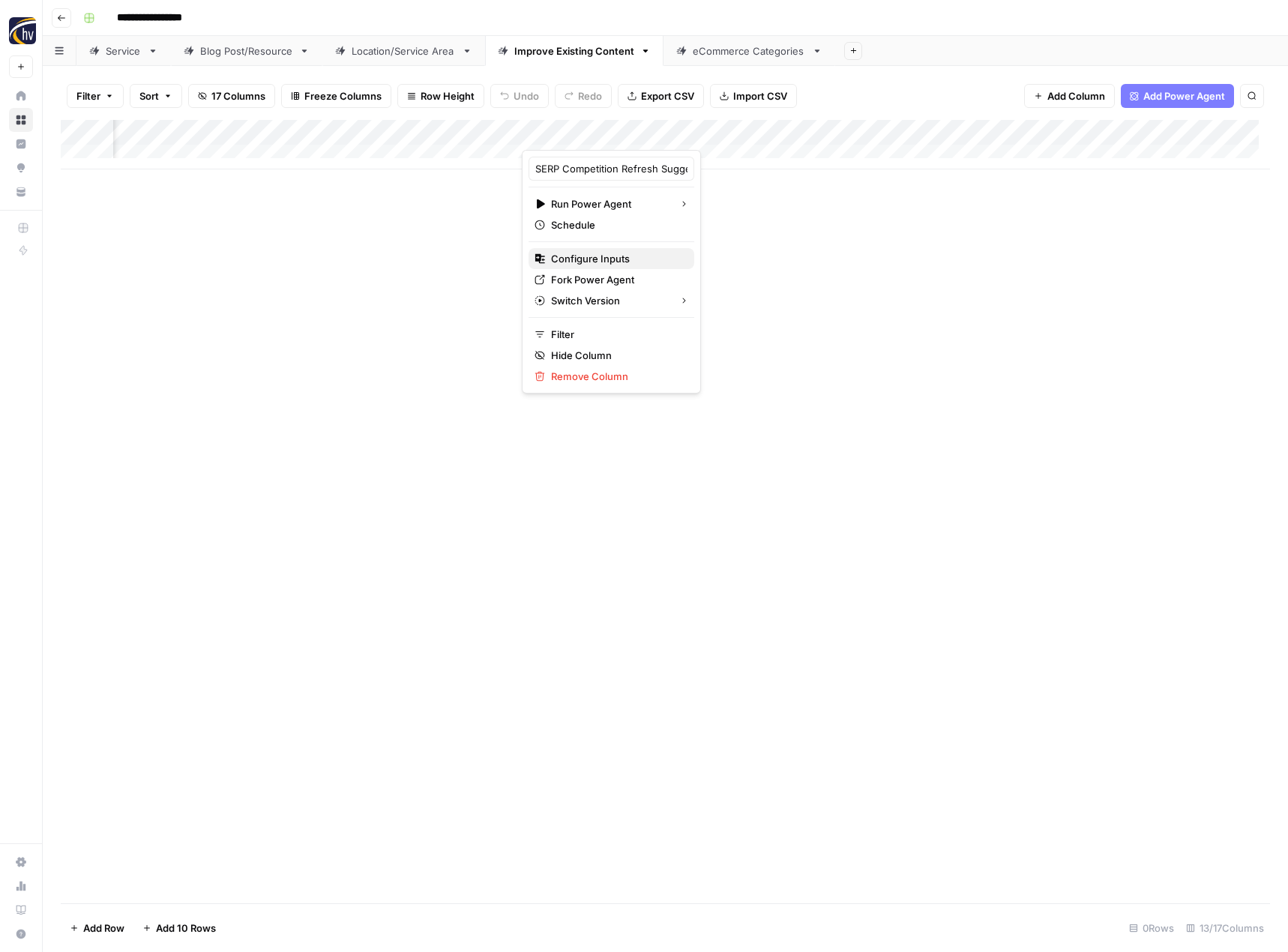
click at [634, 261] on span "Configure Inputs" at bounding box center [617, 258] width 131 height 15
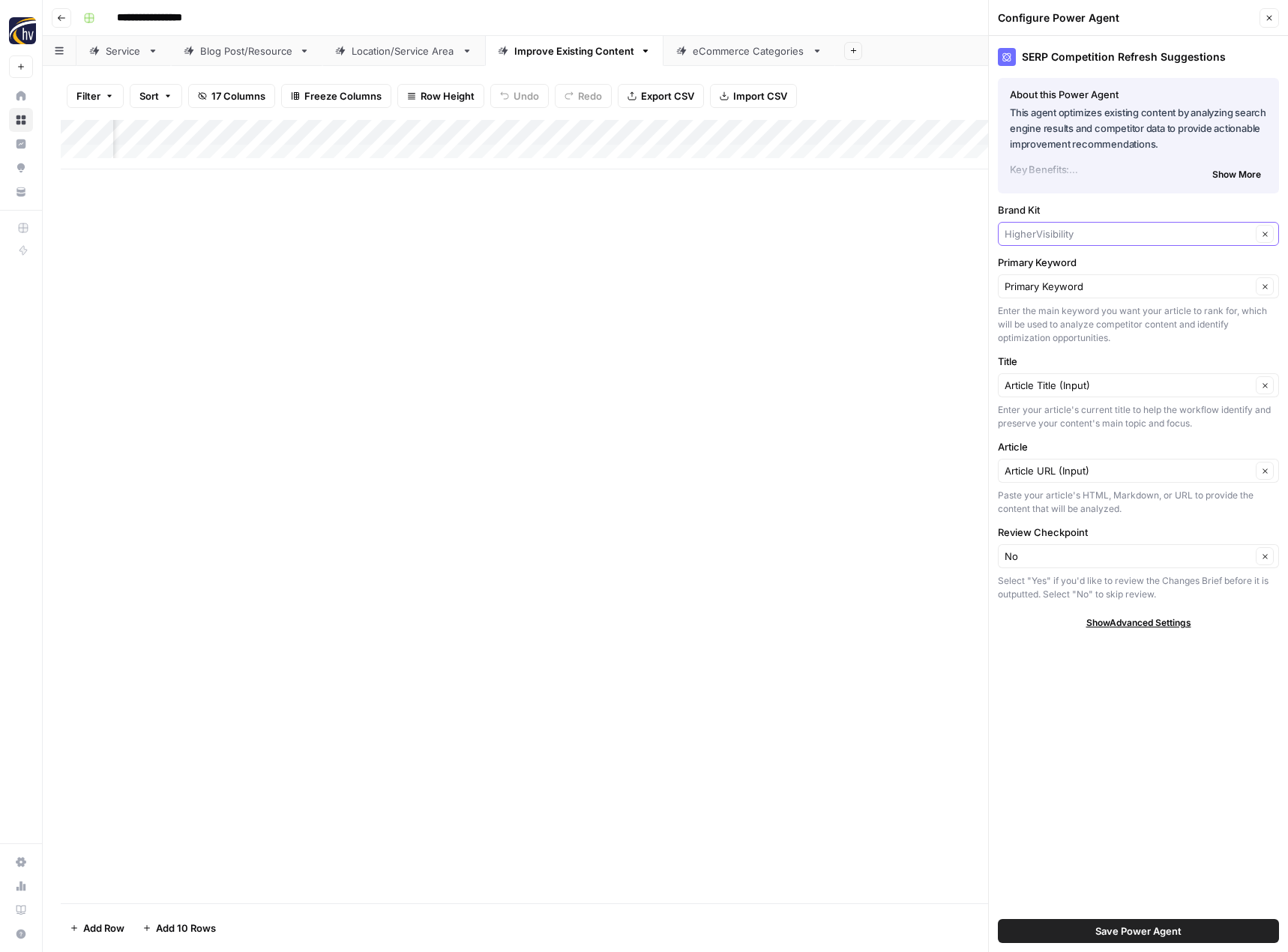
click at [1055, 233] on input "Brand Kit" at bounding box center [1128, 233] width 247 height 15
click at [1046, 264] on span "American Paper Optics" at bounding box center [1135, 268] width 250 height 15
type input "American Paper Optics"
click at [1058, 936] on button "Save Power Agent" at bounding box center [1139, 930] width 281 height 24
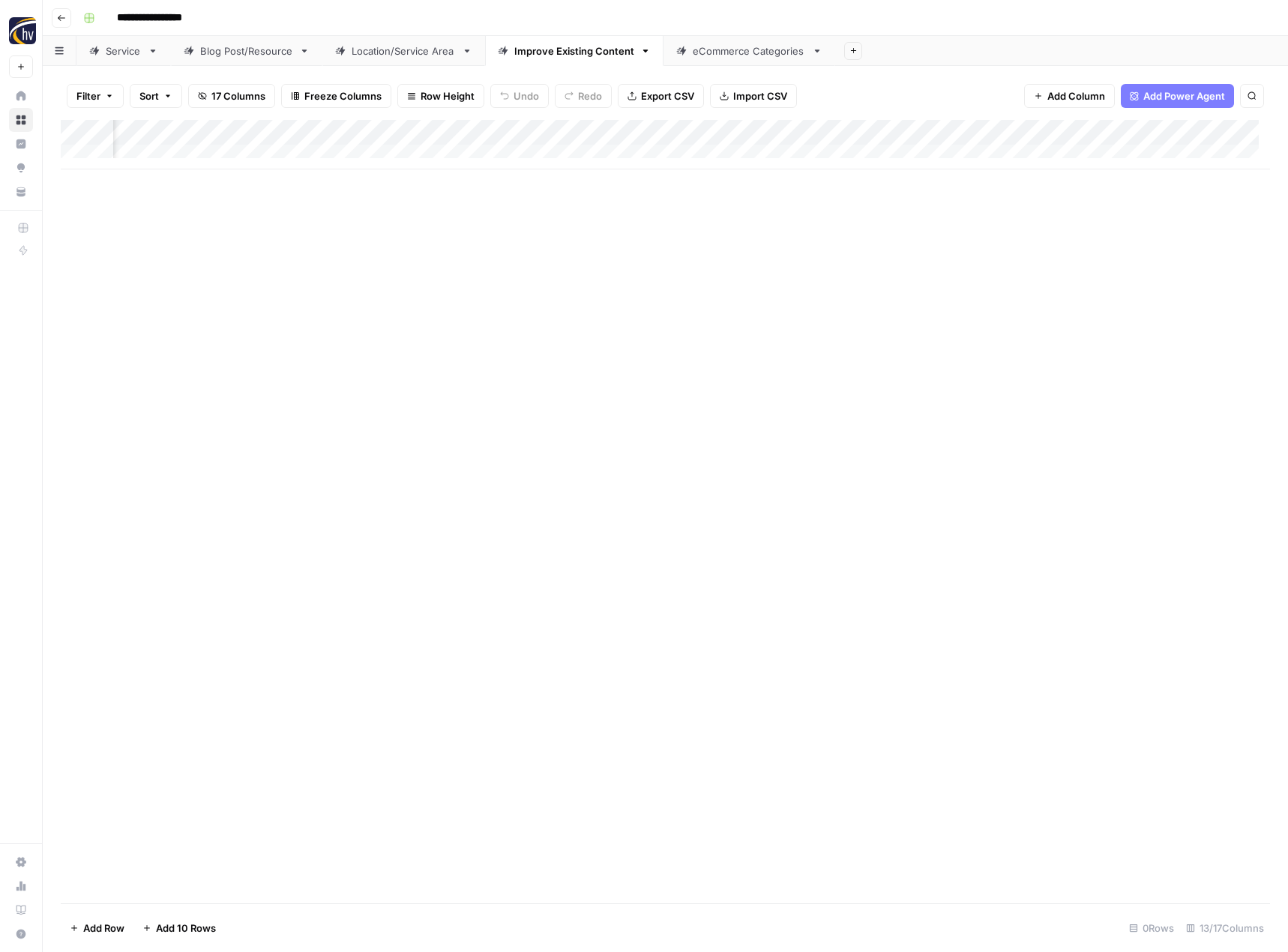
click at [1109, 131] on div "Add Column" at bounding box center [666, 144] width 1209 height 49
click at [973, 260] on span "Configure Inputs" at bounding box center [1005, 258] width 131 height 15
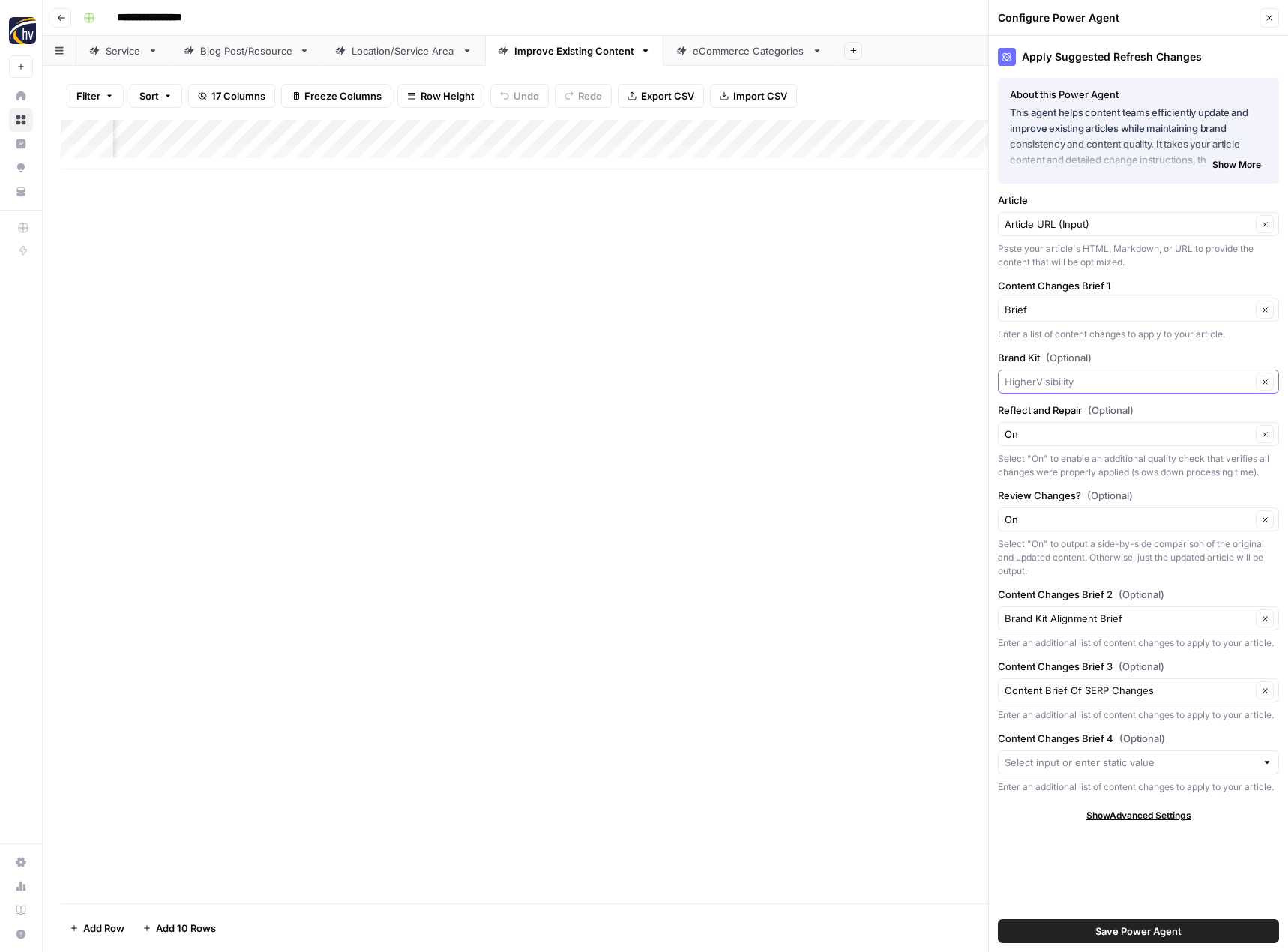
click at [1035, 376] on input "Brand Kit (Optional)" at bounding box center [1128, 381] width 247 height 15
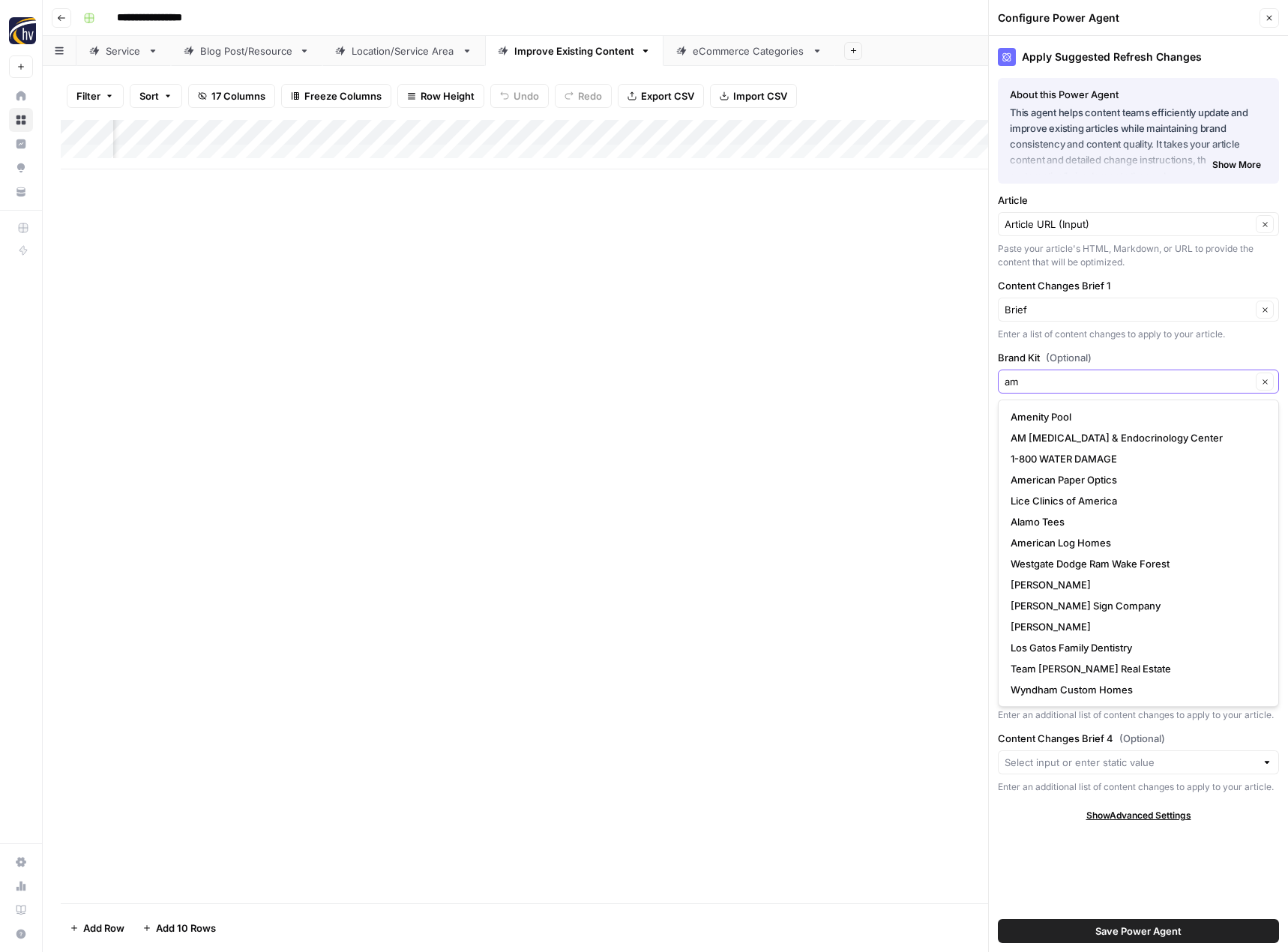
type input "am"
click at [1056, 480] on span "American Paper Optics" at bounding box center [1135, 479] width 250 height 15
type input "American Paper Optics"
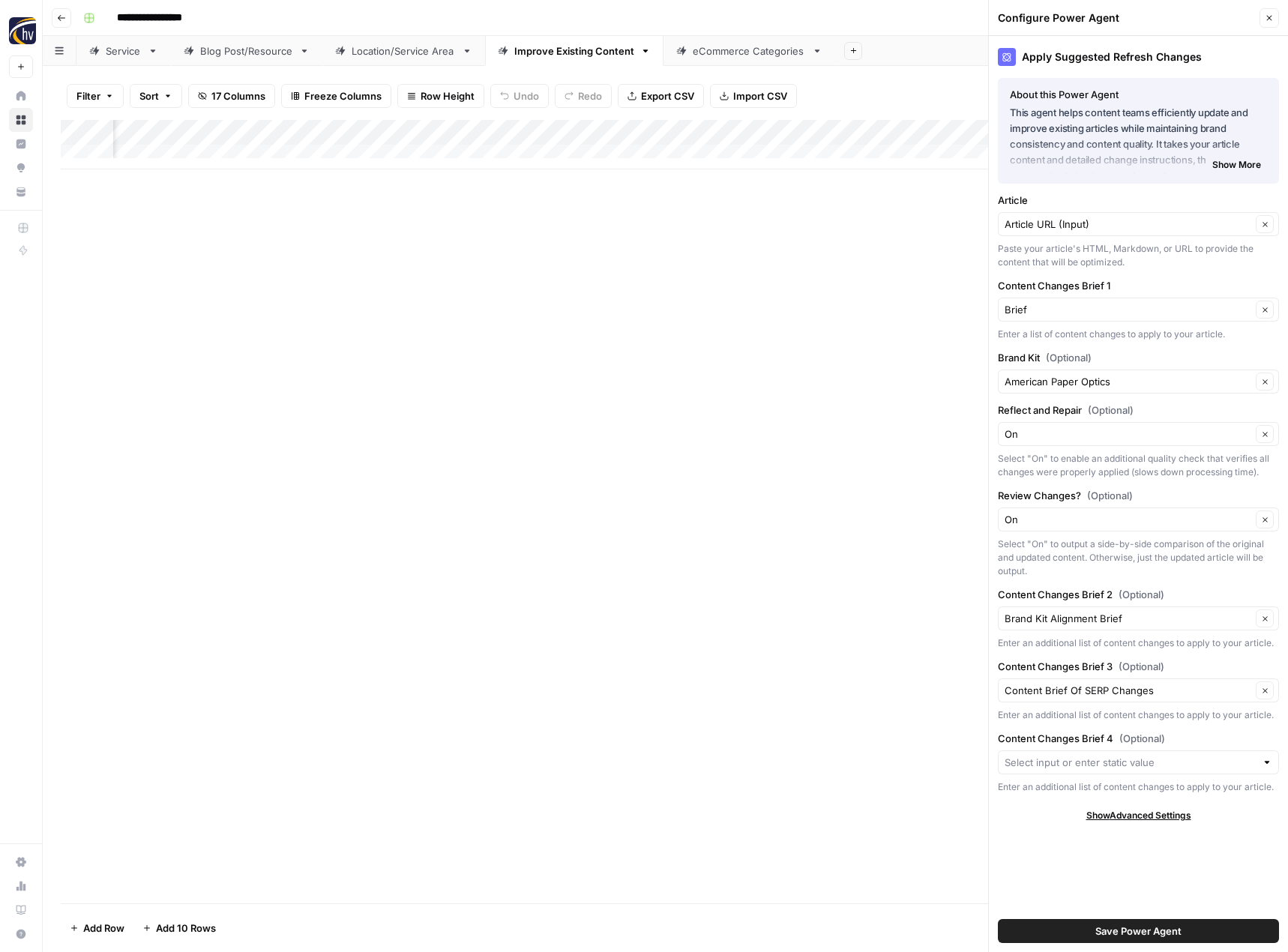
click at [1082, 930] on button "Save Power Agent" at bounding box center [1139, 930] width 281 height 24
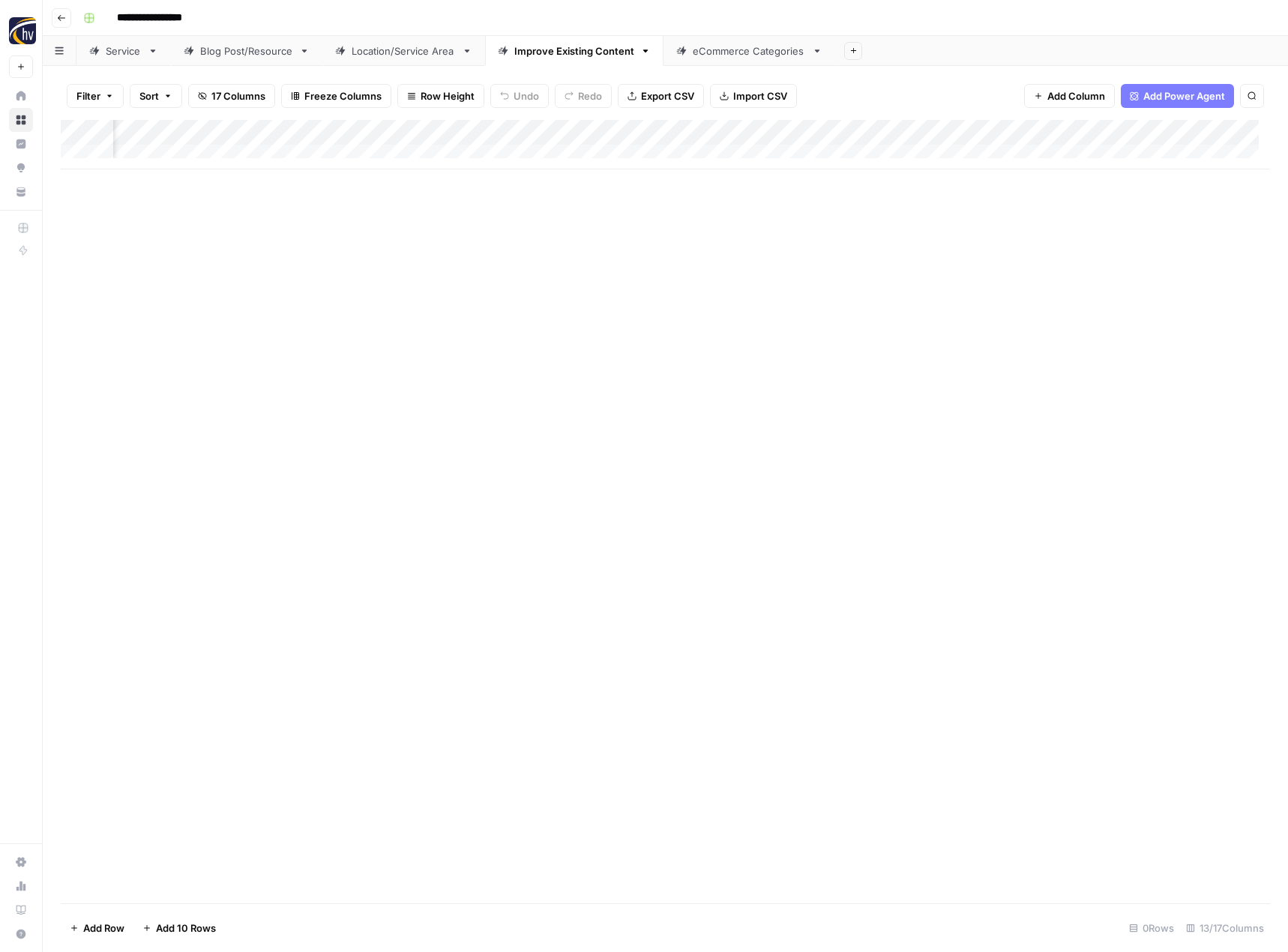
click at [758, 53] on div "eCommerce Categories" at bounding box center [749, 50] width 113 height 15
click at [734, 131] on div "Add Column" at bounding box center [666, 144] width 1209 height 49
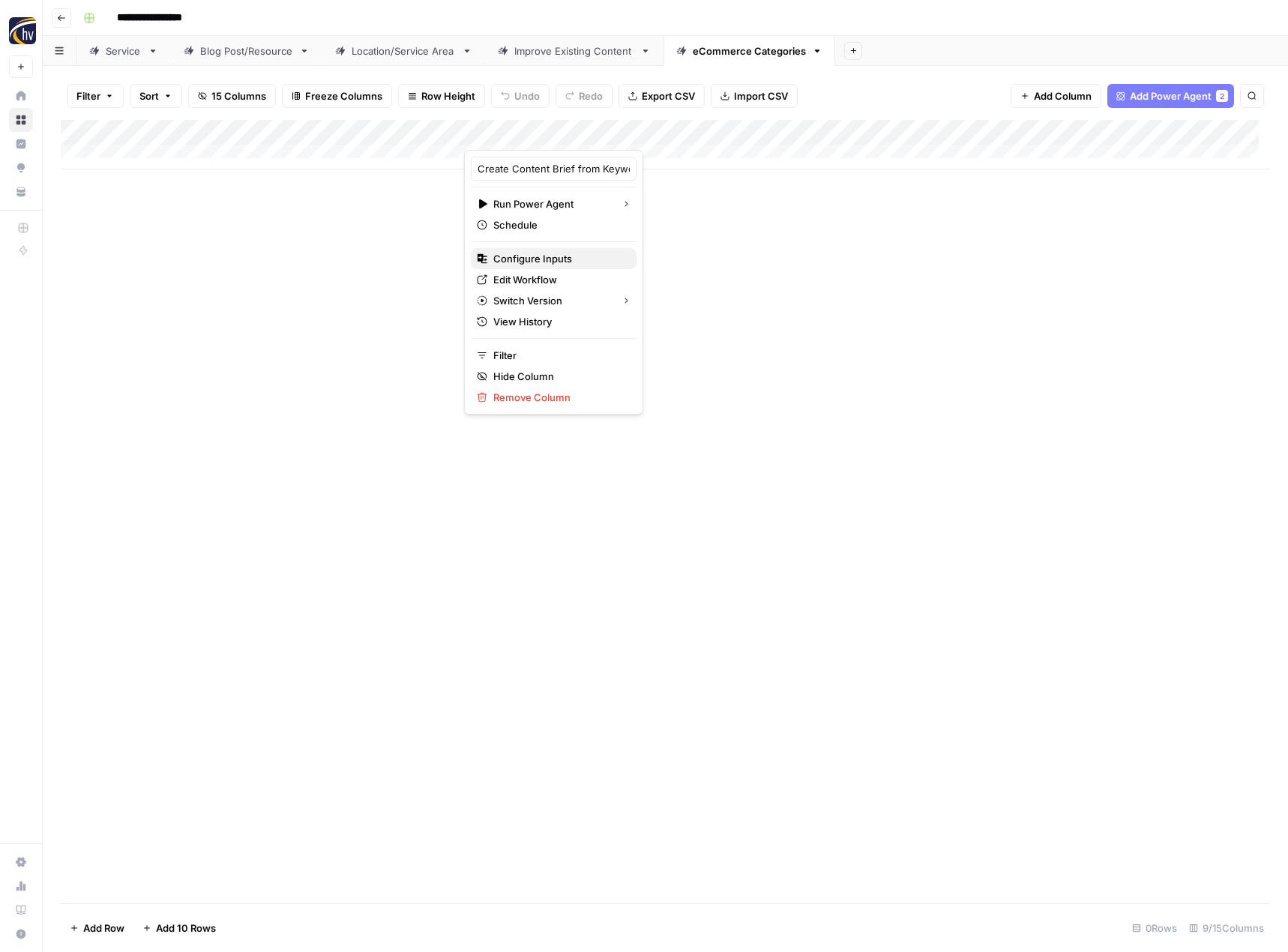
click at [564, 257] on span "Configure Inputs" at bounding box center [559, 258] width 131 height 15
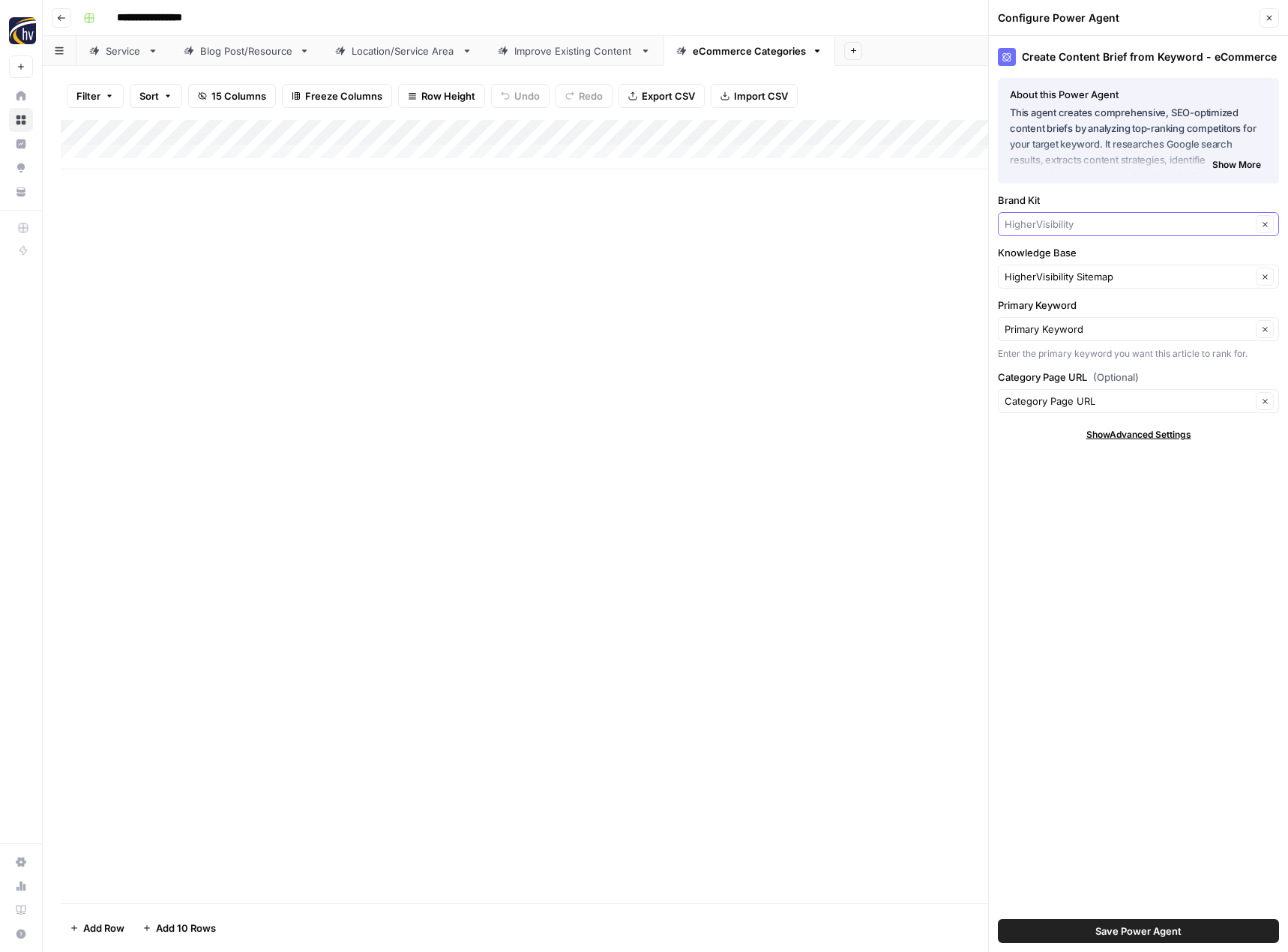
click at [1017, 219] on input "Brand Kit" at bounding box center [1128, 223] width 247 height 15
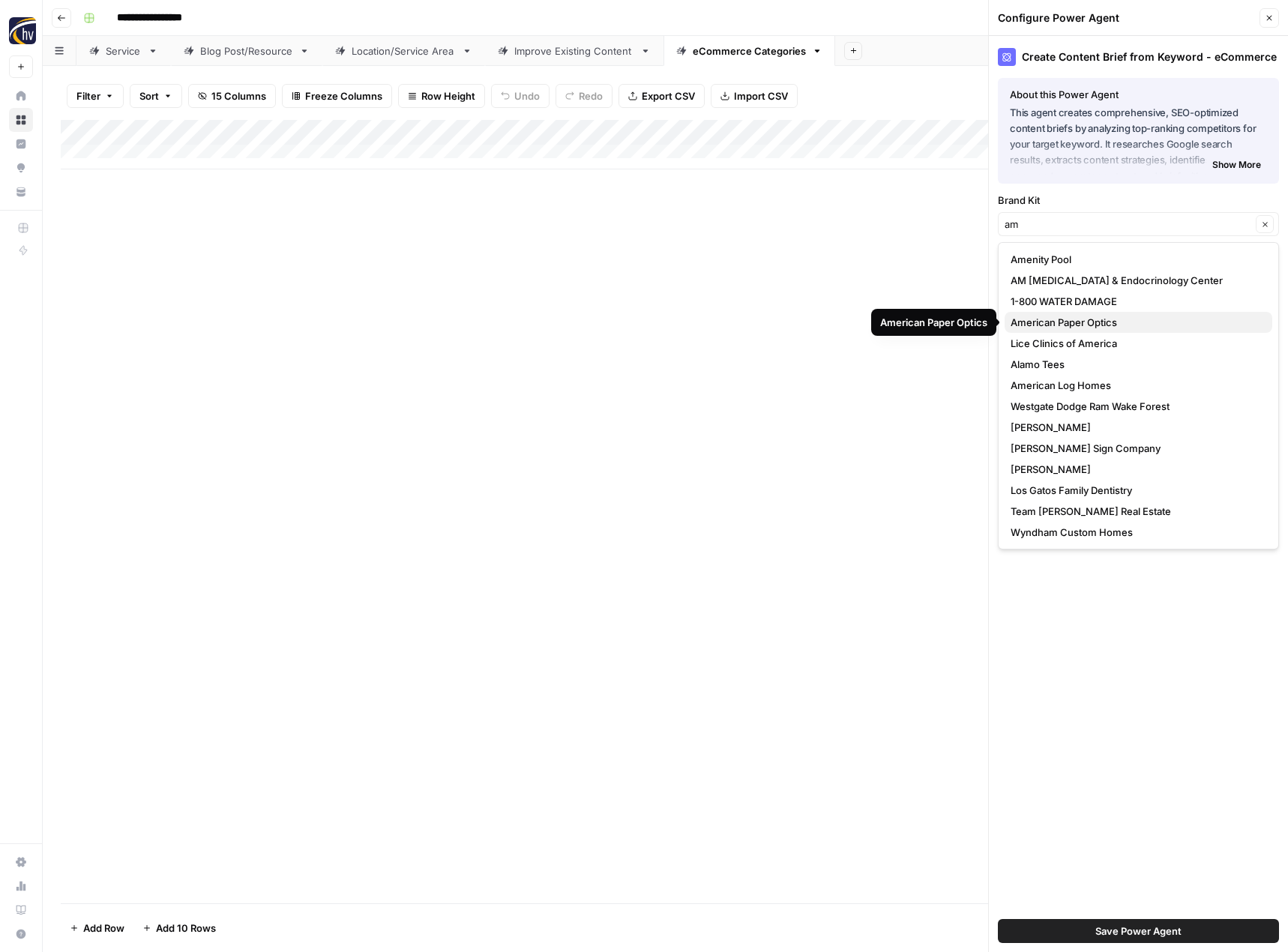
click at [1040, 318] on span "American Paper Optics" at bounding box center [1135, 321] width 250 height 15
type input "American Paper Optics"
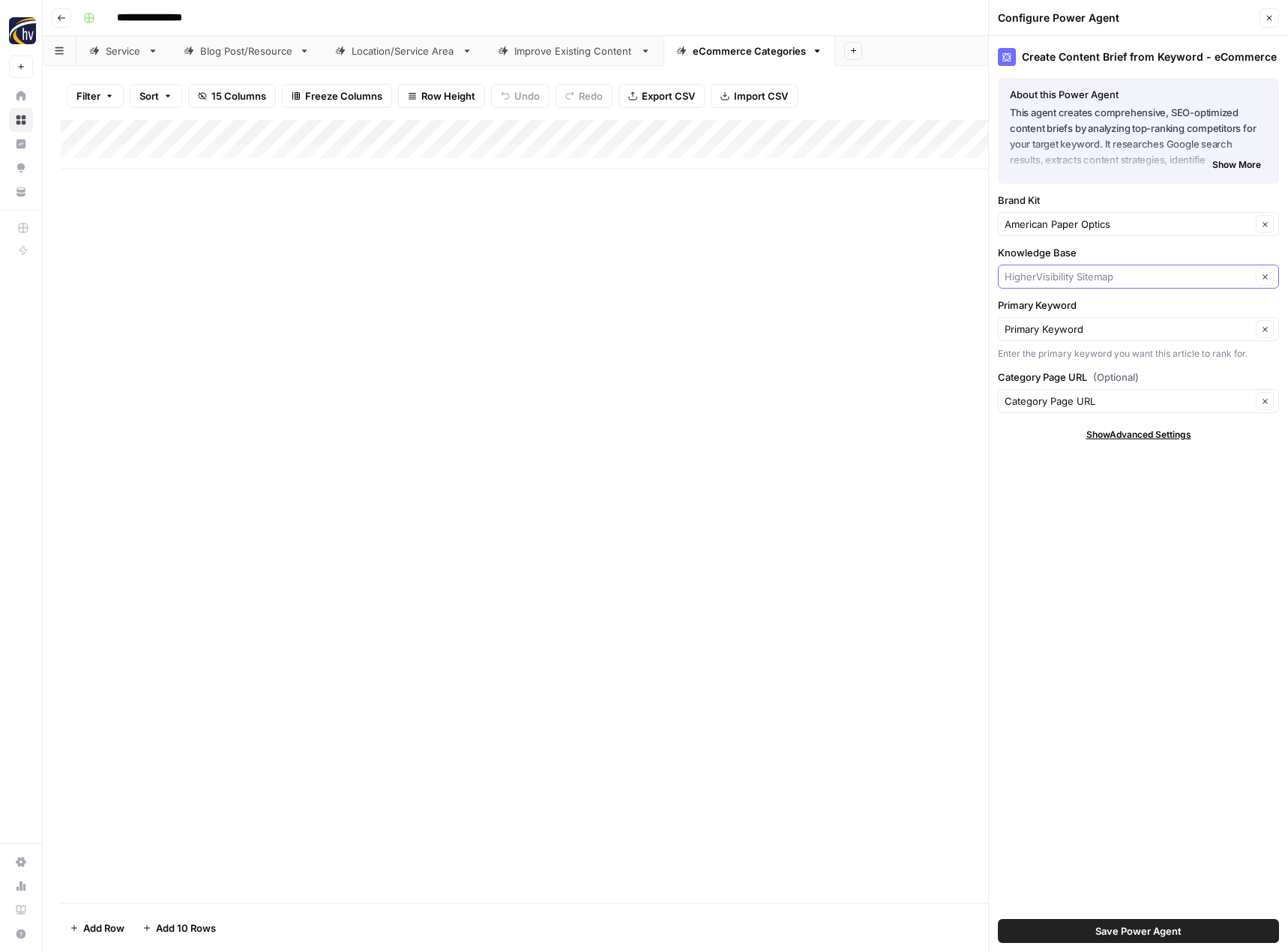
click at [1040, 274] on input "Knowledge Base" at bounding box center [1128, 276] width 247 height 15
click at [1039, 314] on span "3D Glasses Online Sitemap" at bounding box center [1135, 311] width 250 height 15
type input "3D Glasses Online Sitemap"
click at [1093, 932] on button "Save Power Agent" at bounding box center [1139, 930] width 281 height 24
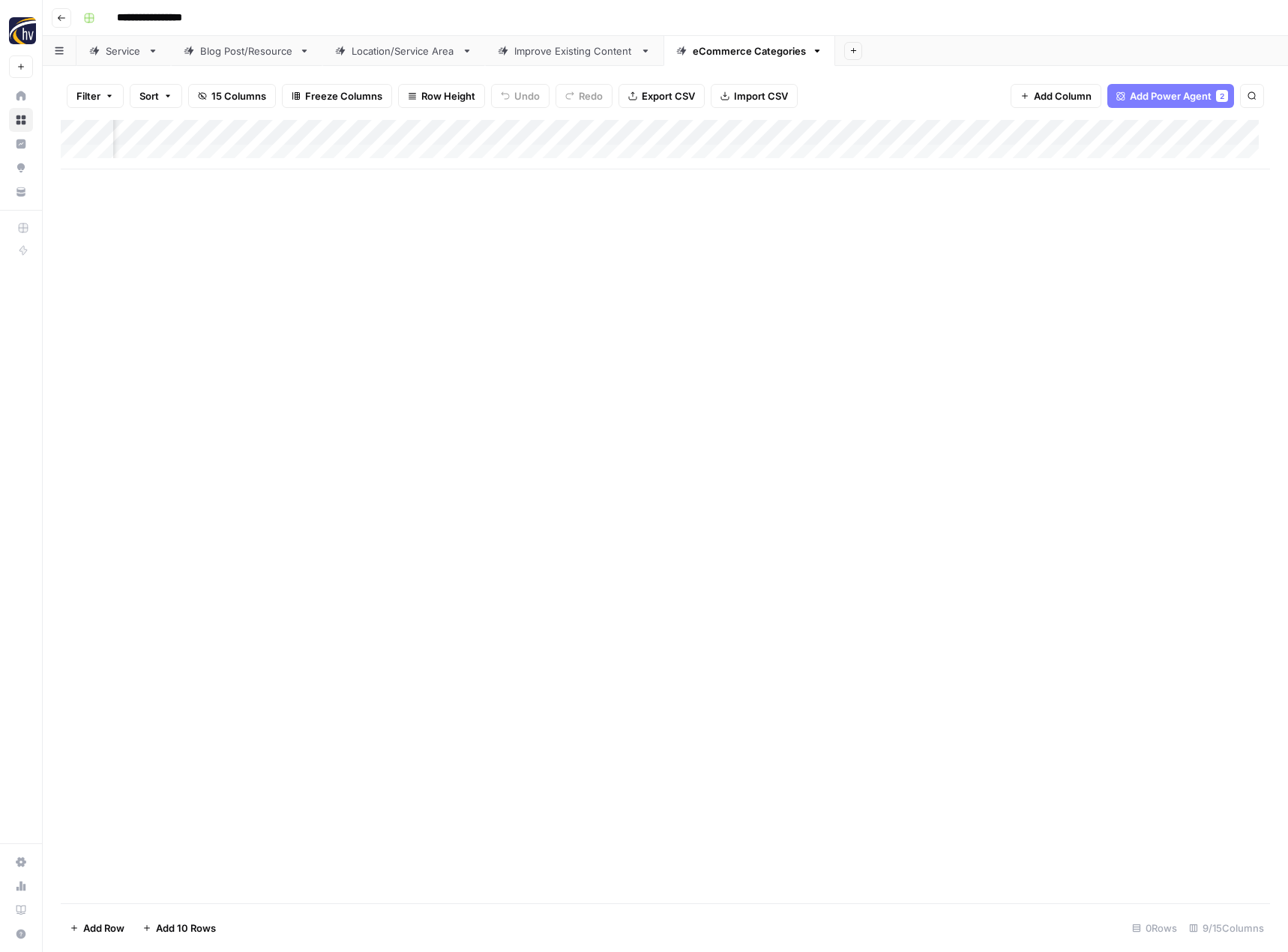
scroll to position [0, 510]
click at [1087, 131] on div "Add Column" at bounding box center [666, 144] width 1209 height 49
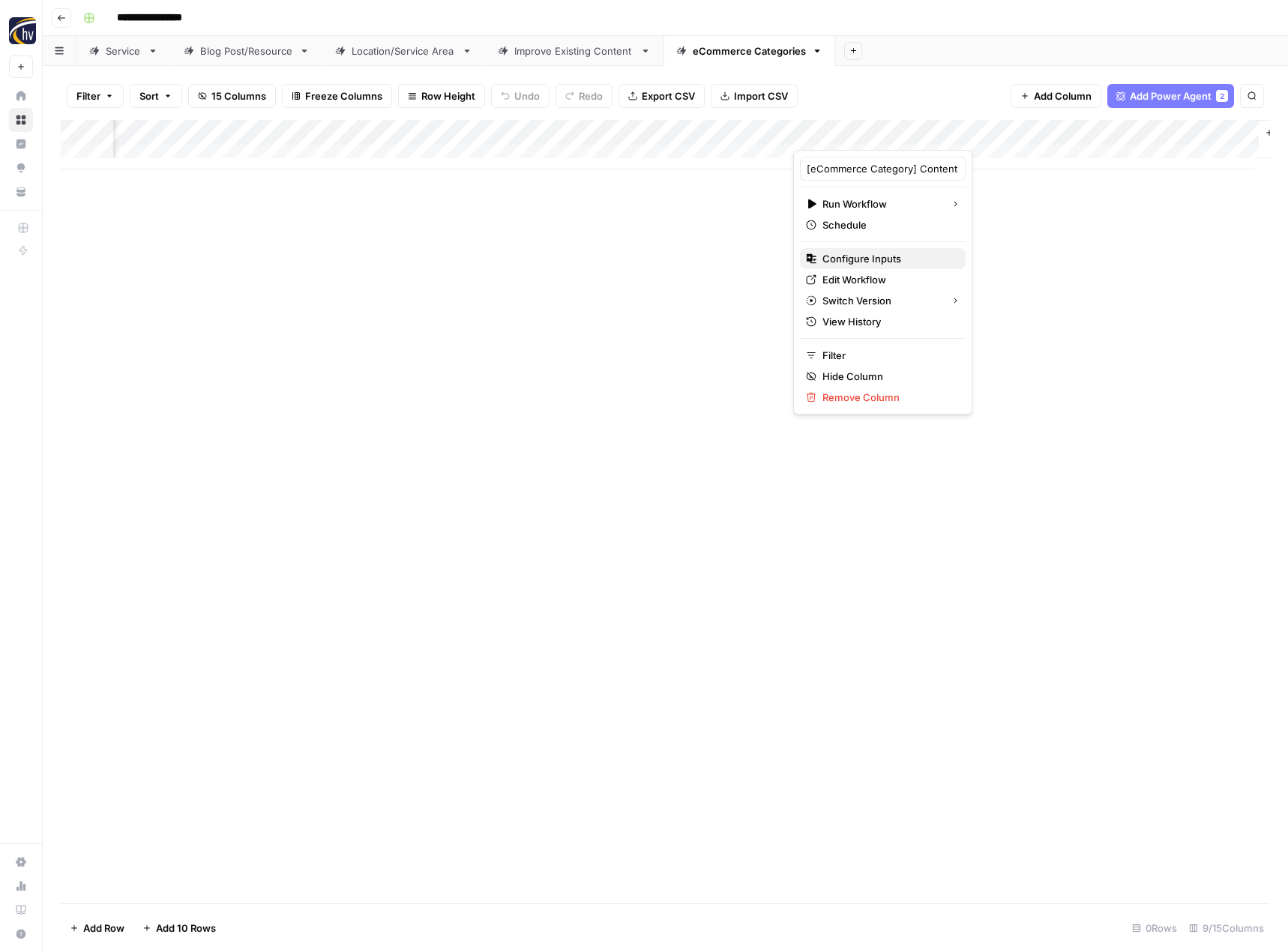
click at [863, 263] on span "Configure Inputs" at bounding box center [888, 258] width 131 height 15
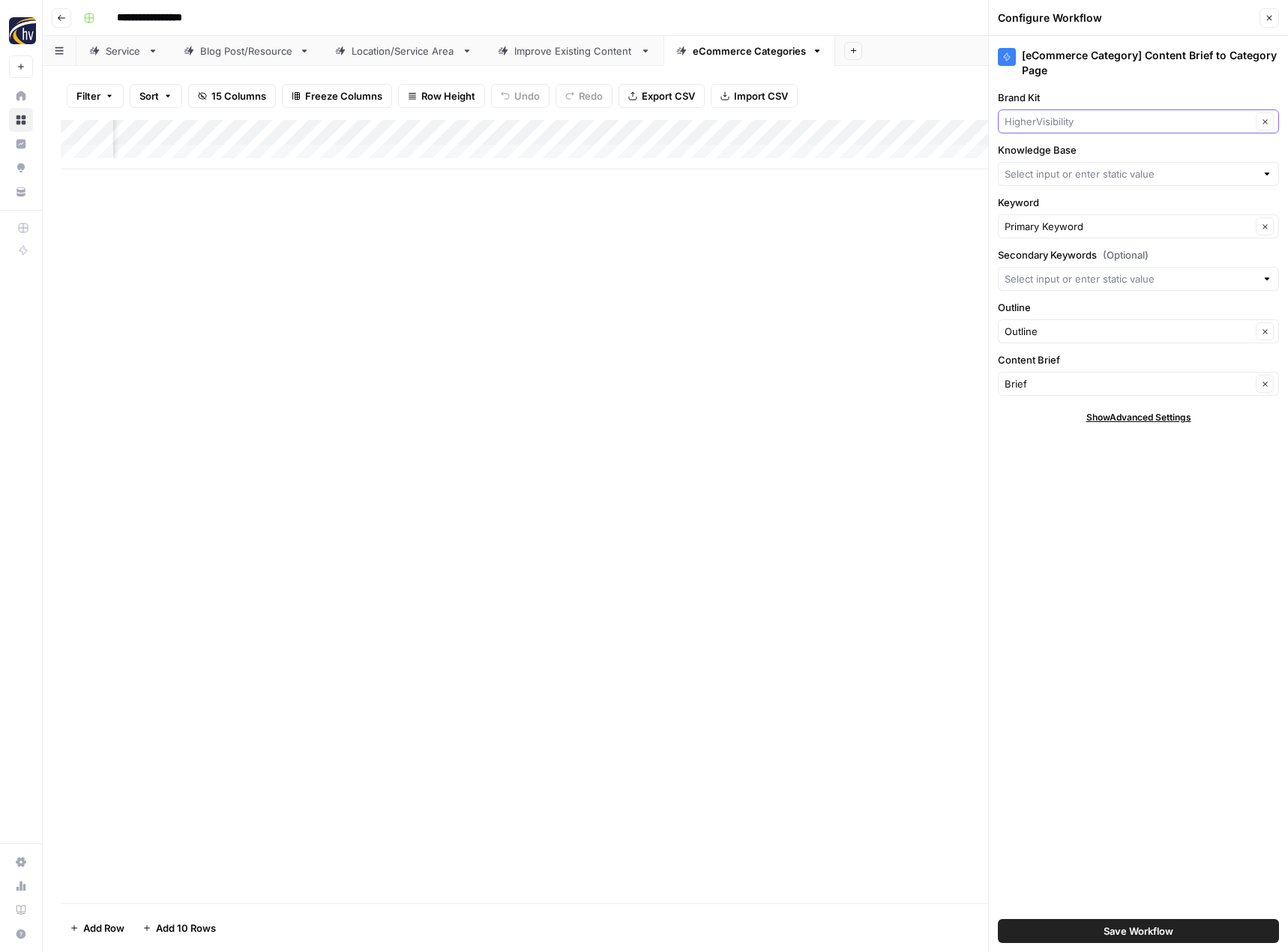
click at [1075, 123] on input "Brand Kit" at bounding box center [1128, 121] width 247 height 15
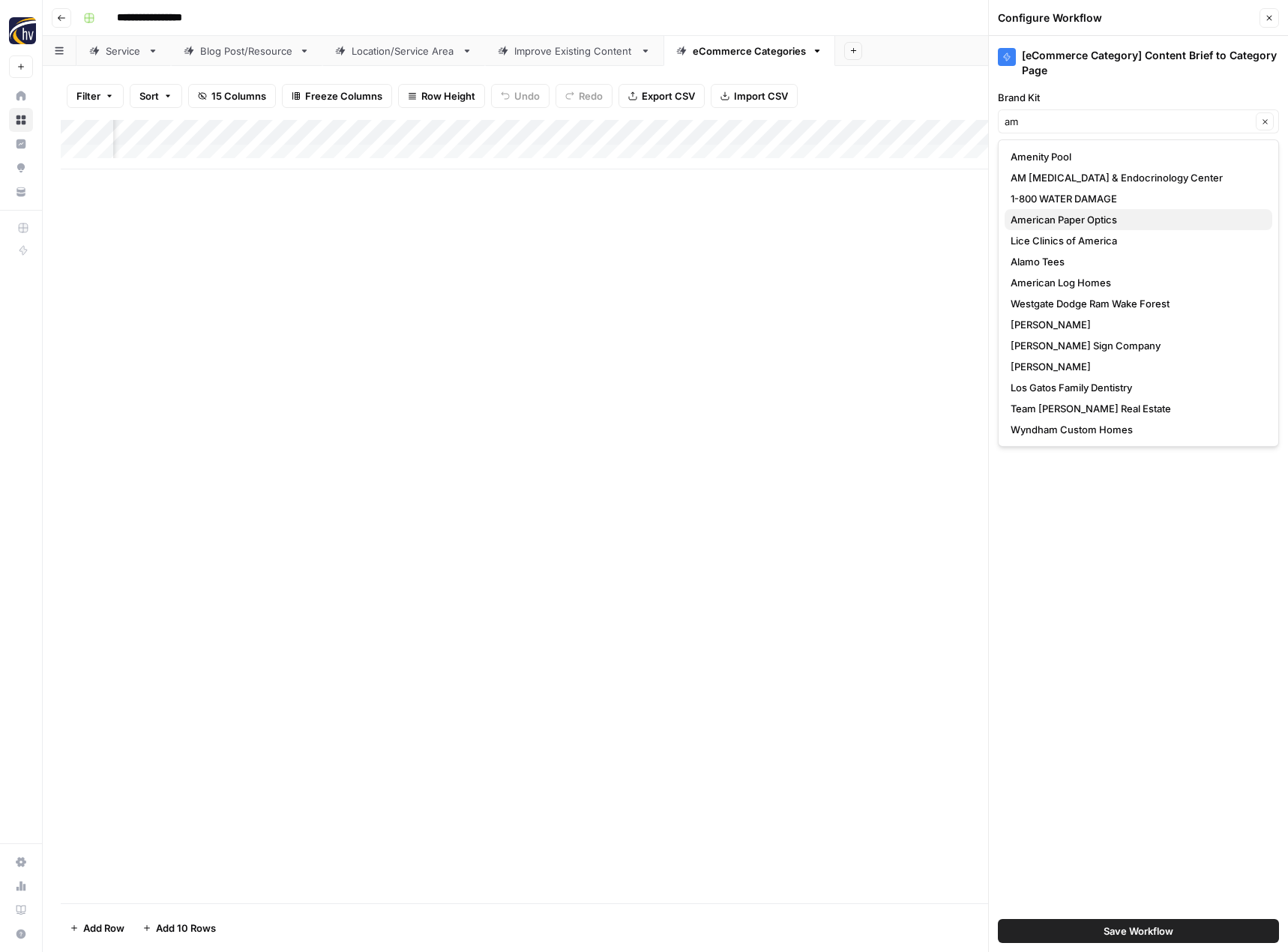
click at [1049, 220] on span "American Paper Optics" at bounding box center [1135, 219] width 250 height 15
type input "American Paper Optics"
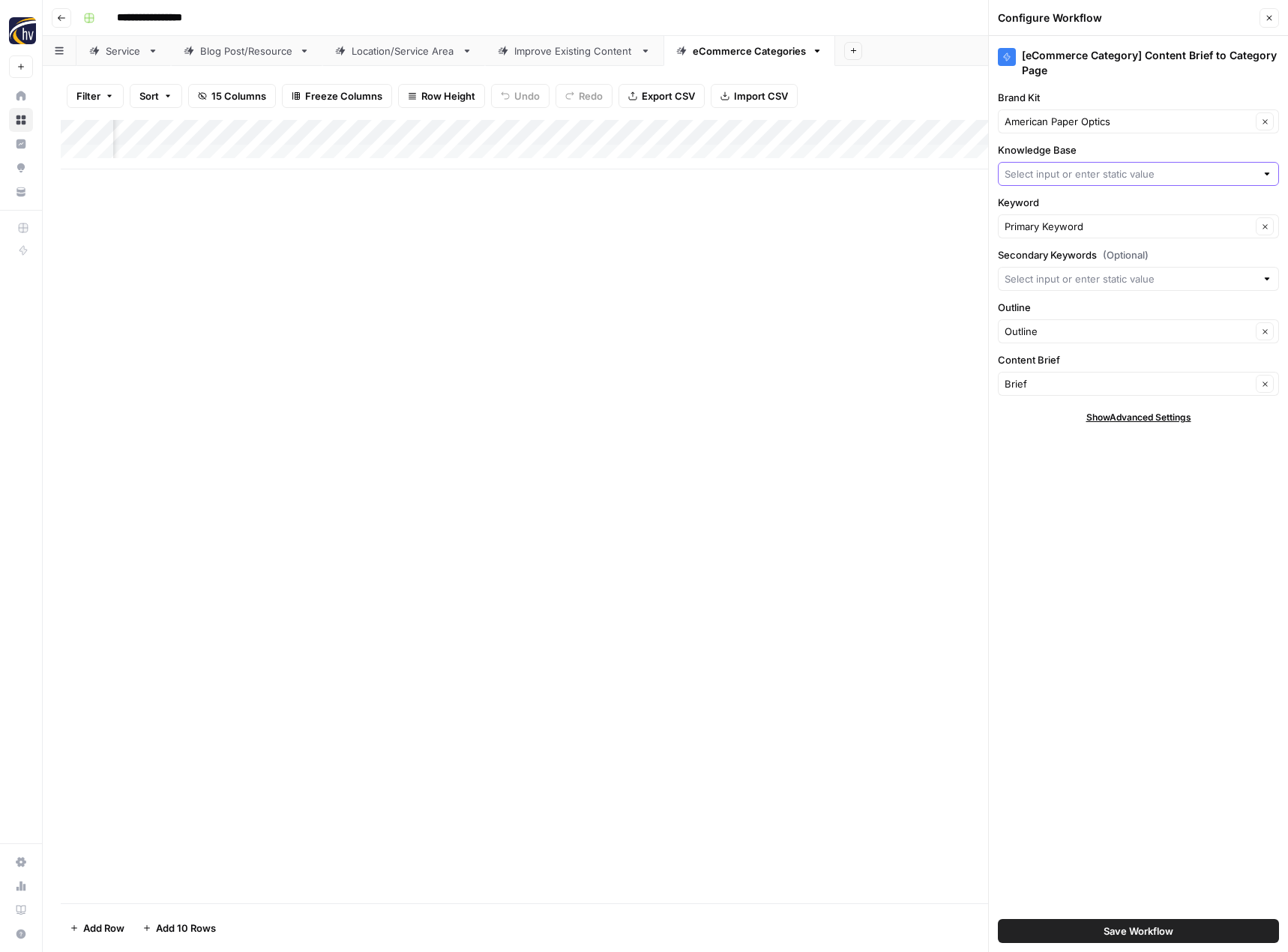
click at [1052, 172] on input "Knowledge Base" at bounding box center [1130, 173] width 251 height 15
click at [1048, 205] on span "3D Glasses Online Sitemap" at bounding box center [1135, 209] width 250 height 15
type input "3D Glasses Online Sitemap"
click at [1078, 924] on button "Save Workflow" at bounding box center [1139, 930] width 281 height 24
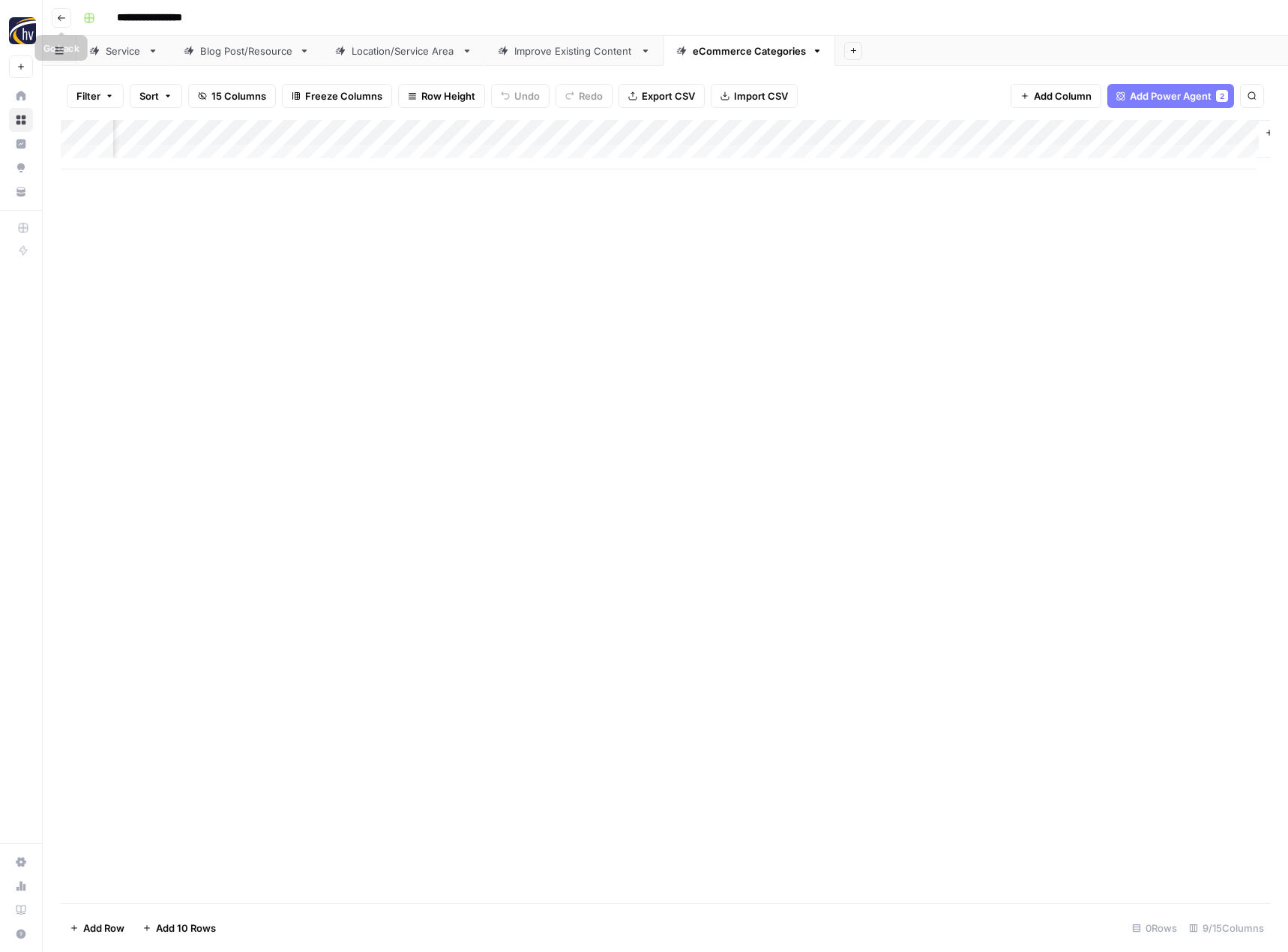
click at [63, 19] on icon "button" at bounding box center [62, 18] width 9 height 9
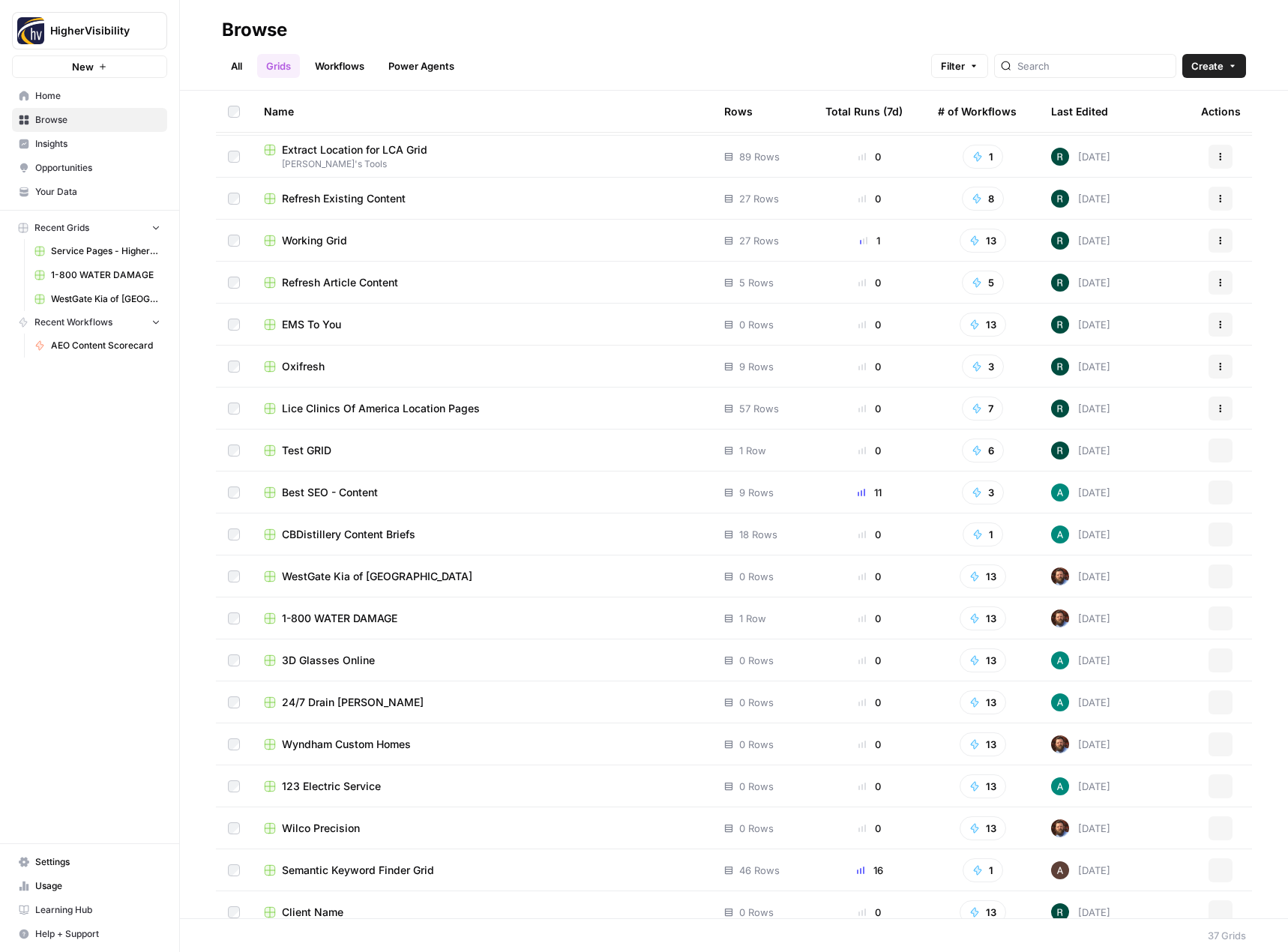
scroll to position [767, 0]
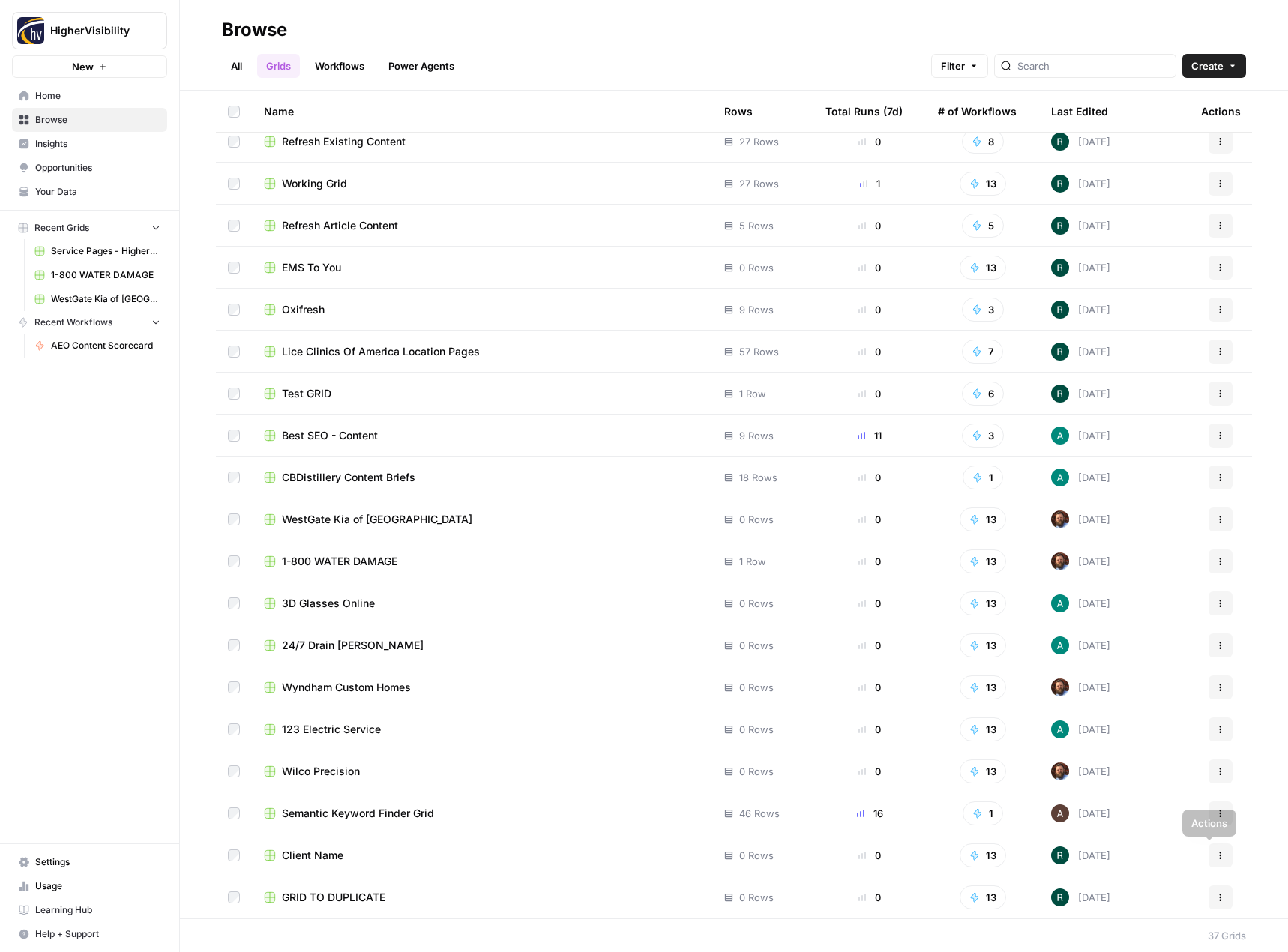
click at [1216, 899] on icon "button" at bounding box center [1221, 897] width 9 height 9
click at [1150, 777] on span "Duplicate" at bounding box center [1143, 773] width 120 height 15
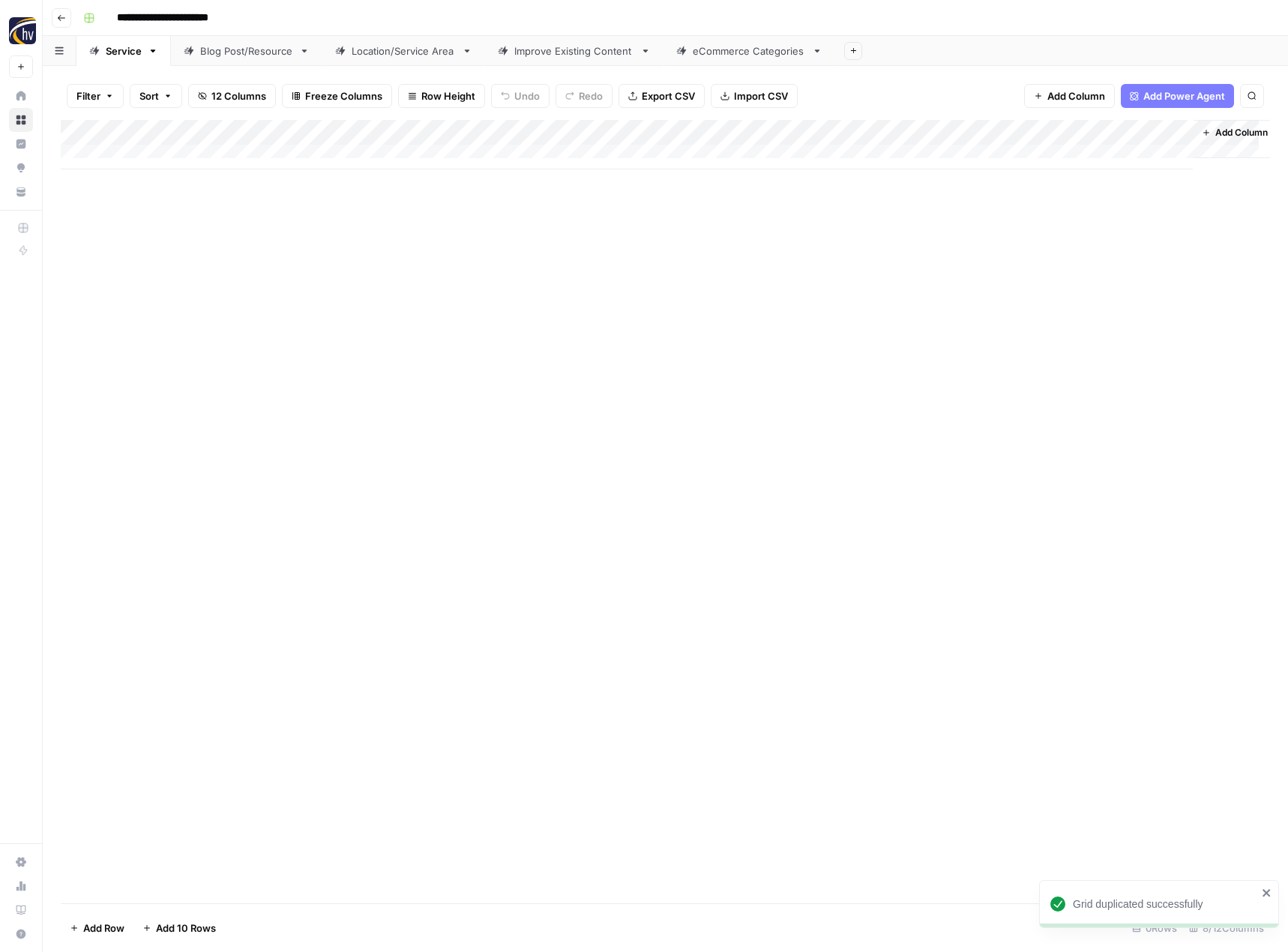
click at [199, 19] on input "**********" at bounding box center [188, 18] width 155 height 24
paste input "**********"
click at [199, 19] on input "**********" at bounding box center [215, 18] width 209 height 24
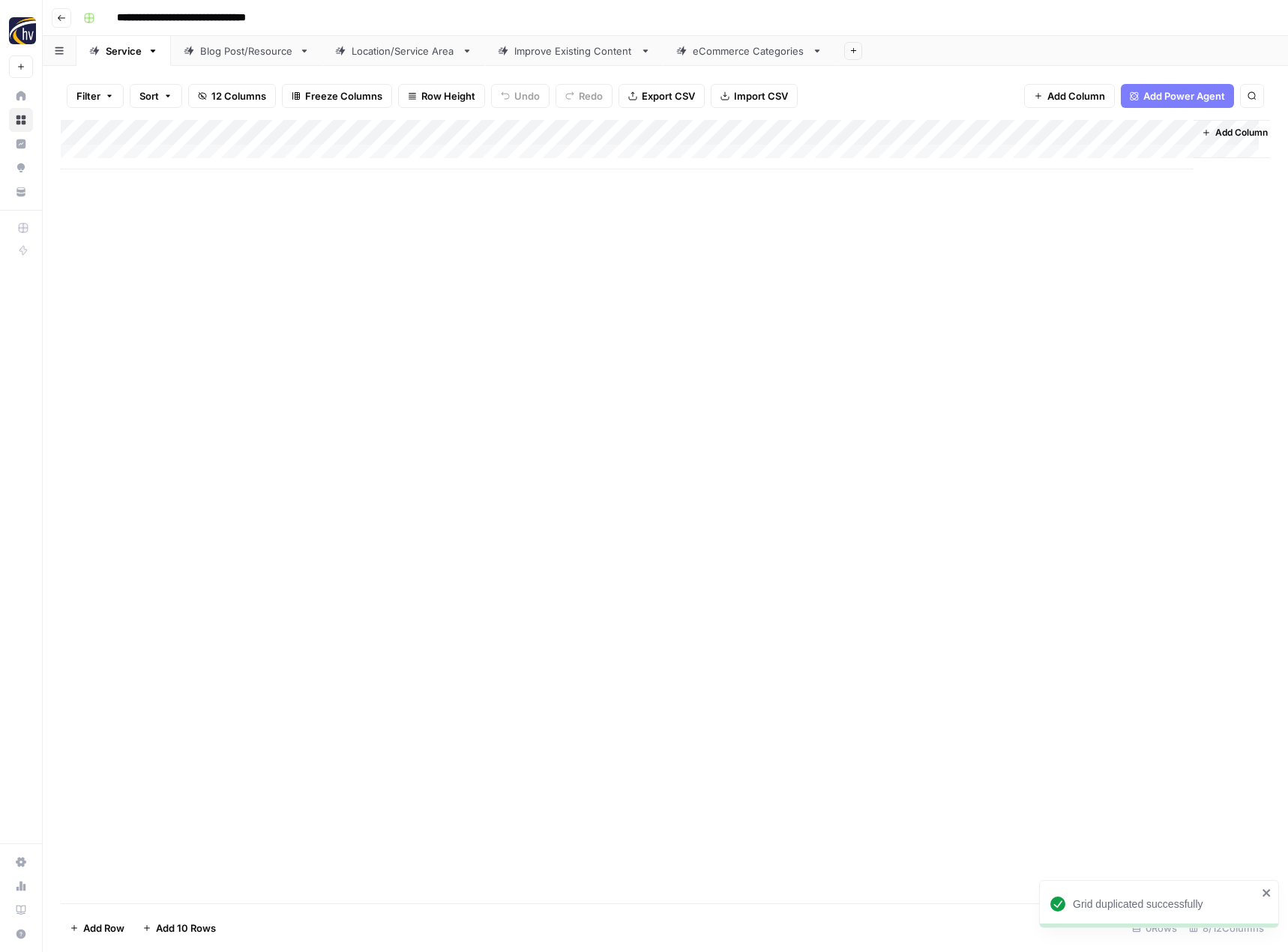
paste input
type input "**********"
click at [410, 274] on div "Add Column" at bounding box center [666, 512] width 1209 height 784
click at [354, 130] on div "Add Column" at bounding box center [666, 144] width 1209 height 49
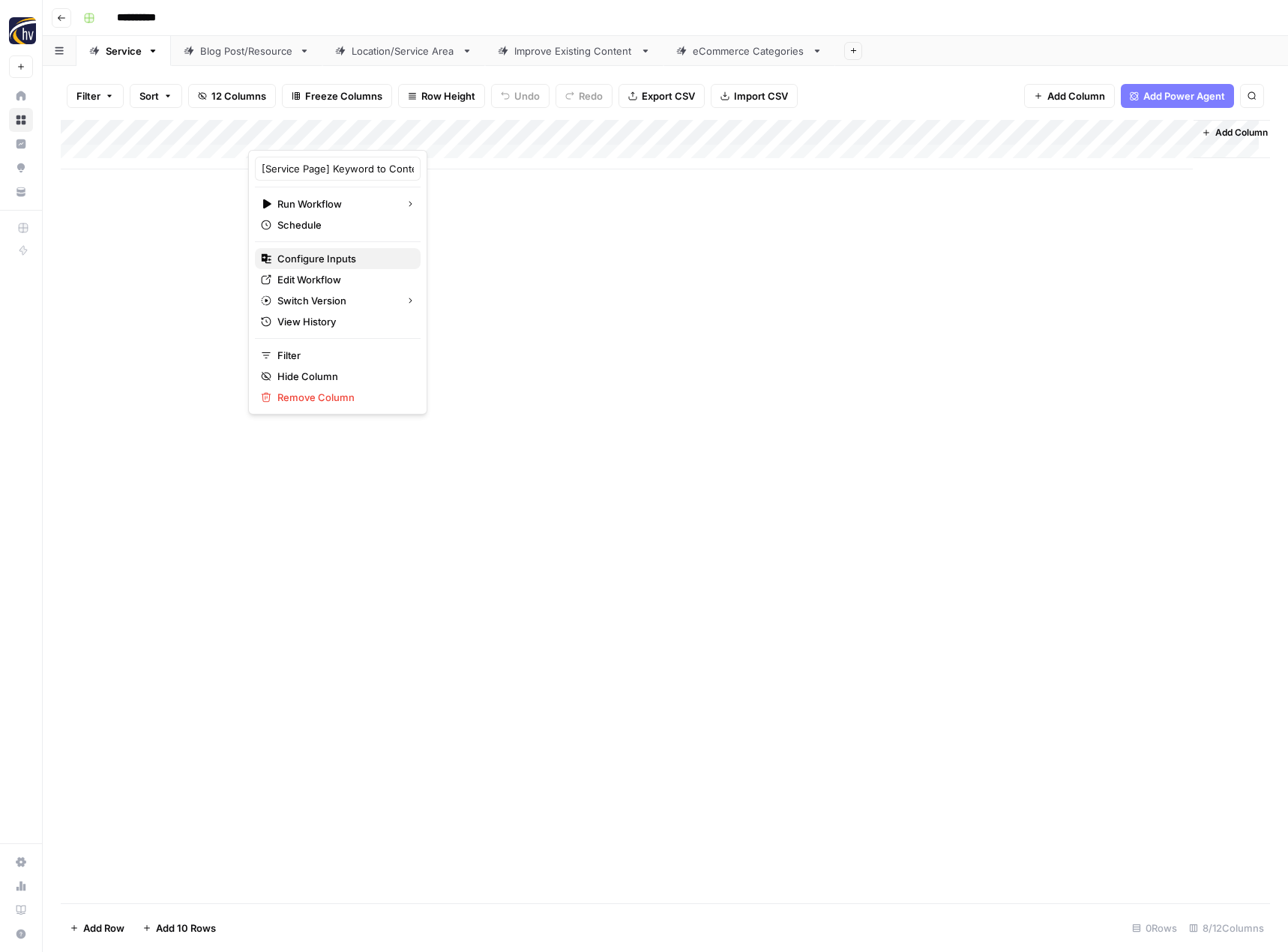
click at [326, 254] on span "Configure Inputs" at bounding box center [343, 258] width 131 height 15
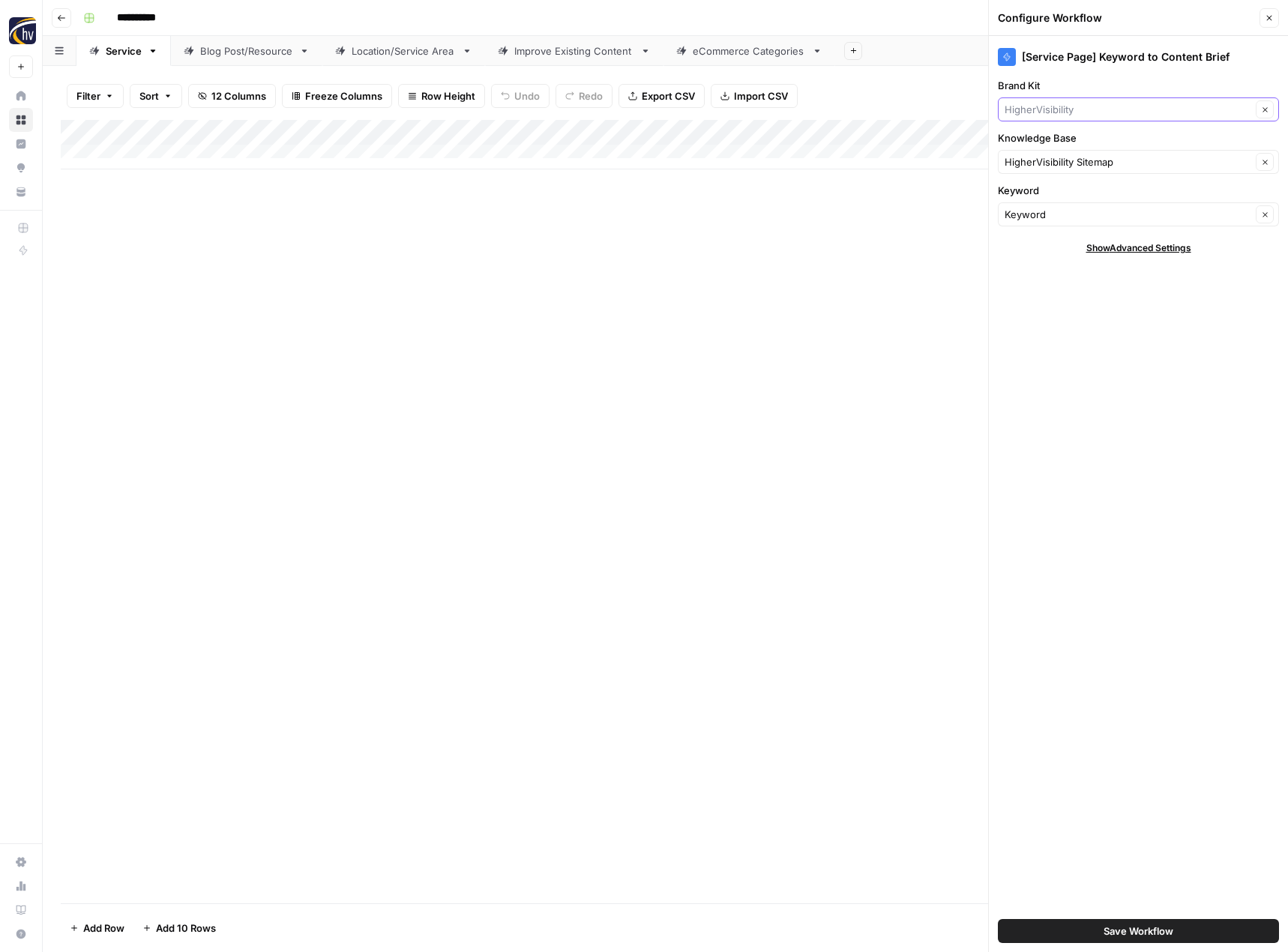
click at [1050, 104] on input "Brand Kit" at bounding box center [1128, 109] width 247 height 15
click at [1033, 165] on span "3PLFinder" at bounding box center [1135, 165] width 250 height 15
type input "3PLFinder"
click at [1033, 165] on input "Knowledge Base" at bounding box center [1128, 162] width 247 height 15
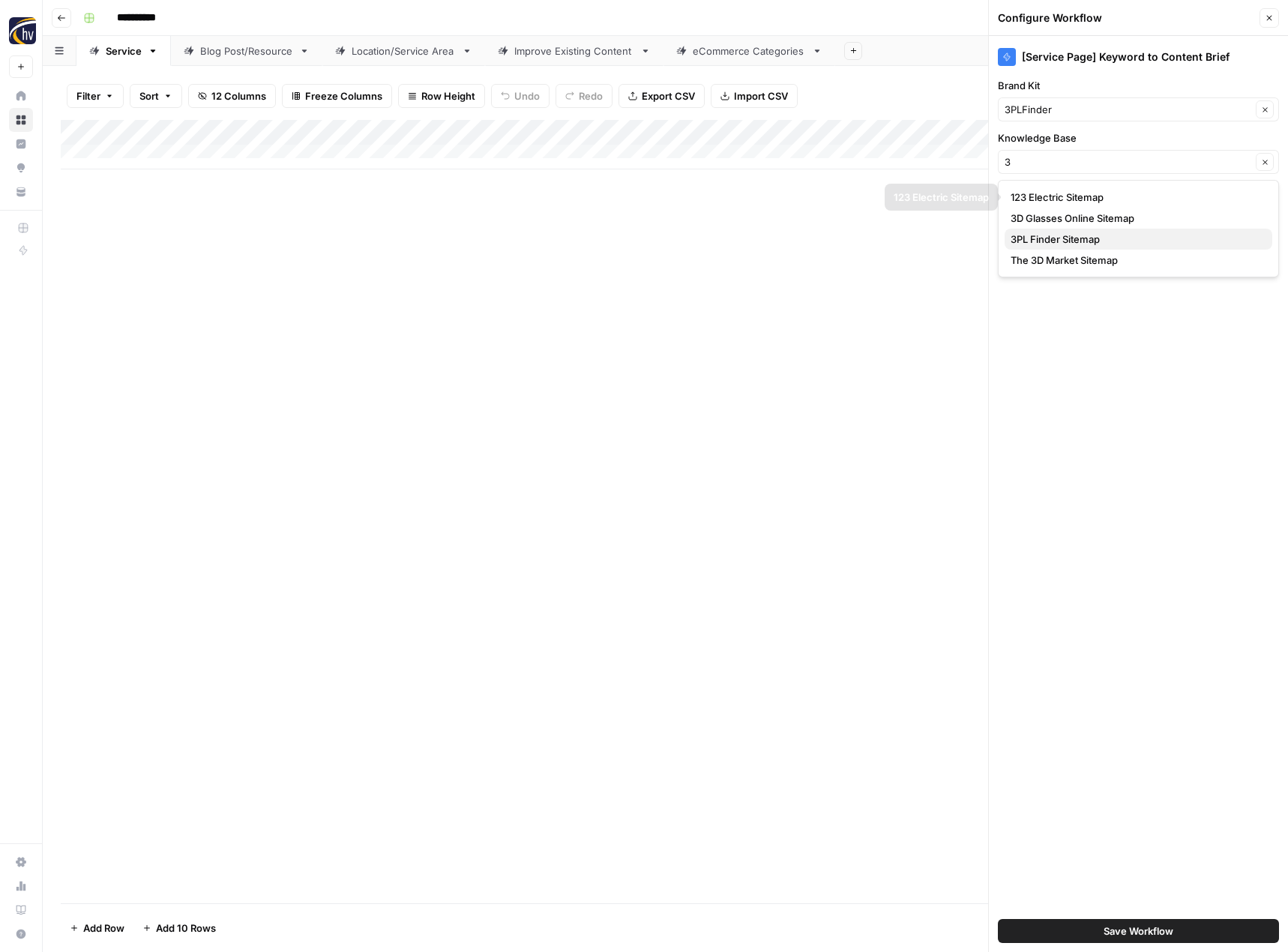
click at [1041, 236] on span "3PL Finder Sitemap" at bounding box center [1135, 239] width 250 height 15
type input "3PL Finder Sitemap"
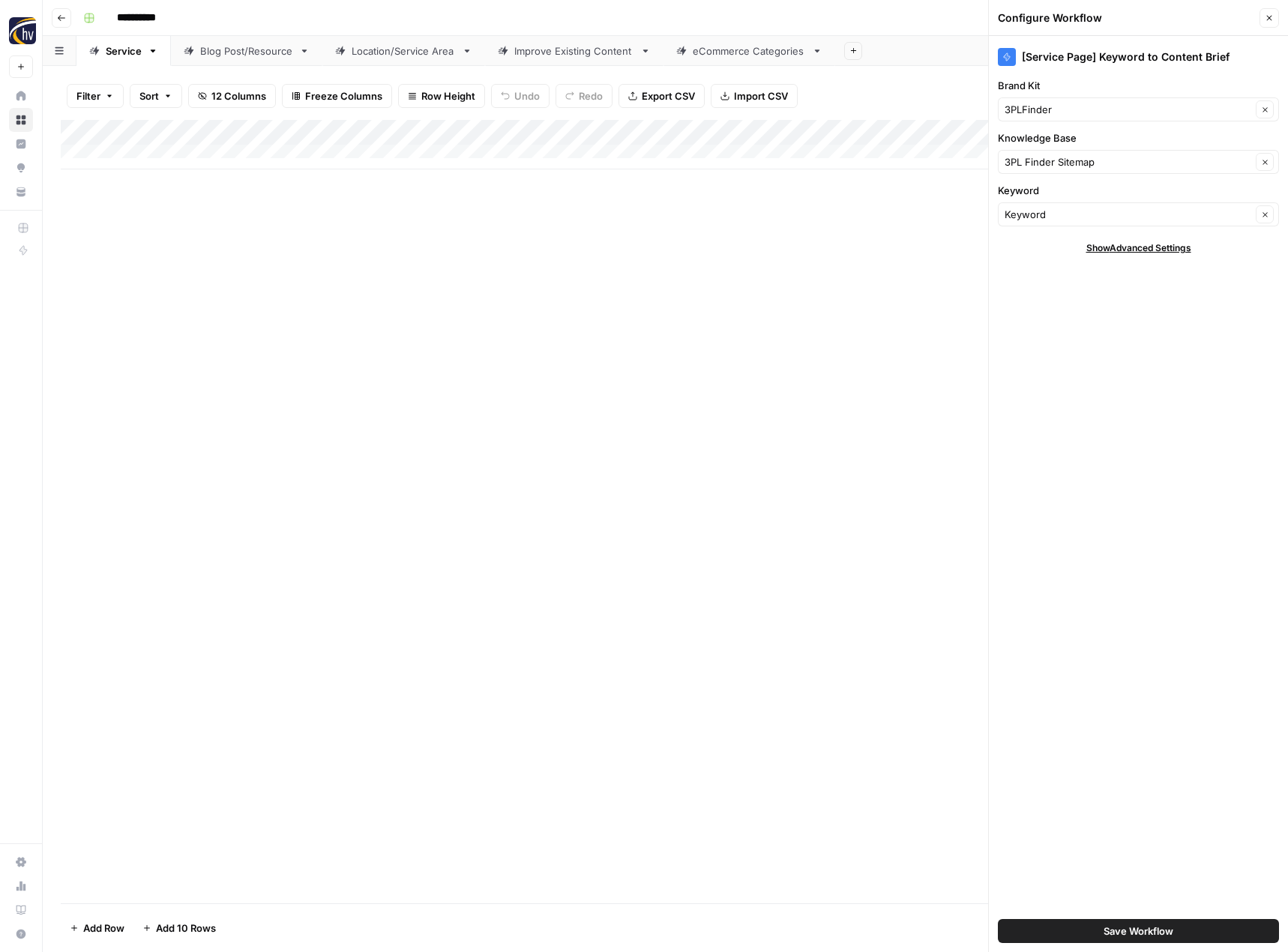
click at [1086, 930] on button "Save Workflow" at bounding box center [1139, 930] width 281 height 24
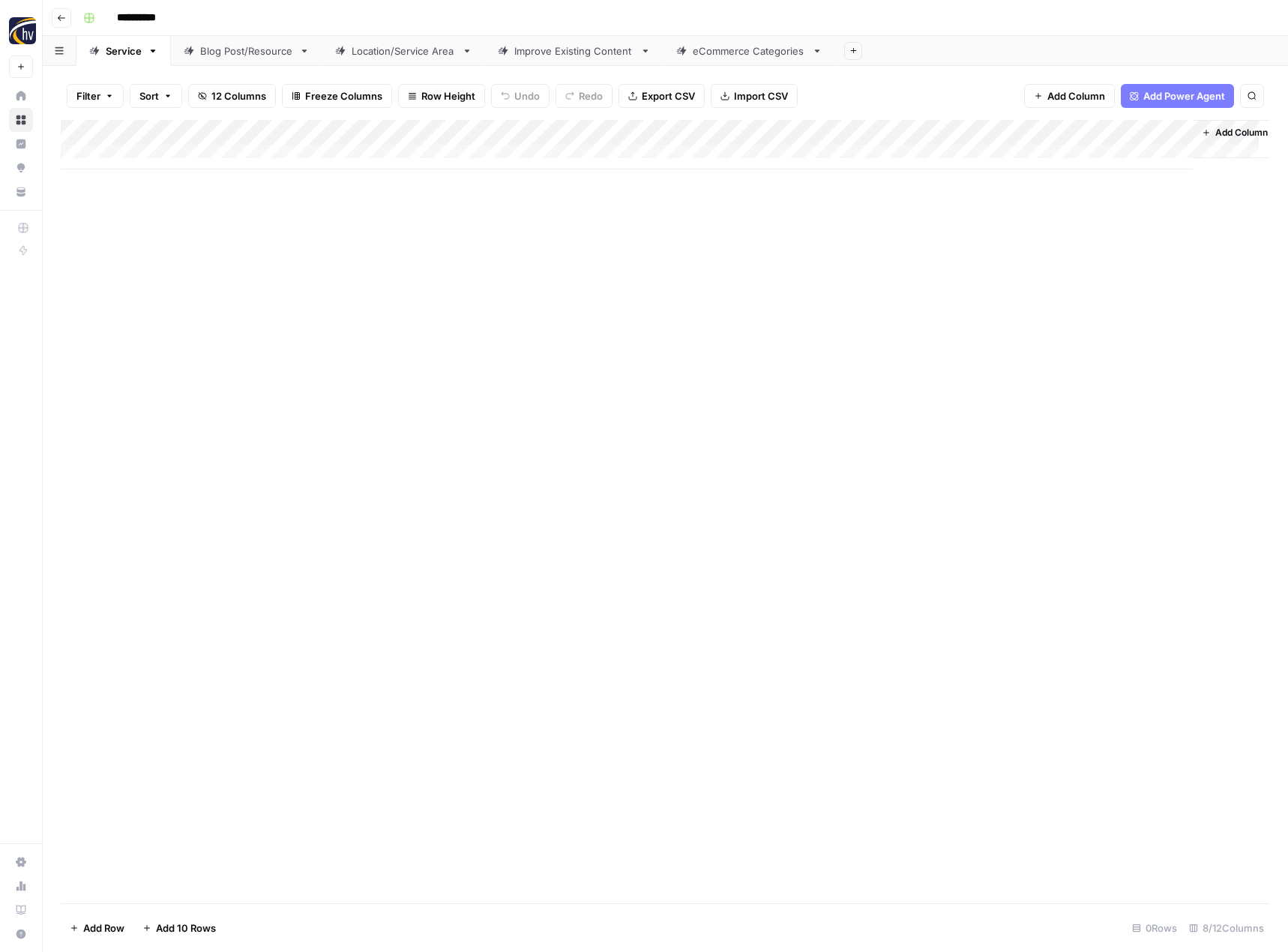
click at [1024, 132] on div "Add Column" at bounding box center [666, 144] width 1209 height 49
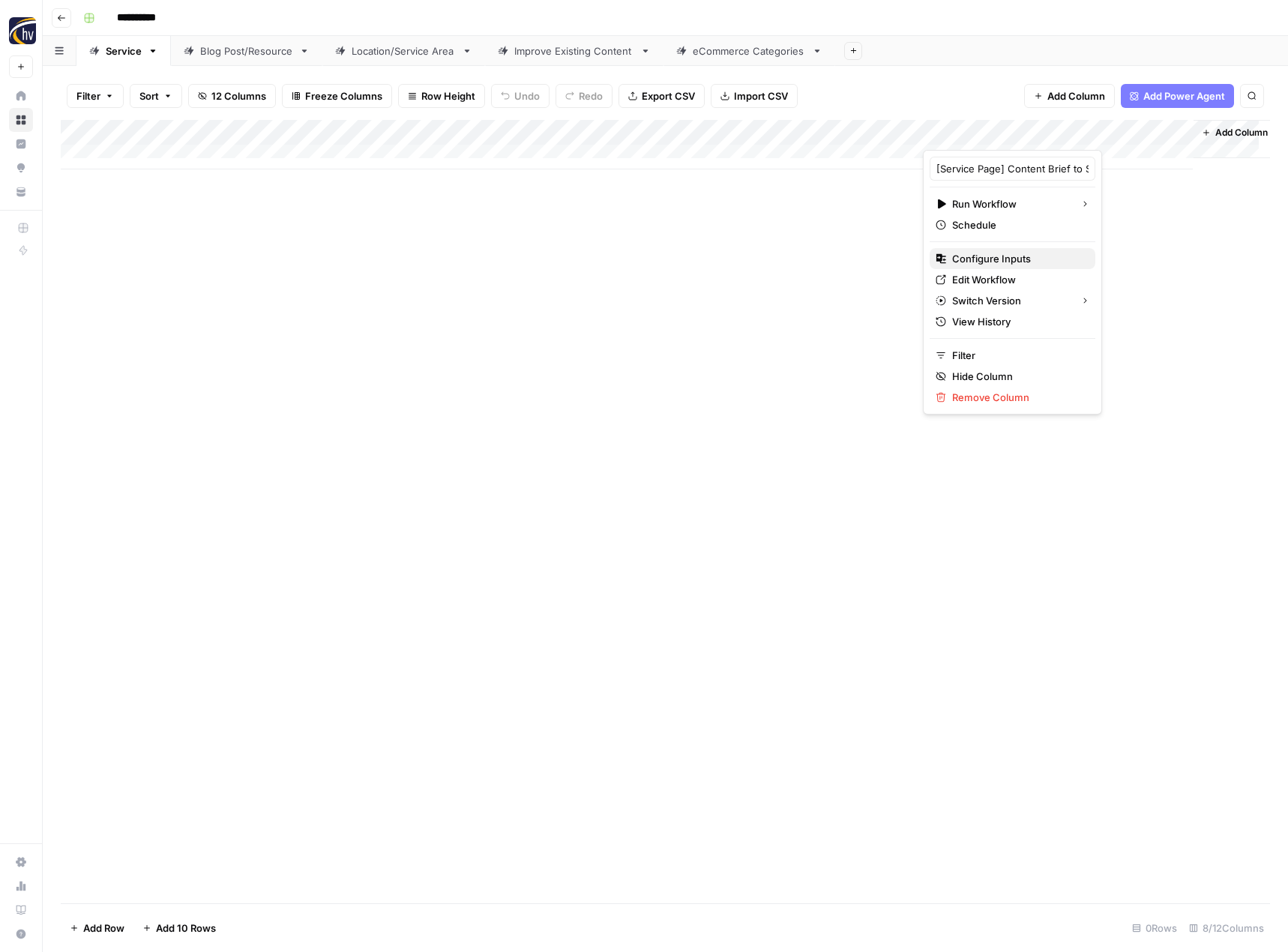
click at [977, 255] on span "Configure Inputs" at bounding box center [1018, 258] width 131 height 15
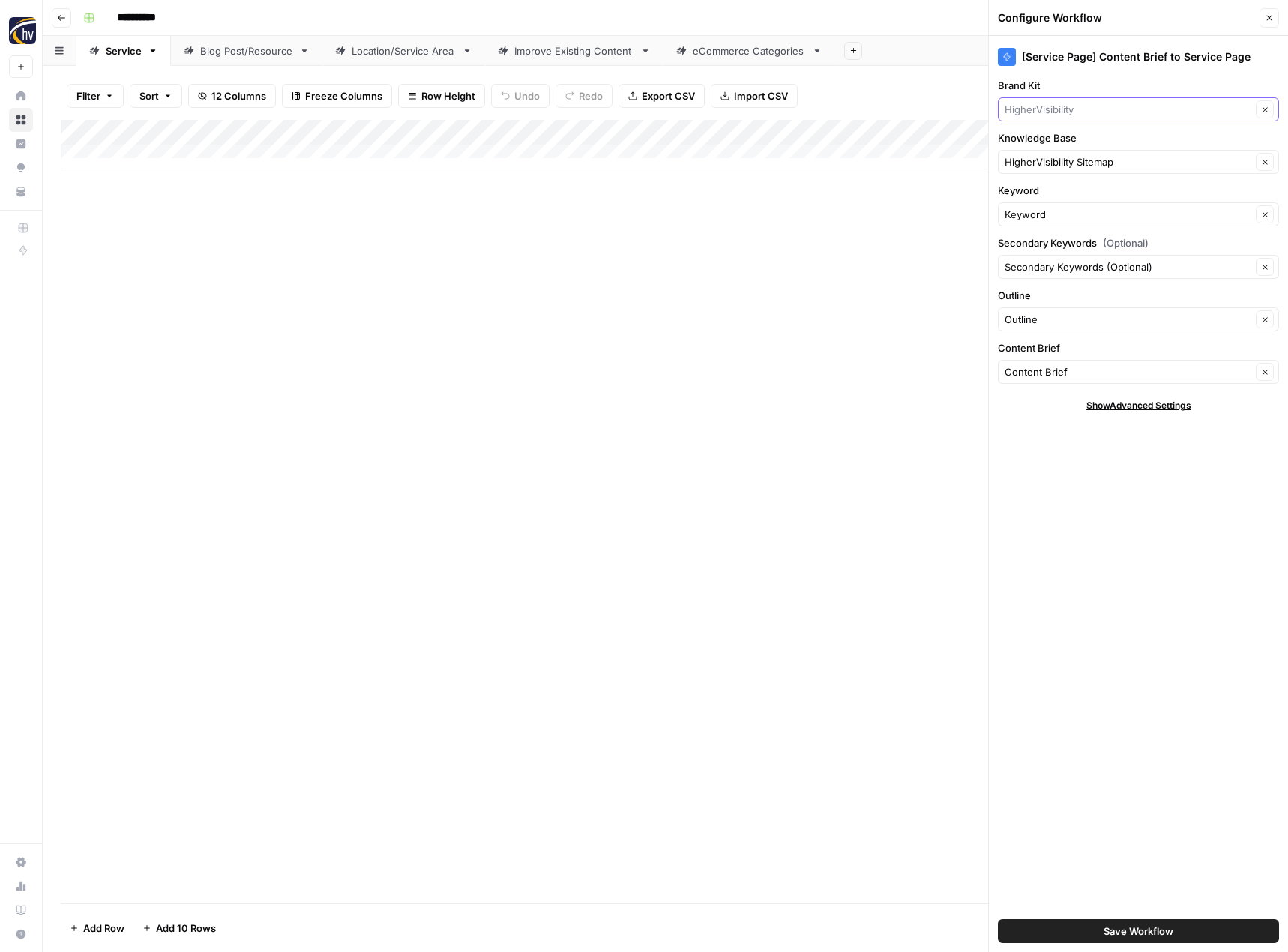
click at [1046, 102] on input "Brand Kit" at bounding box center [1128, 109] width 247 height 15
click at [1042, 162] on span "3PLFinder" at bounding box center [1135, 165] width 250 height 15
type input "3PLFinder"
click at [1042, 162] on input "Knowledge Base" at bounding box center [1128, 162] width 247 height 15
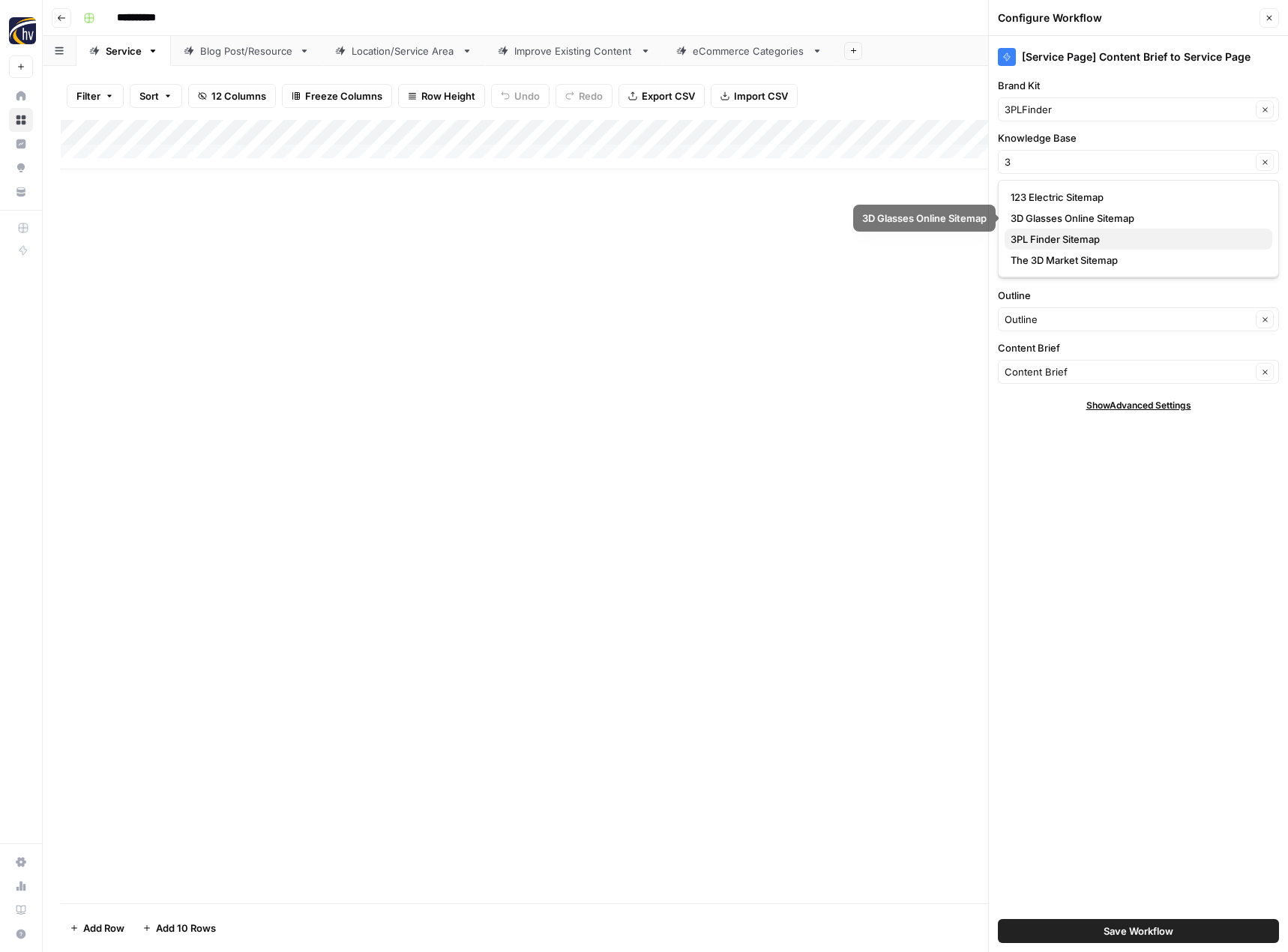
click at [1033, 239] on span "3PL Finder Sitemap" at bounding box center [1135, 239] width 250 height 15
type input "3PL Finder Sitemap"
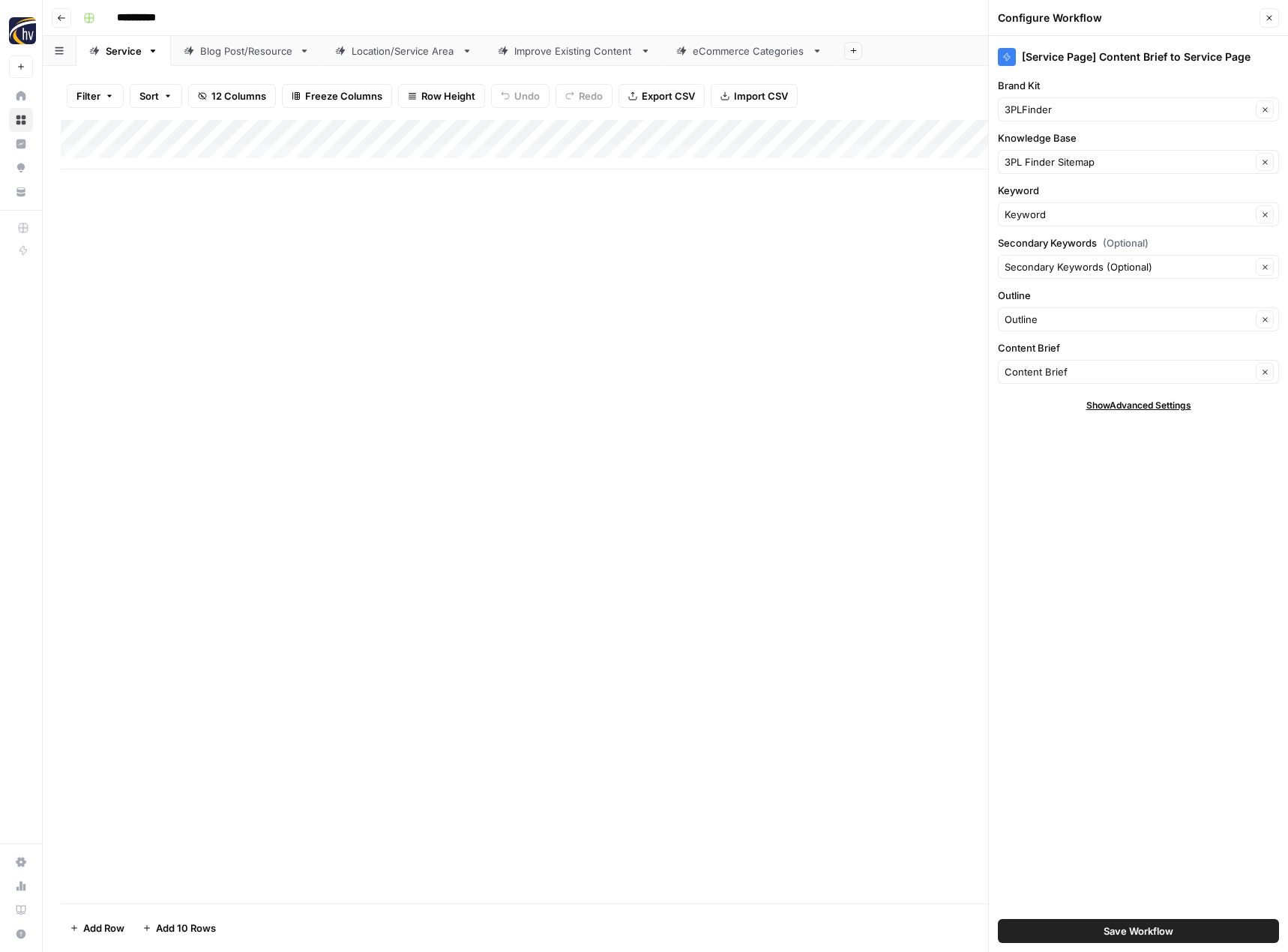
click at [1125, 937] on span "Save Workflow" at bounding box center [1139, 930] width 70 height 15
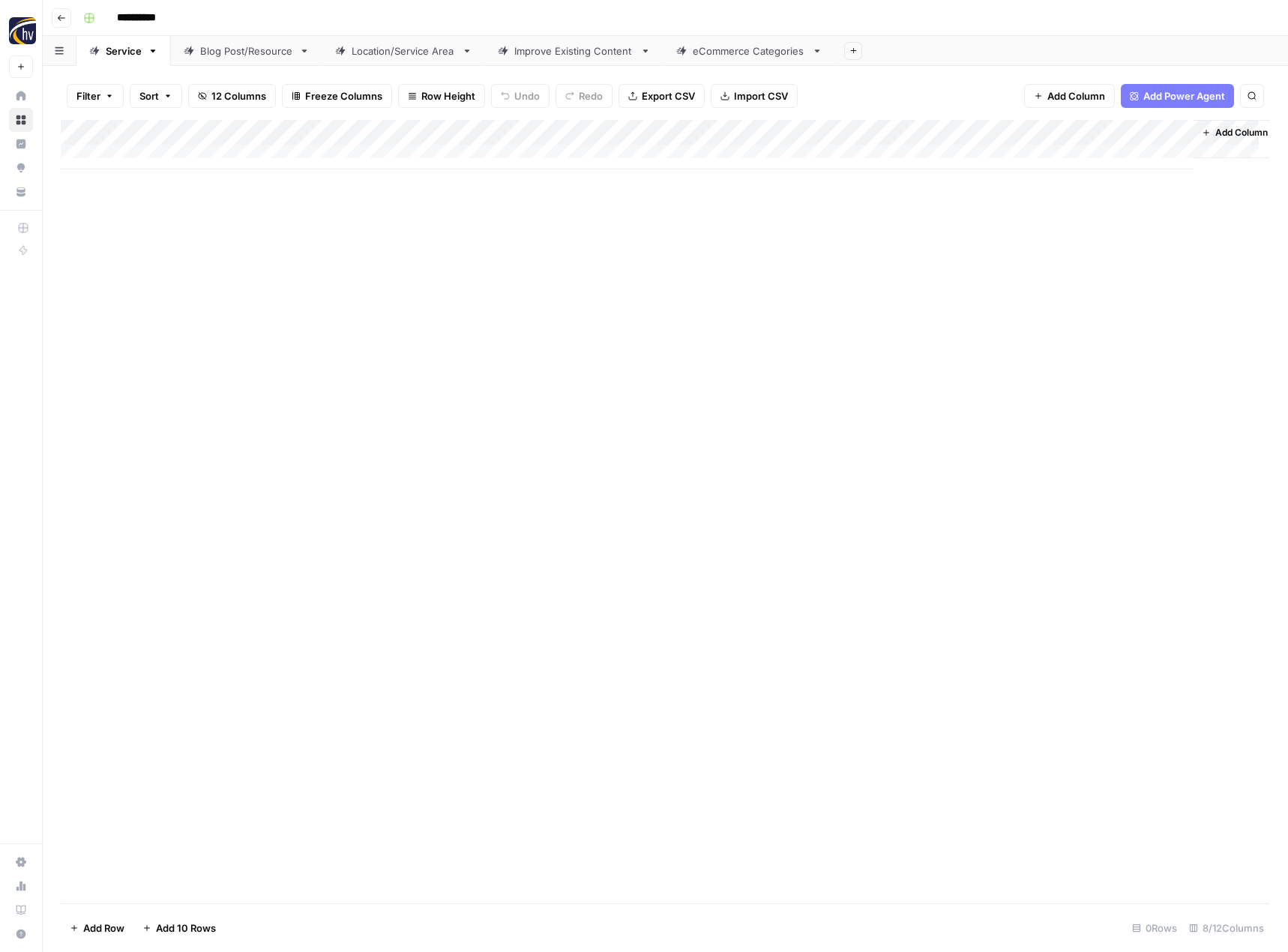
click at [246, 49] on div "Blog Post/Resource" at bounding box center [247, 50] width 93 height 15
click at [352, 128] on div "Add Column" at bounding box center [666, 144] width 1209 height 49
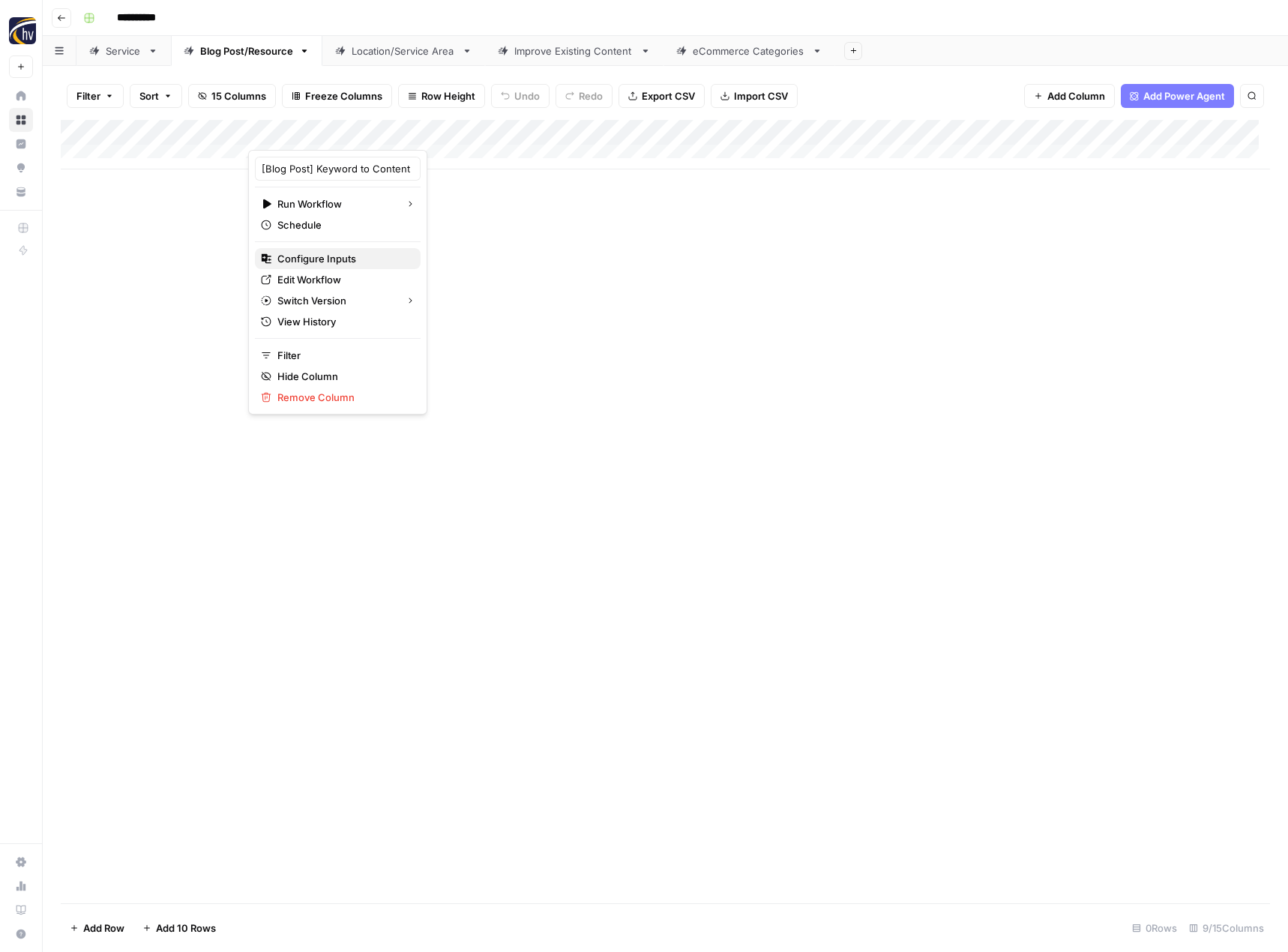
click at [328, 252] on span "Configure Inputs" at bounding box center [343, 258] width 131 height 15
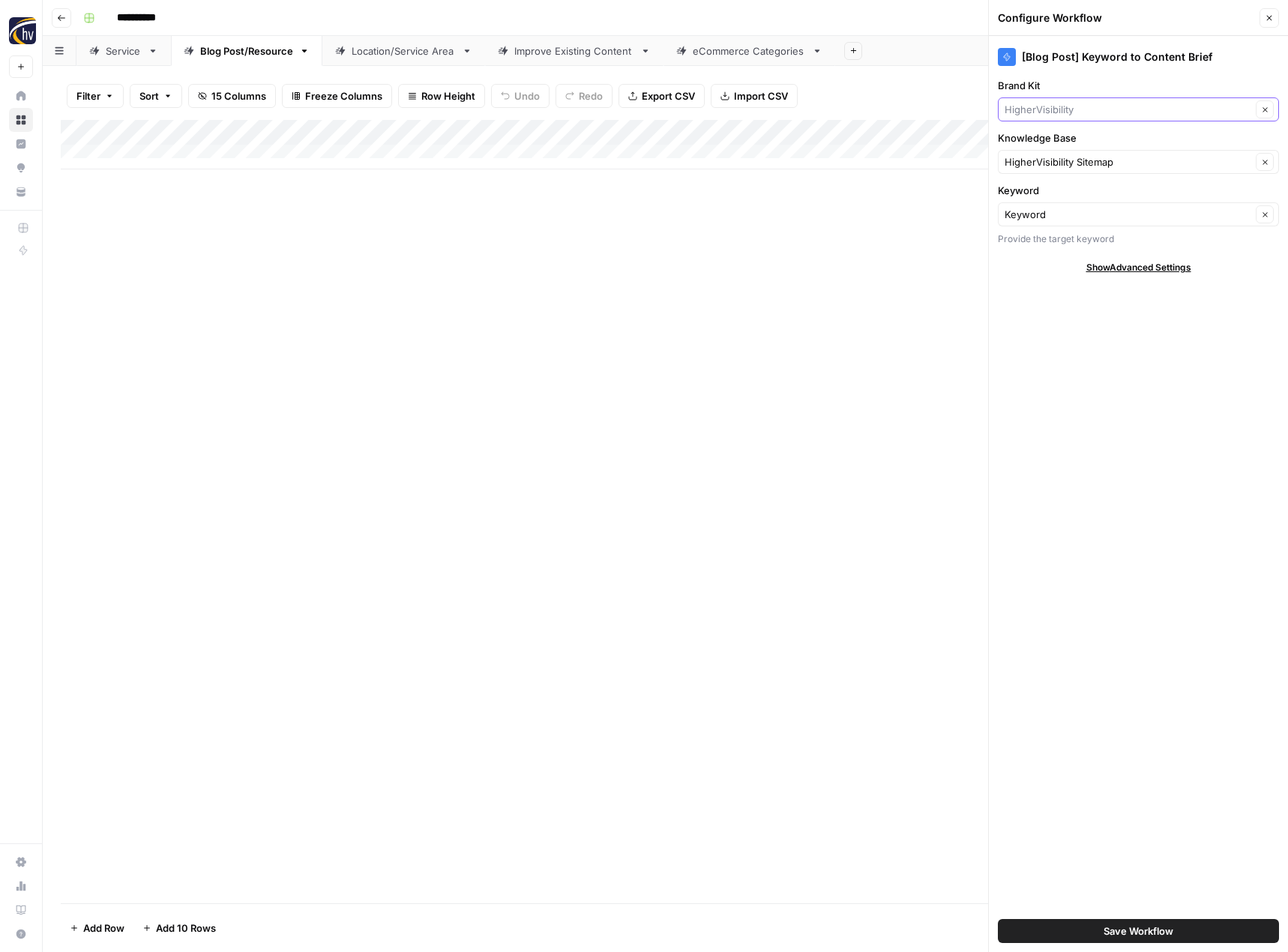
click at [1041, 108] on input "Brand Kit" at bounding box center [1128, 109] width 247 height 15
click at [1034, 165] on span "3PLFinder" at bounding box center [1135, 165] width 250 height 15
type input "3PLFinder"
click at [1034, 165] on input "Knowledge Base" at bounding box center [1128, 162] width 247 height 15
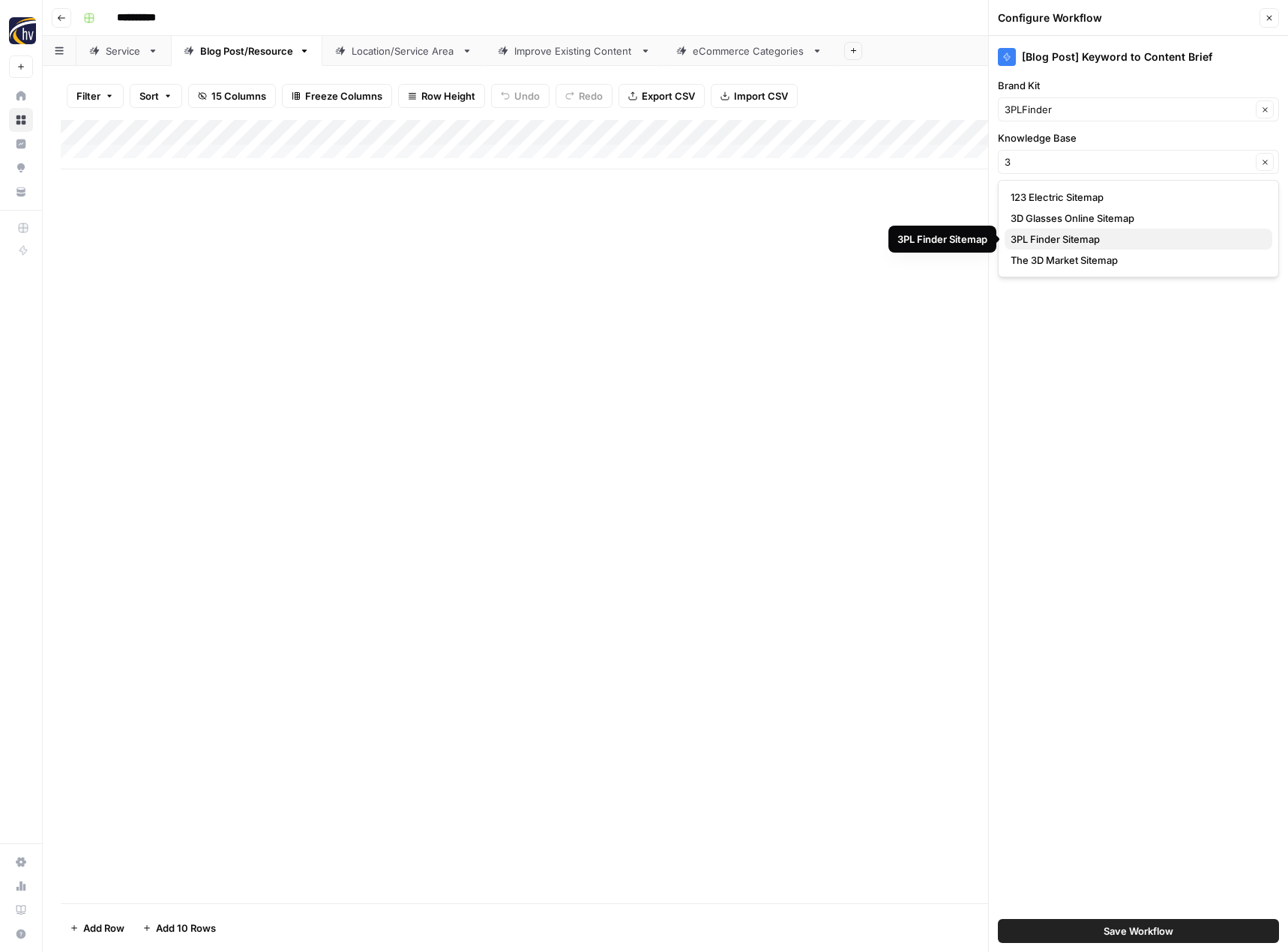
click at [1041, 241] on span "3PL Finder Sitemap" at bounding box center [1135, 239] width 250 height 15
type input "3PL Finder Sitemap"
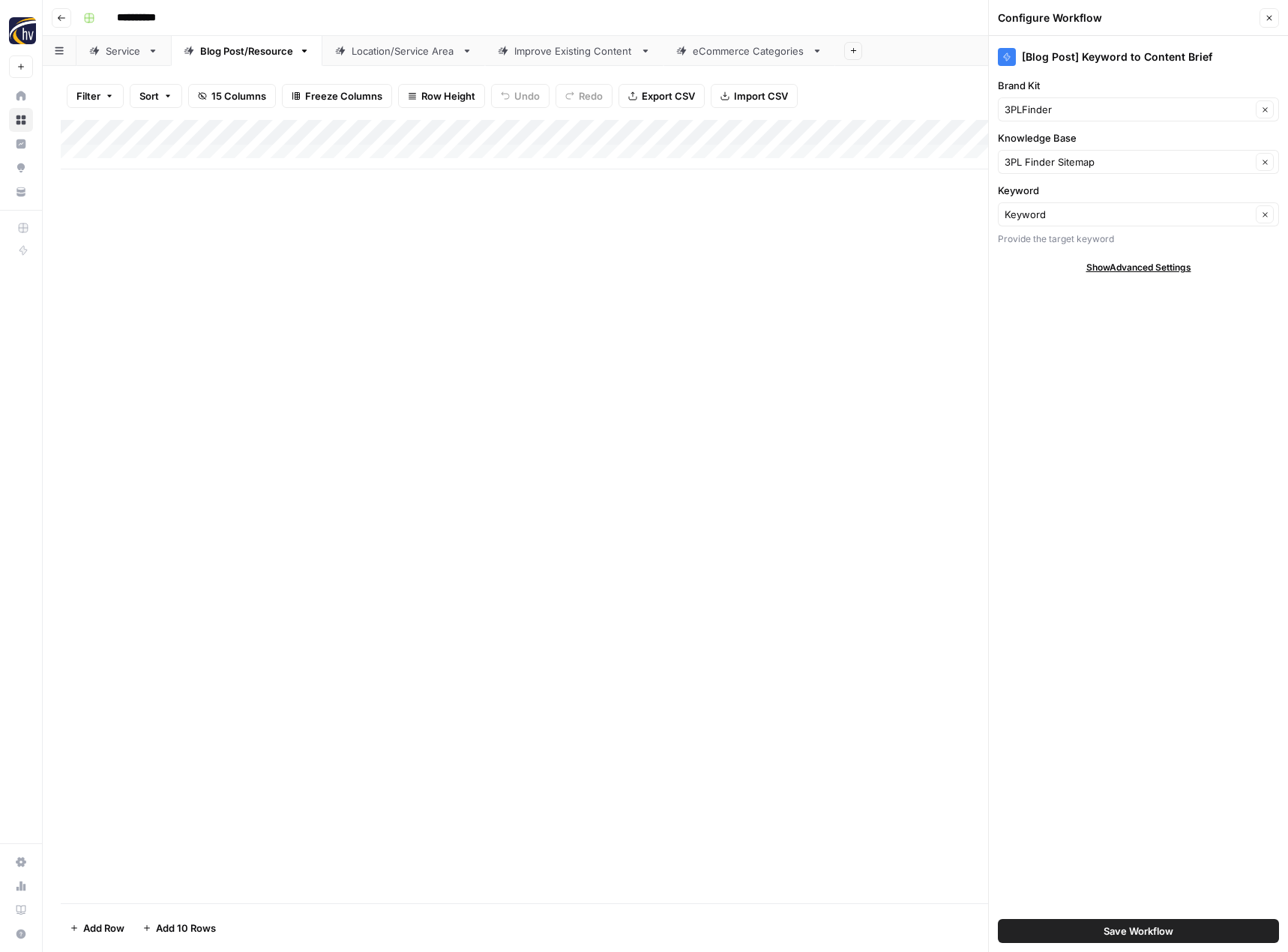
click at [1066, 933] on button "Save Workflow" at bounding box center [1139, 930] width 281 height 24
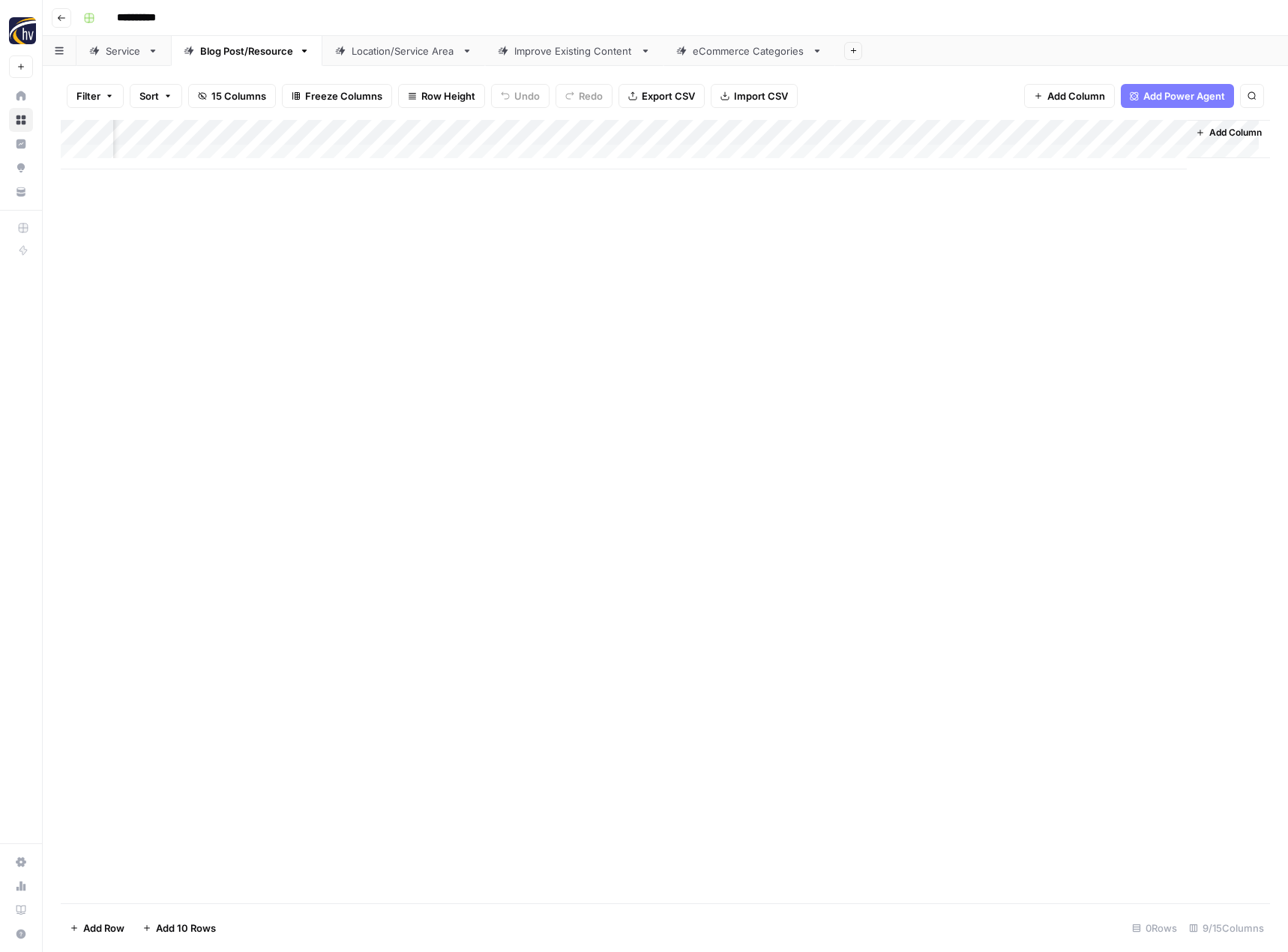
scroll to position [0, 153]
click at [1010, 133] on div "Add Column" at bounding box center [666, 144] width 1209 height 49
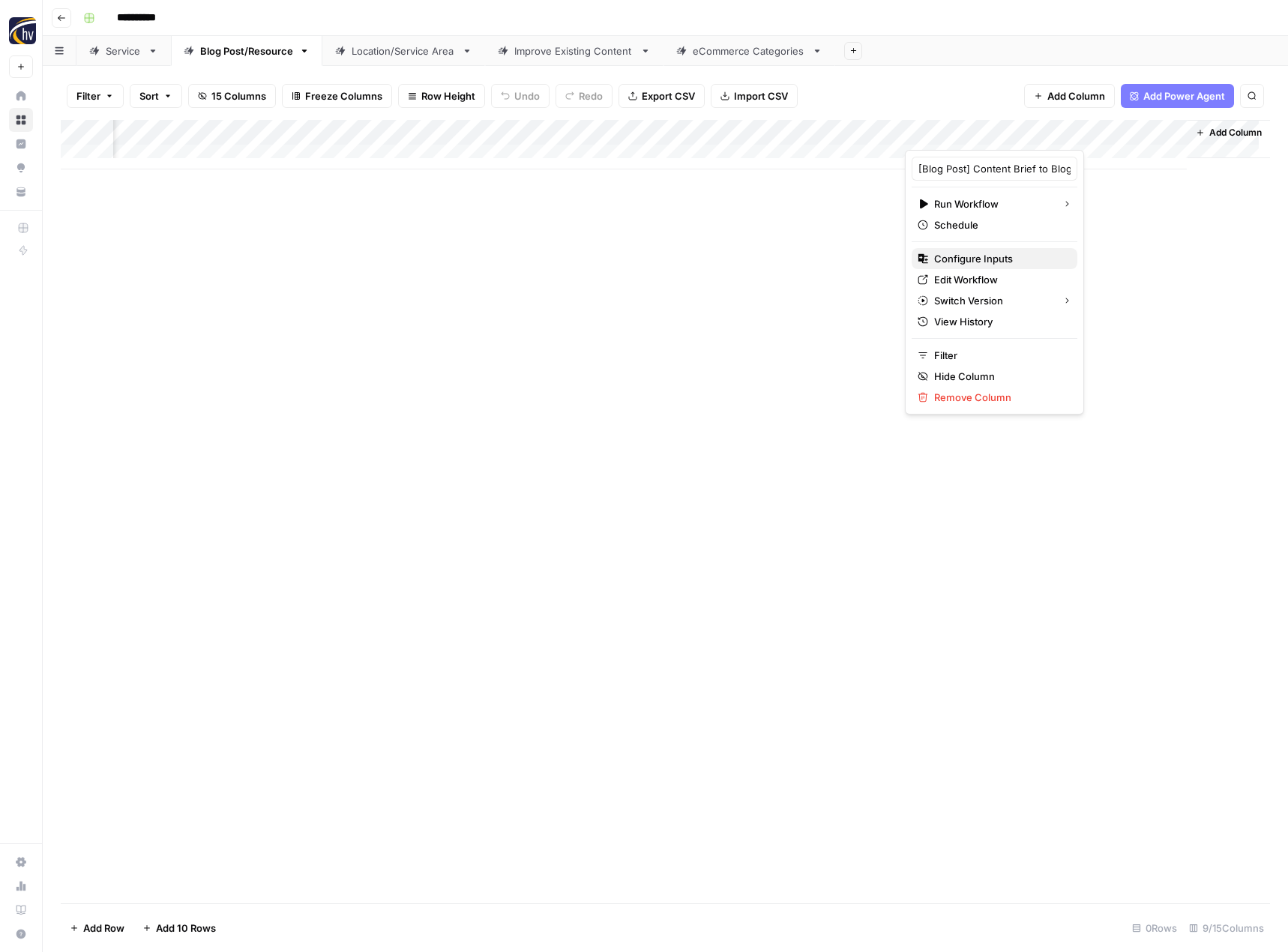
click at [954, 256] on span "Configure Inputs" at bounding box center [1000, 258] width 131 height 15
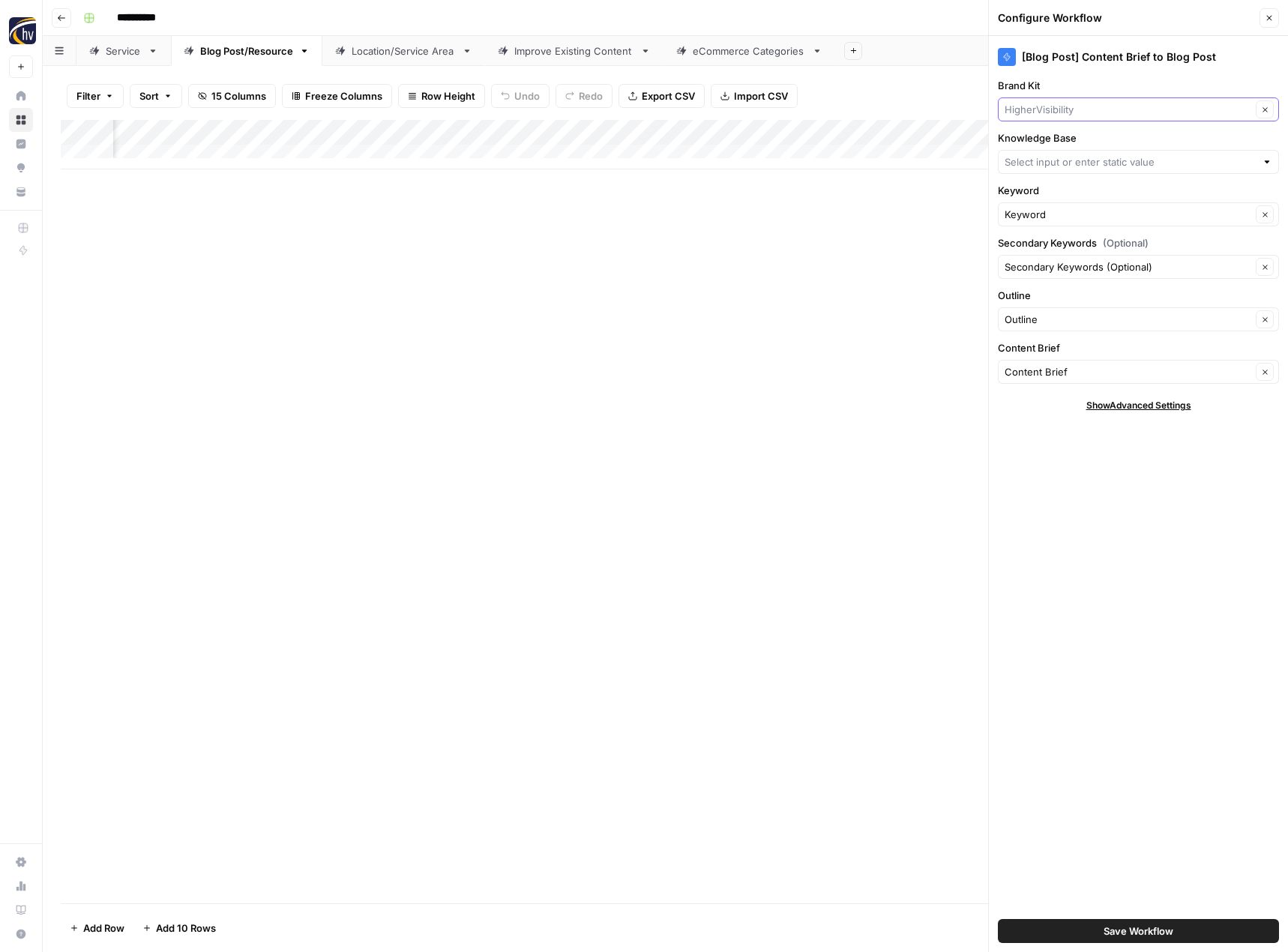
click at [1075, 104] on input "Brand Kit" at bounding box center [1128, 109] width 247 height 15
click at [1040, 162] on span "3PLFinder" at bounding box center [1135, 165] width 250 height 15
type input "3PLFinder"
click at [1040, 162] on input "Knowledge Base" at bounding box center [1130, 162] width 251 height 15
click at [1034, 240] on span "3PL Finder Sitemap" at bounding box center [1135, 239] width 250 height 15
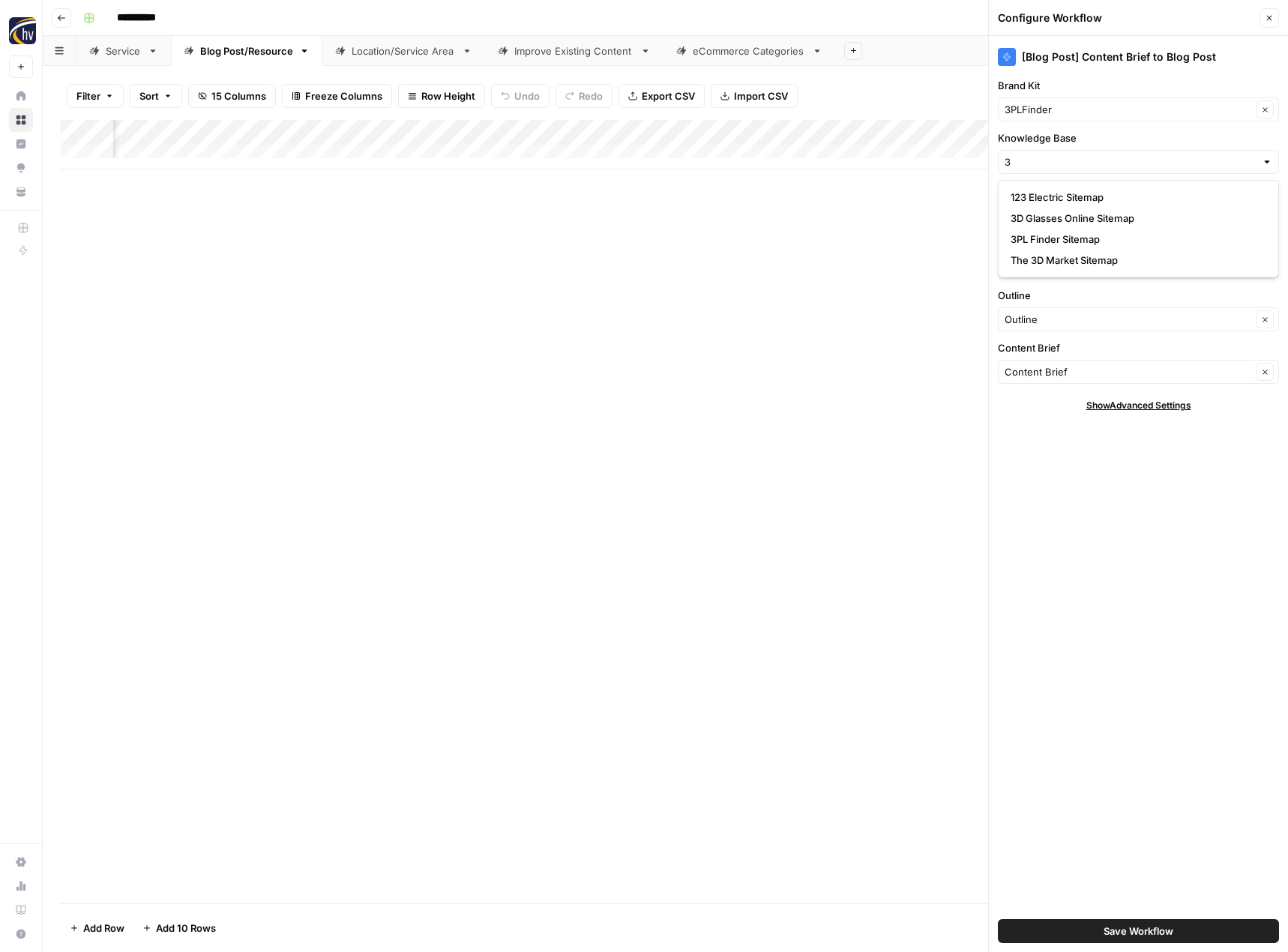
type input "3PL Finder Sitemap"
click at [1078, 933] on button "Save Workflow" at bounding box center [1139, 930] width 281 height 24
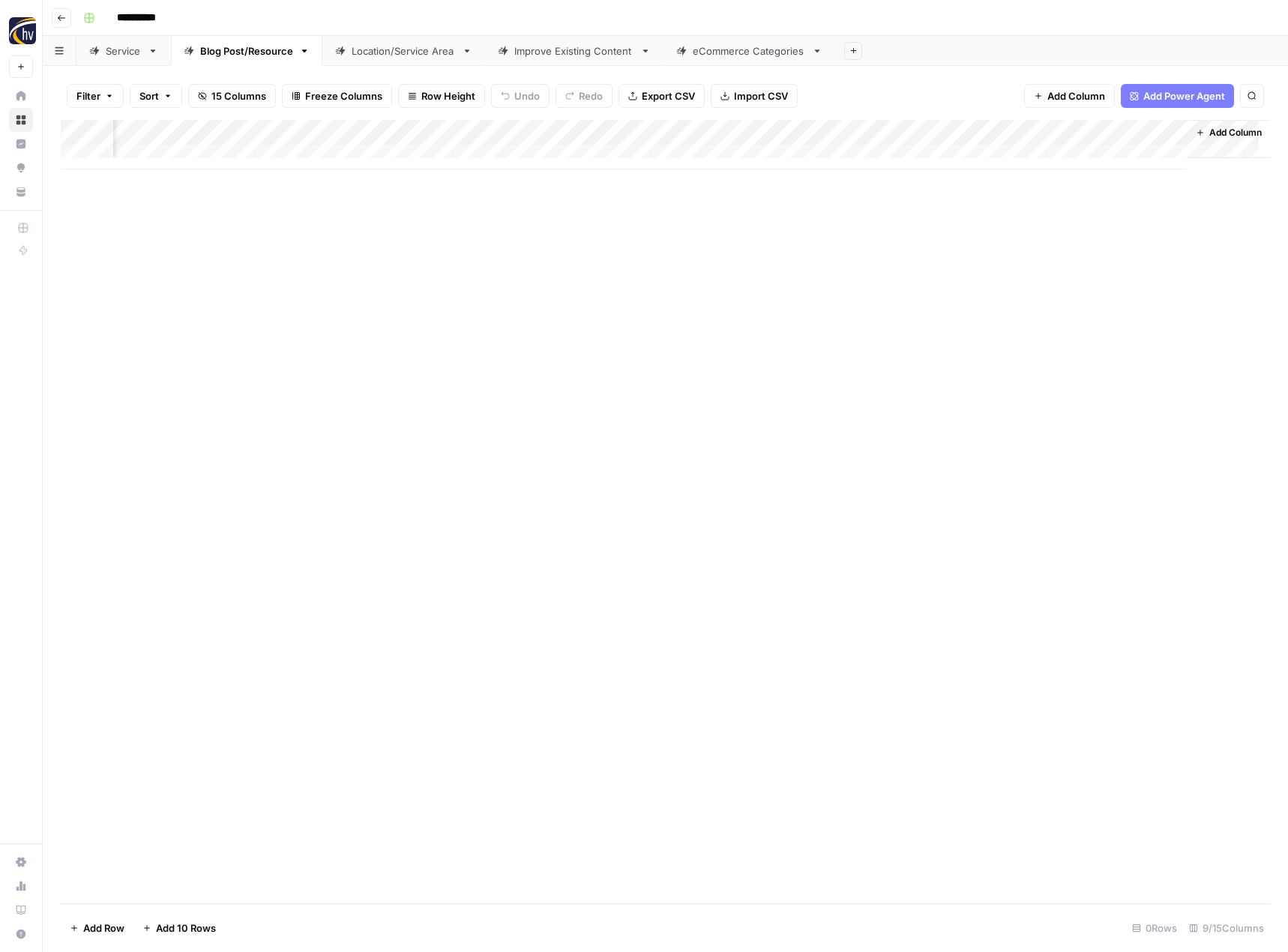
click at [374, 56] on div "Location/Service Area" at bounding box center [404, 50] width 104 height 15
click at [621, 131] on div "Add Column" at bounding box center [666, 144] width 1209 height 49
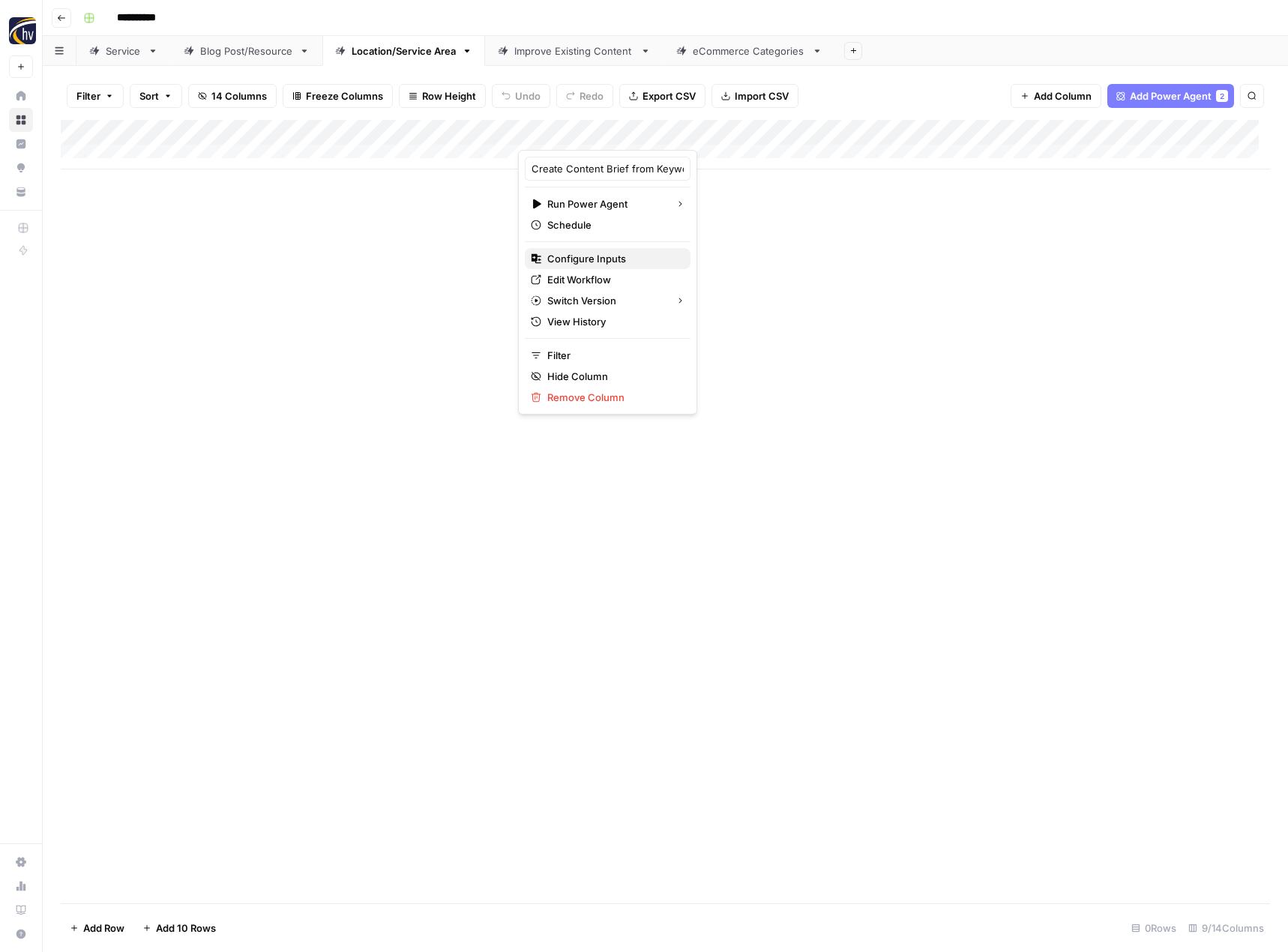
click at [567, 258] on span "Configure Inputs" at bounding box center [613, 258] width 131 height 15
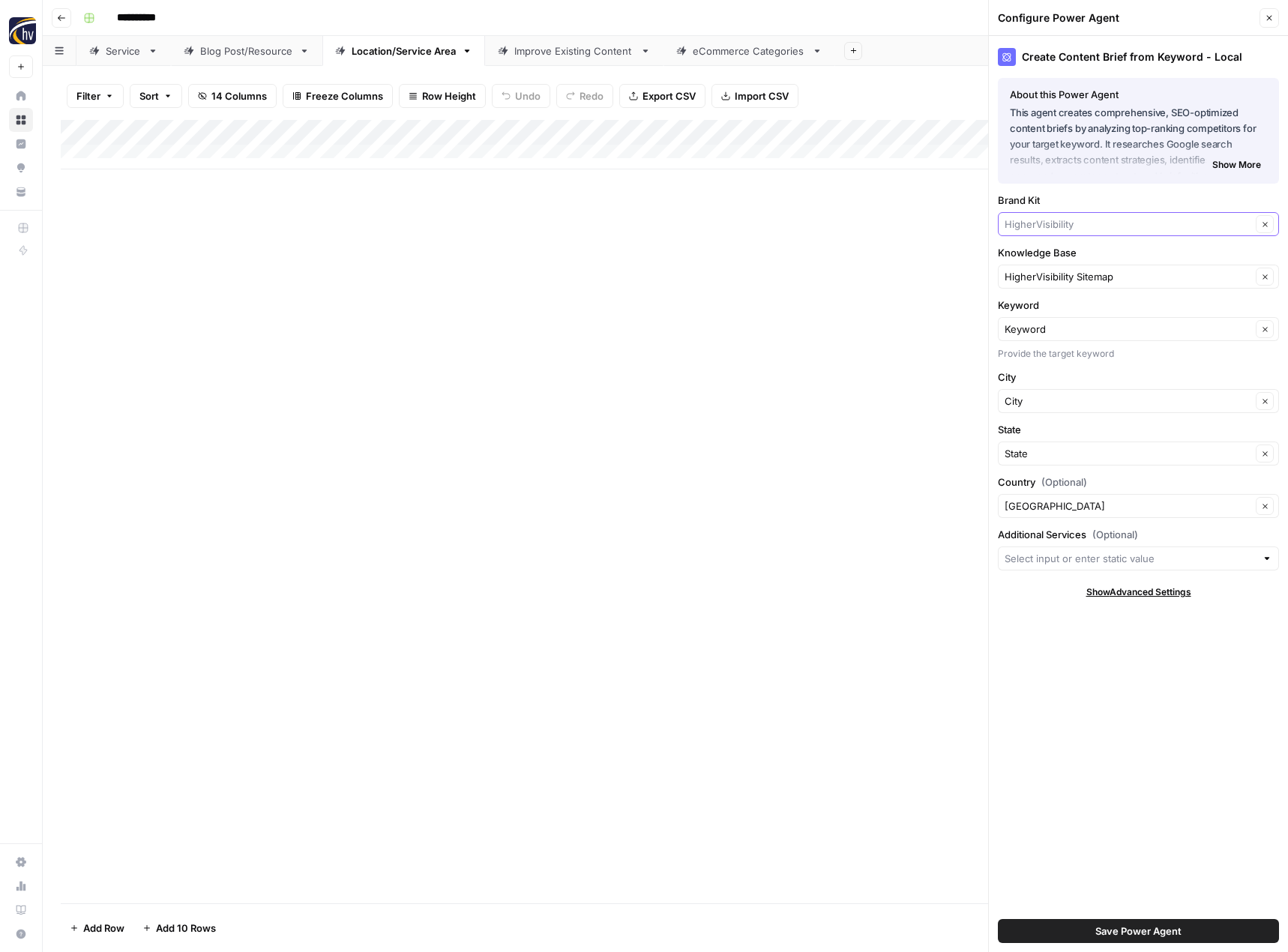
click at [1044, 223] on input "Brand Kit" at bounding box center [1128, 223] width 247 height 15
click at [1036, 278] on span "3PLFinder" at bounding box center [1135, 280] width 250 height 15
type input "3PLFinder"
click at [1036, 278] on input "Knowledge Base" at bounding box center [1128, 276] width 247 height 15
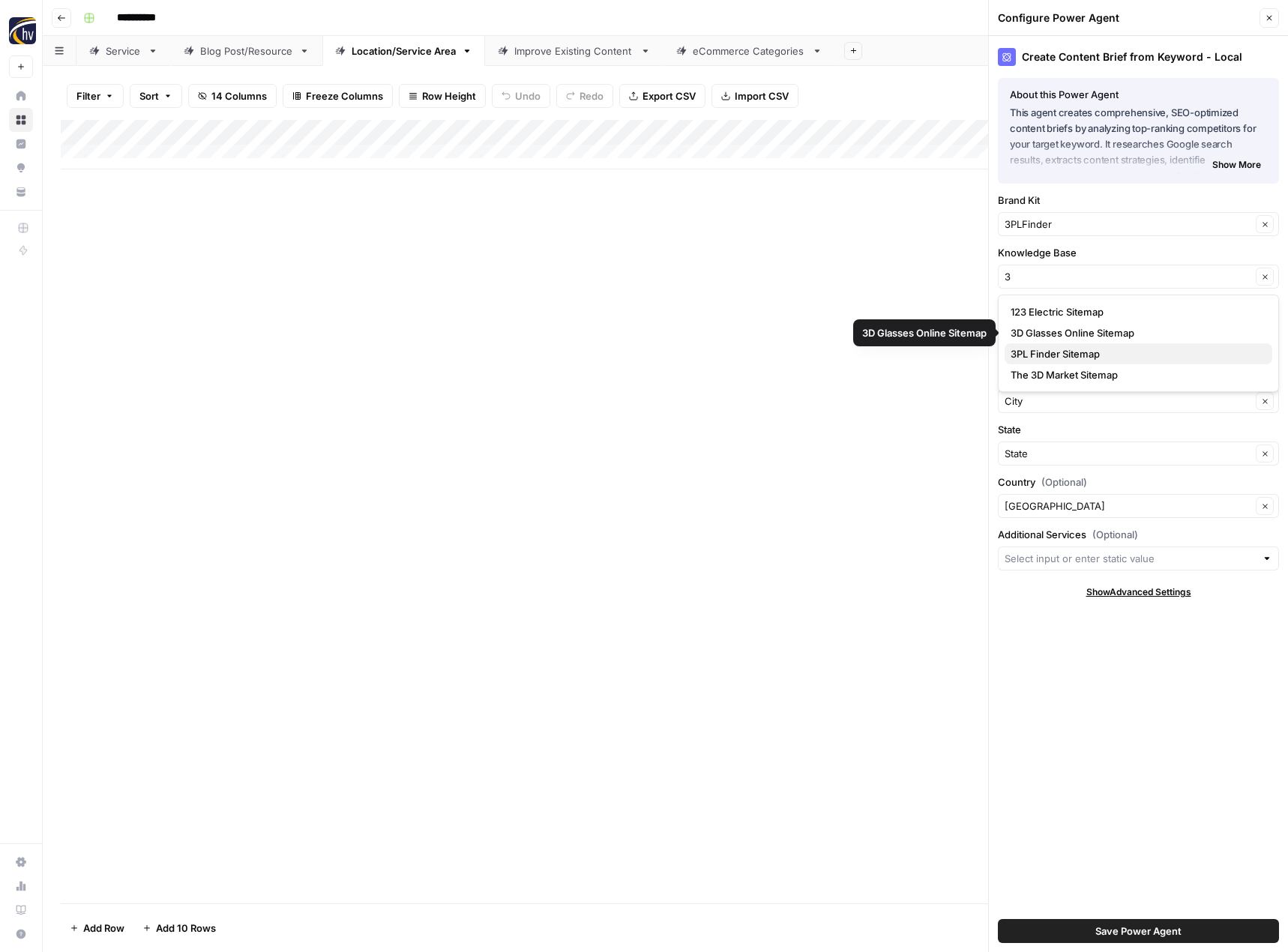
click at [1048, 358] on span "3PL Finder Sitemap" at bounding box center [1135, 353] width 250 height 15
type input "3PL Finder Sitemap"
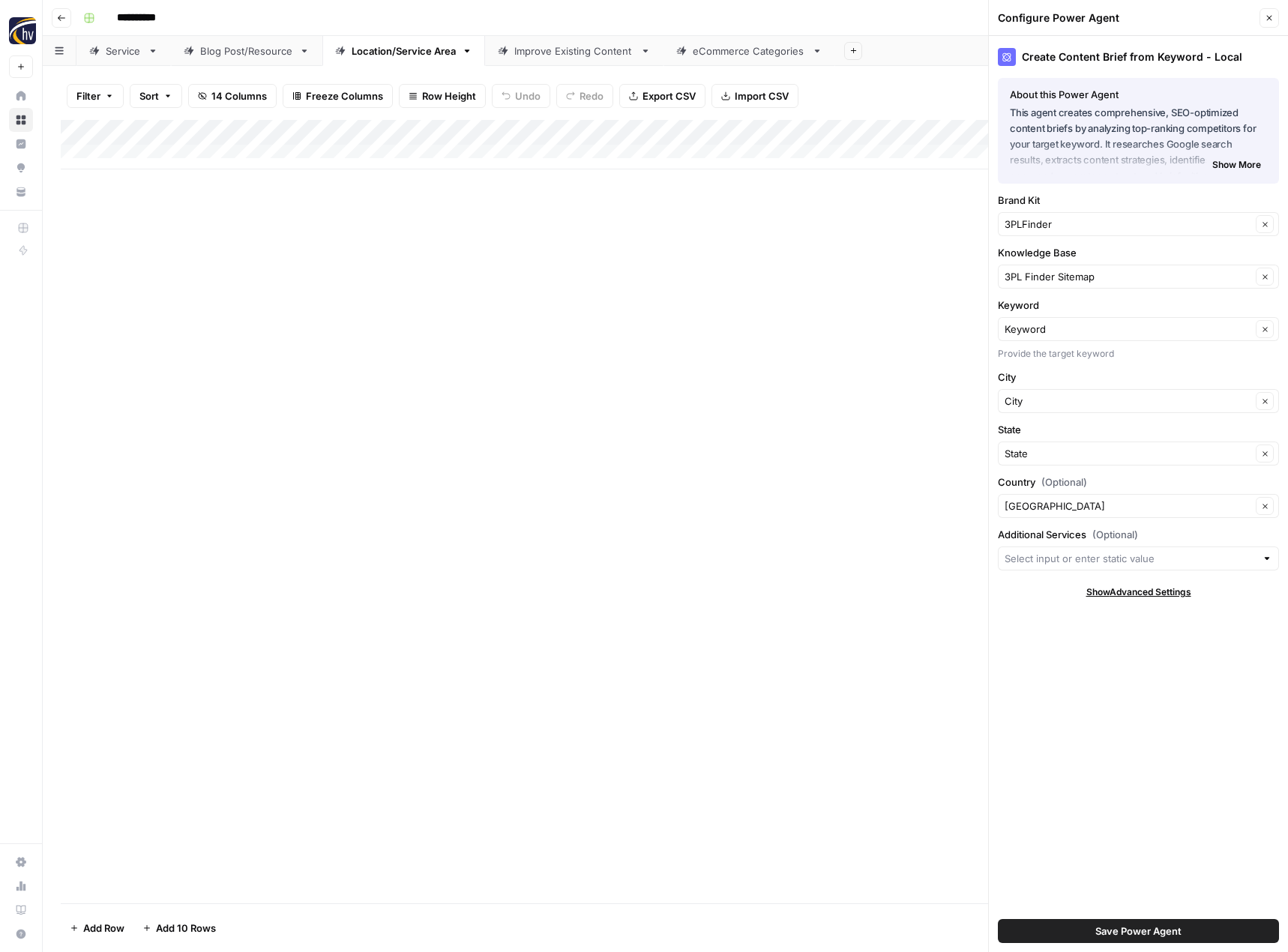
click at [1095, 926] on button "Save Power Agent" at bounding box center [1139, 930] width 281 height 24
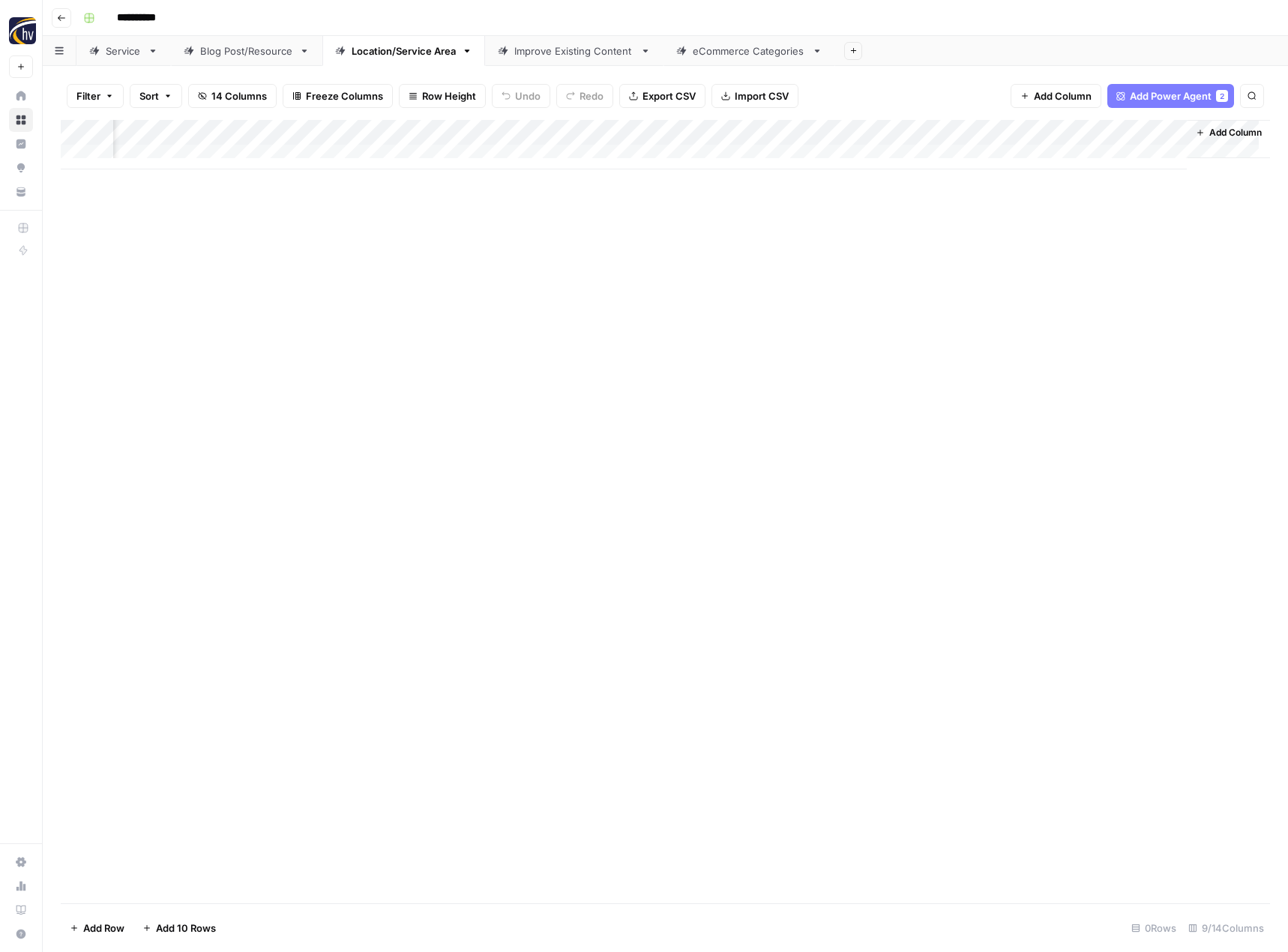
scroll to position [0, 153]
click at [1006, 130] on div "Add Column" at bounding box center [666, 144] width 1209 height 49
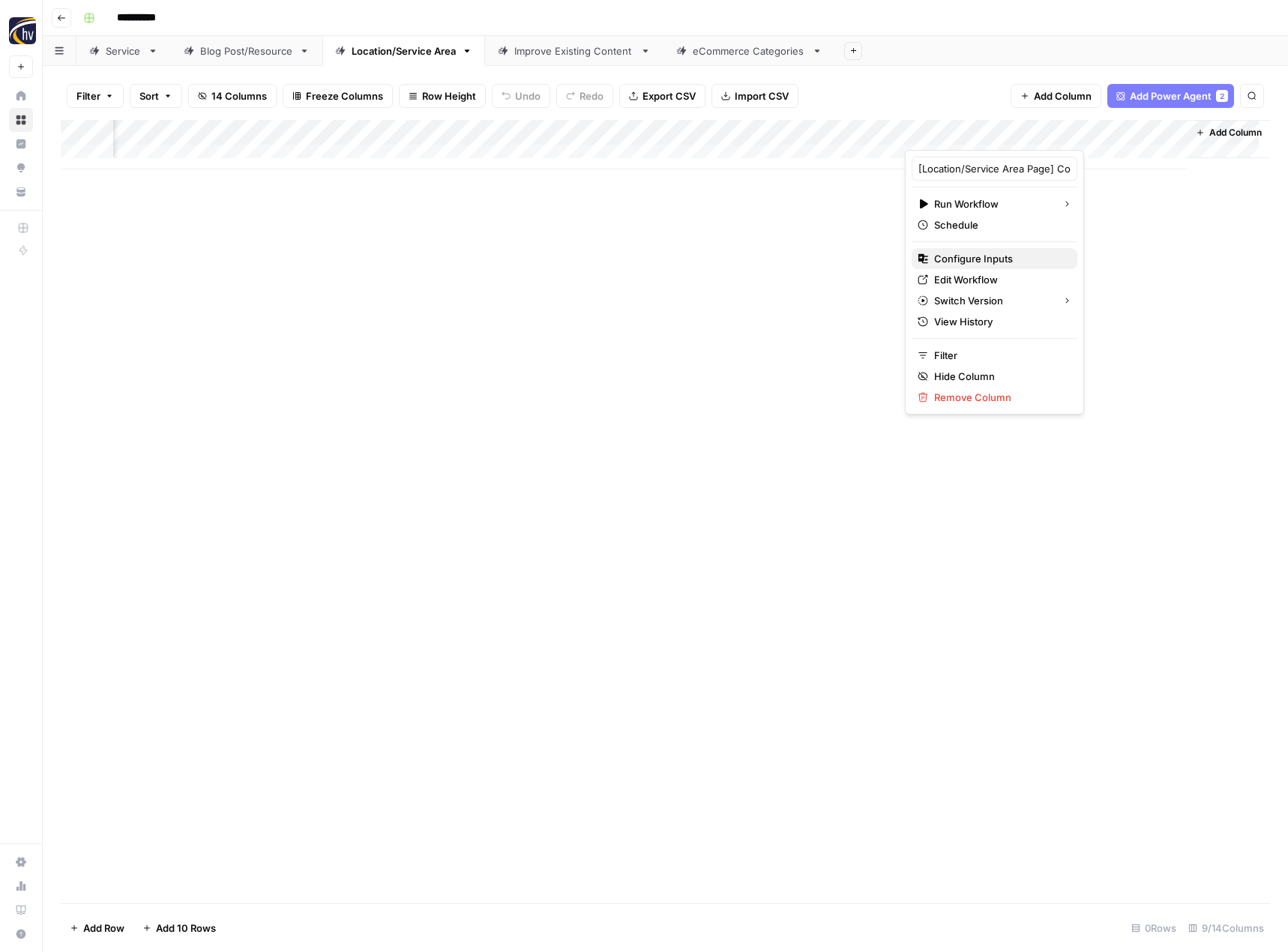
click at [960, 258] on span "Configure Inputs" at bounding box center [1000, 258] width 131 height 15
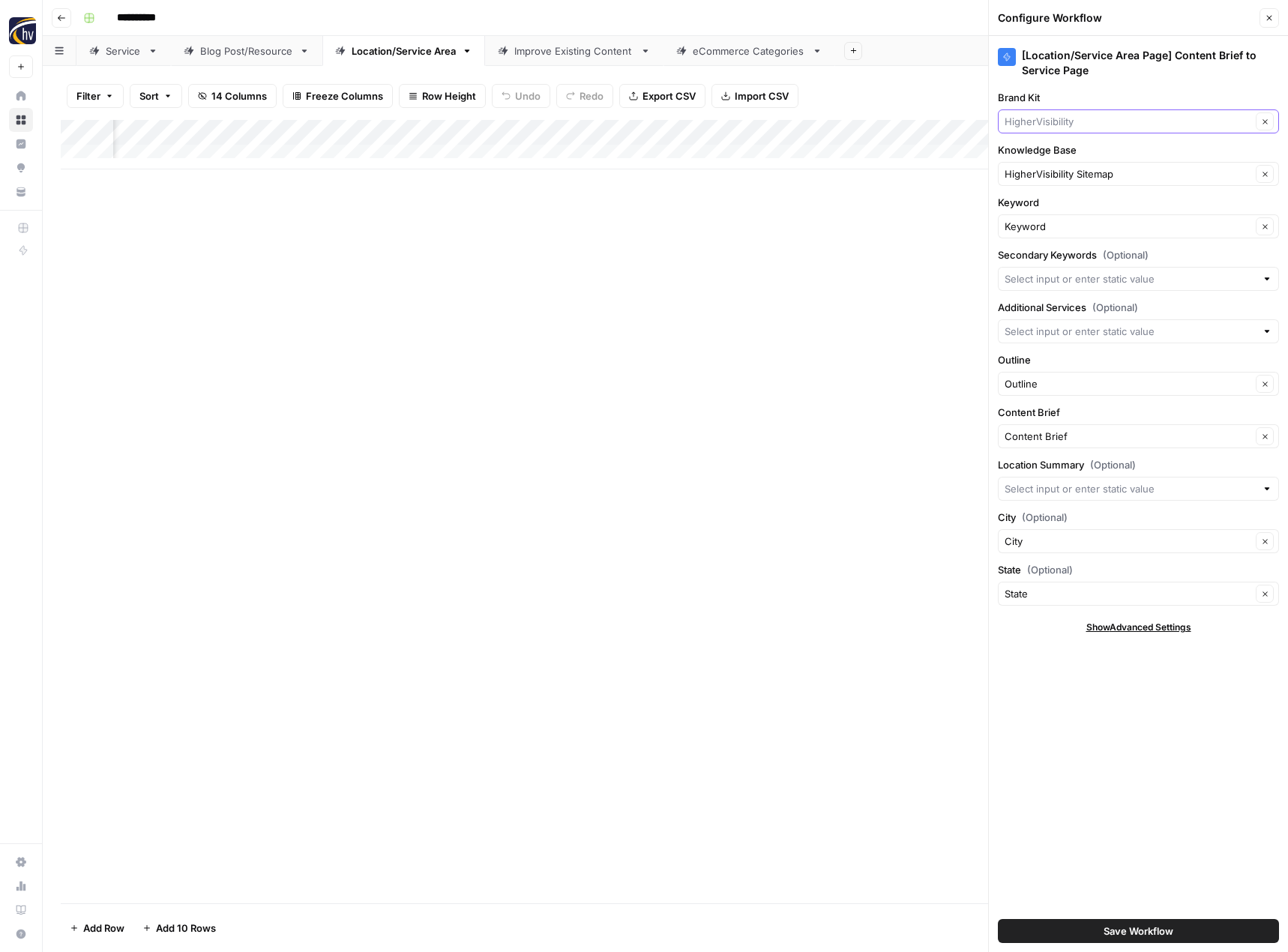
click at [1051, 121] on input "Brand Kit" at bounding box center [1128, 121] width 247 height 15
click at [1043, 174] on span "3PLFinder" at bounding box center [1135, 177] width 250 height 15
type input "3PLFinder"
click at [1043, 174] on input "Knowledge Base" at bounding box center [1128, 173] width 247 height 15
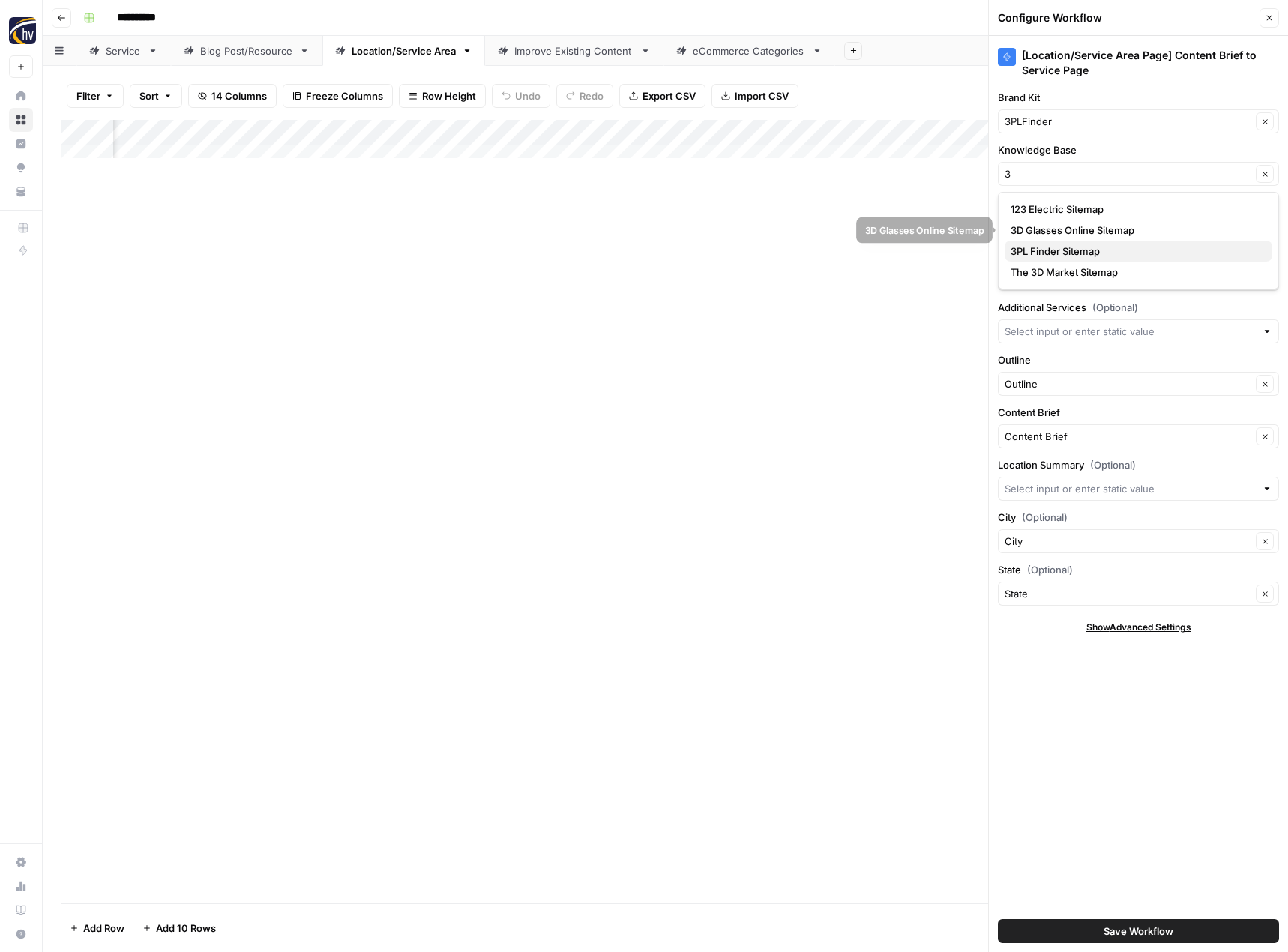
click at [1044, 248] on span "3PL Finder Sitemap" at bounding box center [1135, 250] width 250 height 15
type input "3PL Finder Sitemap"
click at [1084, 933] on button "Save Workflow" at bounding box center [1139, 930] width 281 height 24
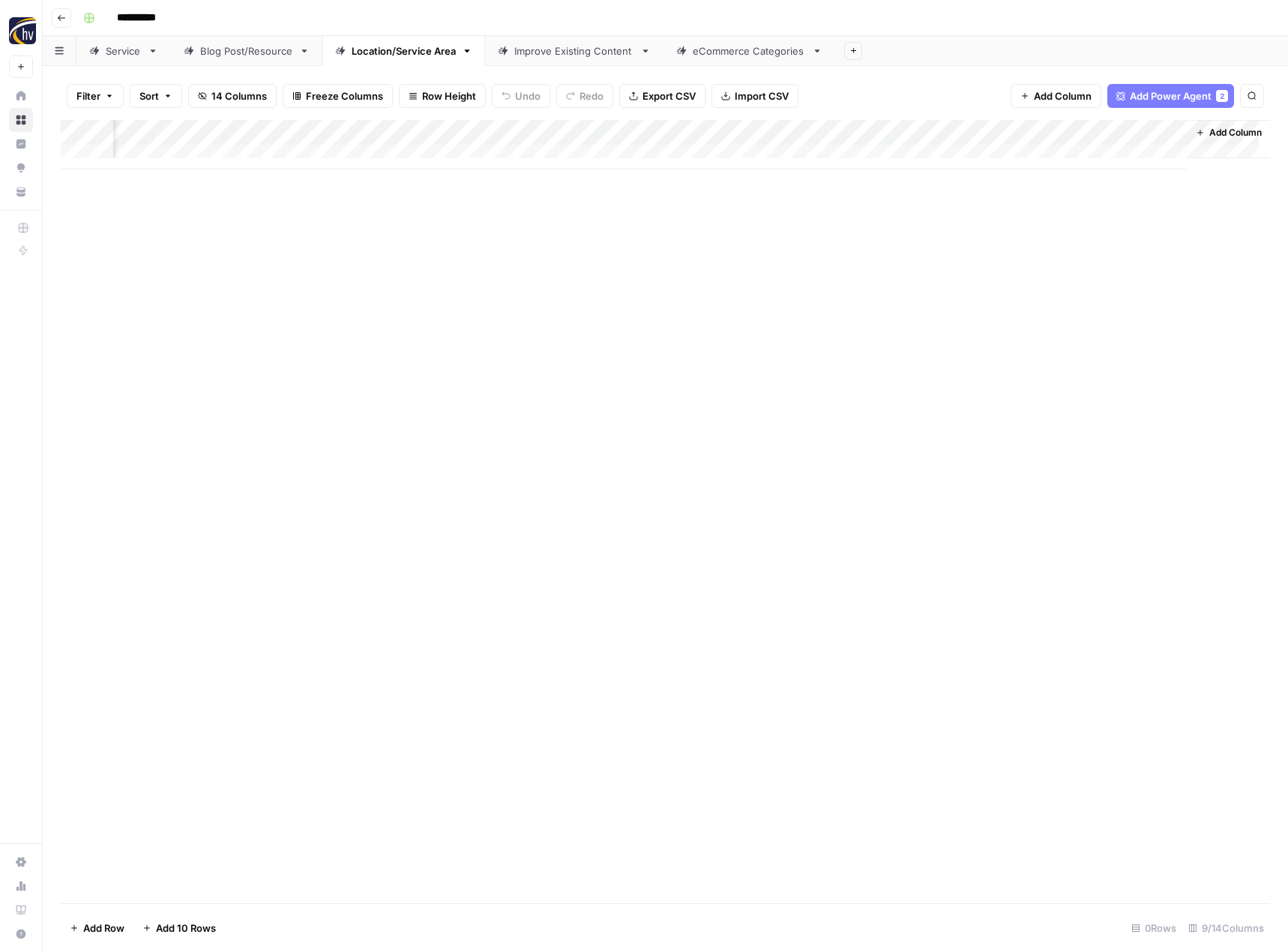
click at [537, 57] on div "Improve Existing Content" at bounding box center [574, 50] width 120 height 15
click at [783, 131] on div "Add Column" at bounding box center [666, 144] width 1209 height 49
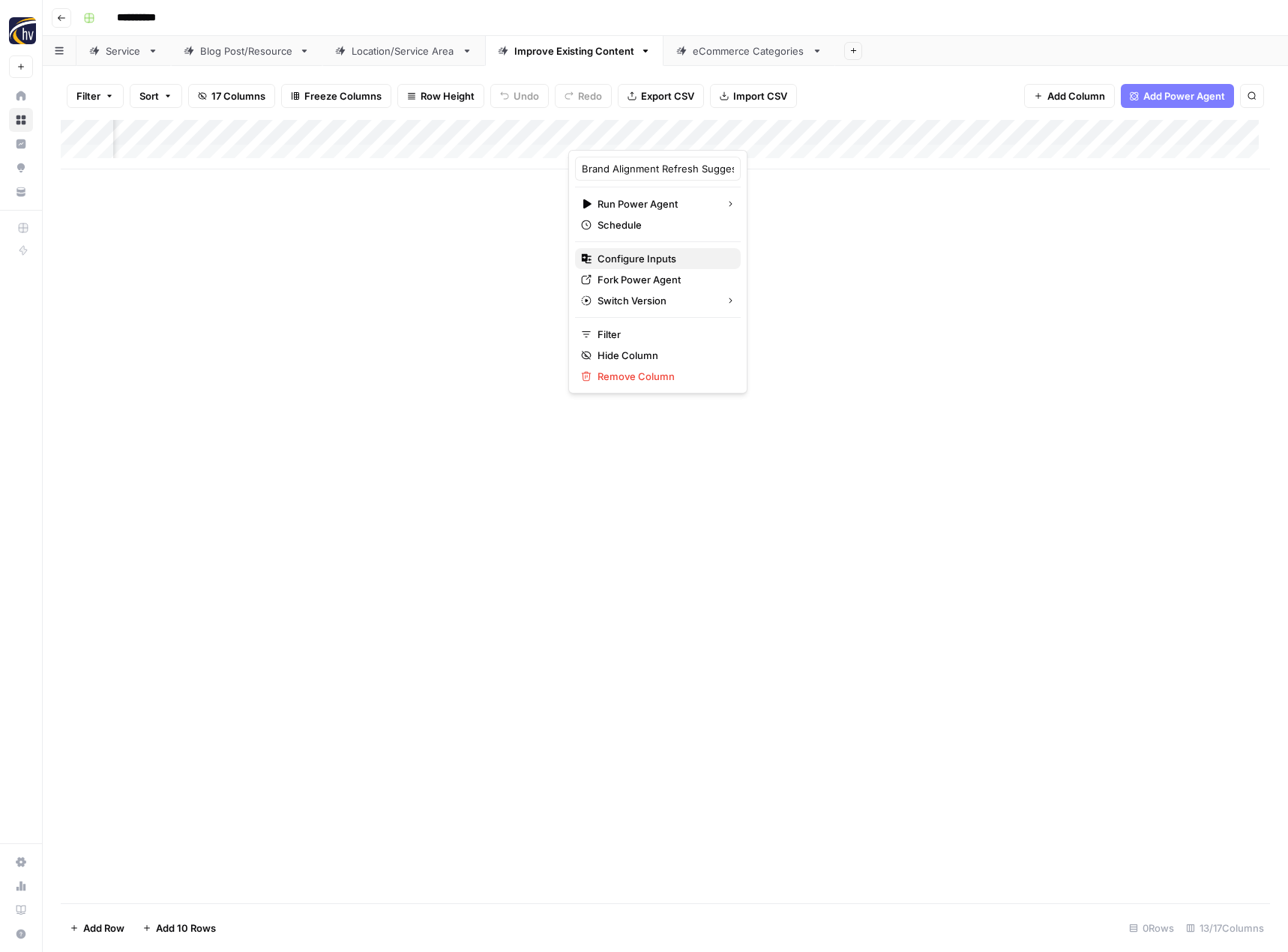
click at [668, 259] on span "Configure Inputs" at bounding box center [663, 258] width 131 height 15
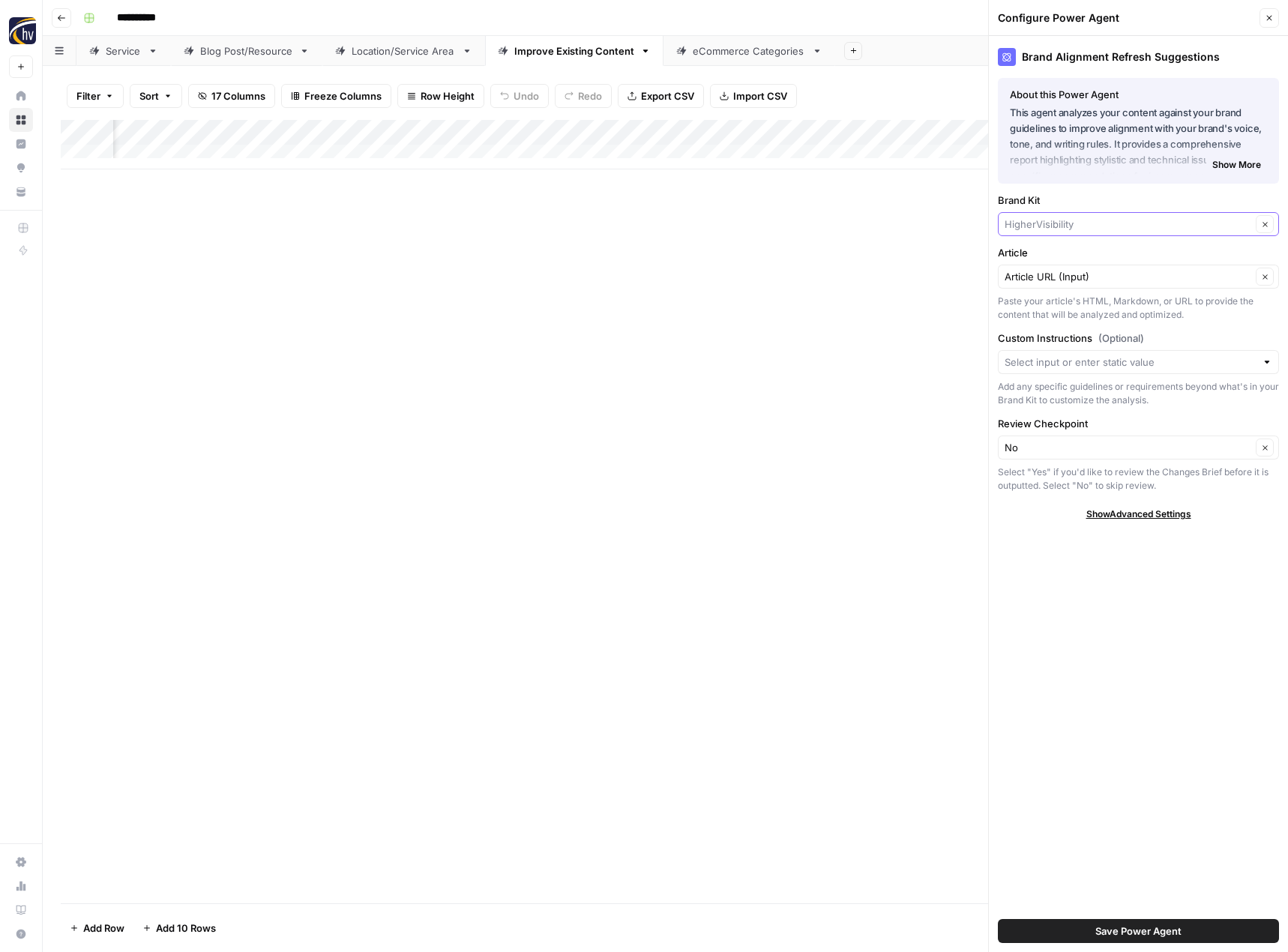
click at [1031, 224] on input "Brand Kit" at bounding box center [1128, 223] width 247 height 15
click at [1038, 277] on span "3PLFinder" at bounding box center [1135, 280] width 250 height 15
type input "3PLFinder"
click at [1038, 277] on input "Article" at bounding box center [1128, 276] width 247 height 15
type input "3"
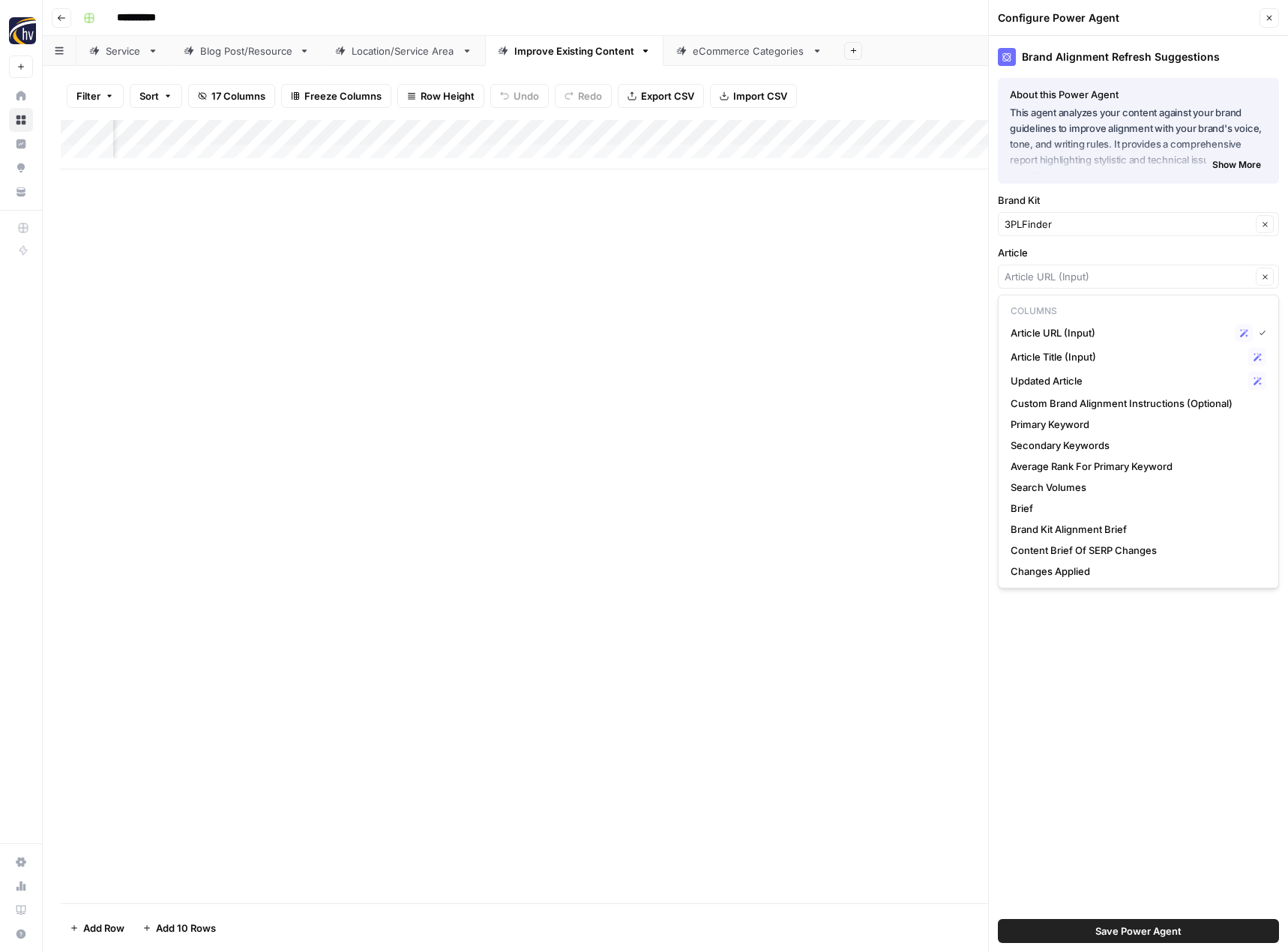
type input "Article URL (Input)"
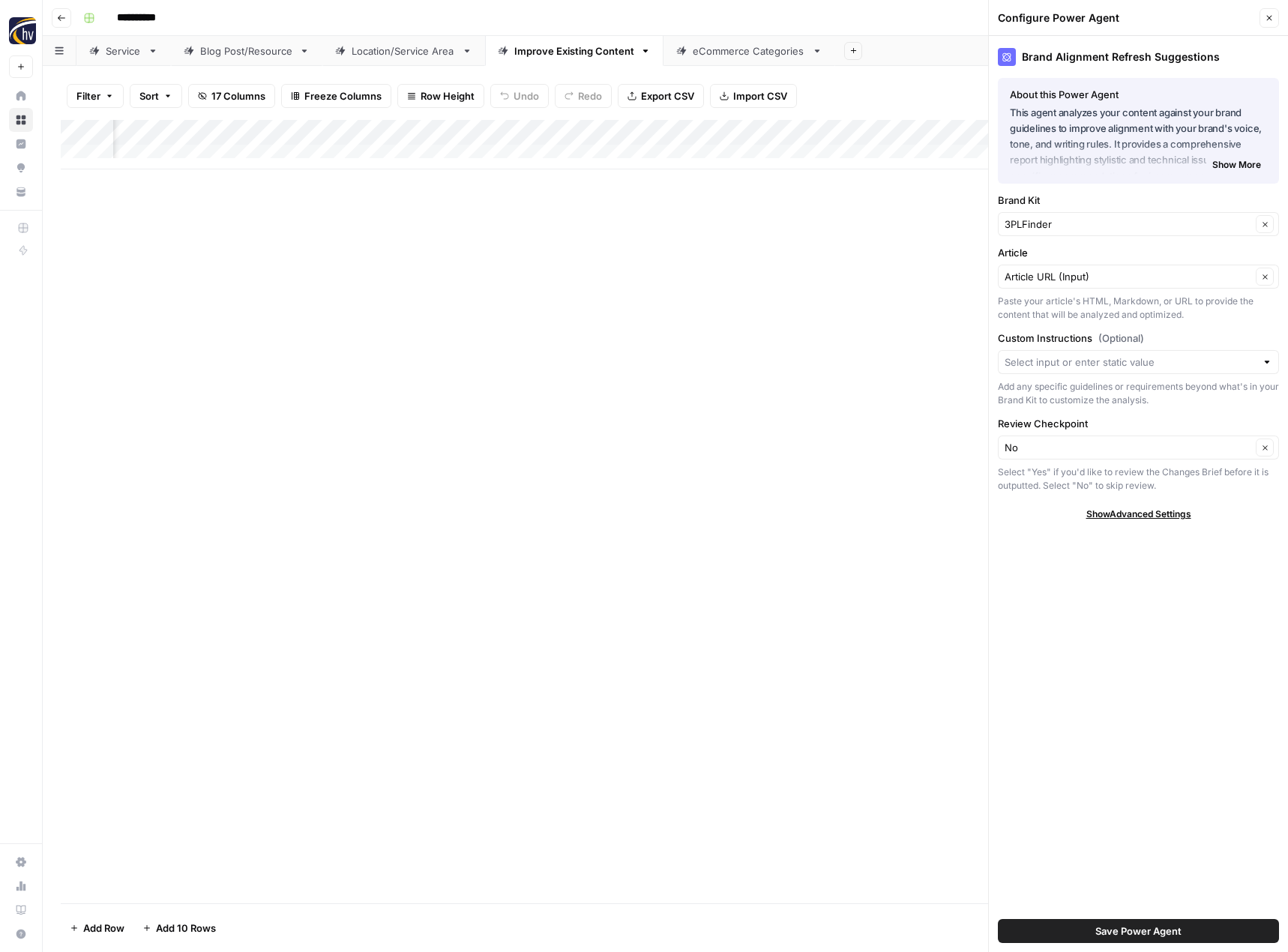
click at [1081, 233] on div "3PLFinder Clear" at bounding box center [1139, 223] width 281 height 24
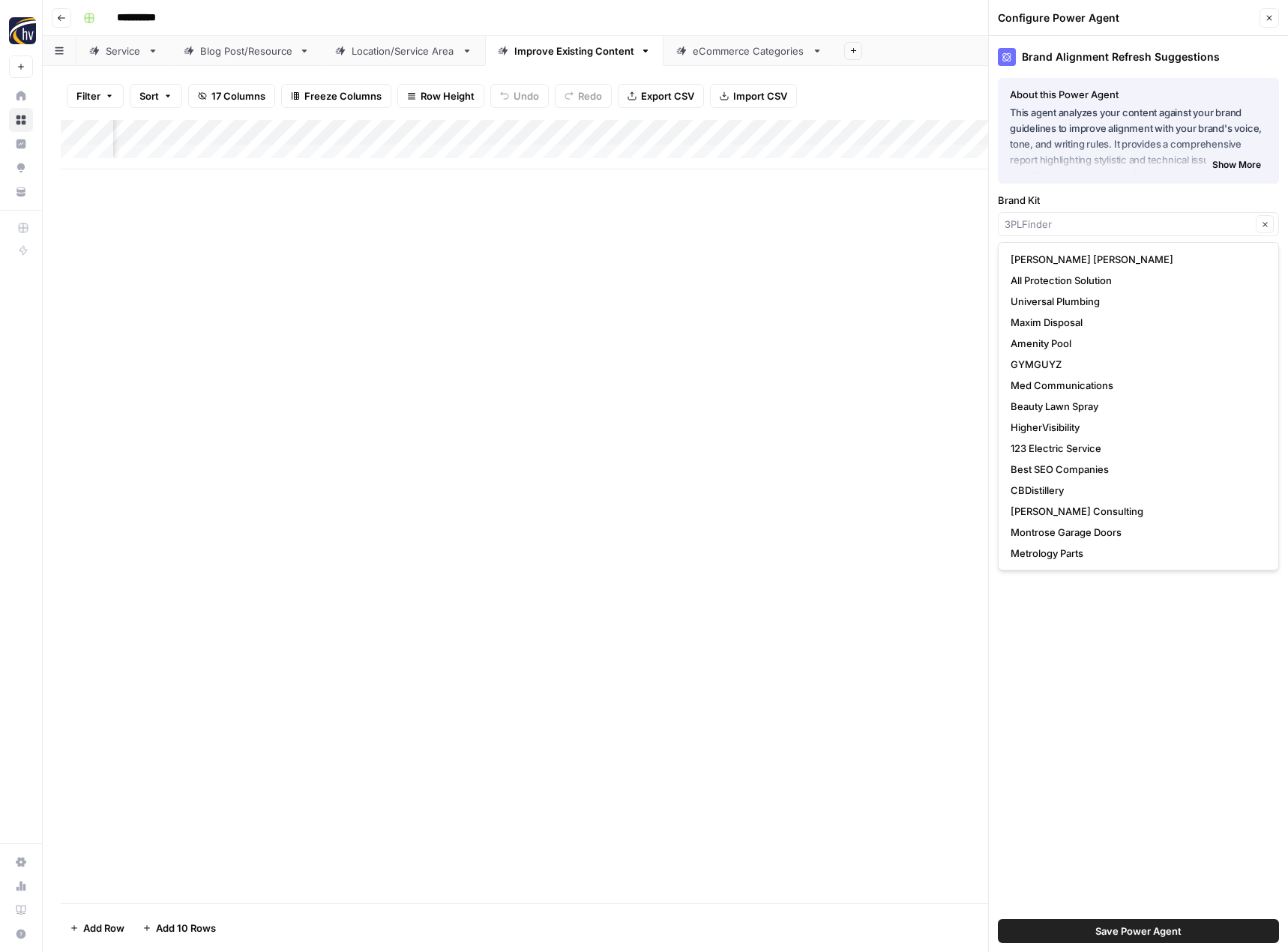
type input "3PLFinder"
click at [1120, 189] on div "Brand Alignment Refresh Suggestions About this Power Agent This agent analyzes …" at bounding box center [1138, 494] width 299 height 916
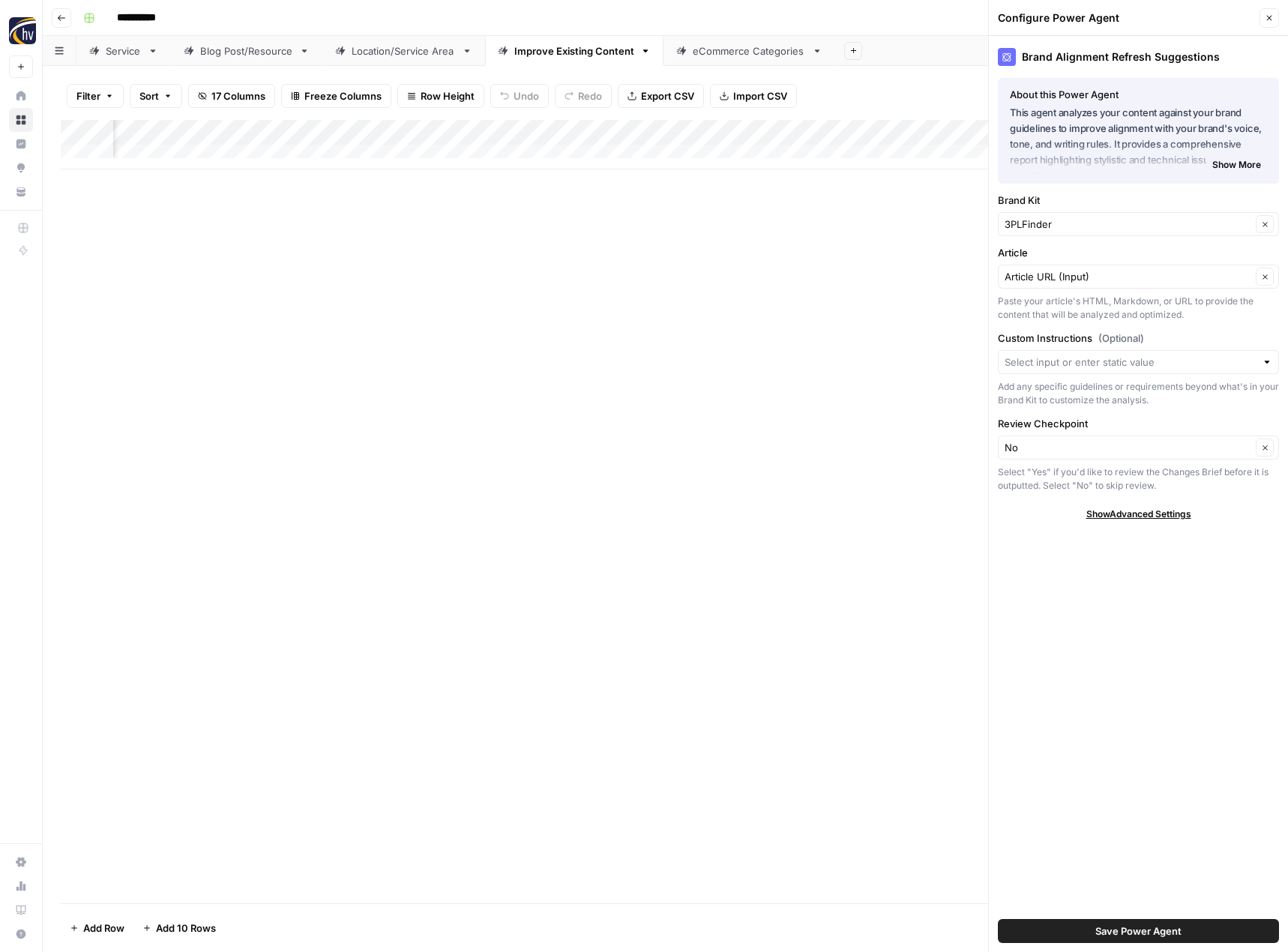
click at [1113, 928] on span "Save Power Agent" at bounding box center [1139, 930] width 87 height 15
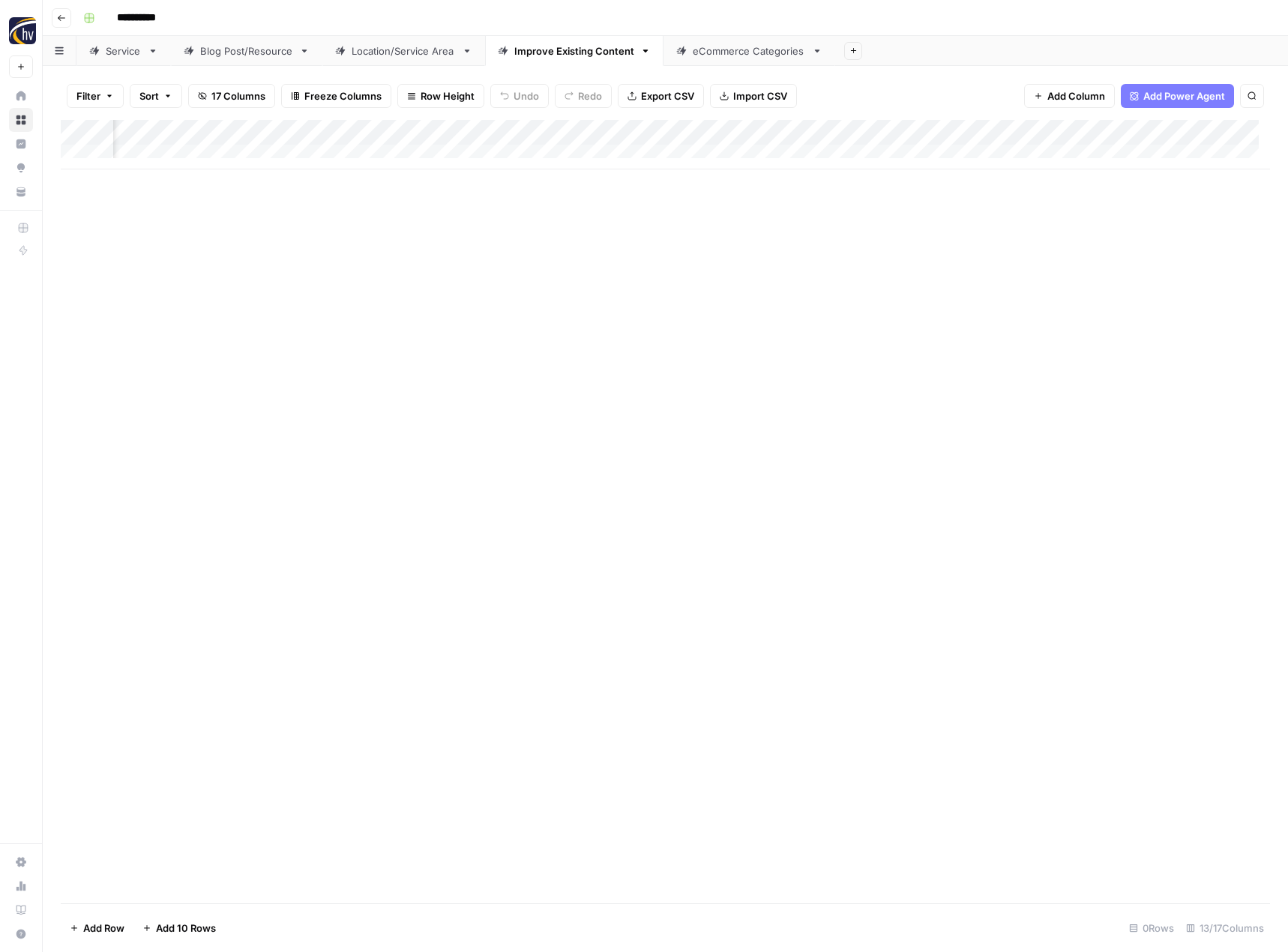
click at [1170, 133] on div "Add Column" at bounding box center [666, 144] width 1209 height 49
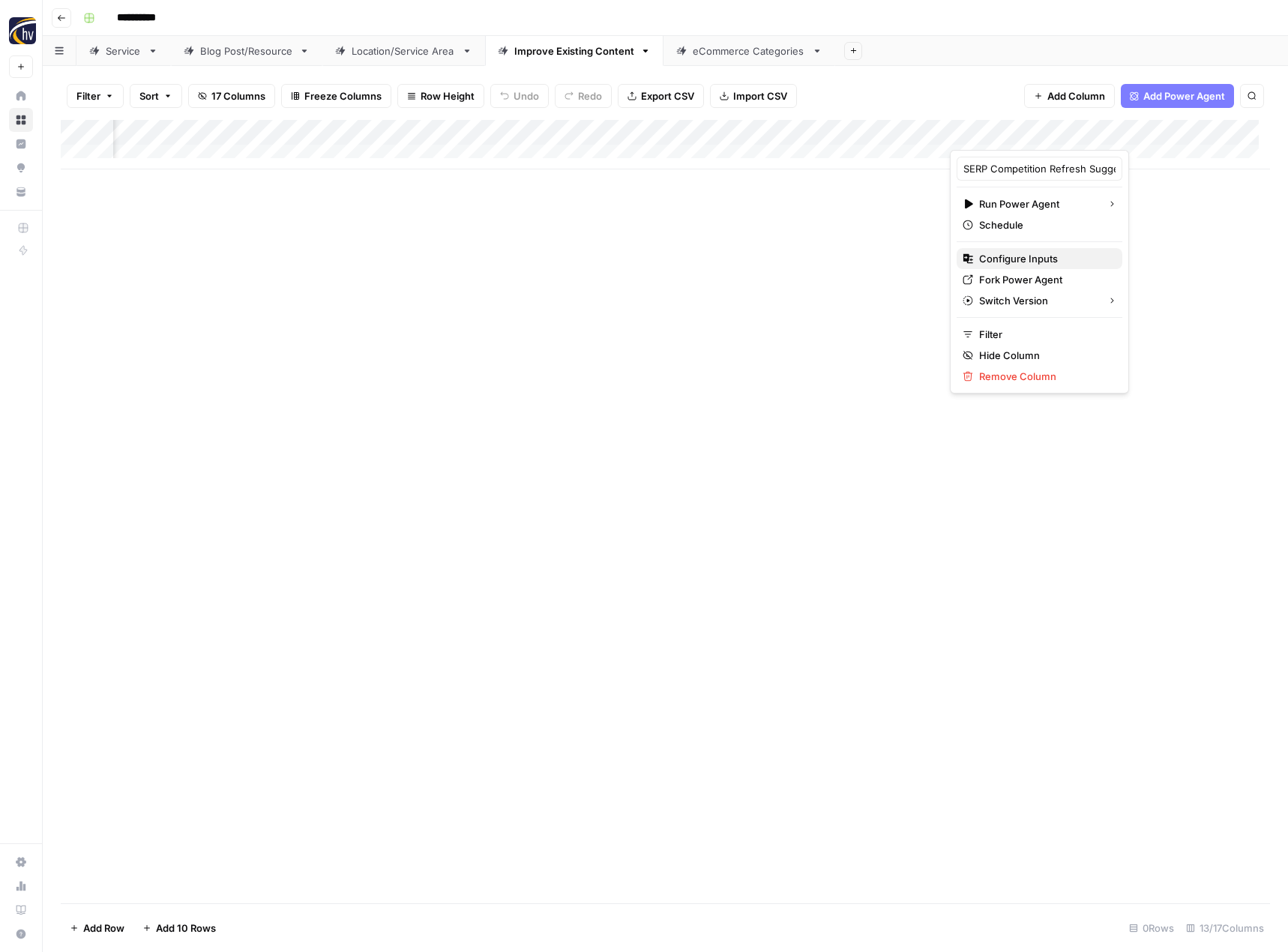
click at [1020, 262] on span "Configure Inputs" at bounding box center [1045, 258] width 131 height 15
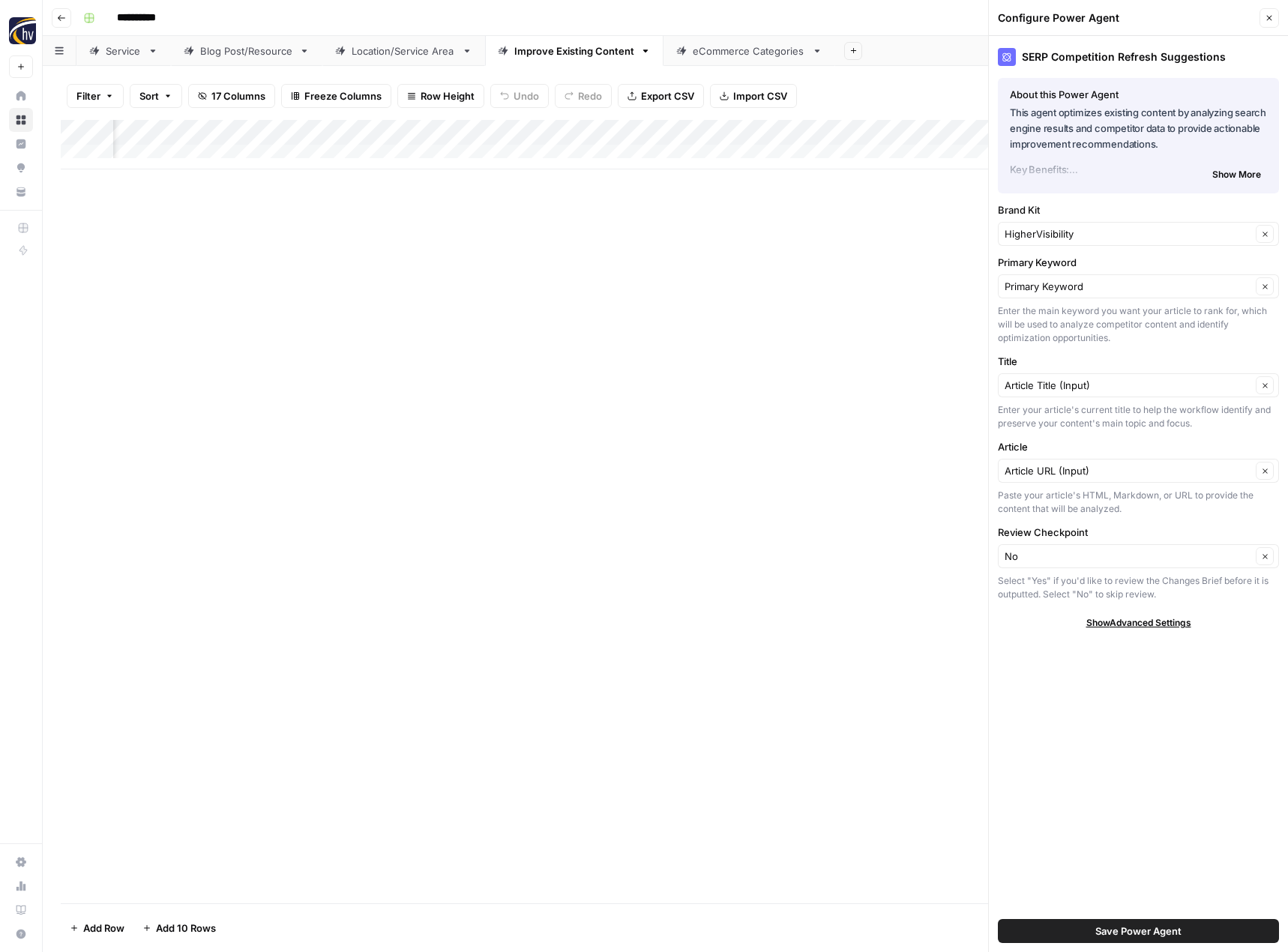
click at [1055, 215] on label "Brand Kit" at bounding box center [1139, 209] width 281 height 15
click at [1055, 226] on input "HigherVisibility" at bounding box center [1128, 233] width 247 height 15
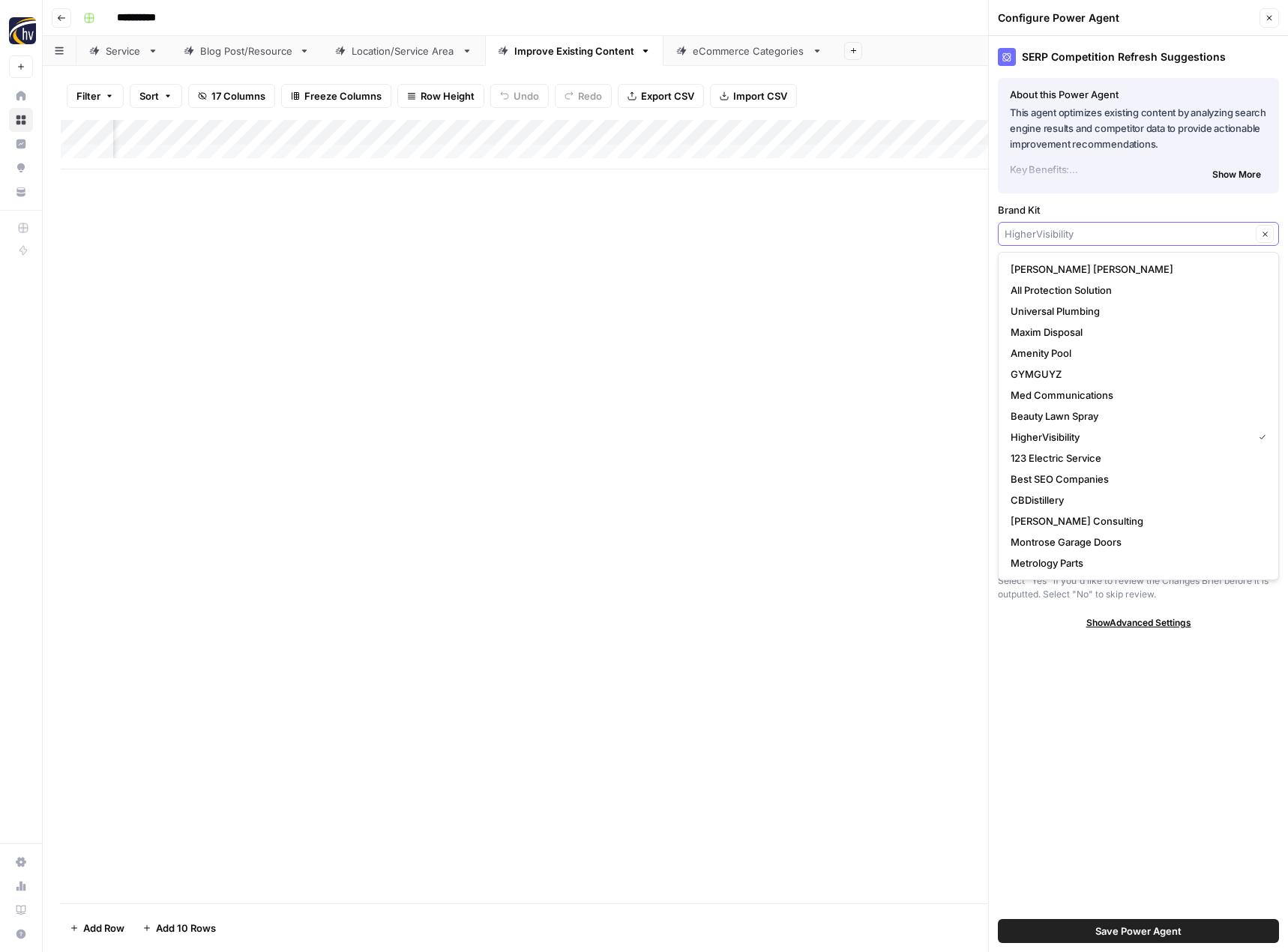
click at [1048, 240] on input "Brand Kit" at bounding box center [1128, 233] width 247 height 15
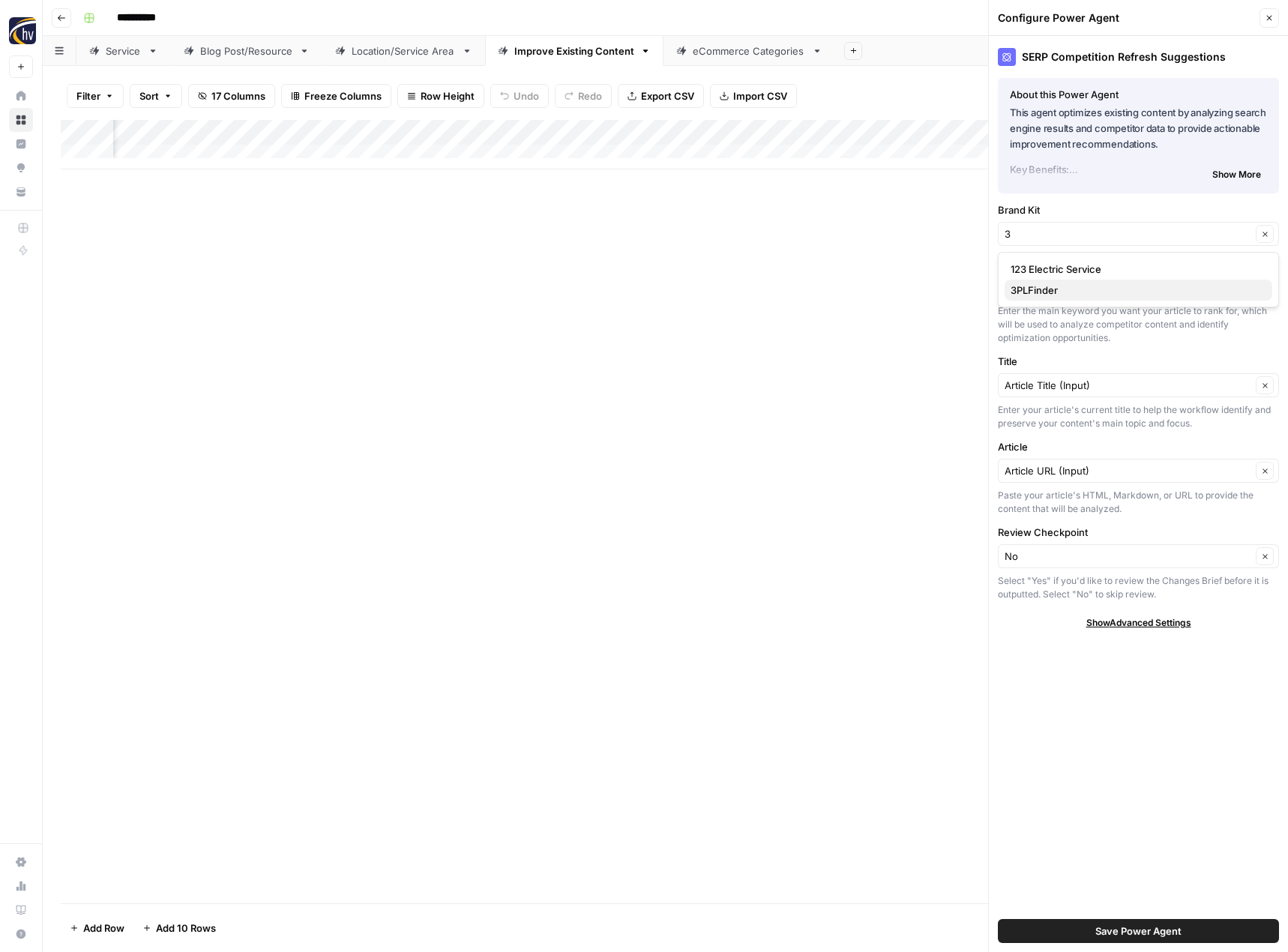
click at [1042, 289] on span "3PLFinder" at bounding box center [1135, 290] width 250 height 15
type input "3PLFinder"
click at [1085, 930] on button "Save Power Agent" at bounding box center [1139, 930] width 281 height 24
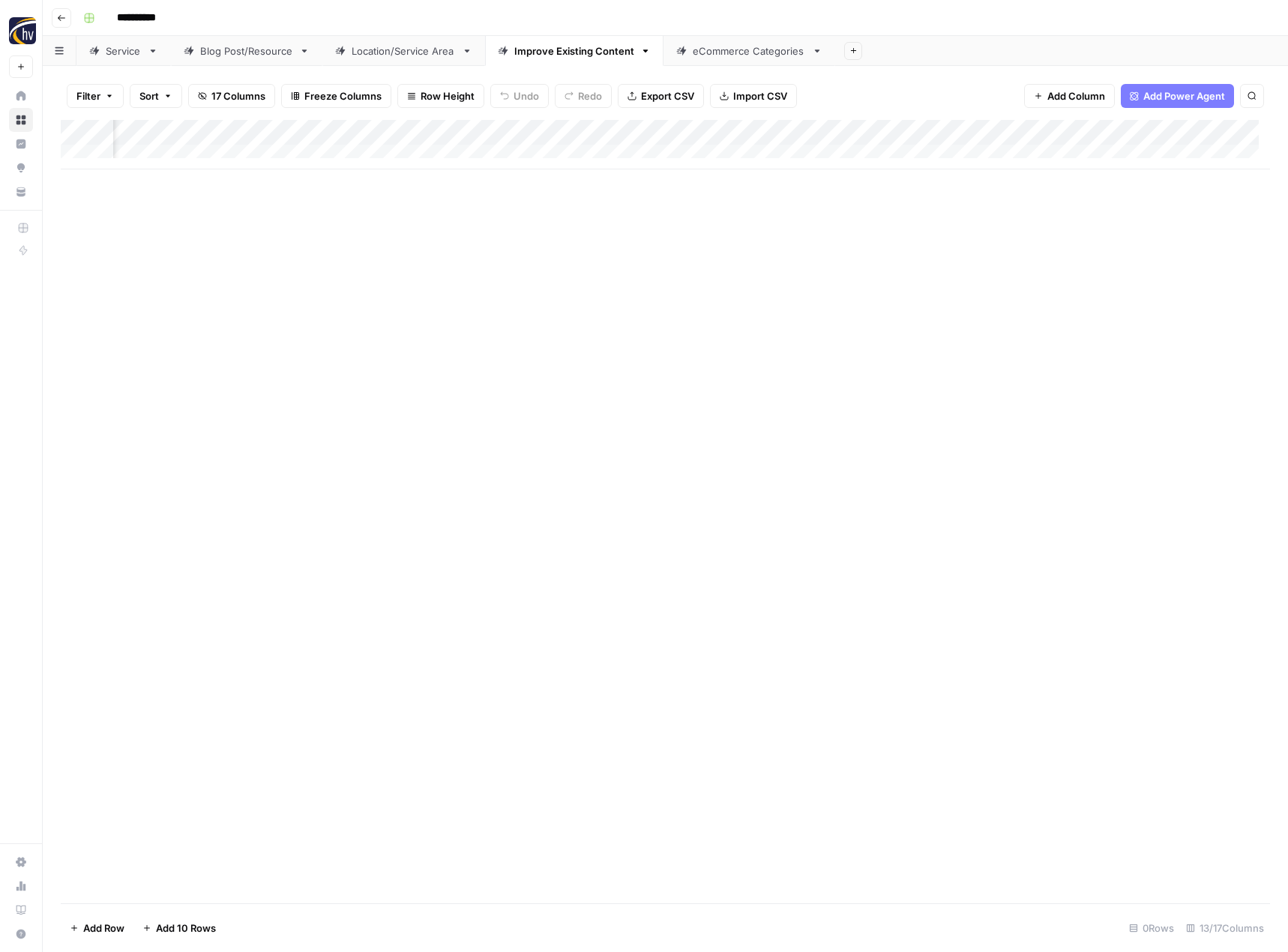
scroll to position [0, 1282]
click at [985, 133] on div "Add Column" at bounding box center [666, 144] width 1209 height 49
click at [852, 257] on span "Configure Inputs" at bounding box center [876, 258] width 131 height 15
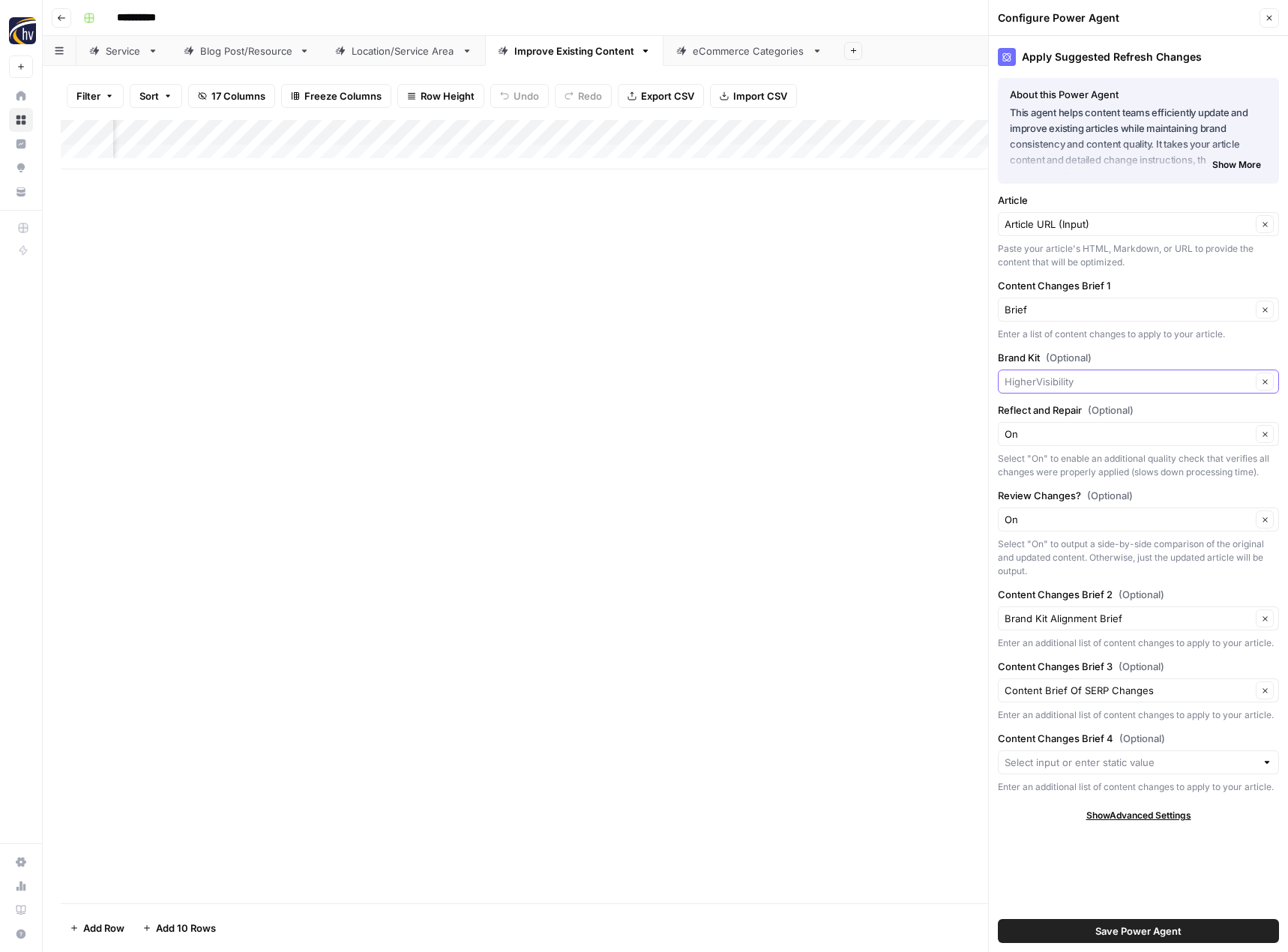
click at [1048, 379] on input "Brand Kit (Optional)" at bounding box center [1128, 381] width 247 height 15
click at [1041, 439] on span "3PLFinder" at bounding box center [1135, 437] width 250 height 15
type input "3PLFinder"
click at [1098, 926] on span "Save Power Agent" at bounding box center [1139, 930] width 87 height 15
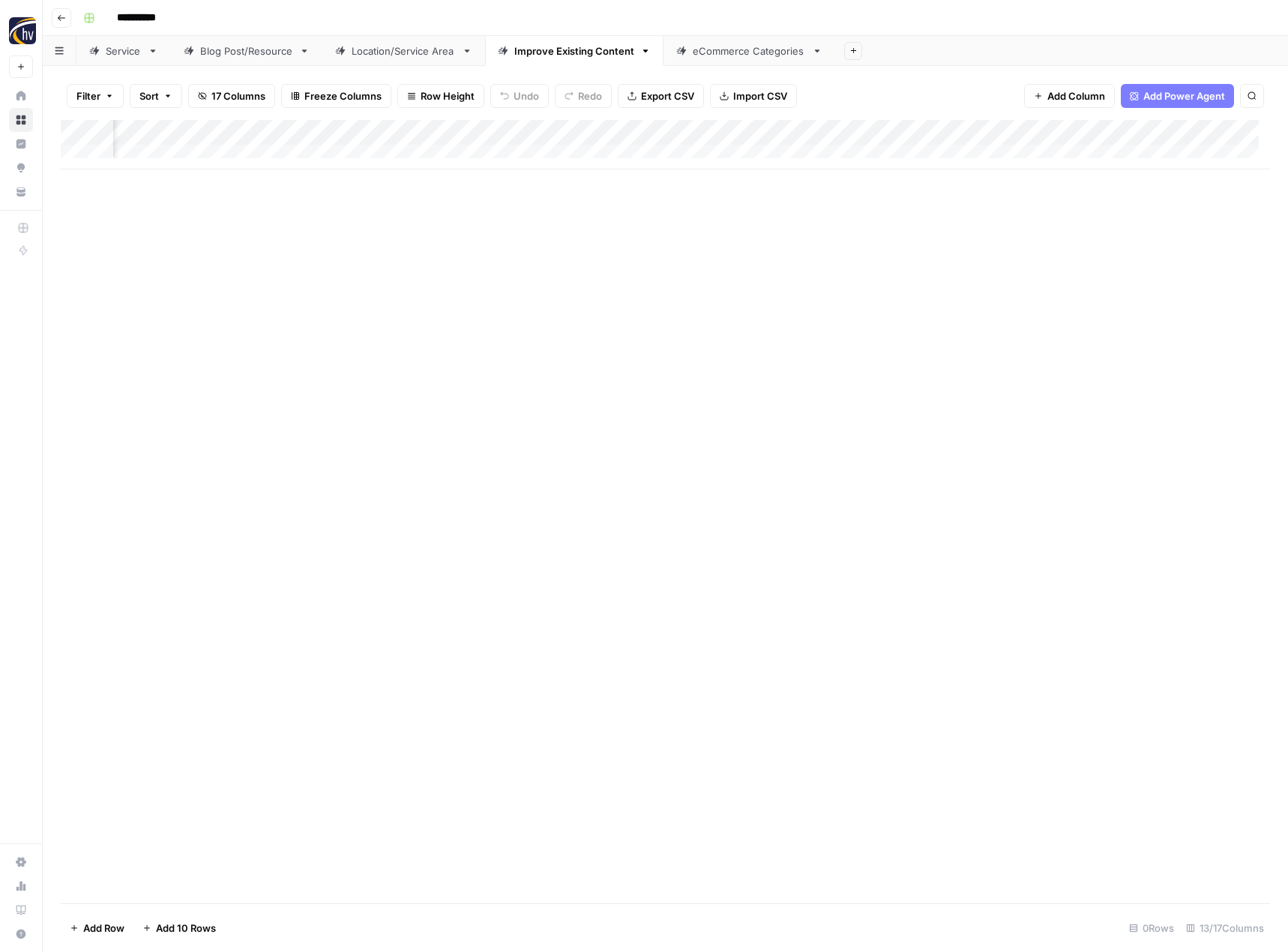
scroll to position [0, 1391]
click at [740, 56] on div "eCommerce Categories" at bounding box center [749, 50] width 113 height 15
click at [732, 131] on div "Add Column" at bounding box center [666, 144] width 1209 height 49
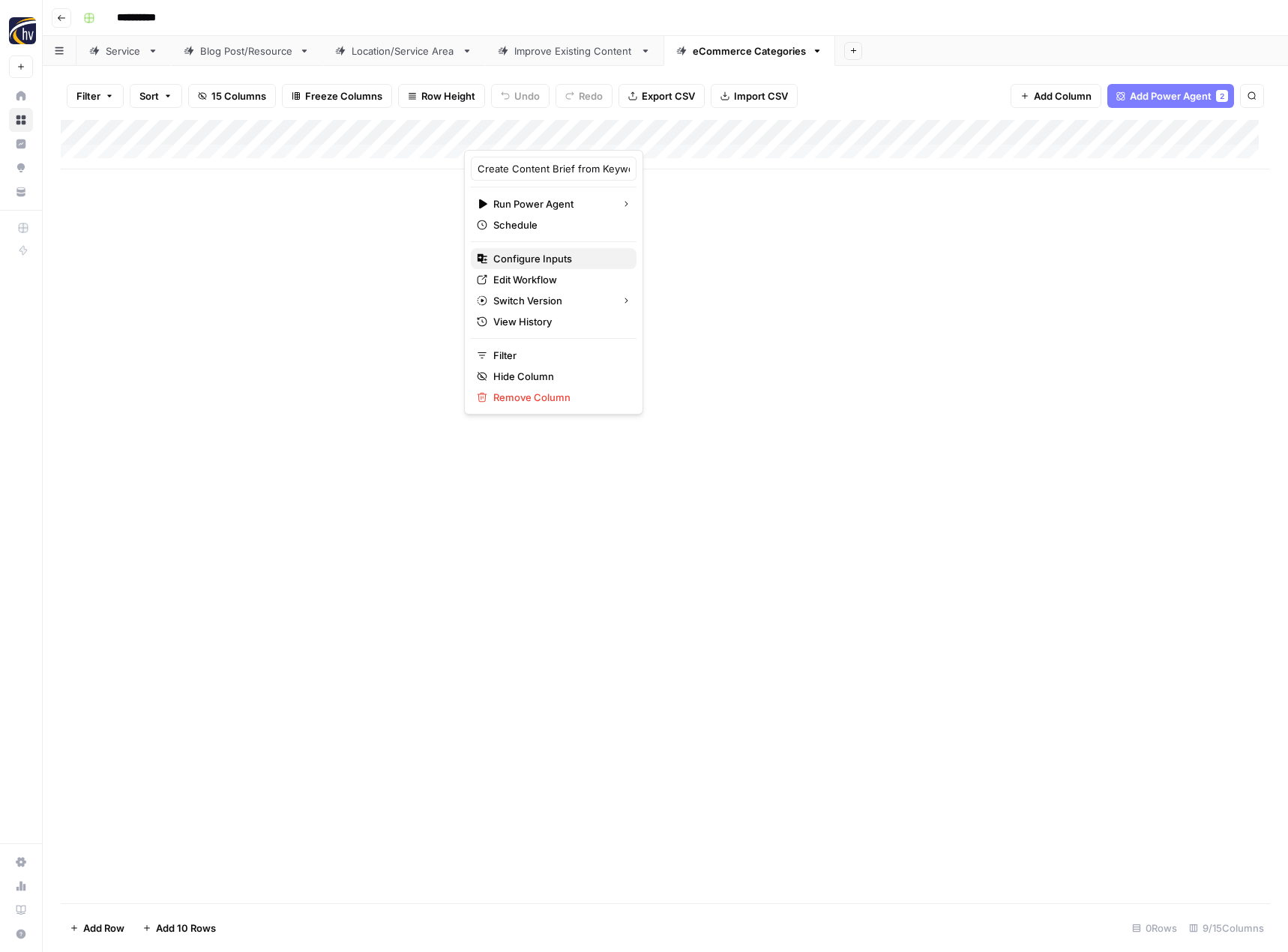
click at [523, 257] on span "Configure Inputs" at bounding box center [559, 258] width 131 height 15
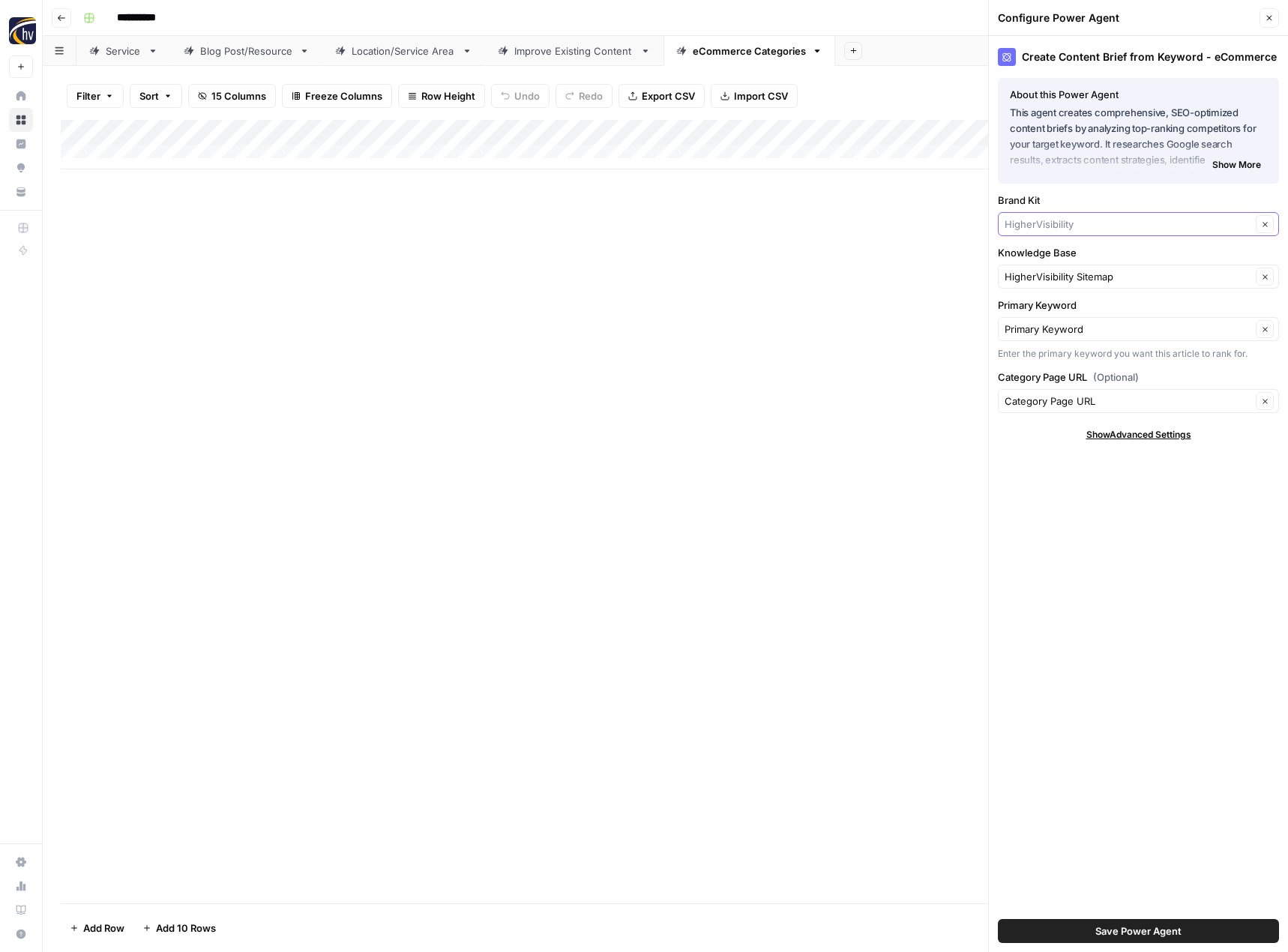
click at [1064, 221] on input "Brand Kit" at bounding box center [1128, 223] width 247 height 15
click at [1053, 278] on span "3PLFinder" at bounding box center [1135, 280] width 250 height 15
type input "3PLFinder"
click at [1053, 278] on input "Knowledge Base" at bounding box center [1128, 276] width 247 height 15
click at [1035, 353] on span "3PL Finder Sitemap" at bounding box center [1135, 353] width 250 height 15
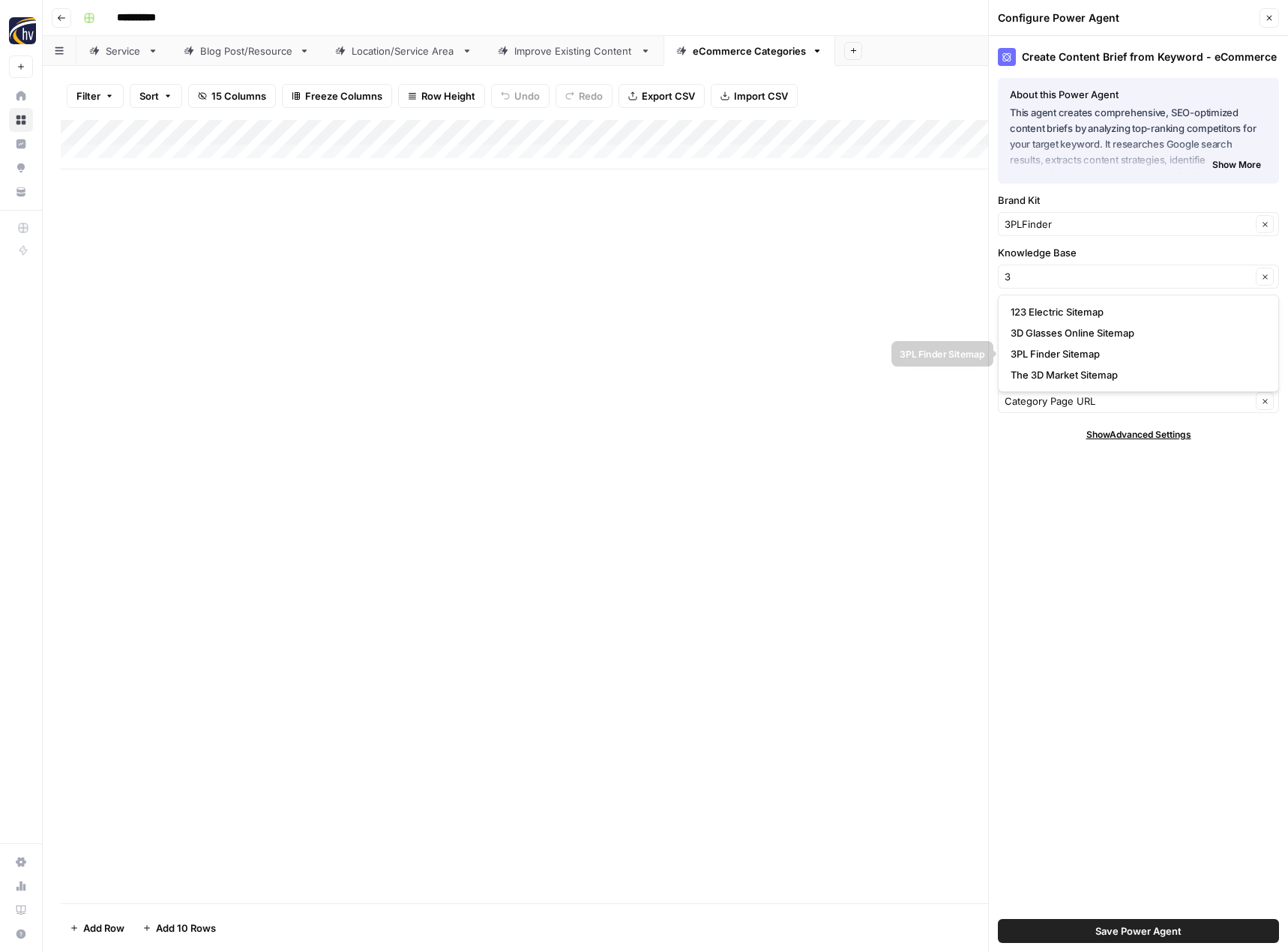
type input "3PL Finder Sitemap"
click at [1075, 930] on button "Save Power Agent" at bounding box center [1139, 930] width 281 height 24
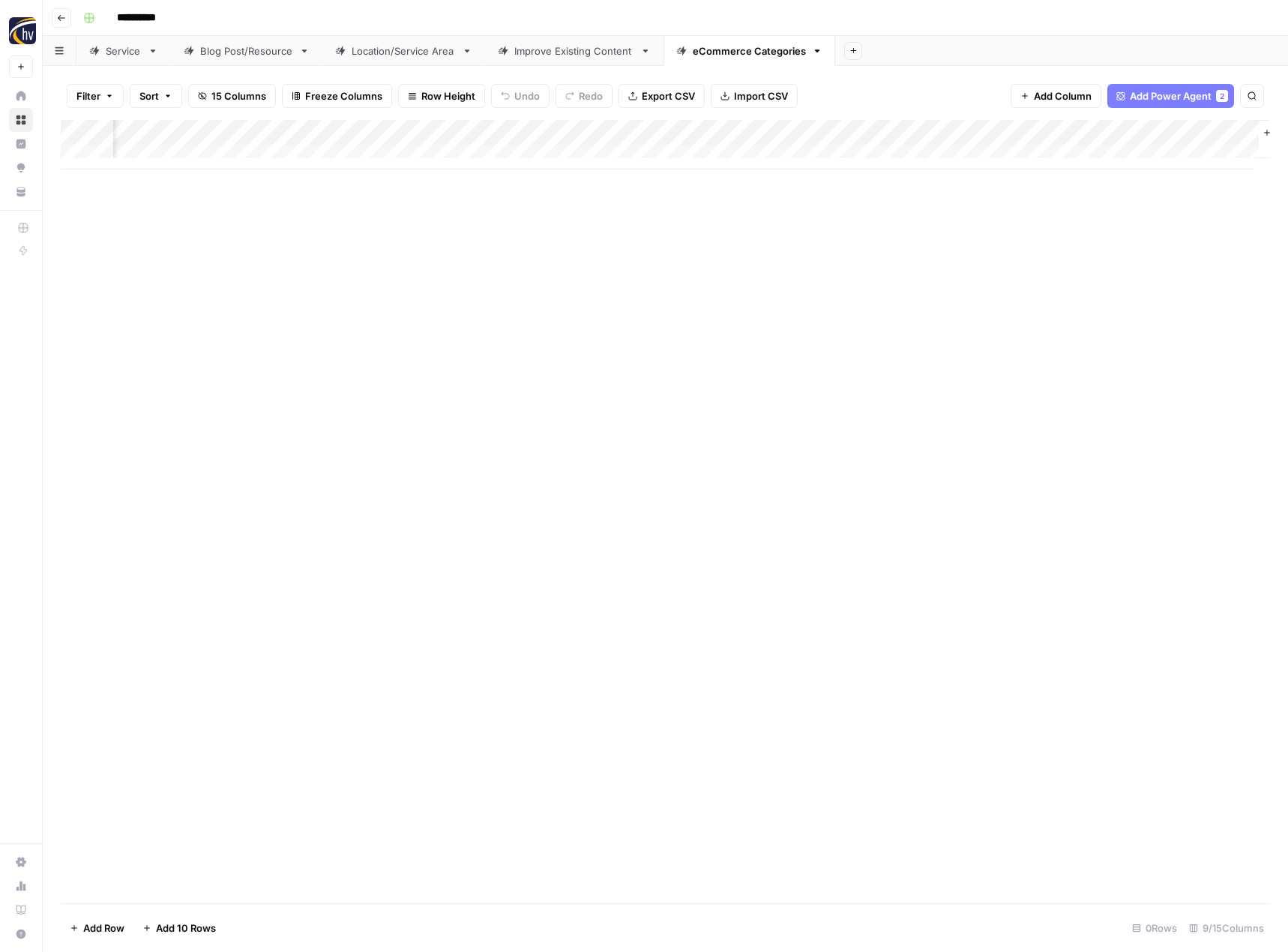
scroll to position [0, 514]
click at [1083, 134] on div "Add Column" at bounding box center [666, 144] width 1209 height 49
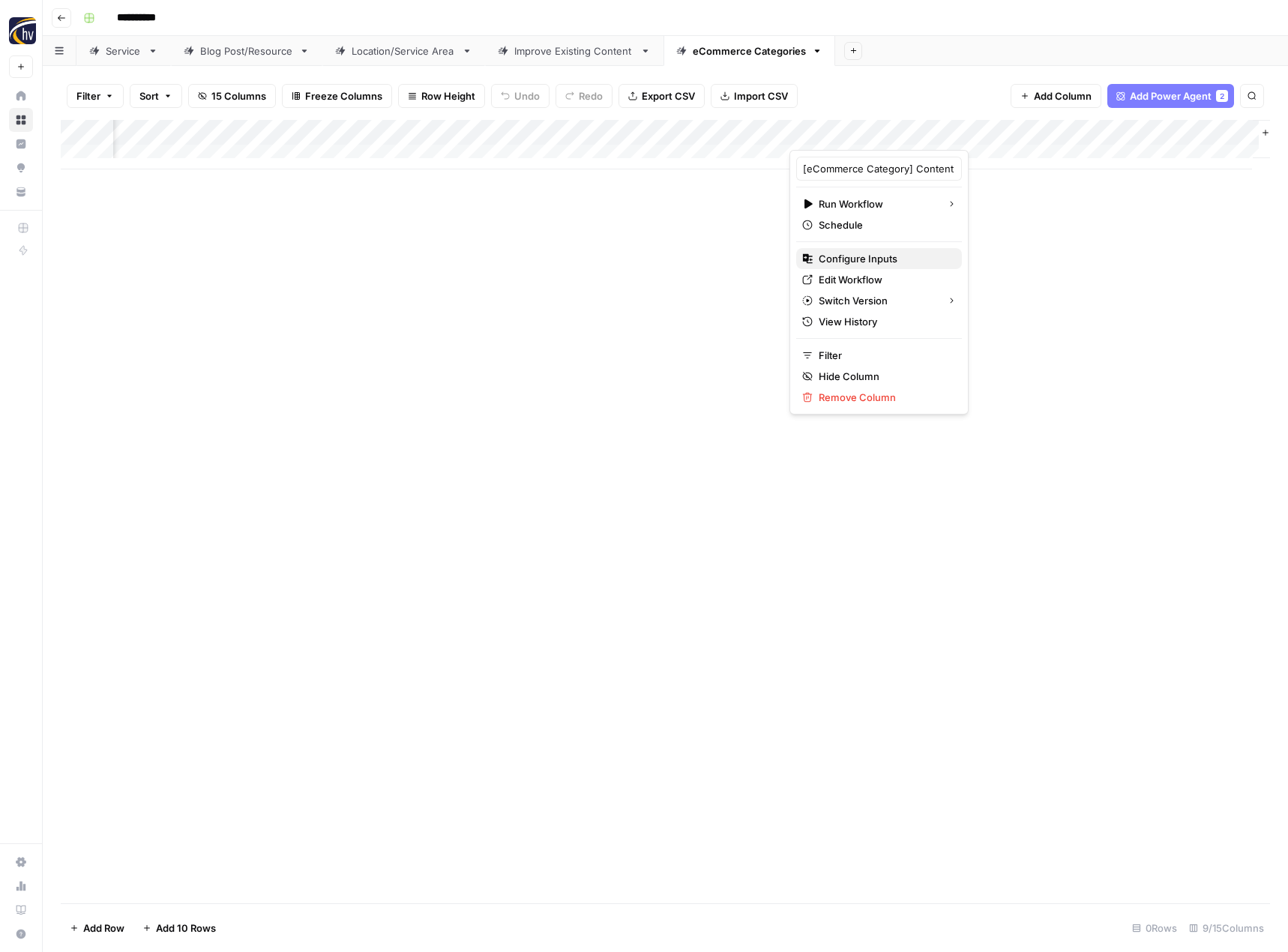
click at [871, 258] on span "Configure Inputs" at bounding box center [884, 258] width 131 height 15
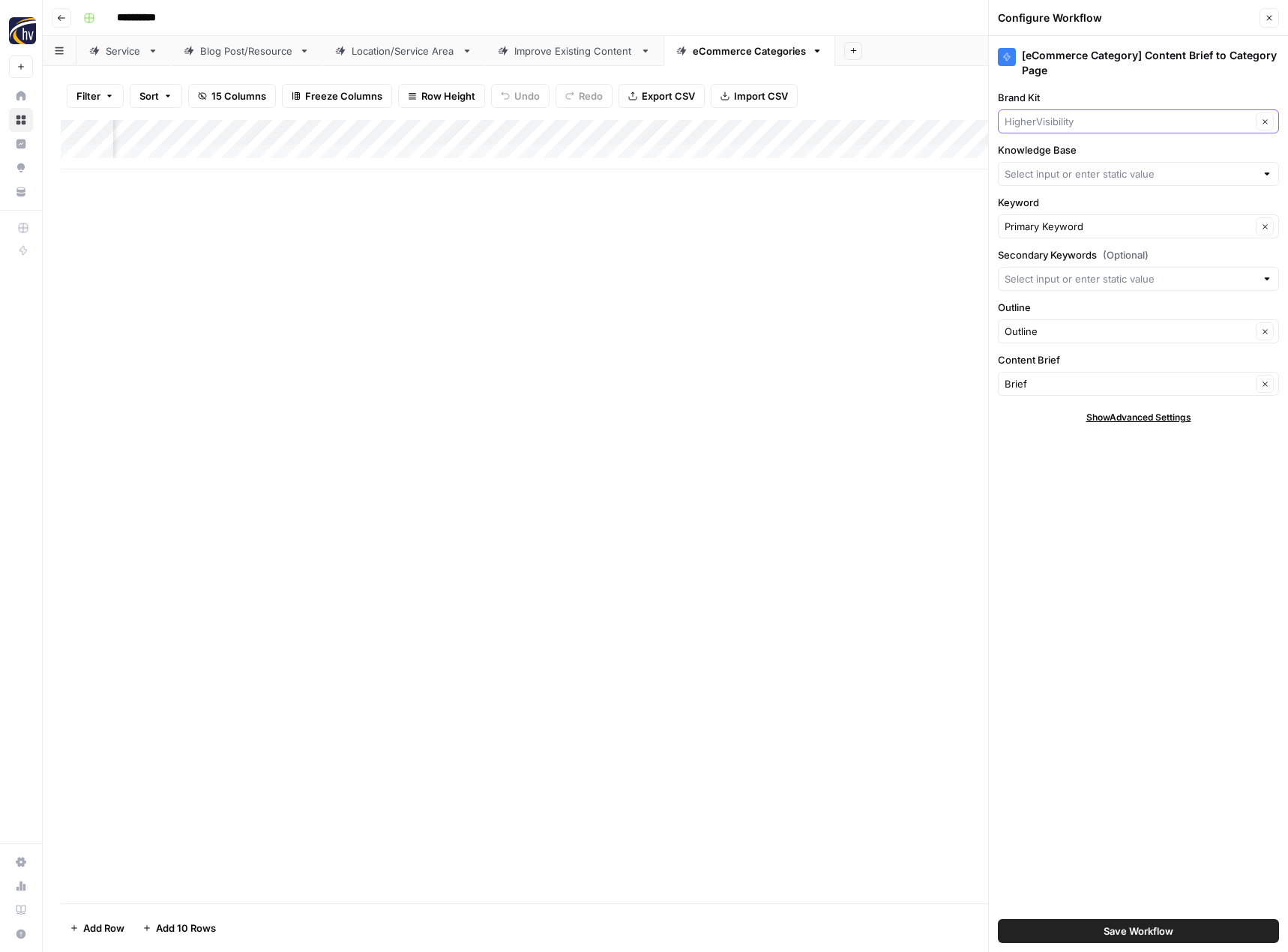
click at [1071, 120] on input "Brand Kit" at bounding box center [1128, 121] width 247 height 15
click at [1047, 179] on span "3PLFinder" at bounding box center [1135, 177] width 250 height 15
type input "3PLFinder"
click at [1047, 179] on input "Knowledge Base" at bounding box center [1130, 173] width 251 height 15
click at [1033, 259] on button "3PL Finder Sitemap" at bounding box center [1139, 250] width 267 height 21
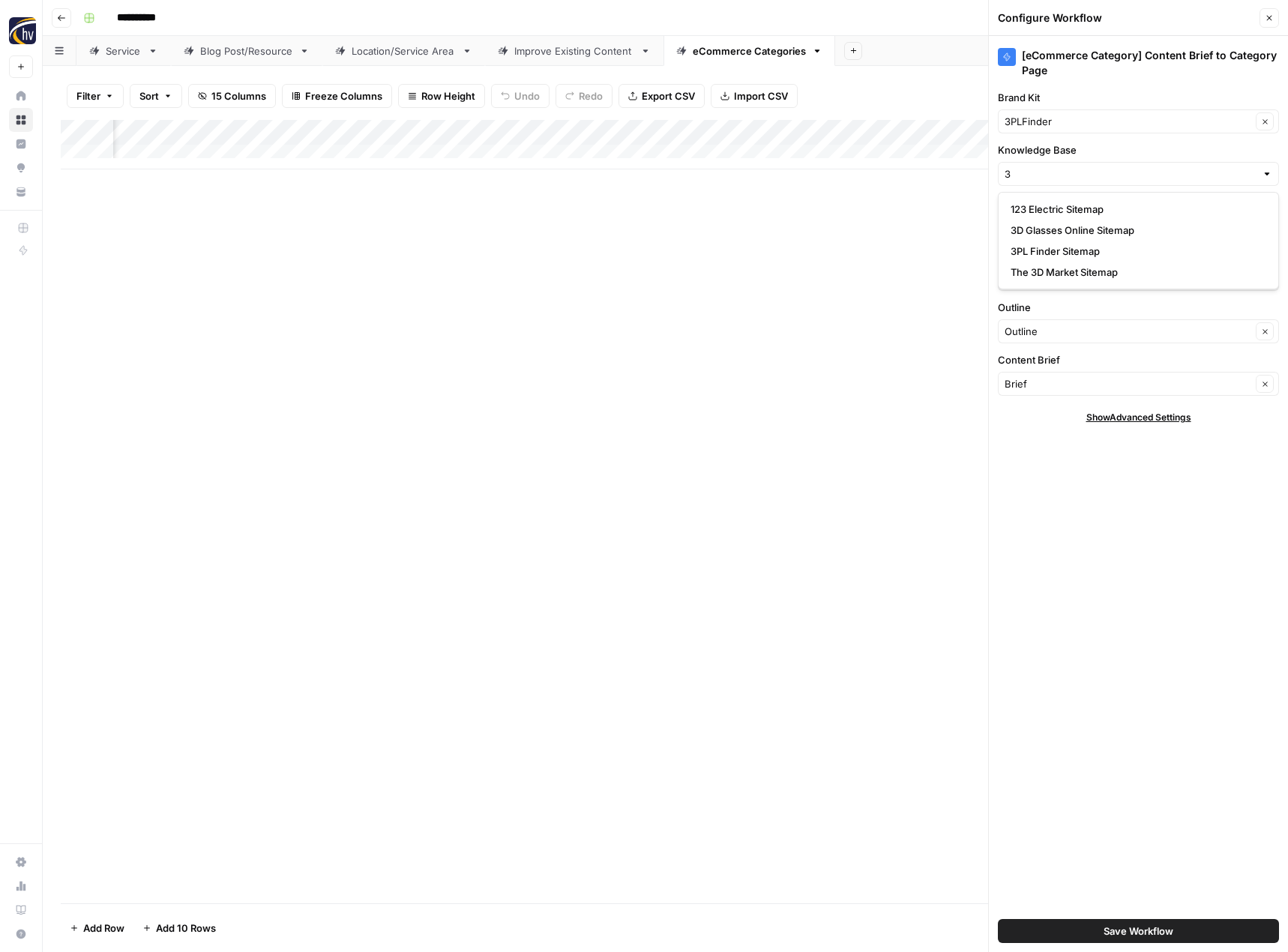
type input "3PL Finder Sitemap"
click at [1095, 933] on button "Save Workflow" at bounding box center [1139, 930] width 281 height 24
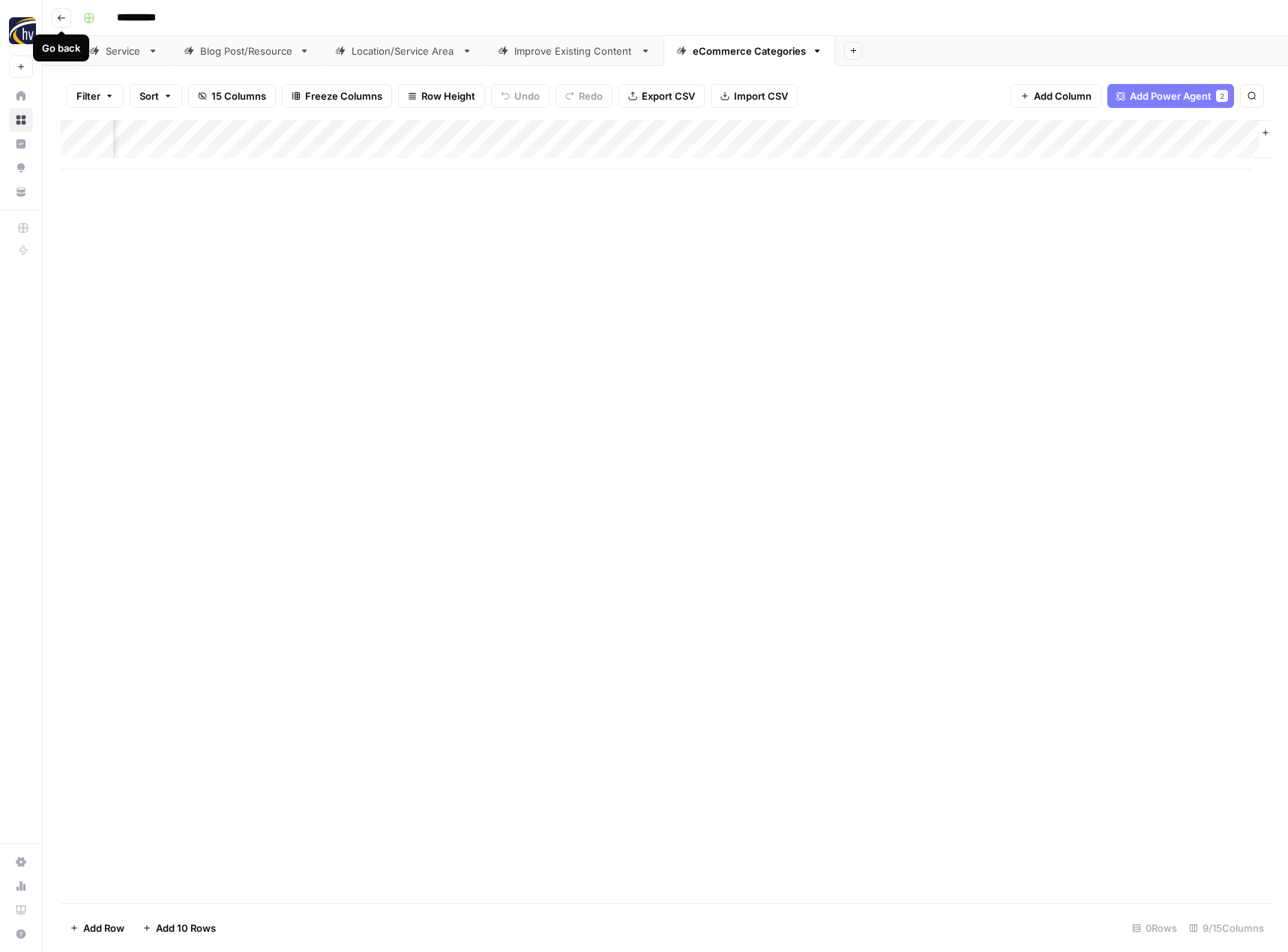
click at [60, 19] on icon "button" at bounding box center [62, 18] width 9 height 9
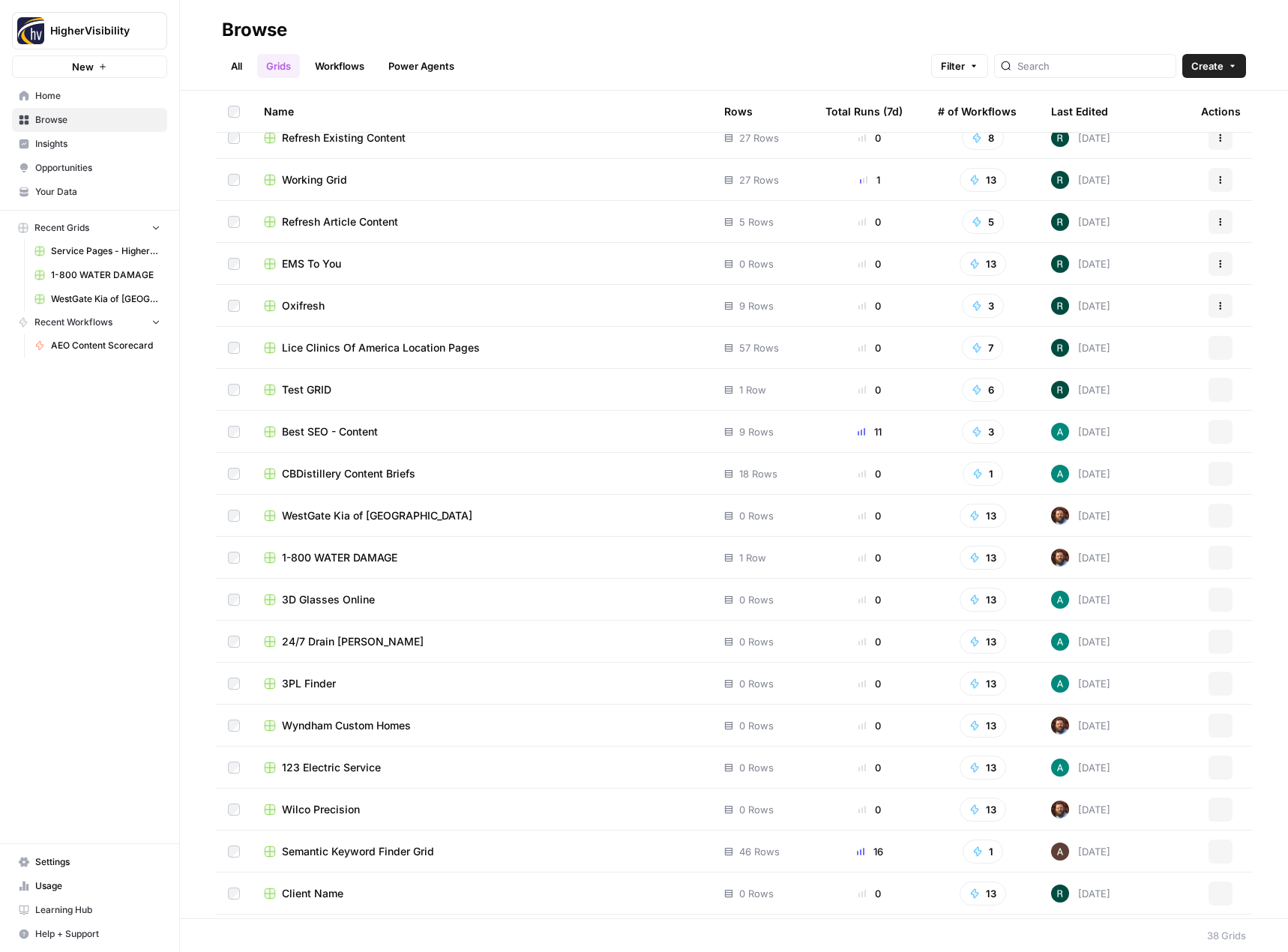
scroll to position [809, 0]
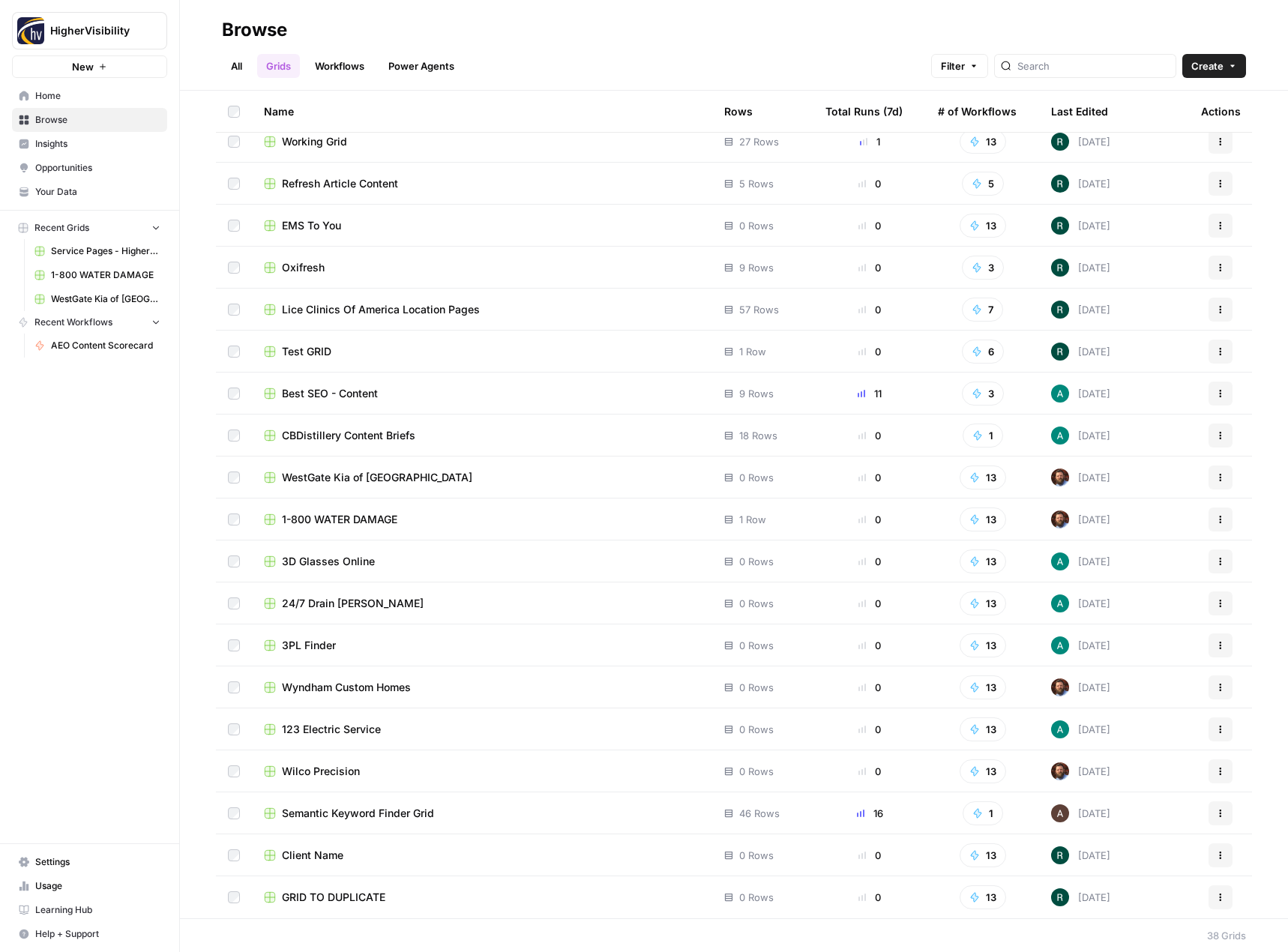
click at [1215, 898] on button "Actions" at bounding box center [1220, 896] width 24 height 24
click at [1147, 777] on span "Duplicate" at bounding box center [1143, 773] width 120 height 15
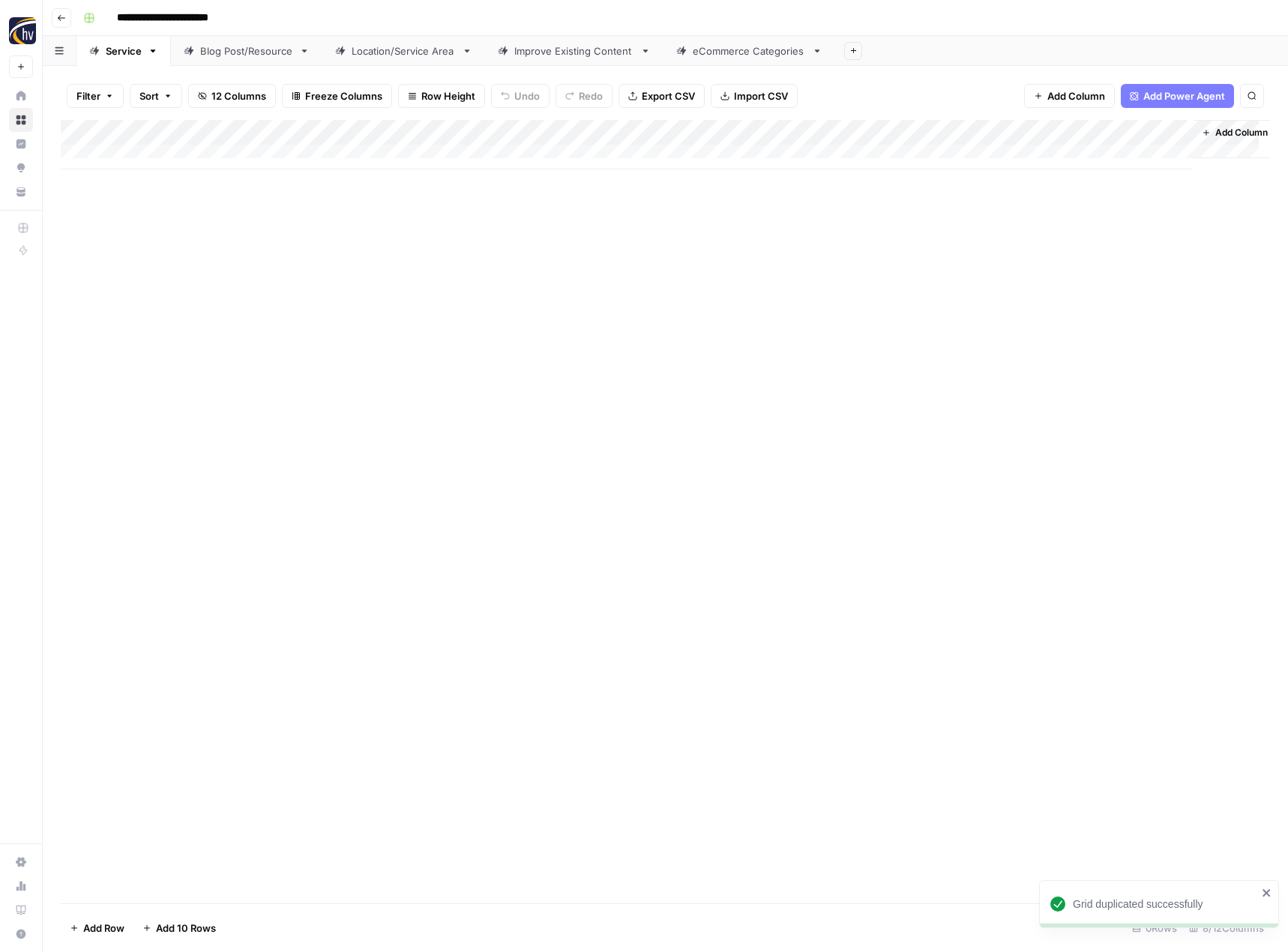
click at [209, 15] on input "**********" at bounding box center [188, 18] width 155 height 24
paste input
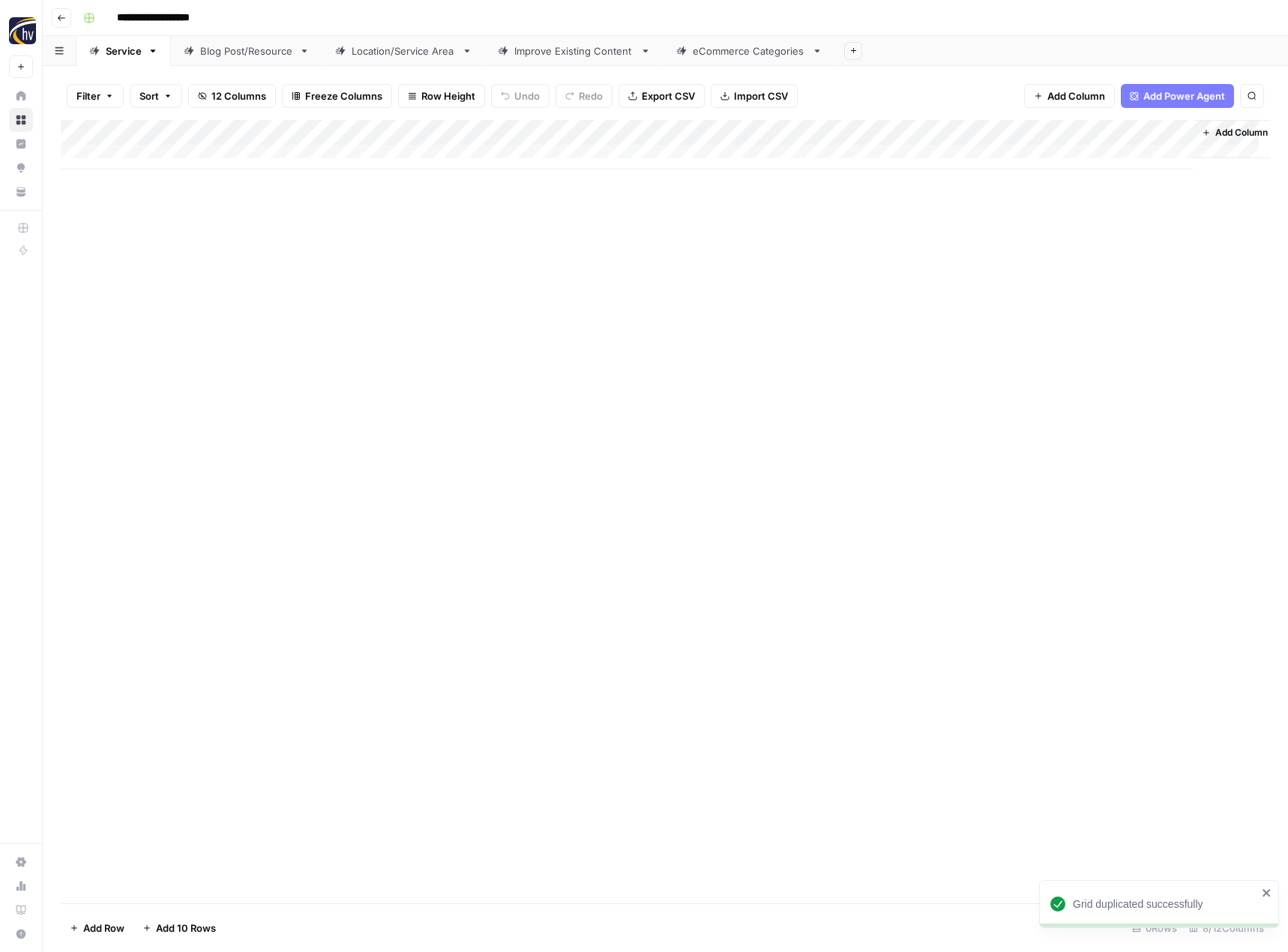
type input "**********"
click at [354, 133] on div "Add Column" at bounding box center [666, 144] width 1209 height 49
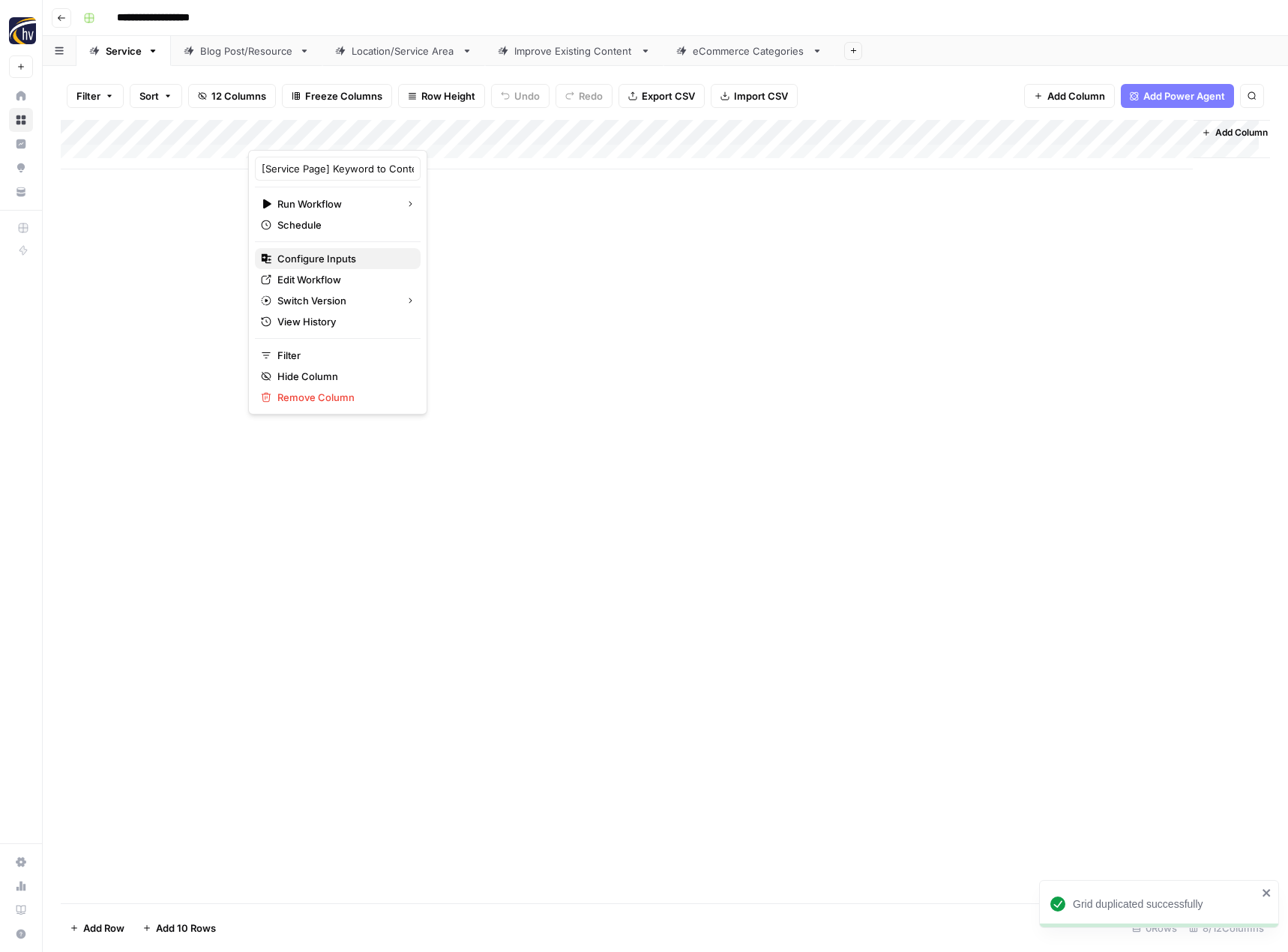
click at [319, 259] on span "Configure Inputs" at bounding box center [343, 258] width 131 height 15
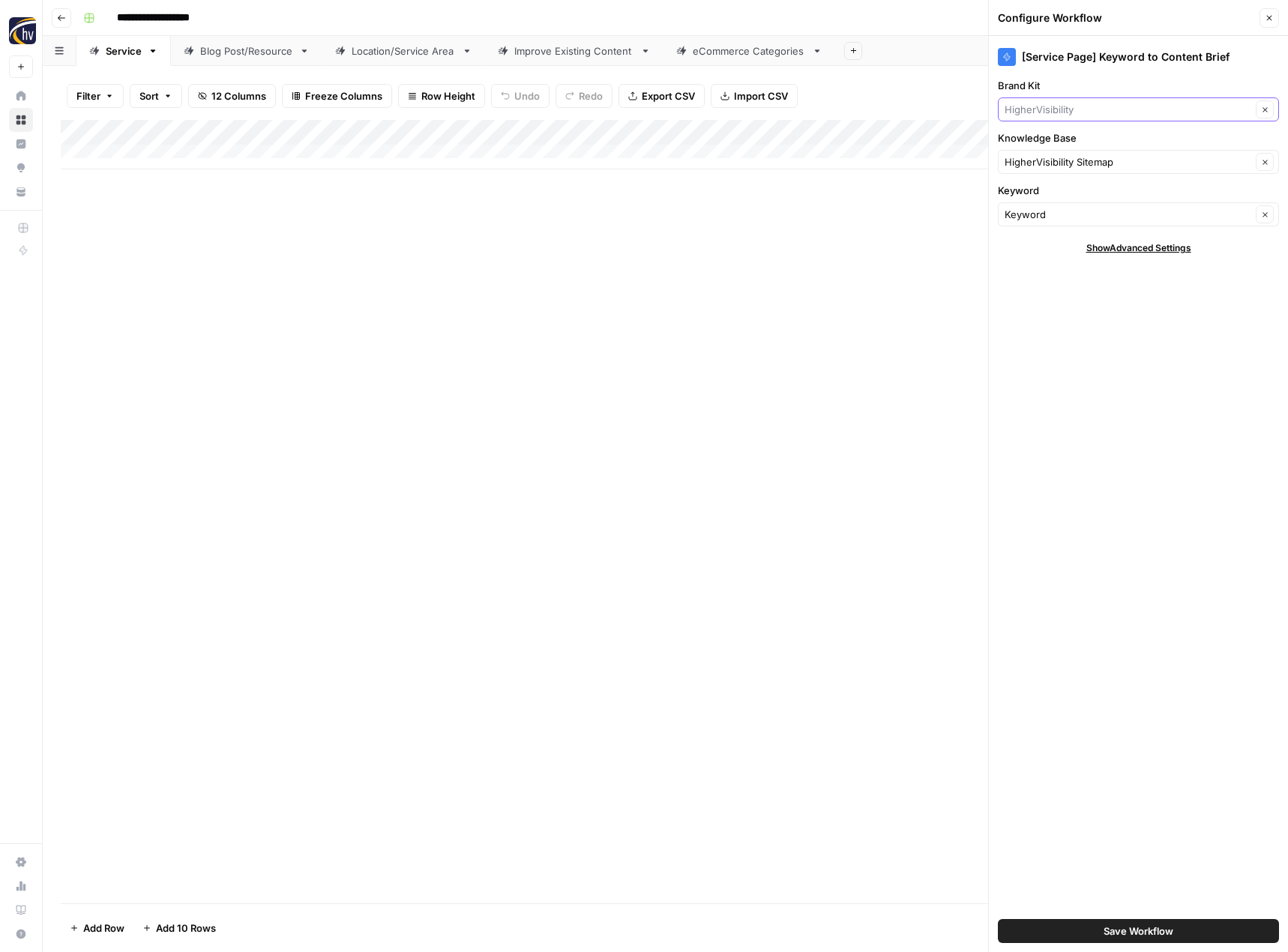
click at [1044, 113] on input "Brand Kit" at bounding box center [1128, 109] width 247 height 15
click at [1044, 168] on span "44 West Mining" at bounding box center [1135, 165] width 250 height 15
type input "44 West Mining"
click at [1044, 168] on input "Knowledge Base" at bounding box center [1128, 162] width 247 height 15
click at [1044, 239] on span "44 West Mining Sitemap" at bounding box center [1135, 239] width 250 height 15
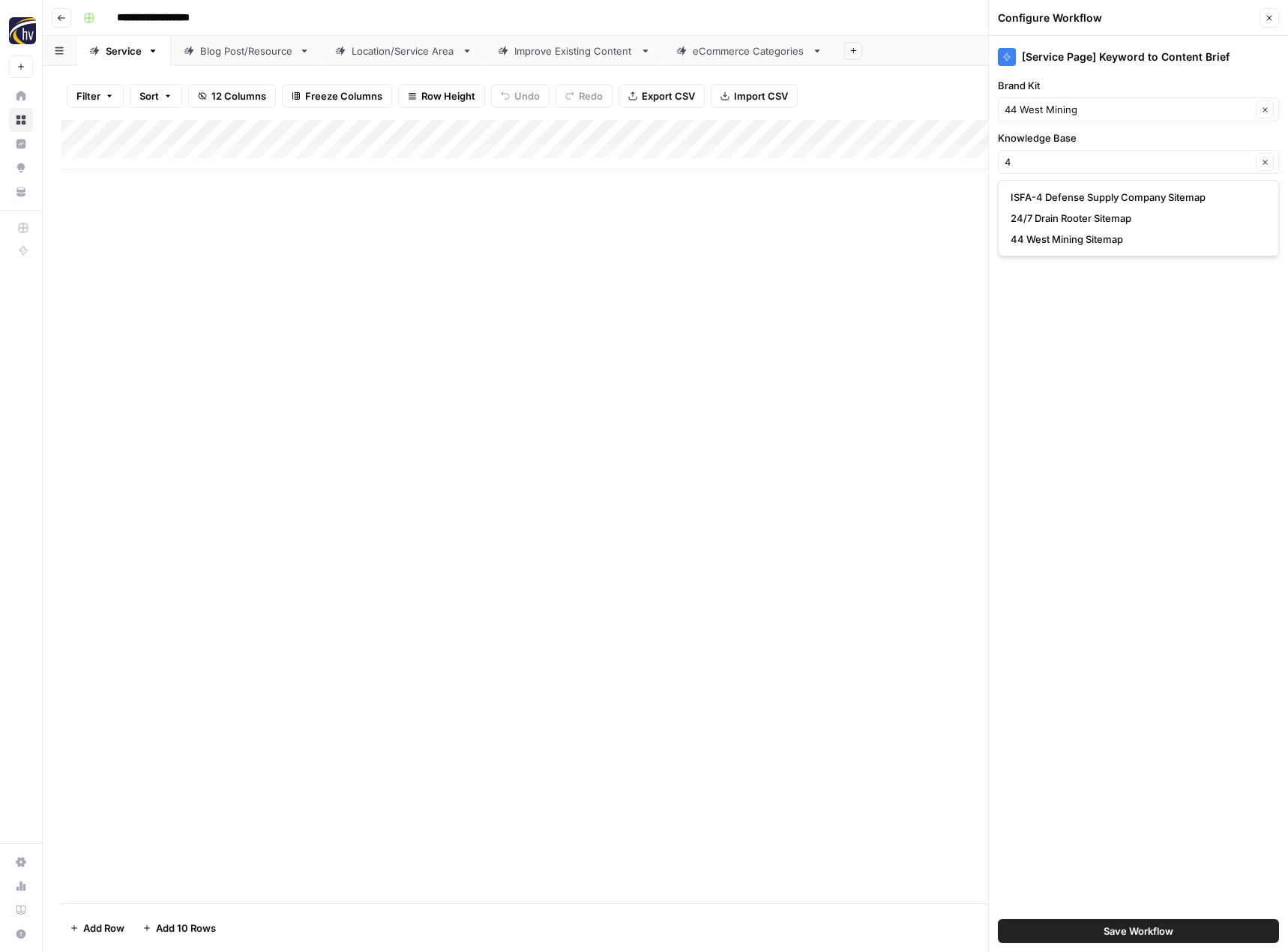
type input "44 West Mining Sitemap"
click at [1077, 930] on button "Save Workflow" at bounding box center [1139, 930] width 281 height 24
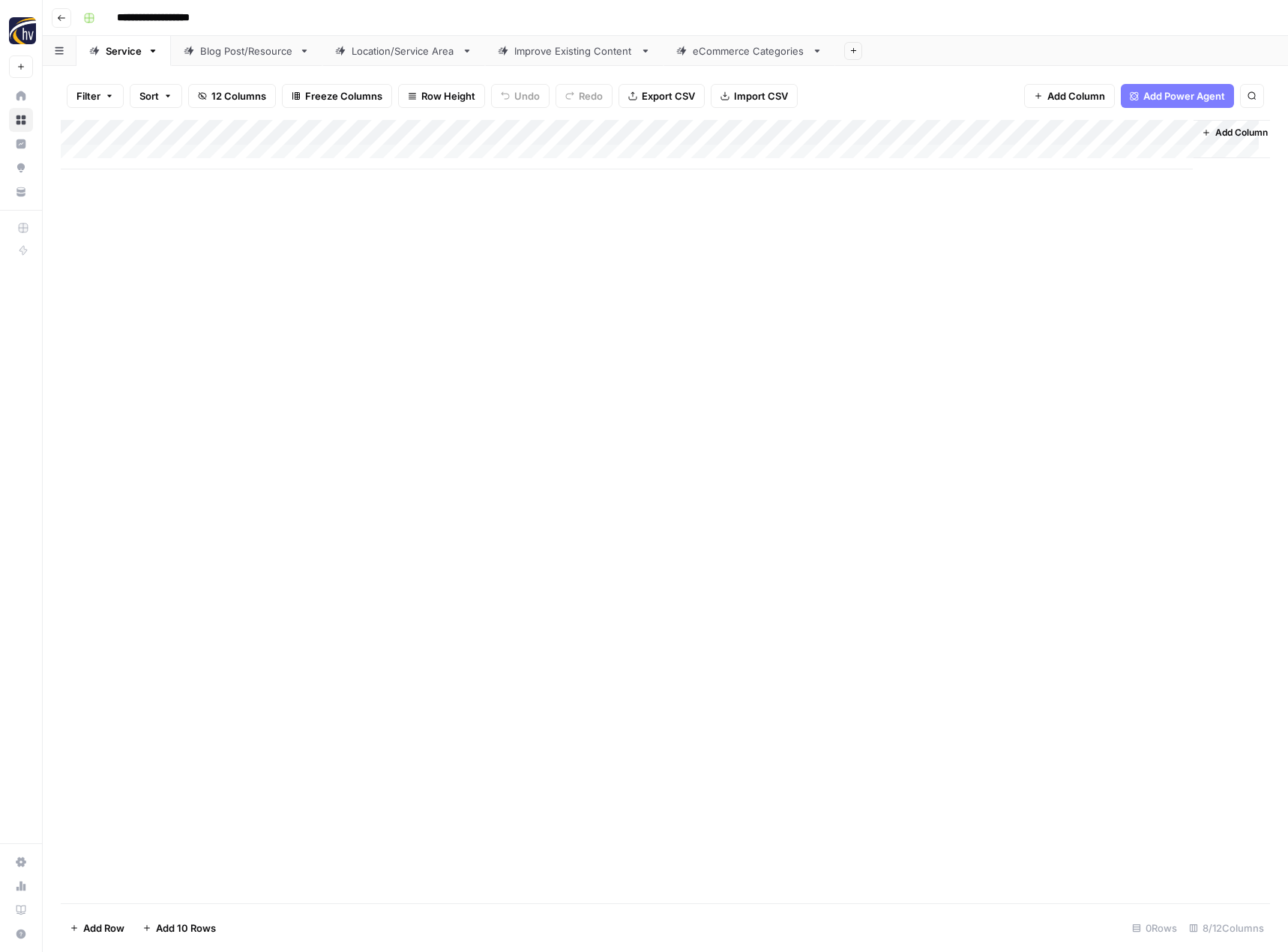
click at [1027, 132] on div "Add Column" at bounding box center [666, 144] width 1209 height 49
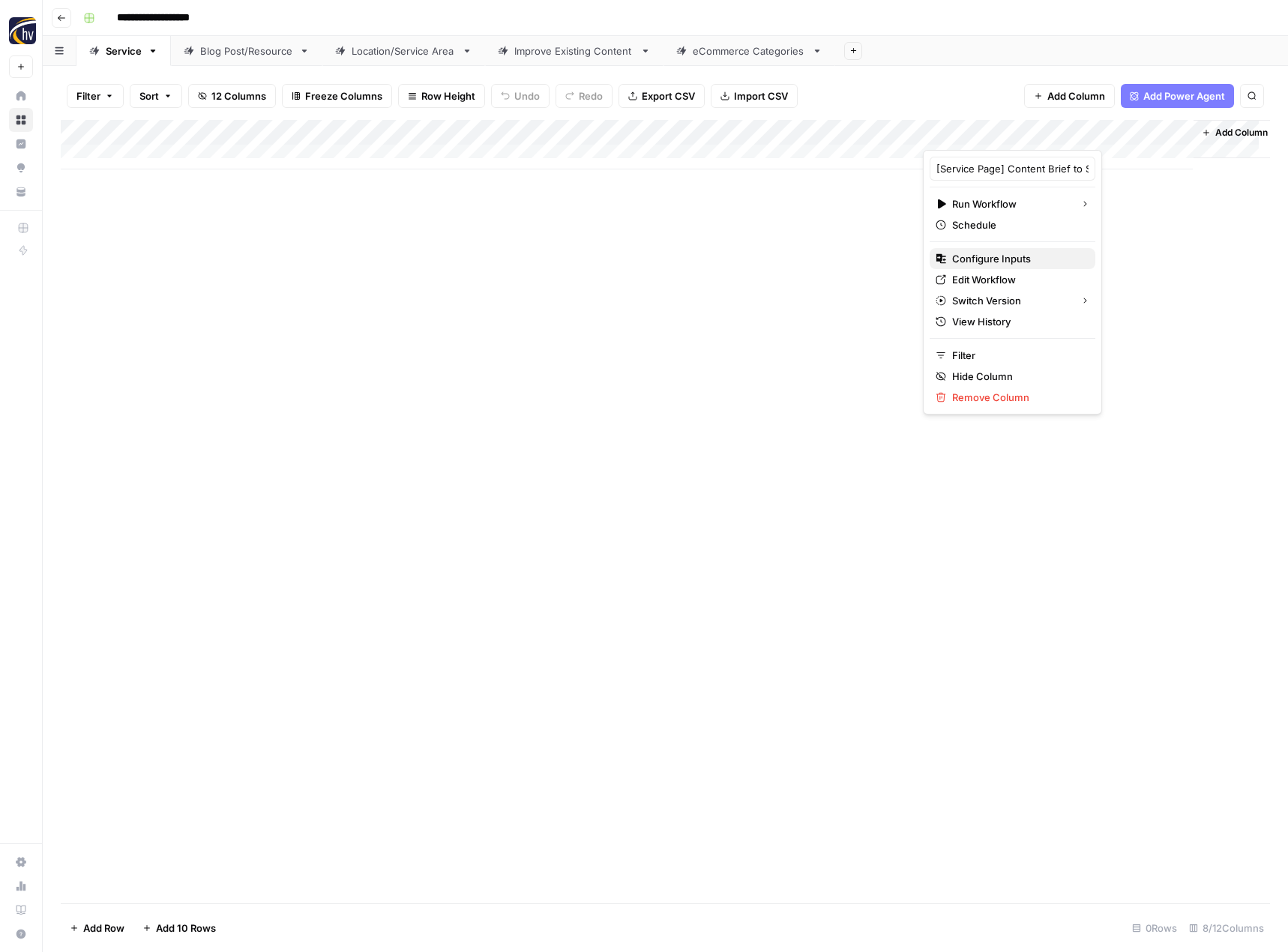
click at [986, 257] on span "Configure Inputs" at bounding box center [1018, 258] width 131 height 15
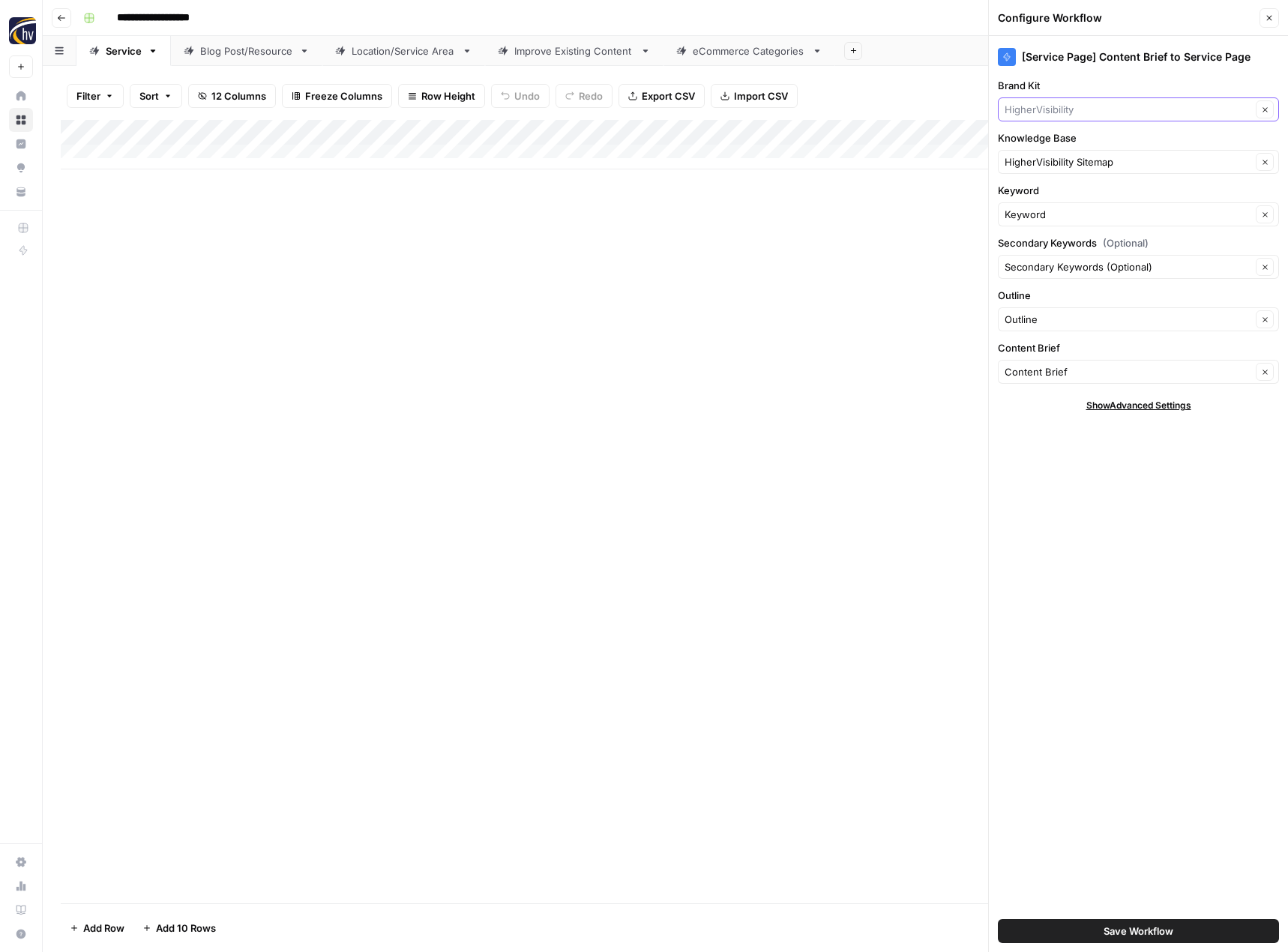
click at [1034, 113] on input "Brand Kit" at bounding box center [1128, 109] width 247 height 15
click at [1039, 162] on span "44 West Mining" at bounding box center [1135, 165] width 250 height 15
type input "44 West Mining"
click at [1039, 162] on input "Knowledge Base" at bounding box center [1128, 162] width 247 height 15
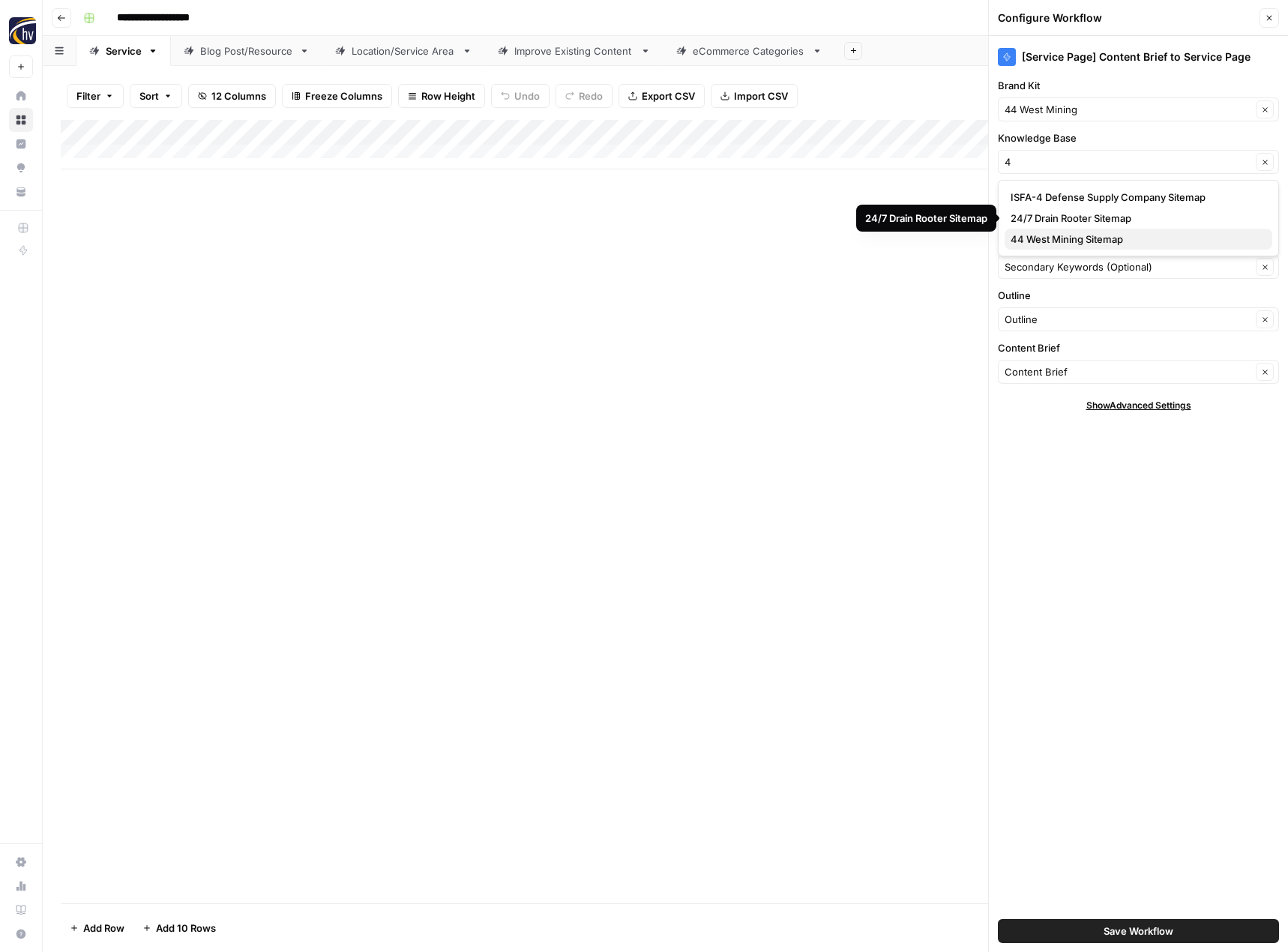
click at [1051, 235] on span "44 West Mining Sitemap" at bounding box center [1135, 239] width 250 height 15
type input "44 West Mining Sitemap"
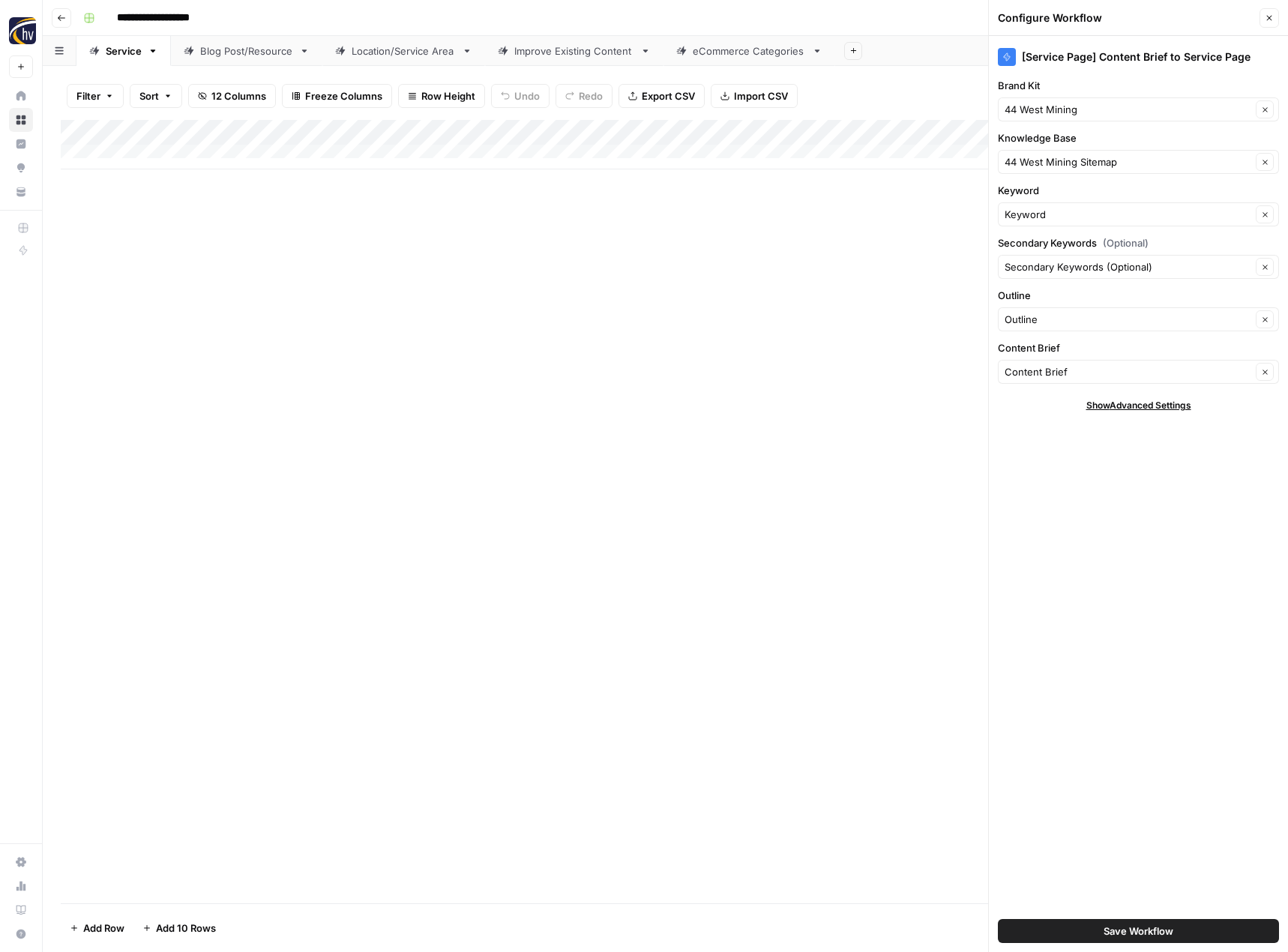
click at [1120, 926] on span "Save Workflow" at bounding box center [1139, 930] width 70 height 15
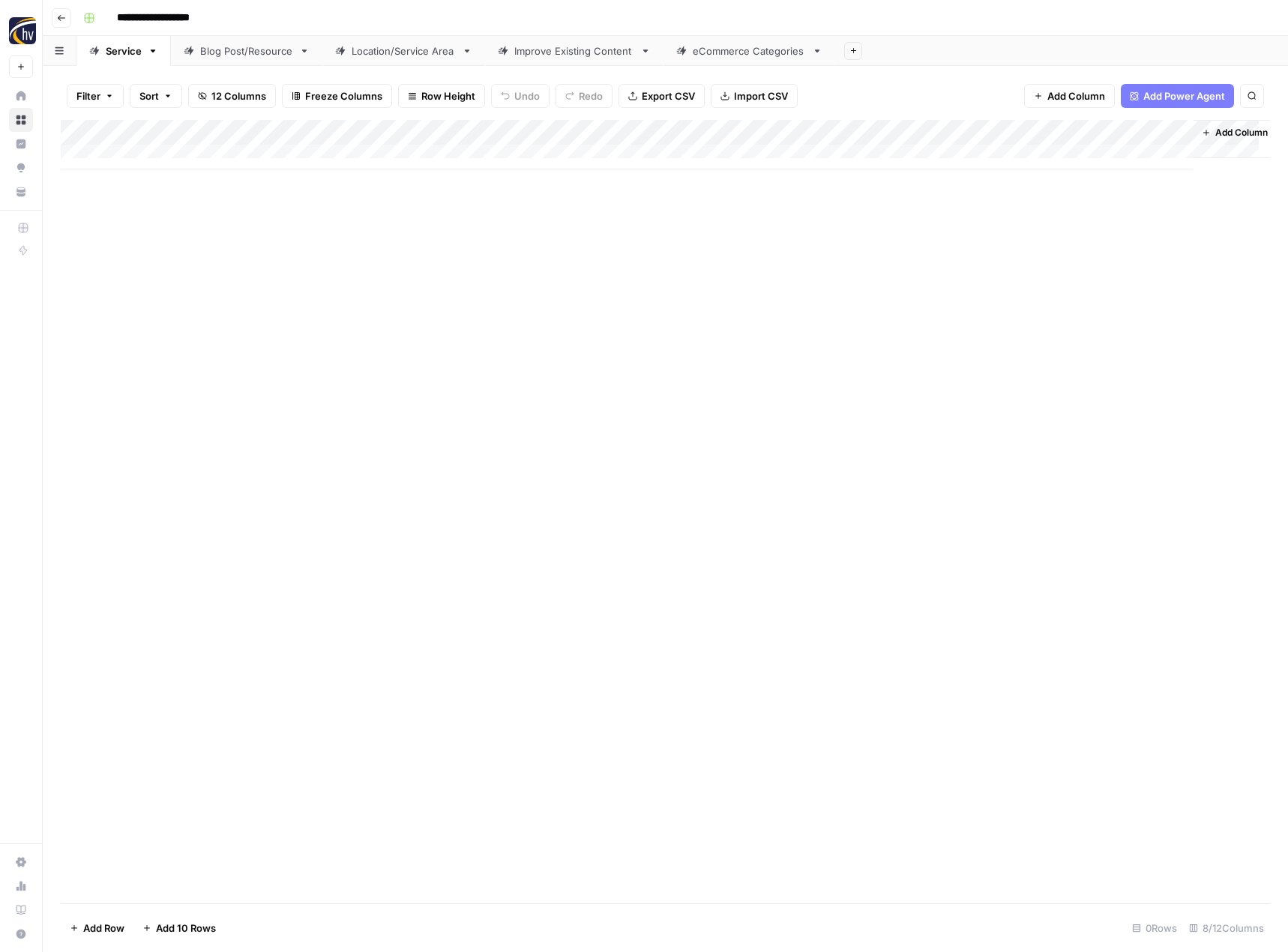
click at [263, 53] on div "Blog Post/Resource" at bounding box center [247, 50] width 93 height 15
click at [352, 131] on div "Add Column" at bounding box center [666, 144] width 1209 height 49
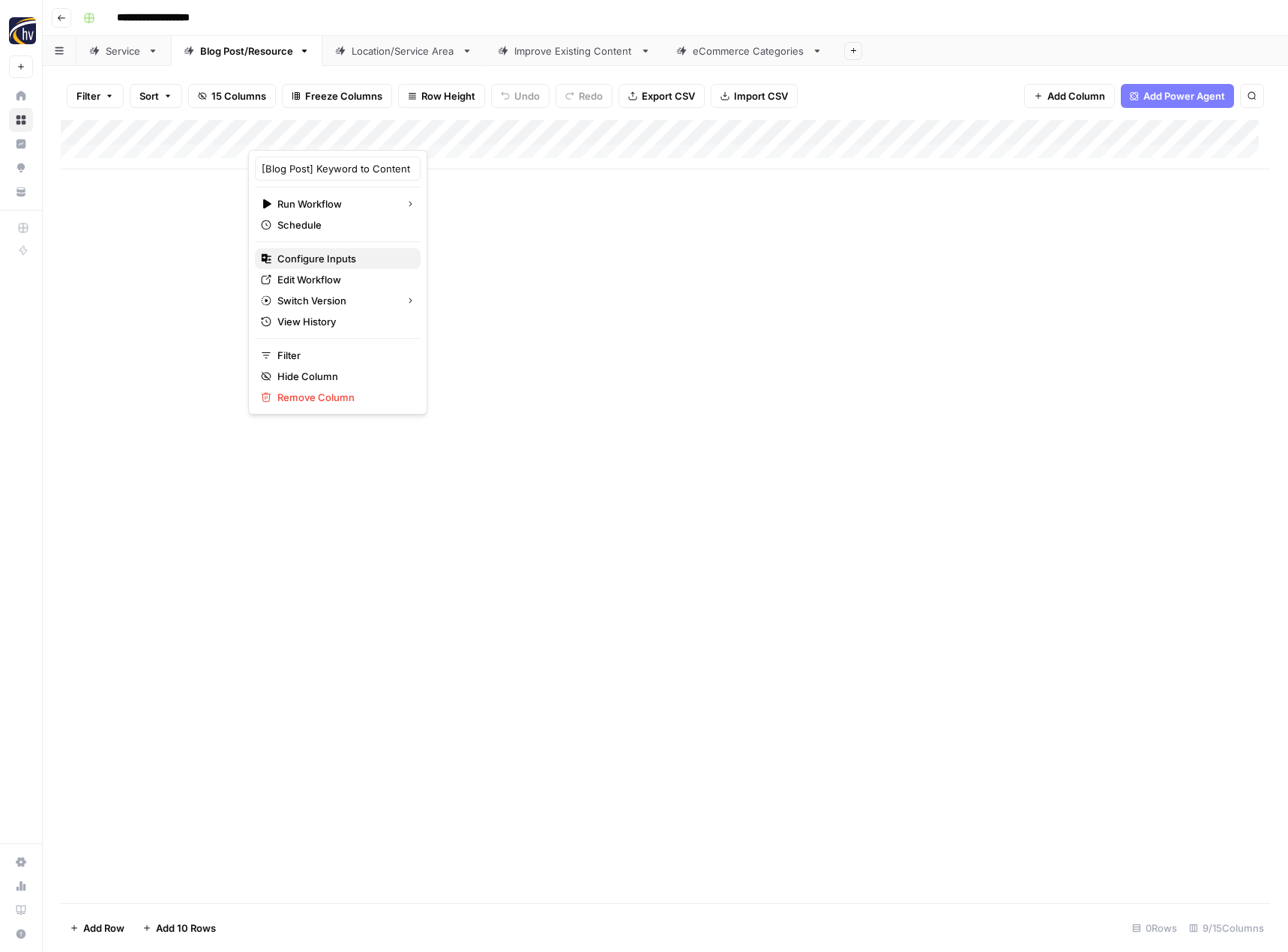
click at [318, 263] on span "Configure Inputs" at bounding box center [343, 258] width 131 height 15
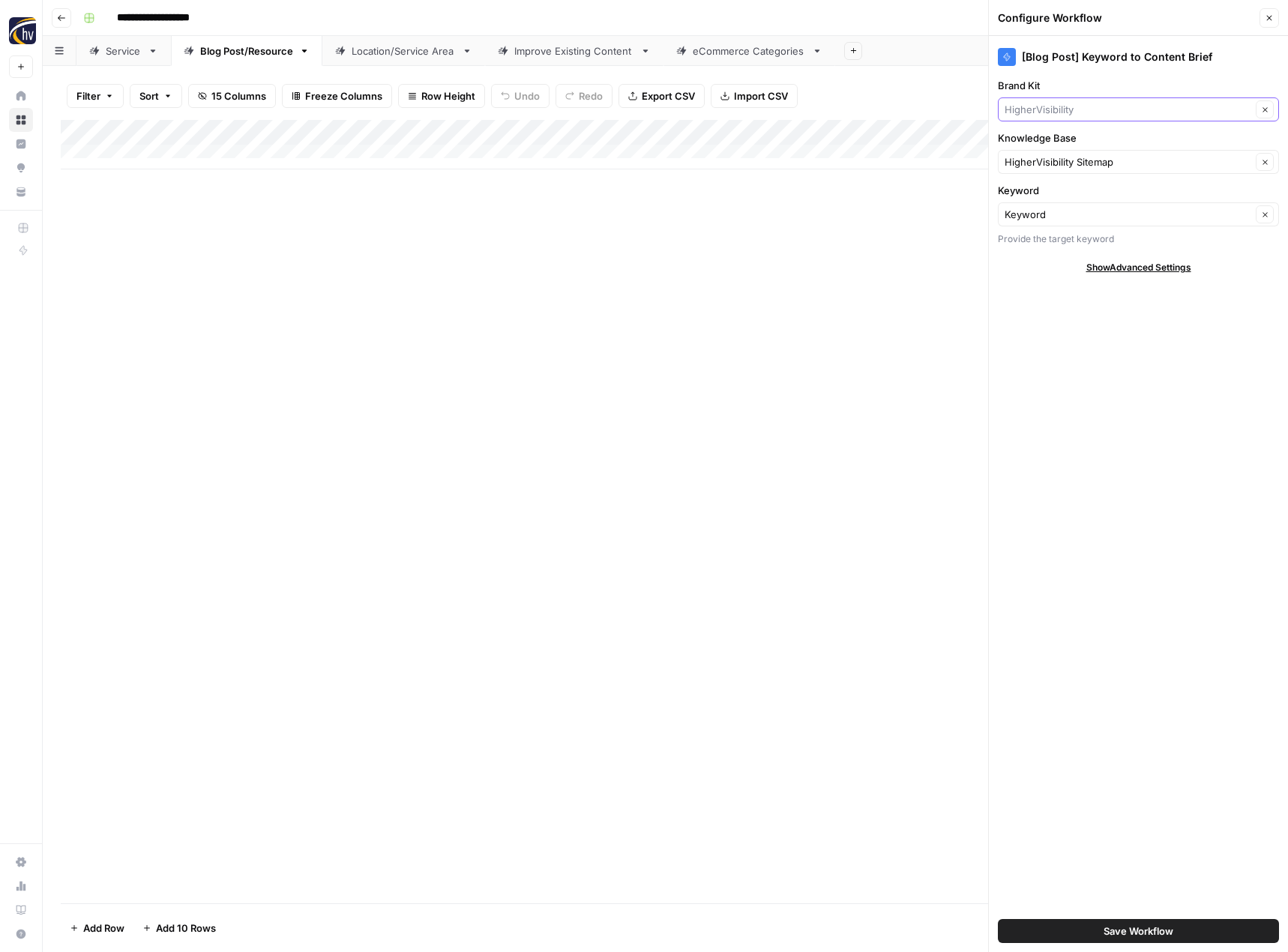
click at [1062, 104] on input "Brand Kit" at bounding box center [1128, 109] width 247 height 15
click at [1039, 162] on span "44 West Mining" at bounding box center [1135, 165] width 250 height 15
type input "44 West Mining"
click at [1039, 162] on input "Knowledge Base" at bounding box center [1128, 162] width 247 height 15
click at [1043, 236] on span "44 West Mining Sitemap" at bounding box center [1135, 239] width 250 height 15
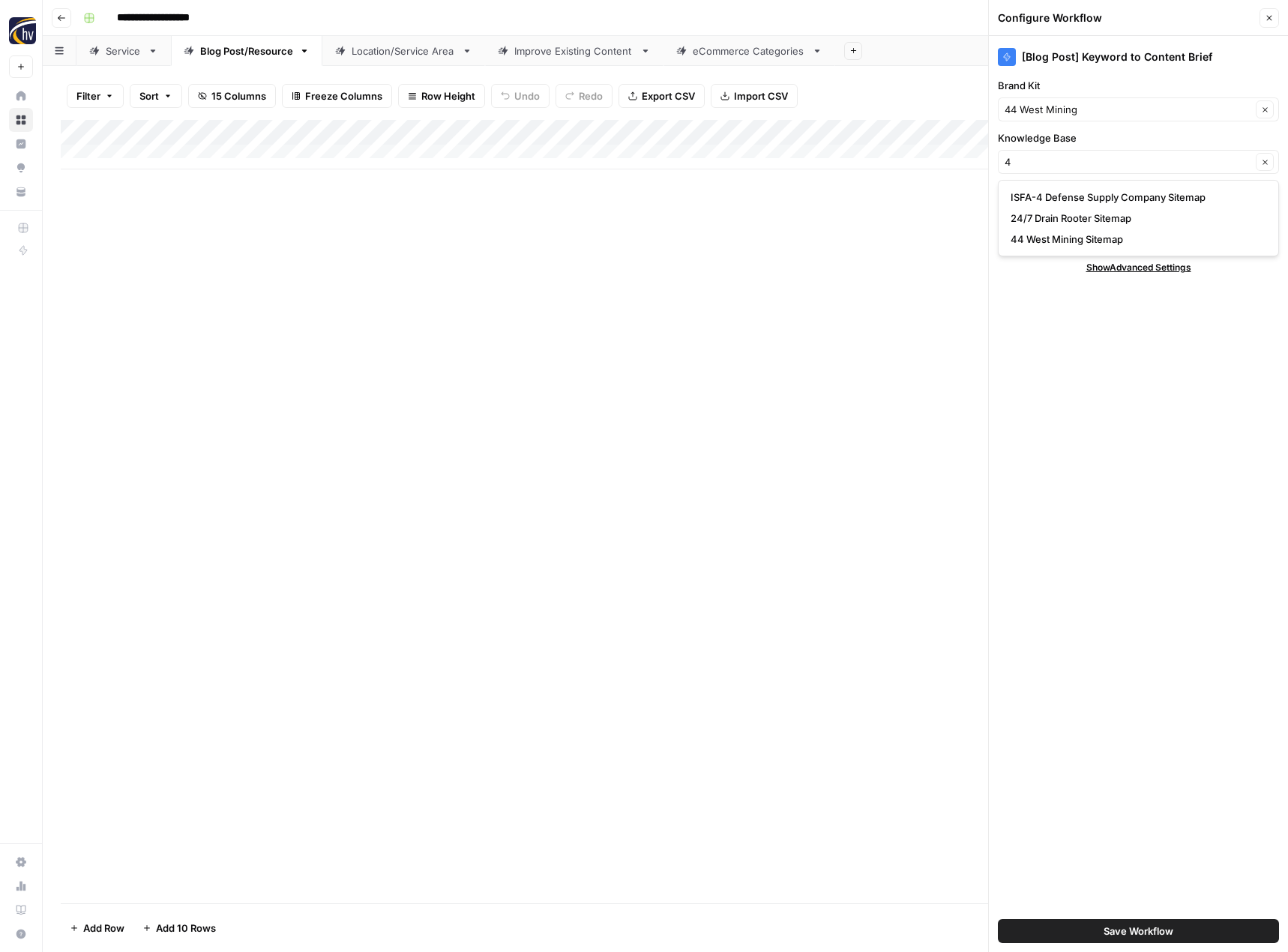
type input "44 West Mining Sitemap"
click at [1109, 930] on span "Save Workflow" at bounding box center [1139, 930] width 70 height 15
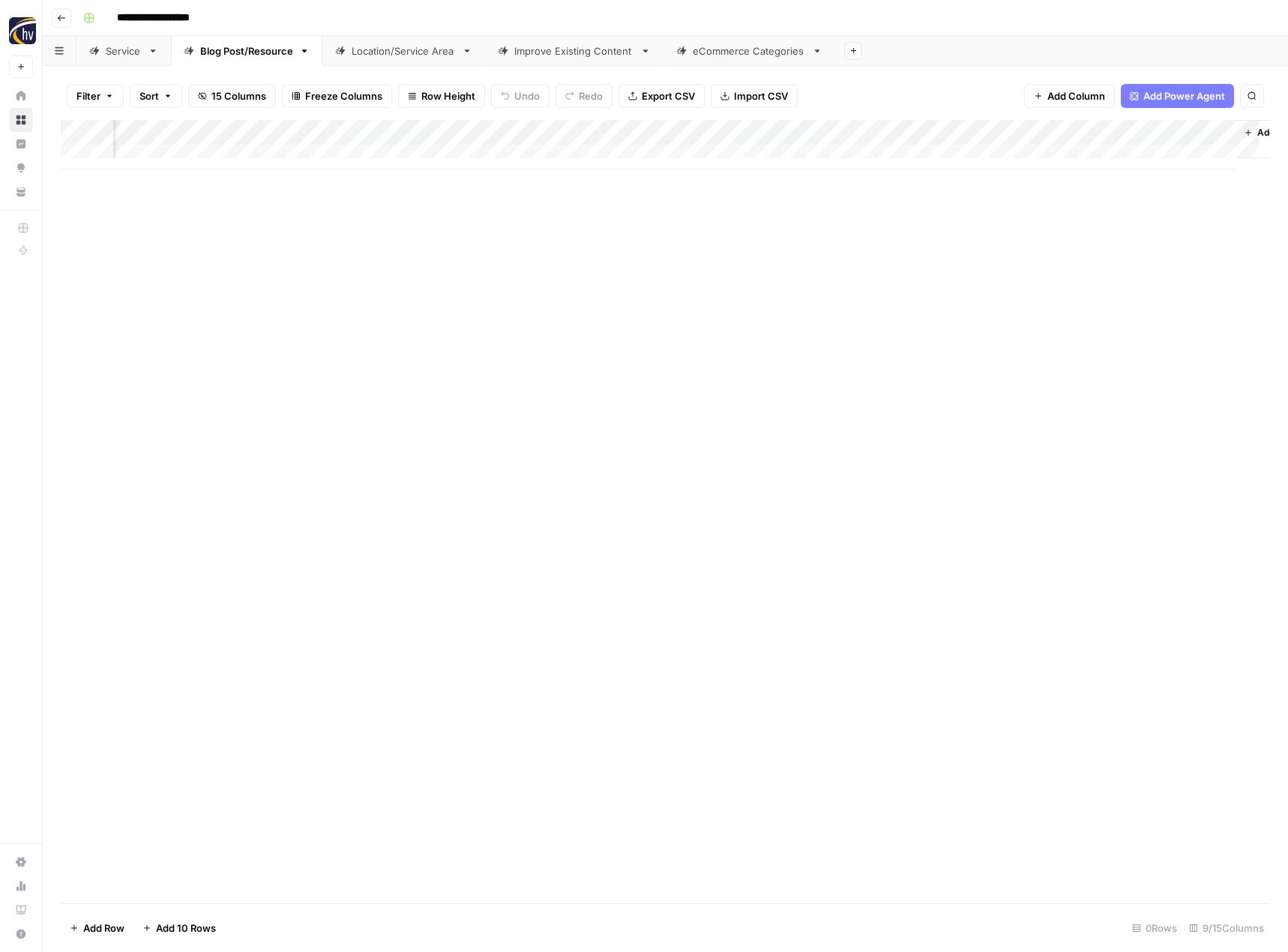
scroll to position [0, 153]
click at [1008, 128] on div "Add Column" at bounding box center [666, 144] width 1209 height 49
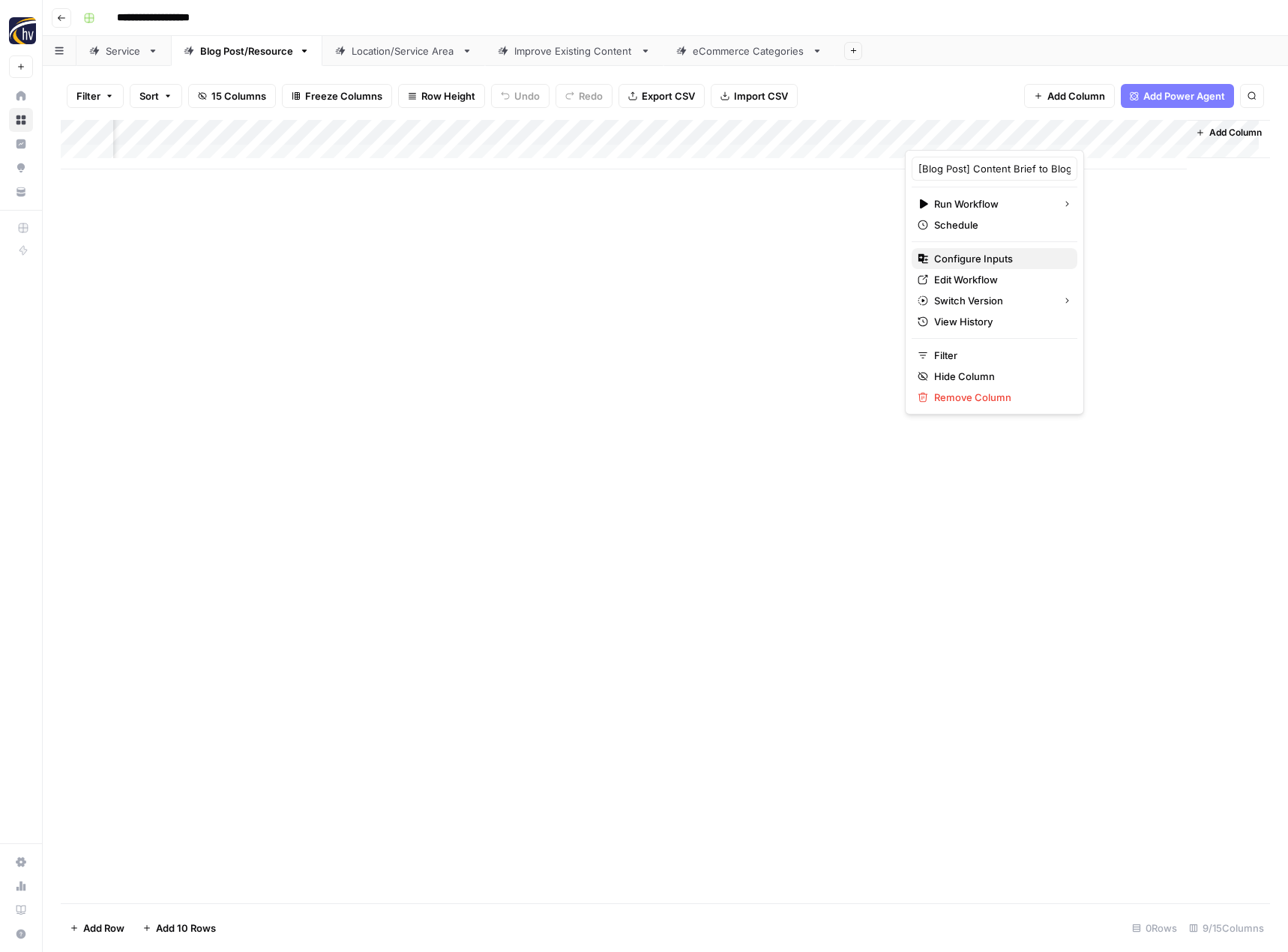
click at [950, 253] on span "Configure Inputs" at bounding box center [1000, 258] width 131 height 15
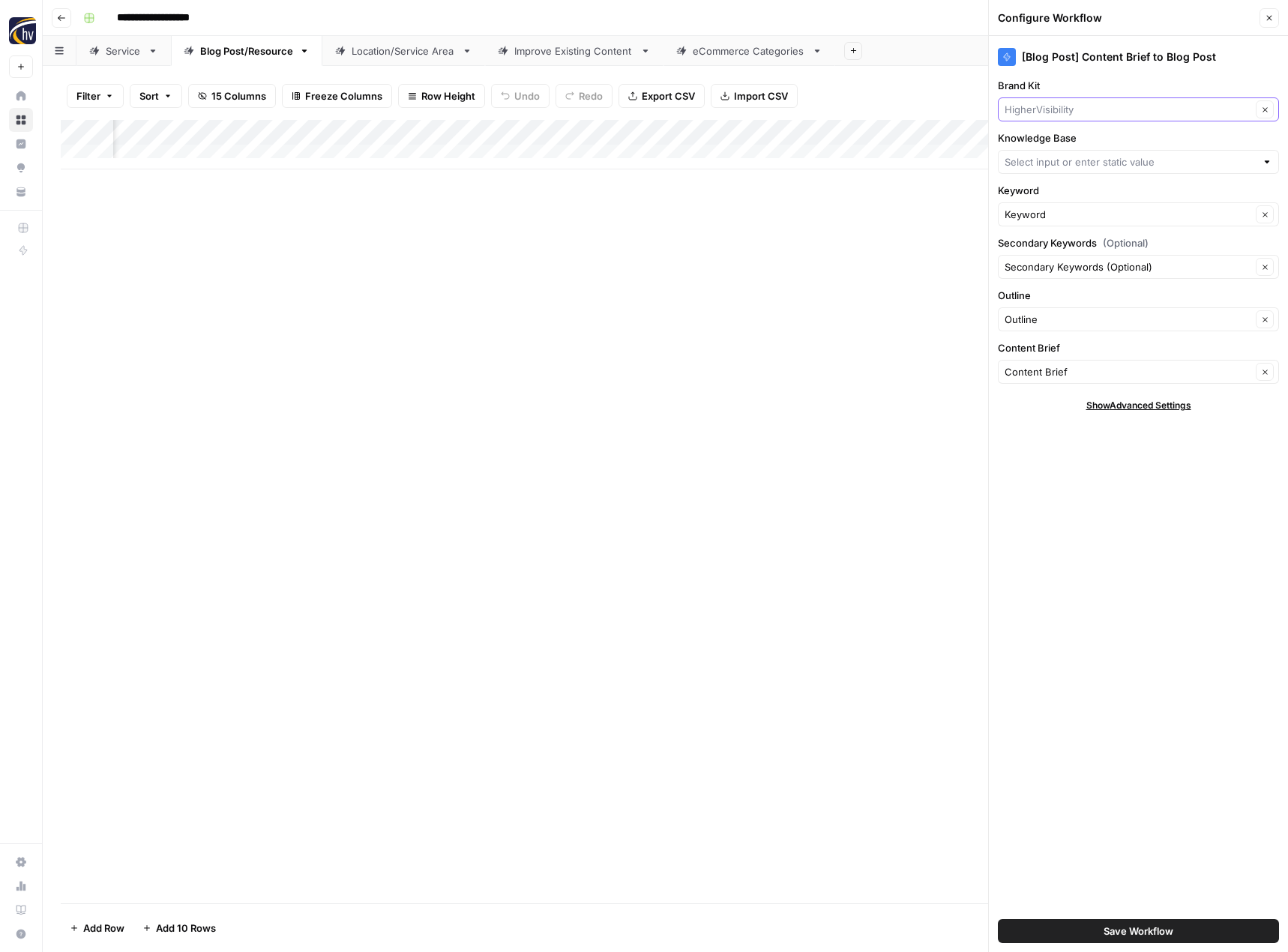
click at [1069, 111] on input "Brand Kit" at bounding box center [1128, 109] width 247 height 15
click at [1036, 174] on button "44 West Mining" at bounding box center [1139, 165] width 267 height 21
type input "44 West Mining"
click at [1041, 167] on input "Knowledge Base" at bounding box center [1130, 162] width 251 height 15
click at [1035, 239] on span "44 West Mining Sitemap" at bounding box center [1135, 239] width 250 height 15
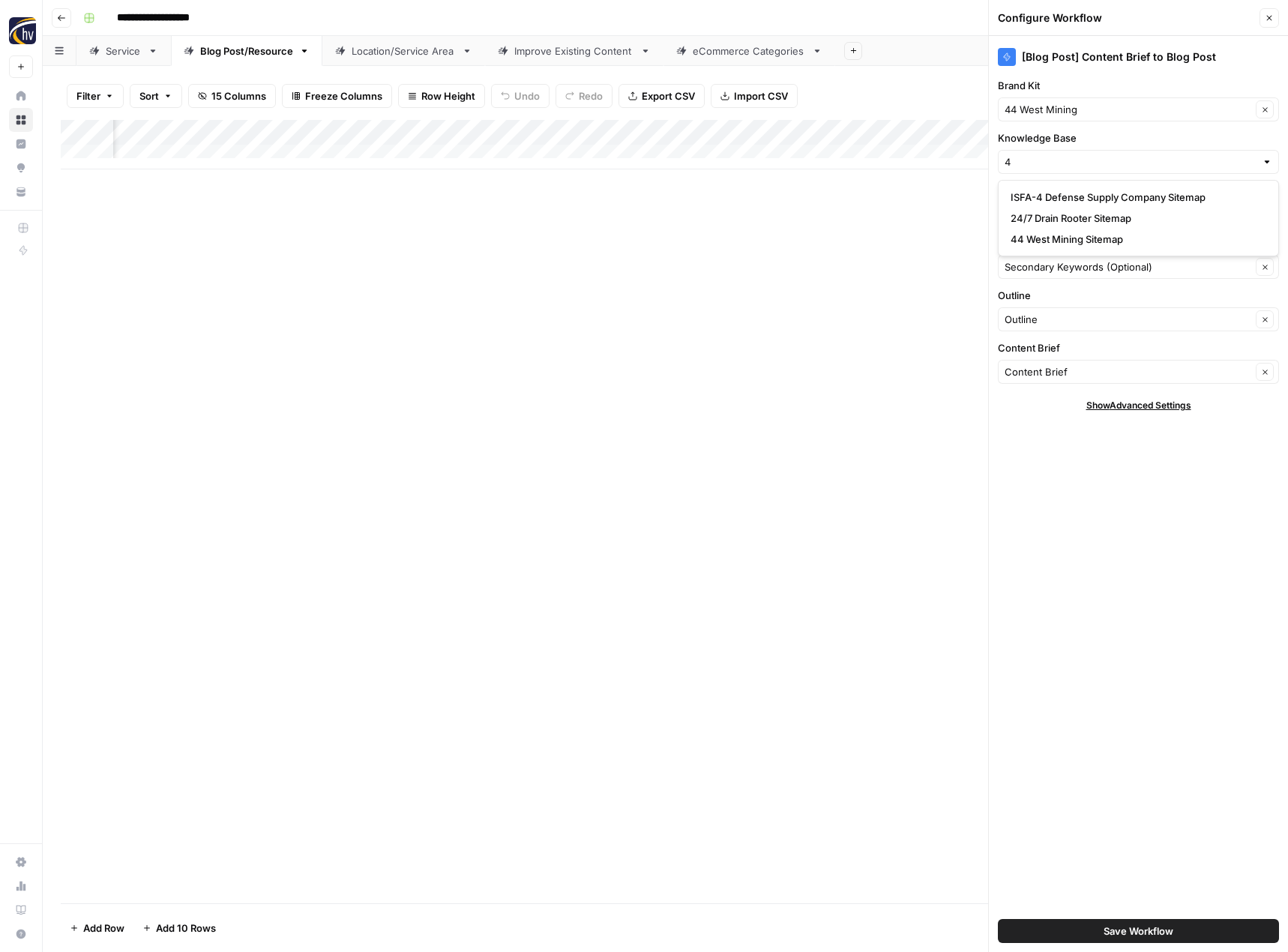
type input "44 West Mining Sitemap"
click at [1092, 927] on button "Save Workflow" at bounding box center [1139, 930] width 281 height 24
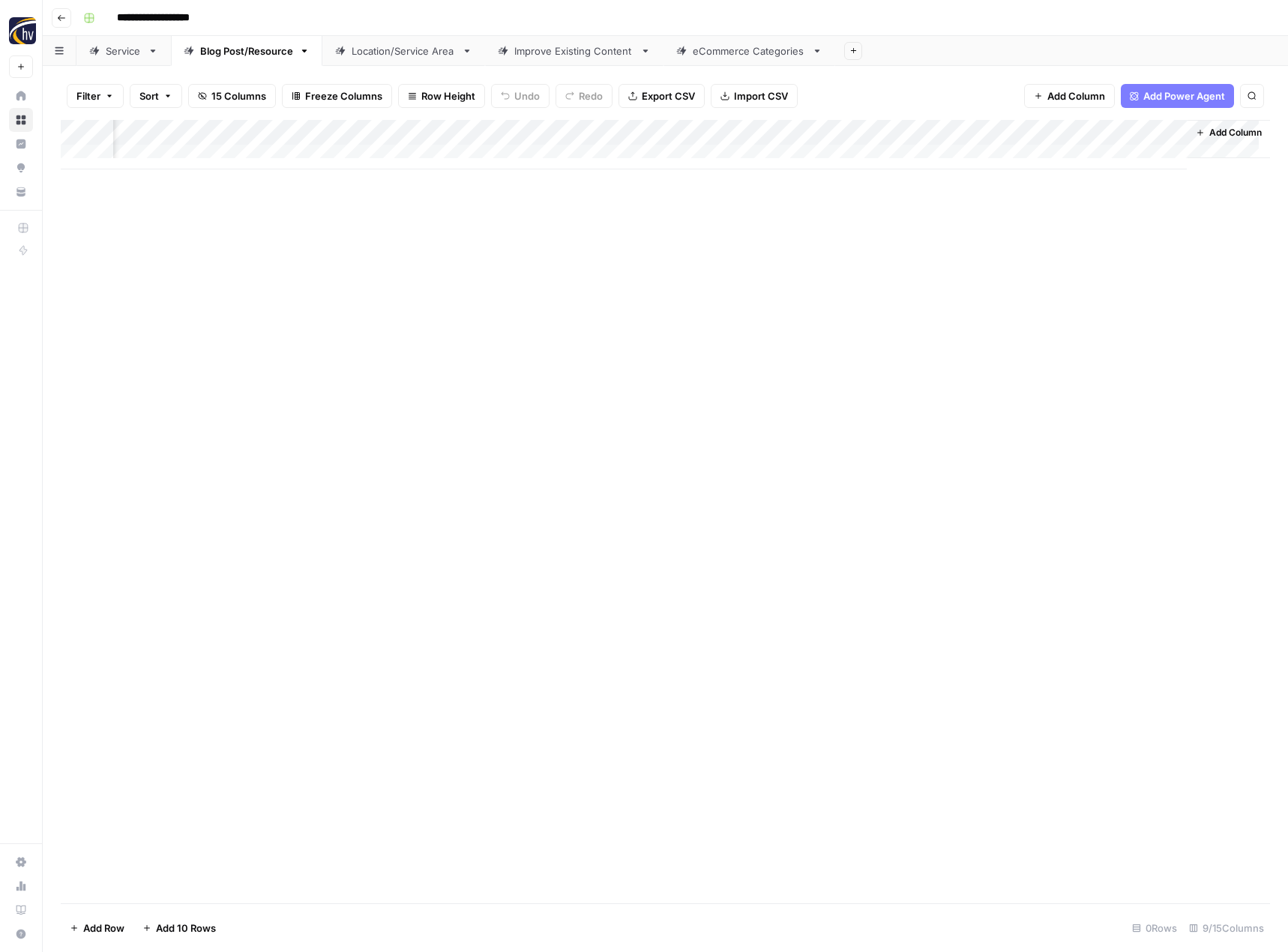
click at [391, 56] on div "Location/Service Area" at bounding box center [404, 50] width 104 height 15
click at [619, 132] on div "Add Column" at bounding box center [666, 144] width 1209 height 49
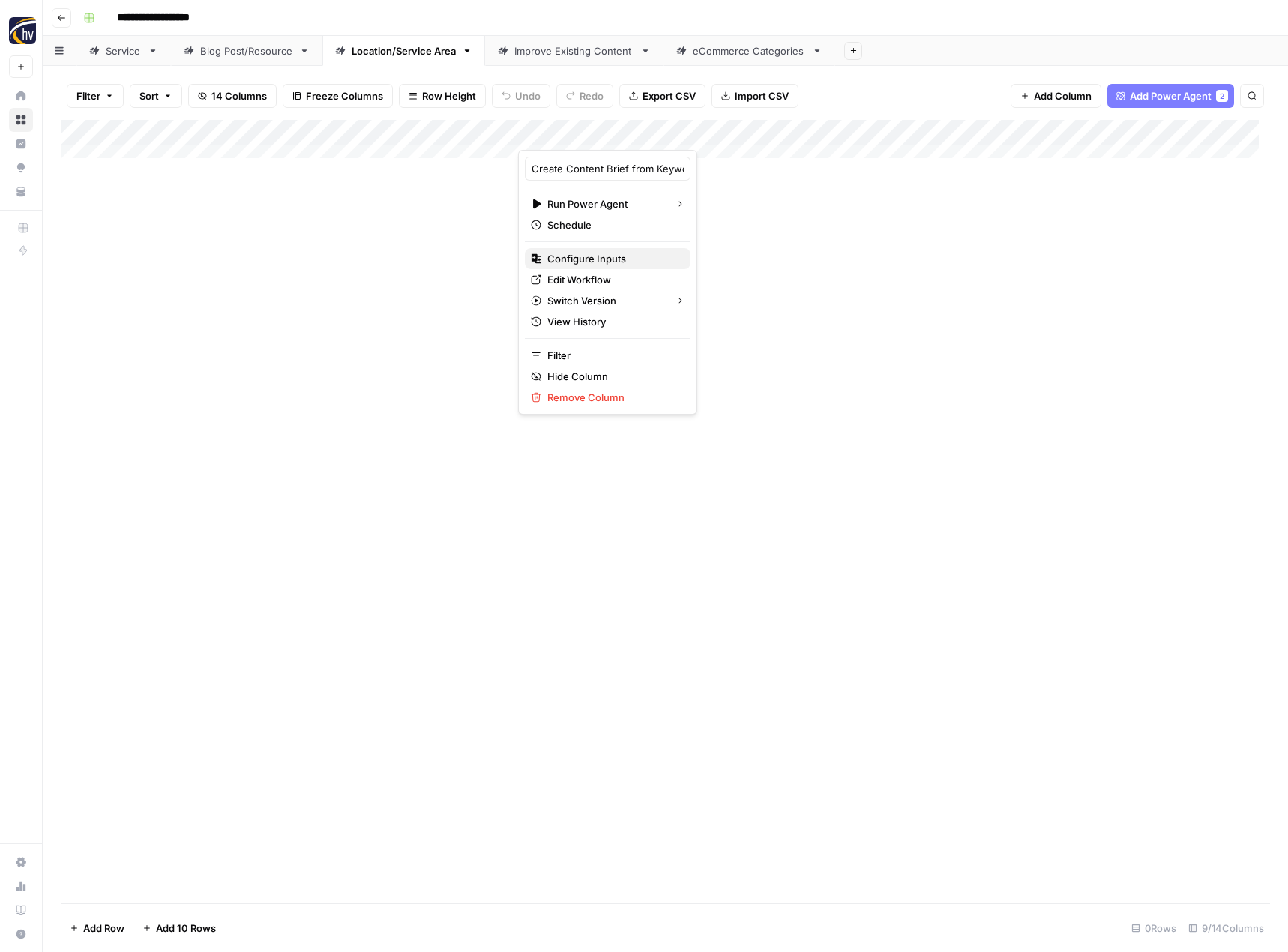
click at [581, 253] on span "Configure Inputs" at bounding box center [613, 258] width 131 height 15
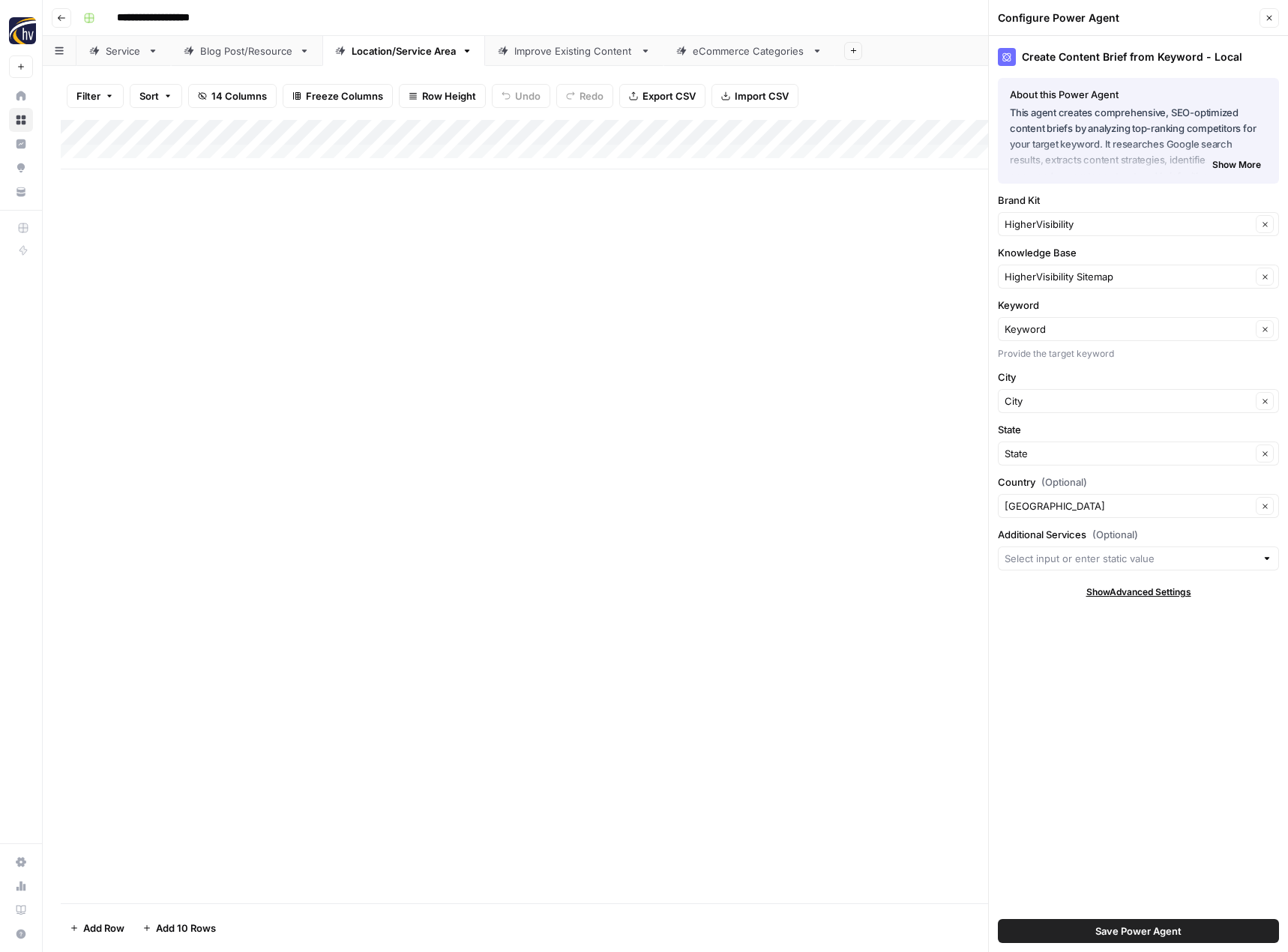
click at [1057, 214] on div "HigherVisibility Clear" at bounding box center [1139, 223] width 281 height 24
click at [1048, 273] on span "44 West Mining" at bounding box center [1135, 280] width 250 height 15
type input "44 West Mining"
click at [1048, 273] on input "Knowledge Base" at bounding box center [1128, 276] width 247 height 15
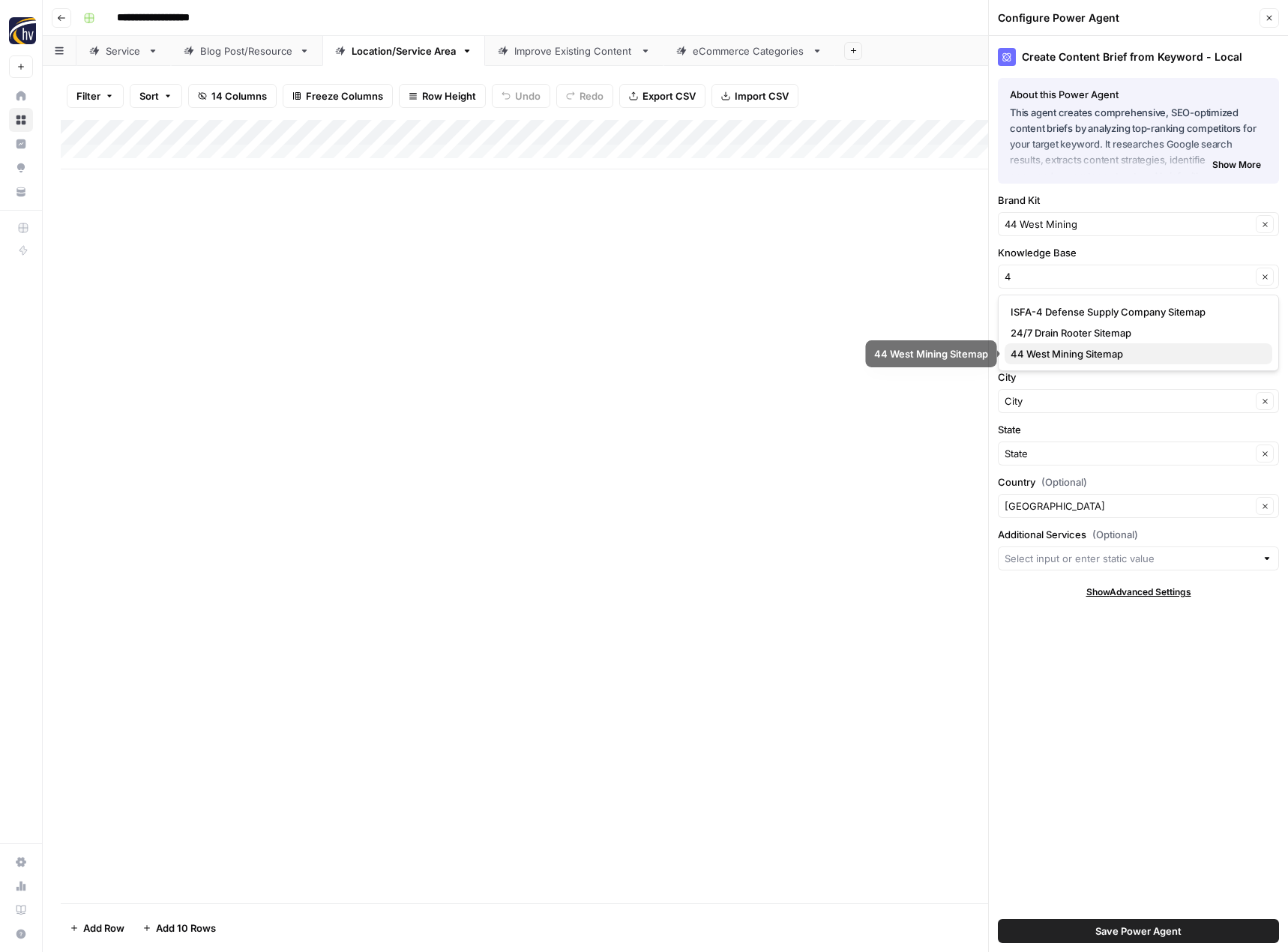
click at [1044, 356] on span "44 West Mining Sitemap" at bounding box center [1135, 353] width 250 height 15
type input "44 West Mining Sitemap"
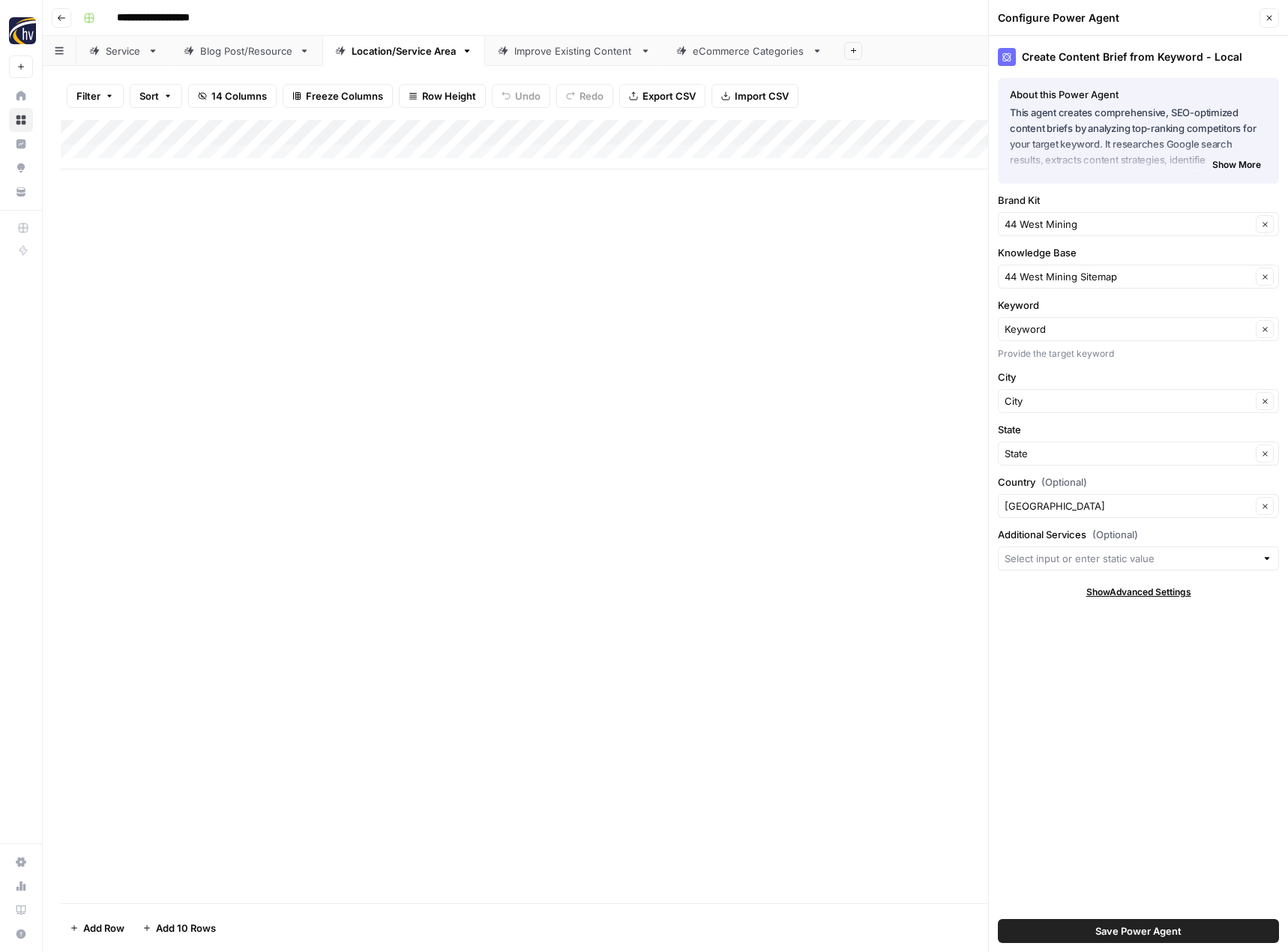
click at [1149, 934] on span "Save Power Agent" at bounding box center [1139, 930] width 87 height 15
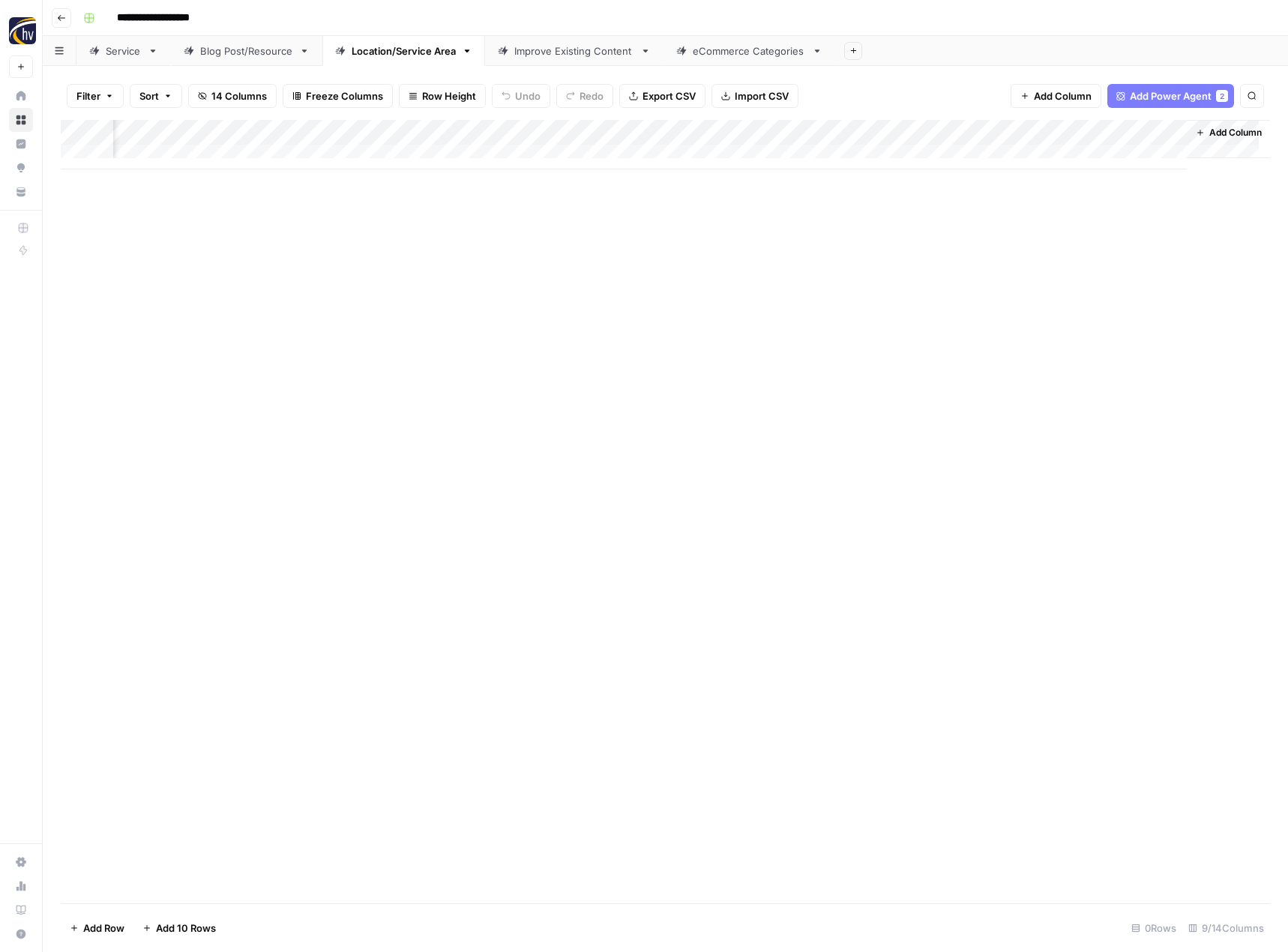
scroll to position [0, 153]
click at [1008, 137] on div "Add Column" at bounding box center [666, 144] width 1209 height 49
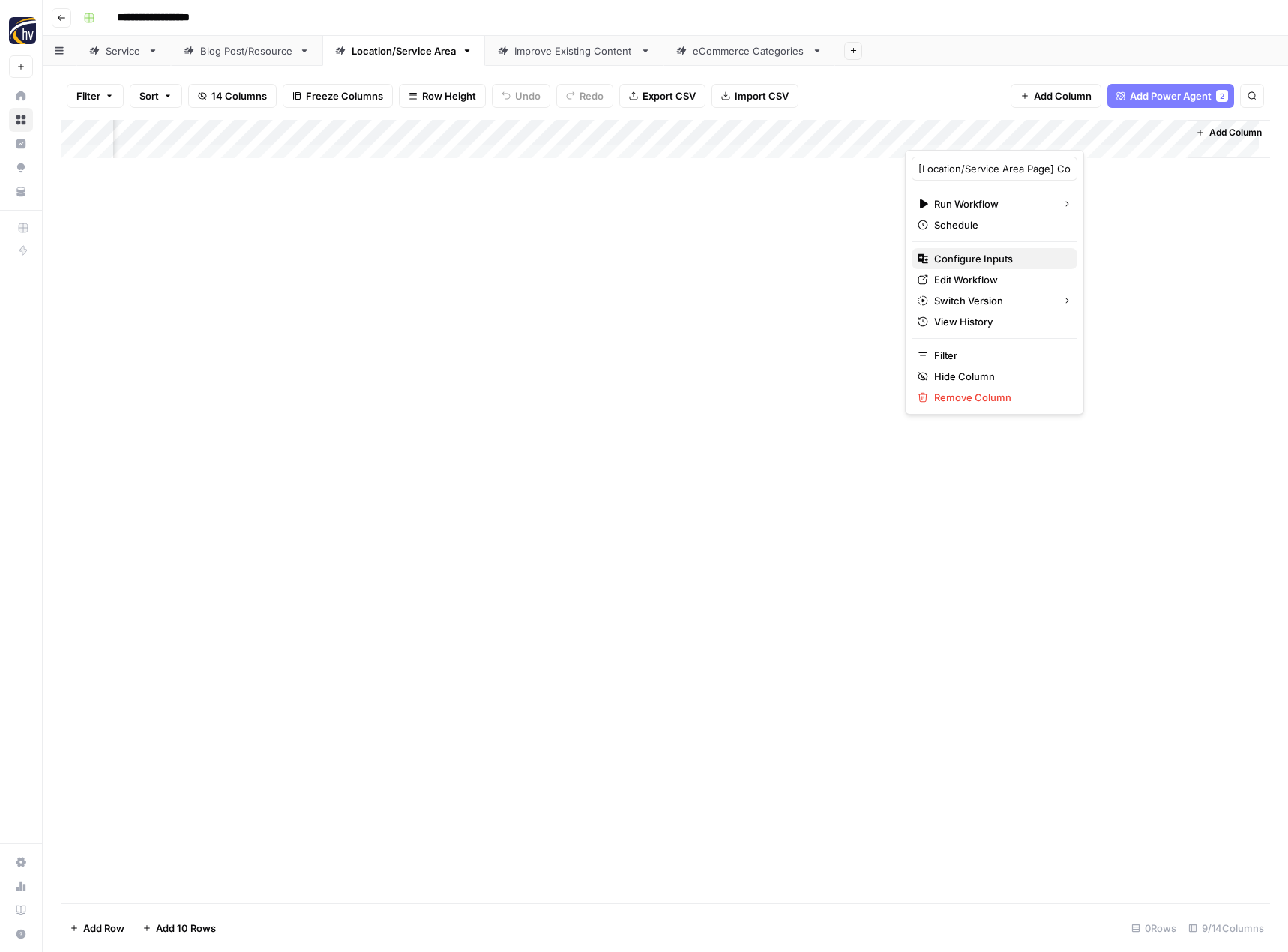
click at [965, 261] on span "Configure Inputs" at bounding box center [1000, 258] width 131 height 15
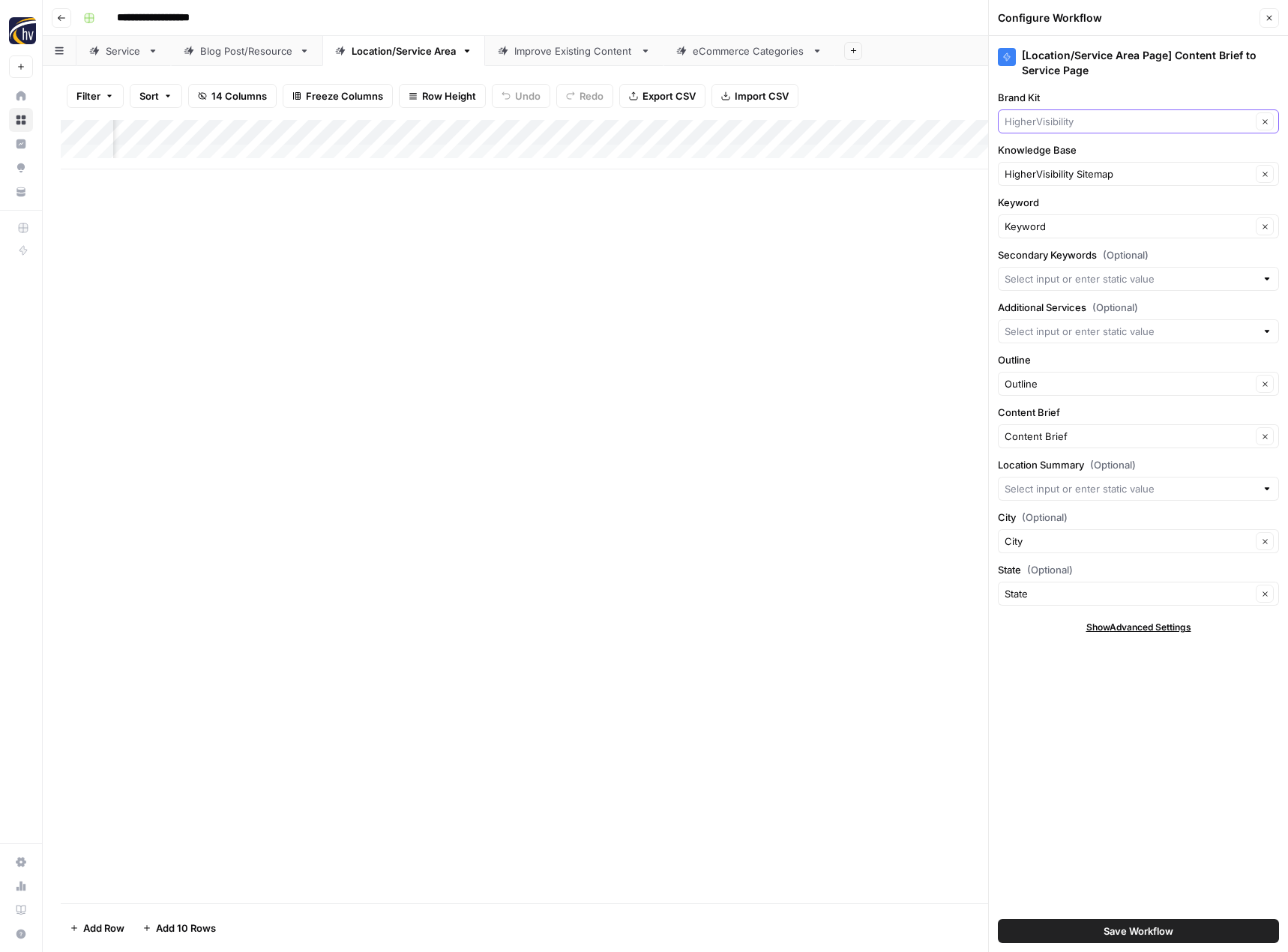
click at [1056, 117] on input "Brand Kit" at bounding box center [1128, 121] width 247 height 15
click at [1043, 178] on span "44 West Mining" at bounding box center [1135, 177] width 250 height 15
type input "44 West Mining"
click at [1043, 178] on input "Knowledge Base" at bounding box center [1128, 173] width 247 height 15
click at [1048, 247] on span "44 West Mining Sitemap" at bounding box center [1135, 250] width 250 height 15
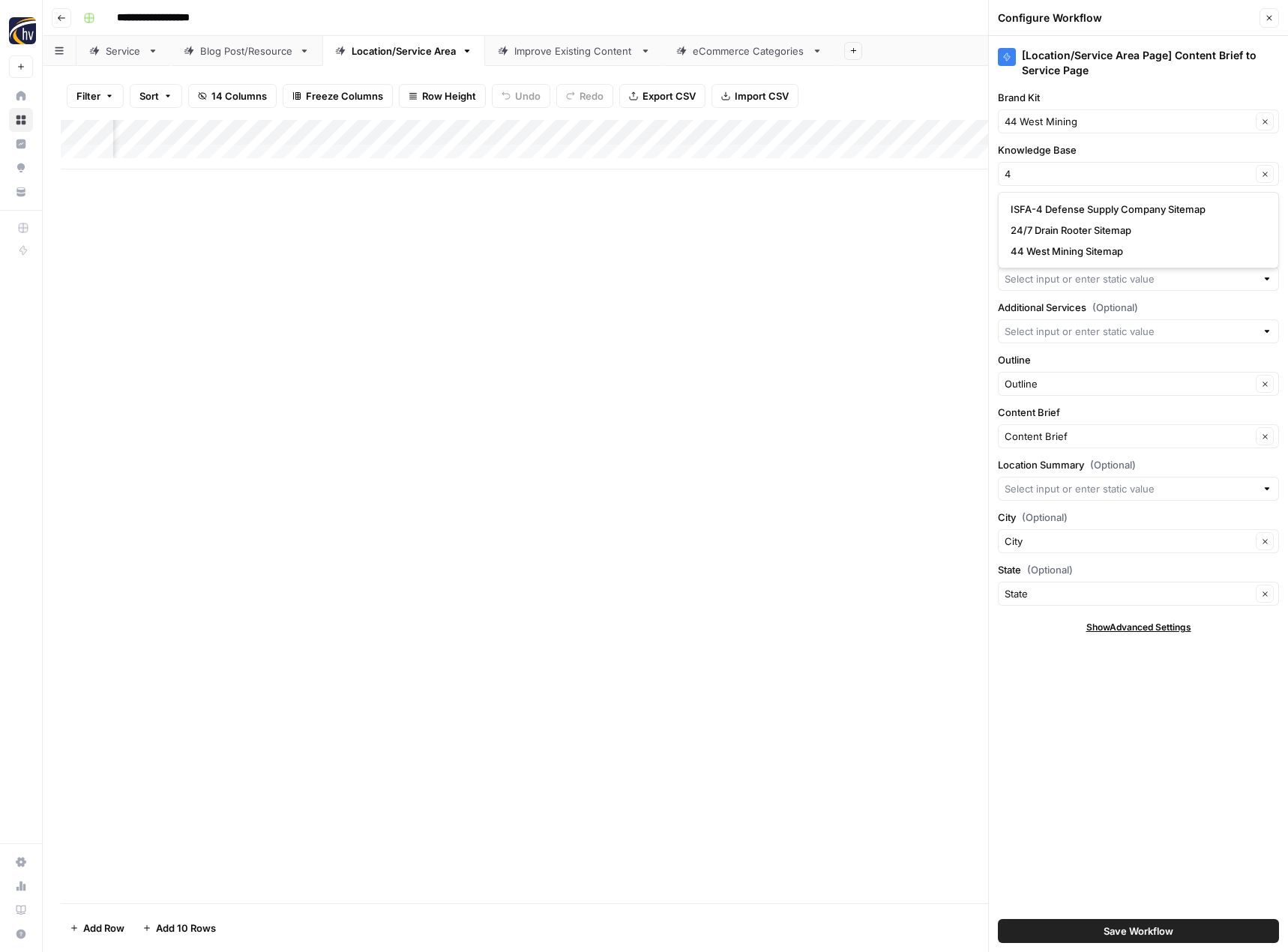
type input "44 West Mining Sitemap"
click at [1109, 926] on span "Save Workflow" at bounding box center [1139, 930] width 70 height 15
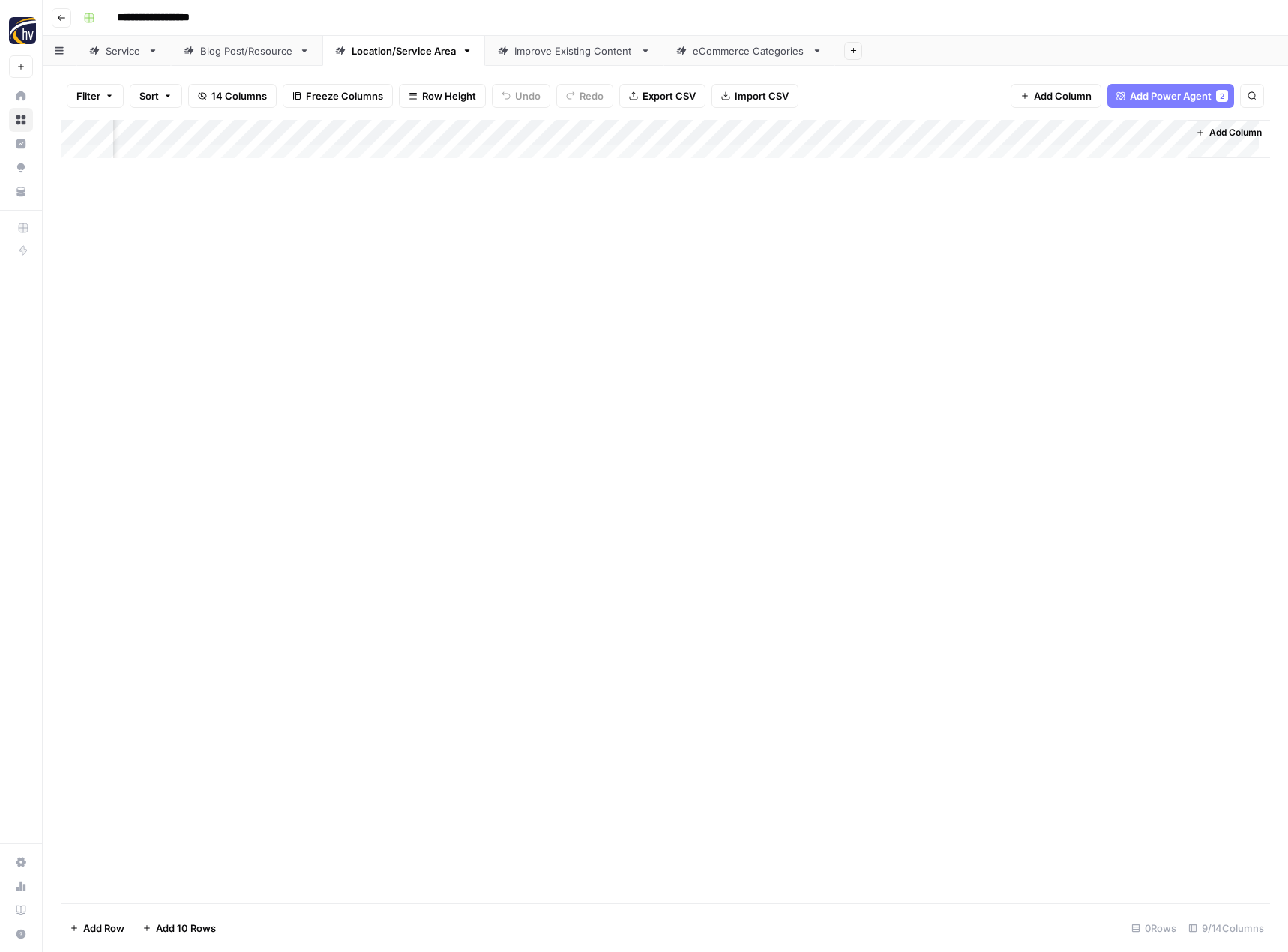
click at [577, 54] on div "Improve Existing Content" at bounding box center [574, 50] width 120 height 15
click at [760, 131] on div "Add Column" at bounding box center [666, 144] width 1209 height 49
click at [668, 130] on div "Add Column" at bounding box center [666, 144] width 1209 height 49
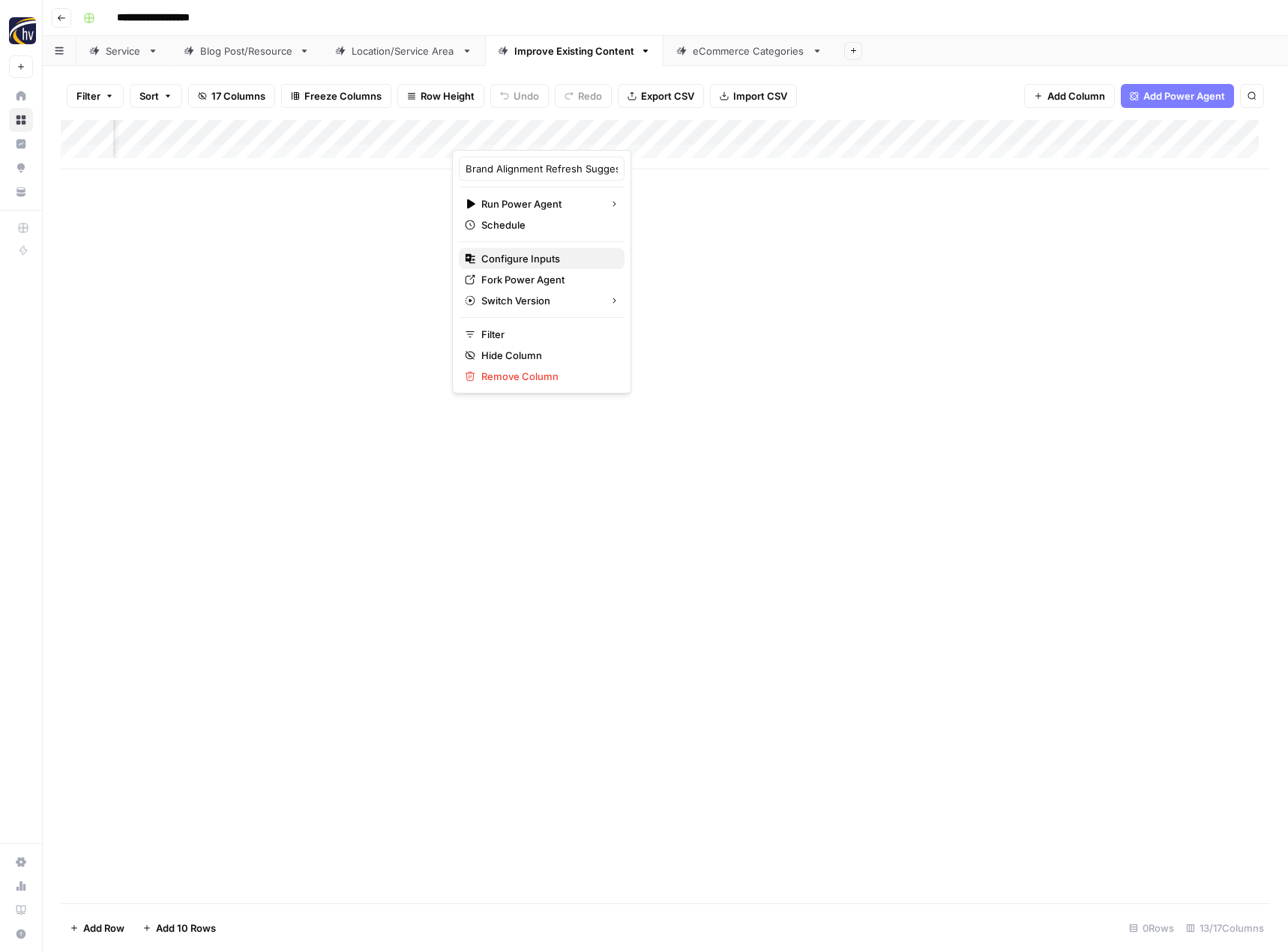
click at [535, 254] on span "Configure Inputs" at bounding box center [547, 258] width 131 height 15
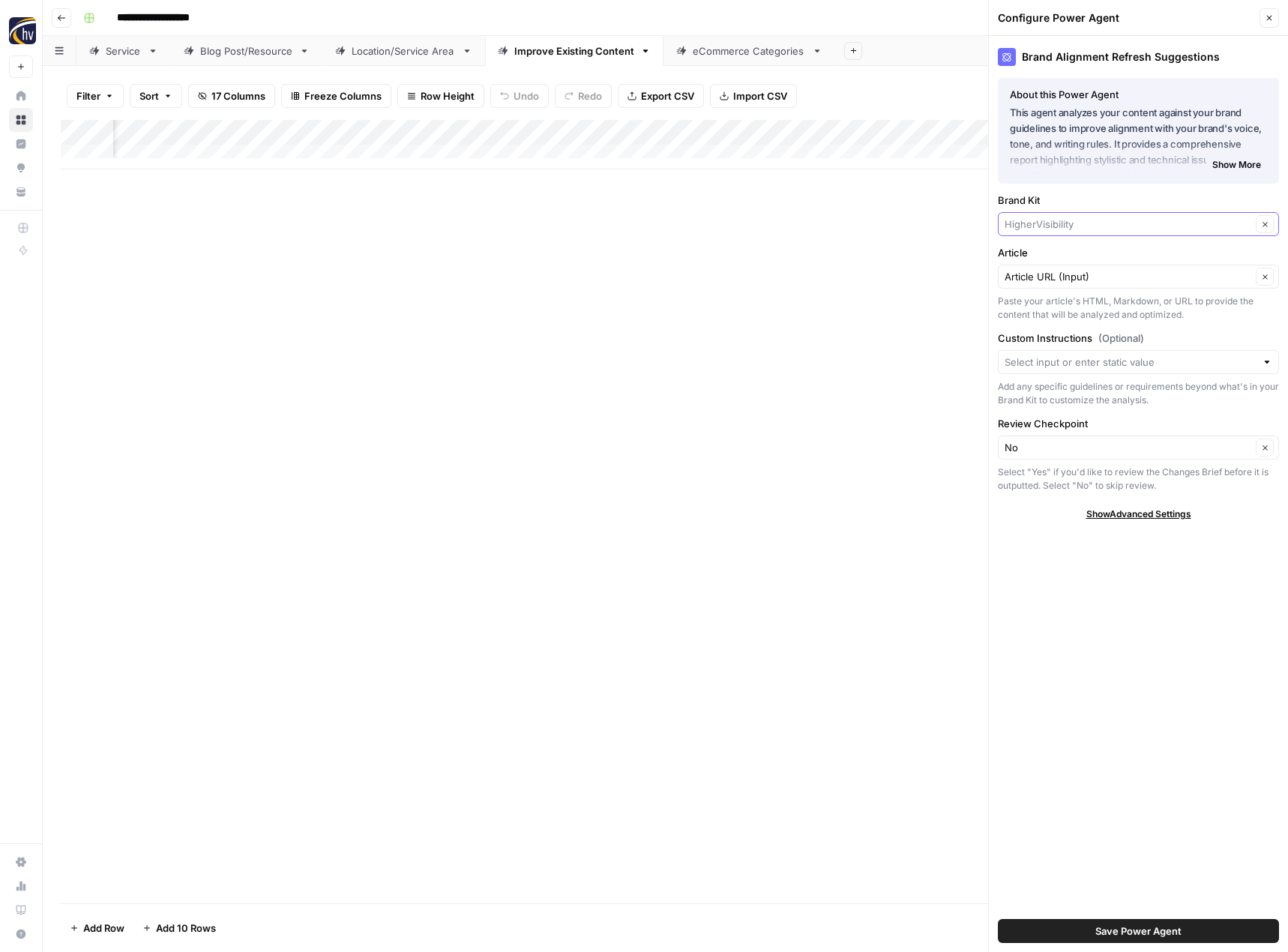
click at [1052, 226] on input "Brand Kit" at bounding box center [1128, 223] width 247 height 15
click at [1046, 282] on span "44 West Mining" at bounding box center [1135, 280] width 250 height 15
type input "44 West Mining"
click at [1119, 925] on span "Save Power Agent" at bounding box center [1139, 930] width 87 height 15
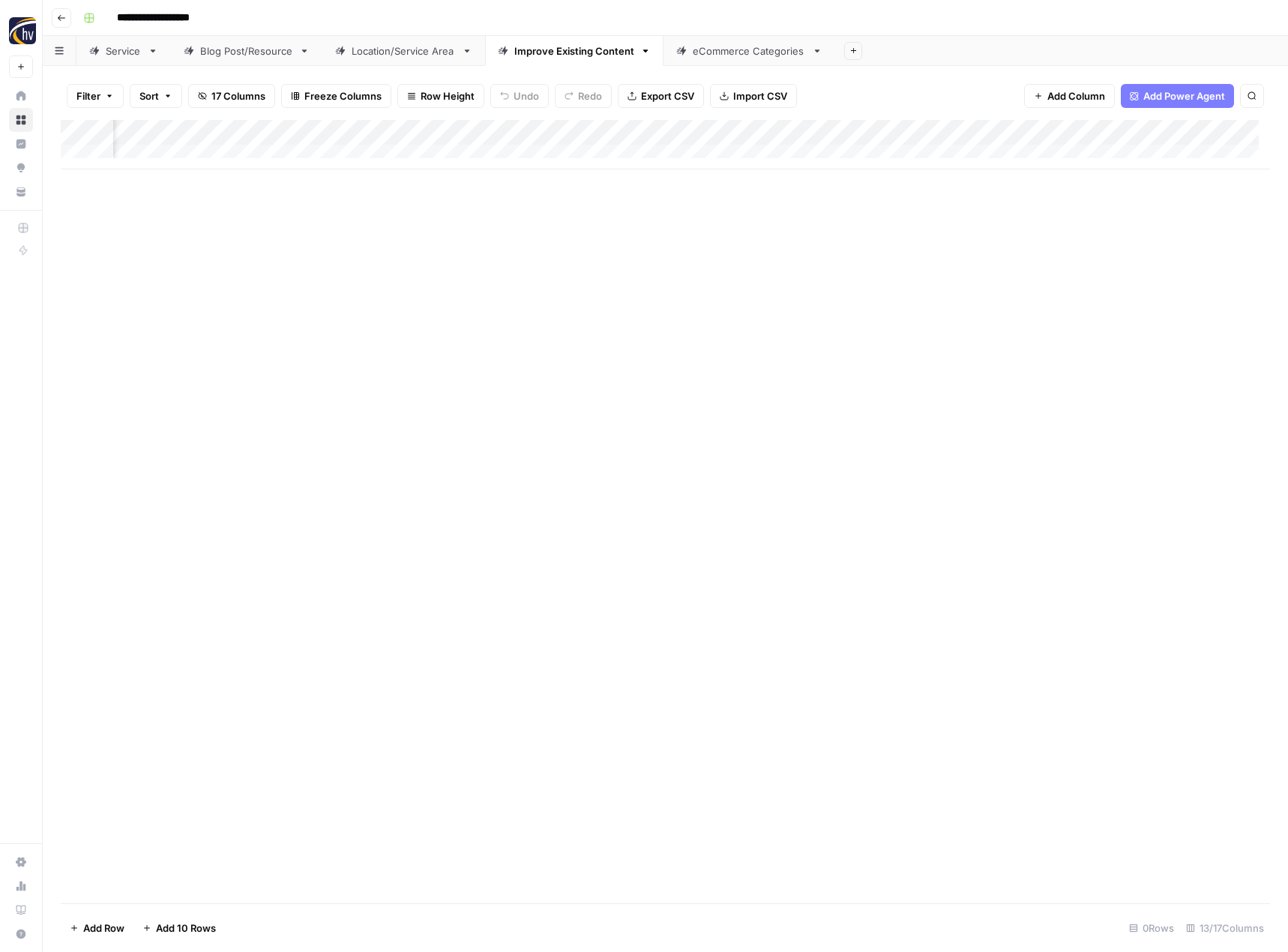
scroll to position [0, 1232]
click at [665, 131] on div "Add Column" at bounding box center [666, 144] width 1209 height 49
click at [538, 247] on div "SERP Competition Refresh Suggestions Run Power Agent Schedule Configure Inputs …" at bounding box center [532, 271] width 179 height 243
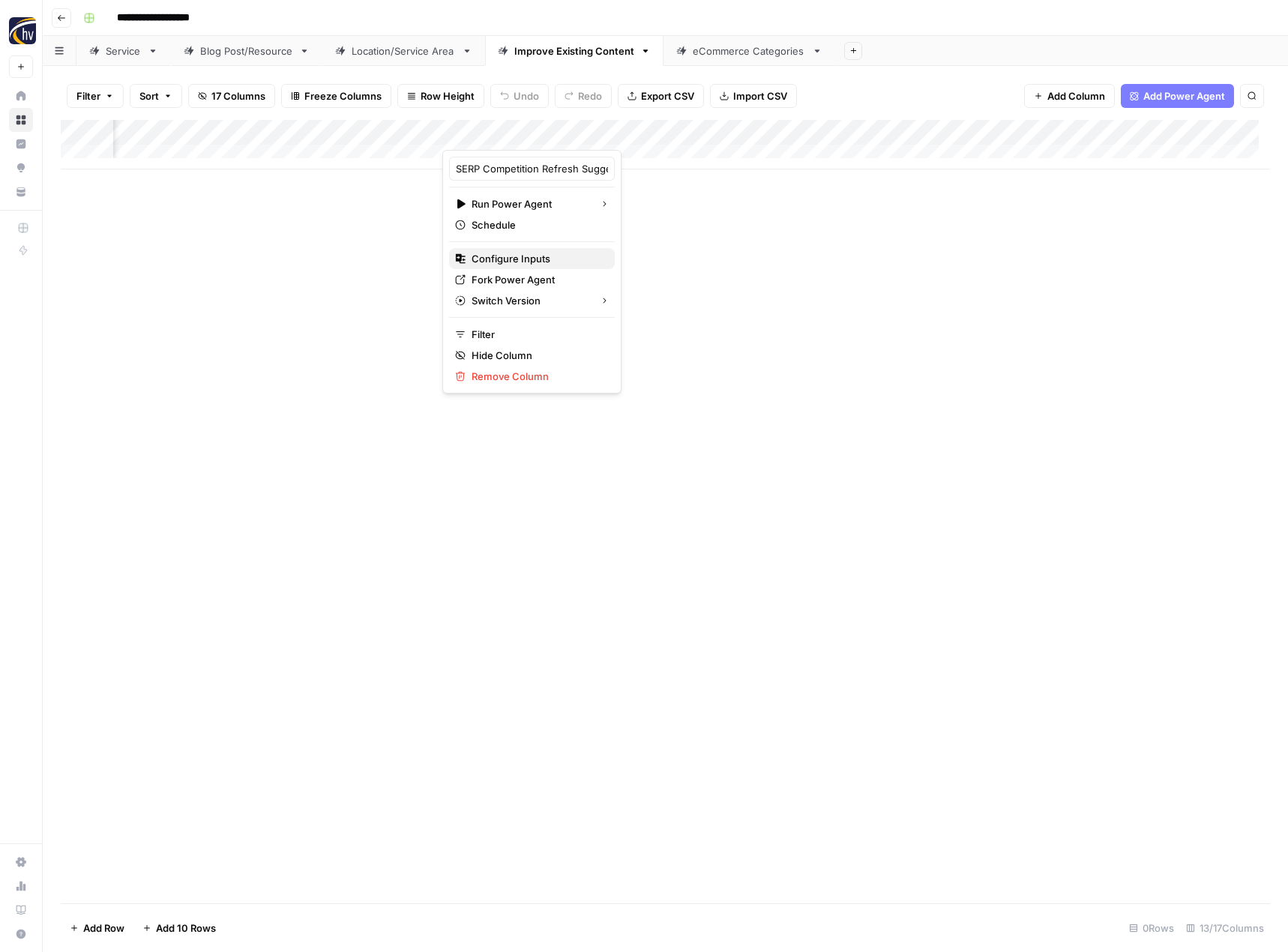
click at [537, 259] on span "Configure Inputs" at bounding box center [537, 258] width 131 height 15
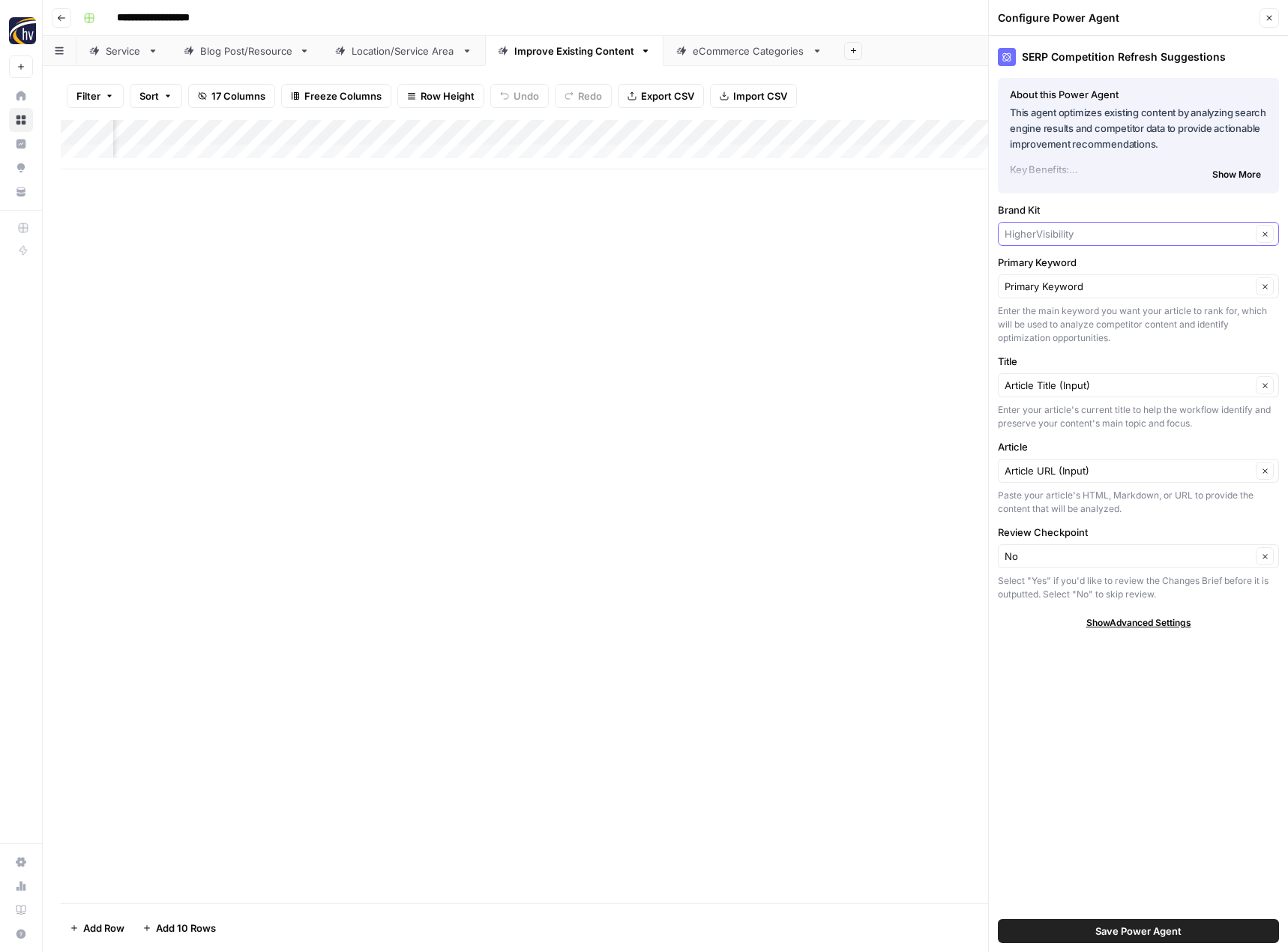
click at [1059, 226] on input "Brand Kit" at bounding box center [1128, 233] width 247 height 15
drag, startPoint x: 1064, startPoint y: 269, endPoint x: 1064, endPoint y: 284, distance: 15.0
click at [1064, 284] on div "24/7 Drain Rooter 44 West Mining" at bounding box center [1139, 280] width 267 height 42
click at [1064, 284] on span "44 West Mining" at bounding box center [1135, 290] width 250 height 15
type input "44 West Mining"
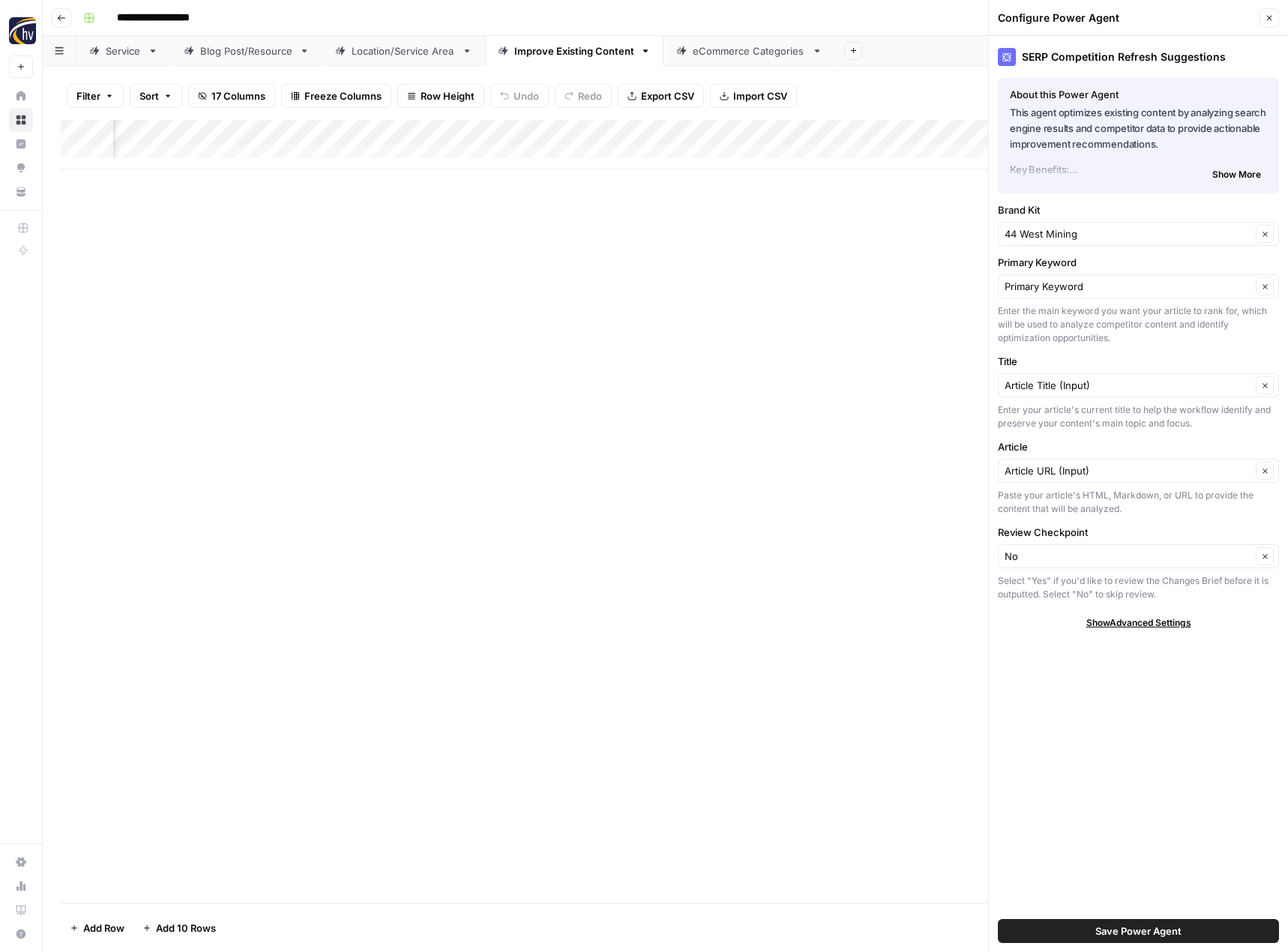
click at [1085, 930] on button "Save Power Agent" at bounding box center [1139, 930] width 281 height 24
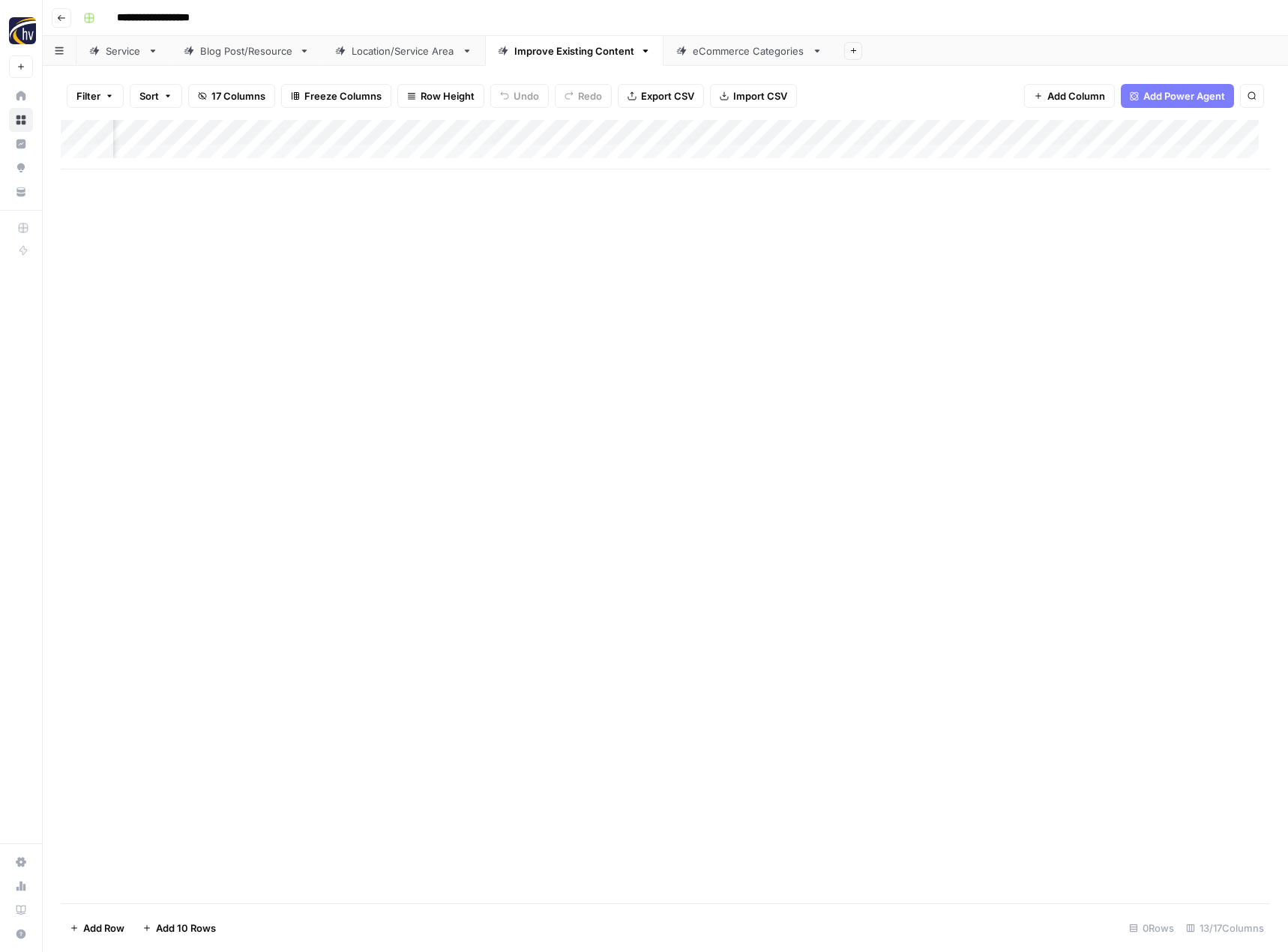
click at [1033, 132] on div "Add Column" at bounding box center [666, 144] width 1209 height 49
click at [925, 253] on span "Configure Inputs" at bounding box center [925, 258] width 131 height 15
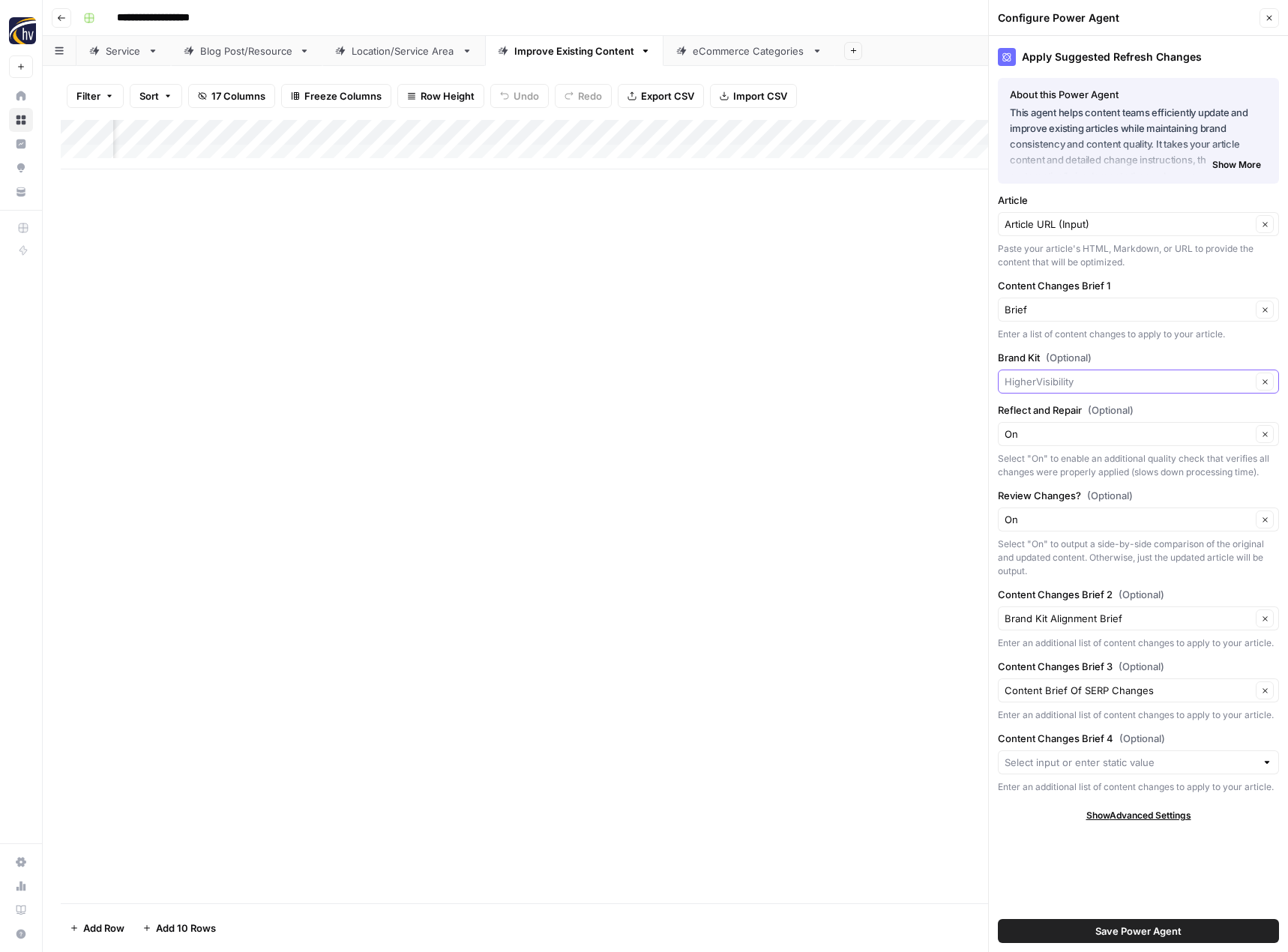
click at [1057, 380] on input "Brand Kit (Optional)" at bounding box center [1128, 381] width 247 height 15
click at [1055, 432] on span "44 West Mining" at bounding box center [1135, 437] width 250 height 15
type input "44 West Mining"
click at [1060, 933] on button "Save Power Agent" at bounding box center [1139, 930] width 281 height 24
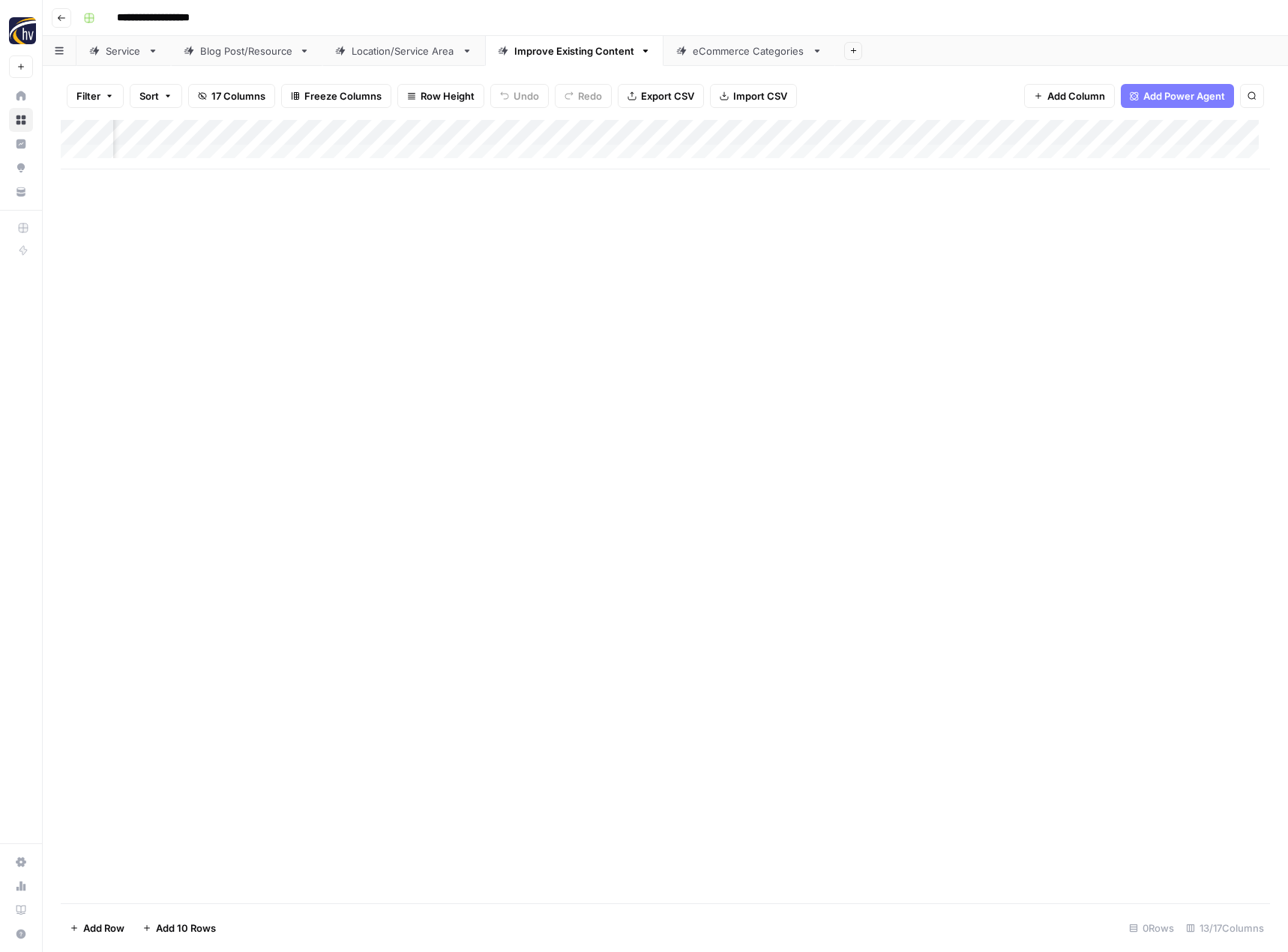
scroll to position [0, 982]
click at [734, 59] on link "eCommerce Categories" at bounding box center [749, 51] width 172 height 30
click at [735, 133] on div "Add Column" at bounding box center [666, 144] width 1209 height 49
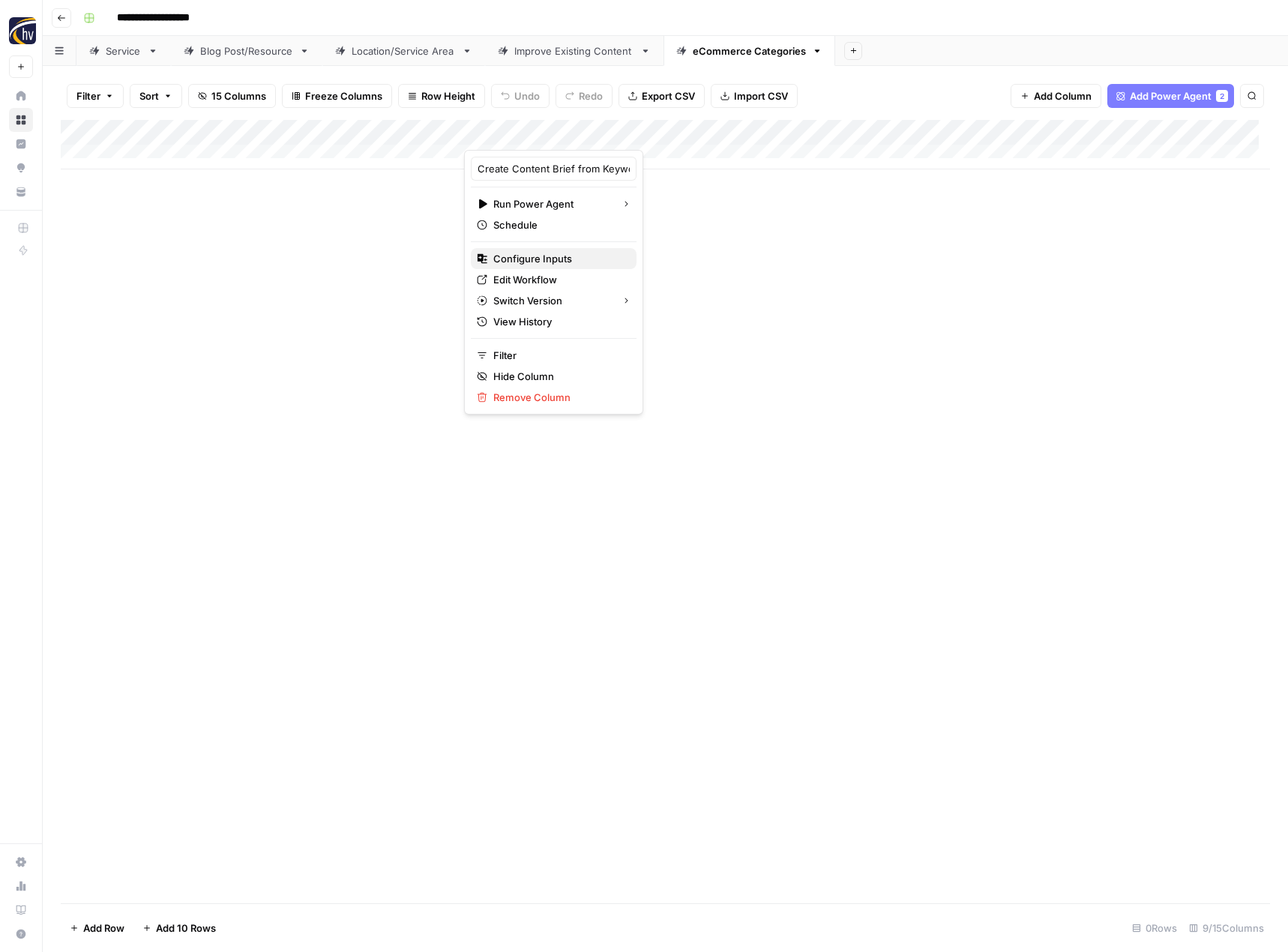
click at [560, 261] on span "Configure Inputs" at bounding box center [559, 258] width 131 height 15
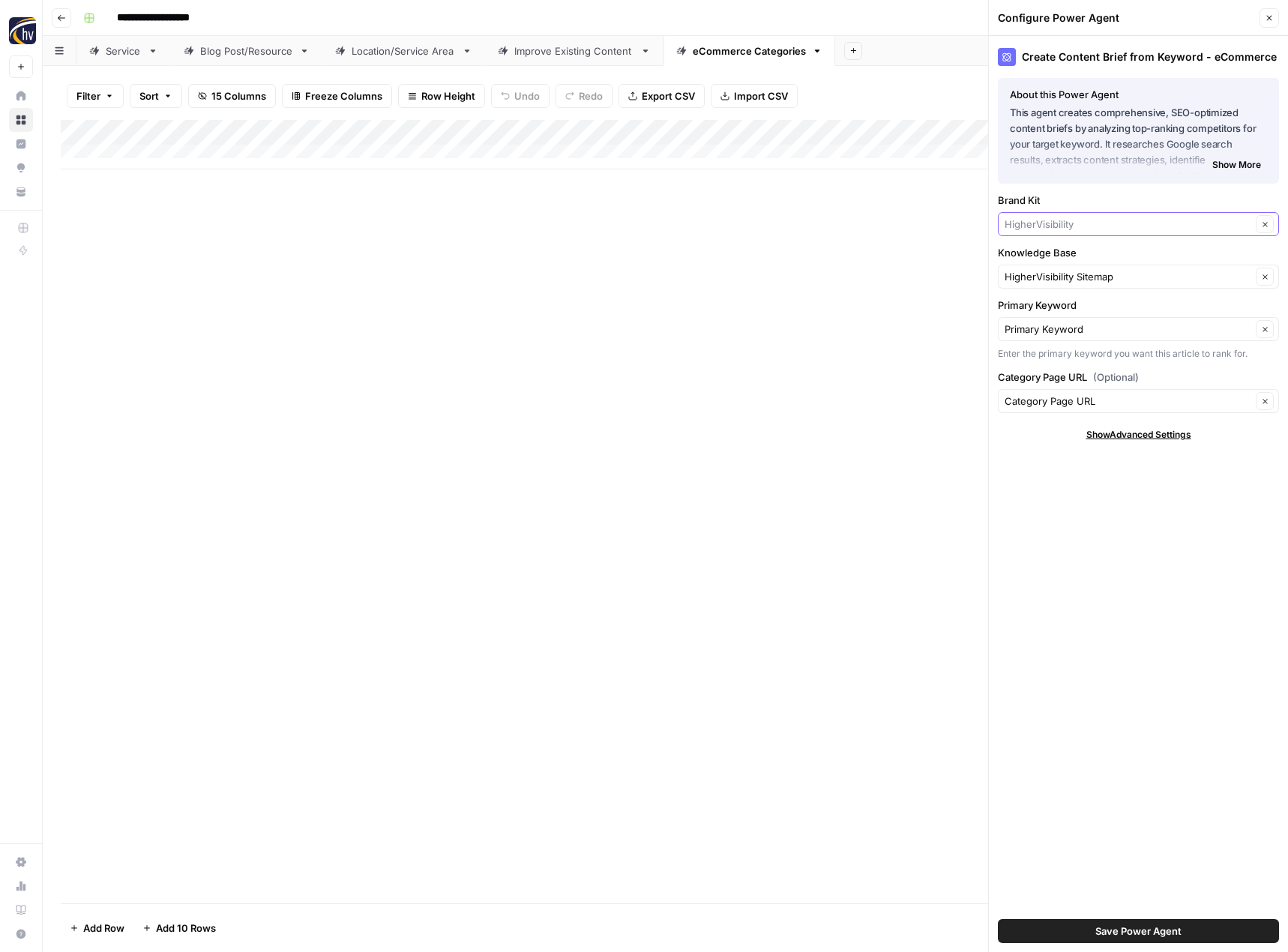
click at [1041, 229] on input "Brand Kit" at bounding box center [1128, 223] width 247 height 15
click at [1037, 280] on span "44 West Mining" at bounding box center [1135, 280] width 250 height 15
type input "44 West Mining"
click at [1037, 280] on input "Knowledge Base" at bounding box center [1128, 276] width 247 height 15
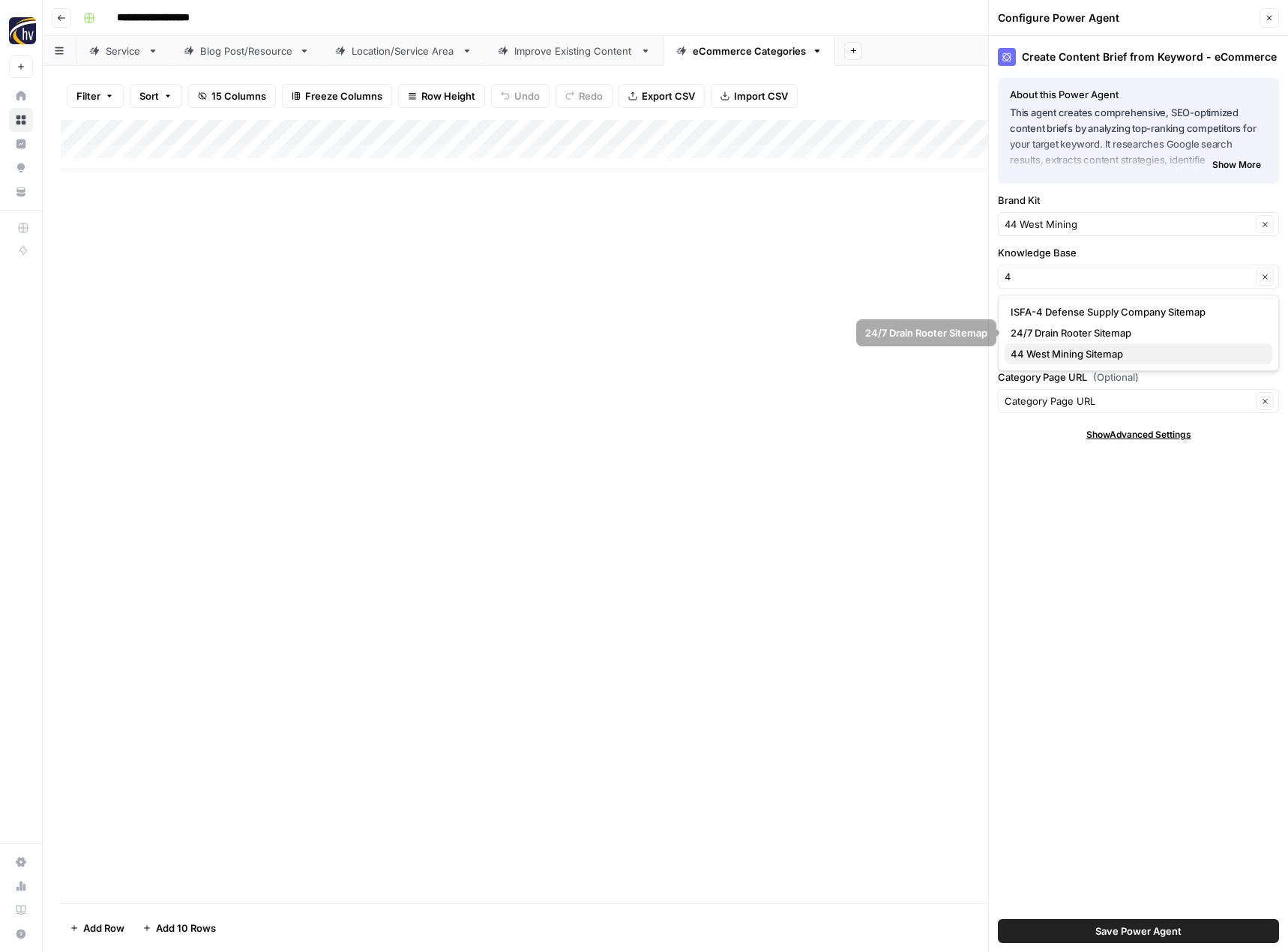
click at [1037, 354] on span "44 West Mining Sitemap" at bounding box center [1135, 353] width 250 height 15
type input "44 West Mining Sitemap"
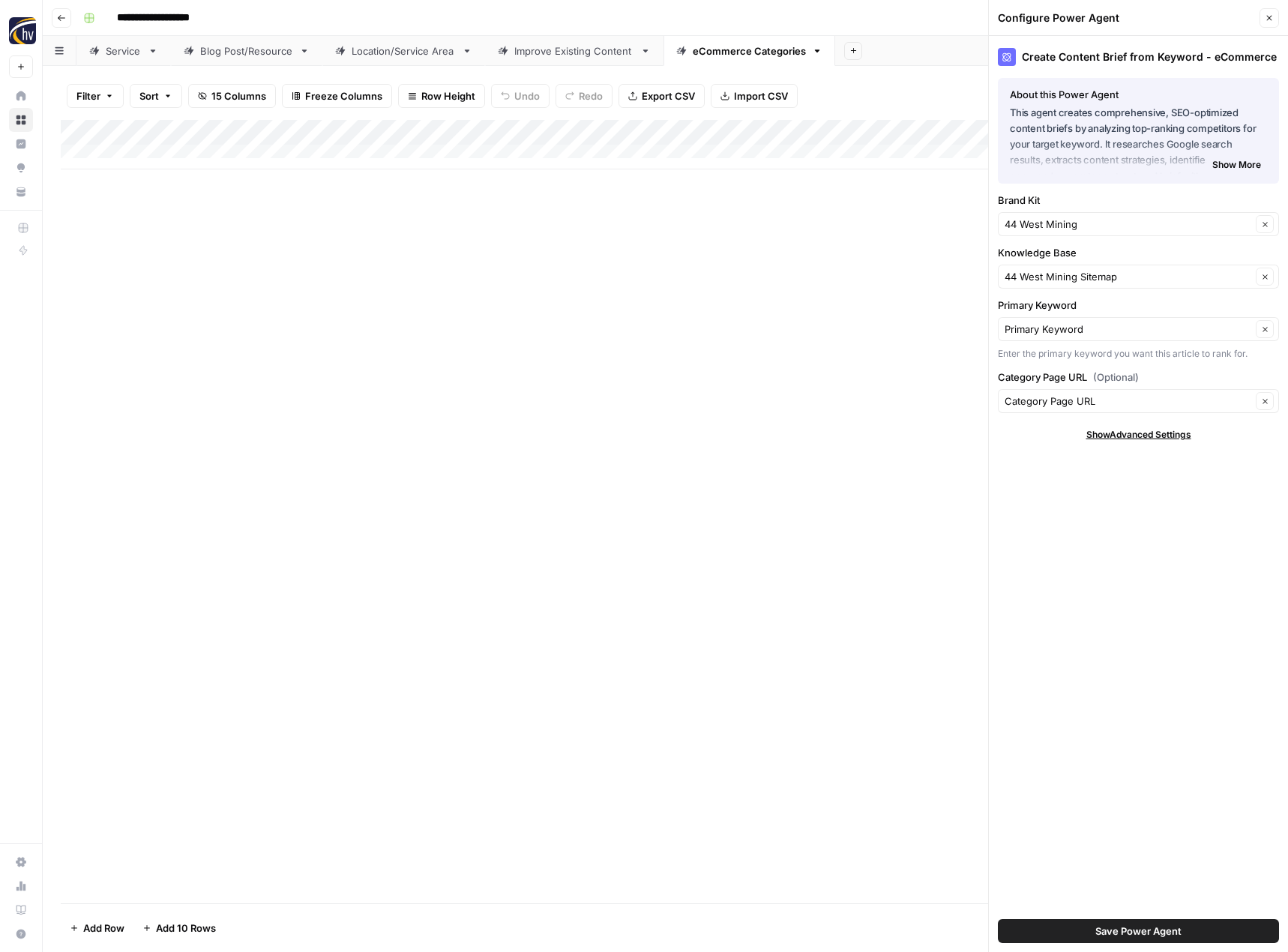
click at [1067, 926] on button "Save Power Agent" at bounding box center [1139, 930] width 281 height 24
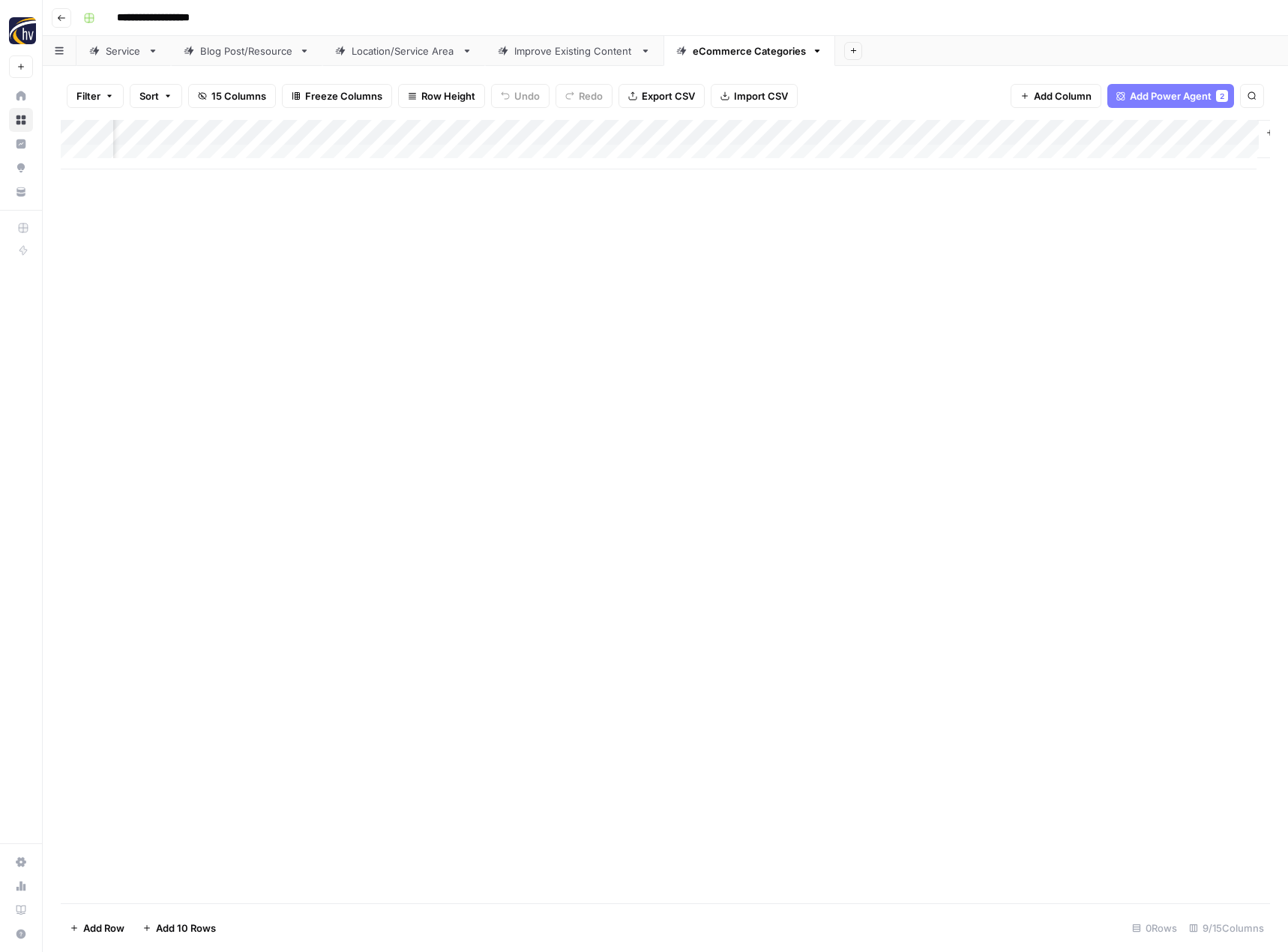
scroll to position [0, 510]
click at [1091, 133] on div "Add Column" at bounding box center [666, 144] width 1209 height 49
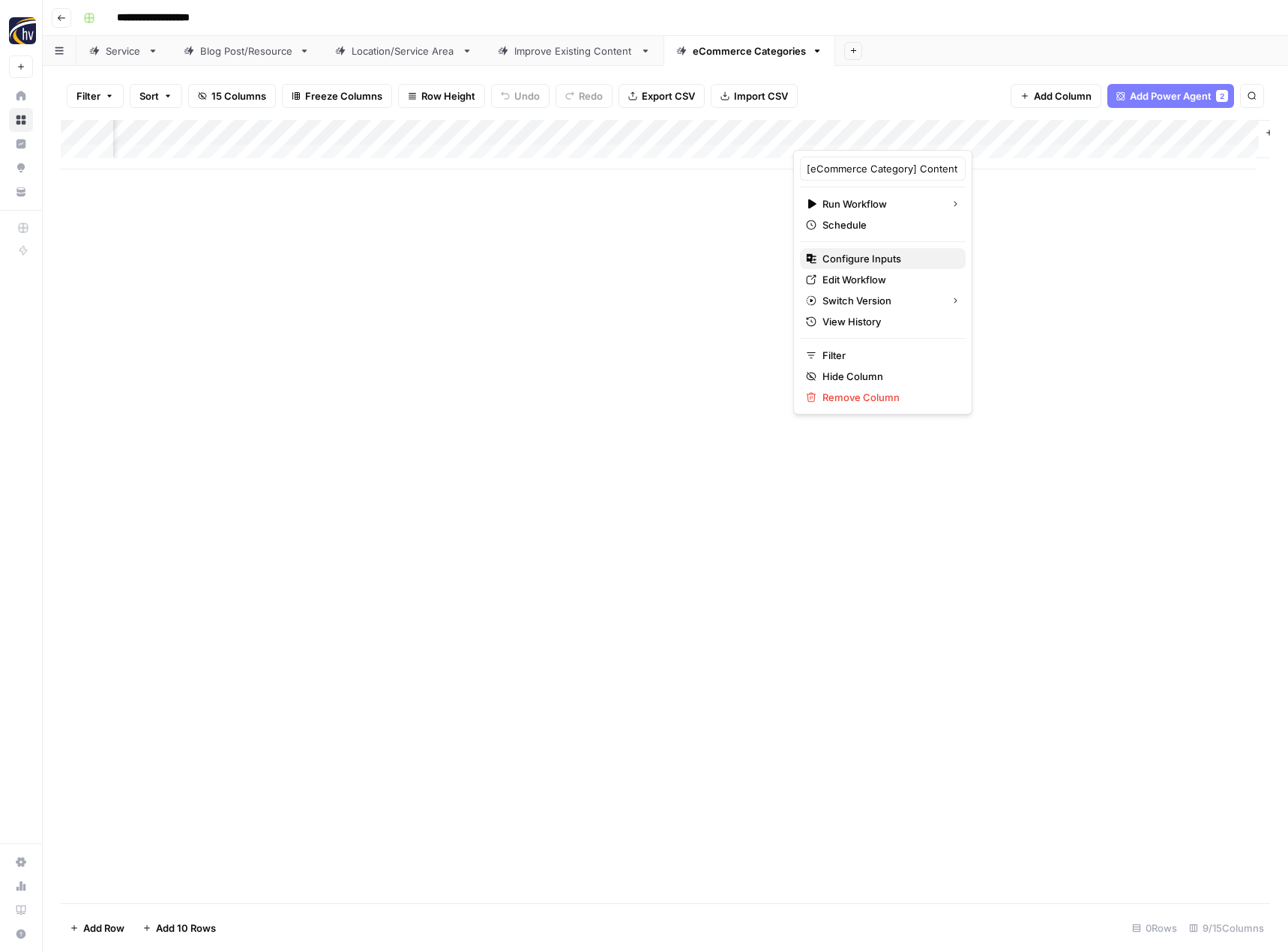
click at [860, 256] on span "Configure Inputs" at bounding box center [888, 258] width 131 height 15
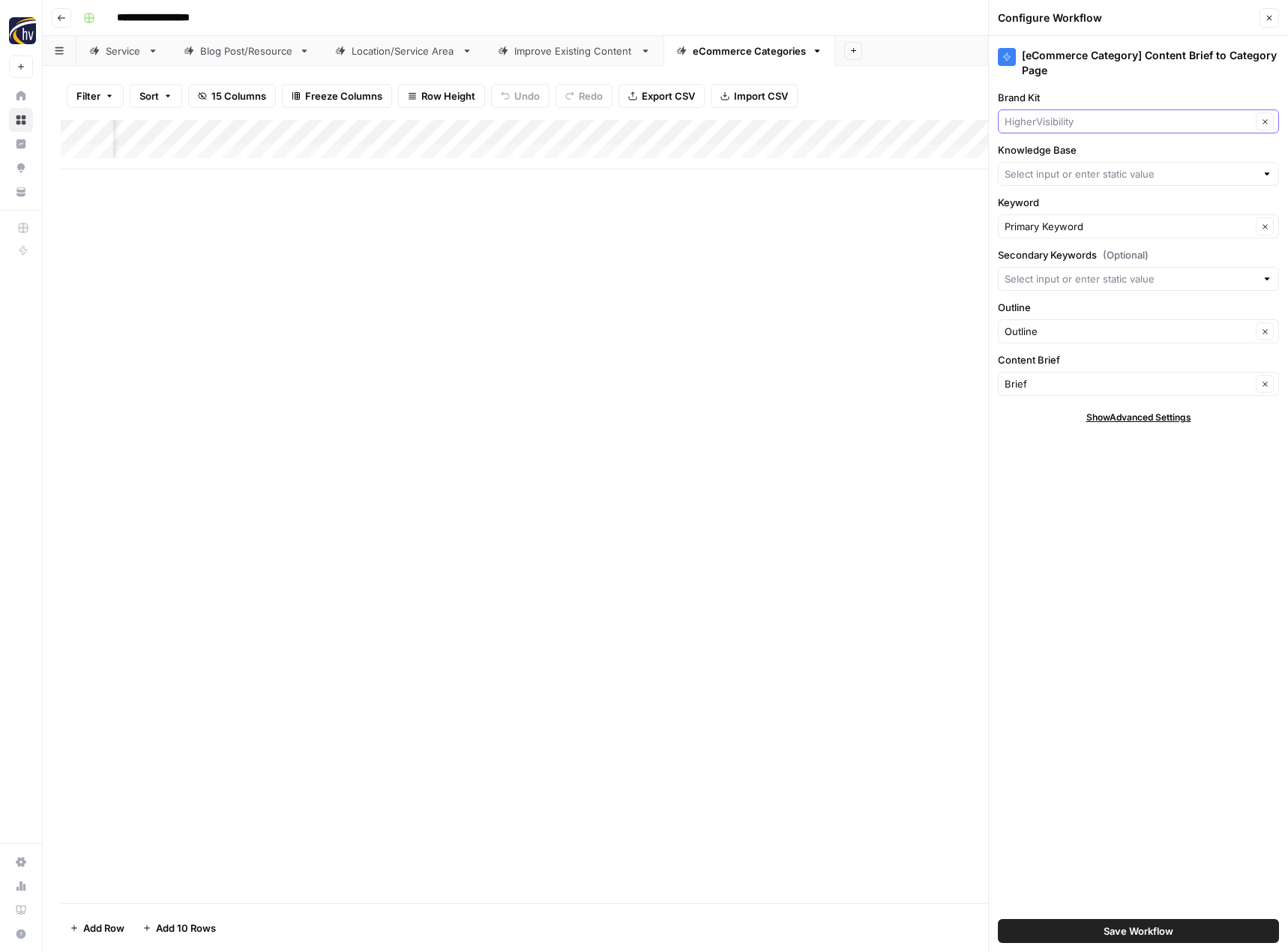
click at [1051, 120] on input "Brand Kit" at bounding box center [1128, 121] width 247 height 15
click at [1043, 175] on span "44 West Mining" at bounding box center [1135, 177] width 250 height 15
type input "44 West Mining"
click at [1043, 175] on input "Knowledge Base" at bounding box center [1130, 173] width 251 height 15
click at [1028, 252] on span "44 West Mining Sitemap" at bounding box center [1135, 250] width 250 height 15
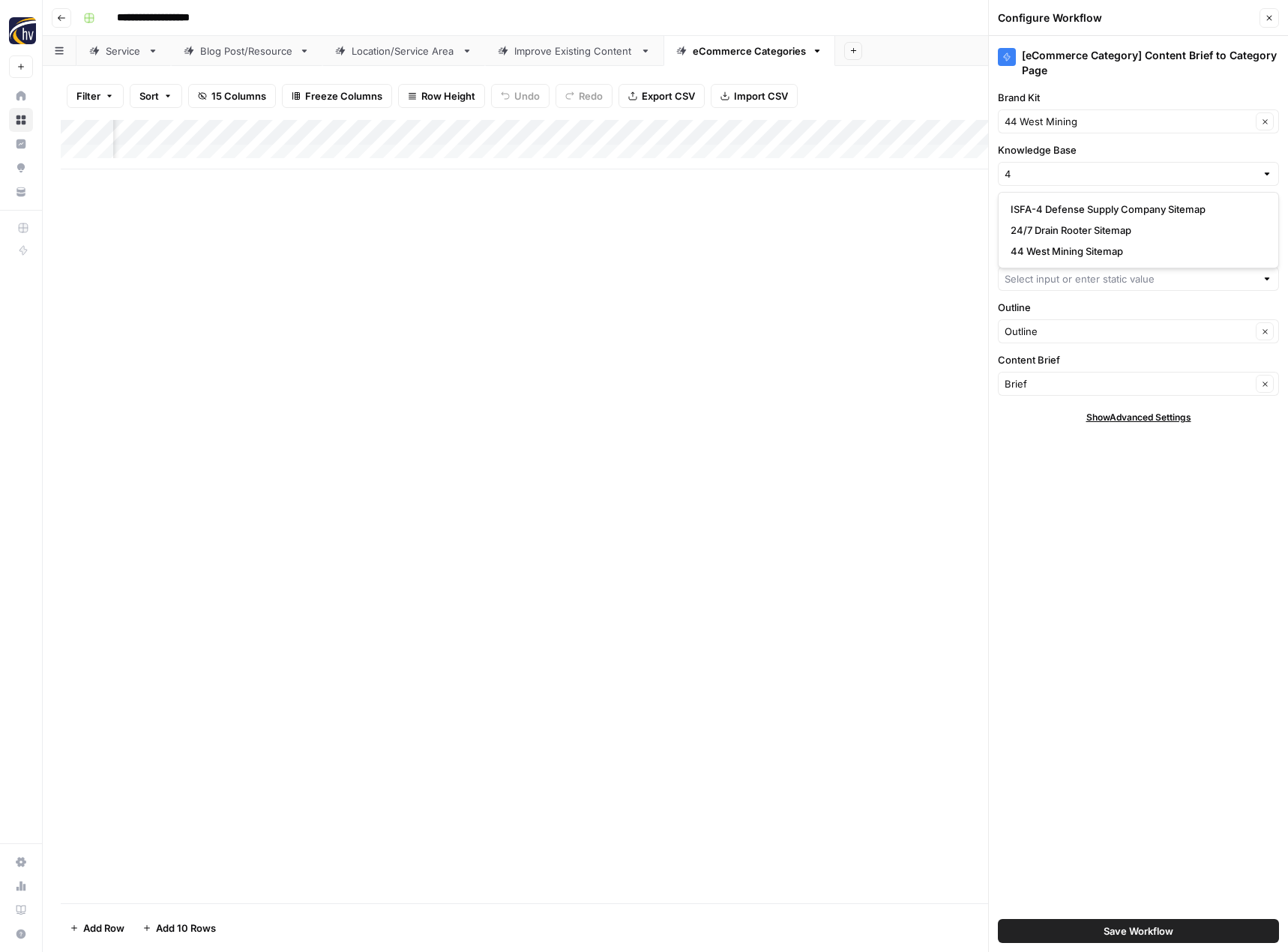
type input "44 West Mining Sitemap"
click at [1093, 924] on button "Save Workflow" at bounding box center [1139, 930] width 281 height 24
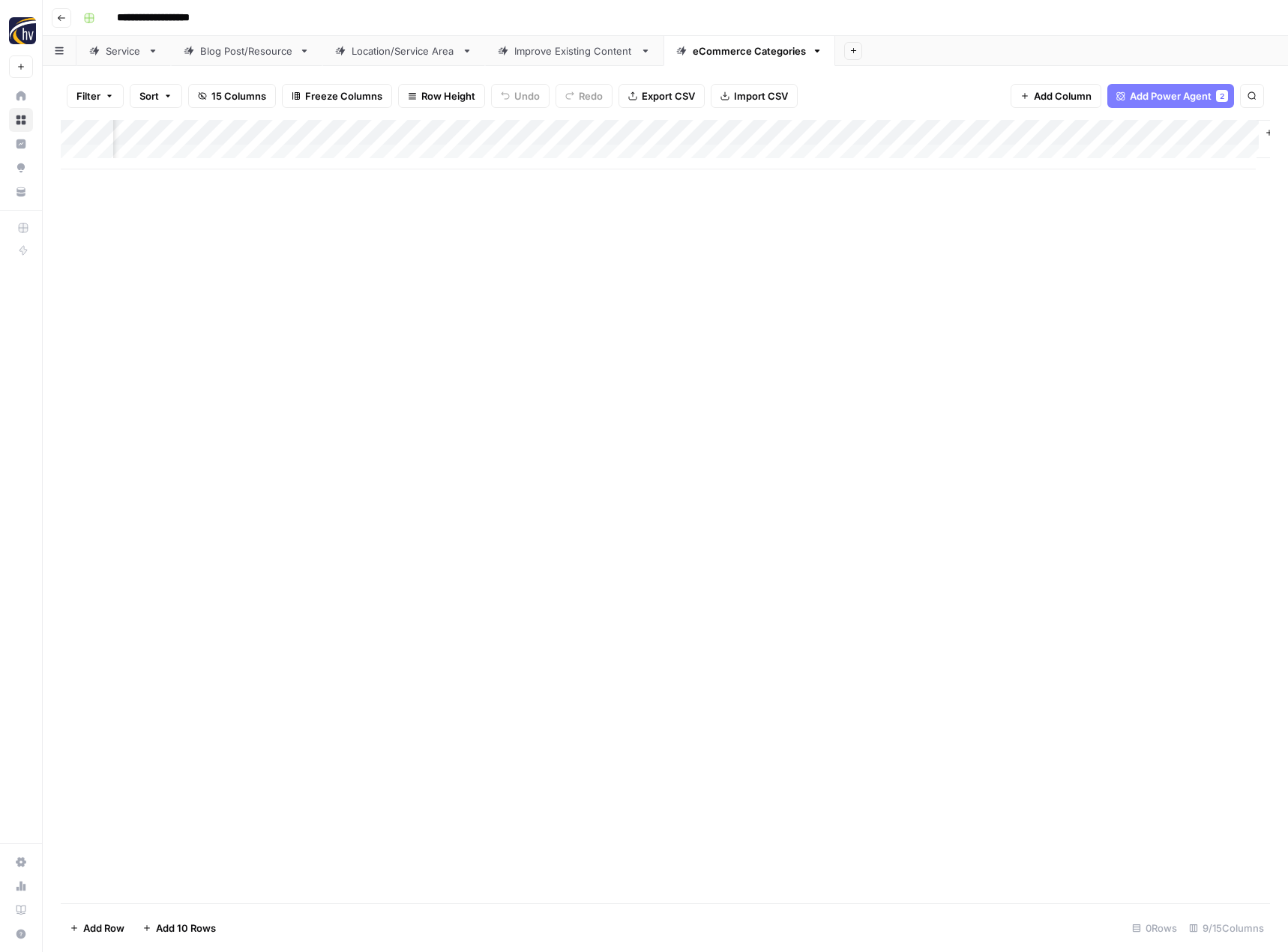
click at [689, 520] on div "Add Column" at bounding box center [666, 512] width 1209 height 784
click at [62, 12] on button "Go back" at bounding box center [61, 18] width 19 height 19
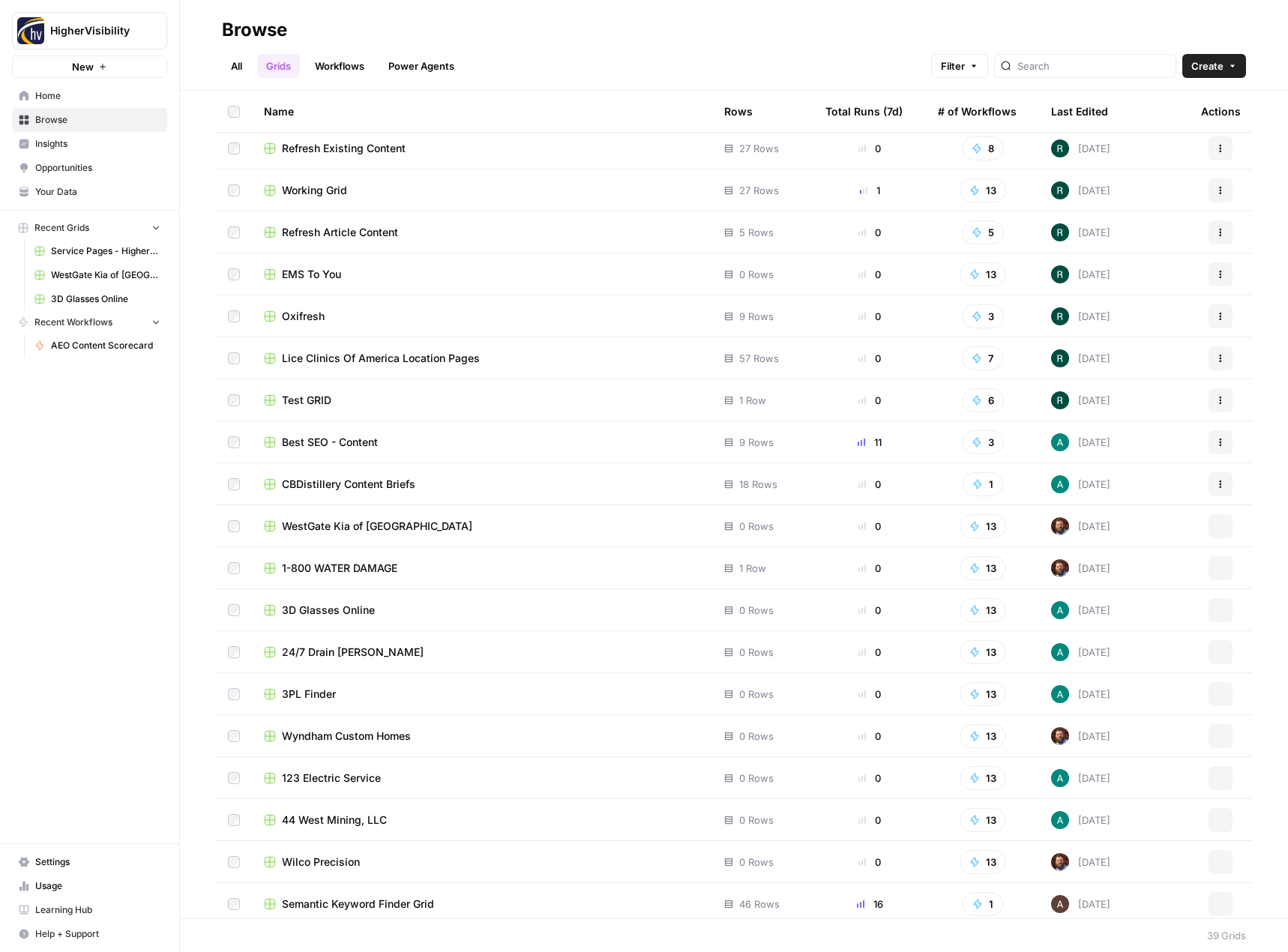
scroll to position [852, 0]
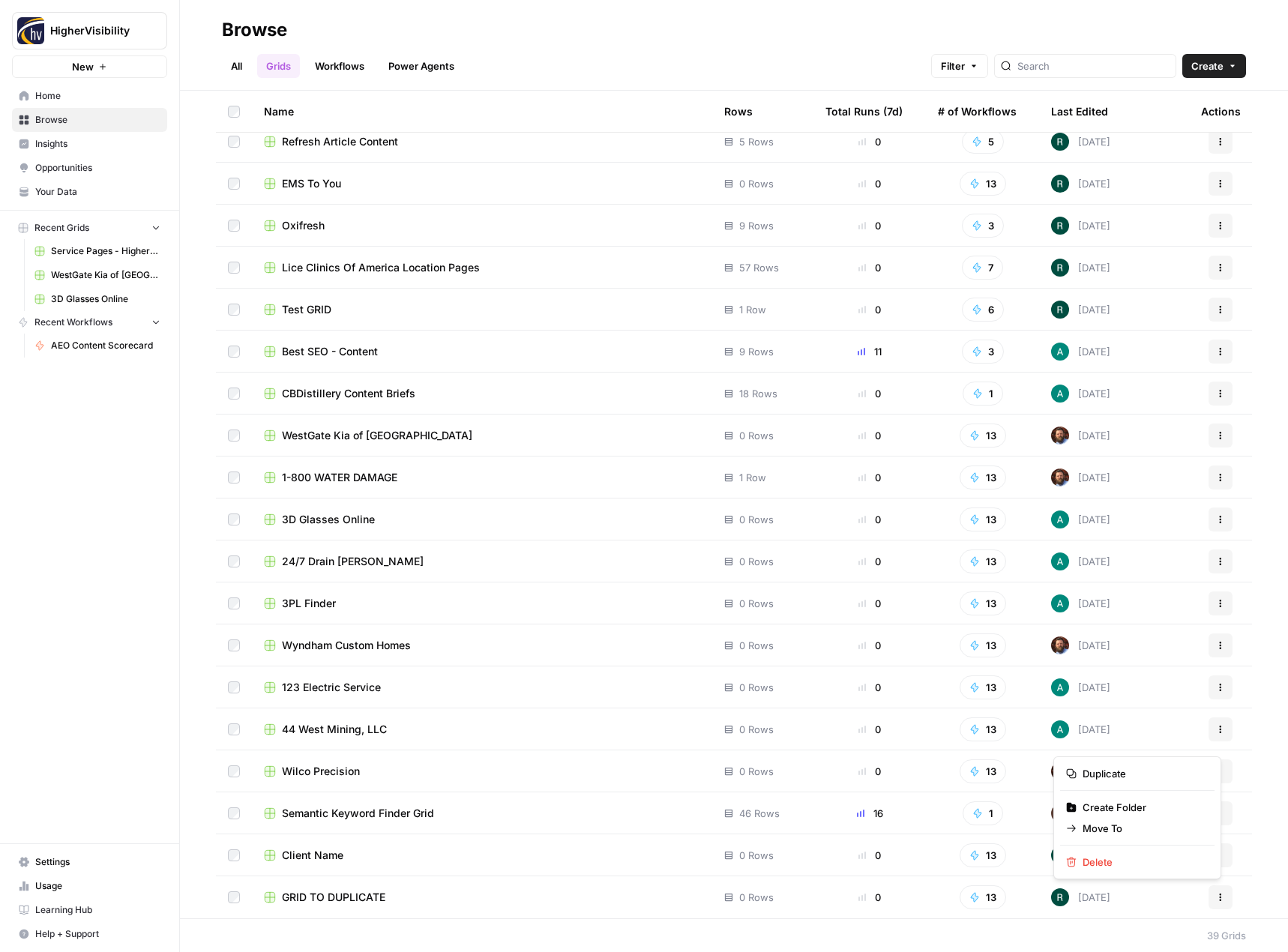
click at [1216, 899] on icon "button" at bounding box center [1221, 897] width 9 height 9
click at [1152, 775] on span "Duplicate" at bounding box center [1143, 773] width 120 height 15
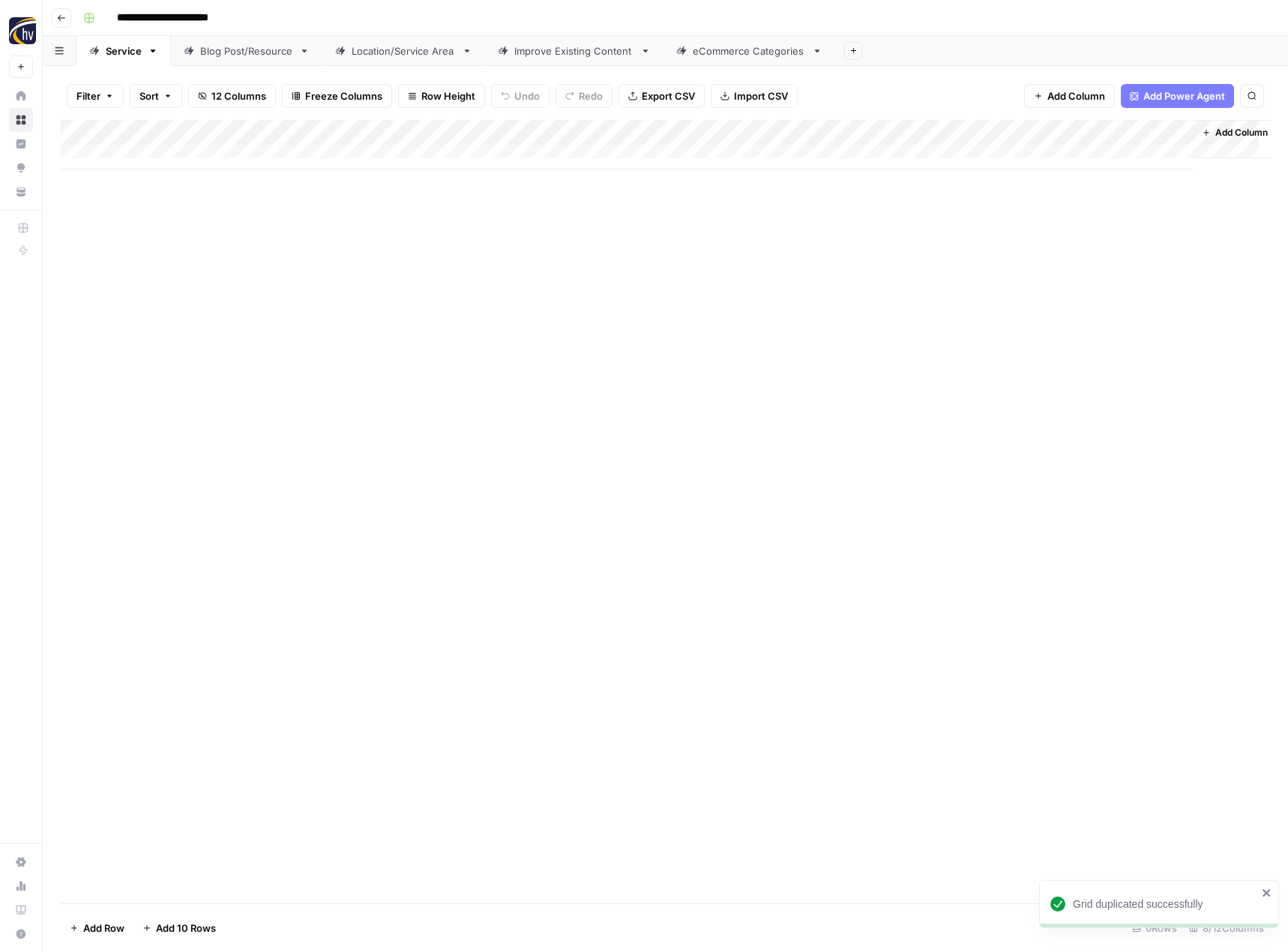
click at [174, 16] on input "**********" at bounding box center [188, 18] width 155 height 24
paste input
type input "**********"
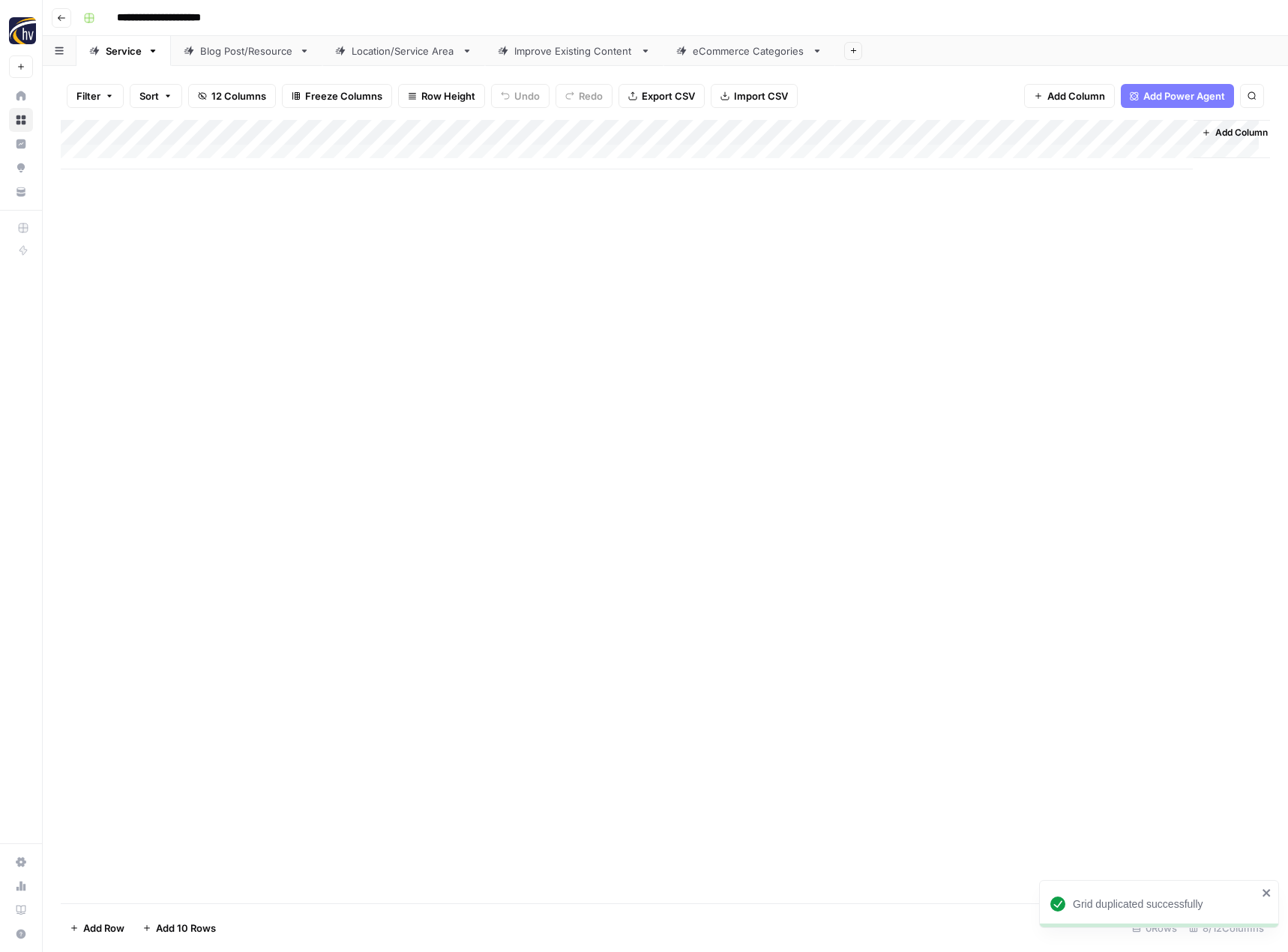
click at [261, 357] on div "Add Column" at bounding box center [666, 512] width 1209 height 784
click at [353, 131] on div "Add Column" at bounding box center [666, 144] width 1209 height 49
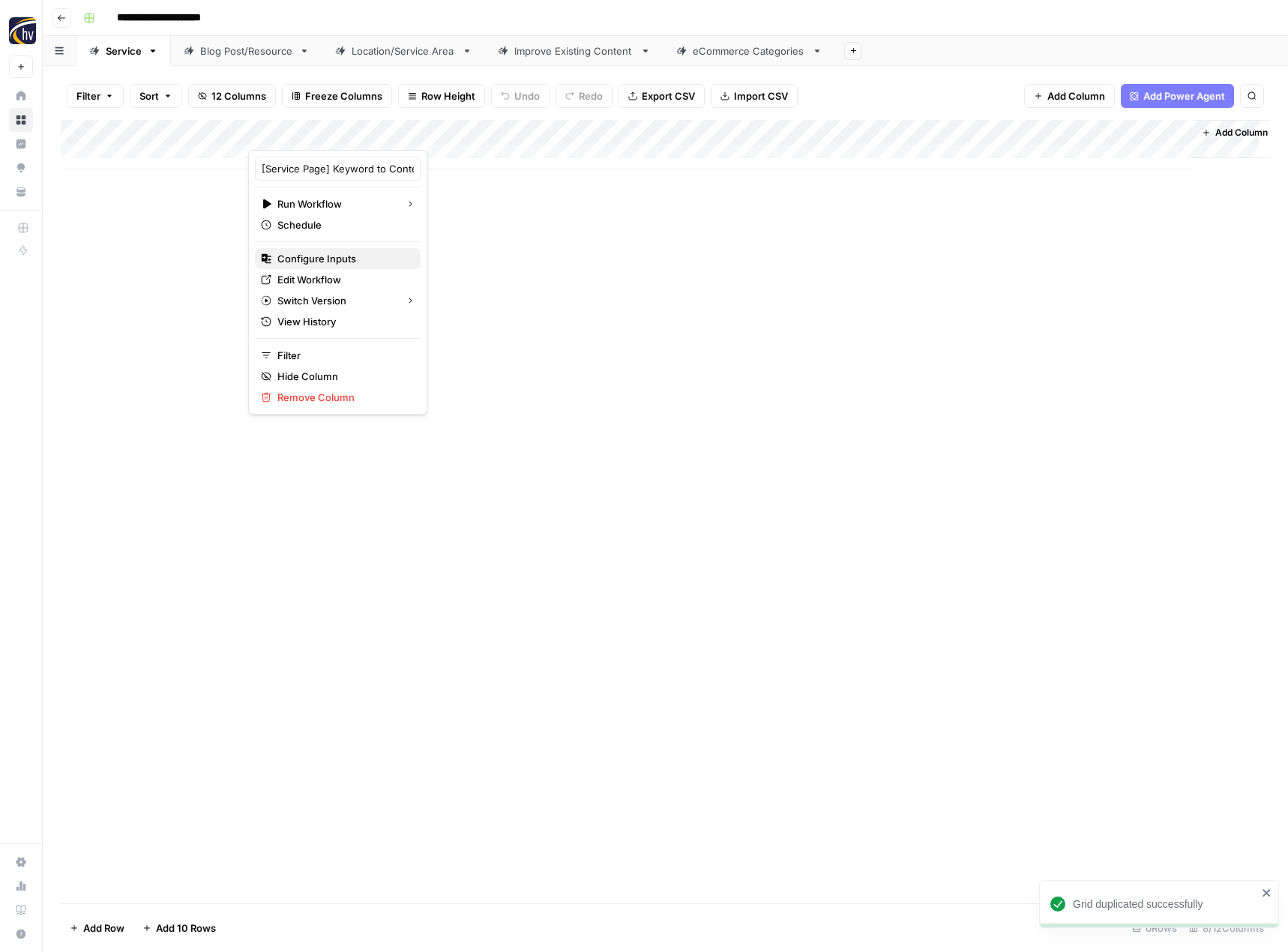
click at [305, 260] on span "Configure Inputs" at bounding box center [343, 258] width 131 height 15
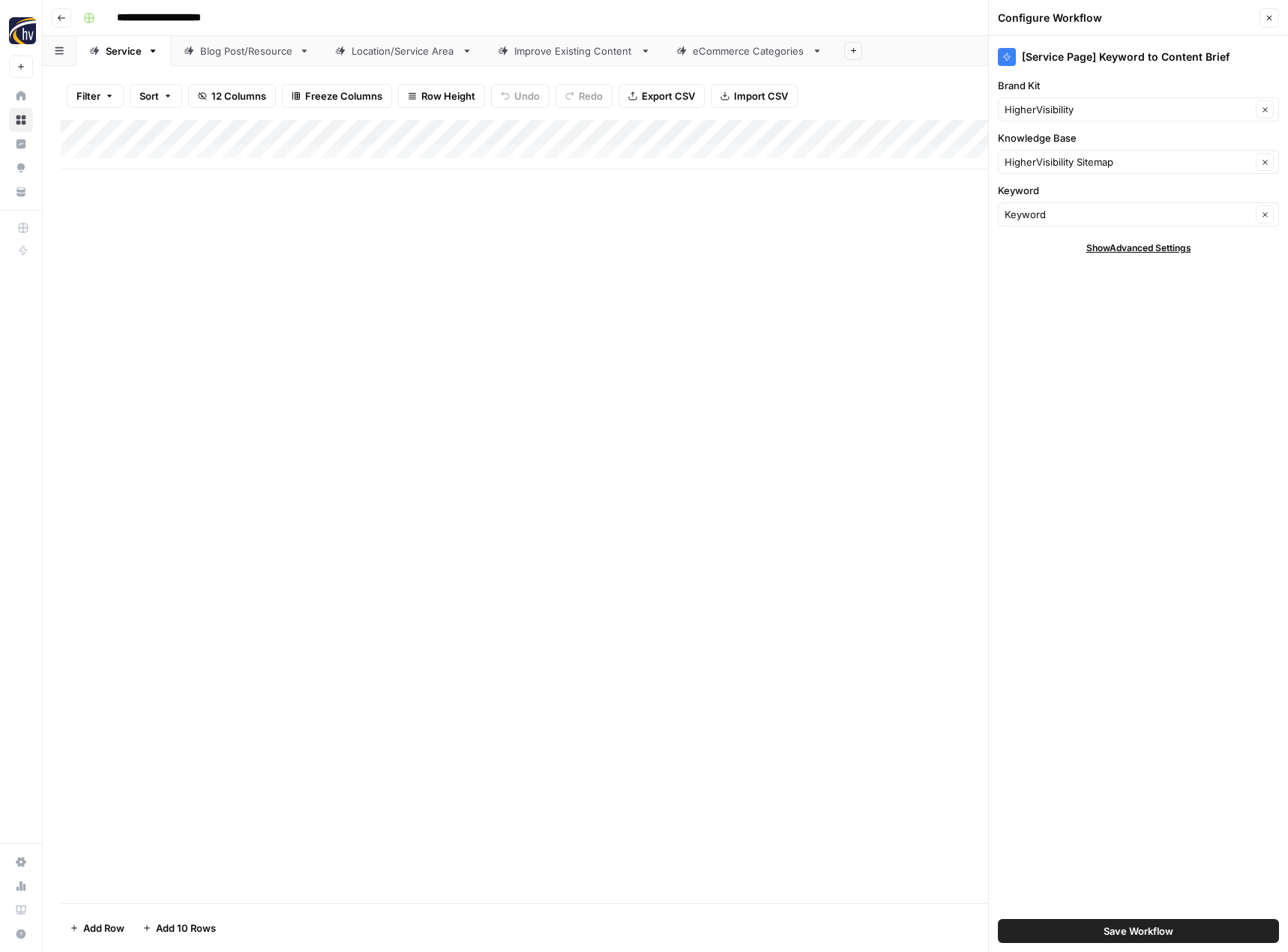
click at [1082, 94] on div "Brand Kit HigherVisibility Clear" at bounding box center [1139, 100] width 281 height 43
click at [1069, 114] on input "Brand Kit" at bounding box center [1128, 109] width 247 height 15
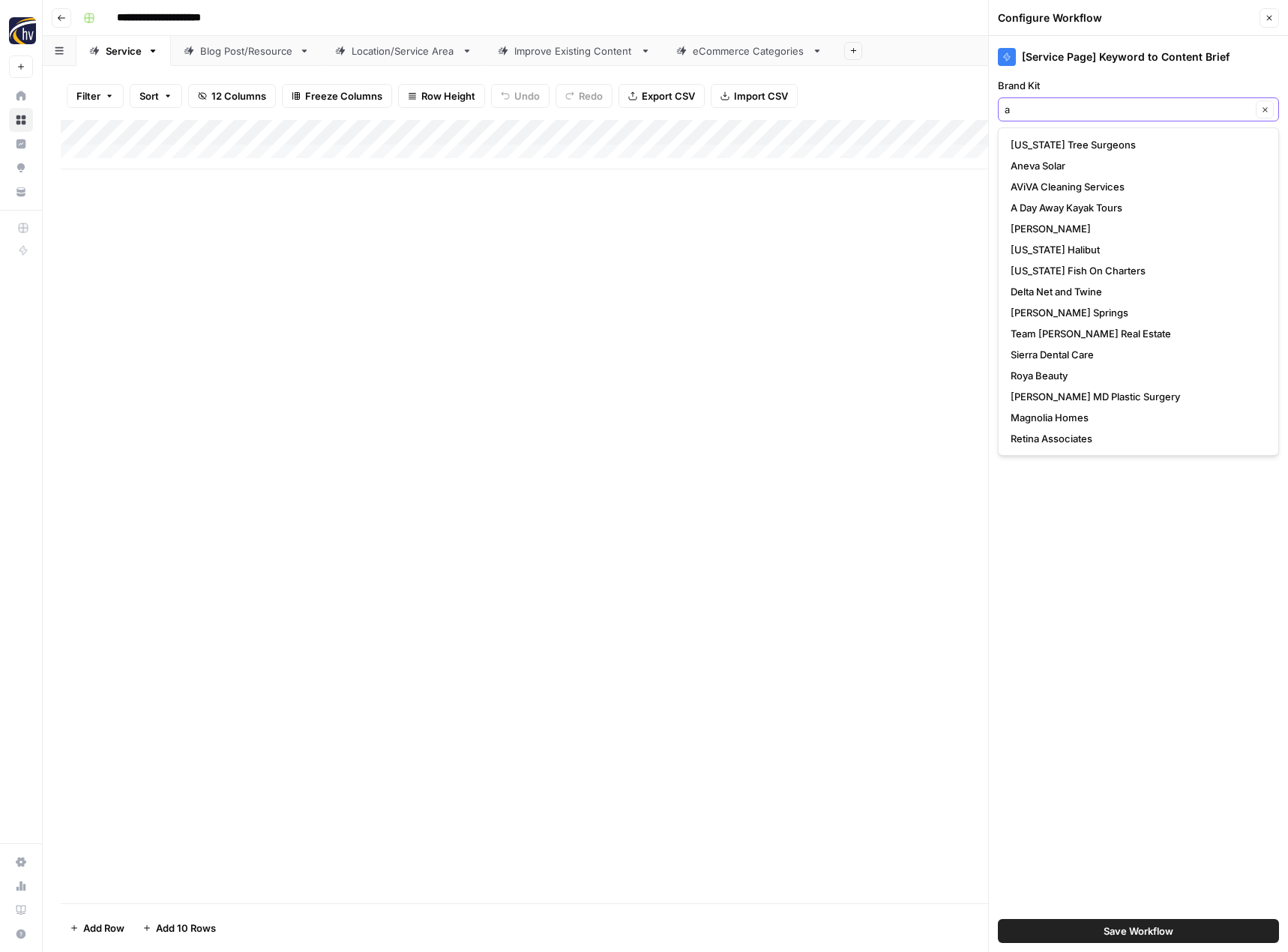
type input "a"
click at [1078, 206] on span "A Day Away Kayak Tours" at bounding box center [1135, 207] width 250 height 15
type input "A Day Away Kayak Tours"
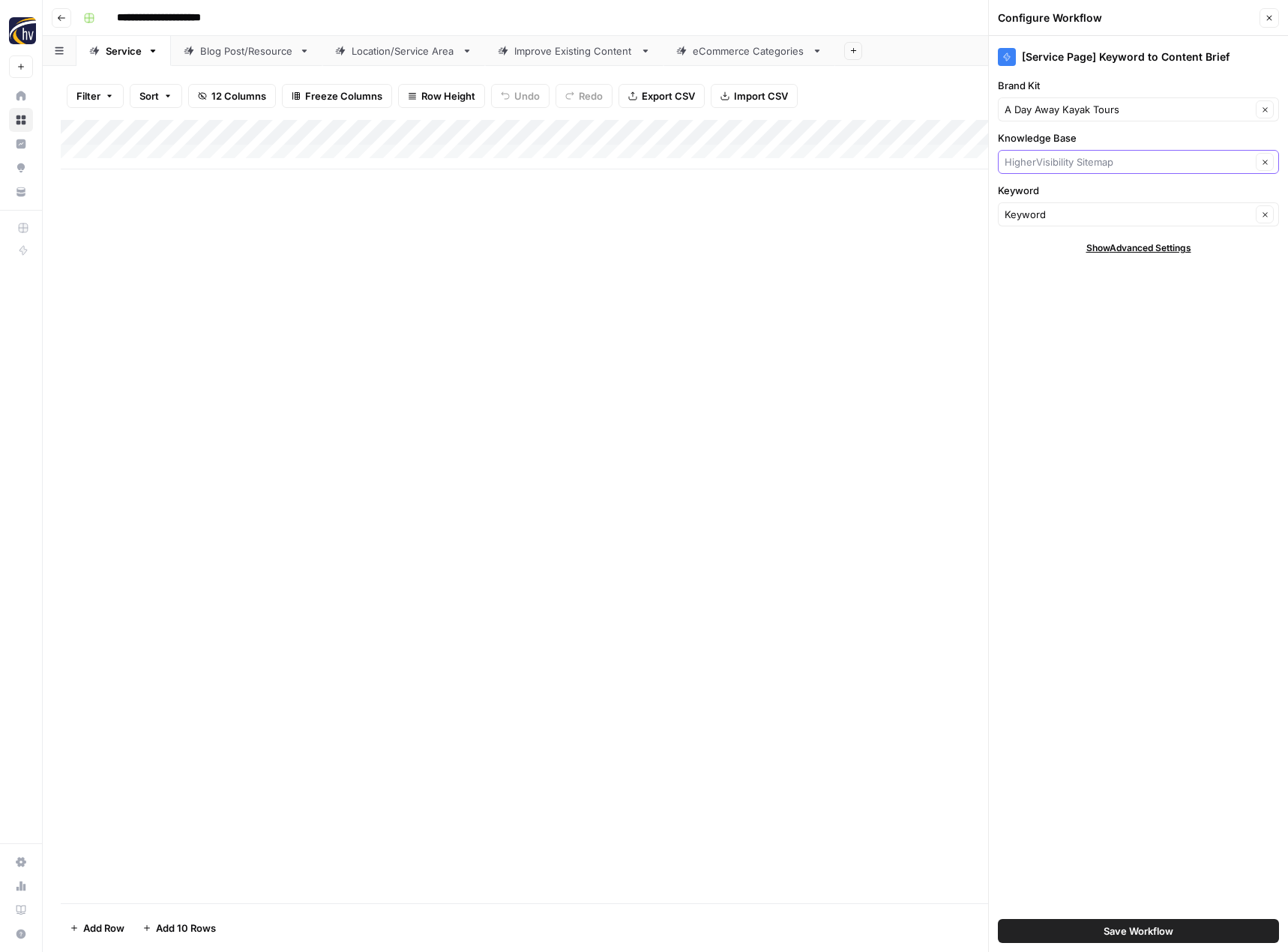
click at [1071, 163] on input "Knowledge Base" at bounding box center [1128, 162] width 247 height 15
click at [1061, 212] on span "A Day Away Kayak Tours Sitemap" at bounding box center [1135, 218] width 250 height 15
type input "A Day Away Kayak Tours Sitemap"
click at [1091, 931] on button "Save Workflow" at bounding box center [1139, 930] width 281 height 24
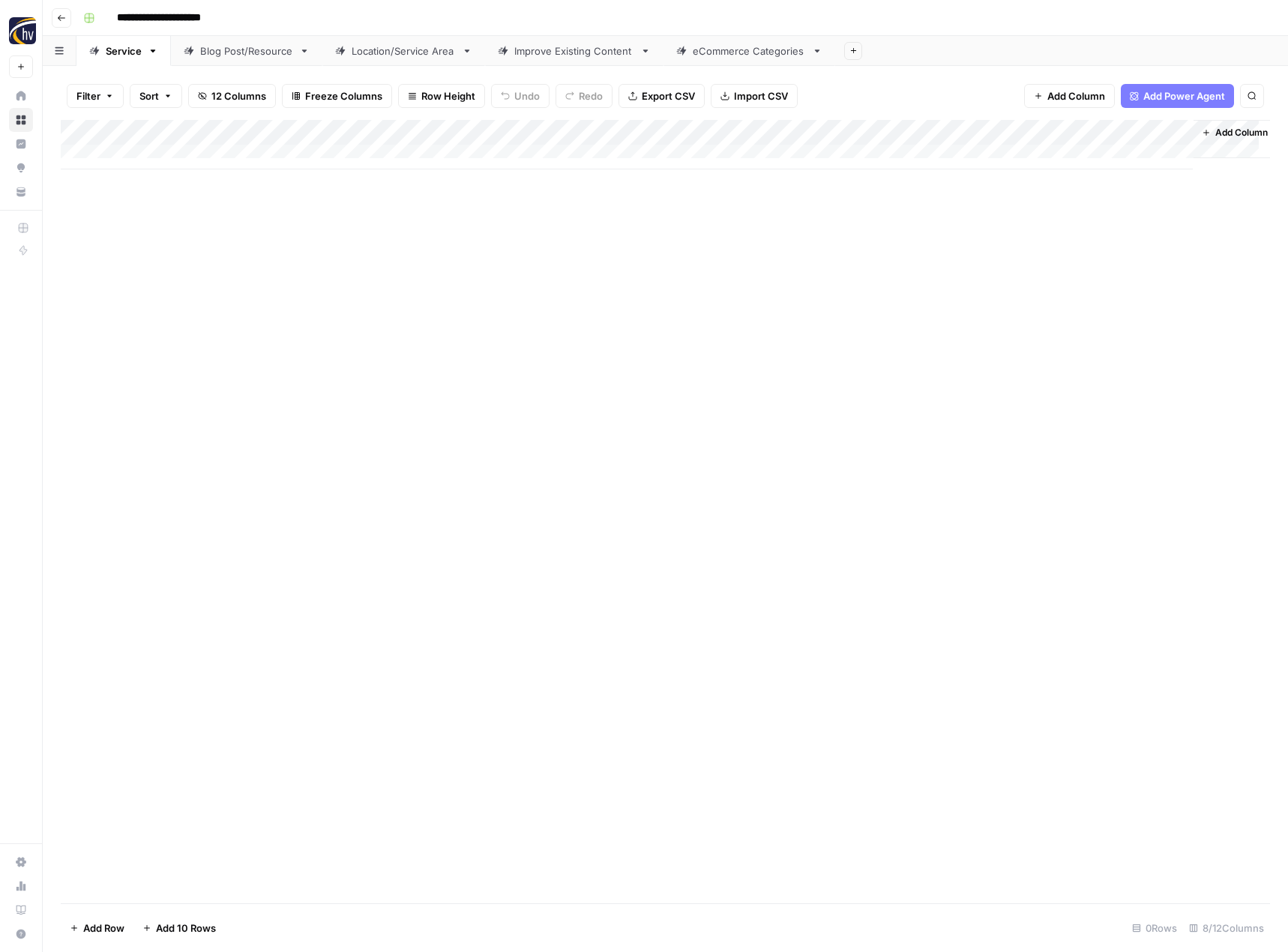
click at [1031, 132] on div "Add Column" at bounding box center [666, 144] width 1209 height 49
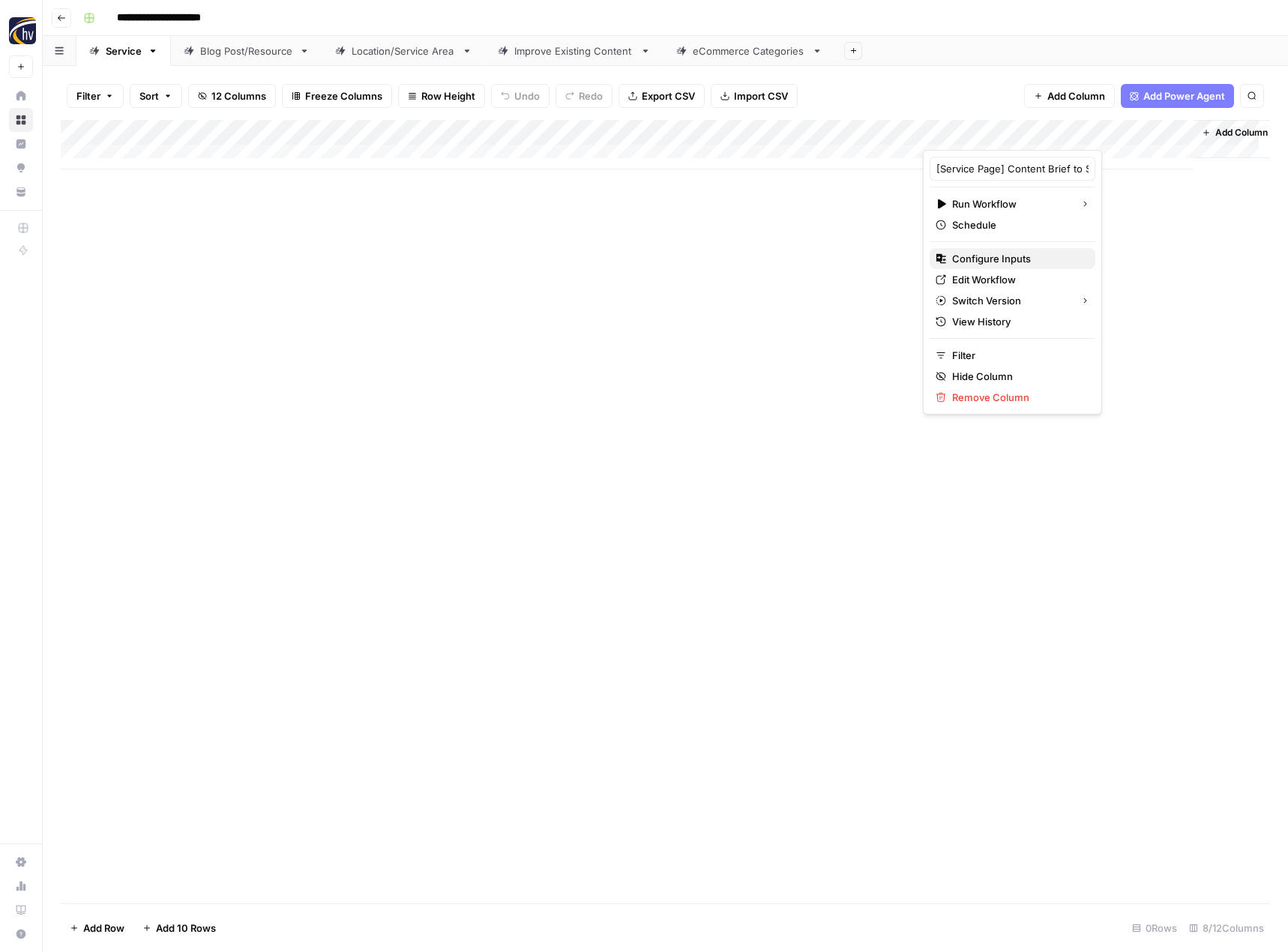
click at [980, 262] on span "Configure Inputs" at bounding box center [1018, 258] width 131 height 15
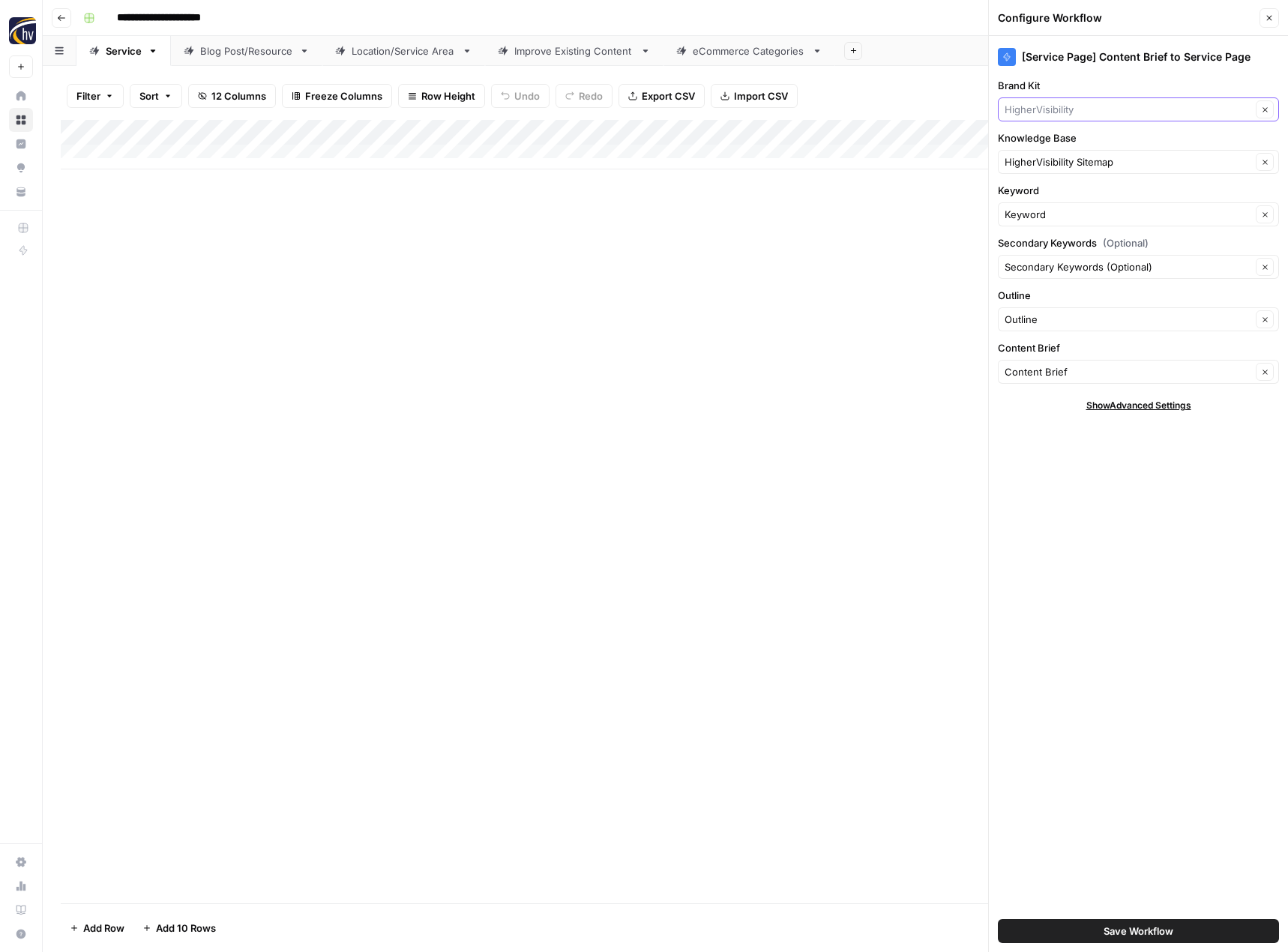
click at [1053, 110] on input "Brand Kit" at bounding box center [1128, 109] width 247 height 15
click at [1058, 138] on span "A Day Away Kayak Tours" at bounding box center [1135, 144] width 250 height 15
type input "A Day Away Kayak Tours"
click at [1058, 165] on input "Knowledge Base" at bounding box center [1128, 162] width 247 height 15
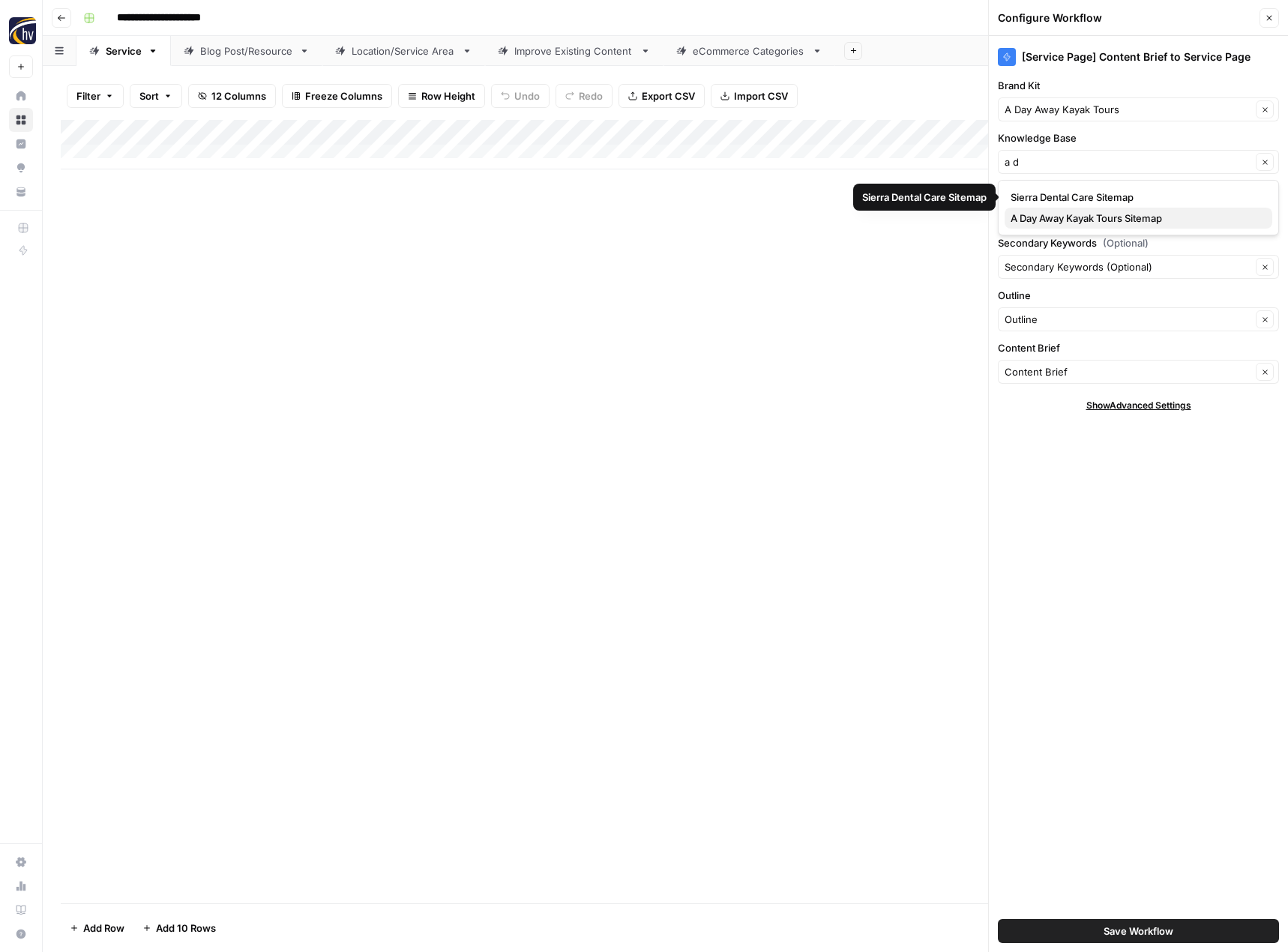
click at [1058, 214] on span "A Day Away Kayak Tours Sitemap" at bounding box center [1135, 218] width 250 height 15
type input "A Day Away Kayak Tours Sitemap"
click at [1104, 933] on span "Save Workflow" at bounding box center [1139, 930] width 70 height 15
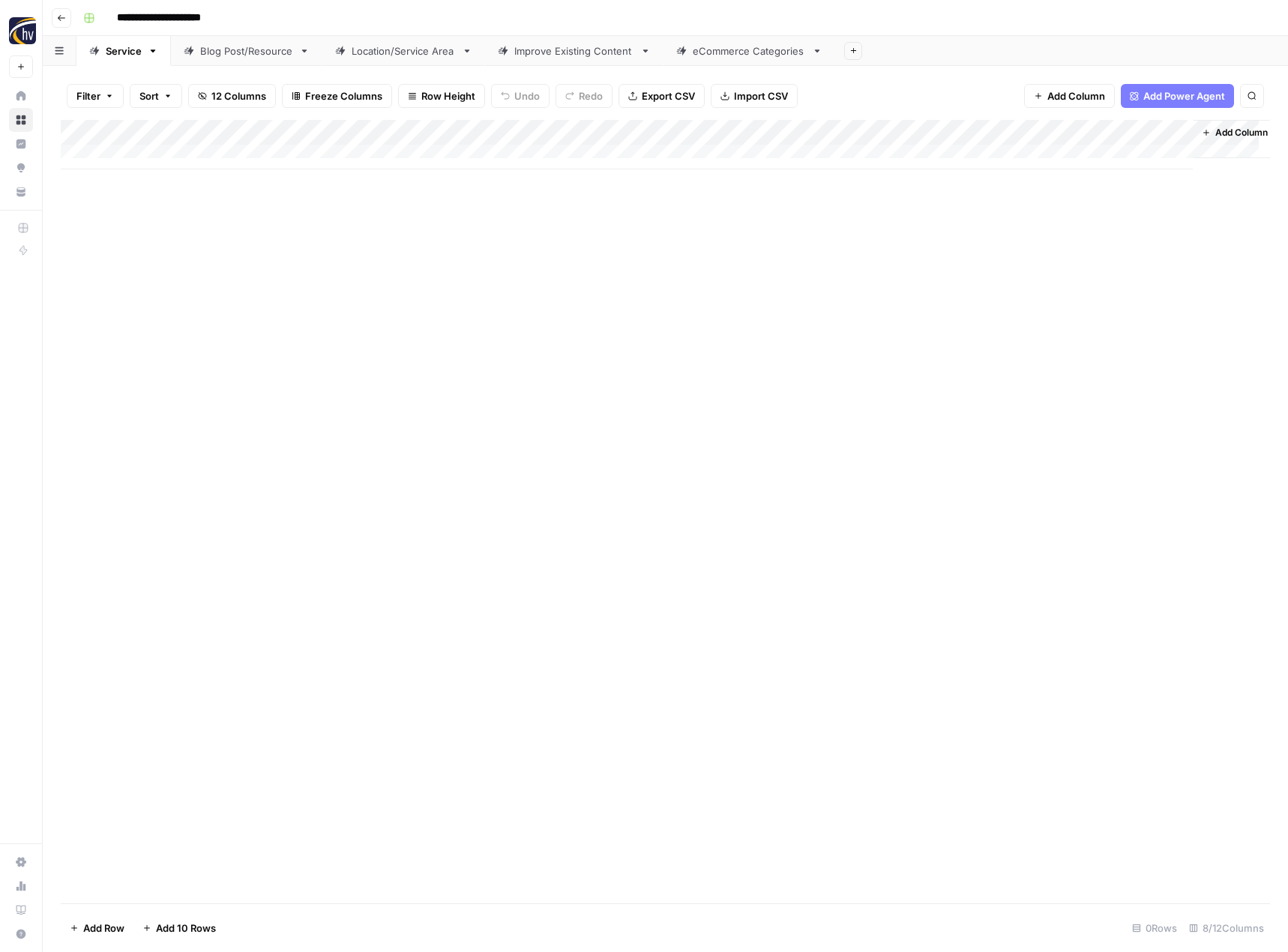
click at [261, 50] on div "Blog Post/Resource" at bounding box center [247, 50] width 93 height 15
click at [349, 132] on div "Add Column" at bounding box center [666, 144] width 1209 height 49
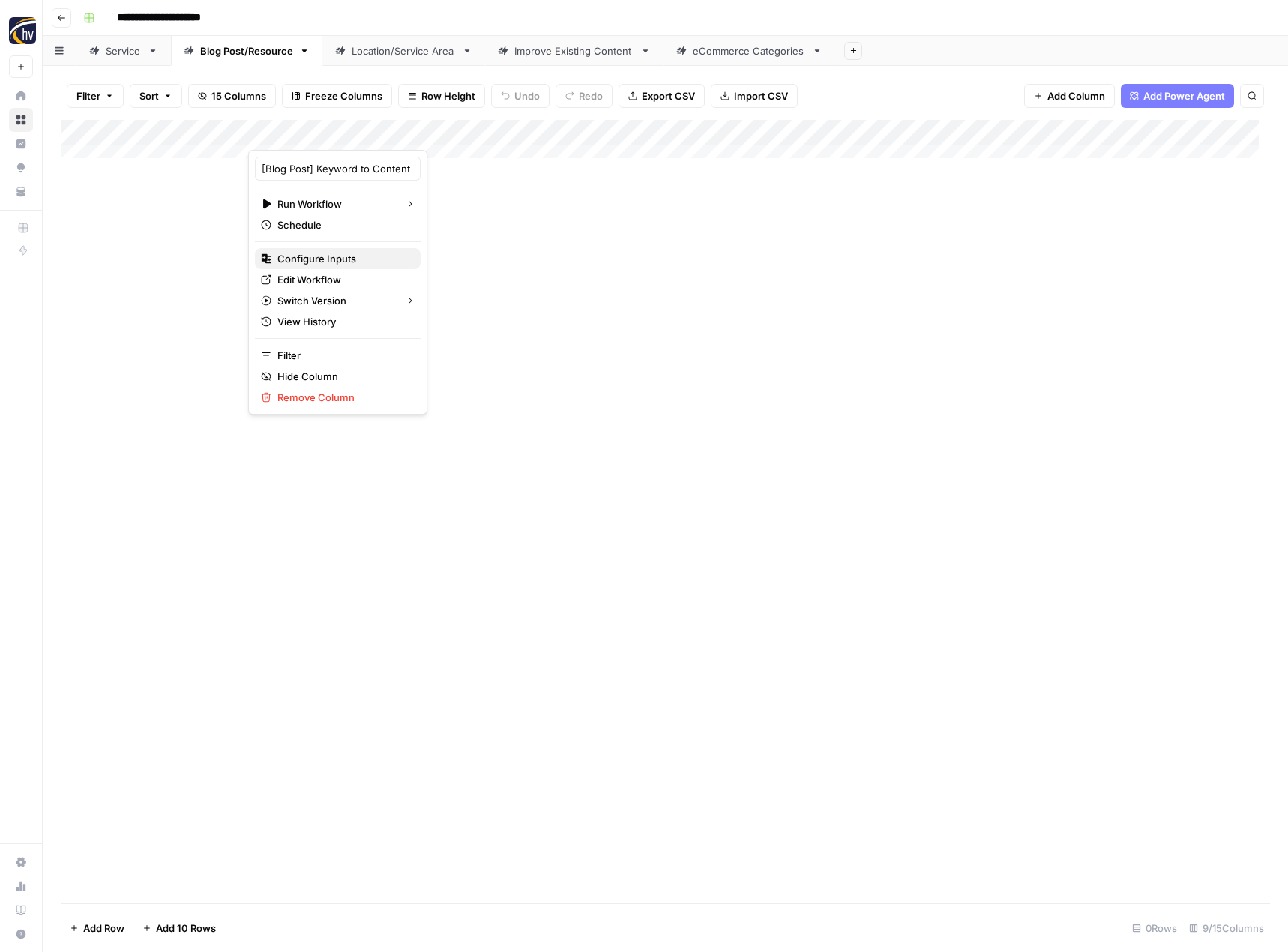
click at [317, 260] on span "Configure Inputs" at bounding box center [343, 258] width 131 height 15
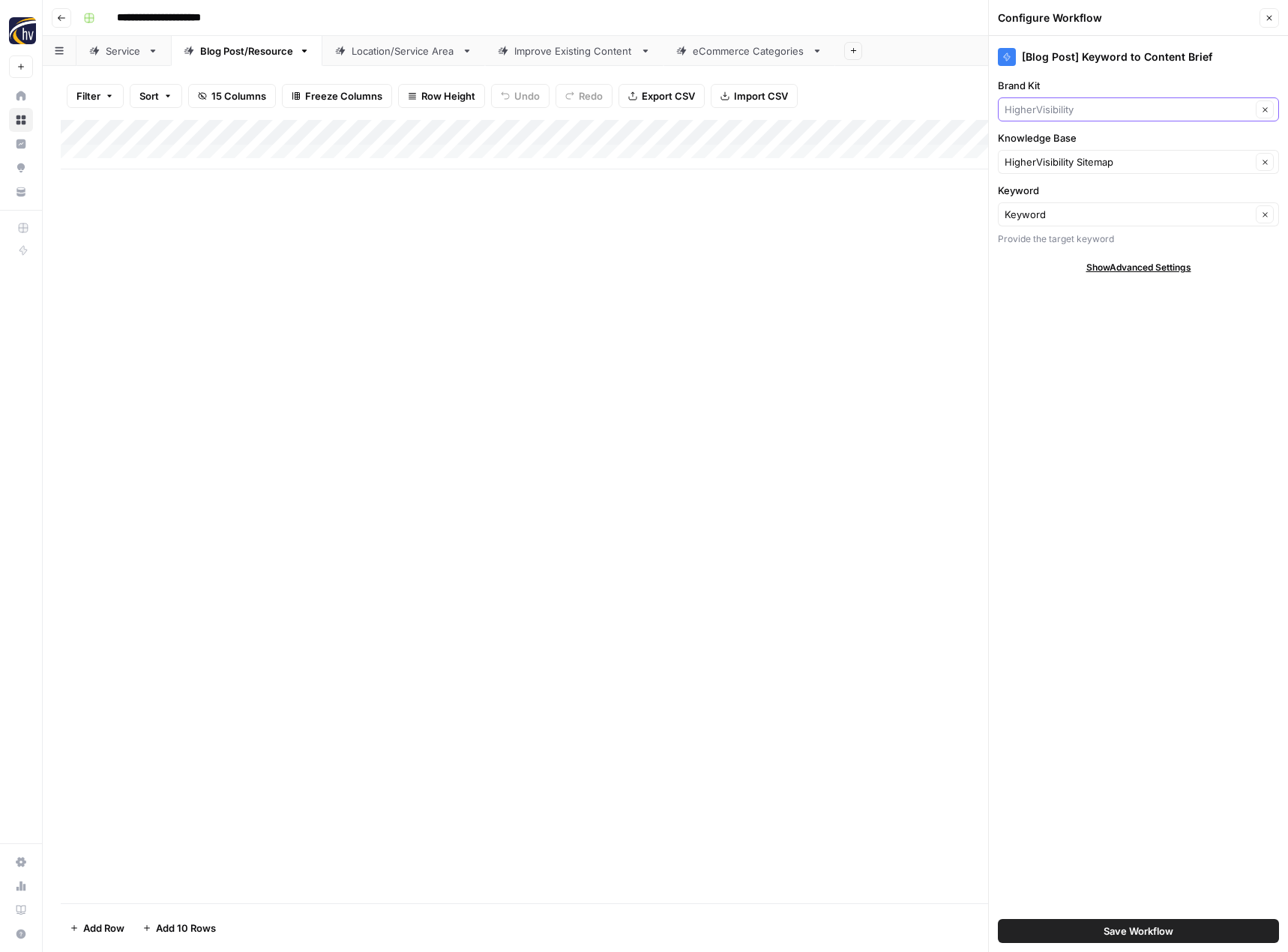
click at [1048, 107] on input "Brand Kit" at bounding box center [1128, 109] width 247 height 15
click at [1065, 141] on span "A Day Away Kayak Tours" at bounding box center [1135, 144] width 250 height 15
type input "A Day Away Kayak Tours"
click at [1079, 165] on input "Knowledge Base" at bounding box center [1128, 162] width 247 height 15
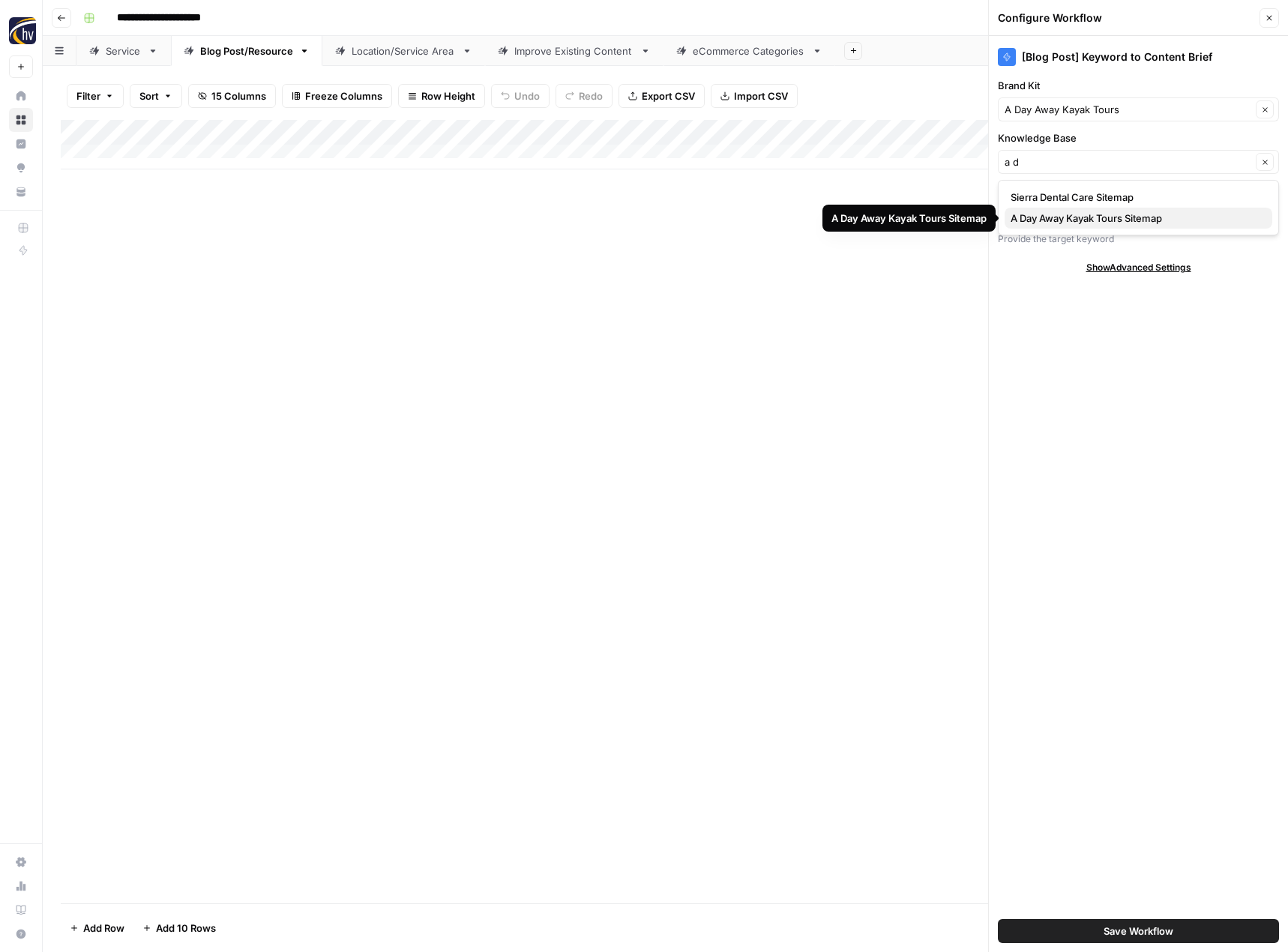
click at [1078, 219] on span "A Day Away Kayak Tours Sitemap" at bounding box center [1135, 218] width 250 height 15
type input "A Day Away Kayak Tours Sitemap"
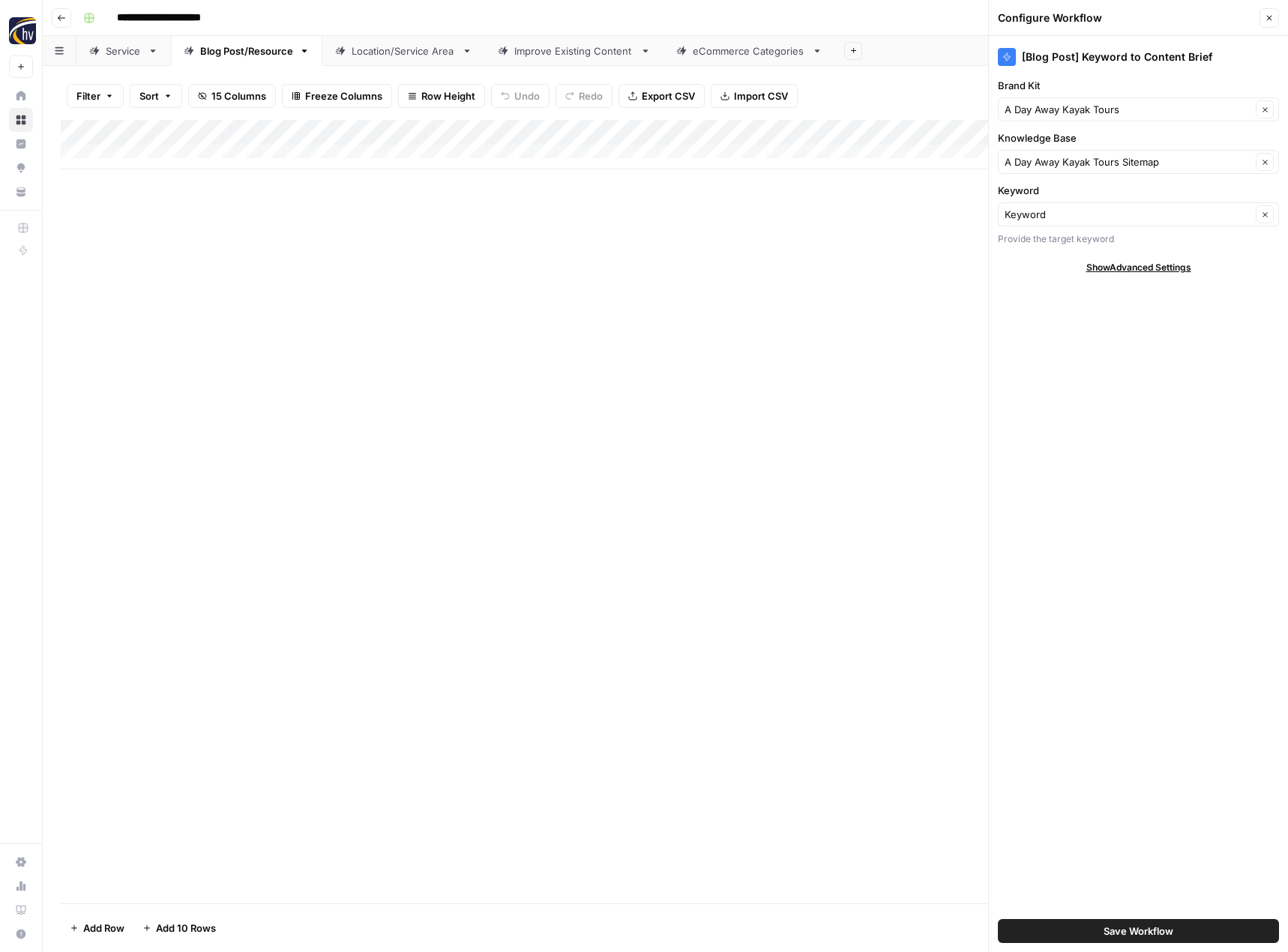
click at [1090, 928] on button "Save Workflow" at bounding box center [1139, 930] width 281 height 24
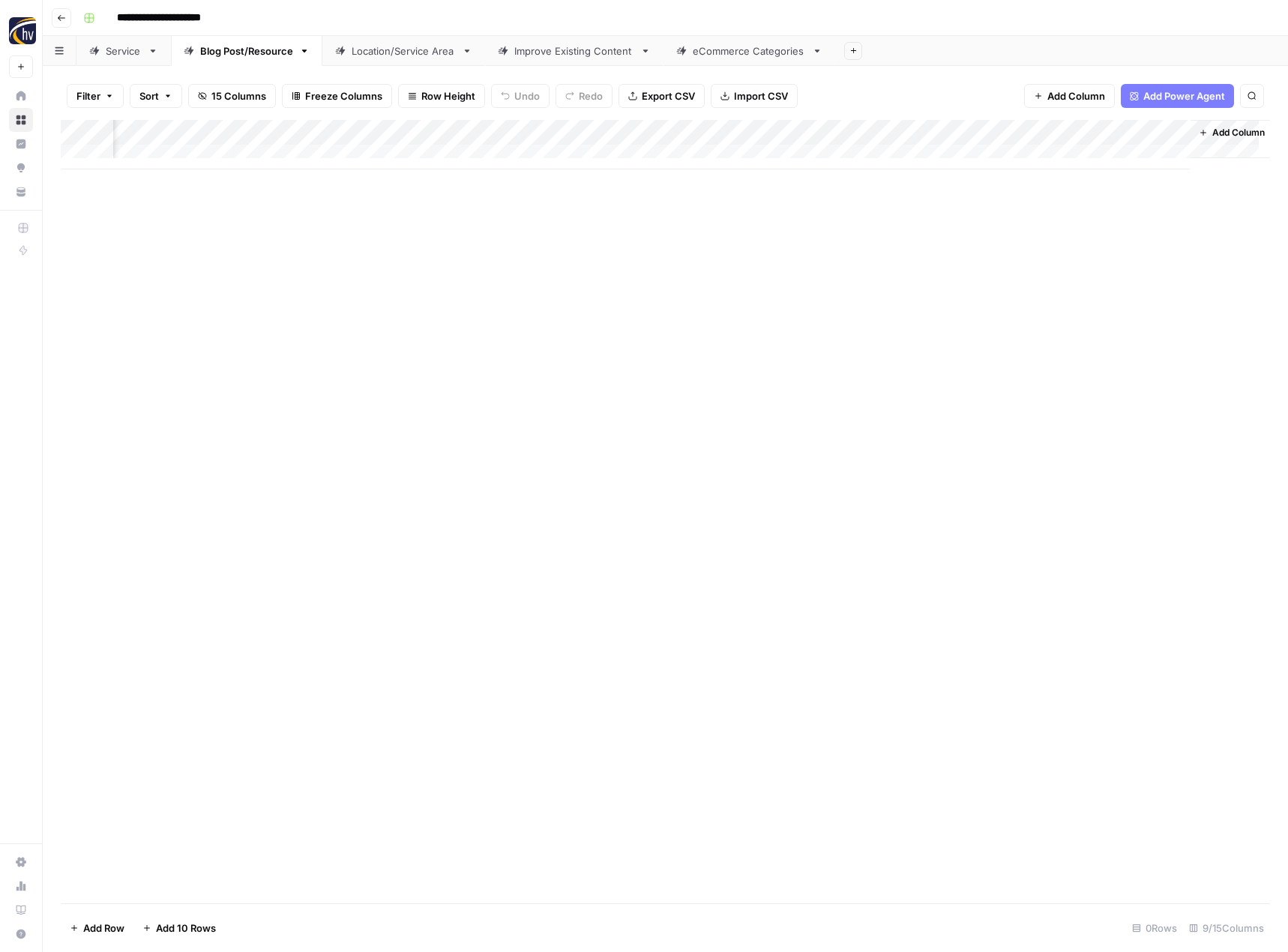
scroll to position [0, 153]
click at [1012, 134] on div "Add Column" at bounding box center [666, 144] width 1209 height 49
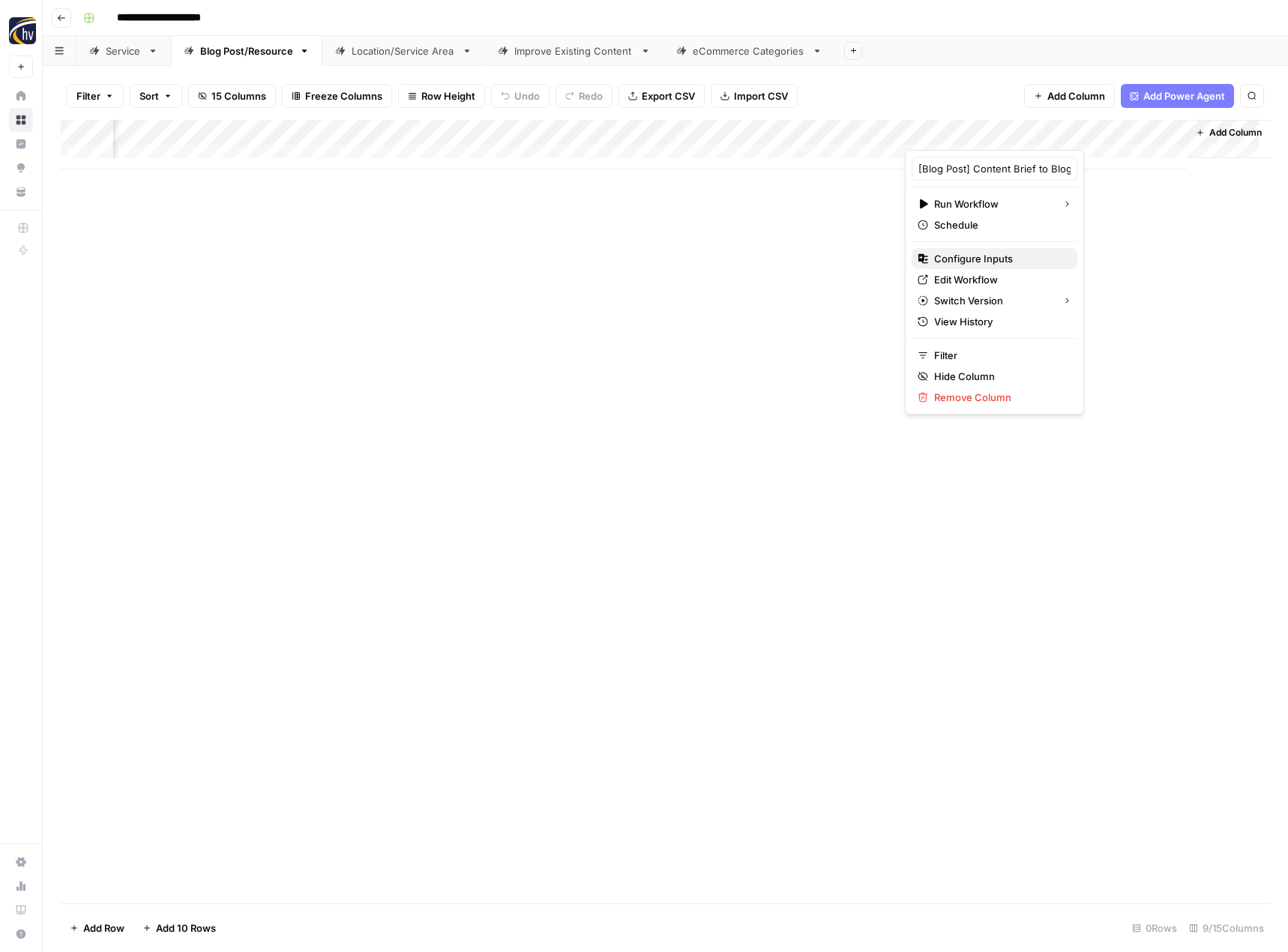
click at [964, 258] on span "Configure Inputs" at bounding box center [1000, 258] width 131 height 15
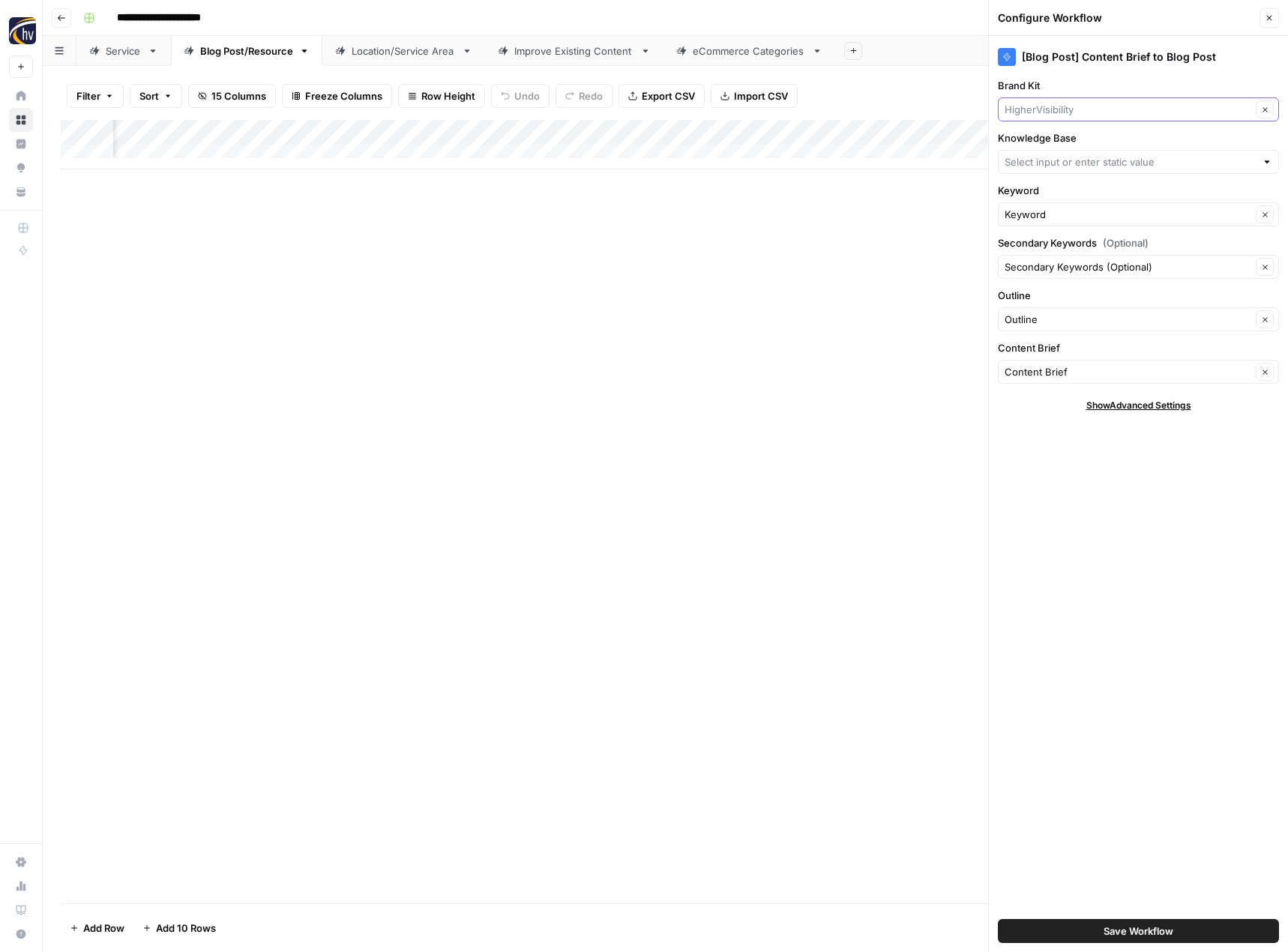
click at [1048, 113] on input "Brand Kit" at bounding box center [1128, 109] width 247 height 15
click at [1040, 147] on span "A Day Away Kayak Tours" at bounding box center [1135, 144] width 250 height 15
type input "A Day Away Kayak Tours"
click at [1053, 164] on input "Knowledge Base" at bounding box center [1130, 162] width 251 height 15
click at [1031, 218] on span "A Day Away Kayak Tours Sitemap" at bounding box center [1135, 218] width 250 height 15
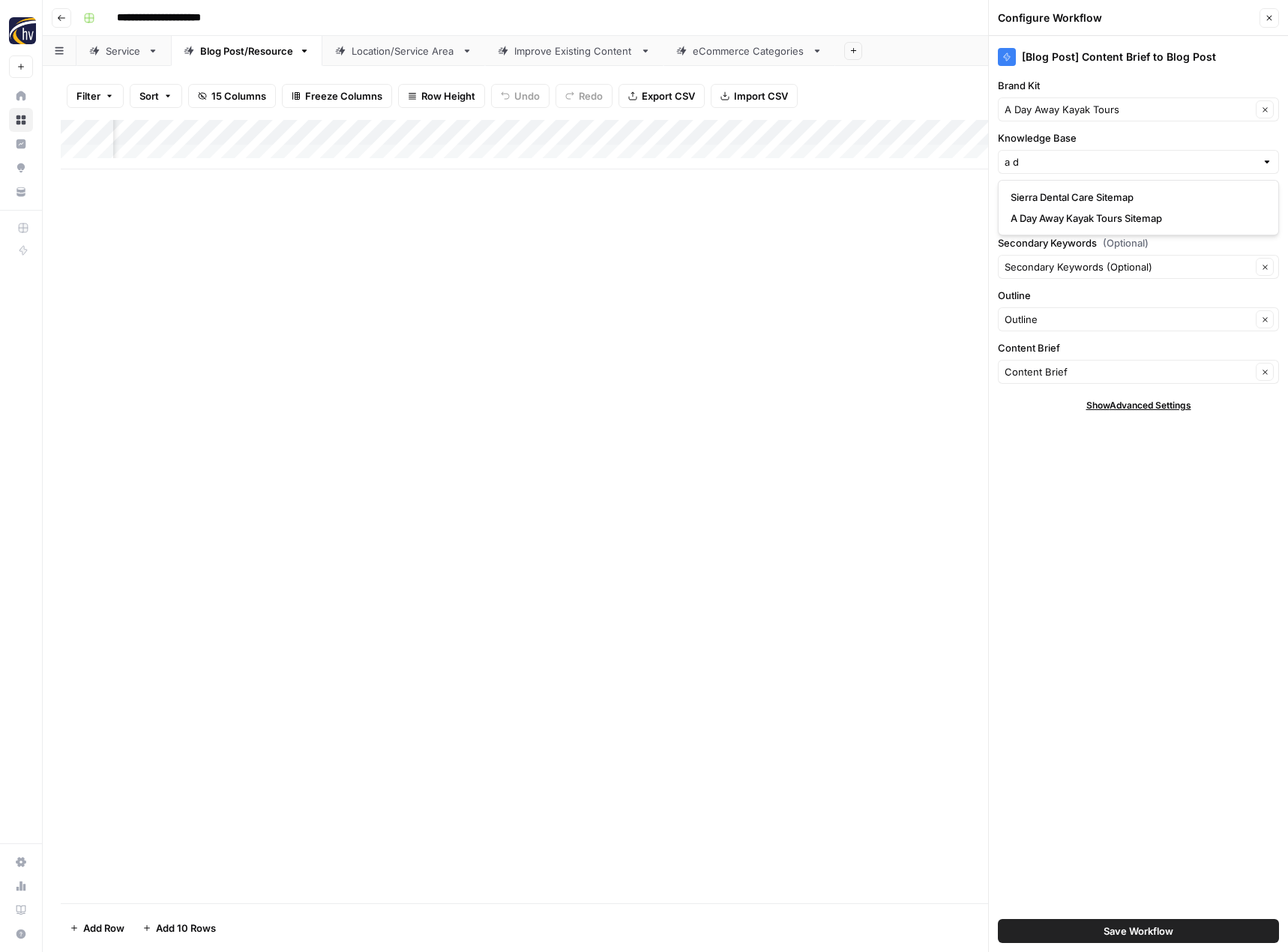
type input "A Day Away Kayak Tours Sitemap"
click at [1096, 933] on button "Save Workflow" at bounding box center [1139, 930] width 281 height 24
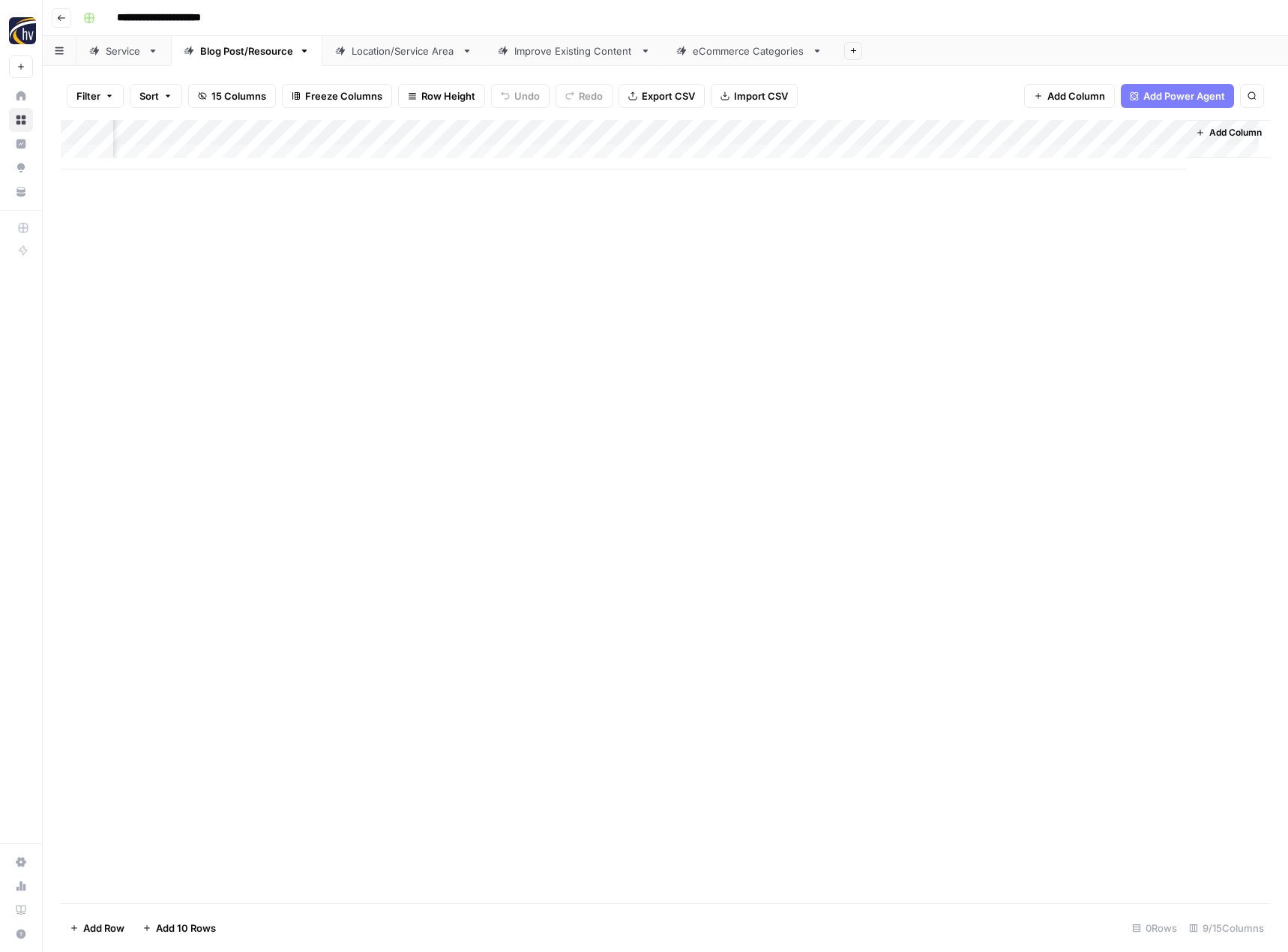
click at [420, 58] on div "Location/Service Area" at bounding box center [404, 50] width 104 height 15
click at [469, 132] on div "Add Column" at bounding box center [666, 144] width 1209 height 49
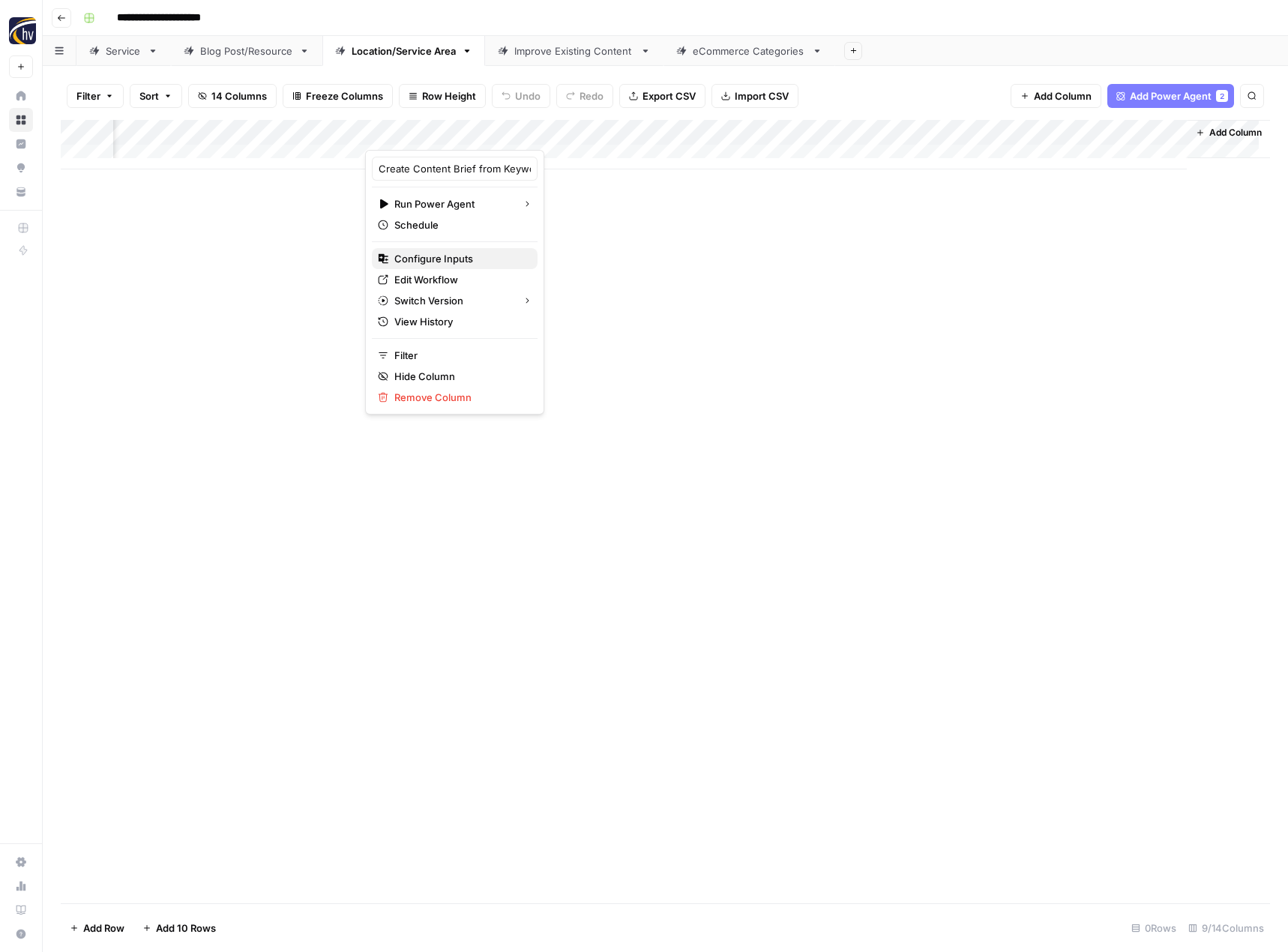
click at [477, 257] on span "Configure Inputs" at bounding box center [460, 258] width 131 height 15
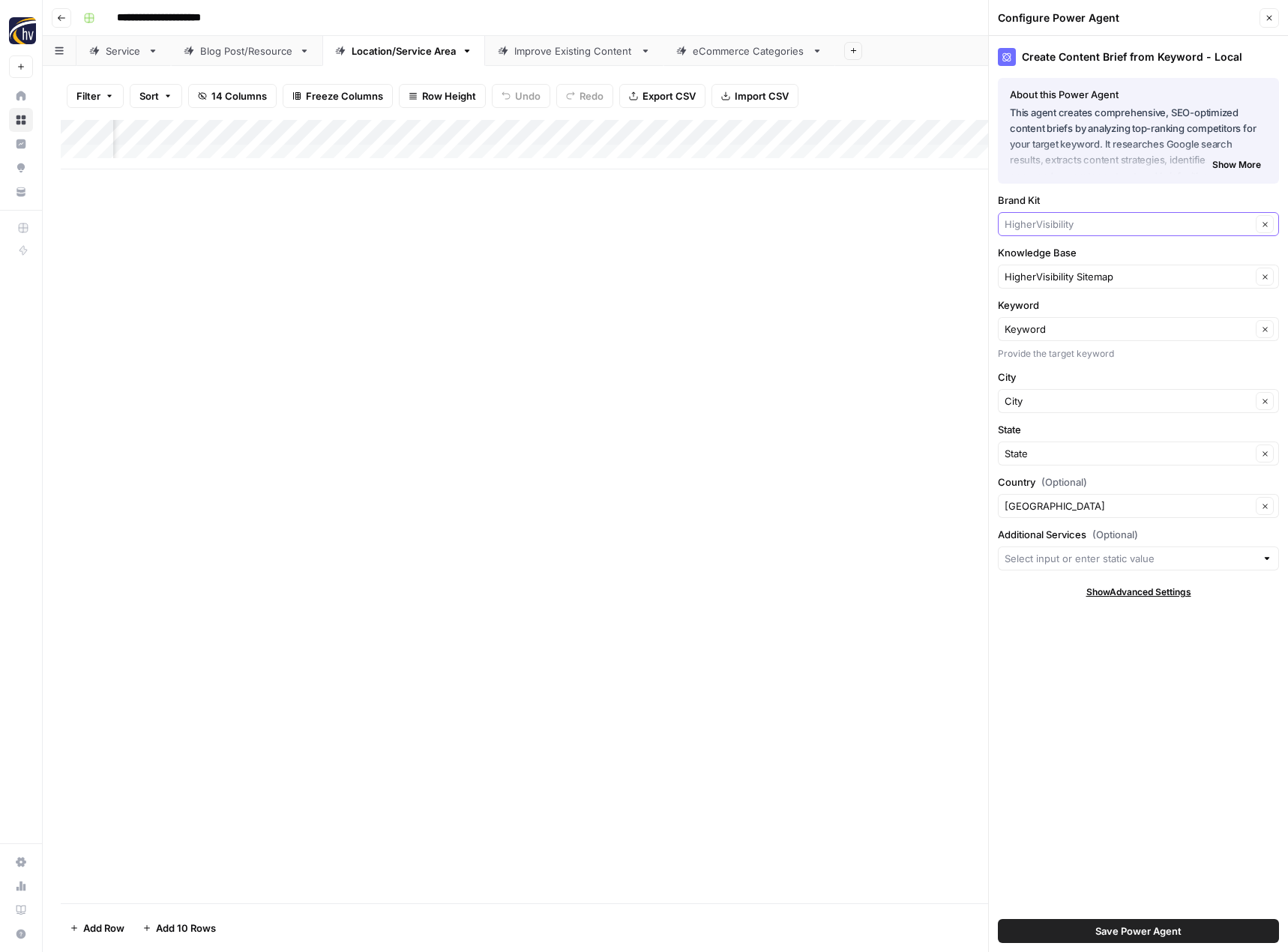
click at [1048, 223] on input "Brand Kit" at bounding box center [1128, 223] width 247 height 15
click at [1065, 258] on span "A Day Away Kayak Tours" at bounding box center [1135, 259] width 250 height 15
type input "A Day Away Kayak Tours"
click at [1055, 270] on input "Knowledge Base" at bounding box center [1128, 276] width 247 height 15
click at [1061, 311] on span "A Day Away Kayak Tours Sitemap" at bounding box center [1135, 311] width 250 height 15
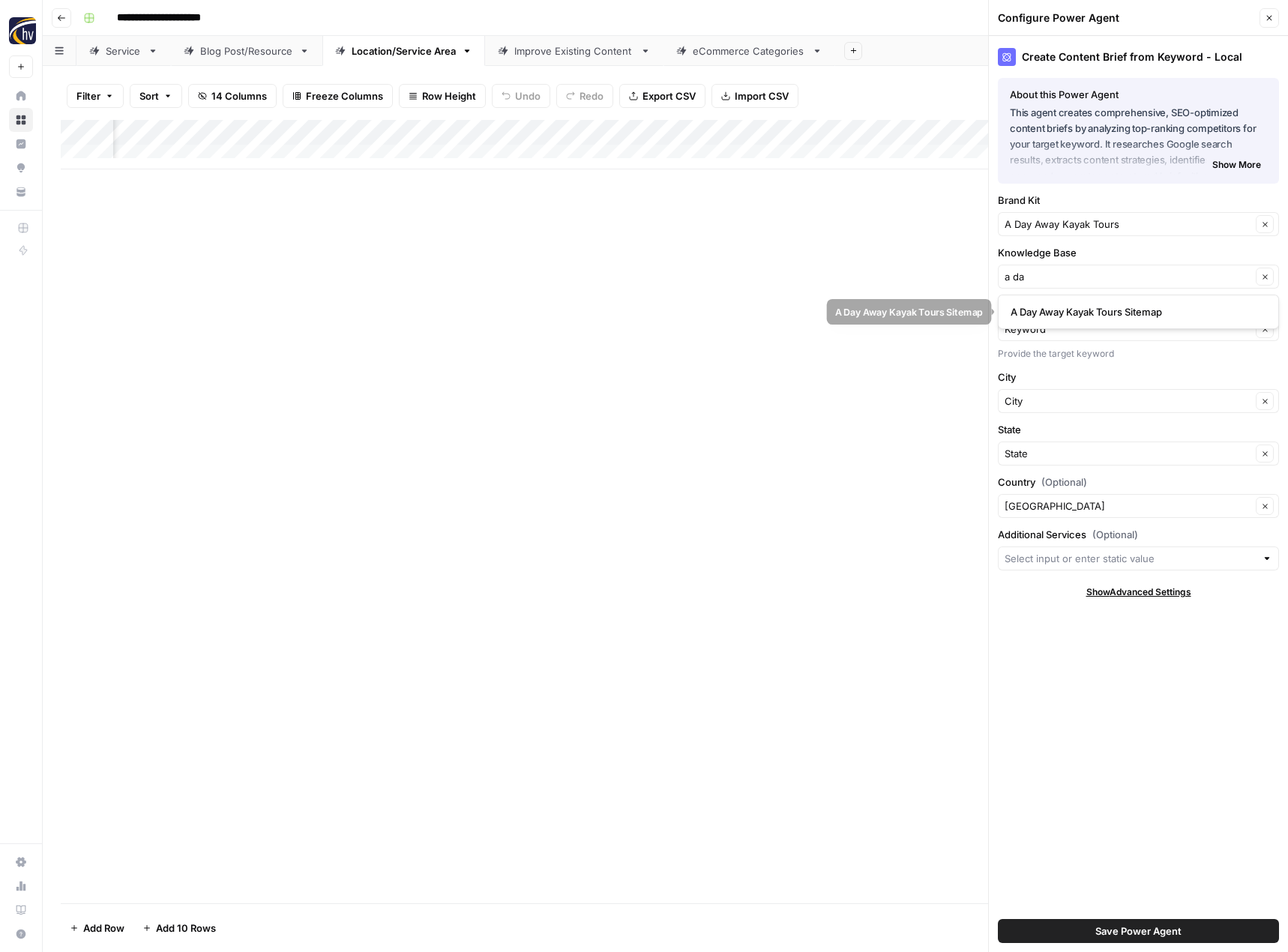
type input "A Day Away Kayak Tours Sitemap"
click at [1085, 929] on button "Save Power Agent" at bounding box center [1139, 930] width 281 height 24
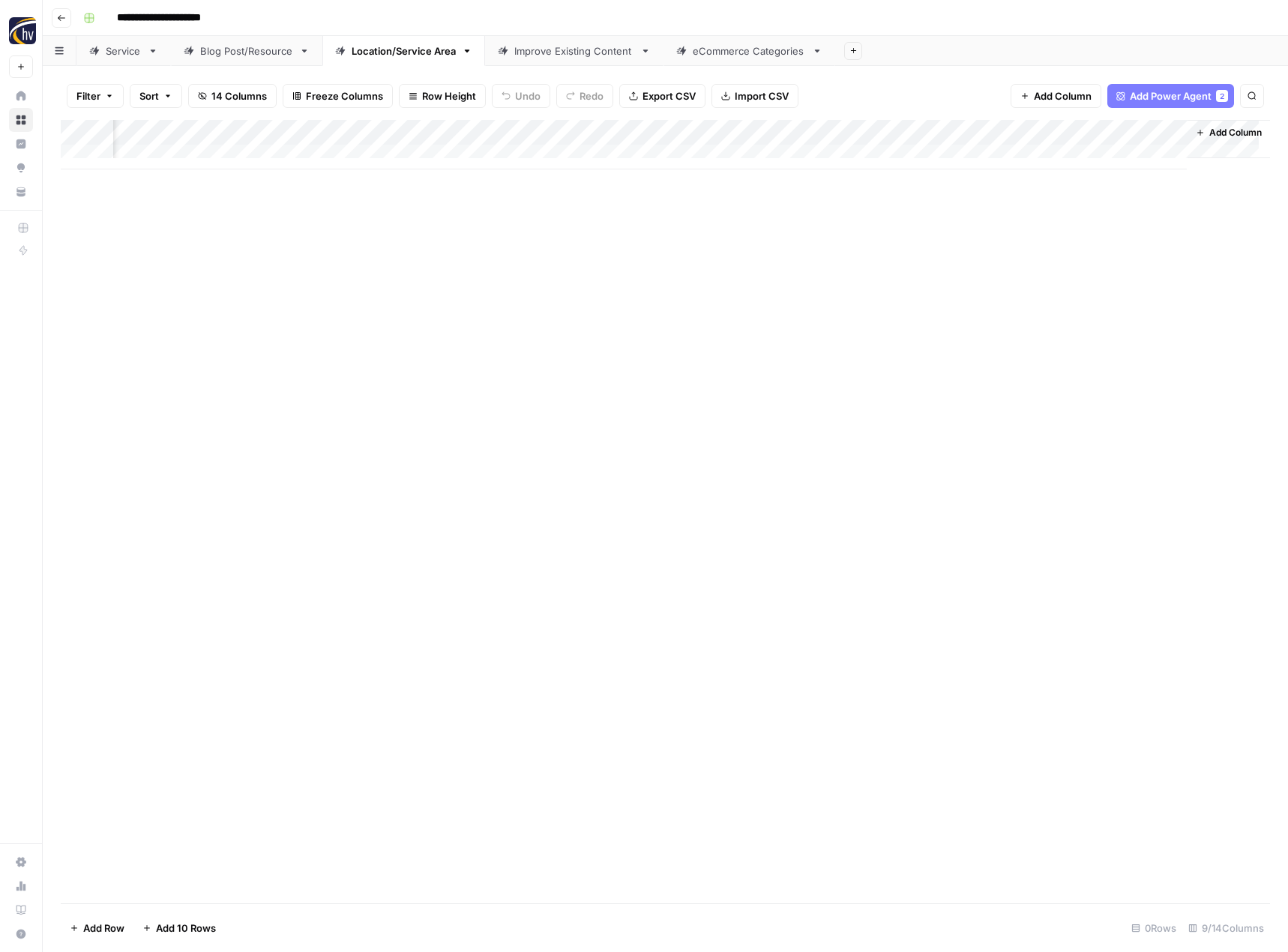
click at [1008, 131] on div "Add Column" at bounding box center [666, 144] width 1209 height 49
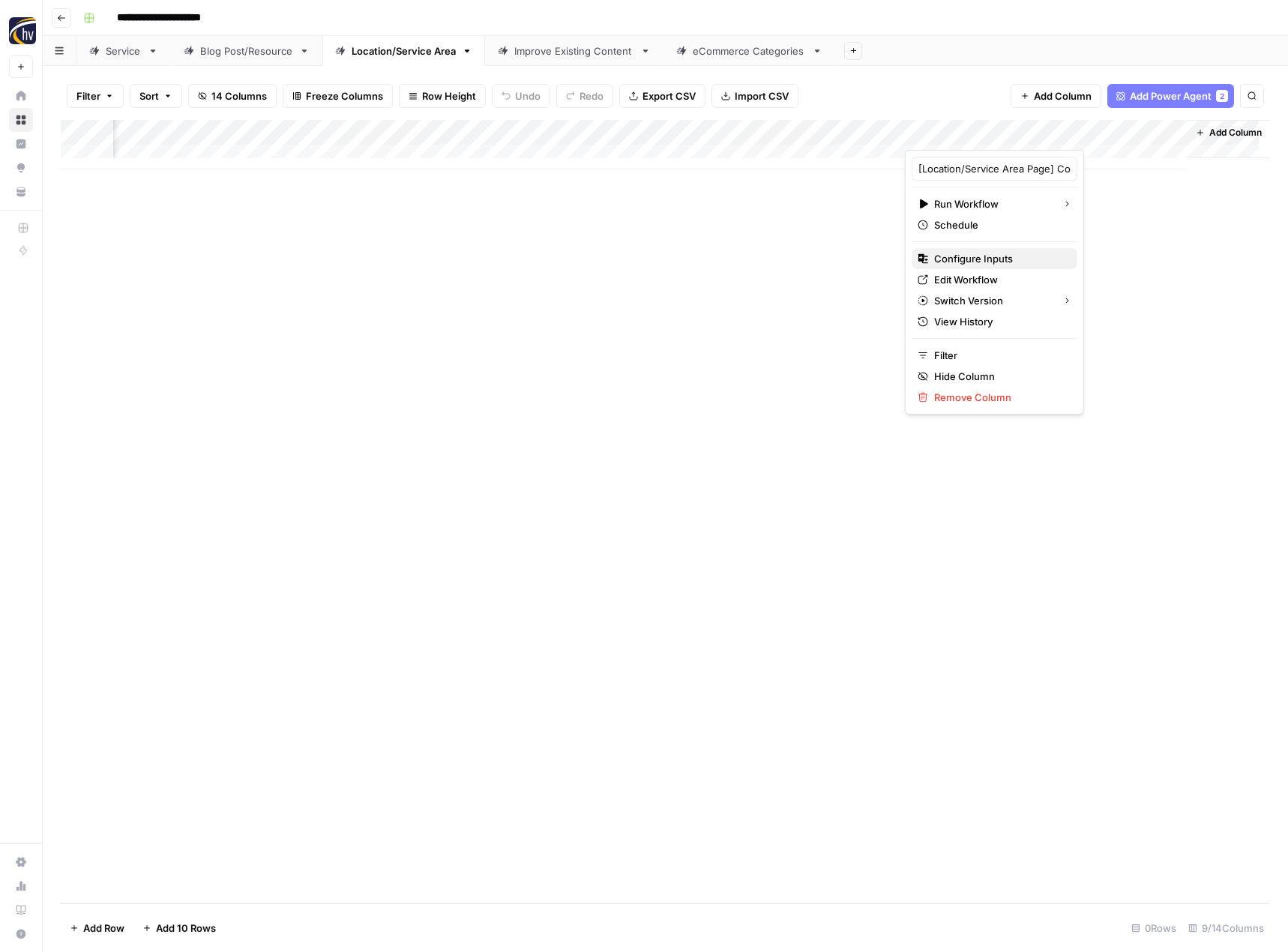
click at [967, 256] on span "Configure Inputs" at bounding box center [1000, 258] width 131 height 15
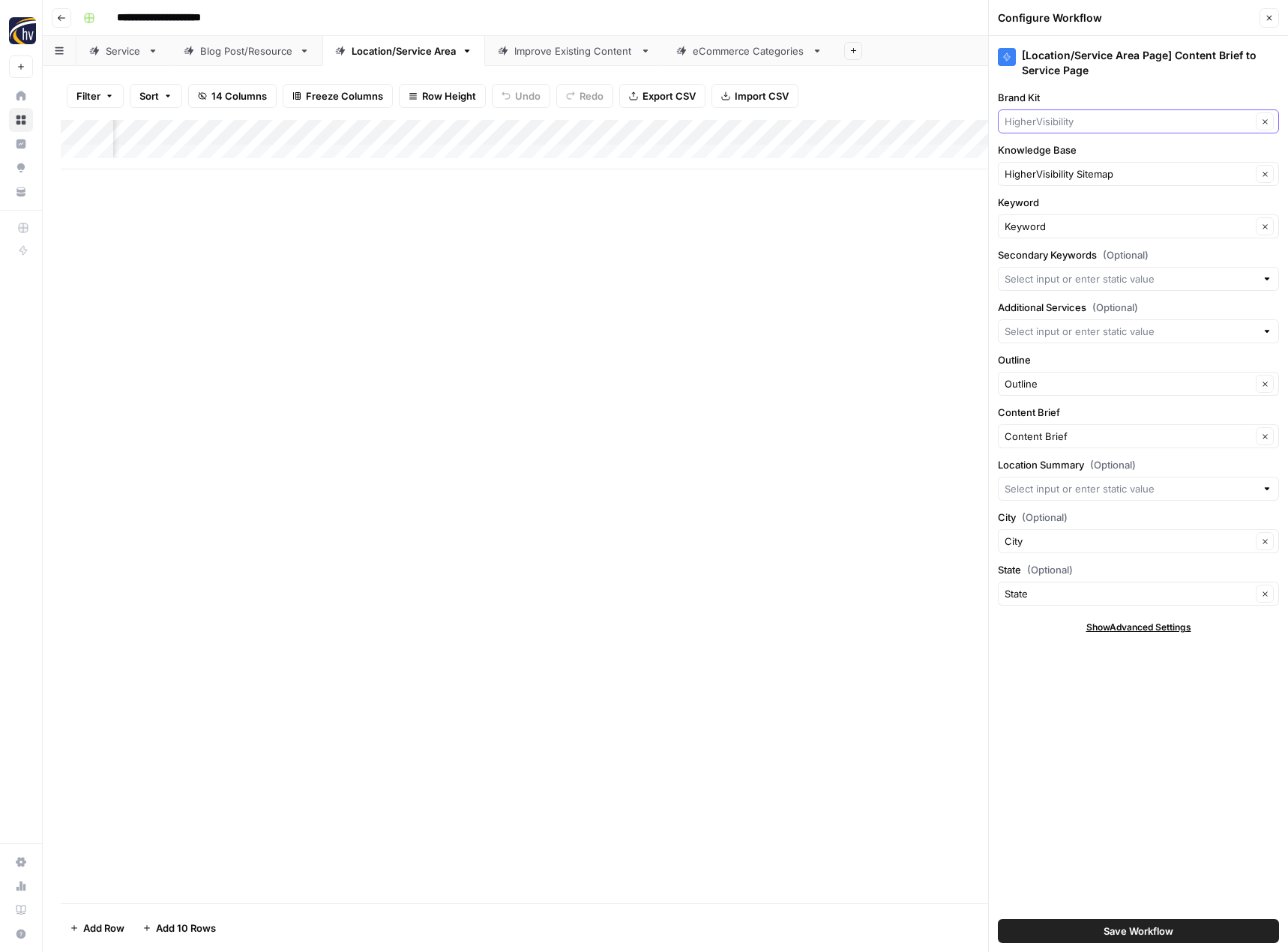
click at [1055, 126] on input "Brand Kit" at bounding box center [1128, 121] width 247 height 15
click at [1058, 148] on button "A Day Away Kayak Tours" at bounding box center [1139, 156] width 267 height 21
type input "A Day Away Kayak Tours"
click at [1058, 176] on input "Knowledge Base" at bounding box center [1128, 173] width 247 height 15
click at [1058, 202] on span "A Day Away Kayak Tours Sitemap" at bounding box center [1135, 209] width 250 height 15
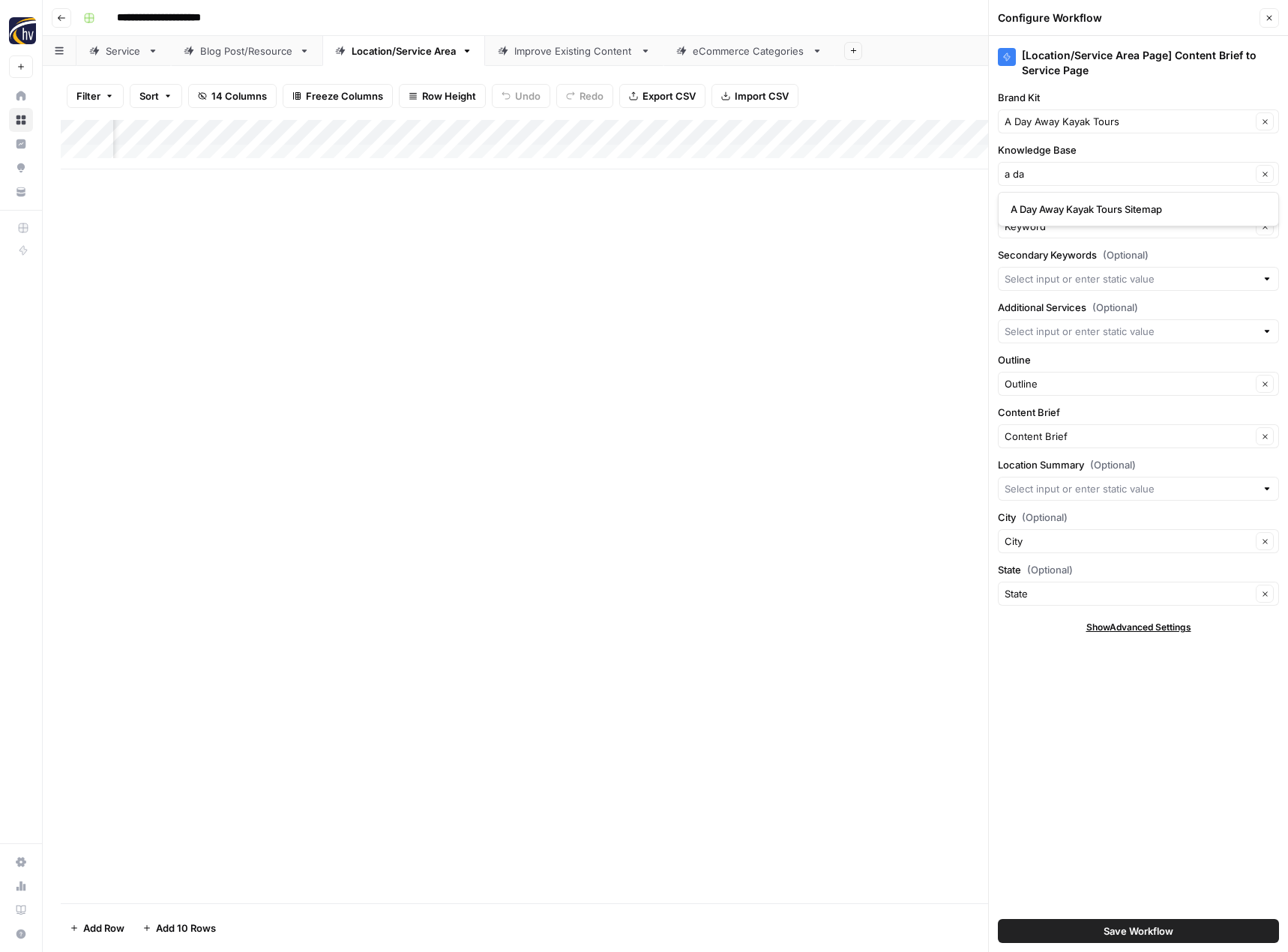
type input "A Day Away Kayak Tours Sitemap"
click at [1101, 933] on button "Save Workflow" at bounding box center [1139, 930] width 281 height 24
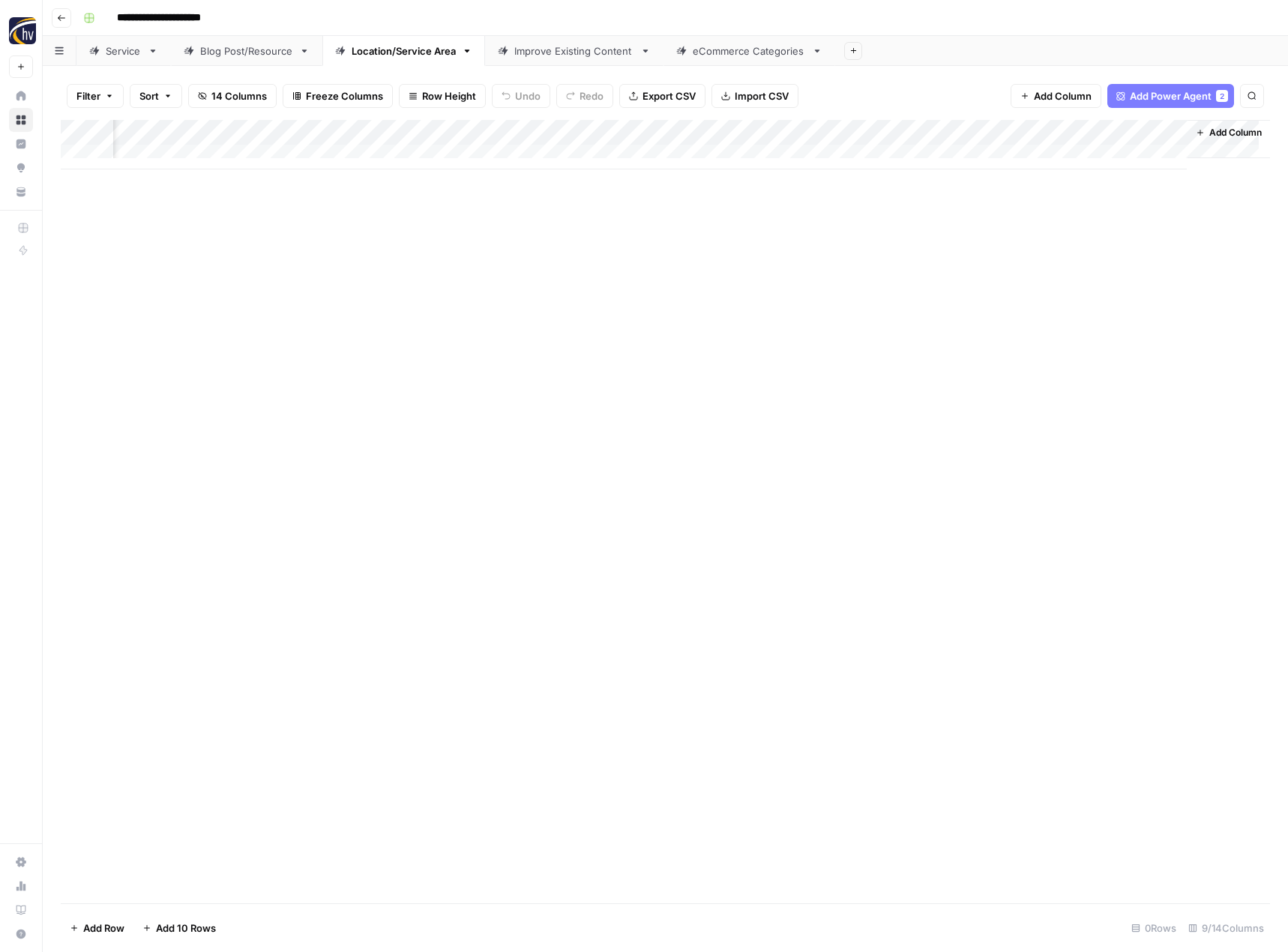
click at [587, 54] on div "Improve Existing Content" at bounding box center [574, 50] width 120 height 15
click at [818, 133] on div "Add Column" at bounding box center [666, 144] width 1209 height 49
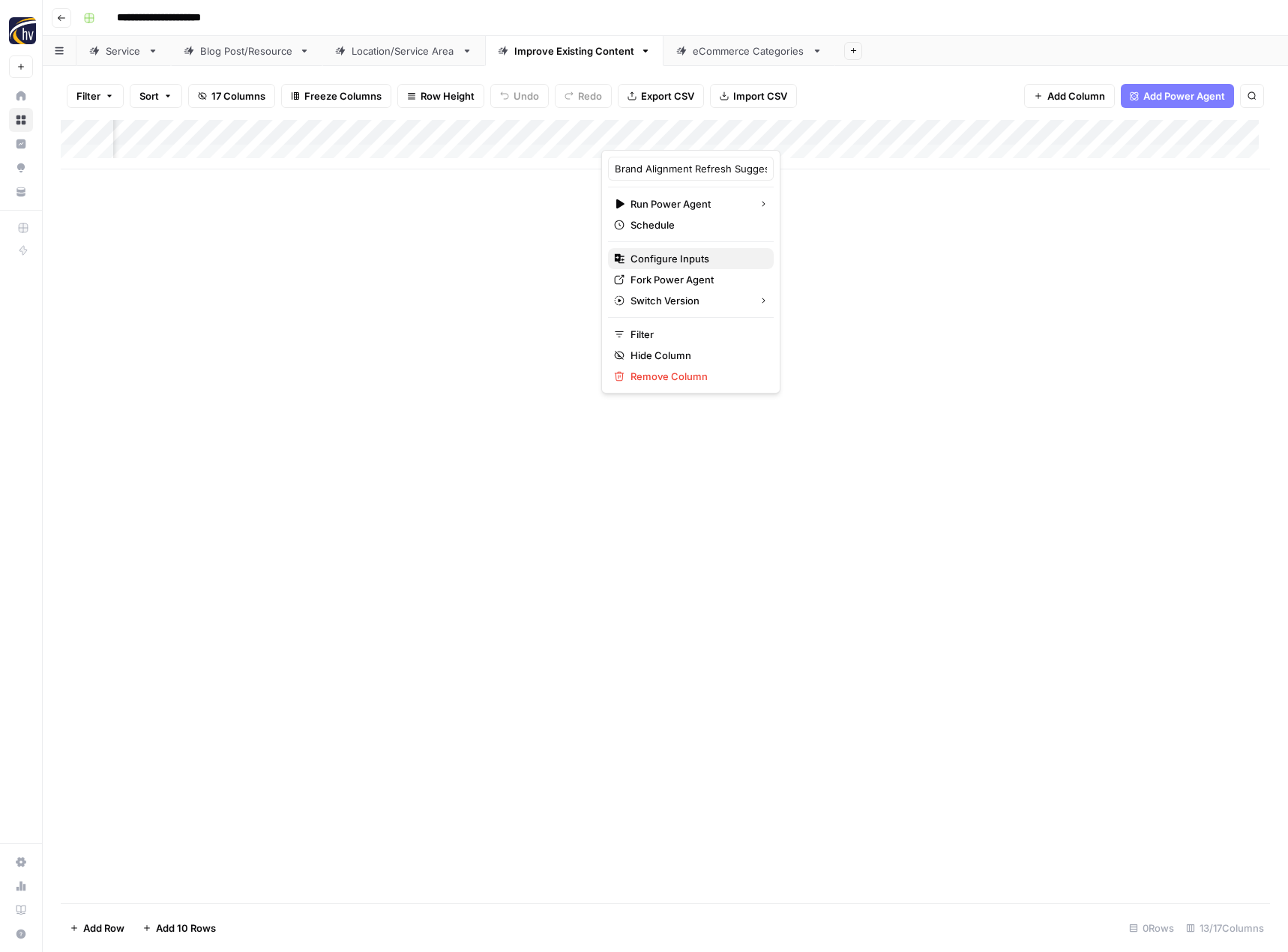
click at [687, 260] on span "Configure Inputs" at bounding box center [697, 258] width 131 height 15
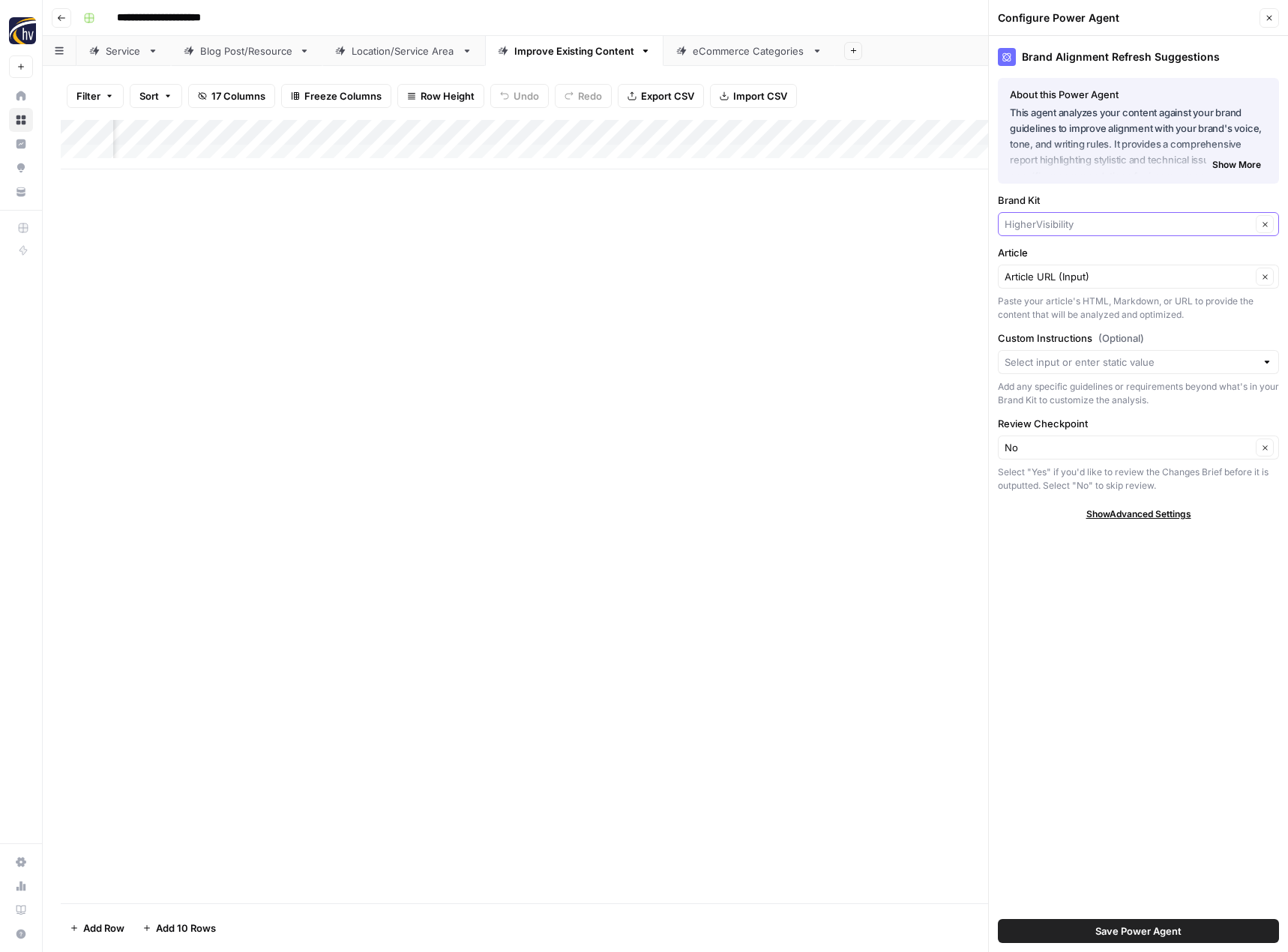
click at [1058, 228] on input "Brand Kit" at bounding box center [1128, 223] width 247 height 15
click at [1058, 257] on span "A Day Away Kayak Tours" at bounding box center [1135, 259] width 250 height 15
type input "A Day Away Kayak Tours"
click at [1098, 930] on span "Save Power Agent" at bounding box center [1139, 930] width 87 height 15
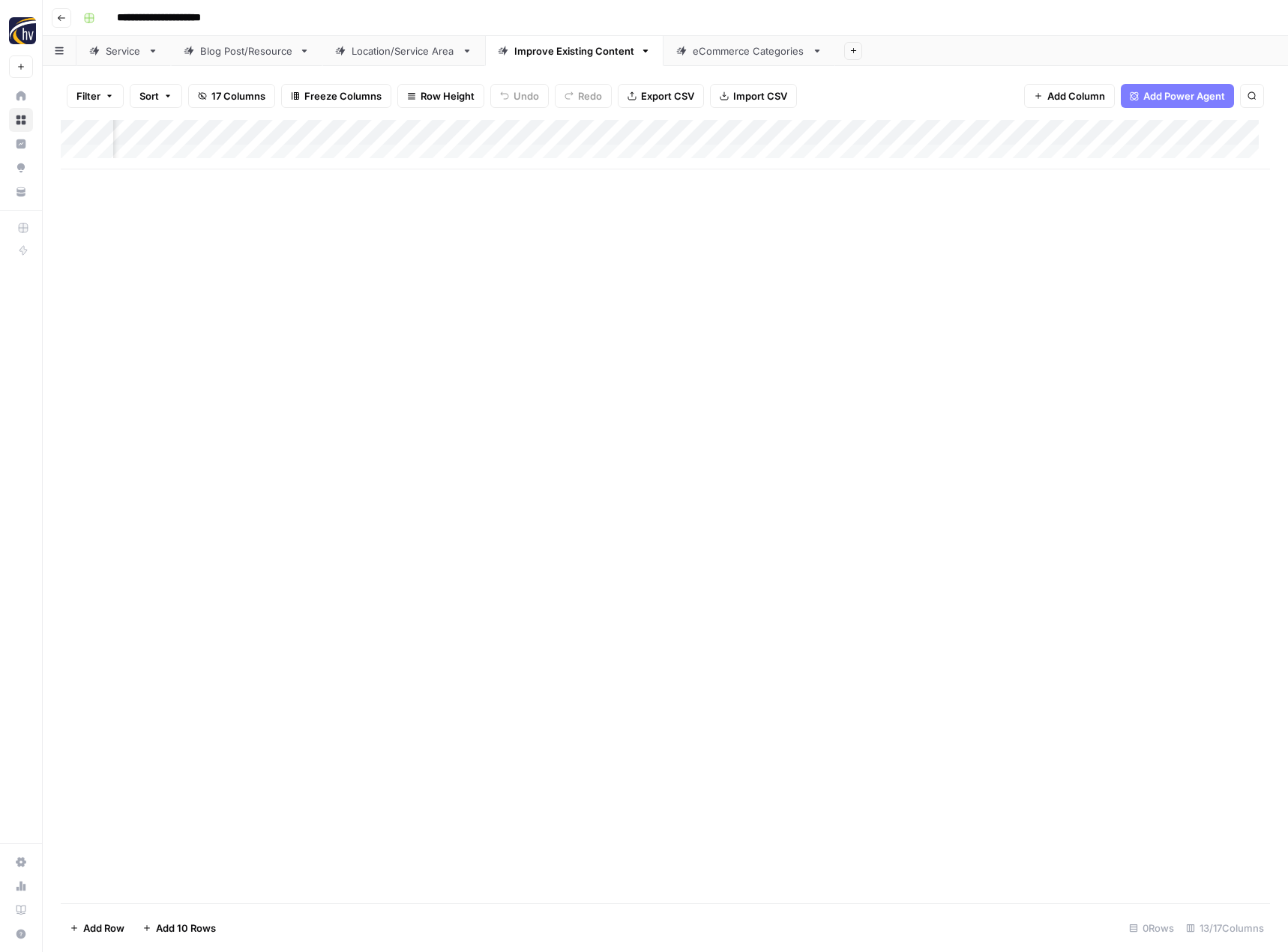
scroll to position [0, 1213]
click at [684, 132] on div "Add Column" at bounding box center [666, 144] width 1209 height 49
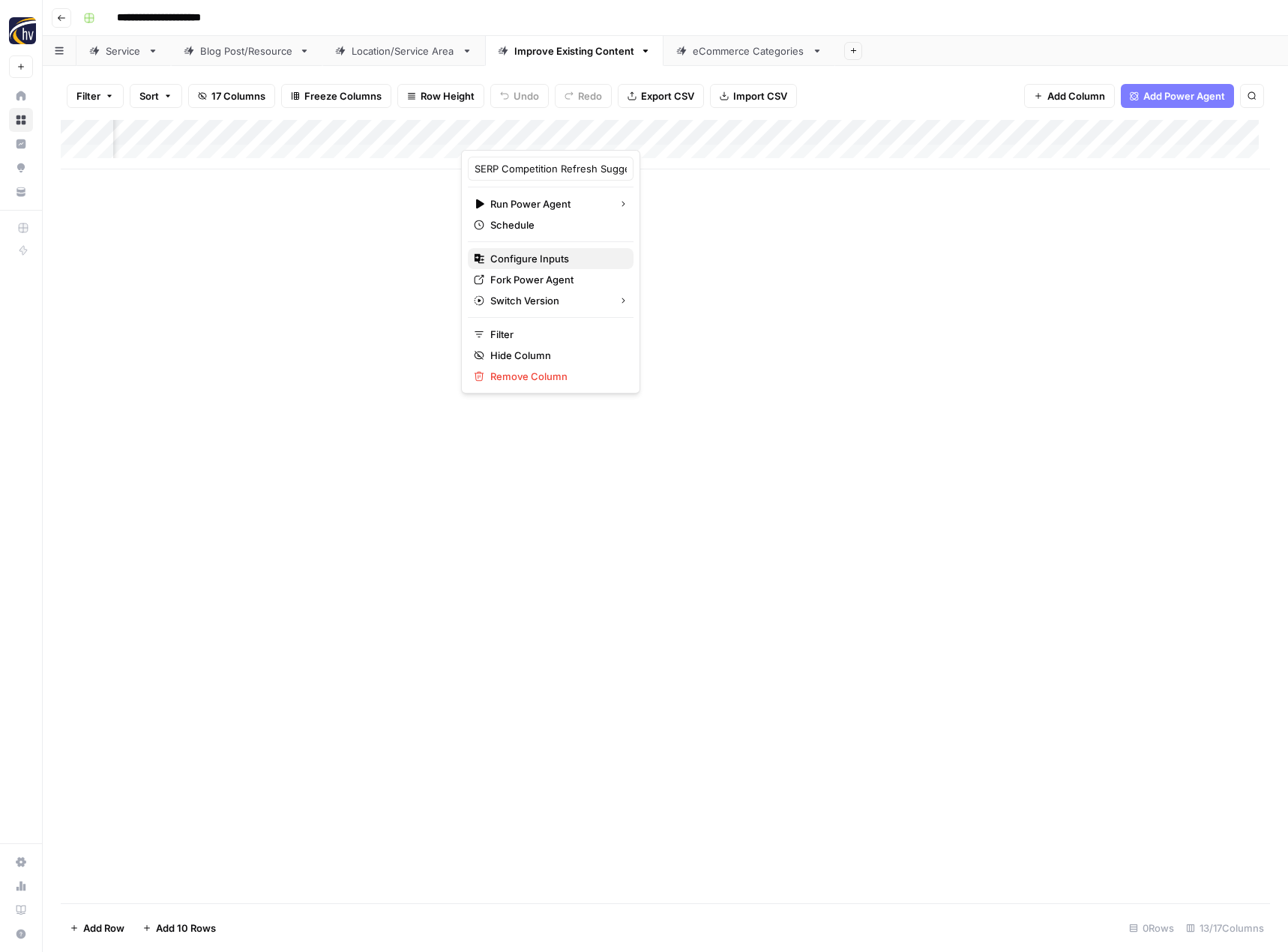
click at [563, 263] on span "Configure Inputs" at bounding box center [556, 258] width 131 height 15
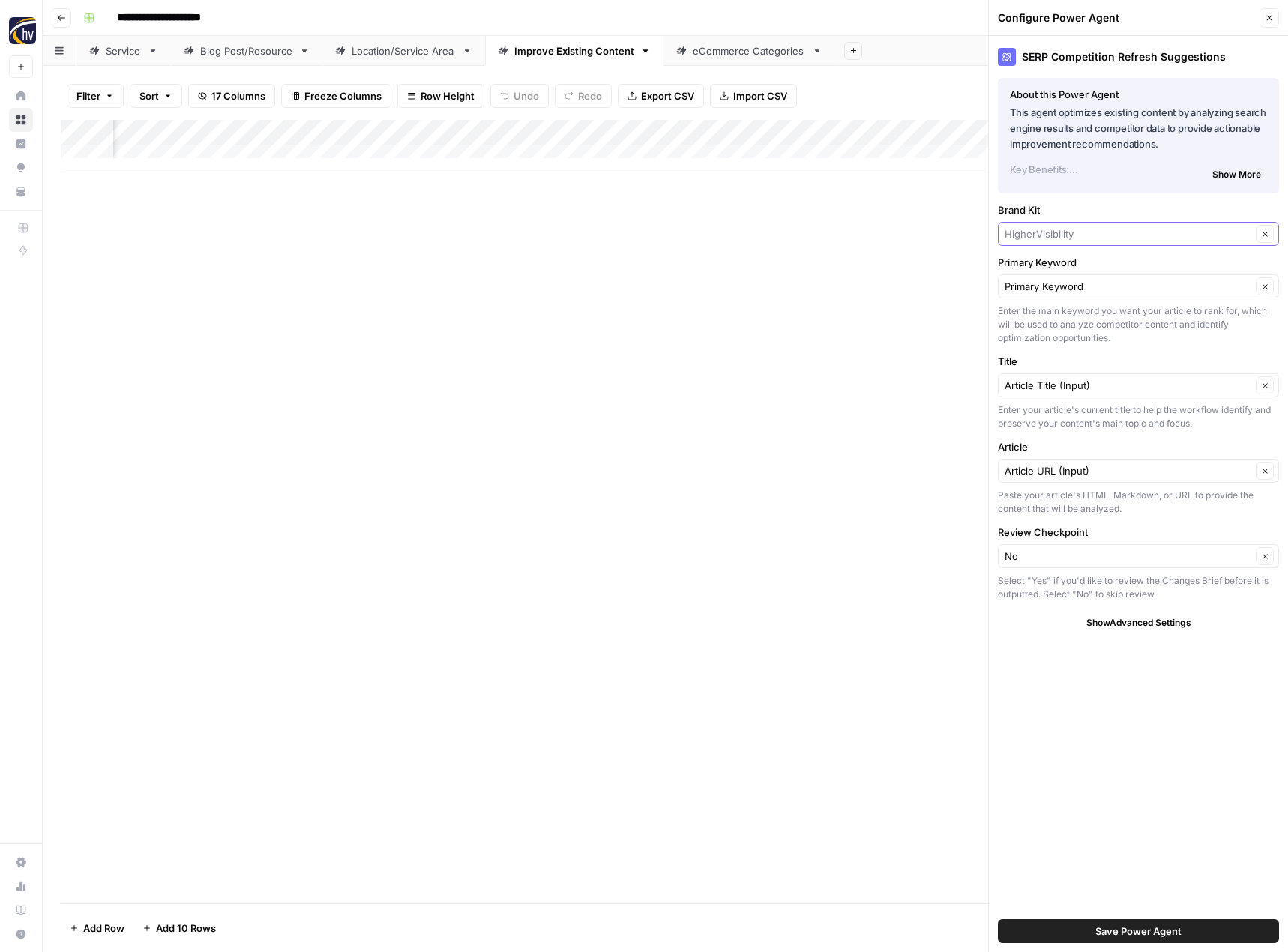
click at [1063, 235] on input "Brand Kit" at bounding box center [1128, 233] width 247 height 15
click at [1063, 261] on button "A Day Away Kayak Tours" at bounding box center [1139, 269] width 267 height 21
type input "A Day Away Kayak Tours"
click at [1112, 932] on span "Save Power Agent" at bounding box center [1139, 930] width 87 height 15
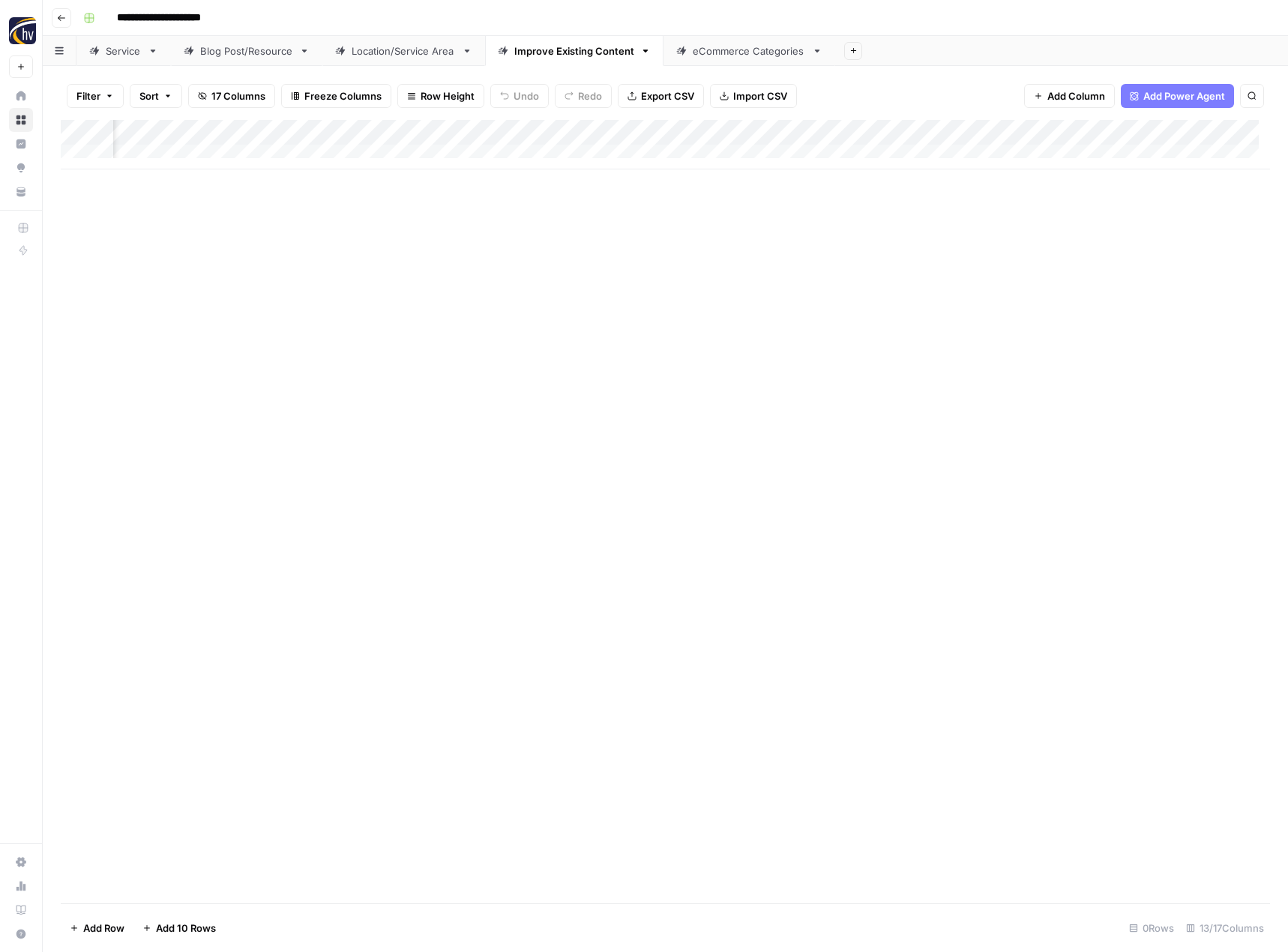
click at [1051, 134] on div "Add Column" at bounding box center [666, 144] width 1209 height 49
click at [938, 256] on span "Configure Inputs" at bounding box center [945, 258] width 131 height 15
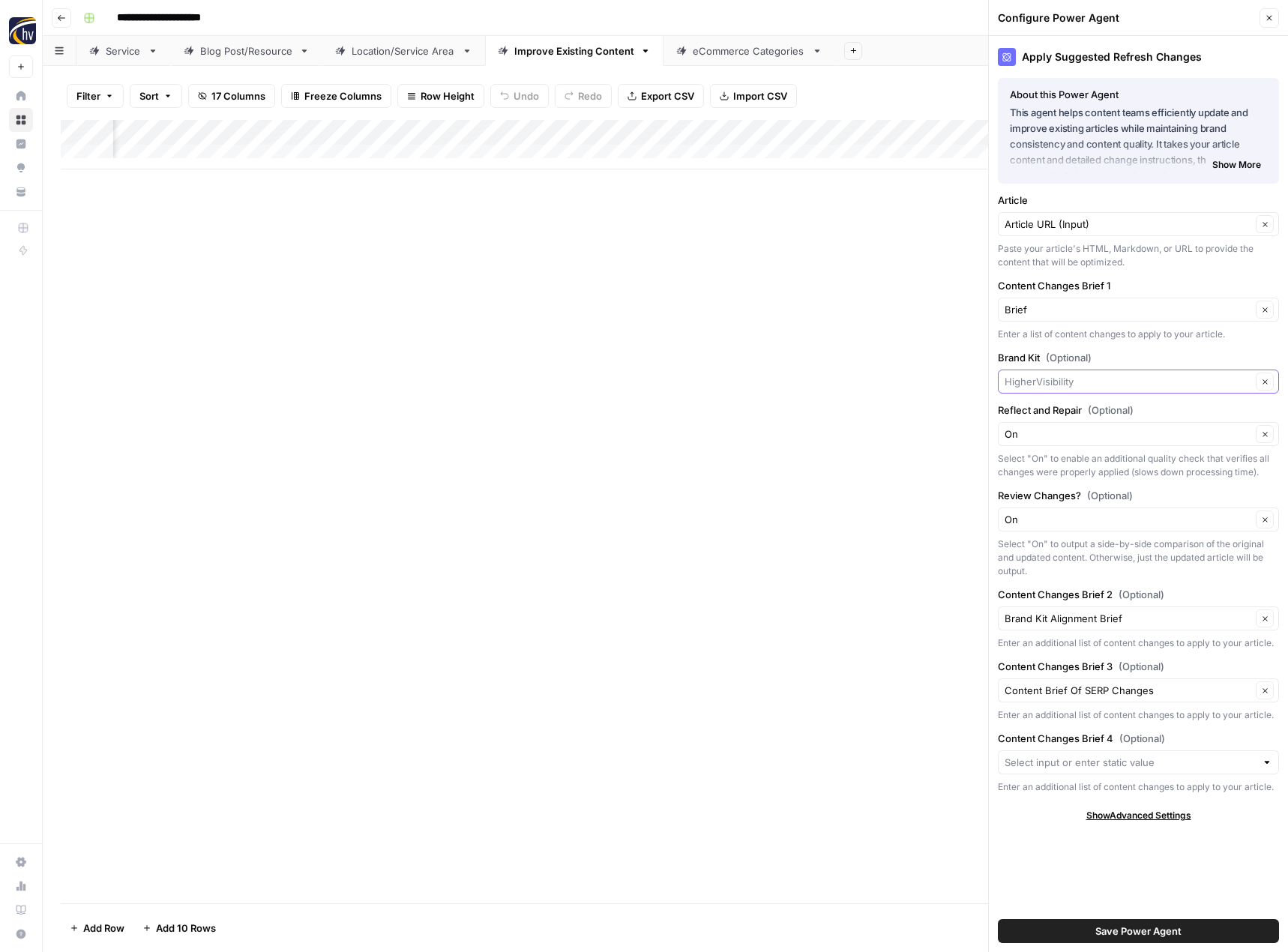
click at [1045, 381] on input "Brand Kit (Optional)" at bounding box center [1128, 381] width 247 height 15
click at [1058, 409] on button "A Day Away Kayak Tours" at bounding box center [1139, 416] width 267 height 21
type input "A Day Away Kayak Tours"
click at [1109, 933] on span "Save Power Agent" at bounding box center [1139, 930] width 87 height 15
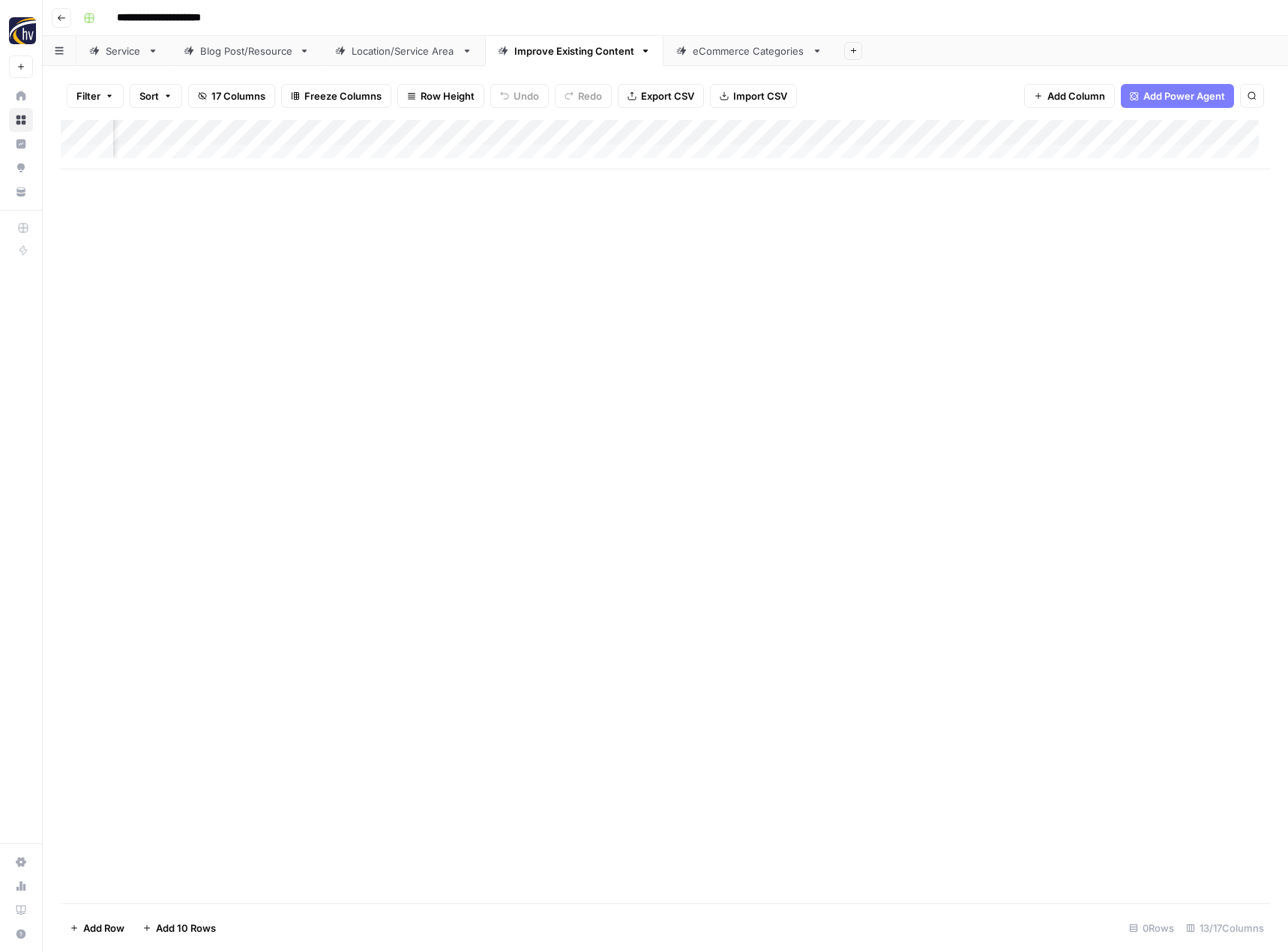
click at [724, 54] on div "eCommerce Categories" at bounding box center [749, 50] width 113 height 15
click at [731, 134] on div "Add Column" at bounding box center [666, 144] width 1209 height 49
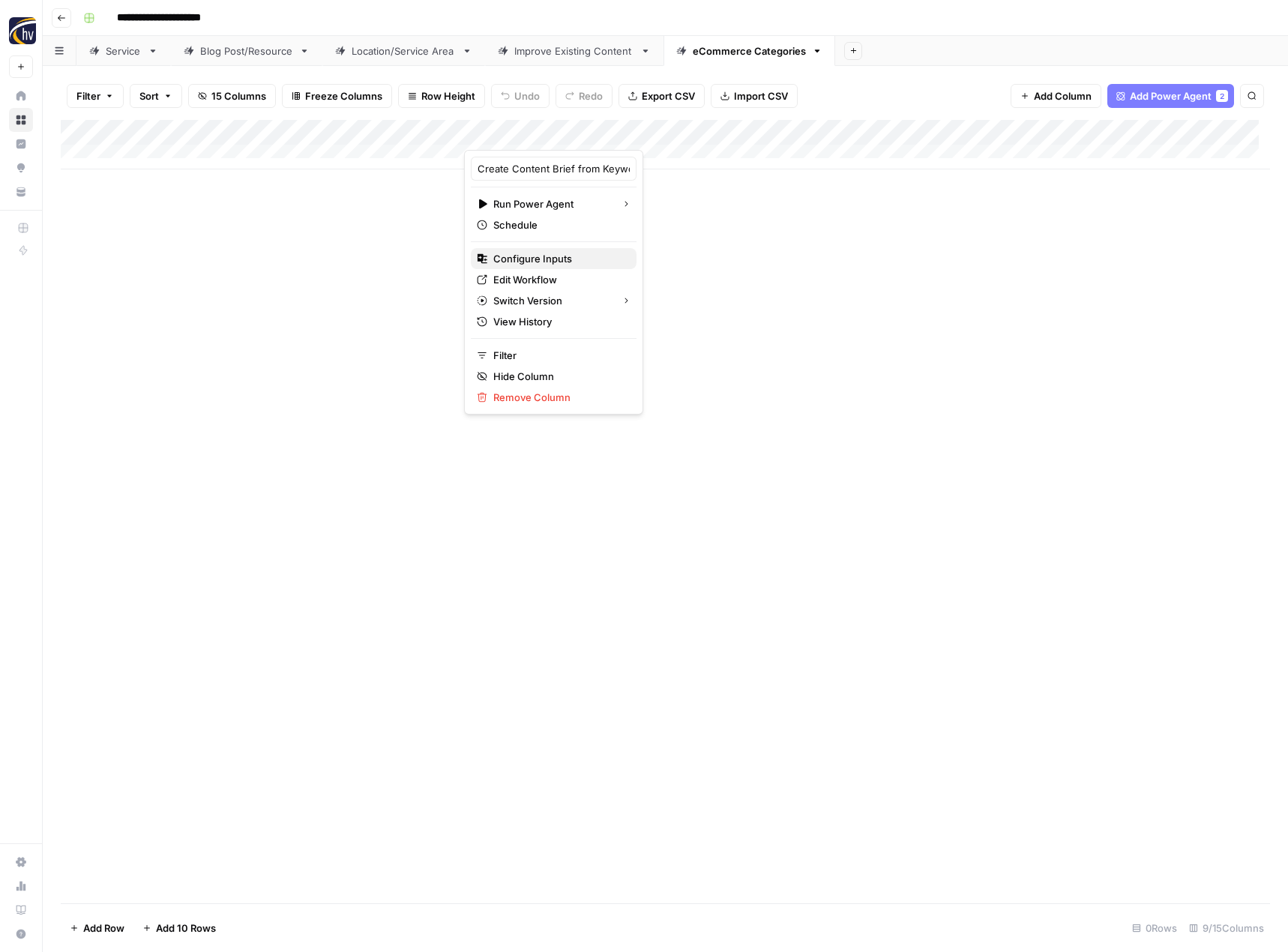
click at [529, 252] on span "Configure Inputs" at bounding box center [559, 258] width 131 height 15
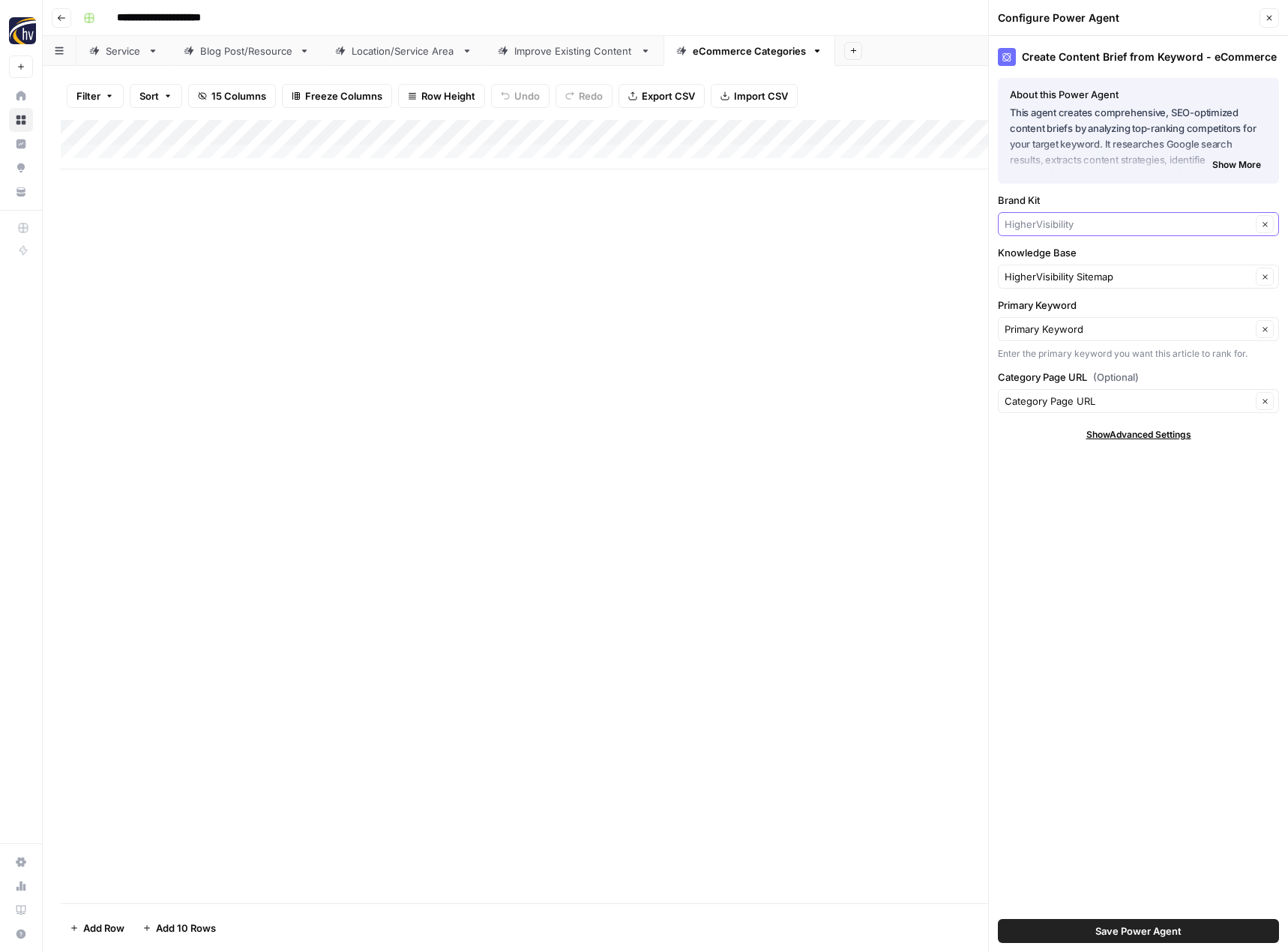
click at [1044, 225] on input "Brand Kit" at bounding box center [1128, 223] width 247 height 15
click at [1039, 269] on button "A Day Away Kayak Tours" at bounding box center [1139, 259] width 267 height 21
type input "A Day Away Kayak Tours"
click at [1039, 278] on input "Knowledge Base" at bounding box center [1128, 276] width 247 height 15
click at [1035, 311] on span "A Day Away Kayak Tours Sitemap" at bounding box center [1135, 311] width 250 height 15
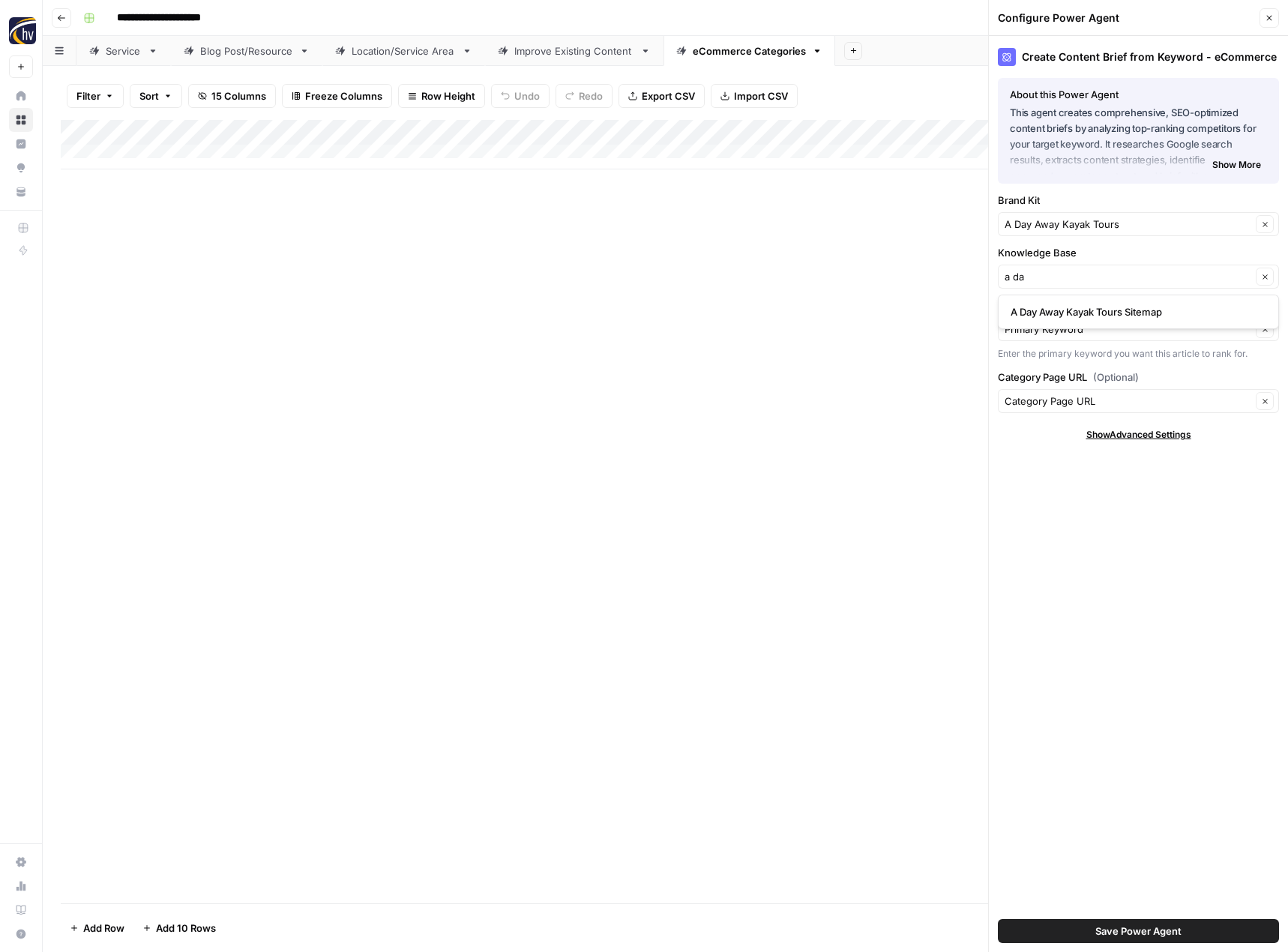
type input "A Day Away Kayak Tours Sitemap"
click at [1100, 926] on span "Save Power Agent" at bounding box center [1139, 930] width 87 height 15
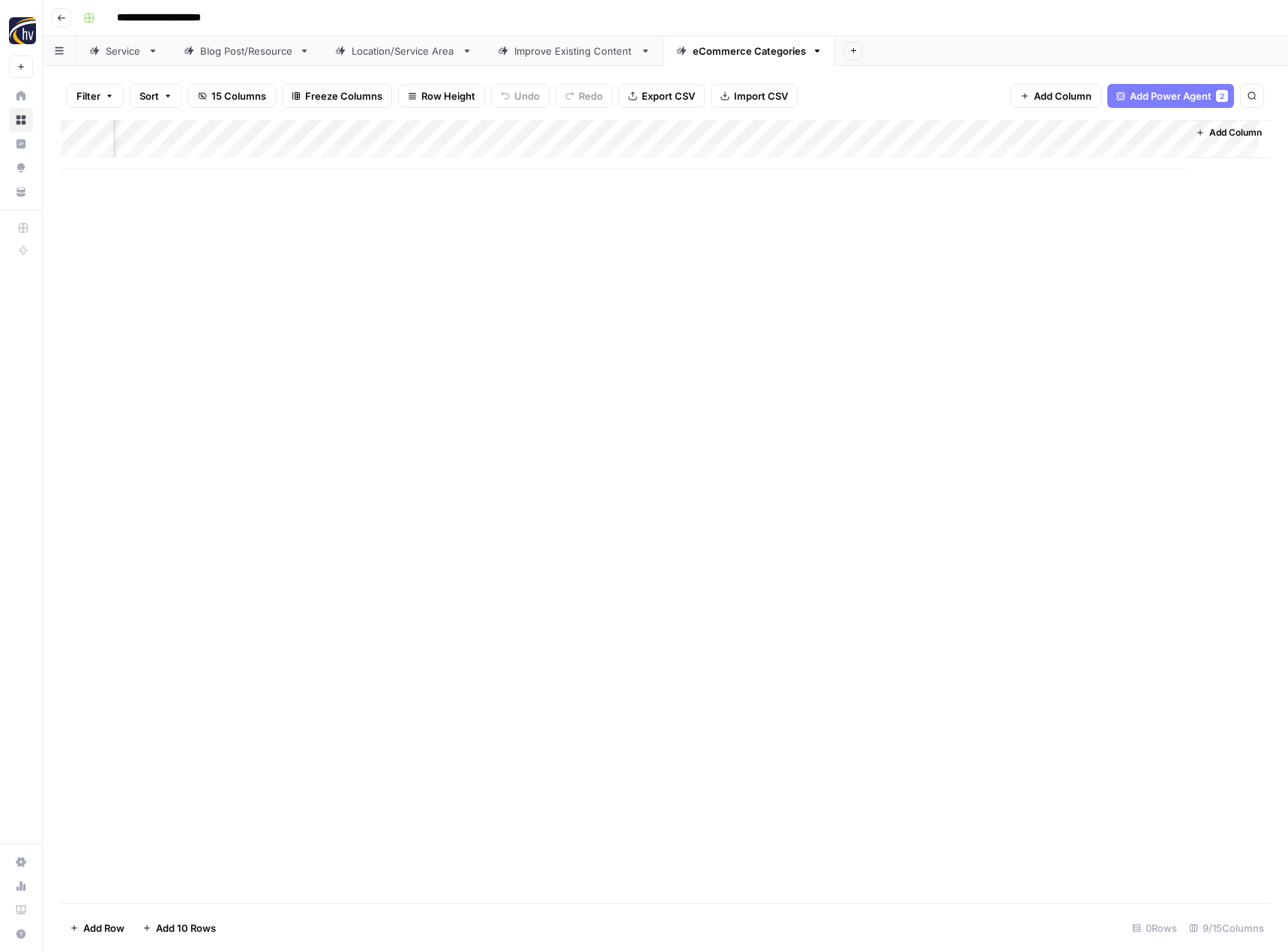
scroll to position [0, 591]
click at [1007, 134] on div "Add Column" at bounding box center [666, 144] width 1209 height 49
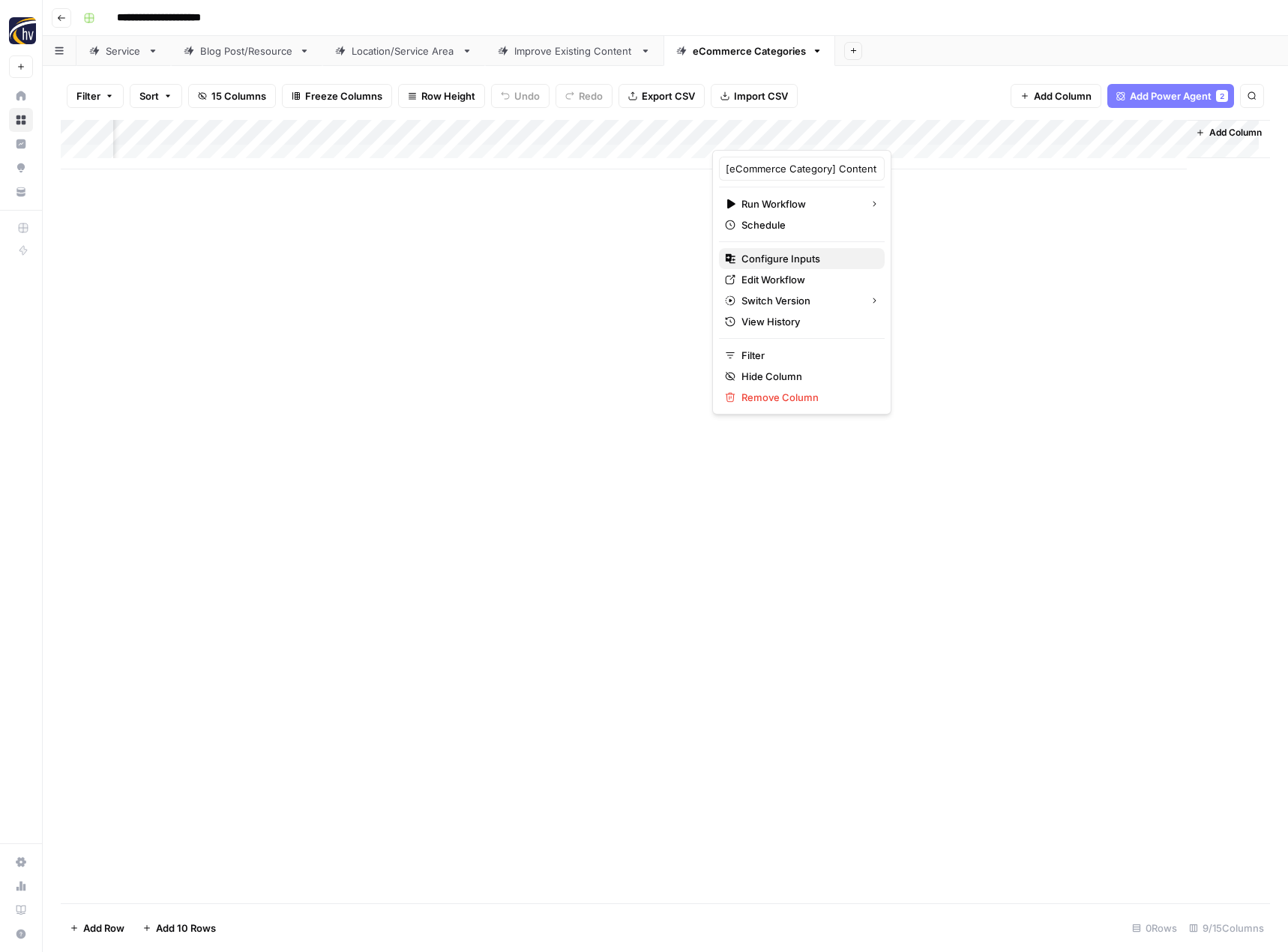
click at [813, 254] on span "Configure Inputs" at bounding box center [807, 258] width 131 height 15
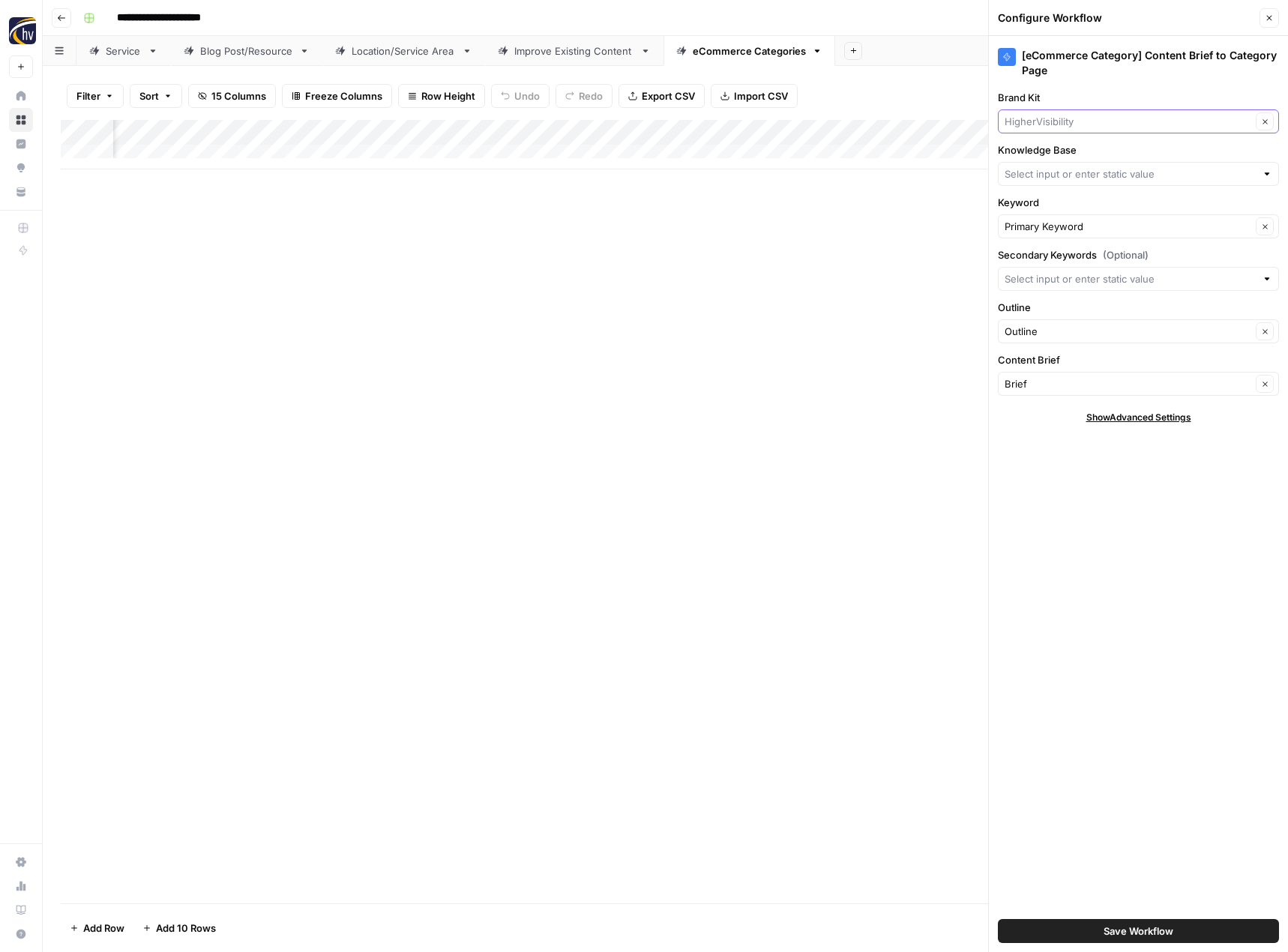
click at [1051, 125] on input "Brand Kit" at bounding box center [1128, 121] width 247 height 15
click at [1057, 162] on span "A Day Away Kayak Tours" at bounding box center [1135, 156] width 250 height 15
type input "A Day Away Kayak Tours"
click at [1058, 171] on input "Knowledge Base" at bounding box center [1130, 173] width 251 height 15
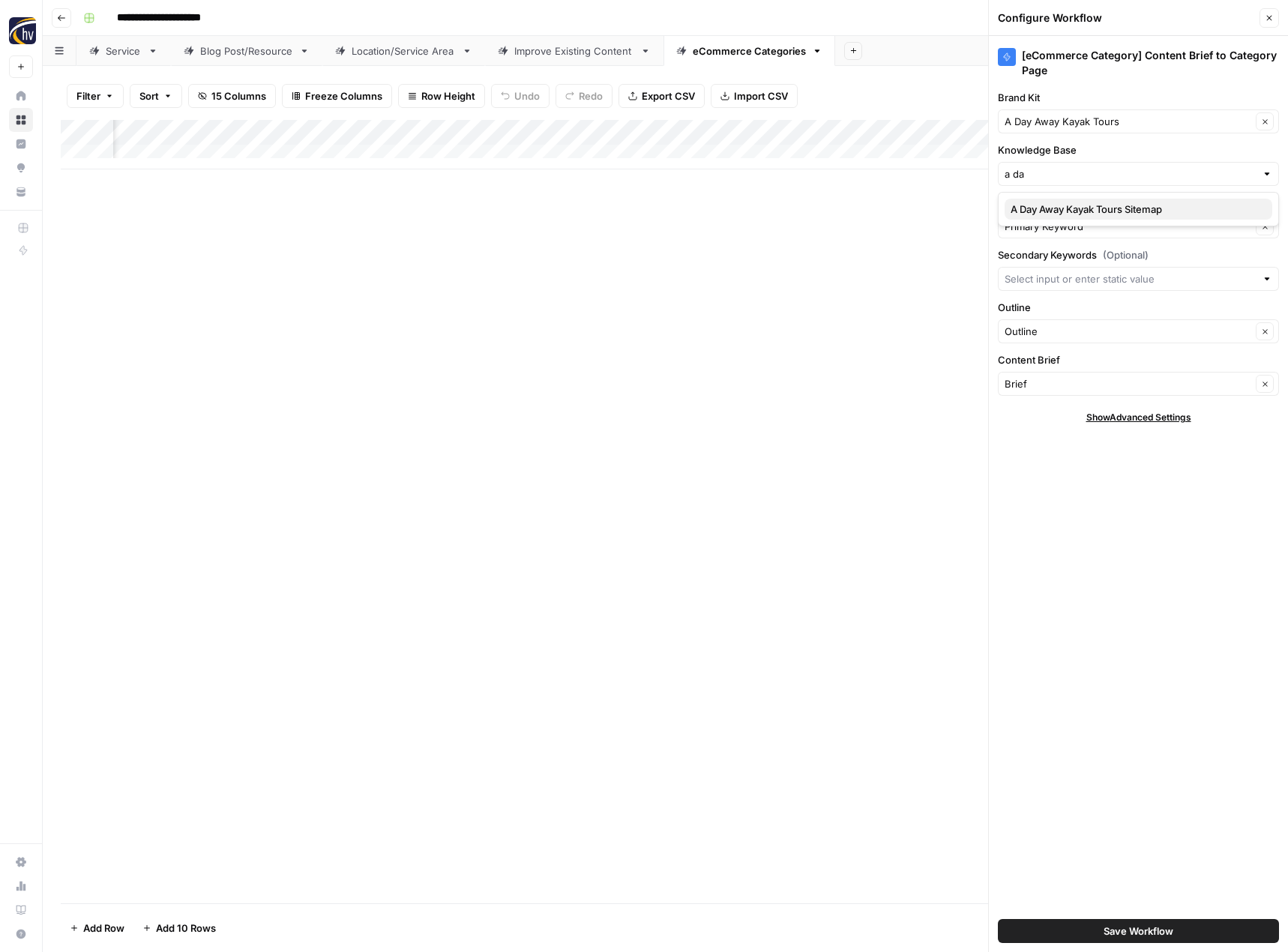
click at [1056, 212] on span "A Day Away Kayak Tours Sitemap" at bounding box center [1135, 209] width 250 height 15
type input "A Day Away Kayak Tours Sitemap"
click at [1114, 924] on span "Save Workflow" at bounding box center [1139, 930] width 70 height 15
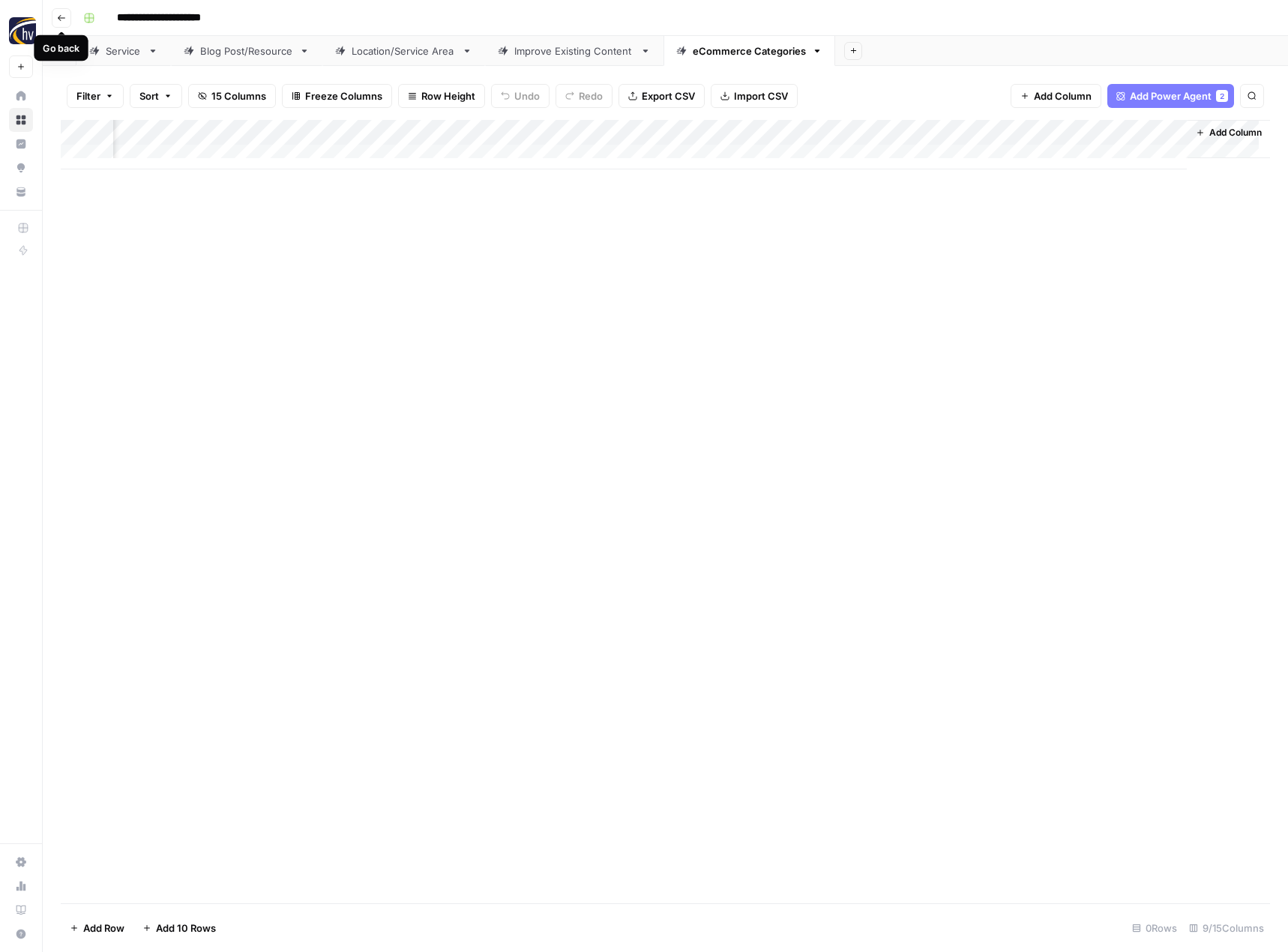
click at [63, 18] on icon "button" at bounding box center [62, 18] width 9 height 9
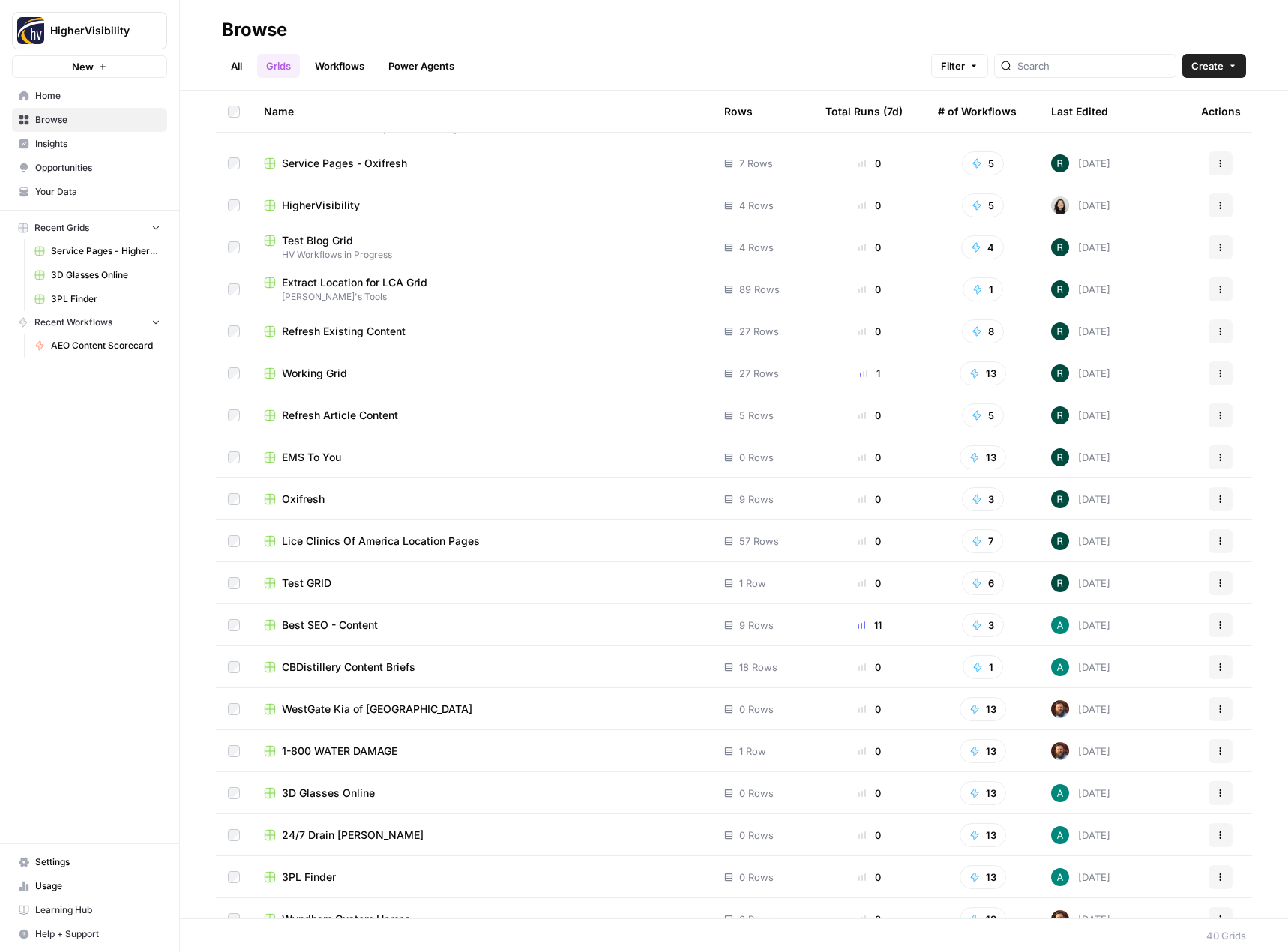
scroll to position [893, 0]
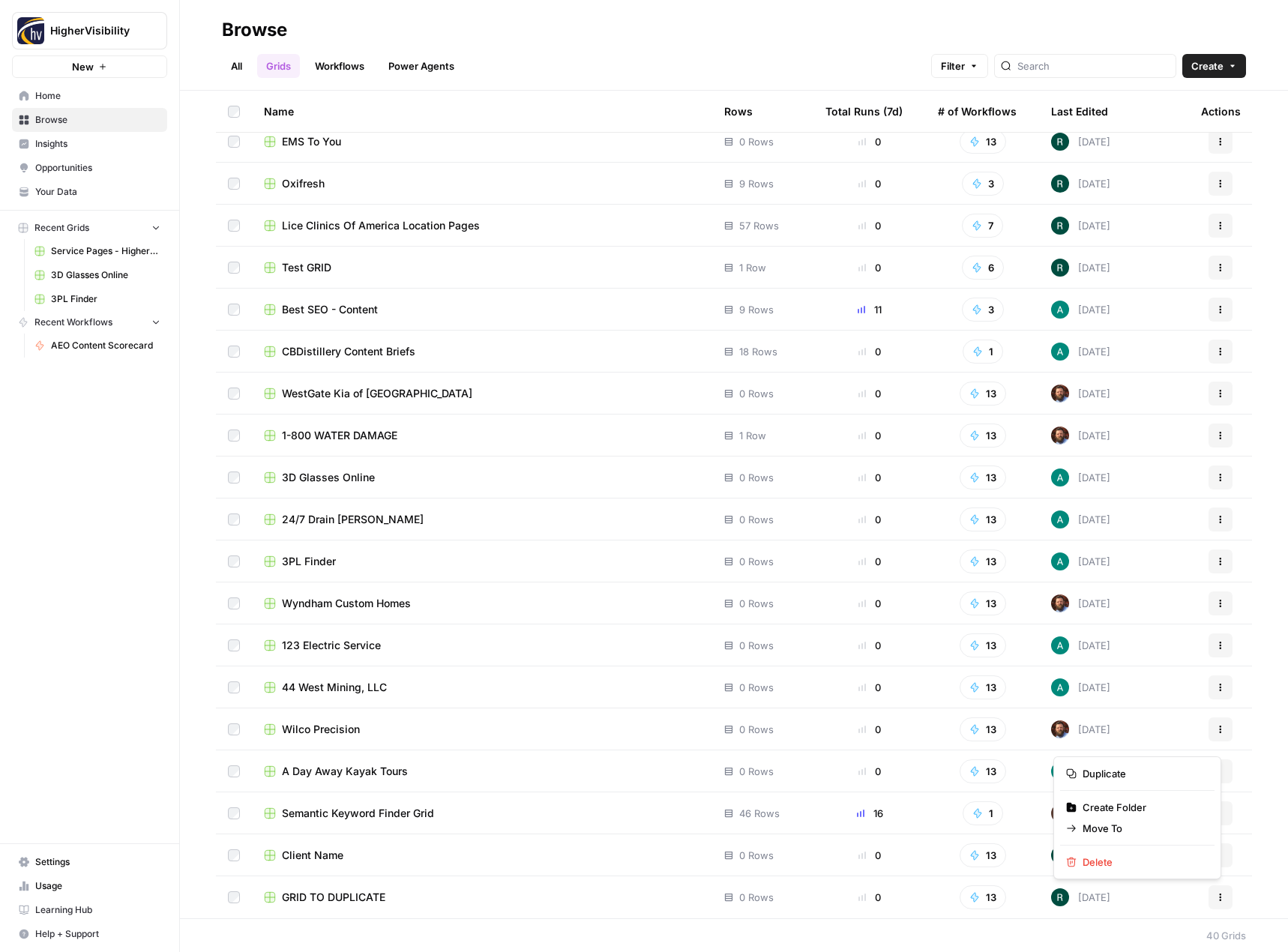
click at [1216, 895] on icon "button" at bounding box center [1221, 897] width 9 height 9
click at [1143, 770] on span "Duplicate" at bounding box center [1143, 773] width 120 height 15
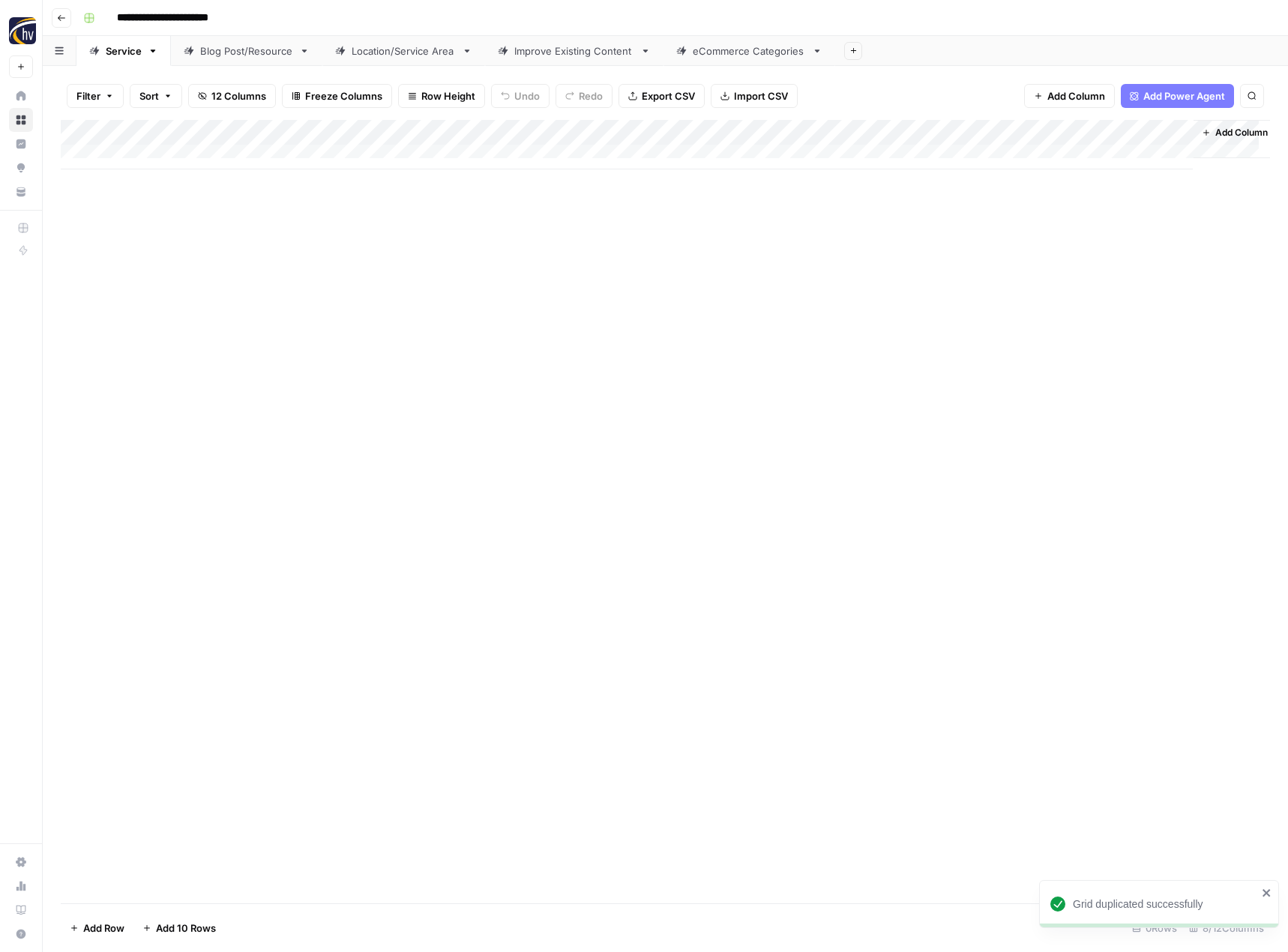
click at [185, 19] on input "**********" at bounding box center [188, 18] width 155 height 24
paste input "**********"
type input "**********"
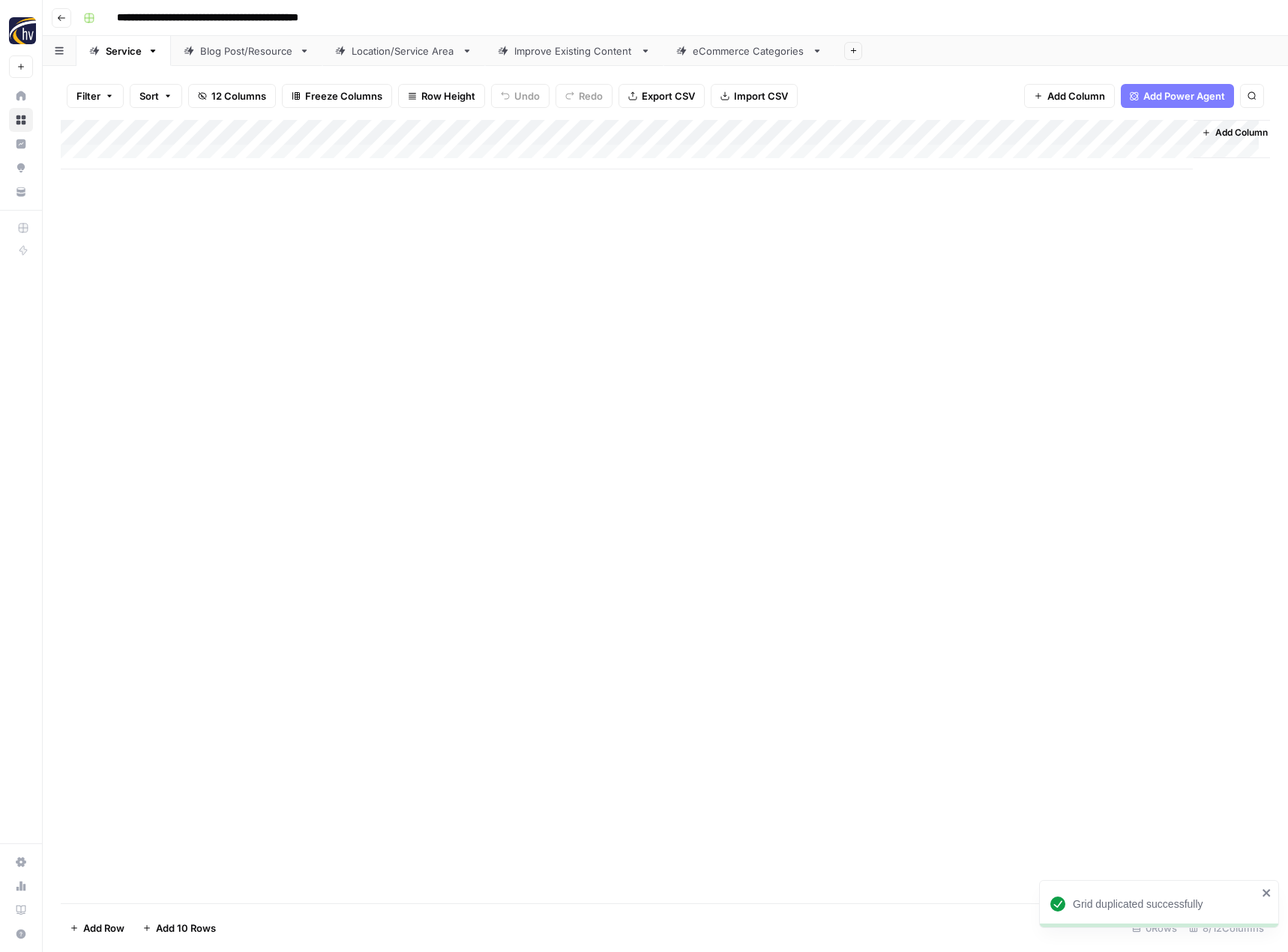
click at [281, 379] on div "Add Column" at bounding box center [666, 512] width 1209 height 784
click at [352, 134] on div "Add Column" at bounding box center [666, 144] width 1209 height 49
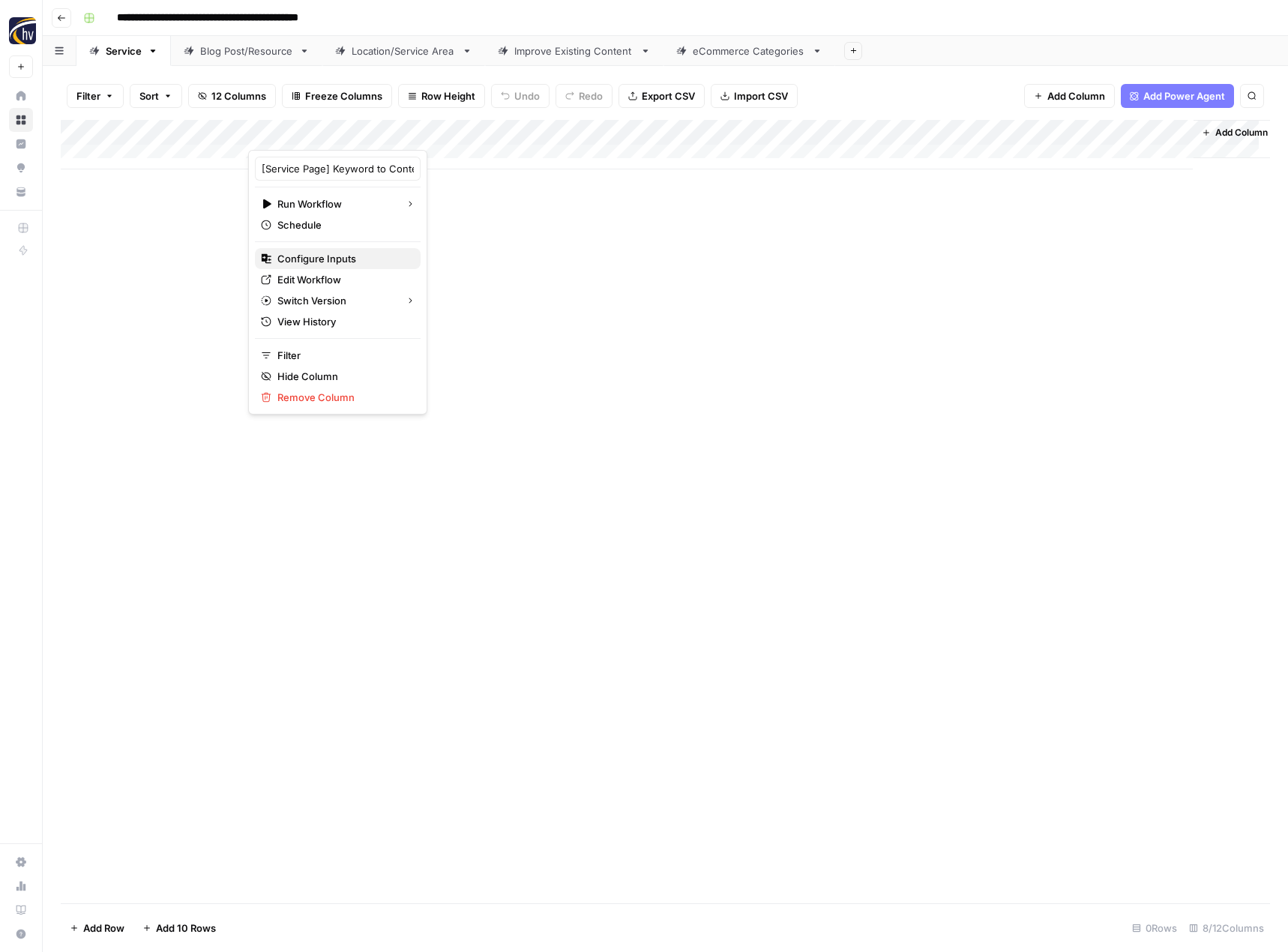
click at [321, 257] on span "Configure Inputs" at bounding box center [343, 258] width 131 height 15
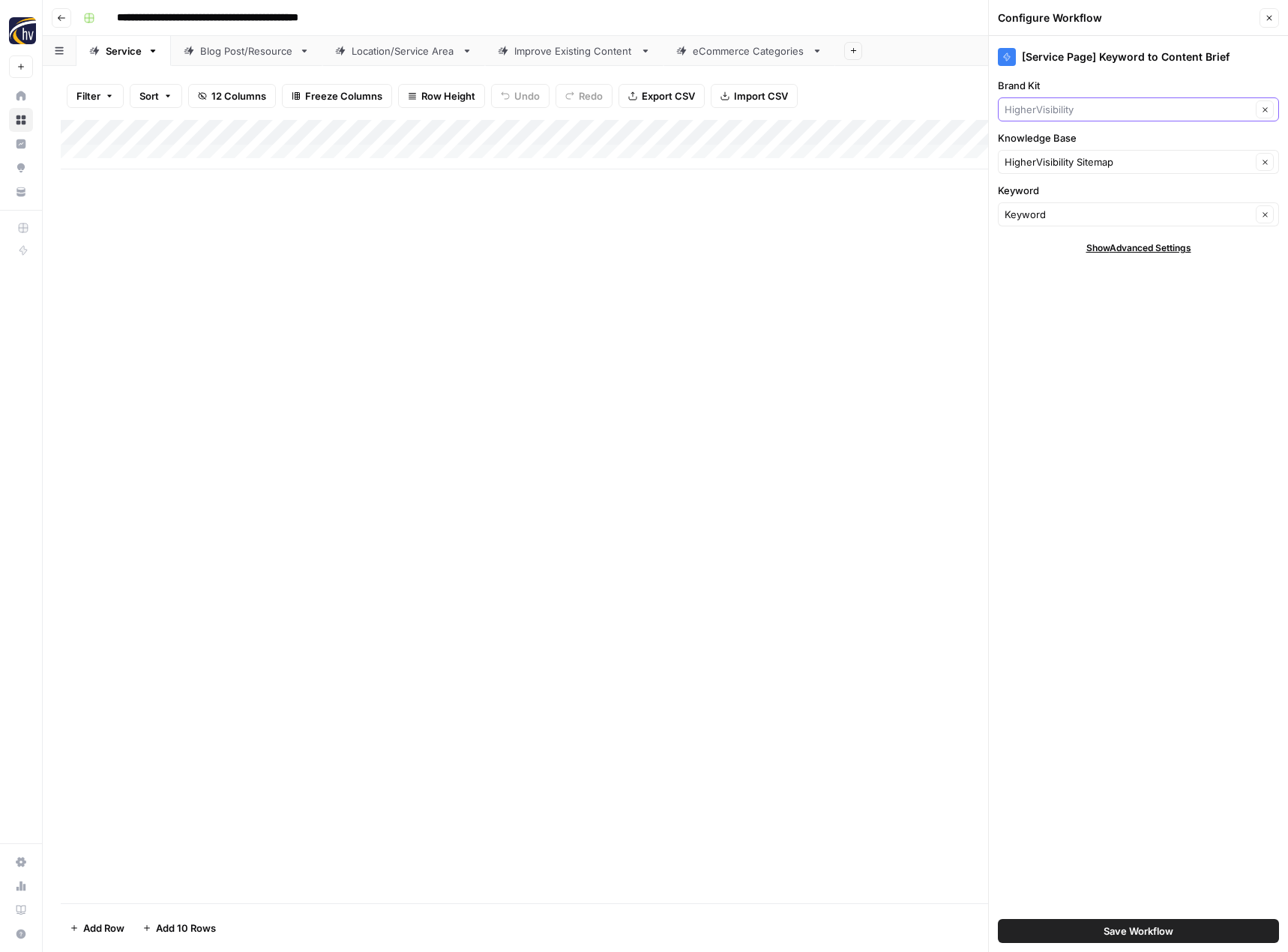
click at [1052, 108] on input "Brand Kit" at bounding box center [1128, 109] width 247 height 15
click at [1053, 143] on span "ABC Plumbing, Sewer, Heating, Cooling and Electric" at bounding box center [1135, 144] width 250 height 15
type input "ABC Plumbing, Sewer, Heating, Cooling and Electric"
click at [1044, 174] on div "[Service Page] Keyword to Content Brief Brand Kit ABC Plumbing, Sewer, Heating,…" at bounding box center [1138, 494] width 299 height 916
click at [1048, 162] on input "Knowledge Base" at bounding box center [1128, 162] width 247 height 15
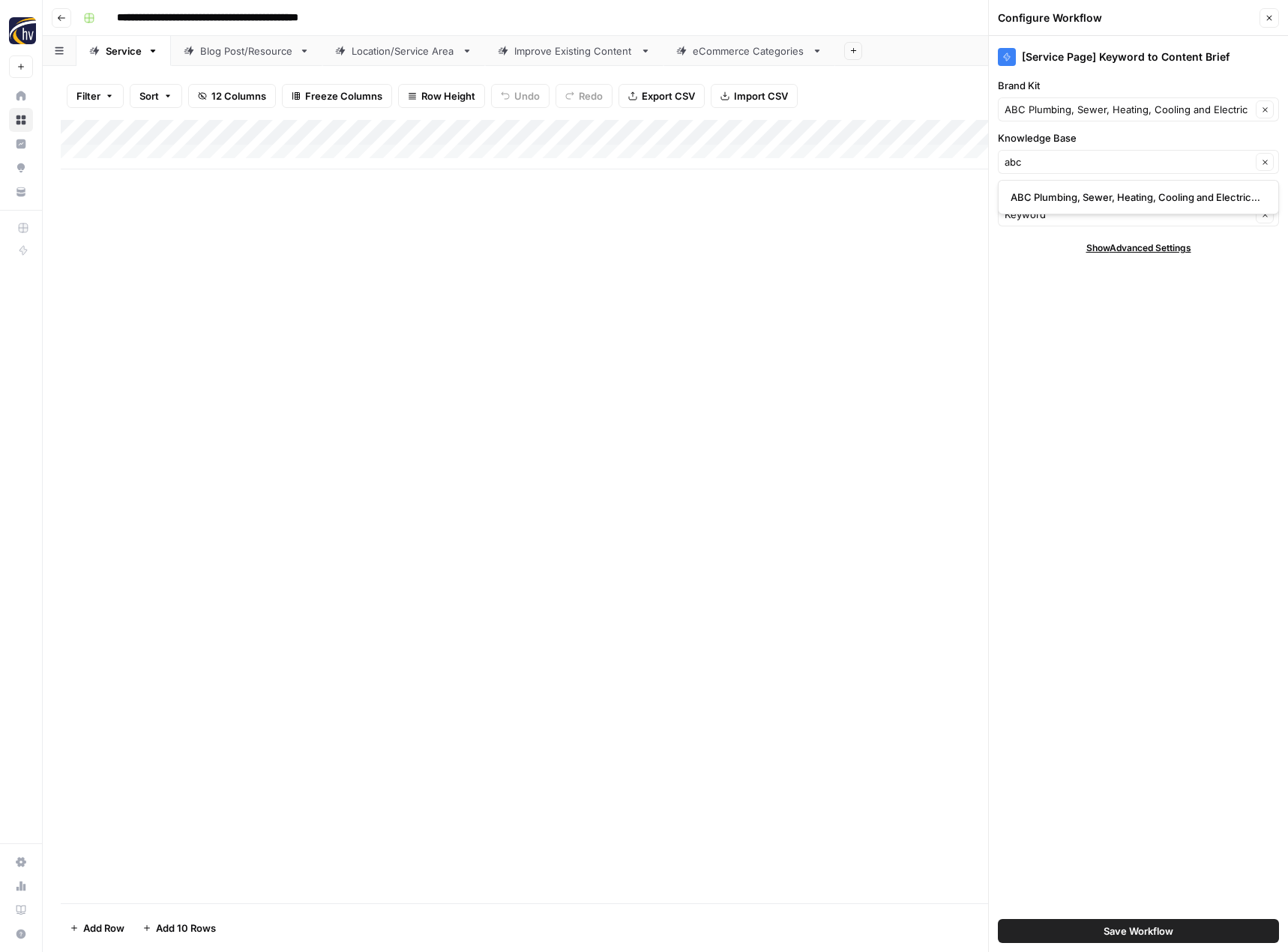
click at [1048, 197] on span "ABC Plumbing, Sewer, Heating, Cooling and Electric Sitemap" at bounding box center [1135, 196] width 250 height 15
type input "ABC Plumbing, Sewer, Heating, Cooling and Electric Sitemap"
click at [875, 288] on div "Add Column" at bounding box center [666, 512] width 1209 height 784
click at [1102, 929] on button "Save Workflow" at bounding box center [1139, 930] width 281 height 24
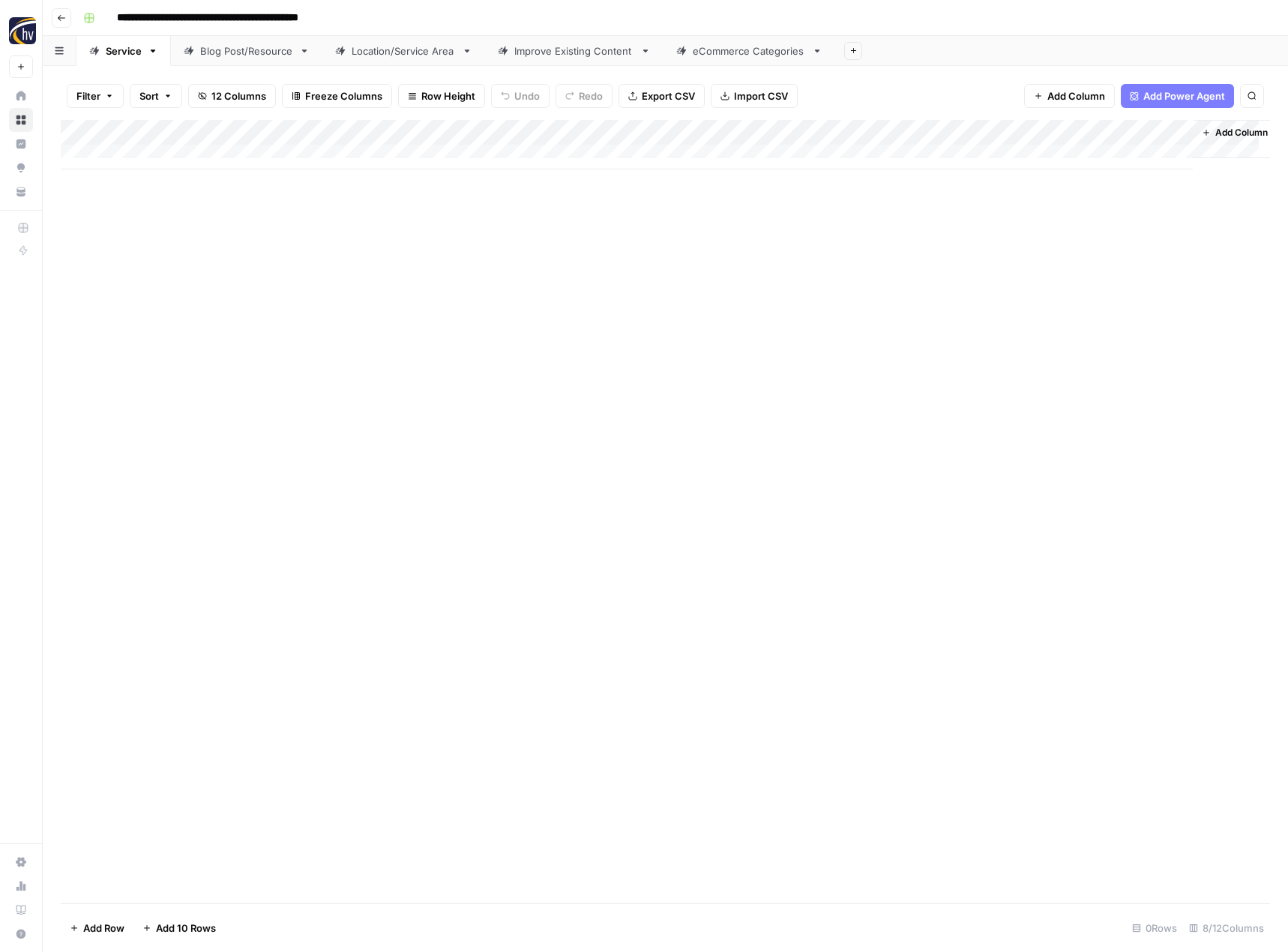
click at [1026, 130] on div "Add Column" at bounding box center [666, 144] width 1209 height 49
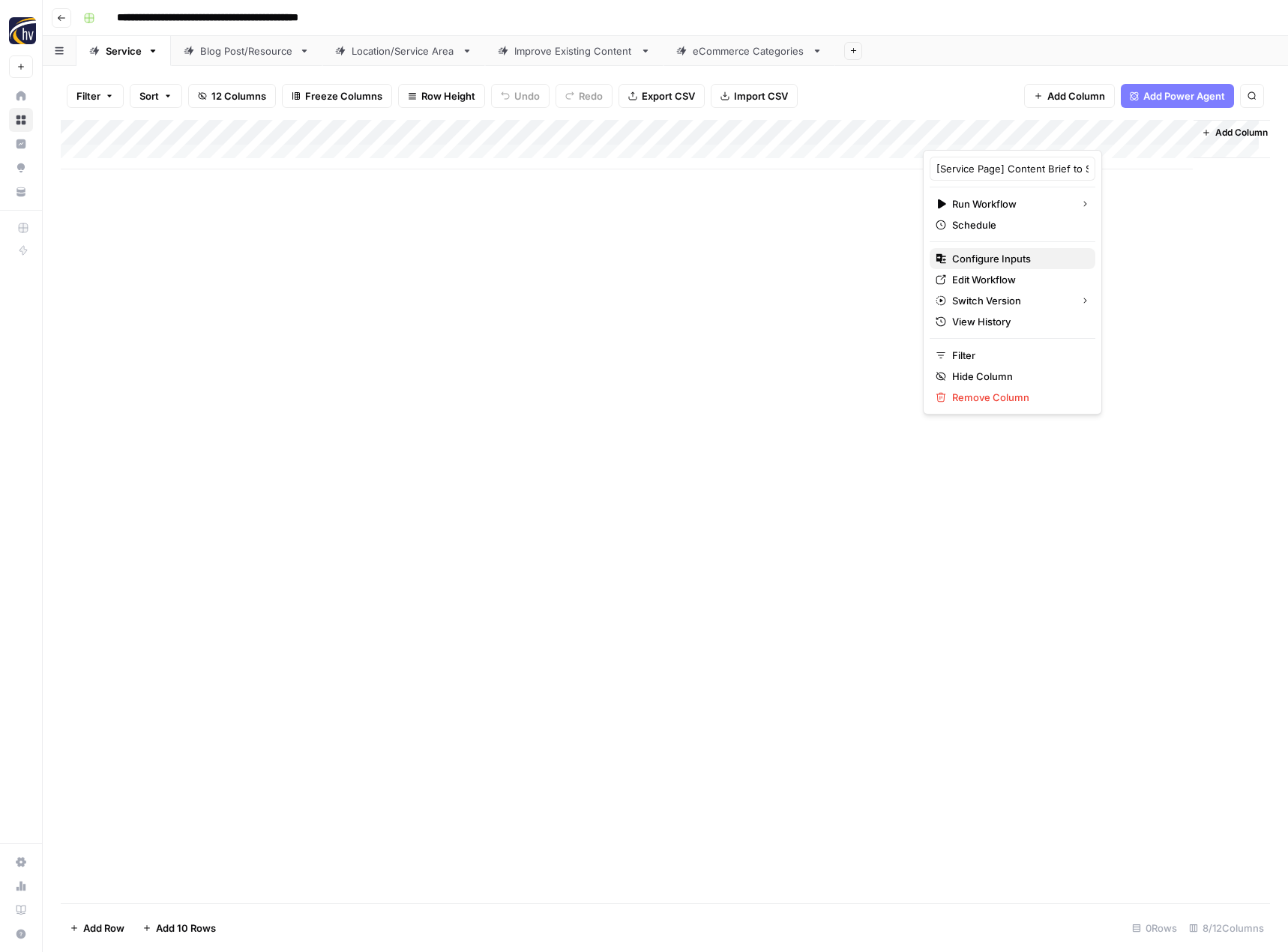
click at [990, 258] on span "Configure Inputs" at bounding box center [1018, 258] width 131 height 15
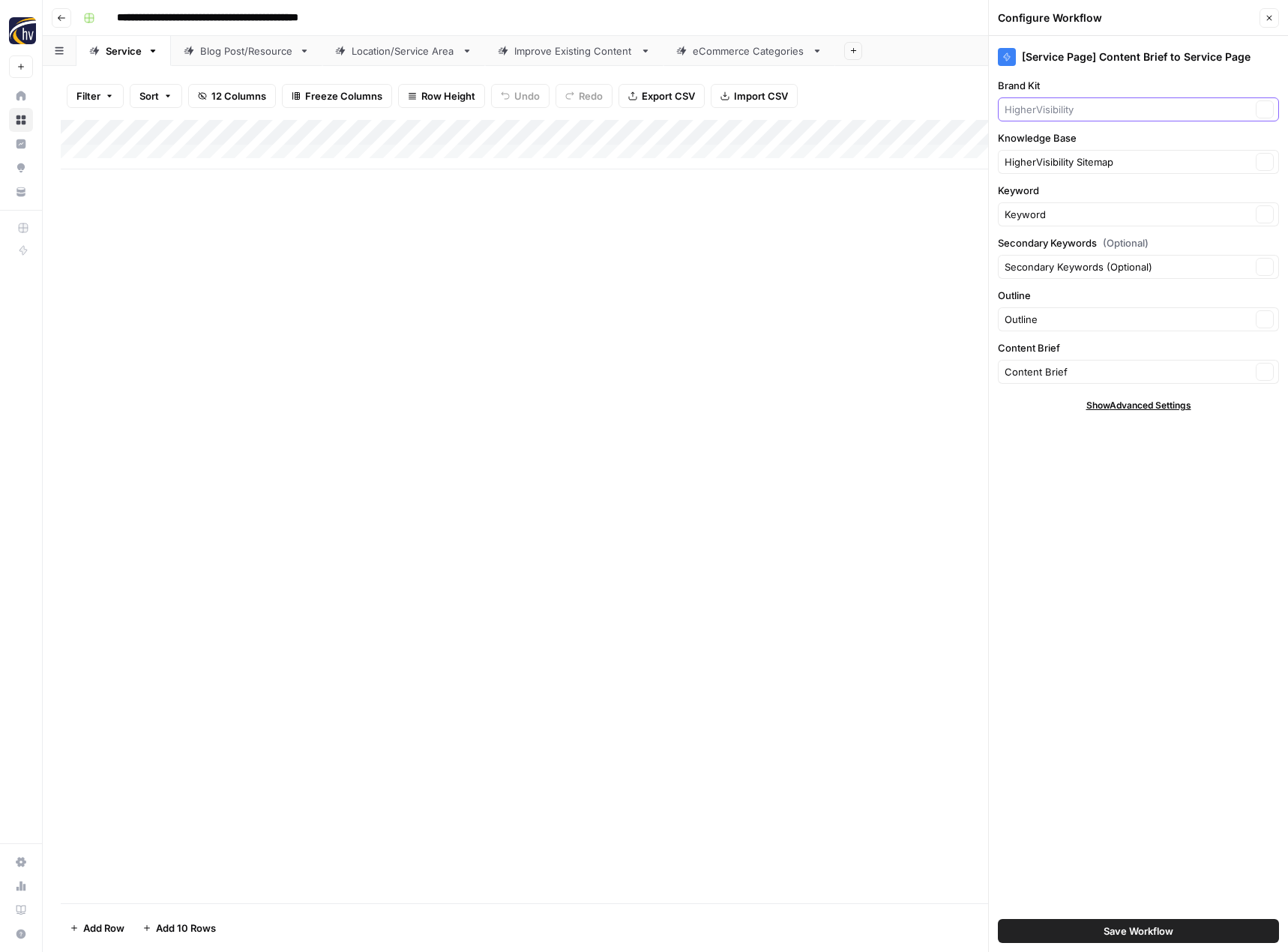
click at [1062, 106] on input "Brand Kit" at bounding box center [1128, 109] width 247 height 15
click at [1065, 143] on span "ABC Plumbing, Sewer, Heating, Cooling and Electric" at bounding box center [1135, 144] width 250 height 15
type input "ABC Plumbing, Sewer, Heating, Cooling and Electric"
click at [1058, 172] on div "HigherVisibility Sitemap Clear" at bounding box center [1139, 162] width 281 height 24
click at [1058, 195] on span "ABC Plumbing, Sewer, Heating, Cooling and Electric Sitemap" at bounding box center [1135, 196] width 250 height 15
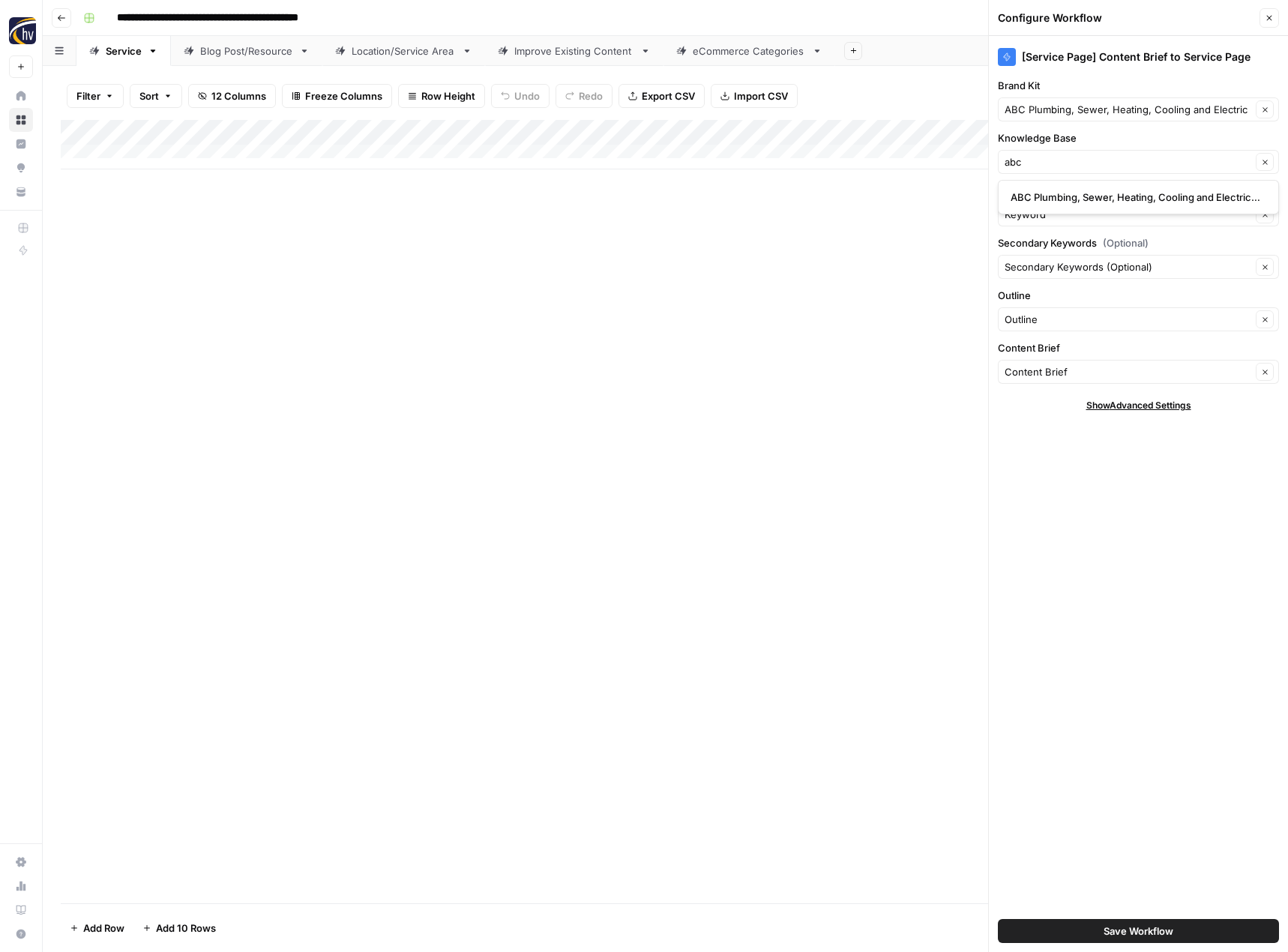
type input "ABC Plumbing, Sewer, Heating, Cooling and Electric Sitemap"
click at [1095, 933] on button "Save Workflow" at bounding box center [1139, 930] width 281 height 24
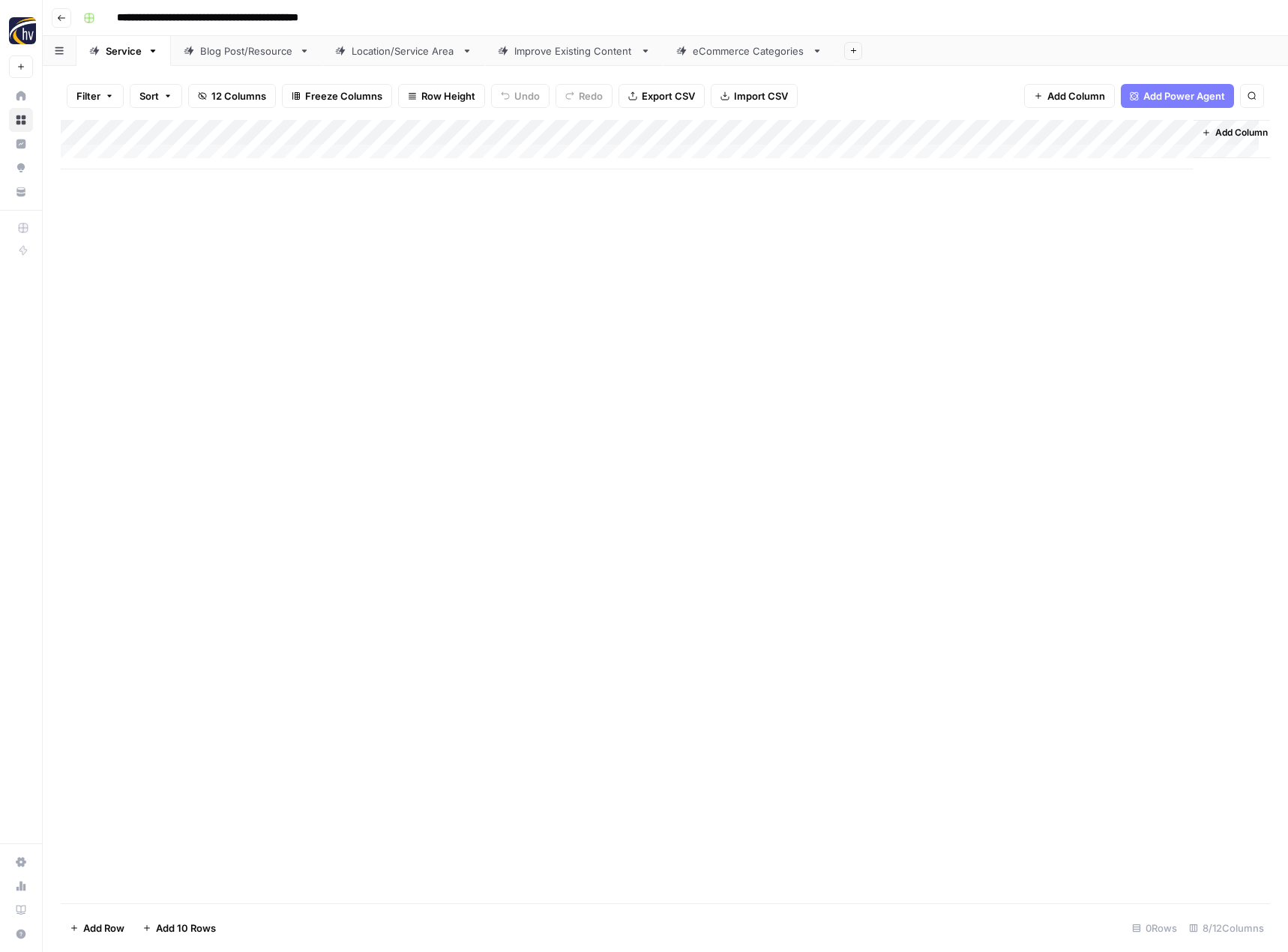
click at [252, 58] on div "Blog Post/Resource" at bounding box center [247, 50] width 93 height 15
click at [352, 134] on div "Add Column" at bounding box center [666, 144] width 1209 height 49
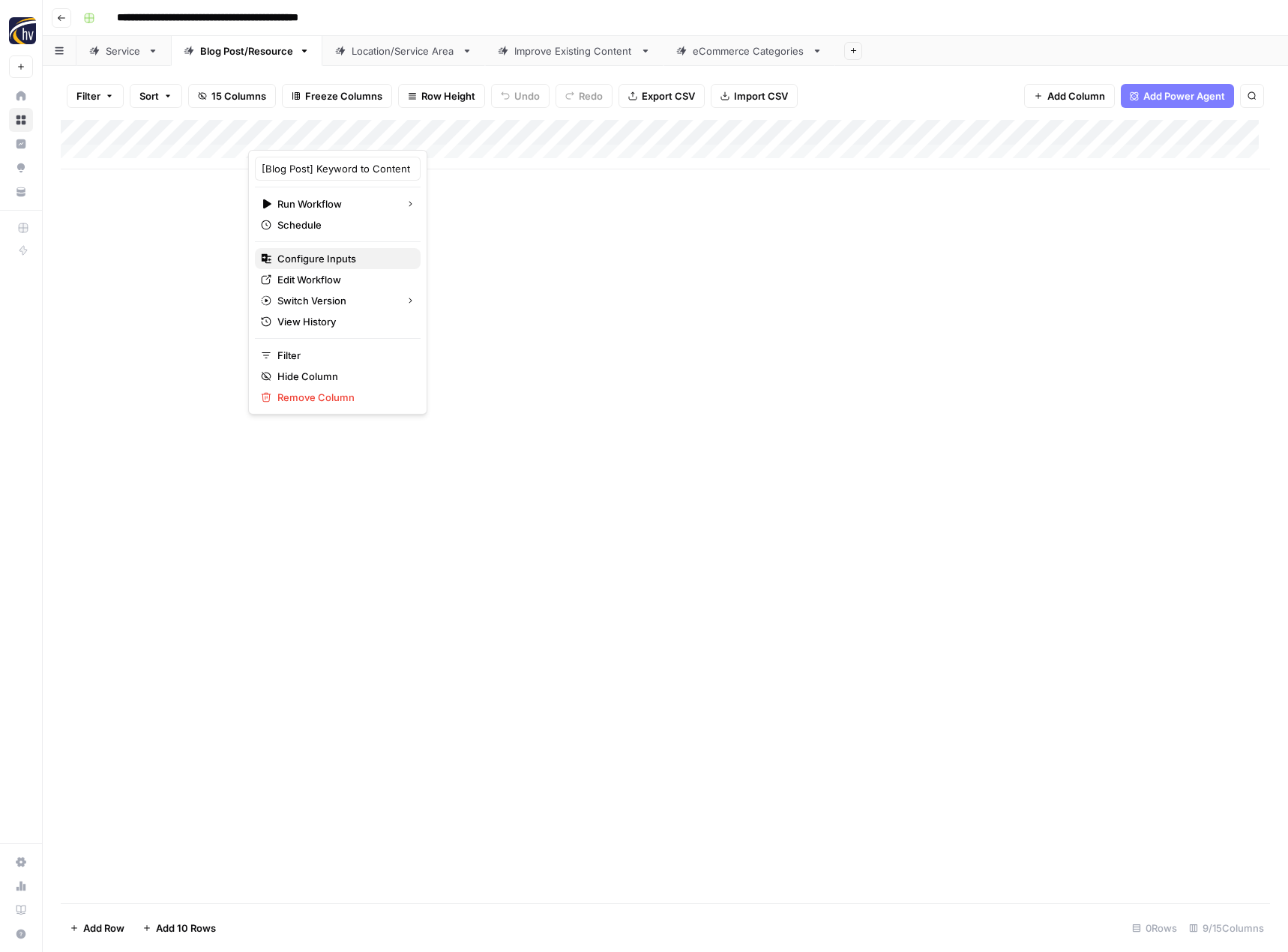
click at [332, 261] on span "Configure Inputs" at bounding box center [343, 258] width 131 height 15
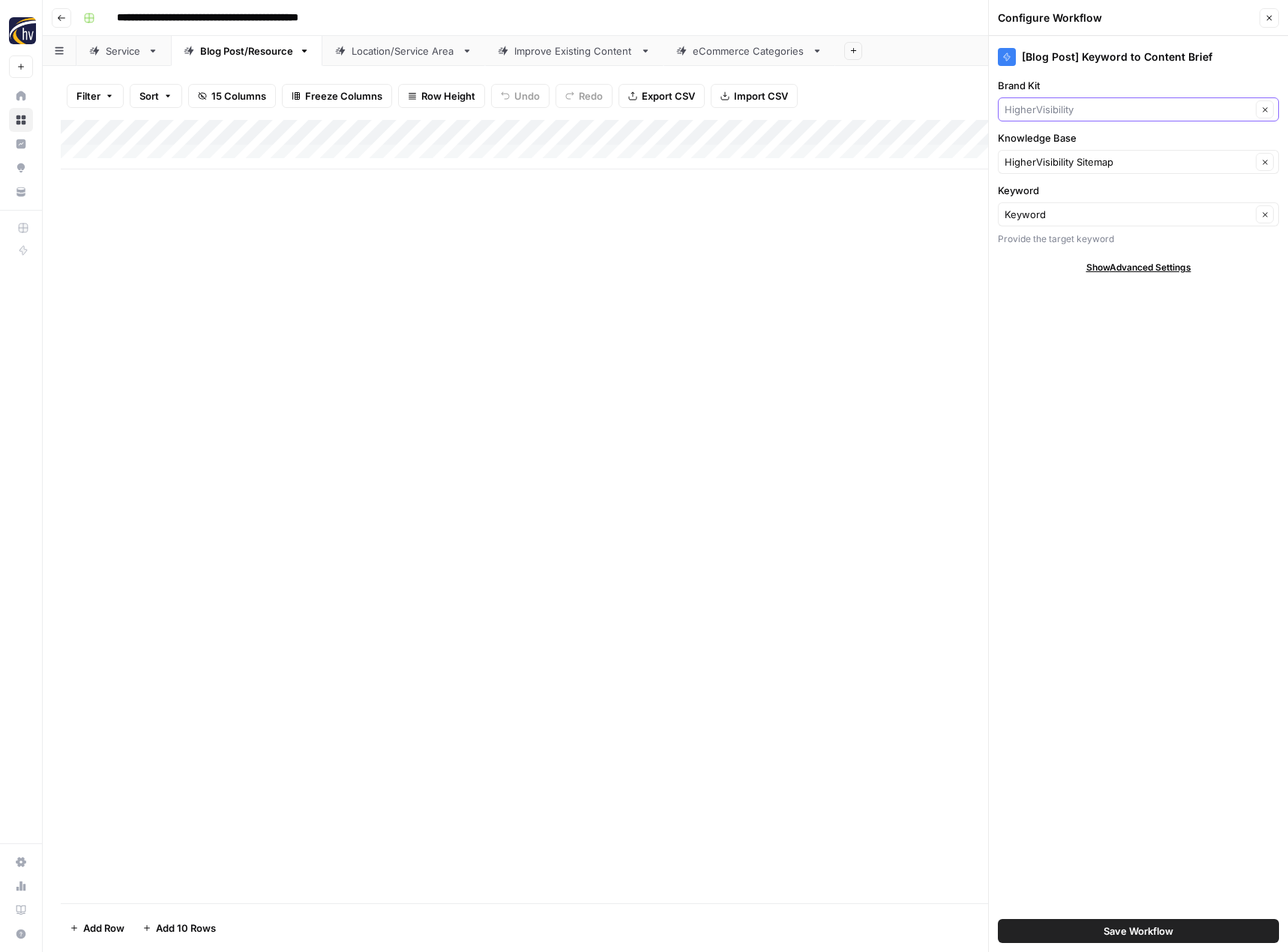
click at [1083, 110] on input "Brand Kit" at bounding box center [1128, 109] width 247 height 15
click at [1083, 143] on span "ABC Plumbing, Sewer, Heating, Cooling and Electric" at bounding box center [1135, 144] width 250 height 15
type input "ABC Plumbing, Sewer, Heating, Cooling and Electric"
click at [1078, 162] on input "Knowledge Base" at bounding box center [1128, 162] width 247 height 15
click at [1076, 200] on span "ABC Plumbing, Sewer, Heating, Cooling and Electric Sitemap" at bounding box center [1135, 196] width 250 height 15
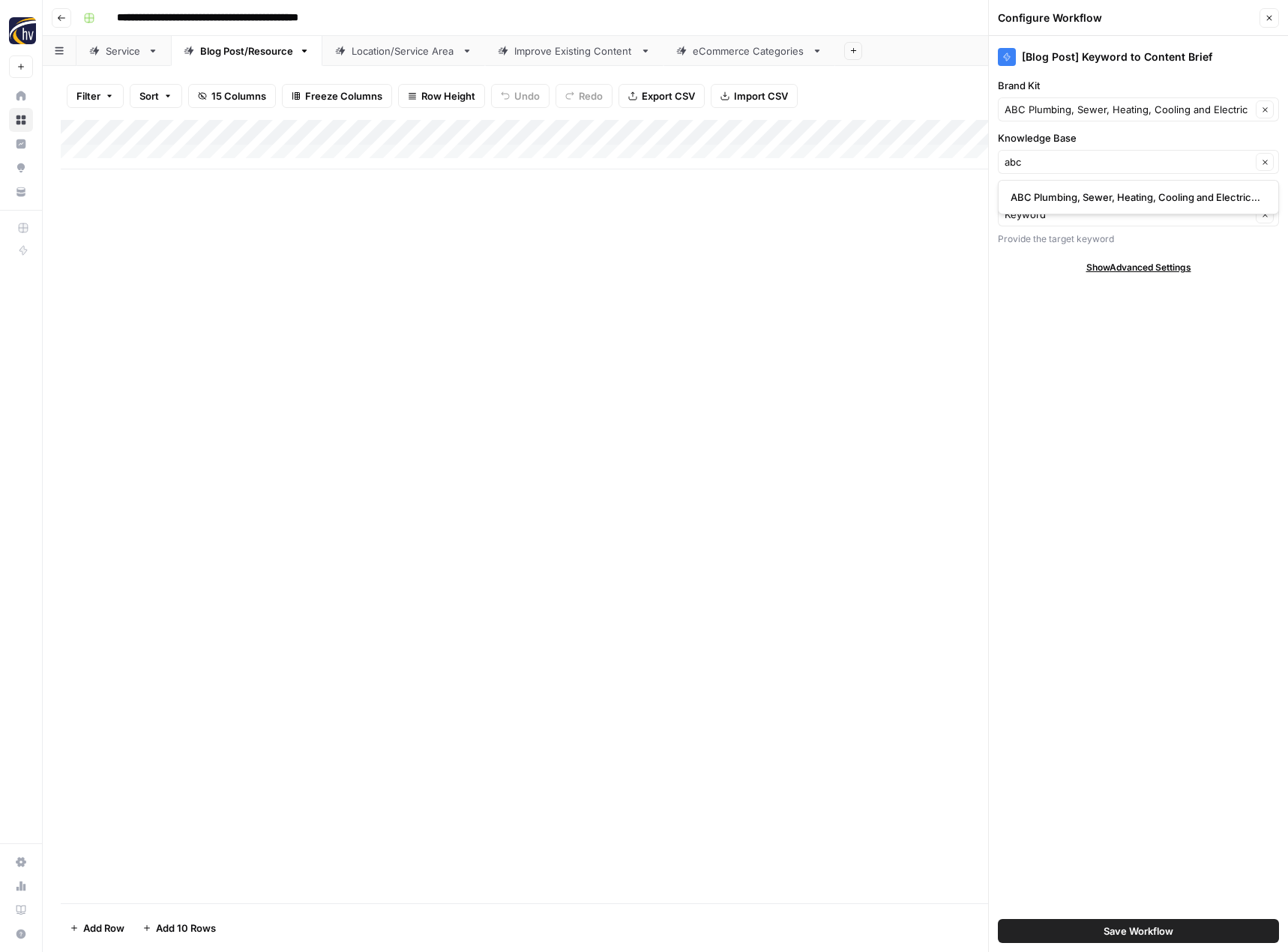
type input "ABC Plumbing, Sewer, Heating, Cooling and Electric Sitemap"
click at [1088, 931] on button "Save Workflow" at bounding box center [1139, 930] width 281 height 24
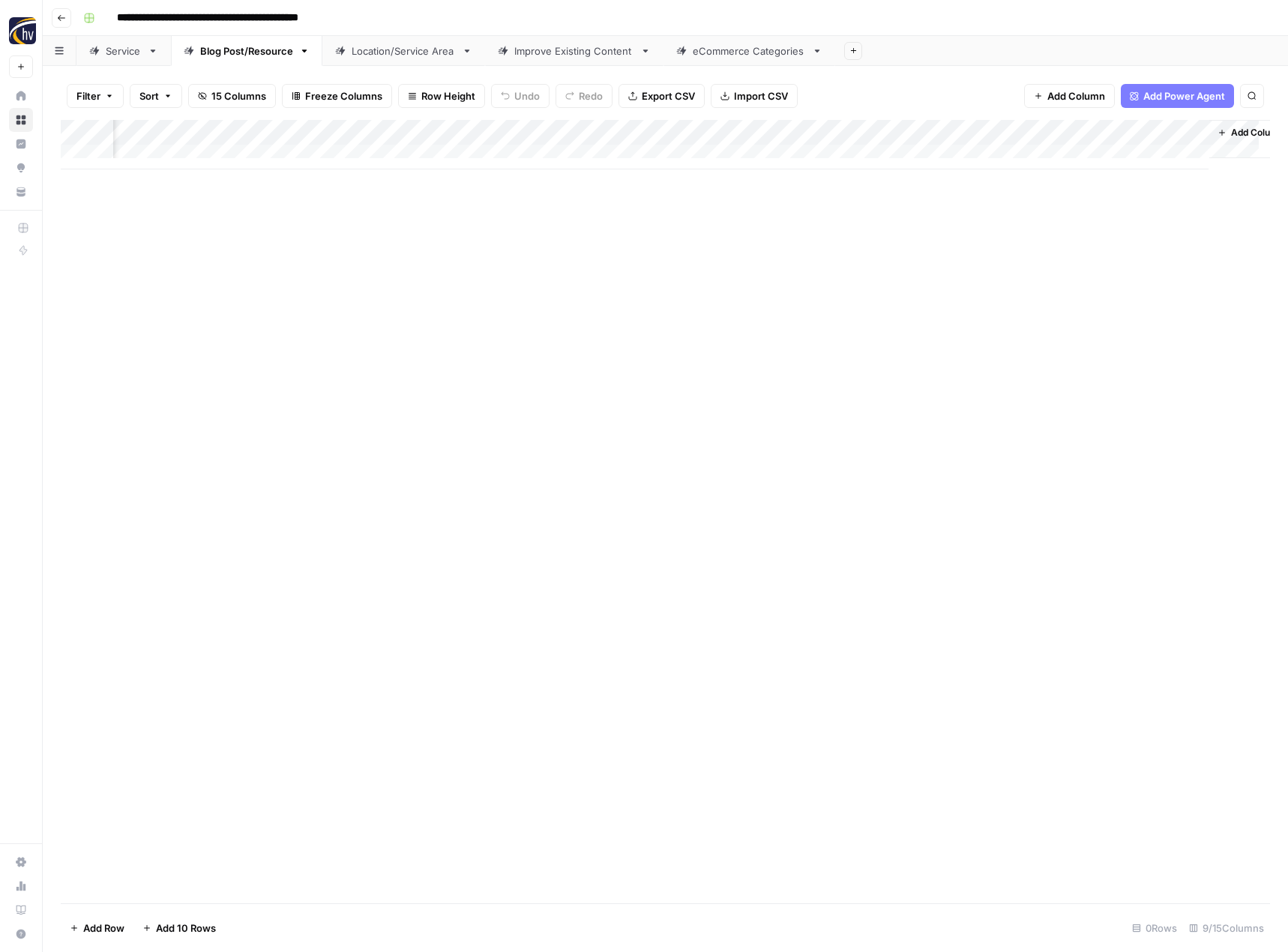
scroll to position [0, 153]
click at [1007, 131] on div "Add Column" at bounding box center [666, 144] width 1209 height 49
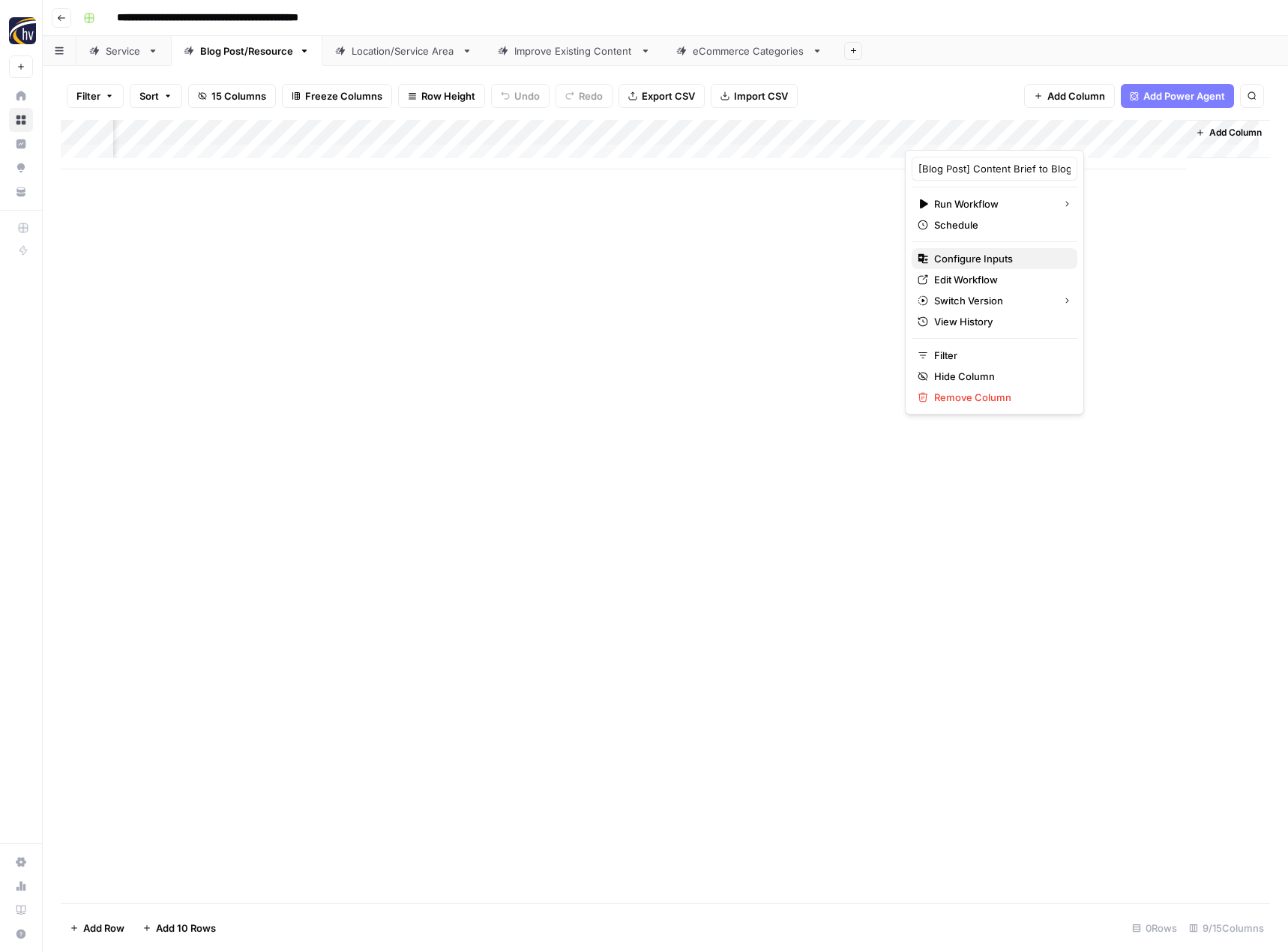
click at [956, 256] on span "Configure Inputs" at bounding box center [1000, 258] width 131 height 15
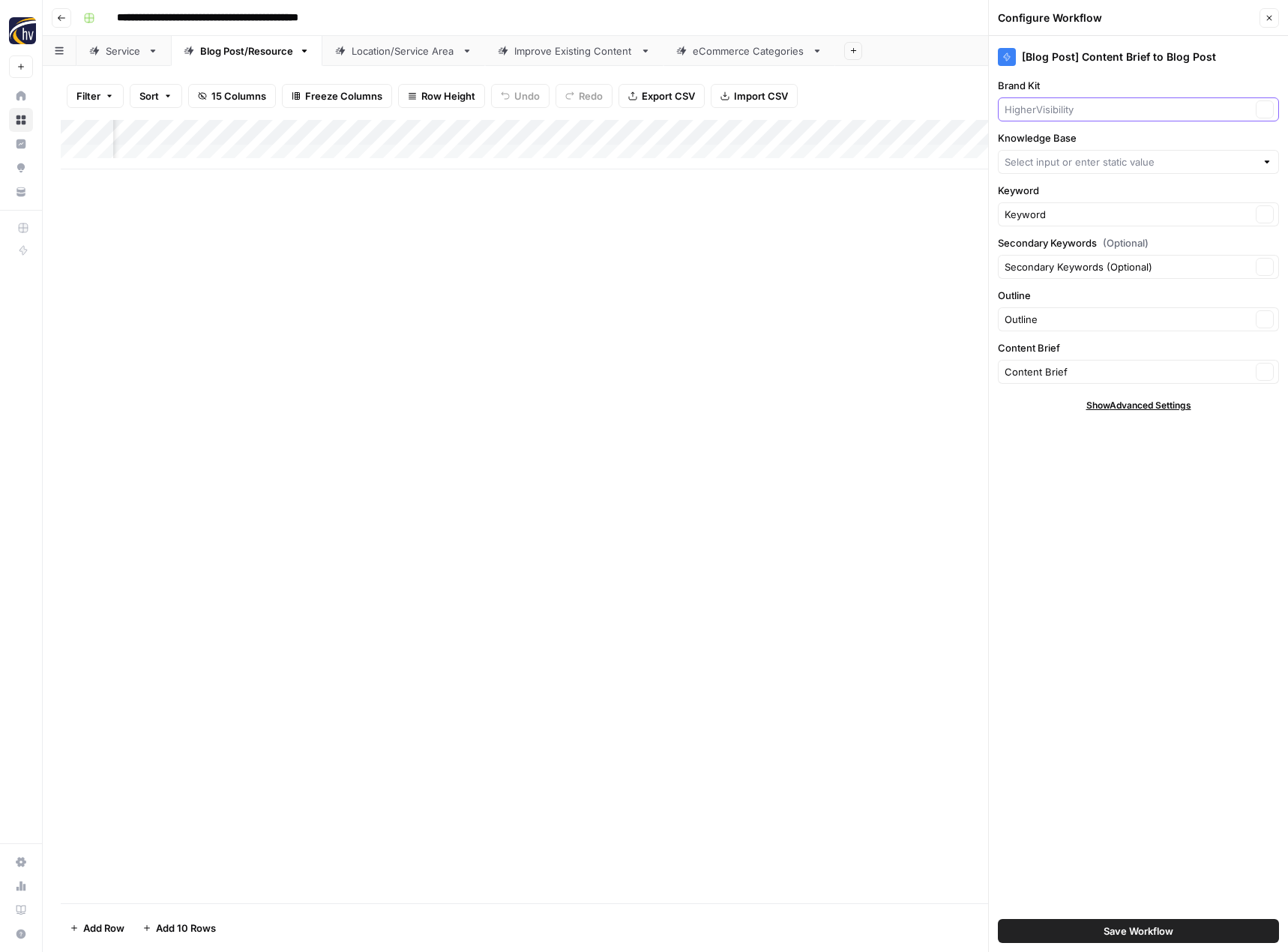
click at [1087, 112] on input "Brand Kit" at bounding box center [1128, 109] width 247 height 15
click at [1082, 142] on span "ABC Plumbing, Sewer, Heating, Cooling and Electric" at bounding box center [1135, 144] width 250 height 15
type input "ABC Plumbing, Sewer, Heating, Cooling and Electric"
click at [1044, 165] on input "Knowledge Base" at bounding box center [1130, 162] width 251 height 15
click at [1051, 196] on span "ABC Plumbing, Sewer, Heating, Cooling and Electric Sitemap" at bounding box center [1135, 196] width 250 height 15
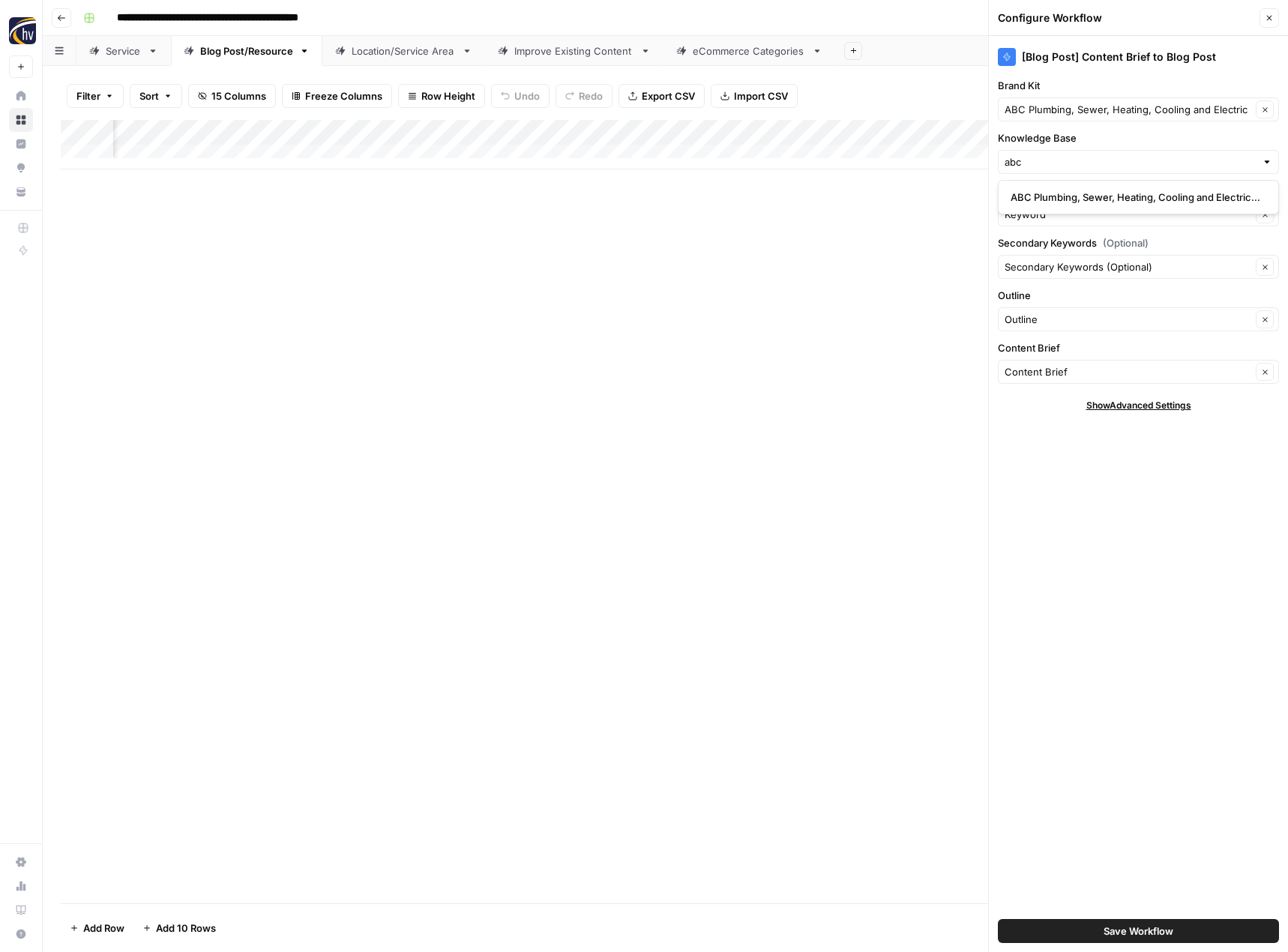
type input "ABC Plumbing, Sewer, Heating, Cooling and Electric Sitemap"
click at [1093, 926] on button "Save Workflow" at bounding box center [1139, 930] width 281 height 24
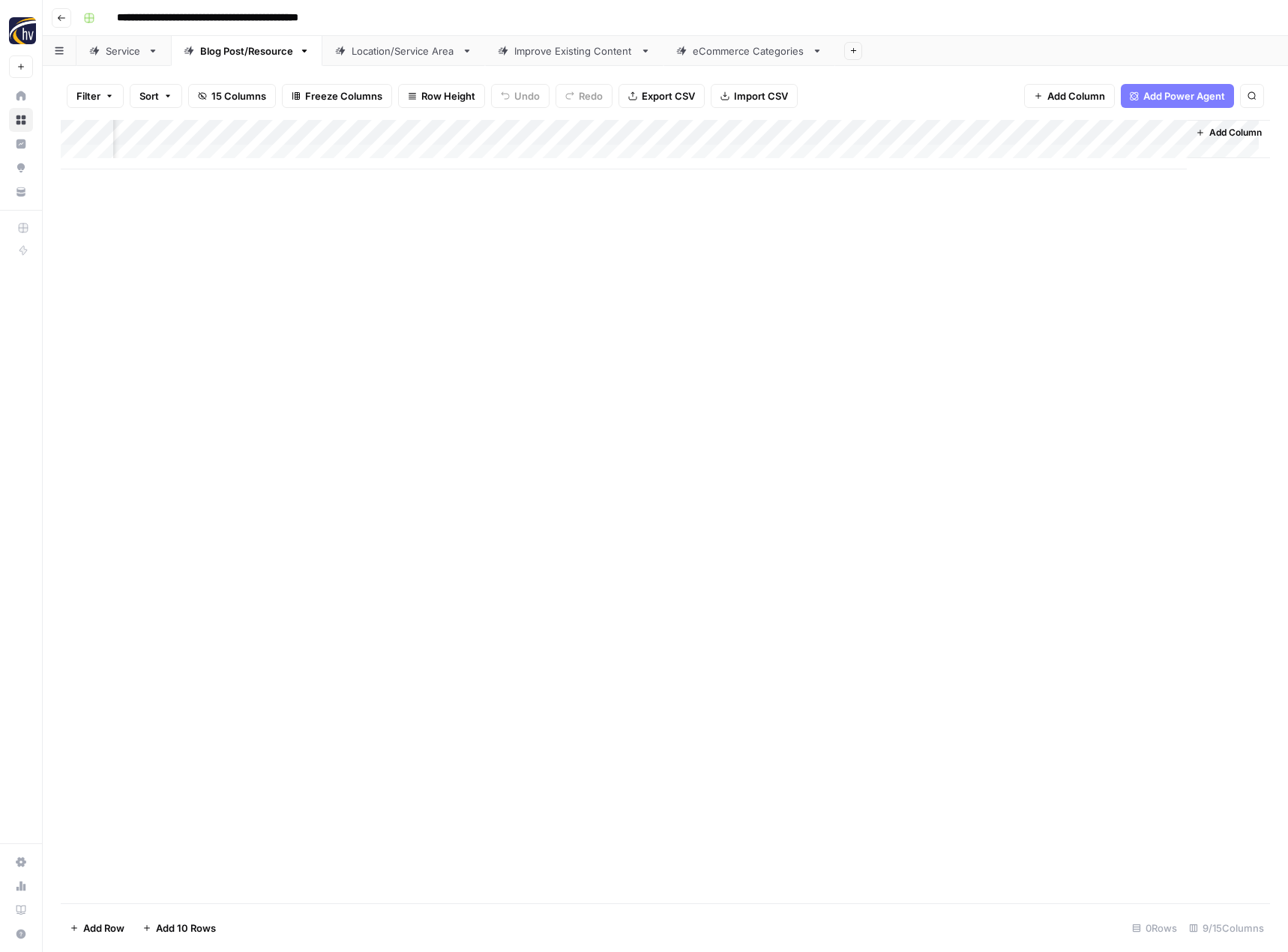
click at [415, 55] on div "Location/Service Area" at bounding box center [404, 50] width 104 height 15
click at [622, 128] on div "Add Column" at bounding box center [666, 144] width 1209 height 49
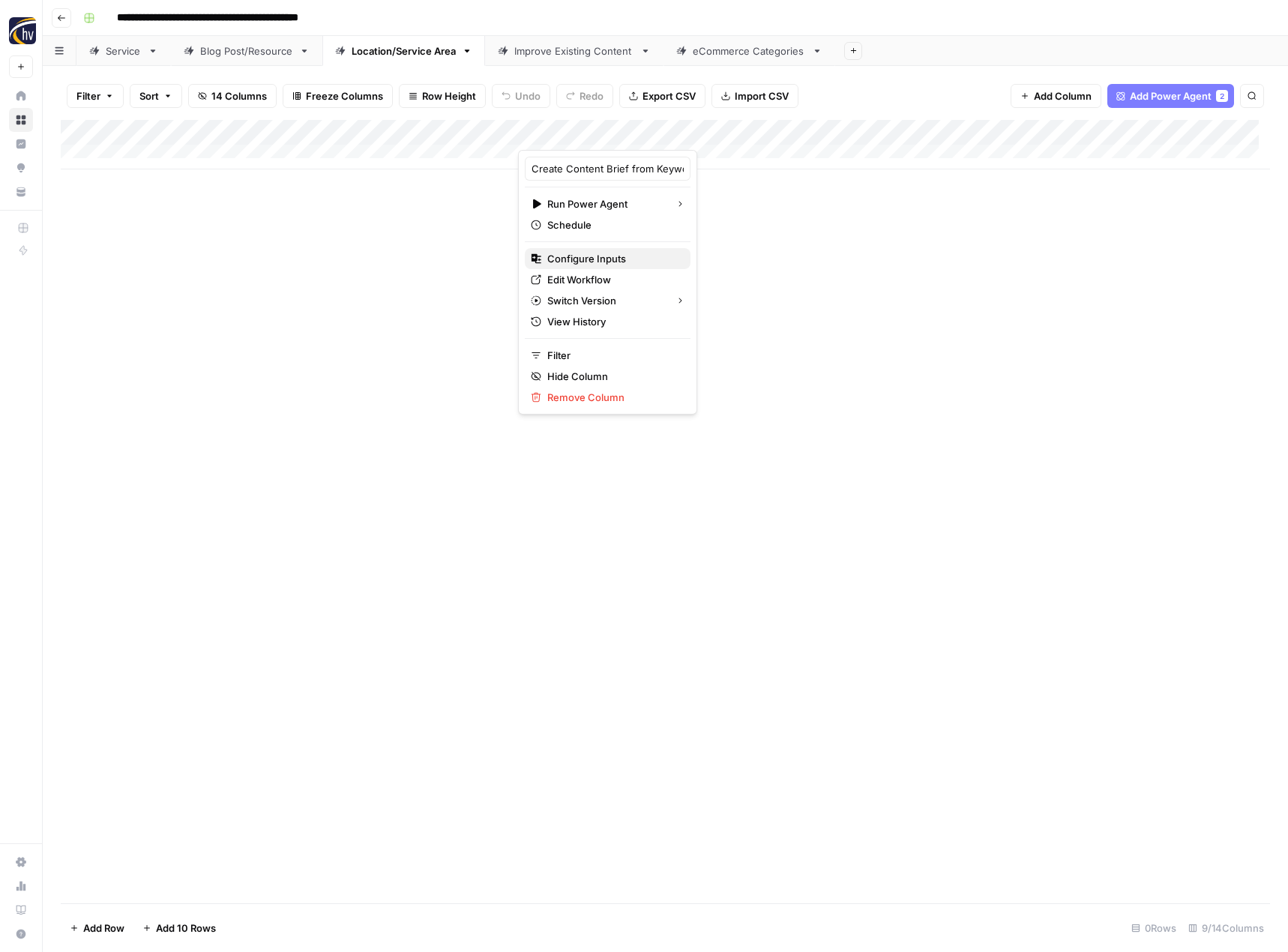
click at [589, 260] on span "Configure Inputs" at bounding box center [613, 258] width 131 height 15
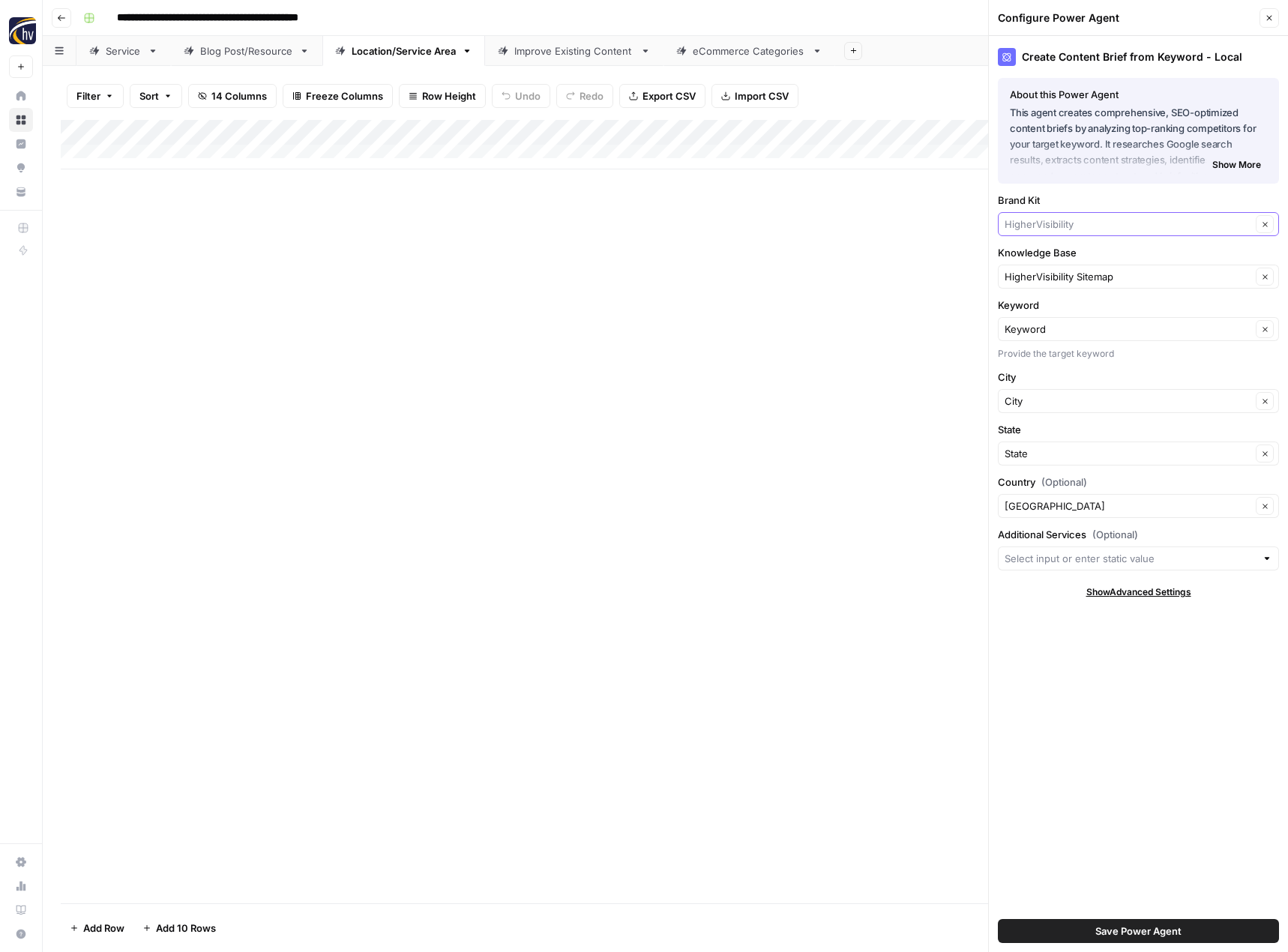
click at [1044, 227] on input "Brand Kit" at bounding box center [1128, 223] width 247 height 15
click at [1046, 255] on span "ABC Plumbing, Sewer, Heating, Cooling and Electric" at bounding box center [1135, 259] width 250 height 15
type input "ABC Plumbing, Sewer, Heating, Cooling and Electric"
click at [1041, 275] on input "Knowledge Base" at bounding box center [1128, 276] width 247 height 15
click at [1041, 309] on span "ABC Plumbing, Sewer, Heating, Cooling and Electric Sitemap" at bounding box center [1135, 311] width 250 height 15
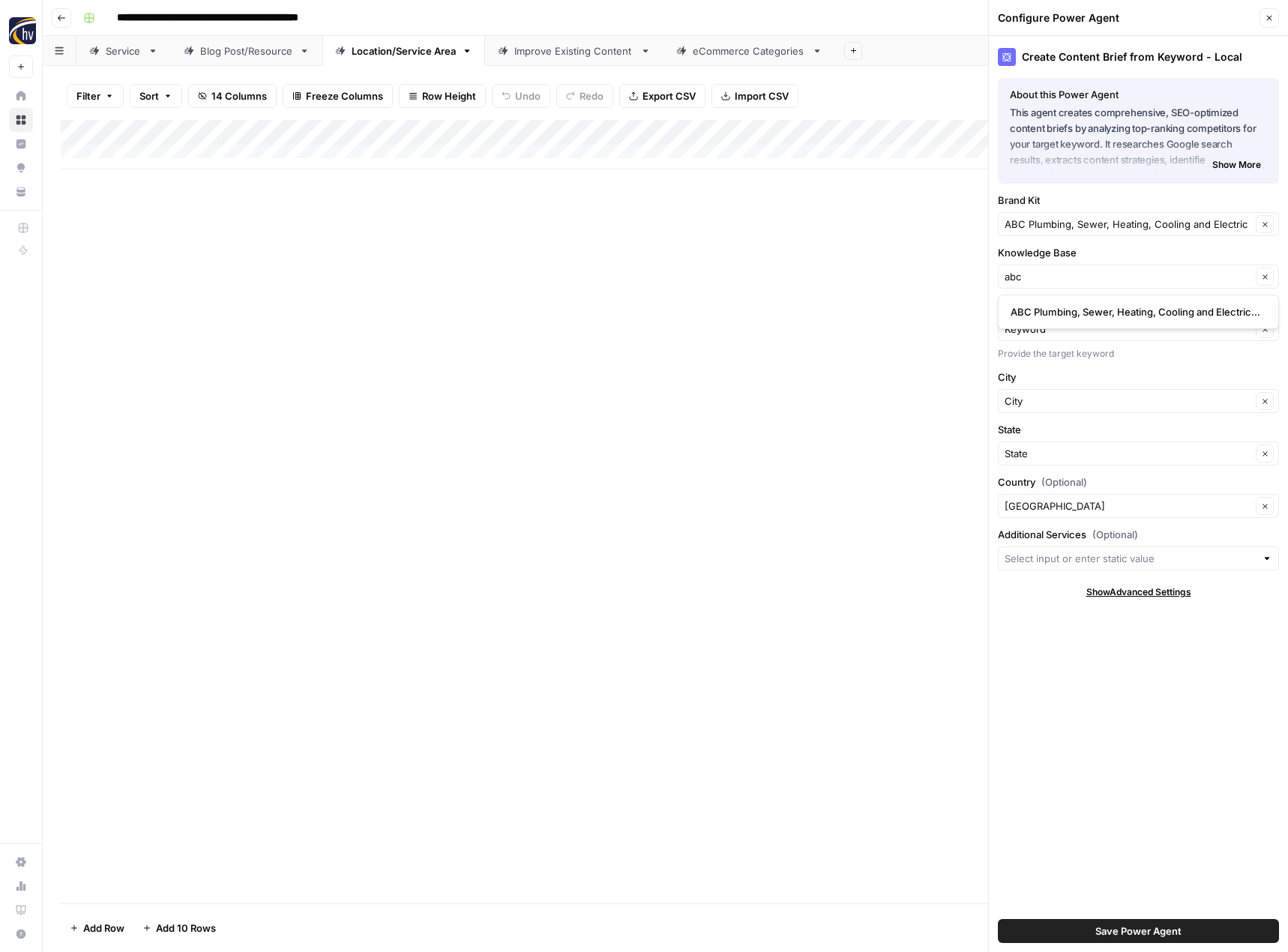
type input "ABC Plumbing, Sewer, Heating, Cooling and Electric Sitemap"
click at [1133, 923] on span "Save Power Agent" at bounding box center [1139, 930] width 87 height 15
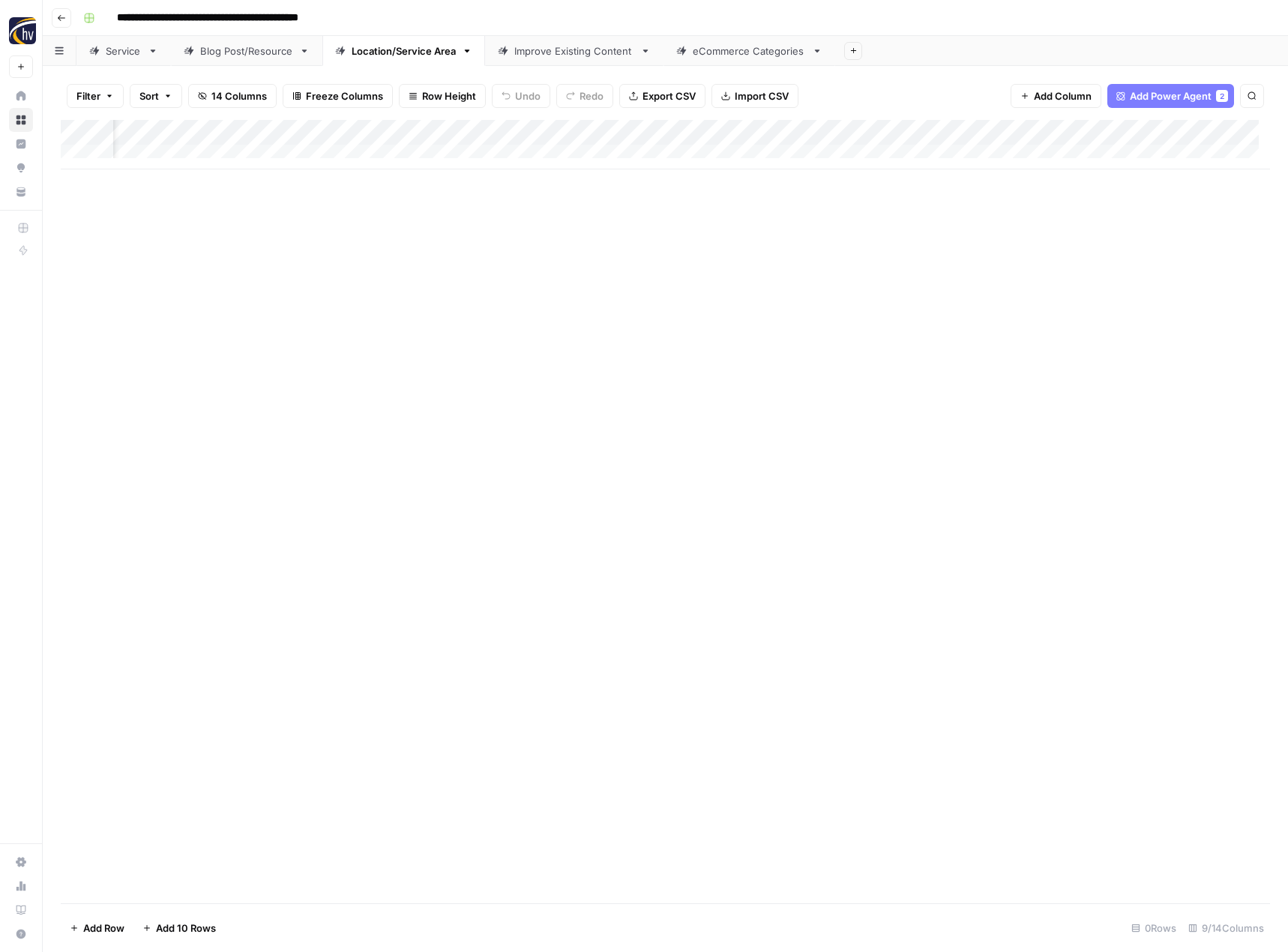
scroll to position [0, 153]
click at [1009, 132] on div "Add Column" at bounding box center [666, 144] width 1209 height 49
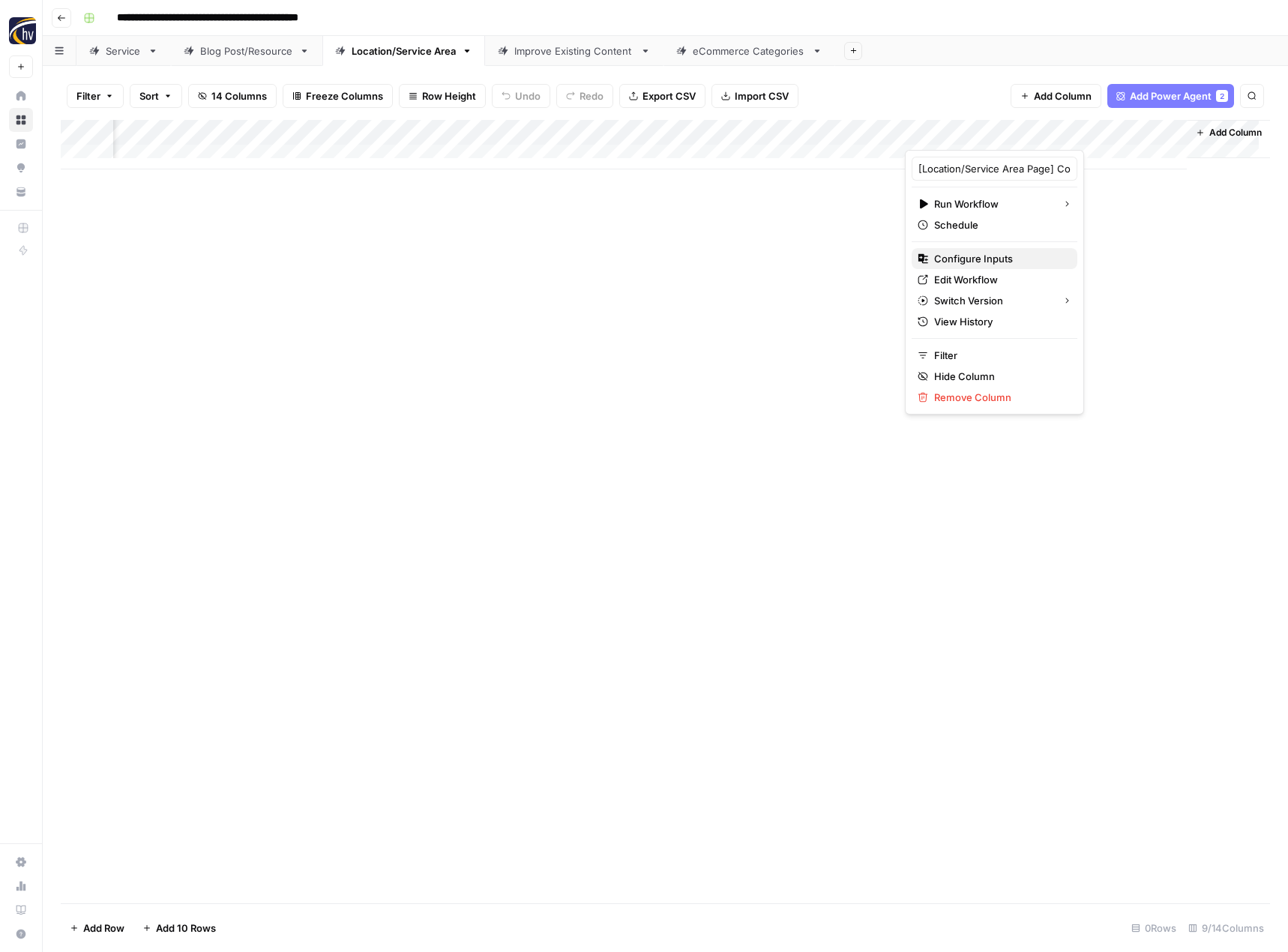
click at [990, 264] on span "Configure Inputs" at bounding box center [1000, 258] width 131 height 15
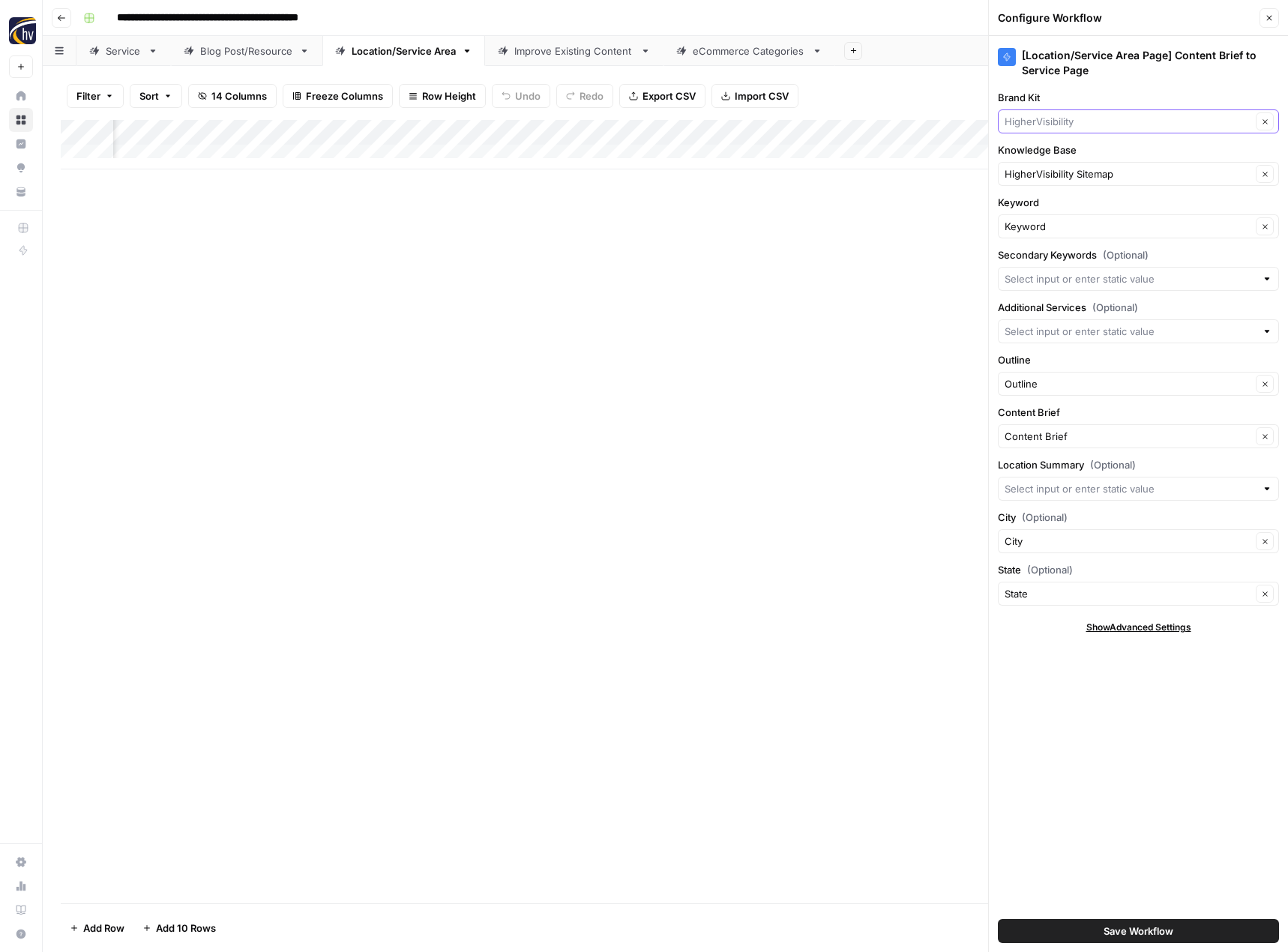
click at [1047, 117] on input "Brand Kit" at bounding box center [1128, 121] width 247 height 15
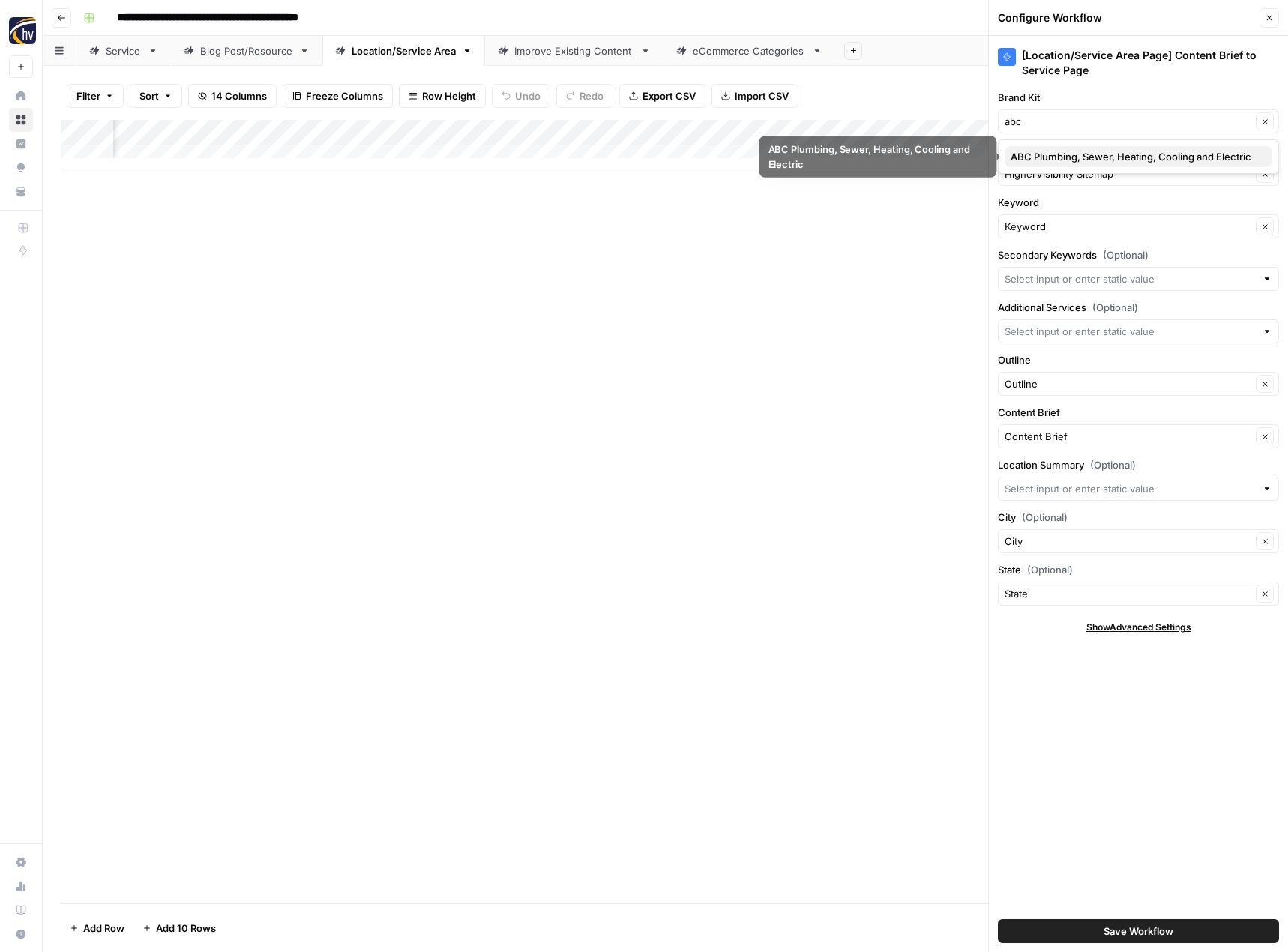
click at [1058, 158] on span "ABC Plumbing, Sewer, Heating, Cooling and Electric" at bounding box center [1135, 156] width 250 height 15
type input "ABC Plumbing, Sewer, Heating, Cooling and Electric"
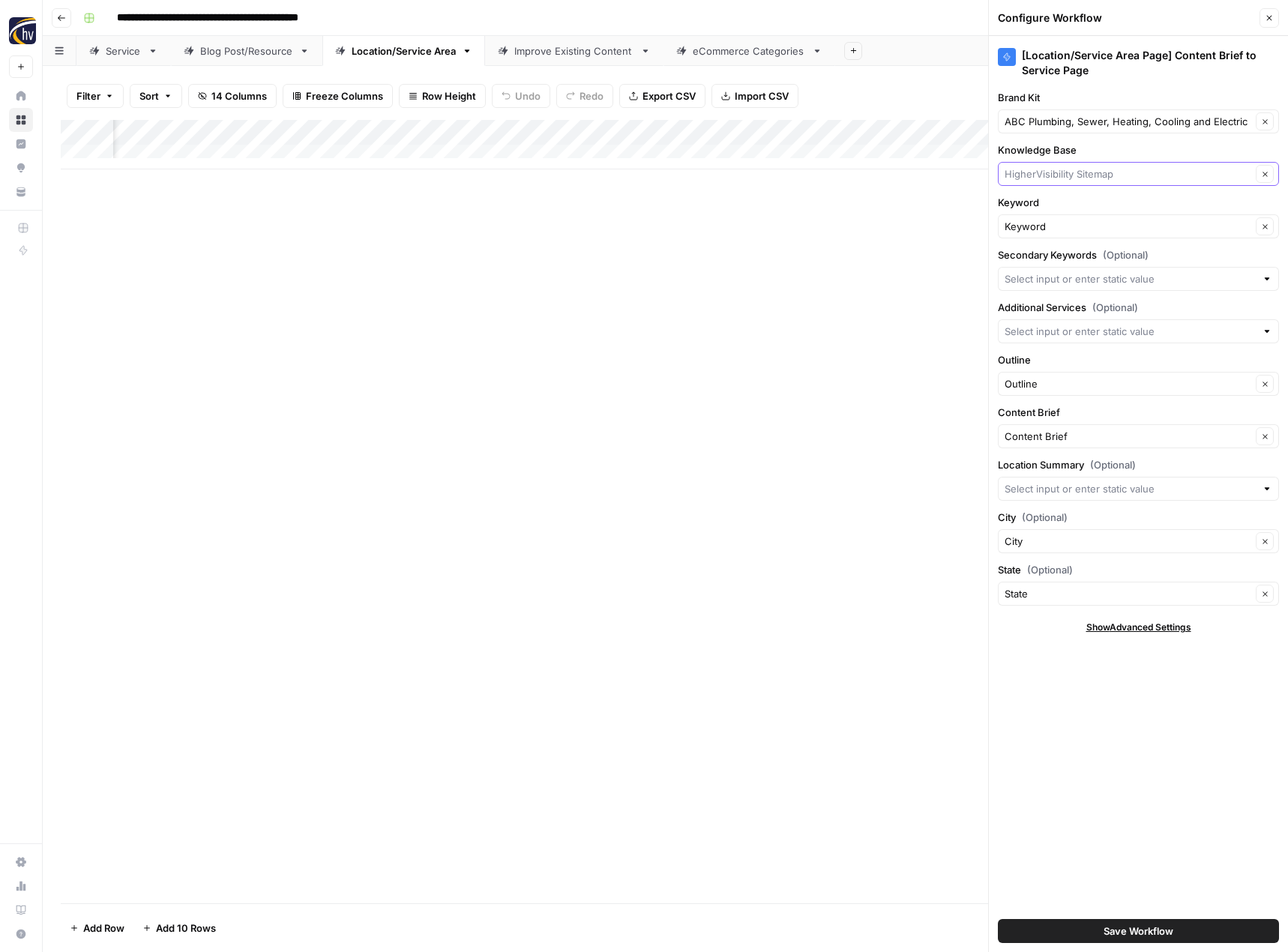
click at [1050, 176] on input "Knowledge Base" at bounding box center [1128, 173] width 247 height 15
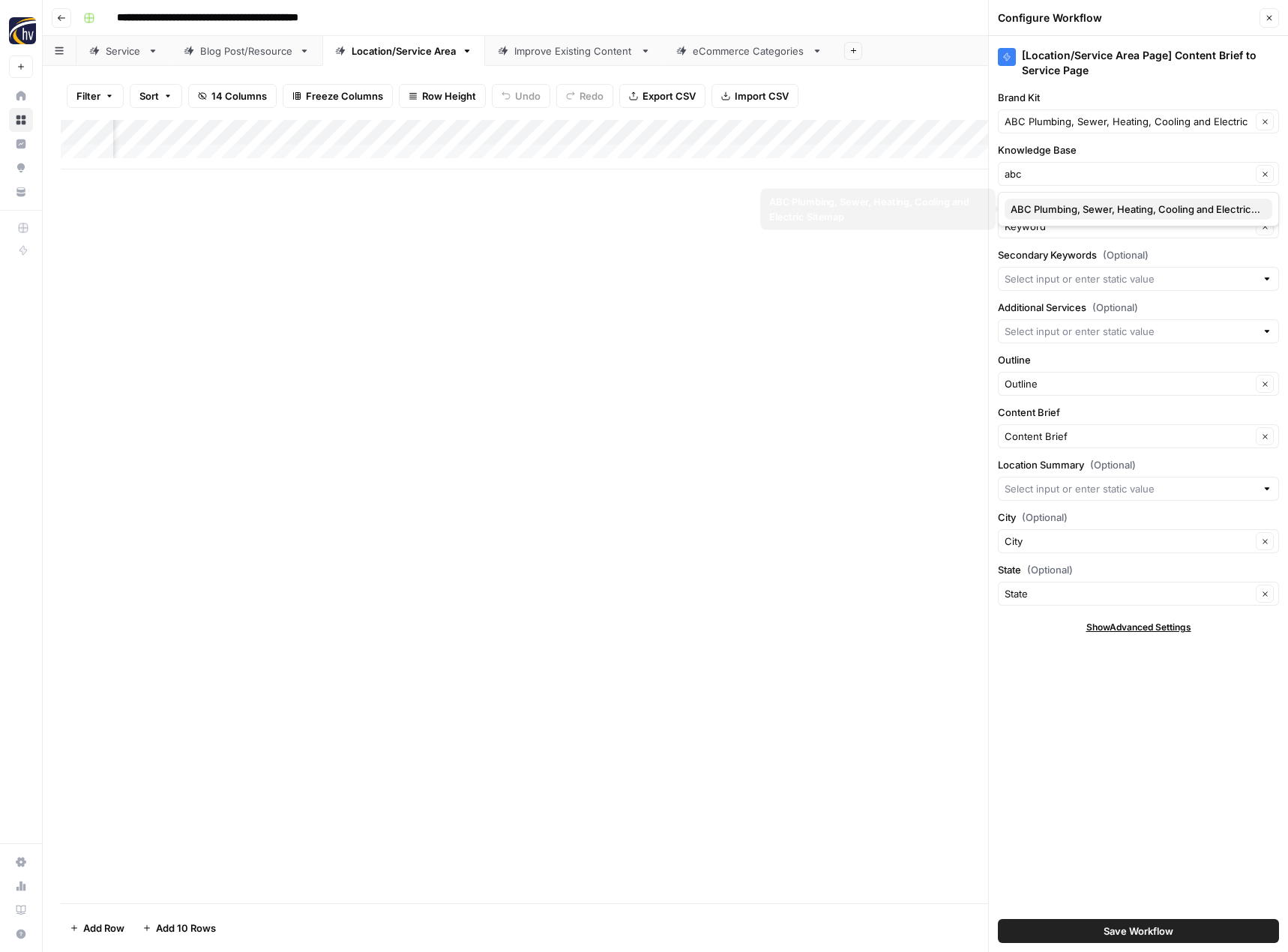
click at [1064, 213] on span "ABC Plumbing, Sewer, Heating, Cooling and Electric Sitemap" at bounding box center [1135, 209] width 250 height 15
type input "ABC Plumbing, Sewer, Heating, Cooling and Electric Sitemap"
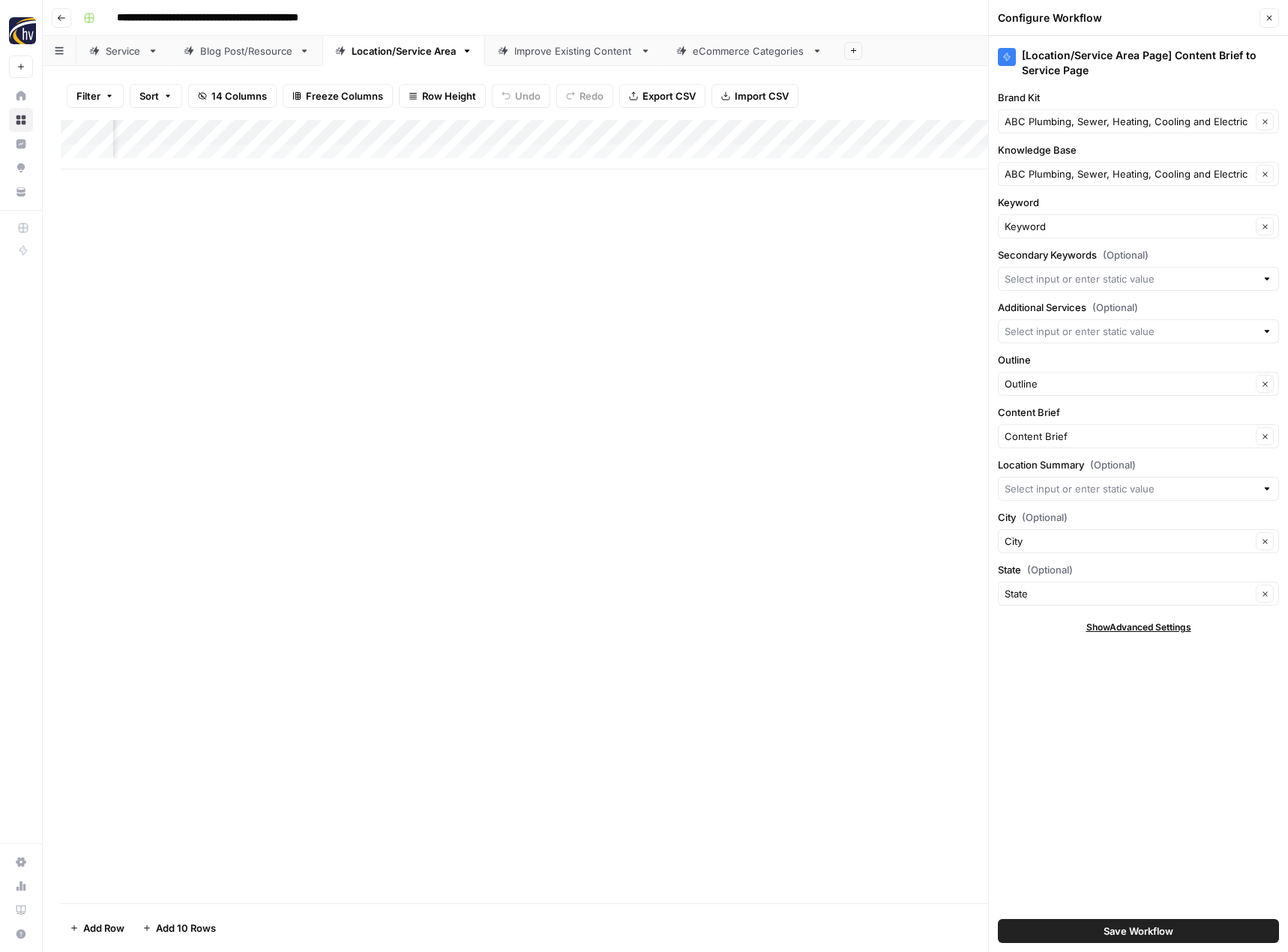
click at [1111, 933] on span "Save Workflow" at bounding box center [1139, 930] width 70 height 15
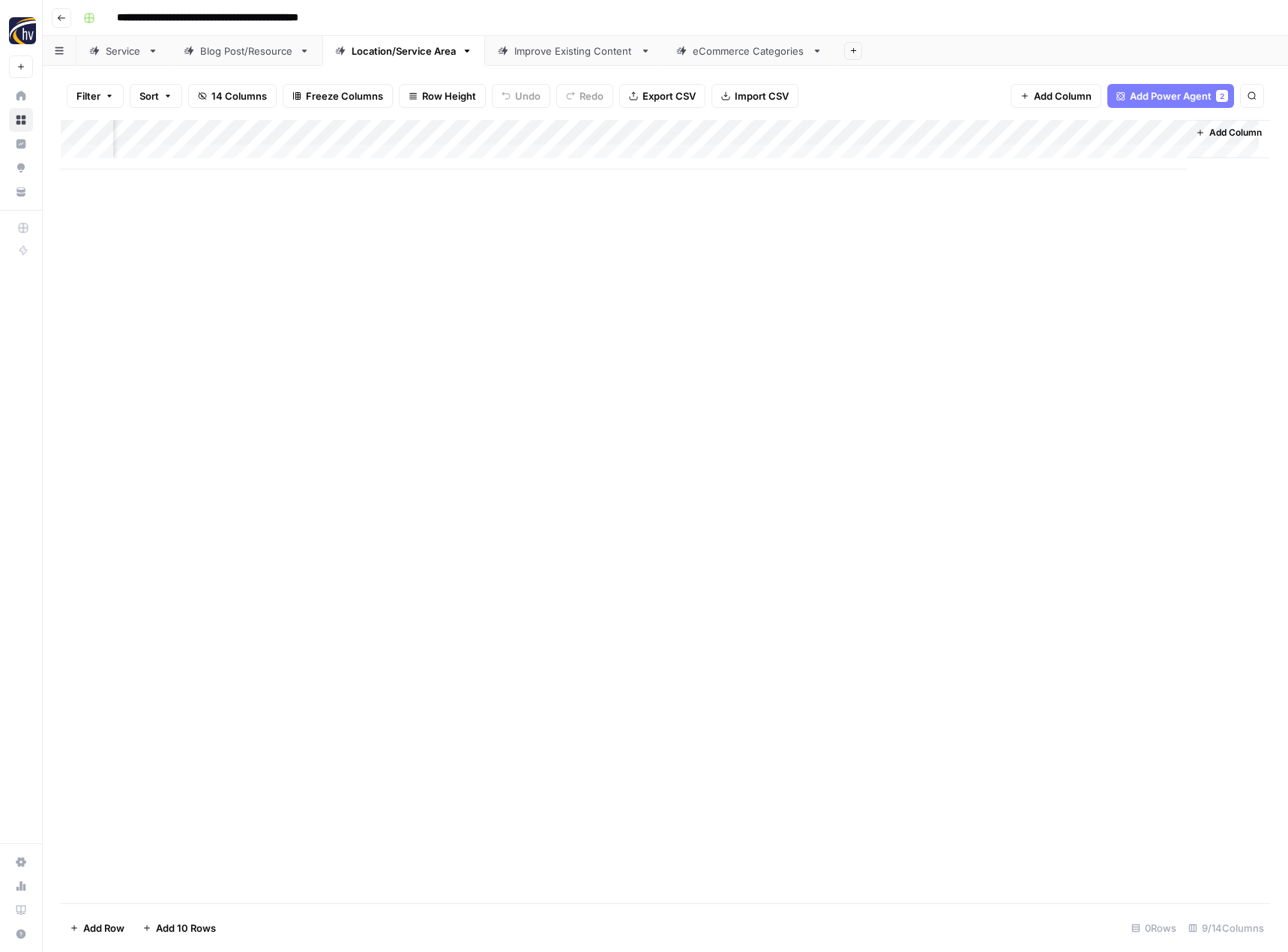
click at [557, 50] on div "Improve Existing Content" at bounding box center [574, 50] width 120 height 15
click at [758, 135] on div "Add Column" at bounding box center [666, 144] width 1209 height 49
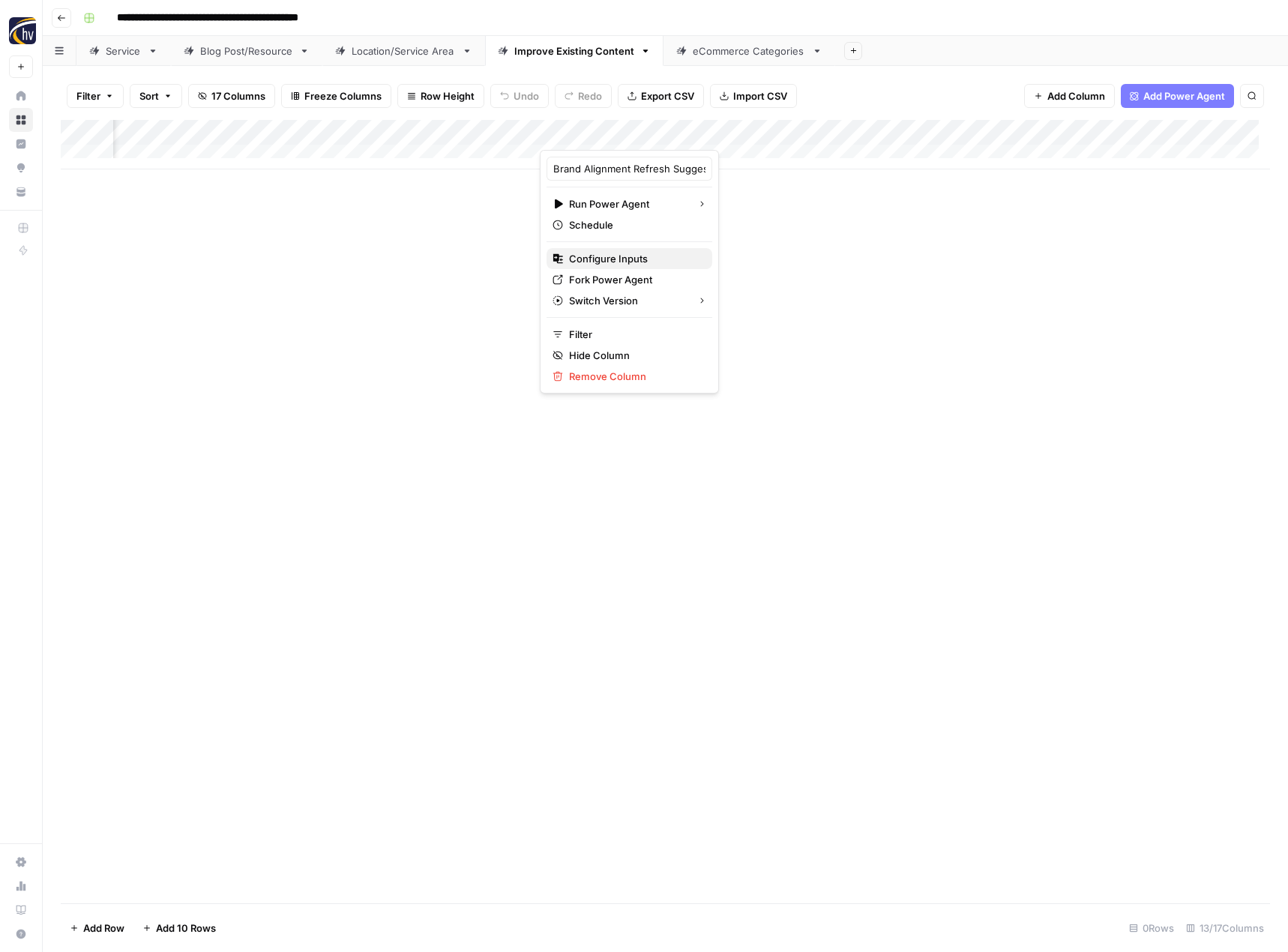
click at [630, 258] on span "Configure Inputs" at bounding box center [635, 258] width 131 height 15
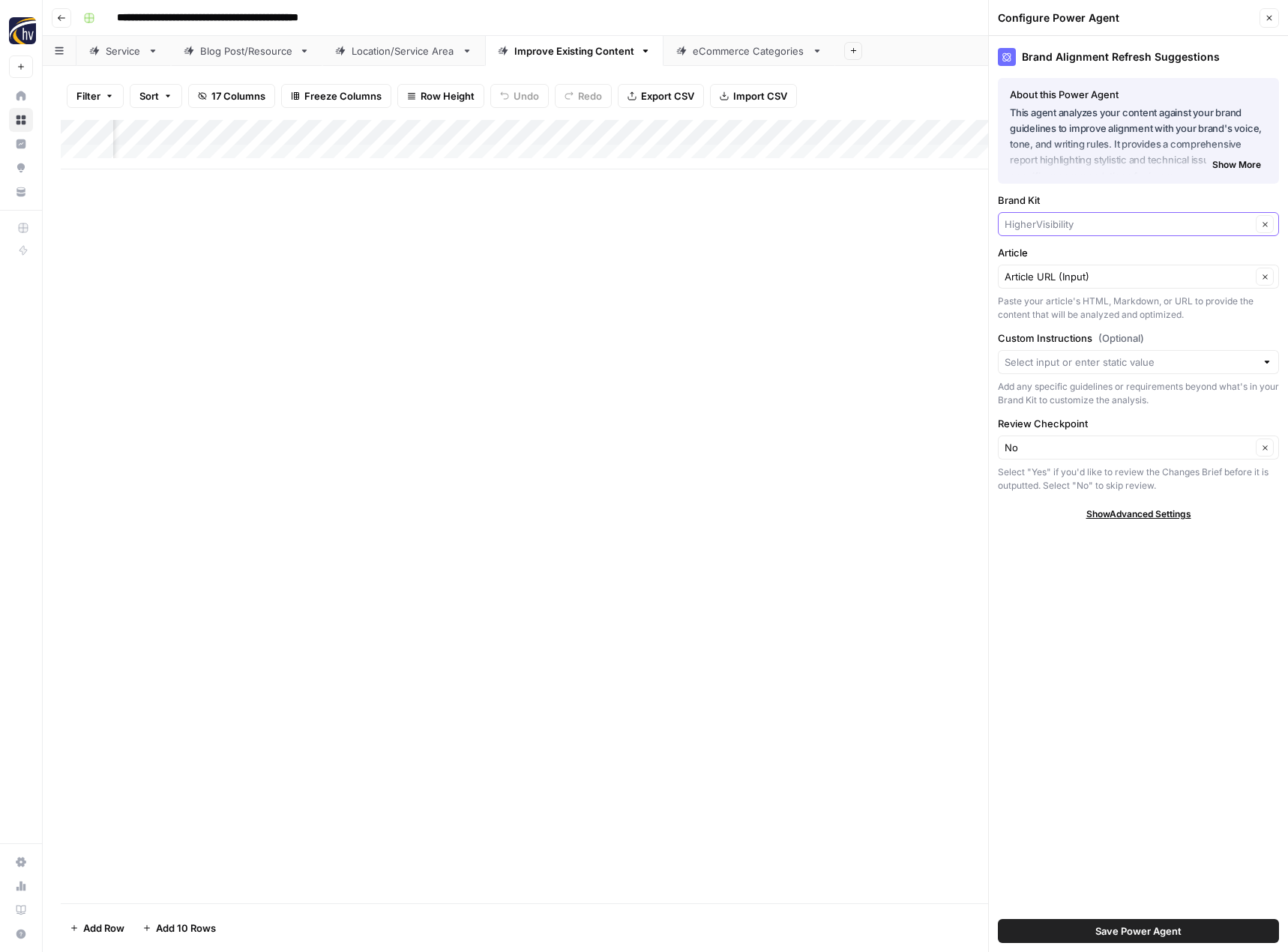
click at [1048, 224] on input "Brand Kit" at bounding box center [1128, 223] width 247 height 15
click at [1045, 253] on span "ABC Plumbing, Sewer, Heating, Cooling and Electric" at bounding box center [1135, 259] width 250 height 15
type input "ABC Plumbing, Sewer, Heating, Cooling and Electric"
click at [1189, 935] on button "Save Power Agent" at bounding box center [1139, 930] width 281 height 24
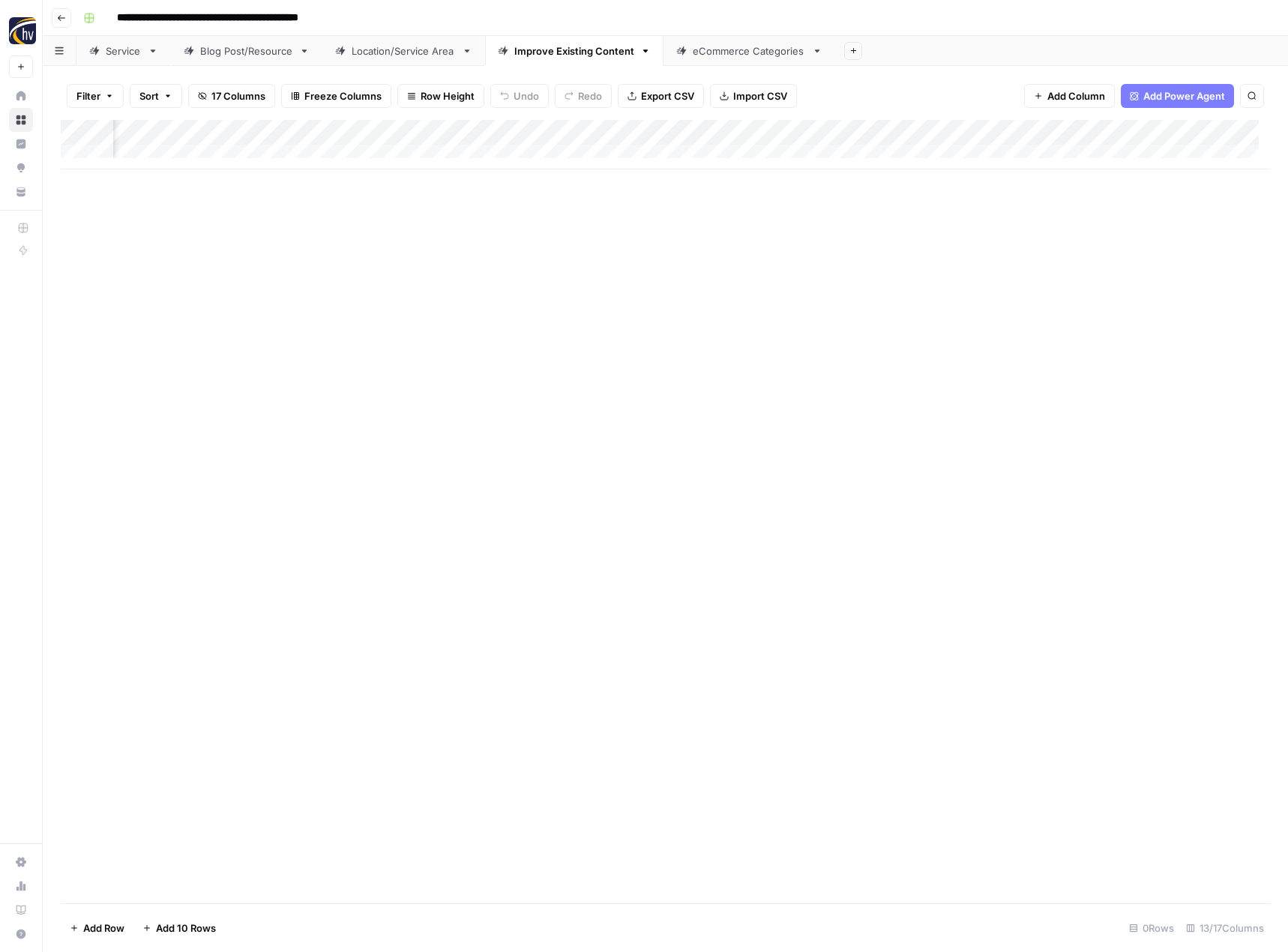
scroll to position [0, 1218]
click at [680, 132] on div "Add Column" at bounding box center [666, 144] width 1209 height 49
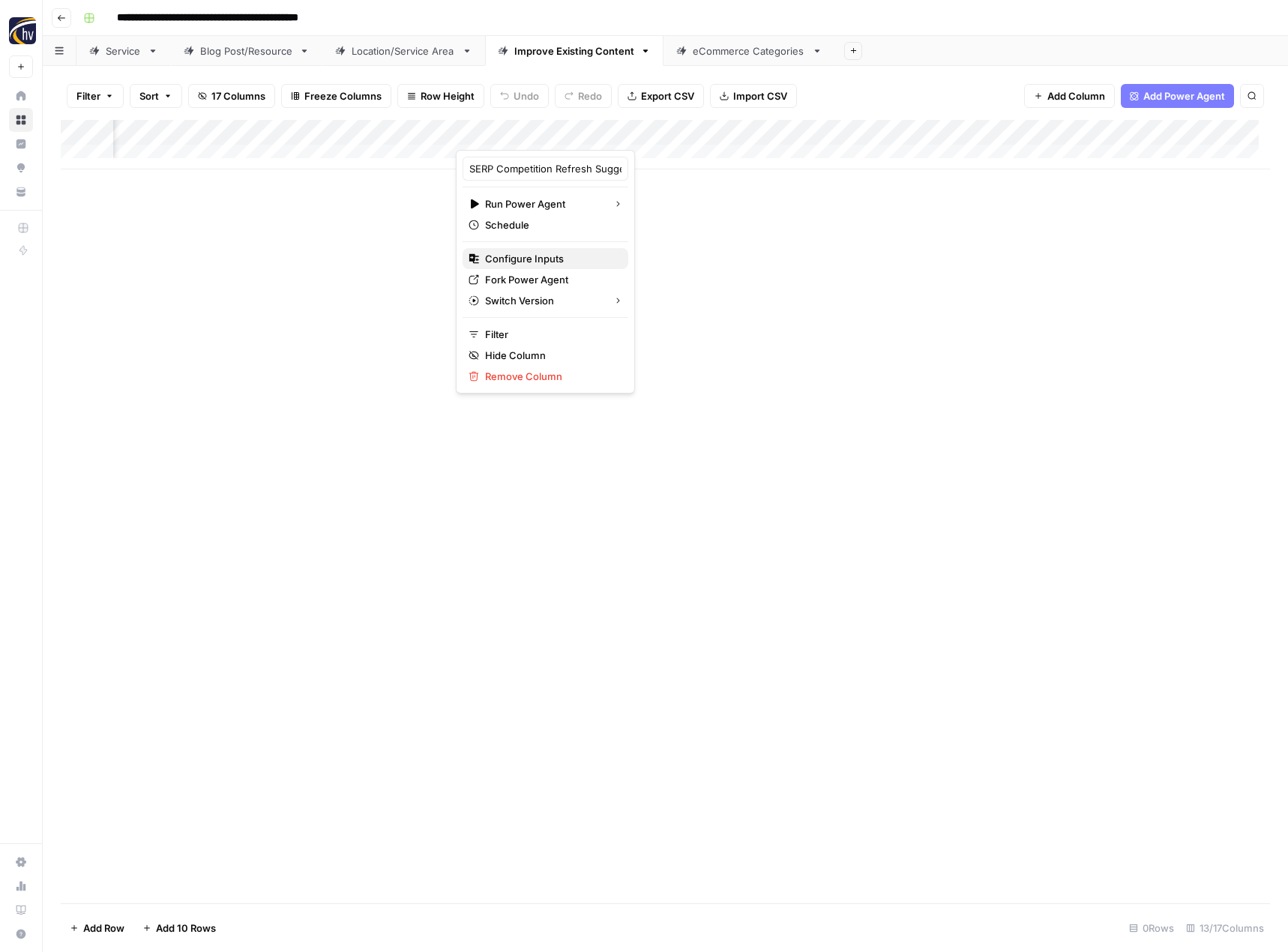
click at [568, 264] on span "Configure Inputs" at bounding box center [551, 258] width 131 height 15
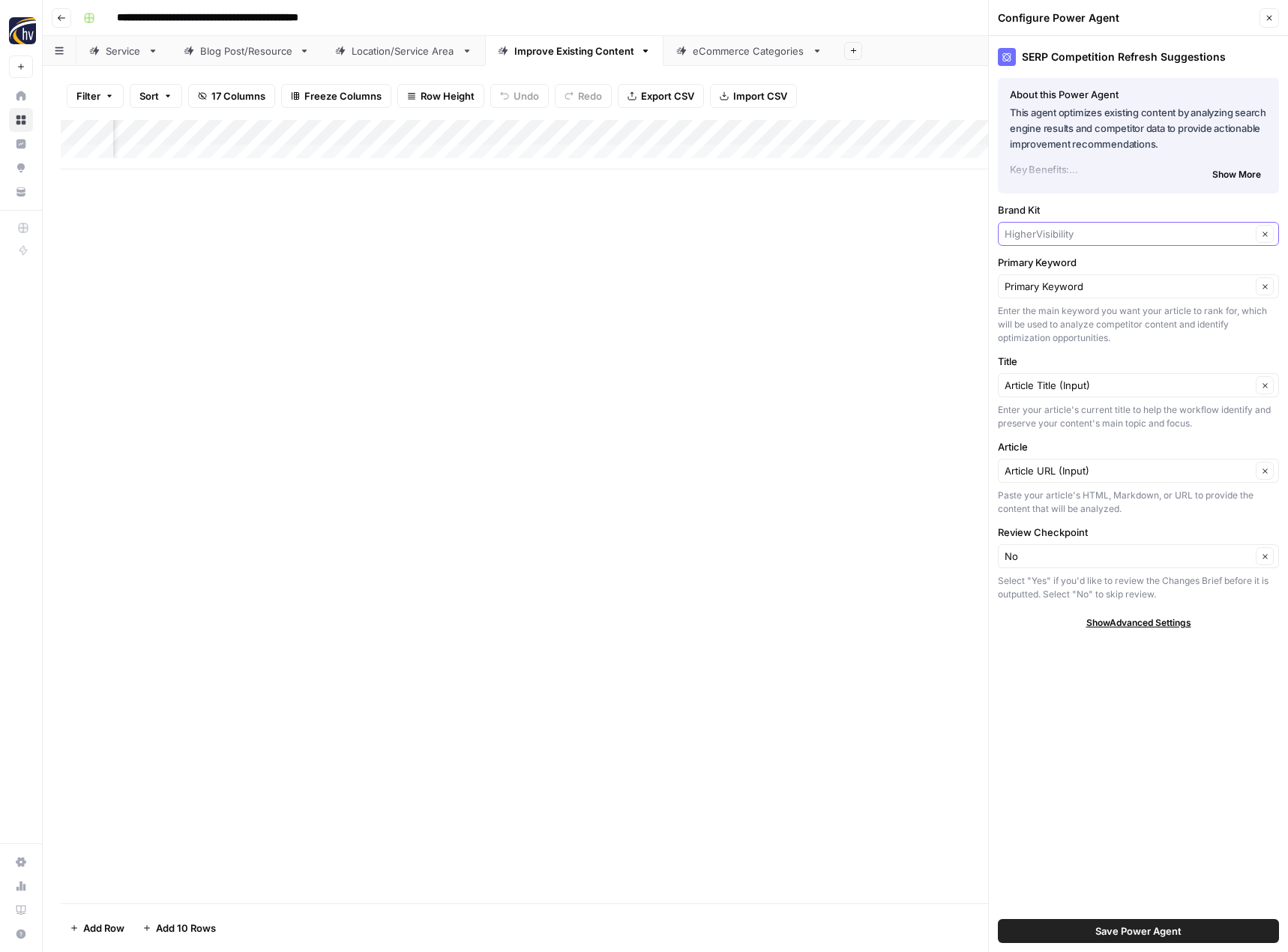
click at [1039, 233] on input "Brand Kit" at bounding box center [1128, 233] width 247 height 15
click at [1048, 265] on span "ABC Plumbing, Sewer, Heating, Cooling and Electric" at bounding box center [1135, 268] width 250 height 15
type input "ABC Plumbing, Sewer, Heating, Cooling and Electric"
click at [1097, 925] on span "Save Power Agent" at bounding box center [1139, 930] width 87 height 15
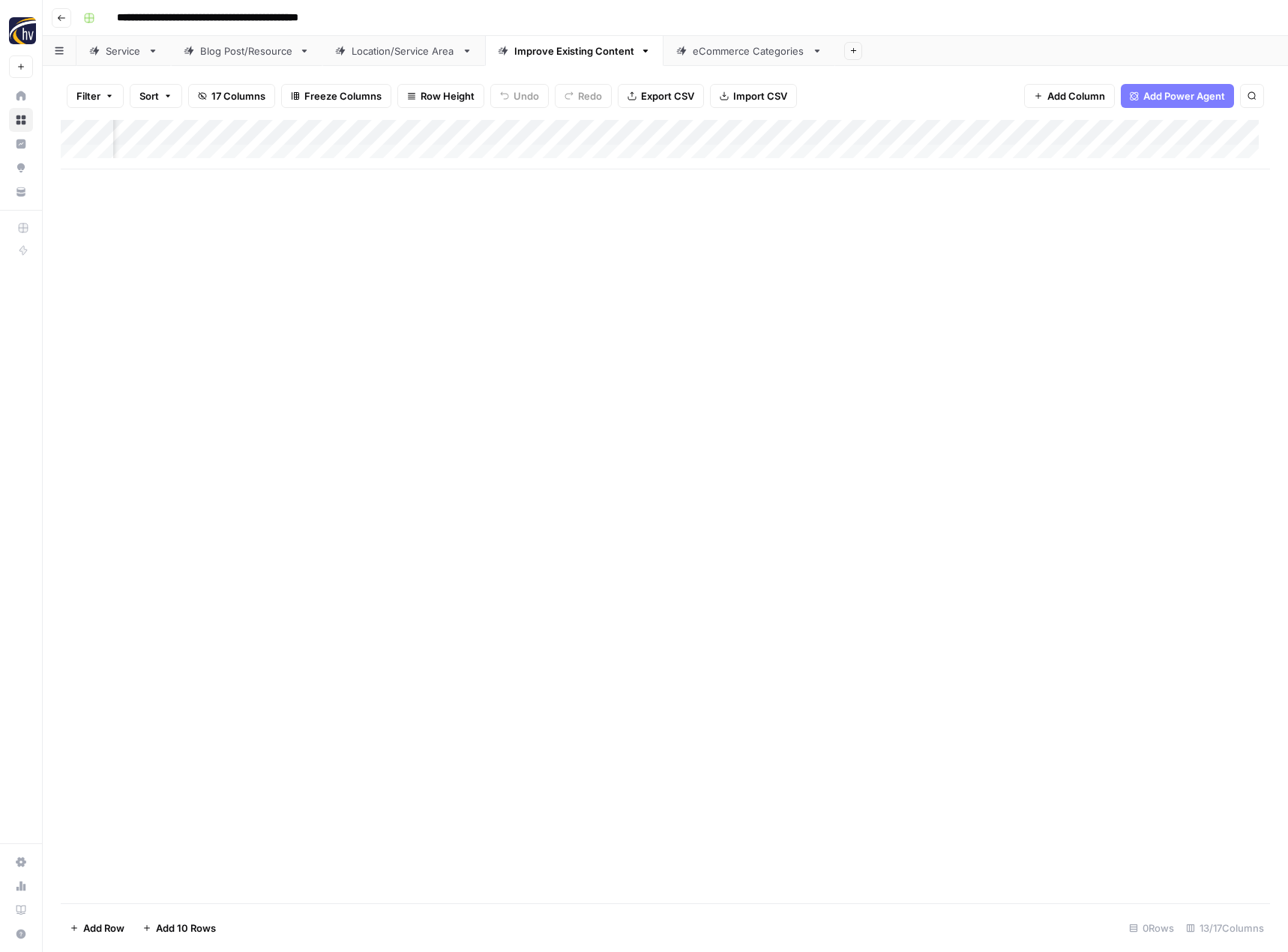
click at [1047, 135] on div "Add Column" at bounding box center [666, 144] width 1209 height 49
click at [939, 264] on span "Configure Inputs" at bounding box center [939, 258] width 131 height 15
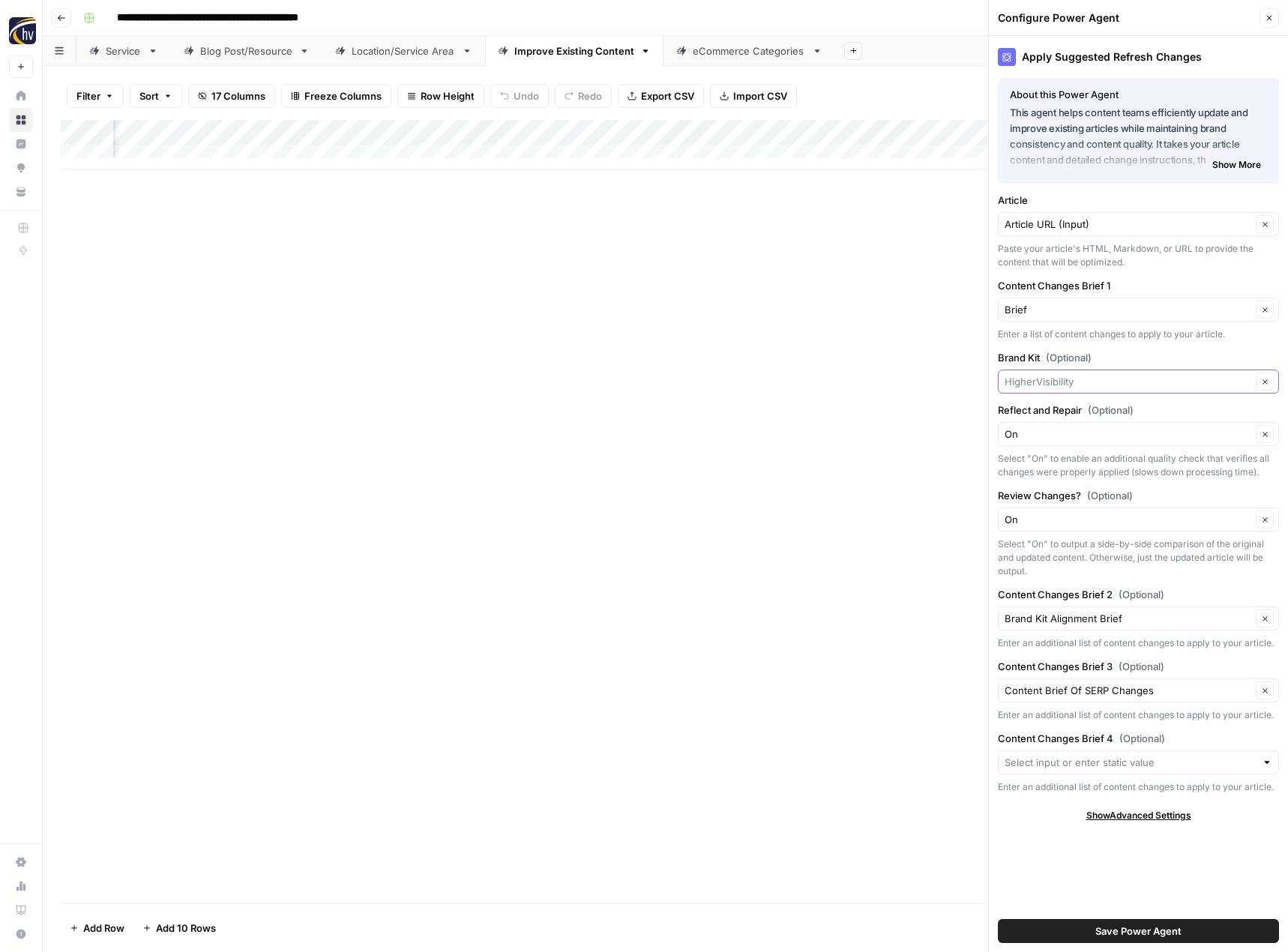
click at [1040, 379] on input "Brand Kit (Optional)" at bounding box center [1128, 381] width 247 height 15
click at [1059, 416] on span "ABC Plumbing, Sewer, Heating, Cooling and Electric" at bounding box center [1135, 416] width 250 height 15
type input "ABC Plumbing, Sewer, Heating, Cooling and Electric"
click at [1103, 935] on span "Save Power Agent" at bounding box center [1139, 930] width 87 height 15
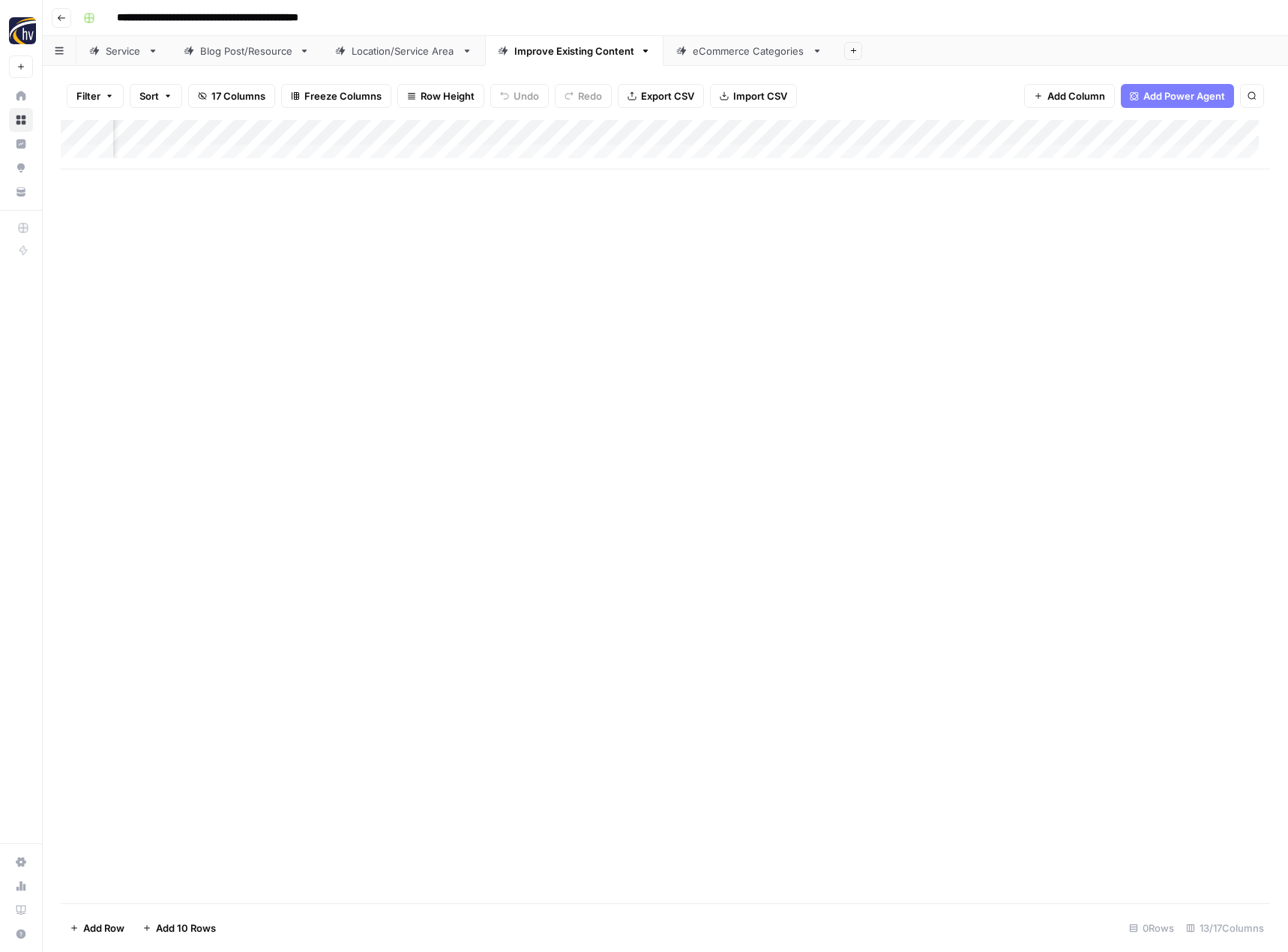
scroll to position [0, 1391]
click at [712, 56] on div "Export all rows as a CSV file" at bounding box center [658, 63] width 145 height 27
click at [750, 48] on div "eCommerce Categories" at bounding box center [749, 50] width 113 height 15
type input "**********"
click at [734, 130] on div "Add Column" at bounding box center [666, 144] width 1209 height 49
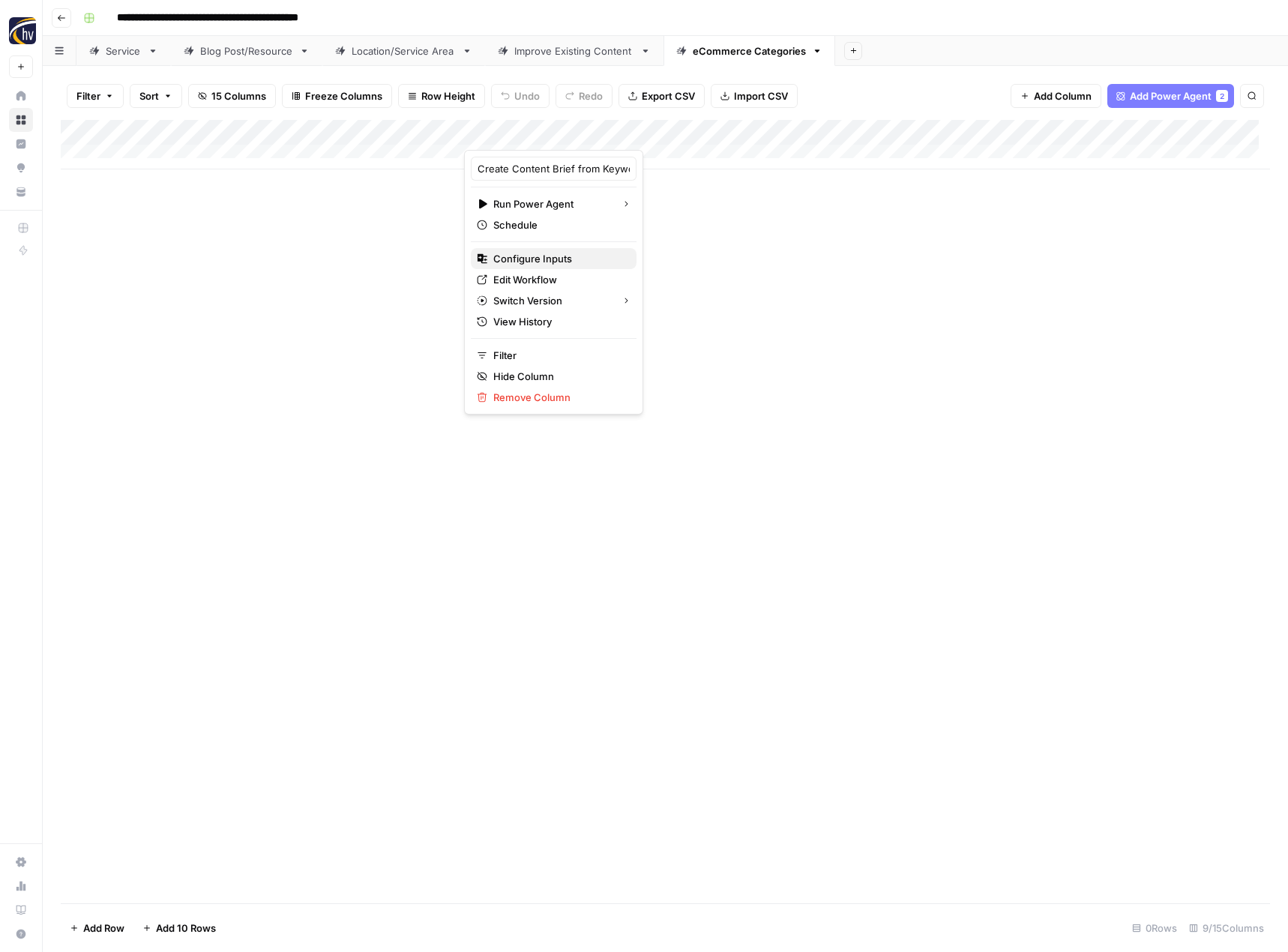
click at [582, 261] on span "Configure Inputs" at bounding box center [559, 258] width 131 height 15
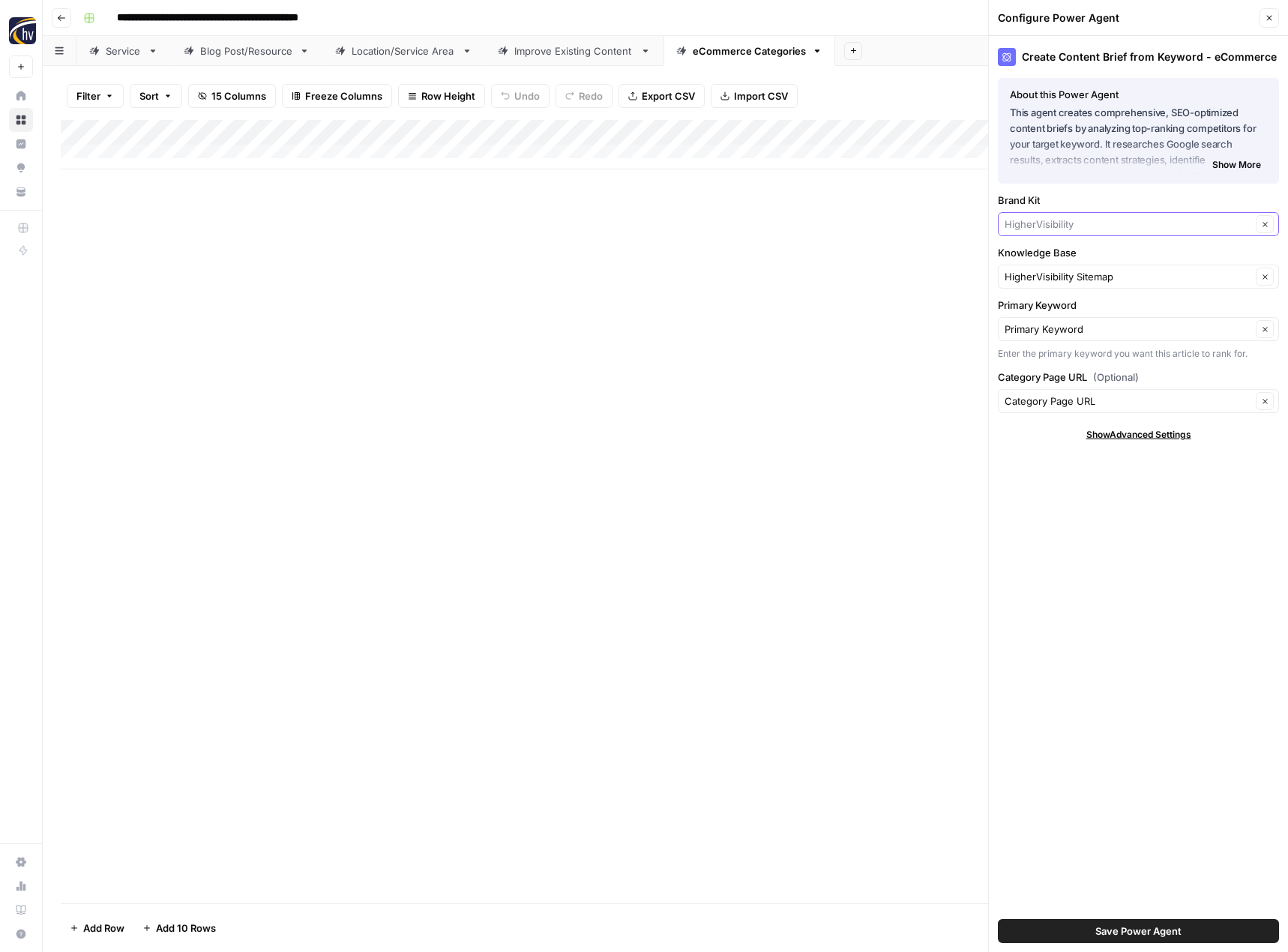
click at [1027, 225] on input "Brand Kit" at bounding box center [1128, 223] width 247 height 15
click at [1031, 256] on span "ABC Plumbing, Sewer, Heating, Cooling and Electric" at bounding box center [1135, 259] width 250 height 15
type input "ABC Plumbing, Sewer, Heating, Cooling and Electric"
click at [1038, 279] on input "Knowledge Base" at bounding box center [1128, 276] width 247 height 15
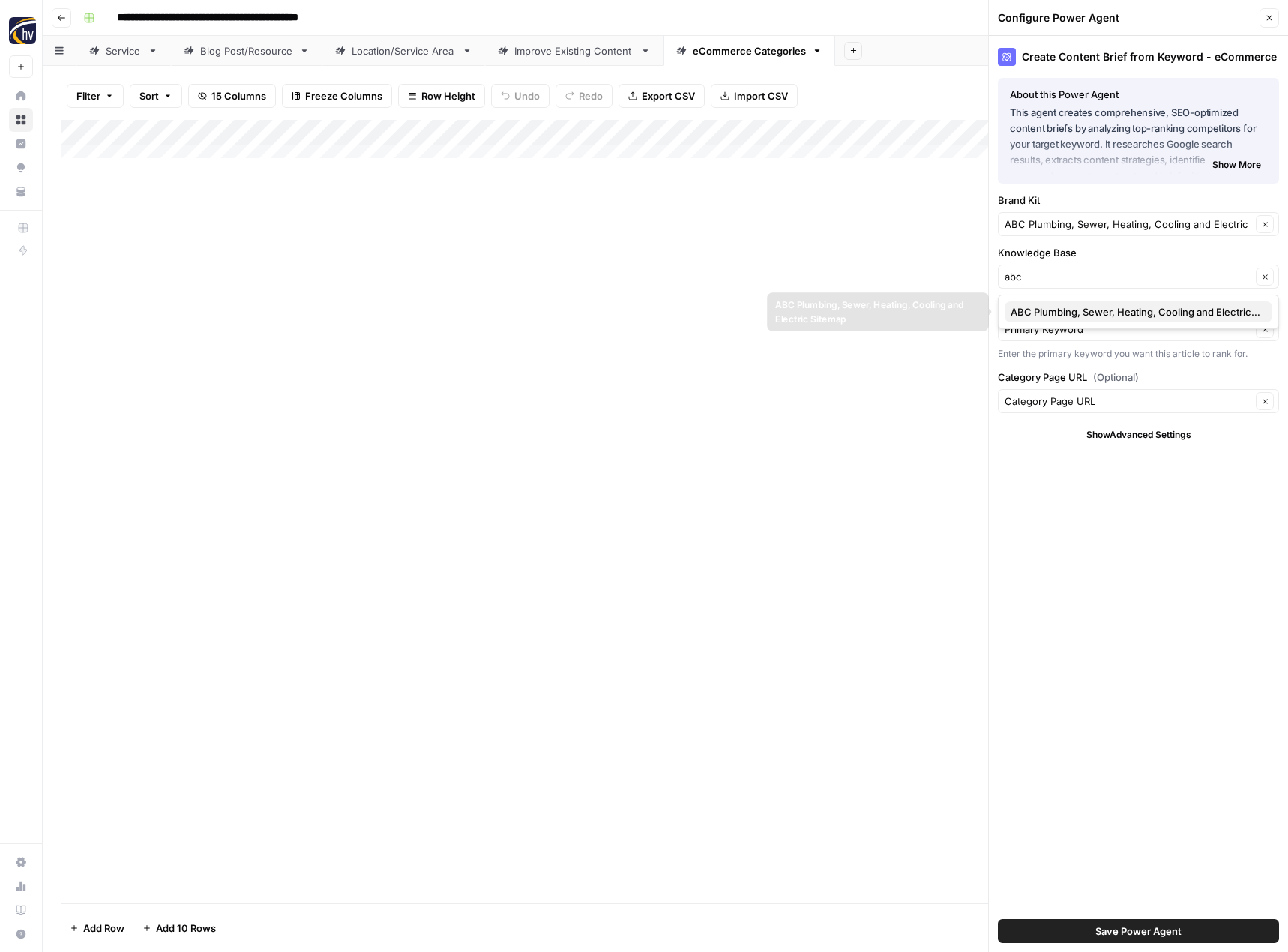
click at [1044, 312] on span "ABC Plumbing, Sewer, Heating, Cooling and Electric Sitemap" at bounding box center [1135, 311] width 250 height 15
type input "ABC Plumbing, Sewer, Heating, Cooling and Electric Sitemap"
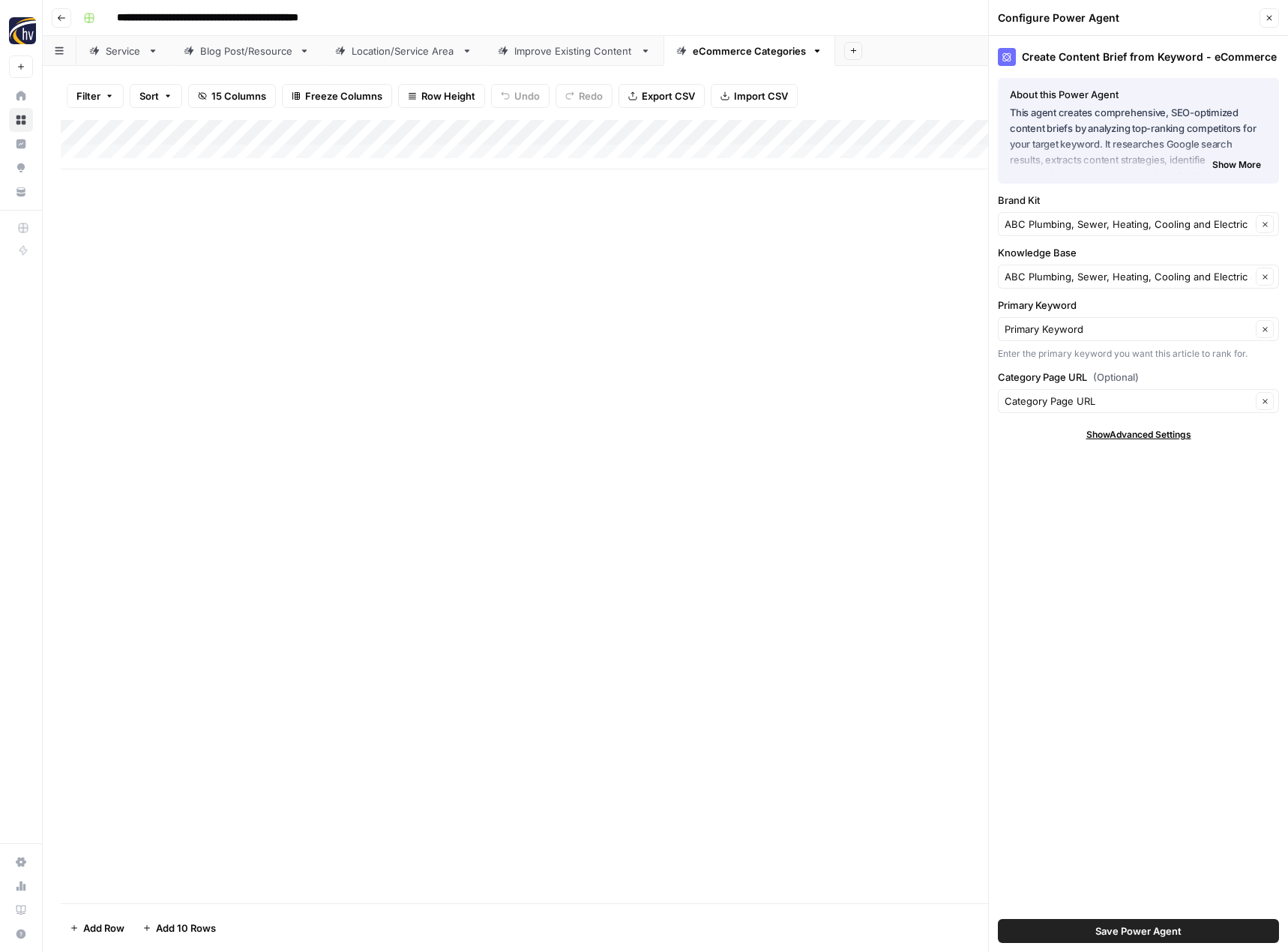
click at [1136, 934] on span "Save Power Agent" at bounding box center [1139, 930] width 87 height 15
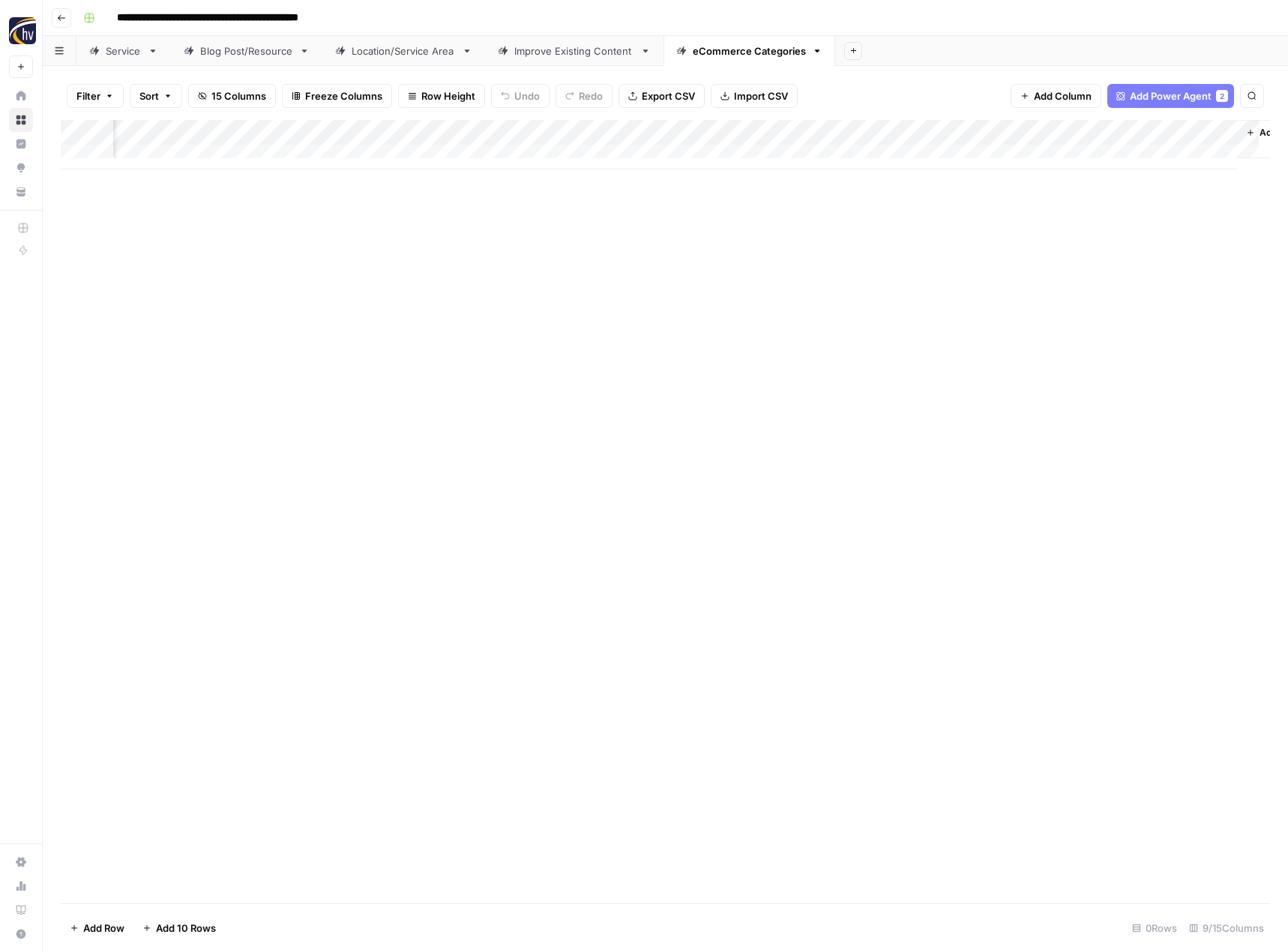
scroll to position [0, 535]
click at [1065, 130] on div "Add Column" at bounding box center [666, 144] width 1209 height 49
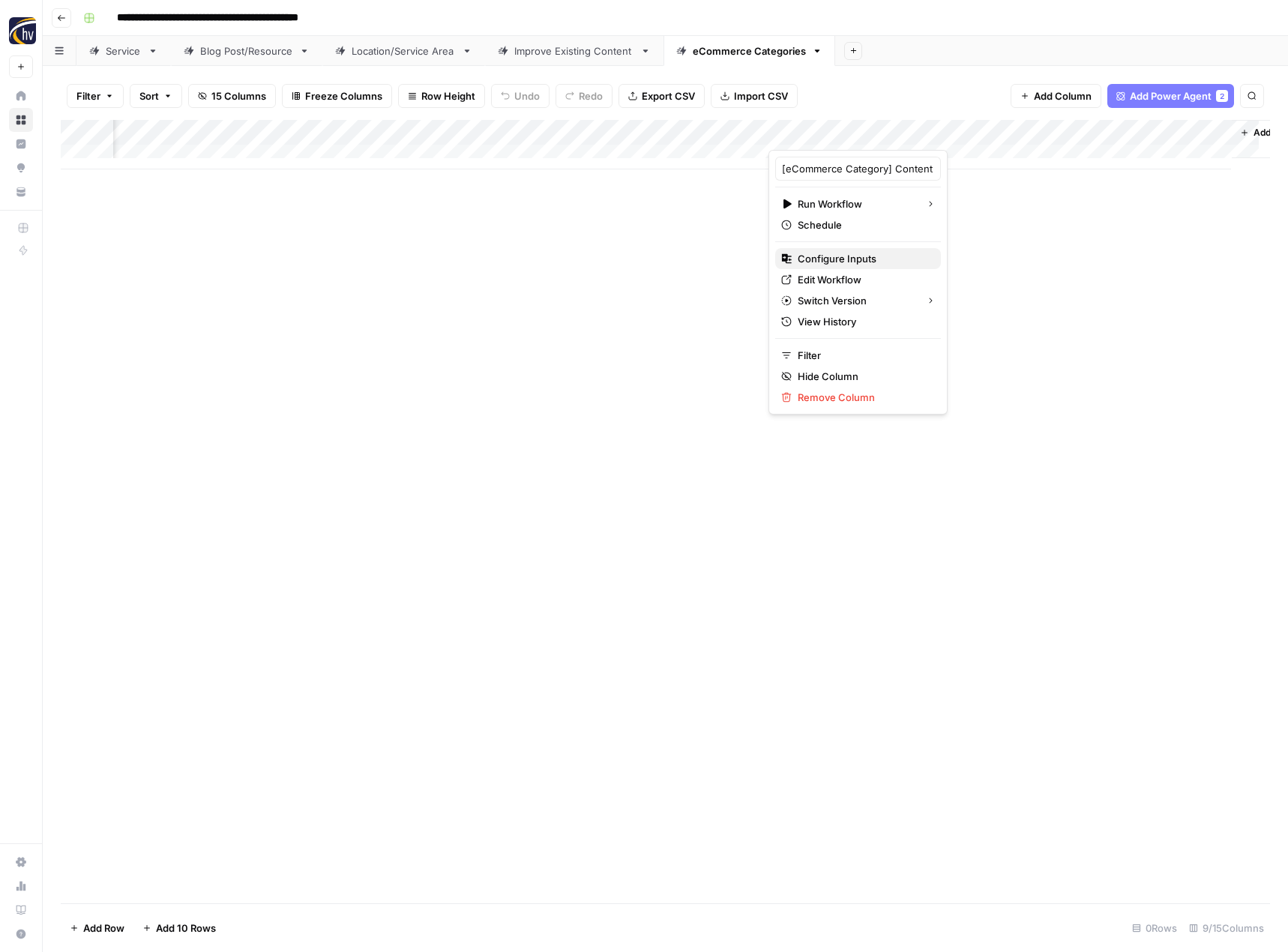
click at [883, 261] on span "Configure Inputs" at bounding box center [864, 258] width 131 height 15
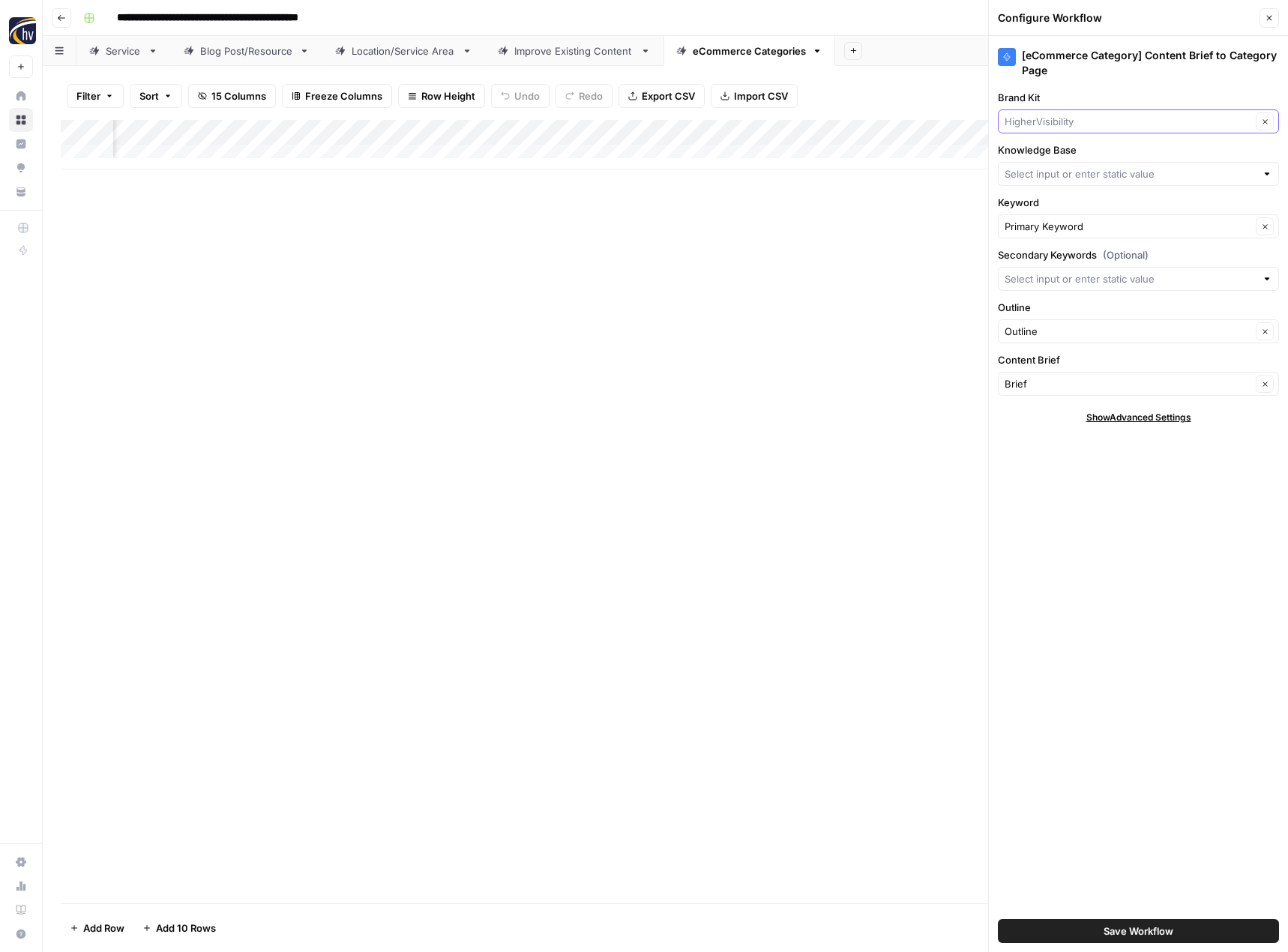
click at [1061, 114] on input "Brand Kit" at bounding box center [1128, 121] width 247 height 15
click at [1060, 150] on span "ABC Plumbing, Sewer, Heating, Cooling and Electric" at bounding box center [1135, 156] width 250 height 15
type input "ABC Plumbing, Sewer, Heating, Cooling and Electric"
click at [1058, 177] on input "Knowledge Base" at bounding box center [1130, 173] width 251 height 15
click at [1056, 214] on span "ABC Plumbing, Sewer, Heating, Cooling and Electric Sitemap" at bounding box center [1135, 209] width 250 height 15
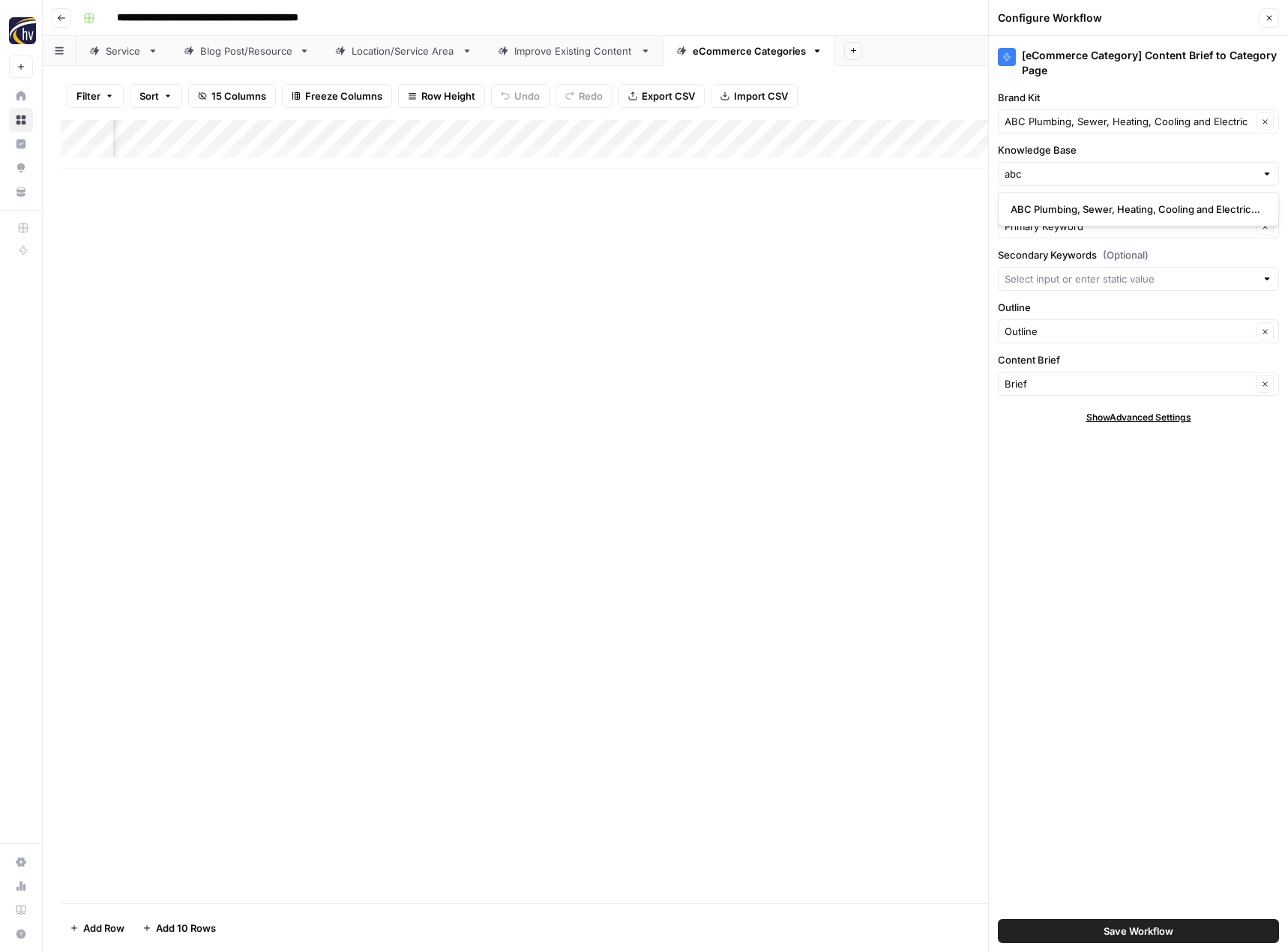
type input "ABC Plumbing, Sewer, Heating, Cooling and Electric Sitemap"
click at [1123, 933] on span "Save Workflow" at bounding box center [1139, 930] width 70 height 15
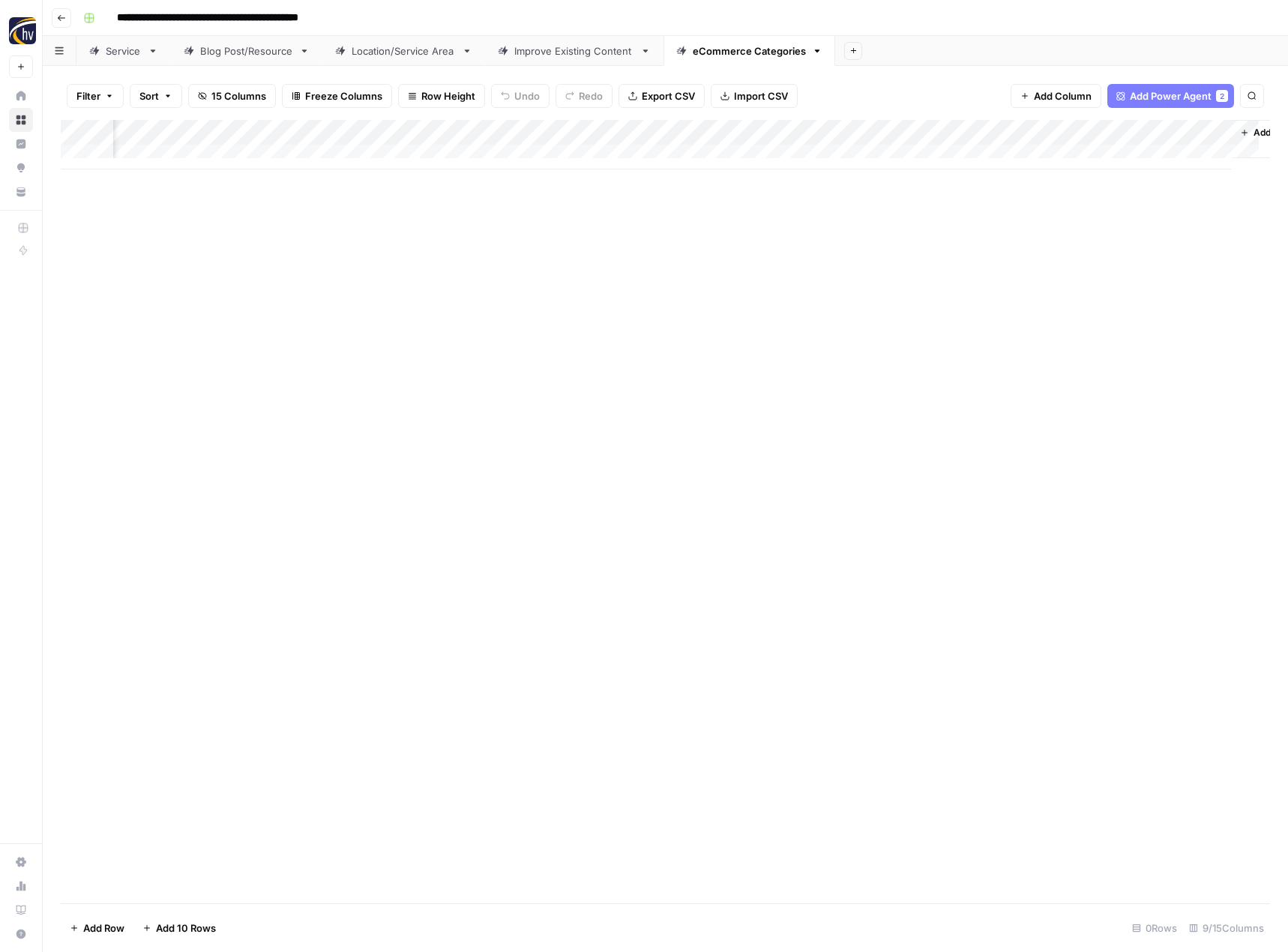
click at [61, 20] on icon "button" at bounding box center [62, 18] width 8 height 6
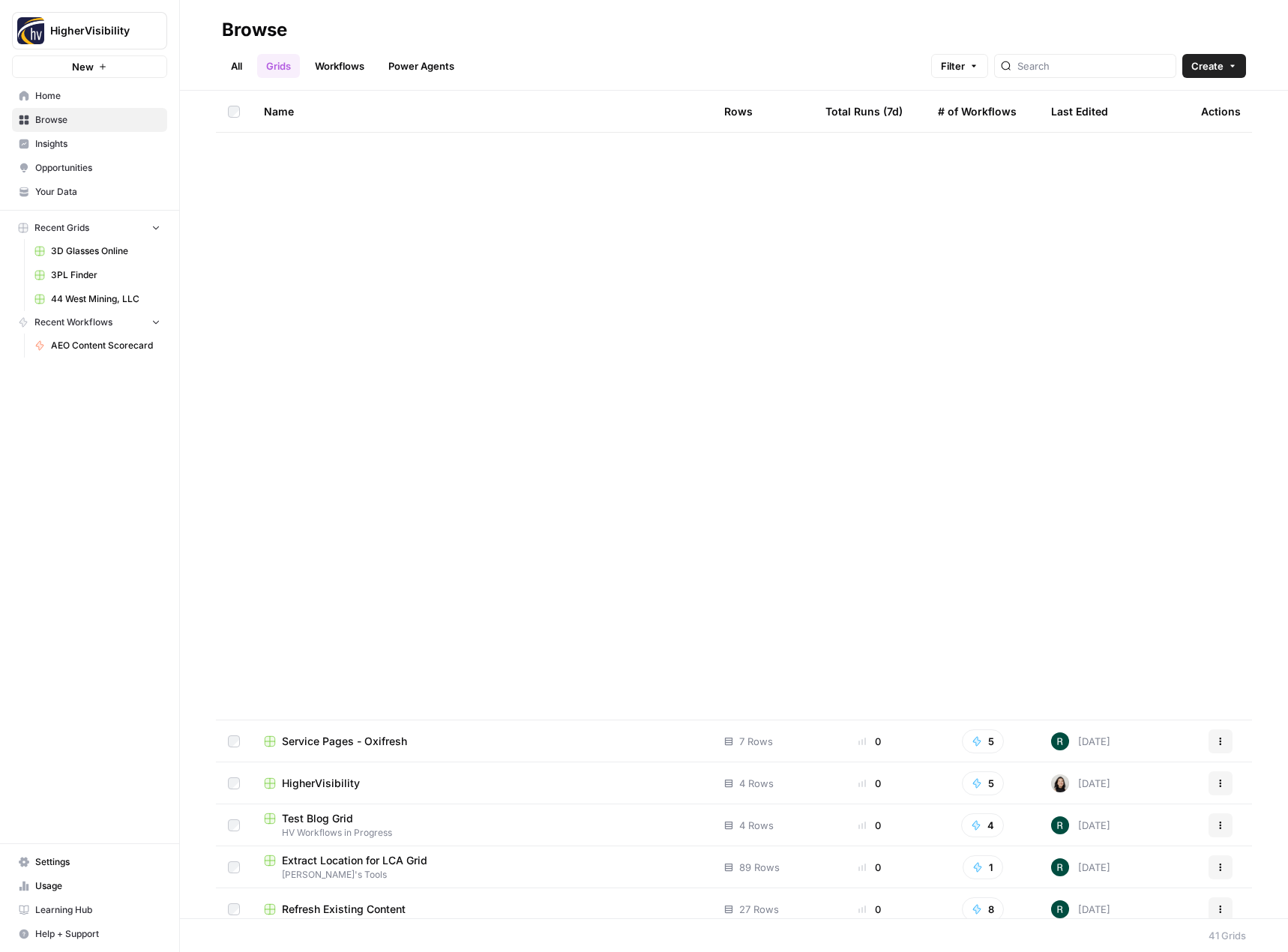
scroll to position [935, 0]
